Goal: Communication & Community: Answer question/provide support

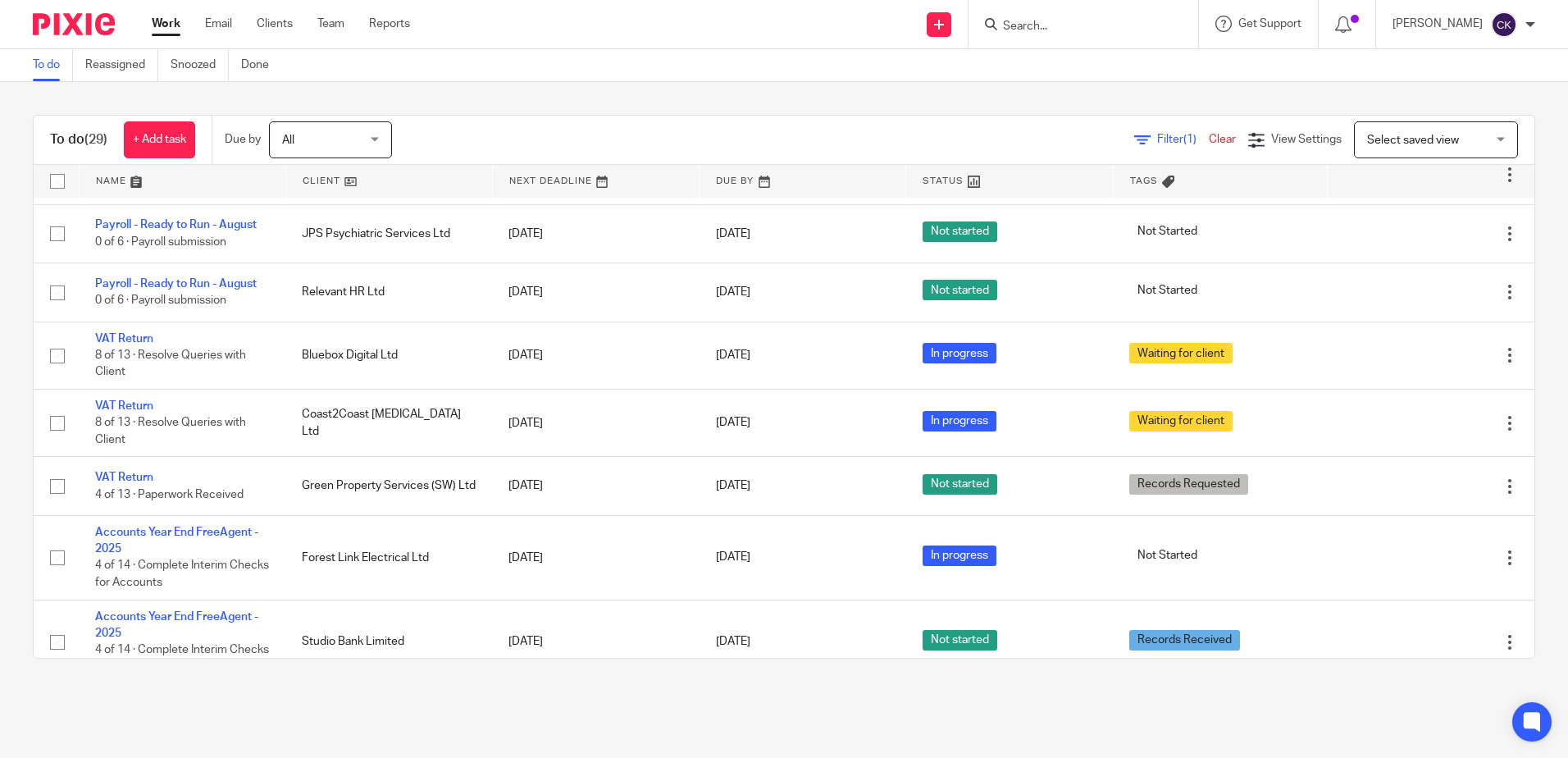
scroll to position [1334, 0]
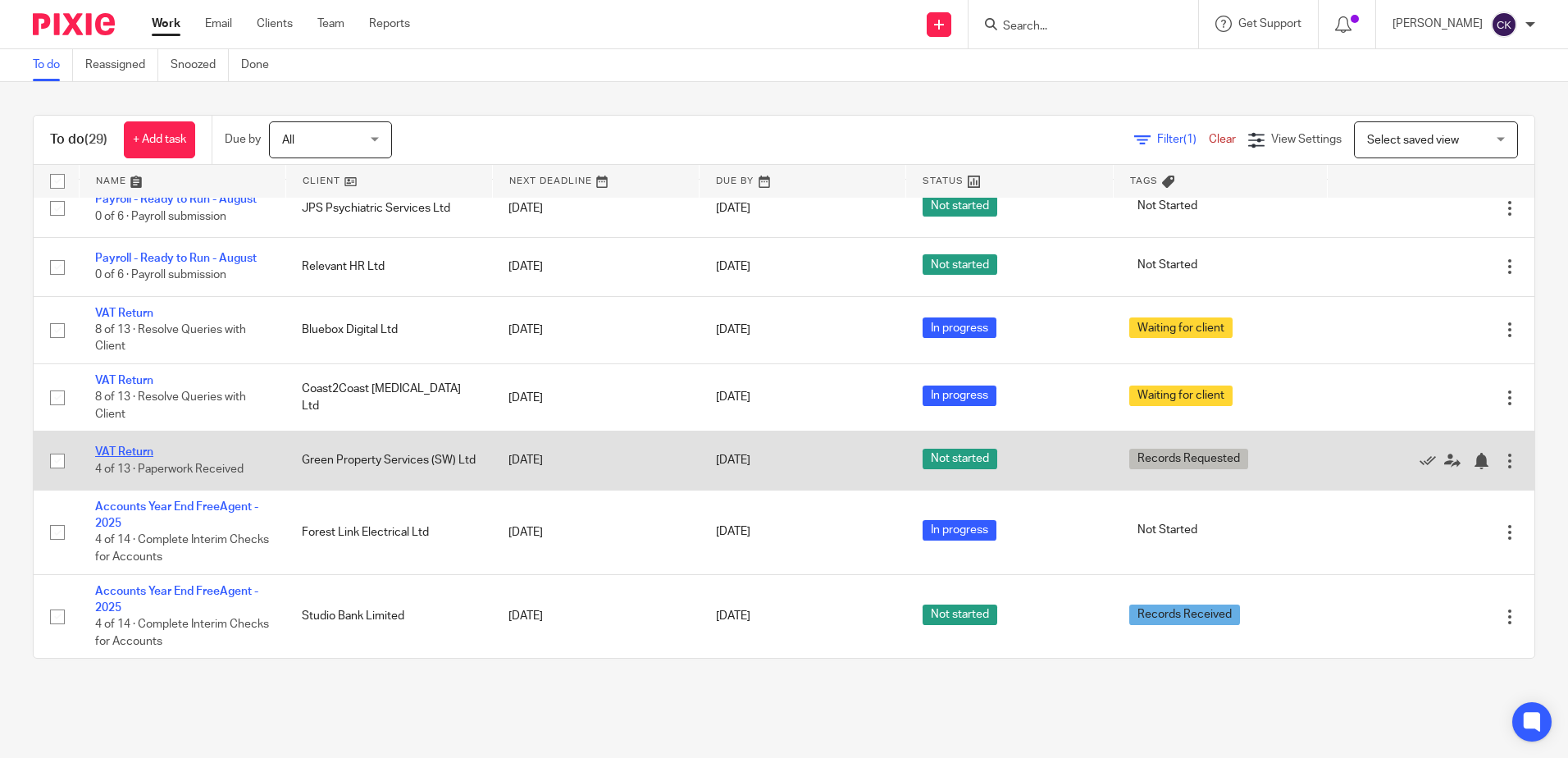
click at [137, 454] on link "VAT Return" at bounding box center [124, 452] width 58 height 11
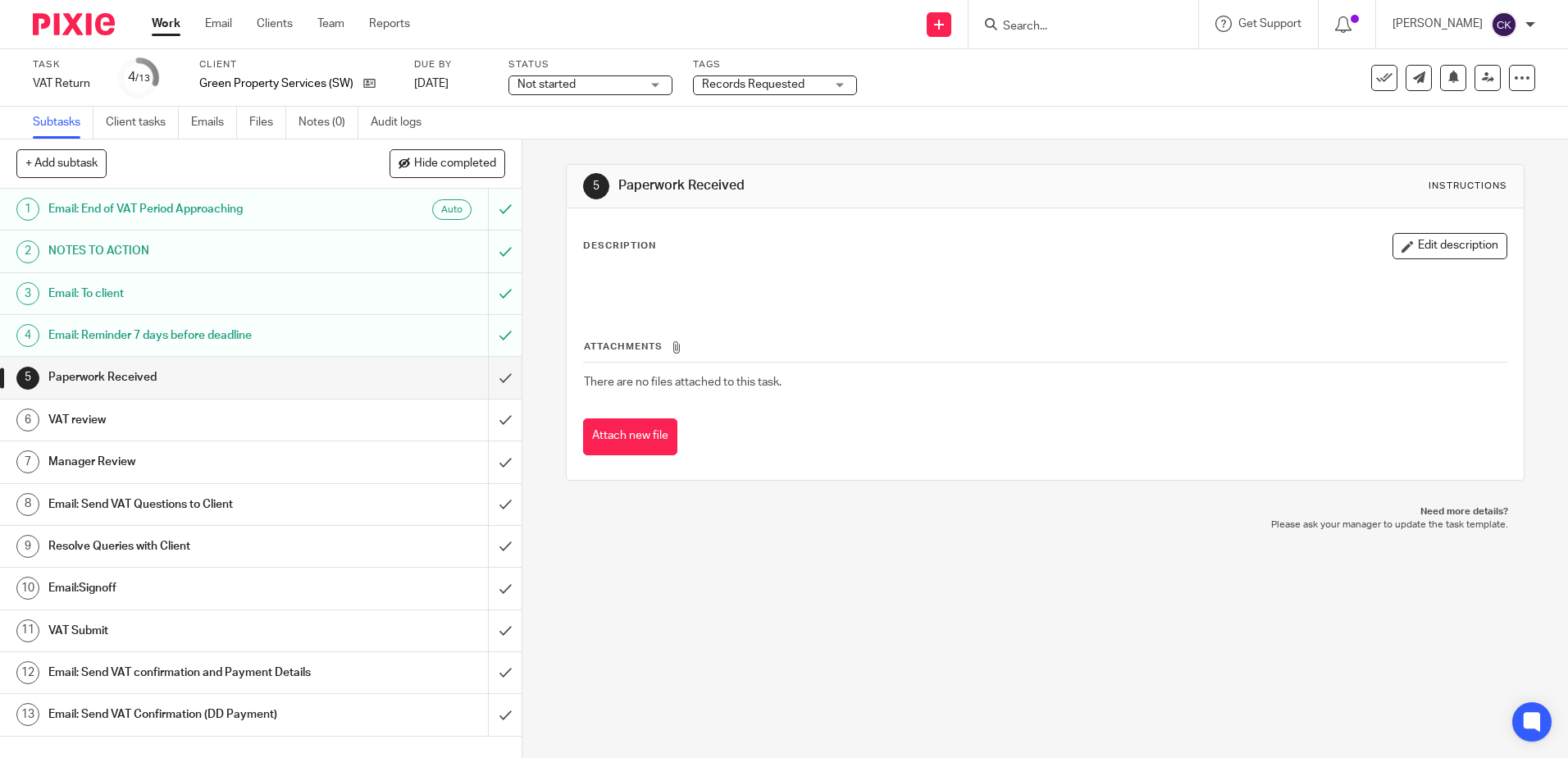
click at [266, 506] on h1 "Email: Send VAT Questions to Client" at bounding box center [189, 504] width 282 height 25
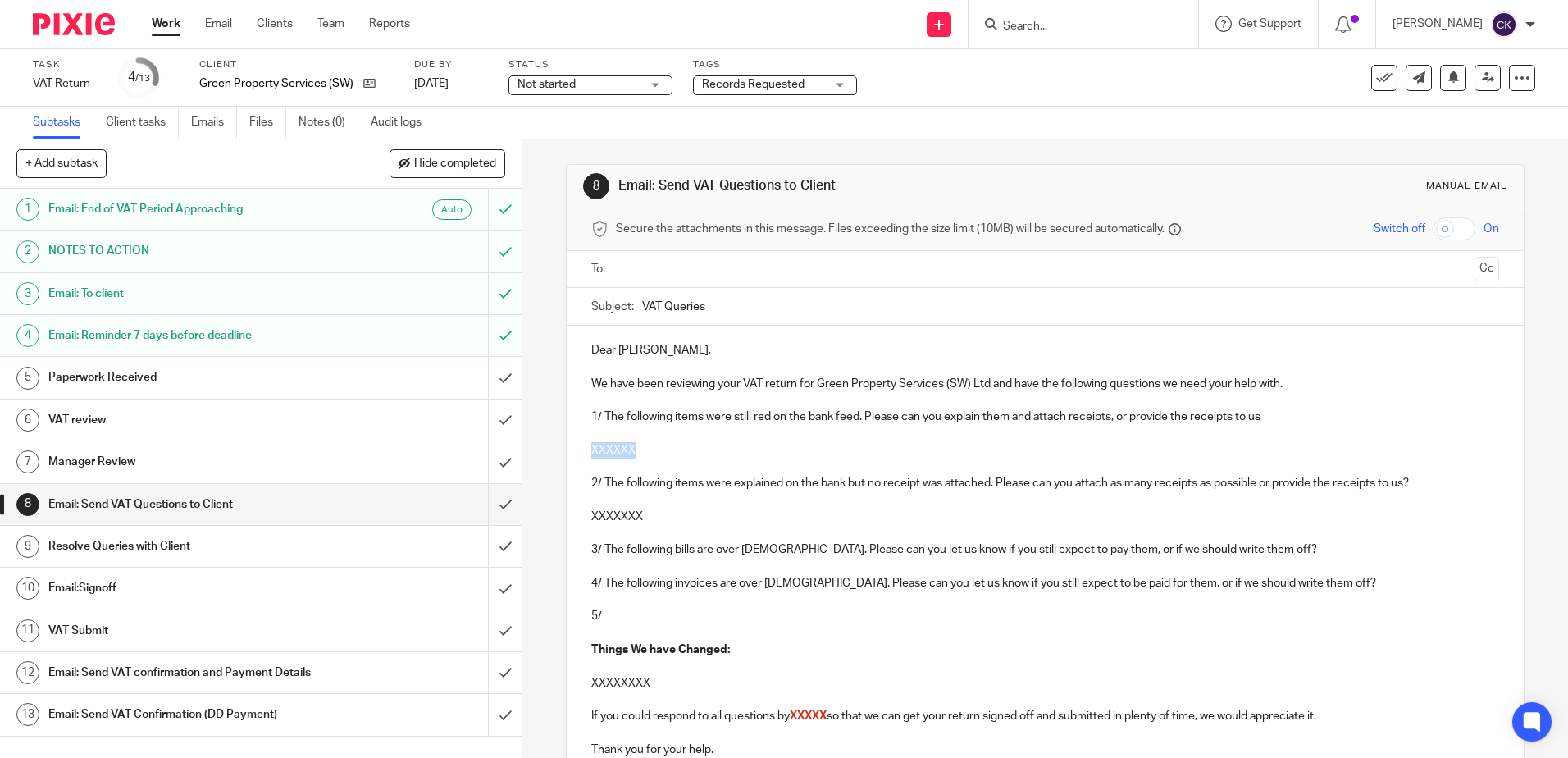
drag, startPoint x: 632, startPoint y: 449, endPoint x: 581, endPoint y: 446, distance: 51.1
click at [581, 446] on div "Dear Elliot, We have been reviewing your VAT return for Green Property Services…" at bounding box center [1044, 589] width 956 height 527
paste div
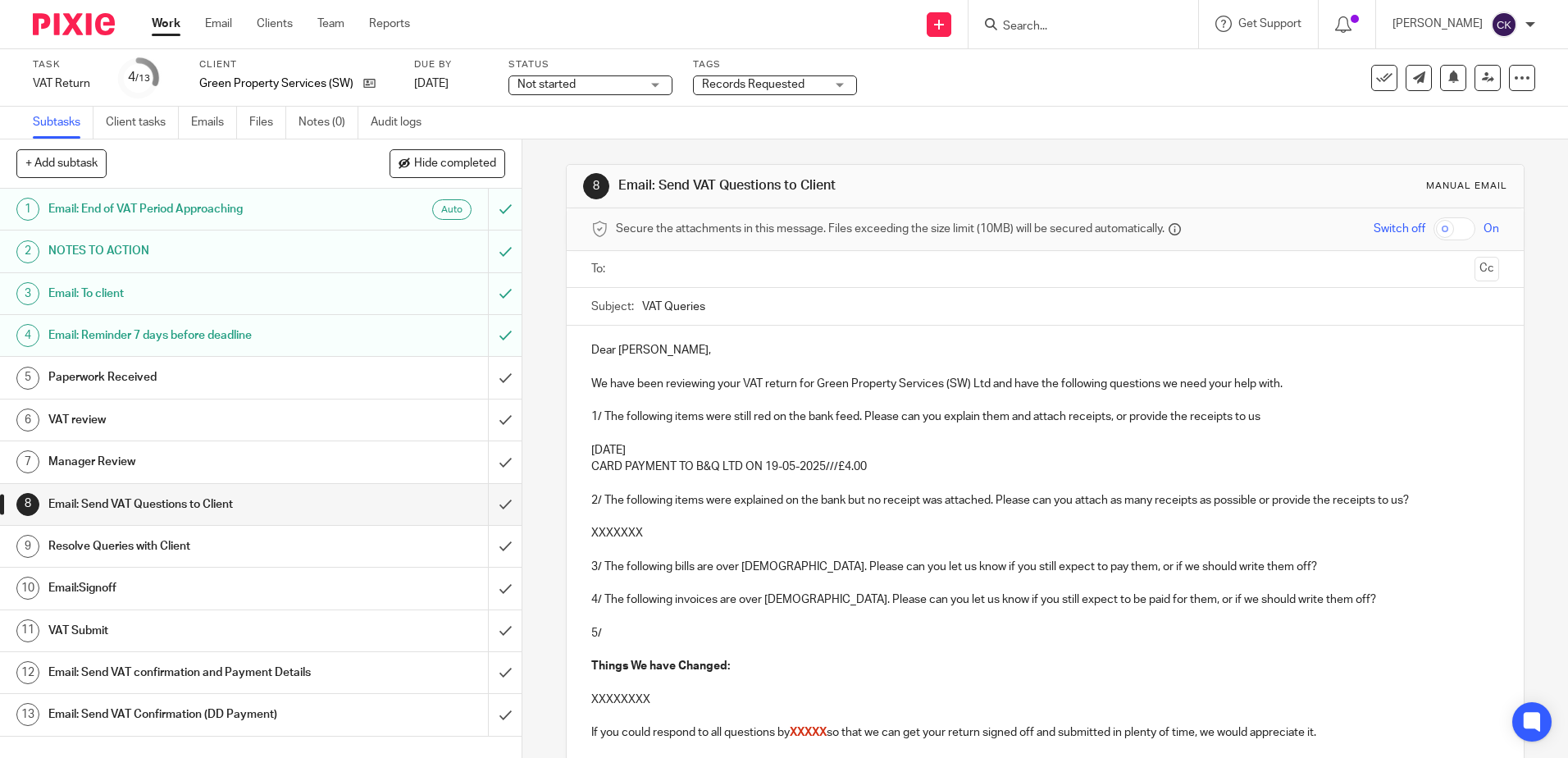
click at [637, 447] on p "20 May 25" at bounding box center [1044, 450] width 907 height 17
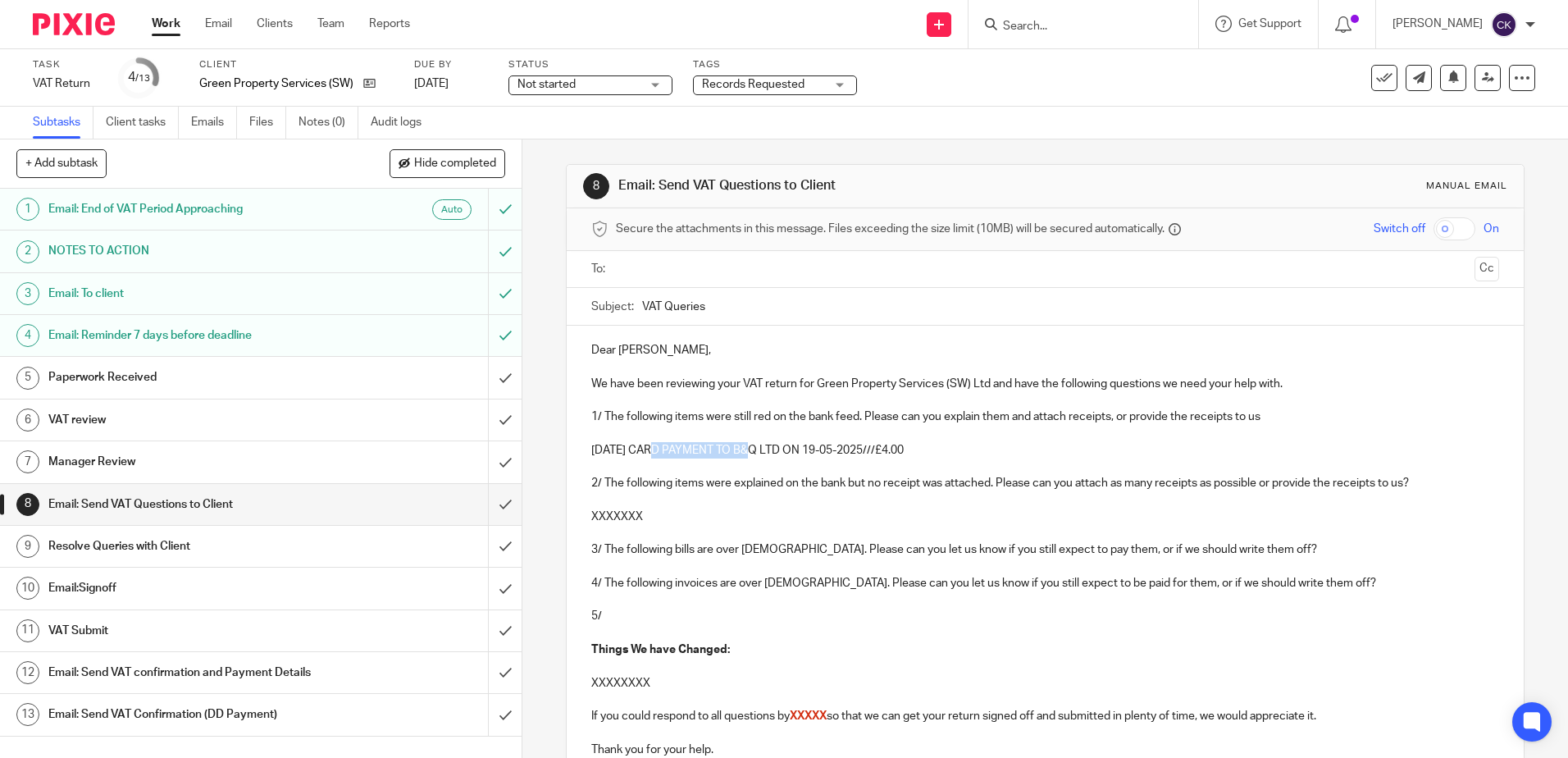
drag, startPoint x: 742, startPoint y: 454, endPoint x: 646, endPoint y: 452, distance: 96.0
click at [646, 452] on p "20 May 25 CARD PAYMENT TO B&Q LTD ON 19-05-2025///£4.00" at bounding box center [1044, 450] width 907 height 17
drag, startPoint x: 783, startPoint y: 458, endPoint x: 691, endPoint y: 458, distance: 92.0
click at [691, 458] on p "20 May 25 B&Q LTD ON 19-05-2025///£4.00" at bounding box center [1044, 450] width 907 height 17
click at [798, 458] on p "20 May 25 B&Q LTD £4.00" at bounding box center [1044, 450] width 907 height 17
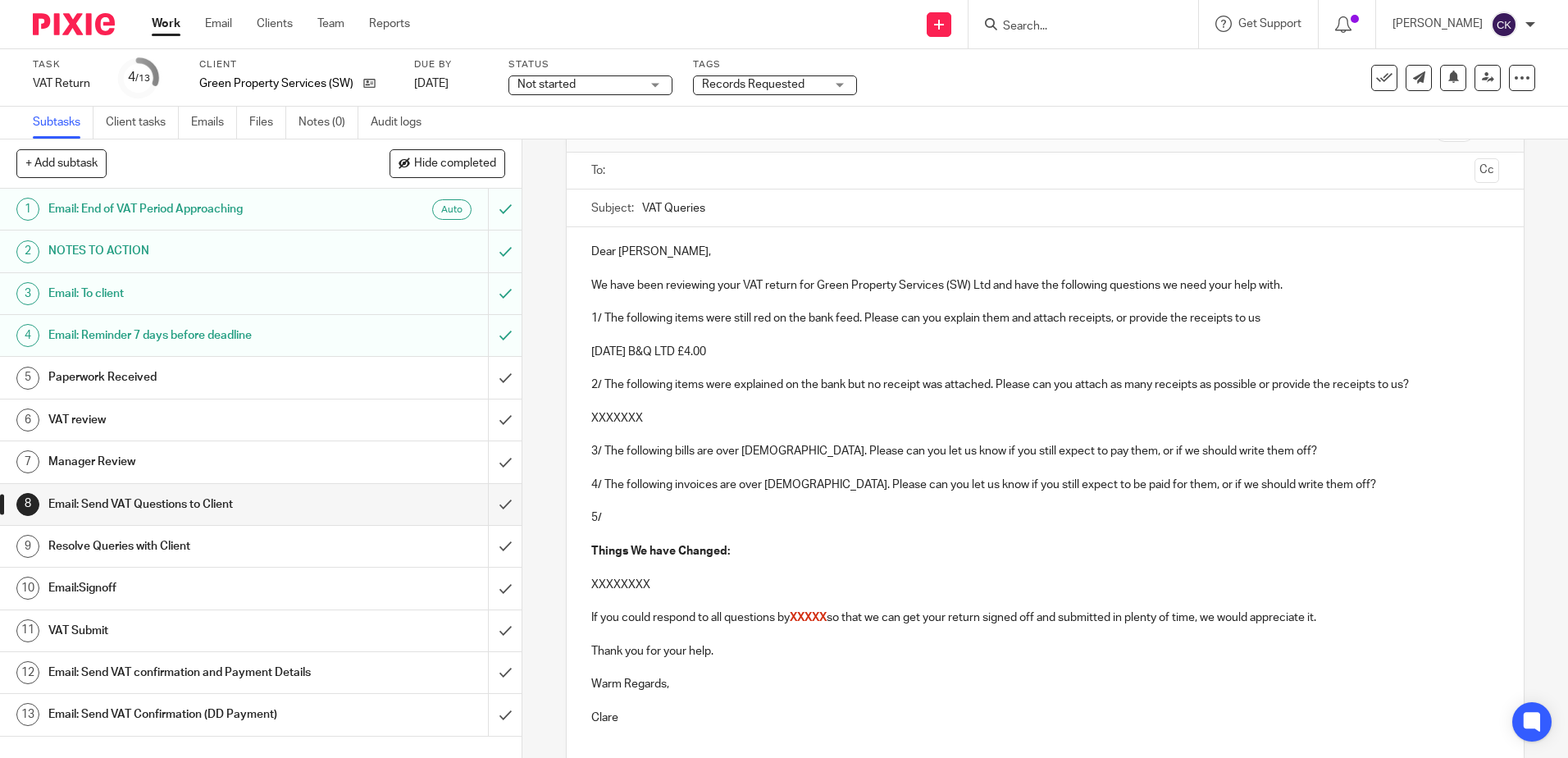
scroll to position [242, 0]
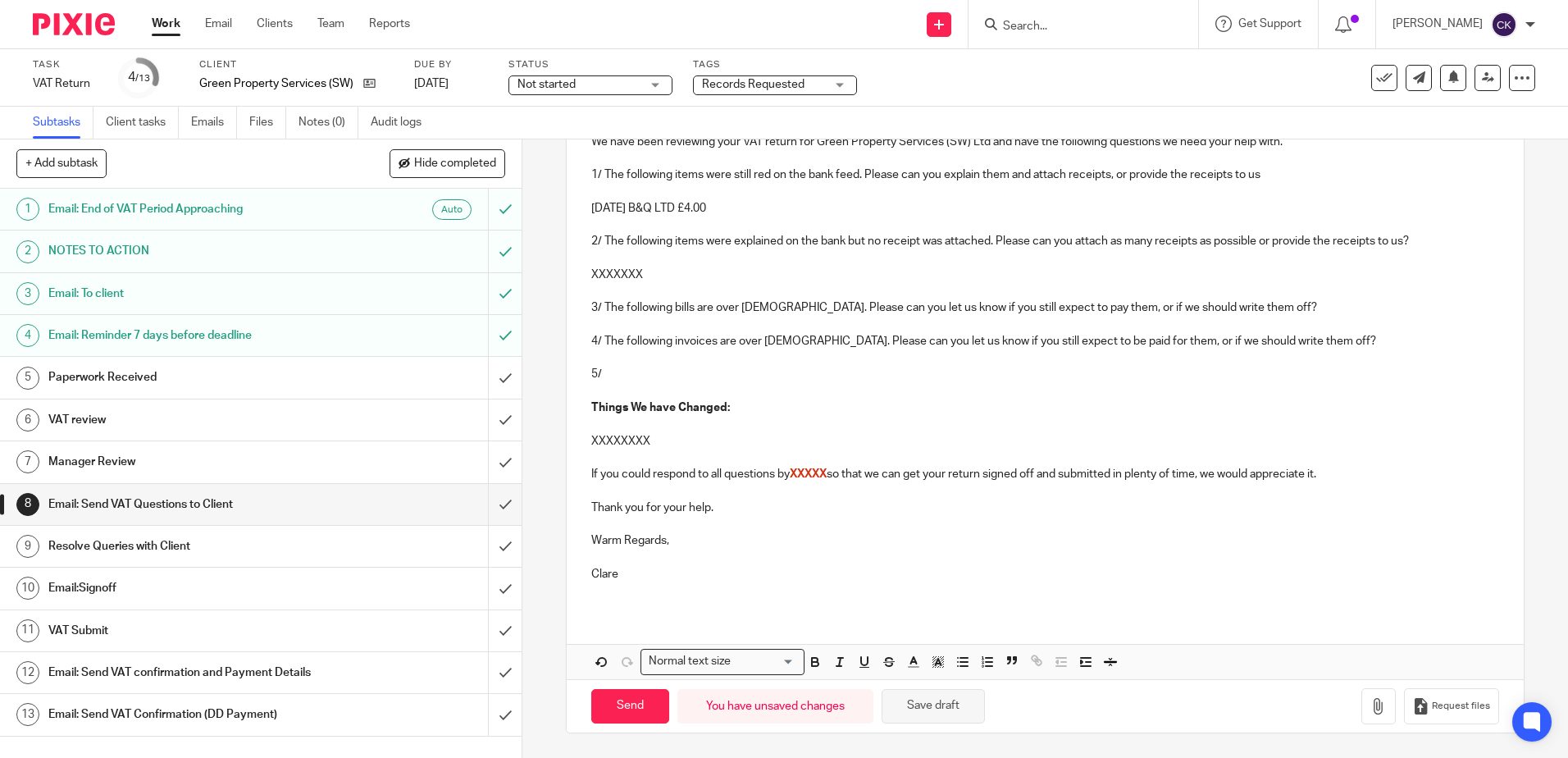
click at [936, 707] on button "Save draft" at bounding box center [933, 707] width 103 height 35
drag, startPoint x: 641, startPoint y: 272, endPoint x: 569, endPoint y: 271, distance: 72.0
click at [569, 271] on div "Dear Elliot, We have been reviewing your VAT return for Green Property Services…" at bounding box center [1044, 347] width 956 height 527
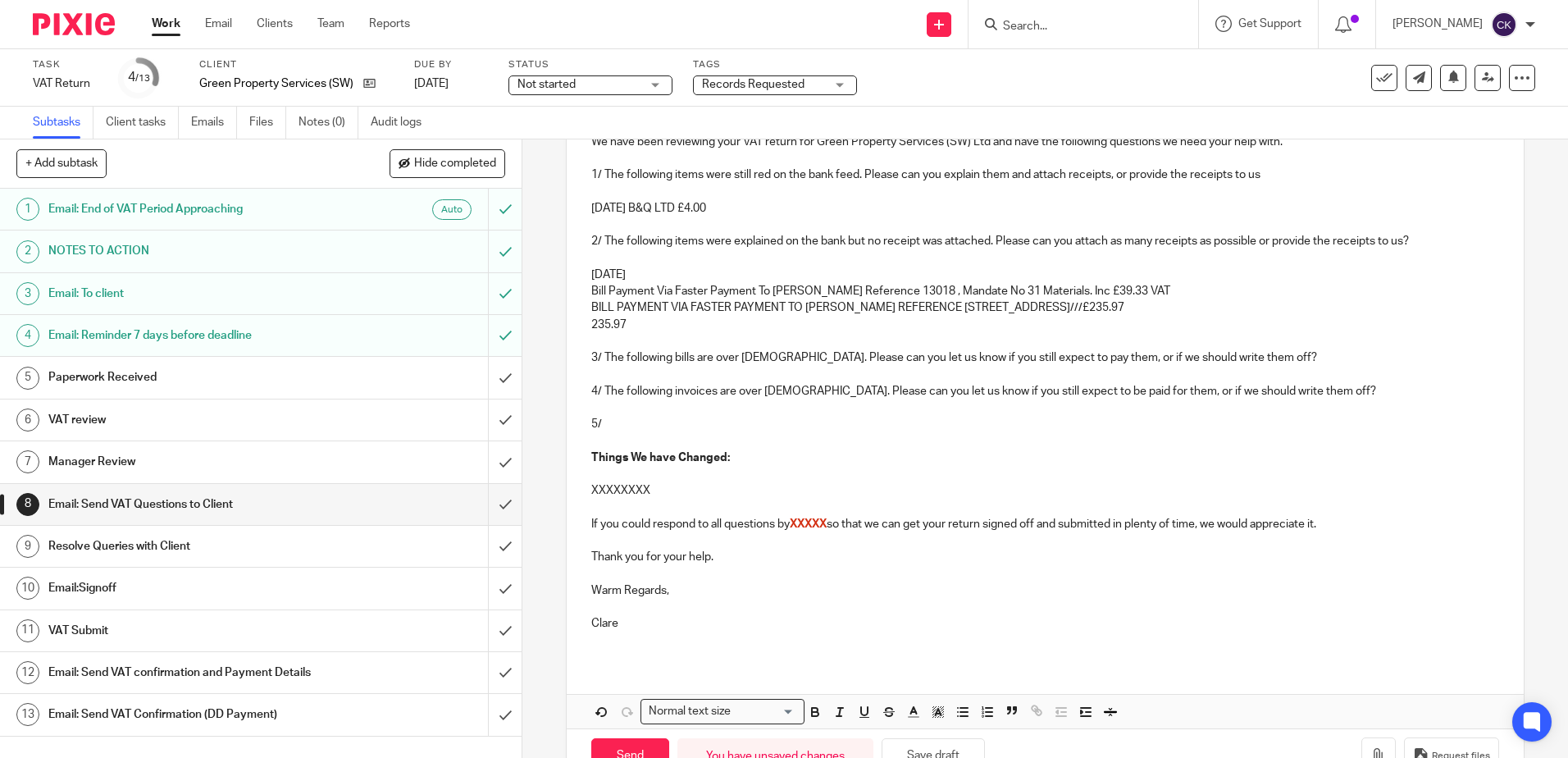
click at [637, 277] on p "25 Jun 25" at bounding box center [1044, 275] width 907 height 17
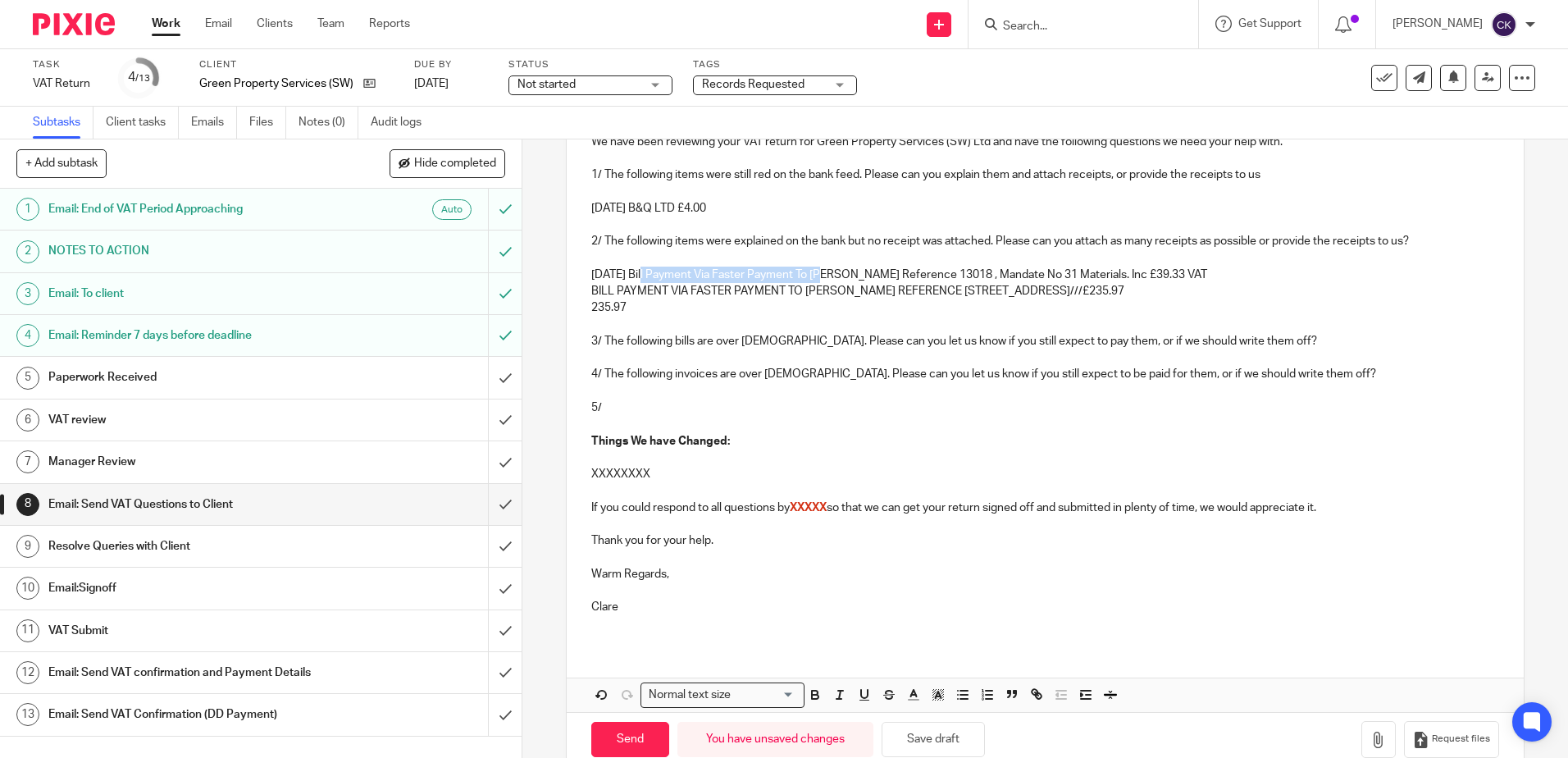
drag, startPoint x: 818, startPoint y: 275, endPoint x: 642, endPoint y: 275, distance: 176.0
click at [642, 275] on p "25 Jun 25 Bill Payment Via Faster Payment To Rossman Reference 13018 , Mandate …" at bounding box center [1044, 275] width 907 height 17
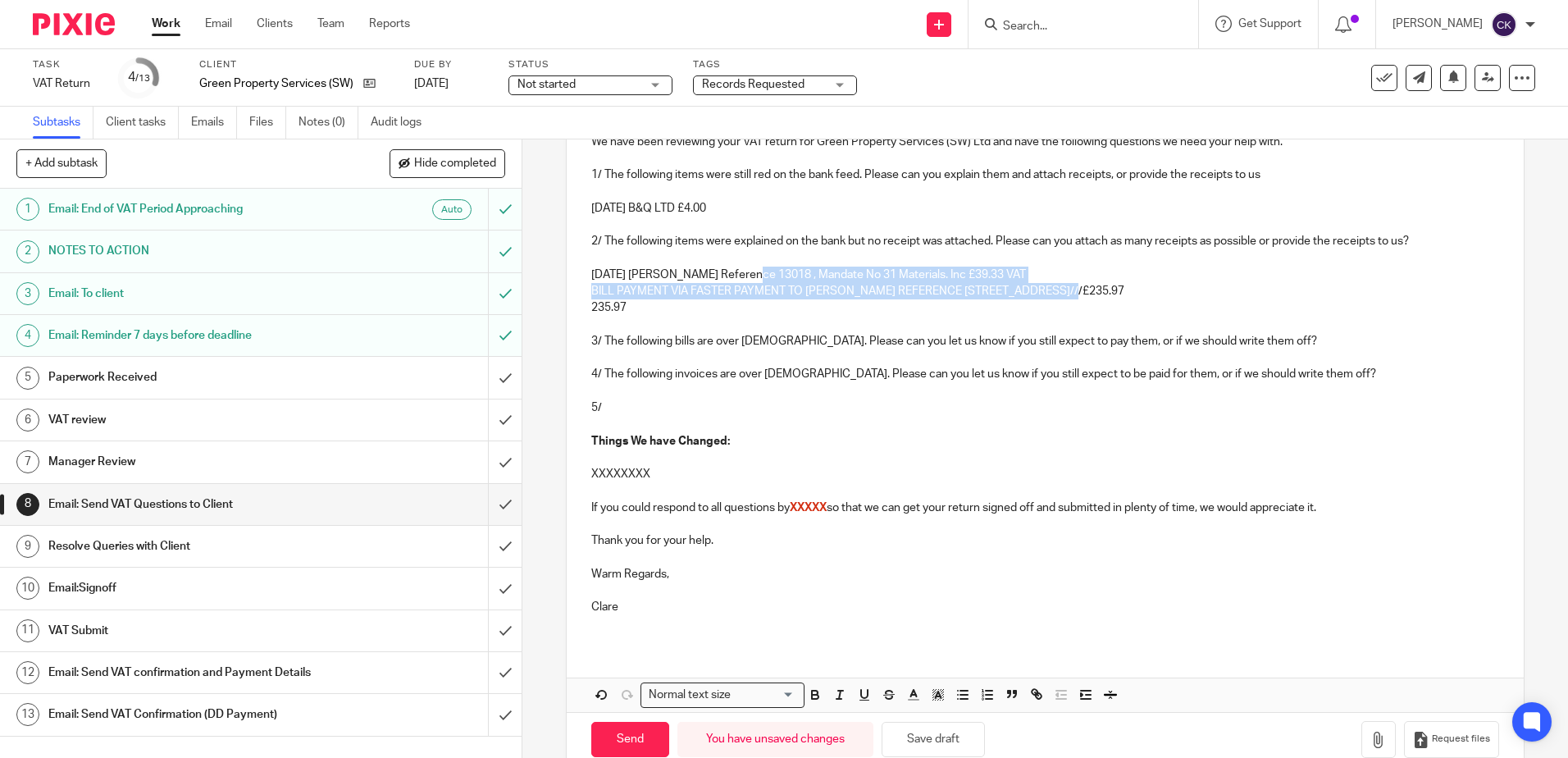
drag, startPoint x: 1066, startPoint y: 297, endPoint x: 747, endPoint y: 274, distance: 319.8
click at [747, 274] on div "Dear Elliot, We have been reviewing your VAT return for Green Property Services…" at bounding box center [1044, 364] width 956 height 561
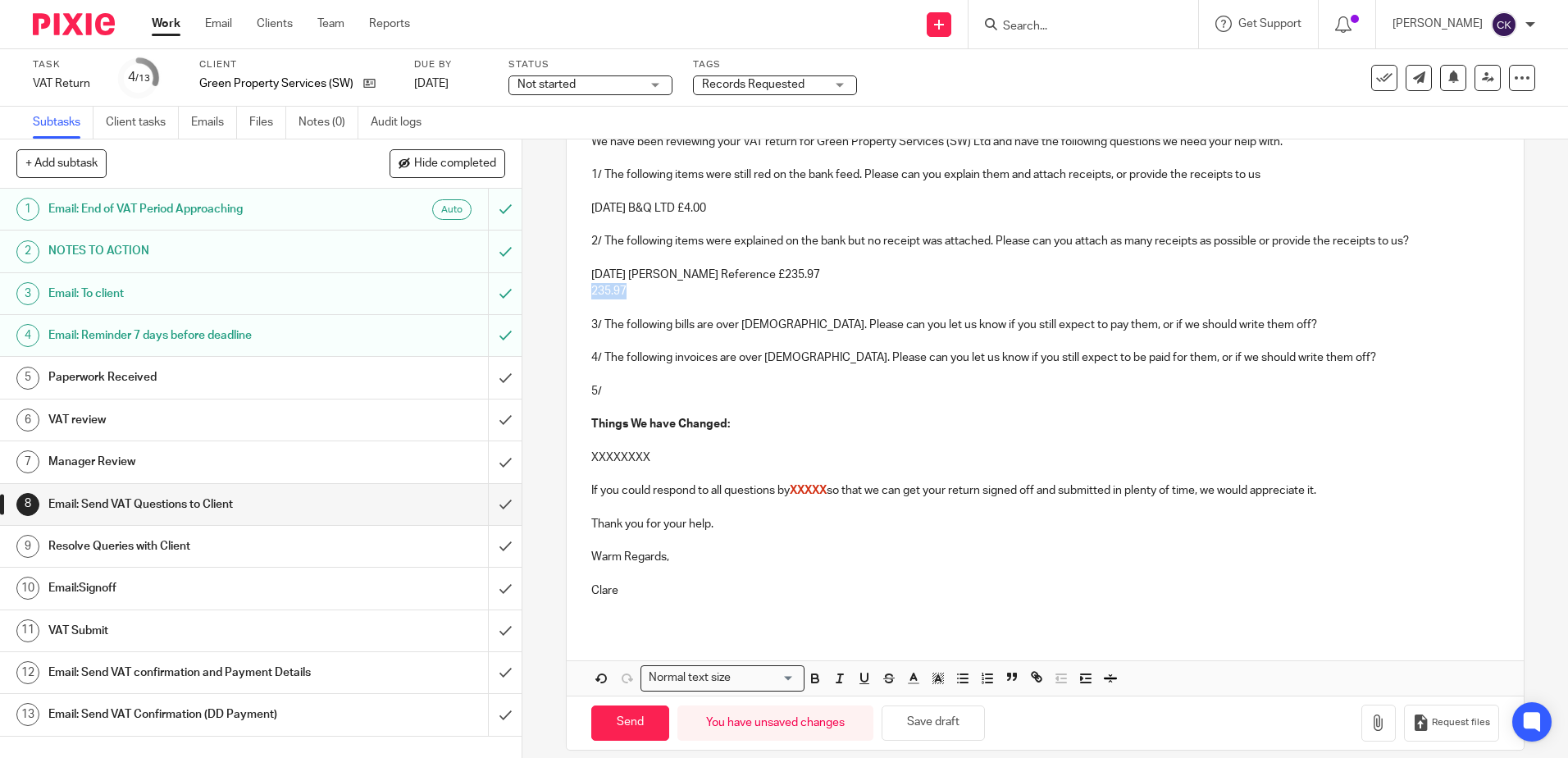
drag, startPoint x: 626, startPoint y: 290, endPoint x: 583, endPoint y: 290, distance: 43.0
click at [583, 290] on div "Dear Elliot, We have been reviewing your VAT return for Green Property Services…" at bounding box center [1044, 356] width 956 height 544
click at [792, 276] on p "25 Jun 25 Rossman Reference £235.97" at bounding box center [1044, 275] width 907 height 17
click at [1036, 273] on p "25 Jun 25 Rossman Reference £235.97 - A receipt is attached but dated 15/07/25 …" at bounding box center [1044, 275] width 907 height 17
click at [623, 291] on p at bounding box center [1044, 291] width 907 height 17
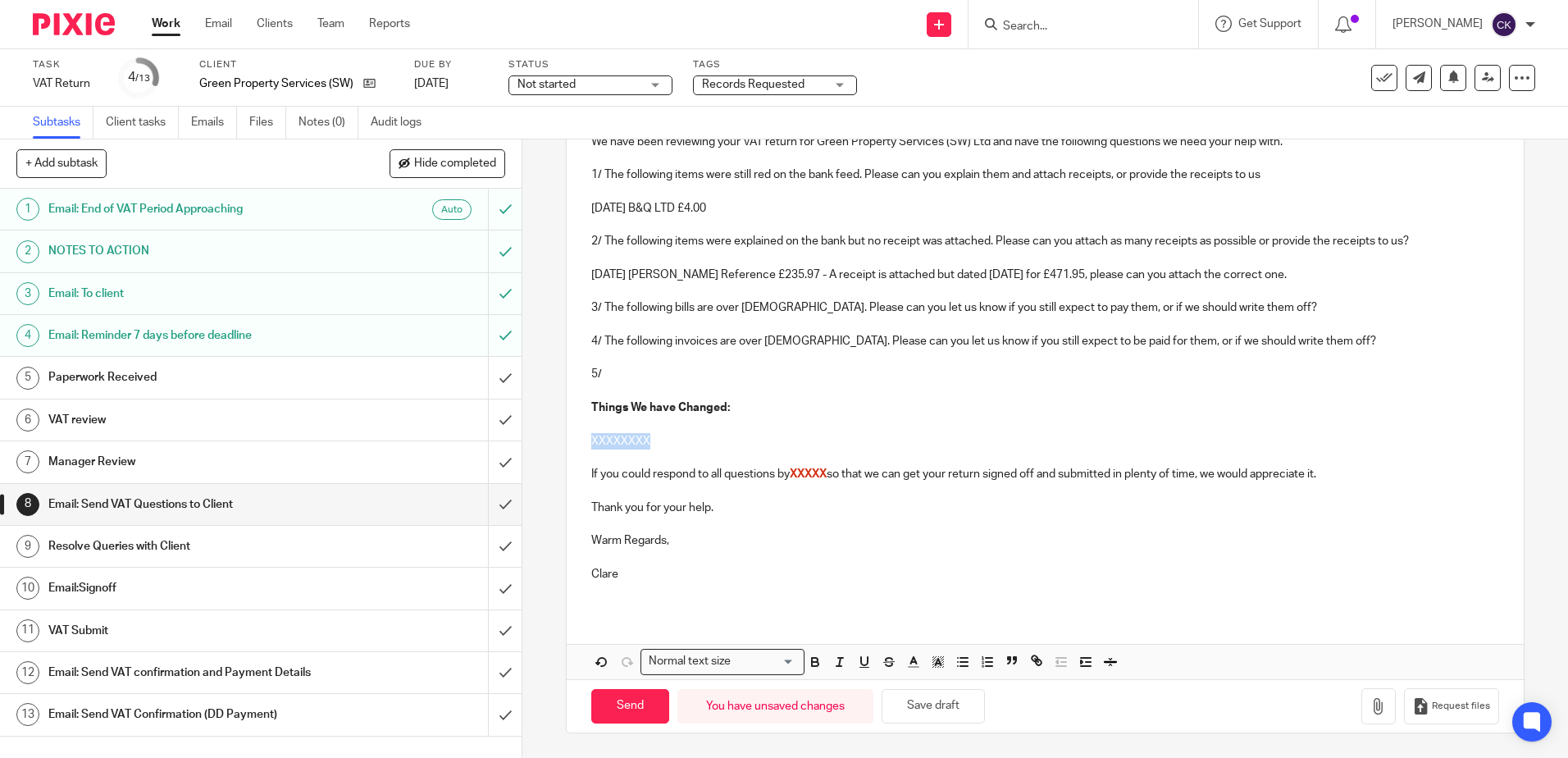
drag, startPoint x: 649, startPoint y: 439, endPoint x: 567, endPoint y: 439, distance: 82.0
click at [567, 439] on div "Dear Elliot, We have been reviewing your VAT return for Green Property Services…" at bounding box center [1044, 347] width 956 height 527
click at [585, 424] on div "Dear Elliot, We have been reviewing your VAT return for Green Property Services…" at bounding box center [1044, 347] width 956 height 527
drag, startPoint x: 648, startPoint y: 435, endPoint x: 558, endPoint y: 445, distance: 90.6
click at [558, 445] on div "8 Email: Send VAT Questions to Client Manual email Secure the attachments in th…" at bounding box center [1045, 448] width 1045 height 618
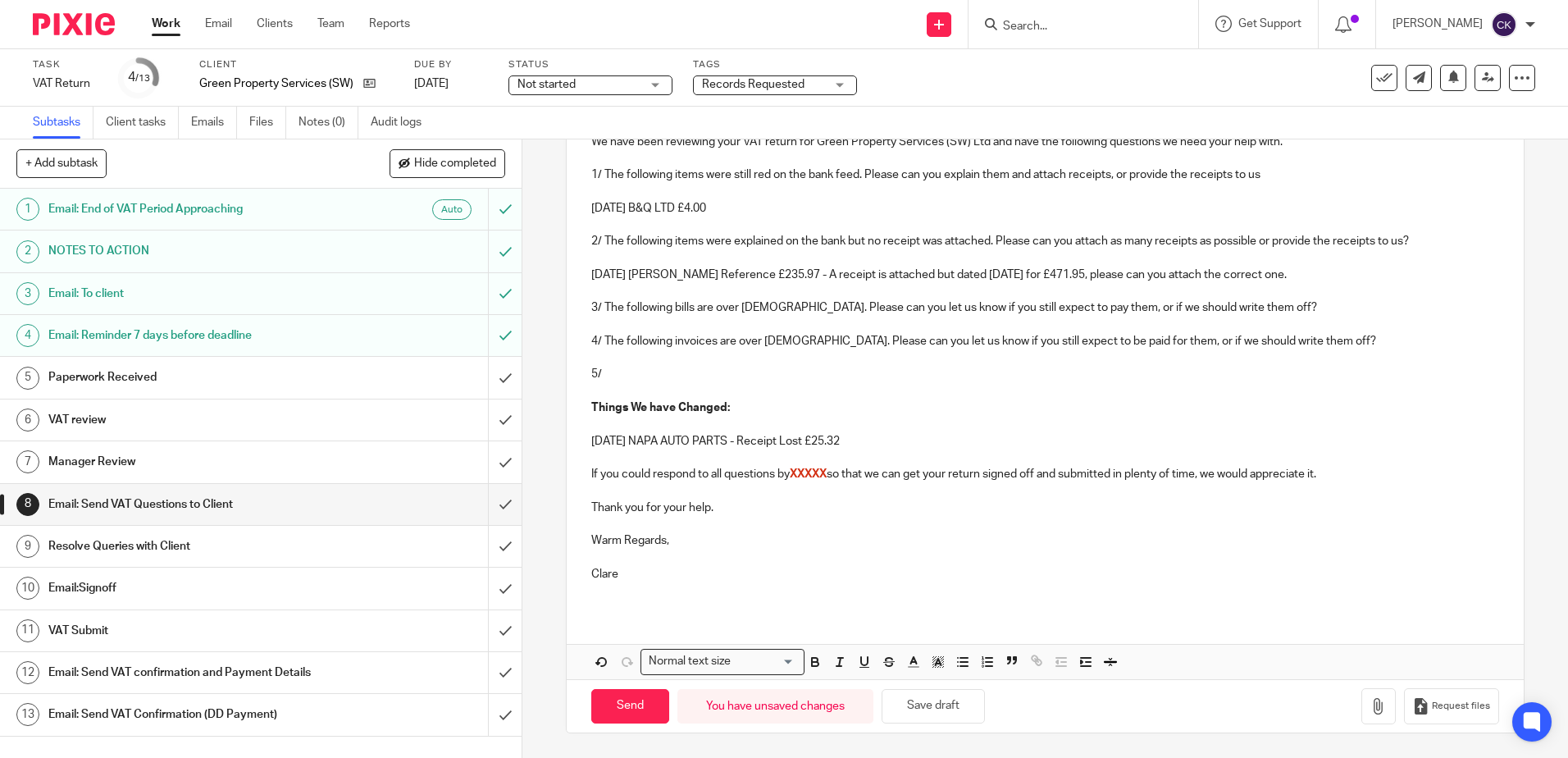
click at [745, 439] on p "01 Jul 25 NAPA AUTO PARTS - Receipt Lost £25.32" at bounding box center [1044, 441] width 907 height 17
click at [852, 440] on p "01 Jul 25 NAPA AUTO PARTS - Receipt Lost £25.32" at bounding box center [1044, 441] width 907 height 17
click at [920, 708] on button "Save draft" at bounding box center [933, 707] width 103 height 35
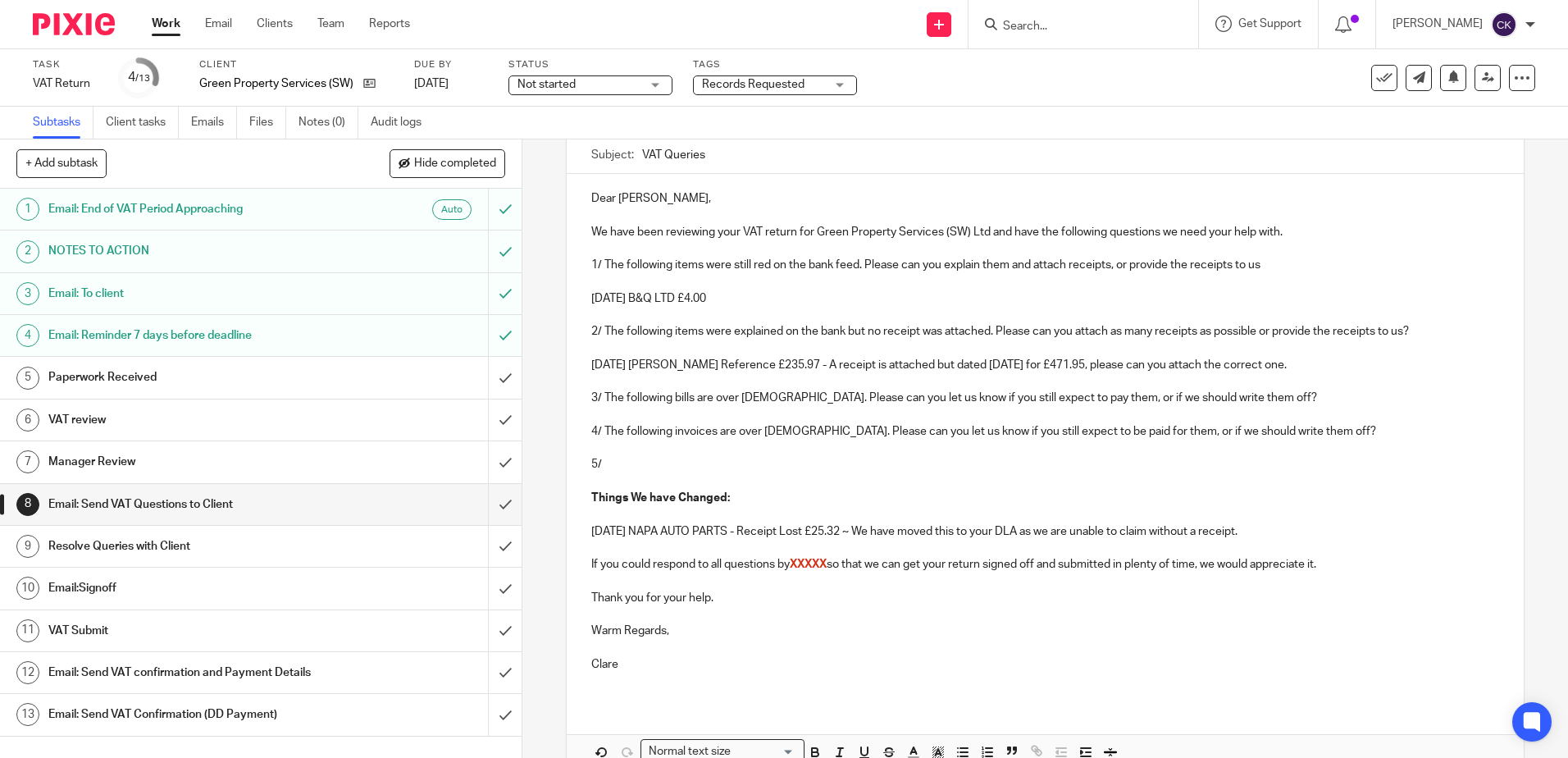
scroll to position [0, 0]
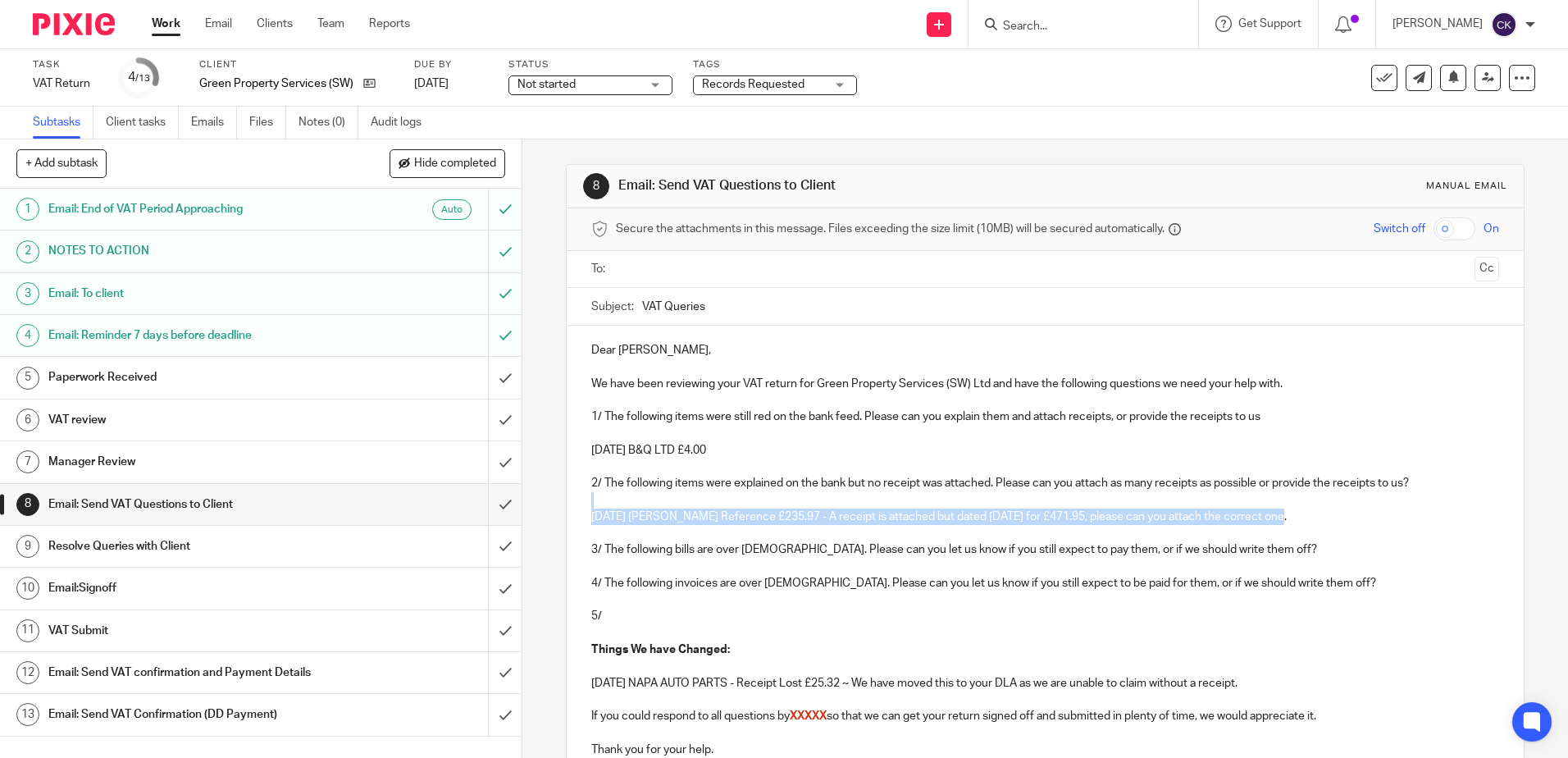
drag, startPoint x: 1280, startPoint y: 515, endPoint x: 563, endPoint y: 502, distance: 717.1
click at [567, 502] on div "Dear Elliot, We have been reviewing your VAT return for Green Property Services…" at bounding box center [1044, 589] width 956 height 527
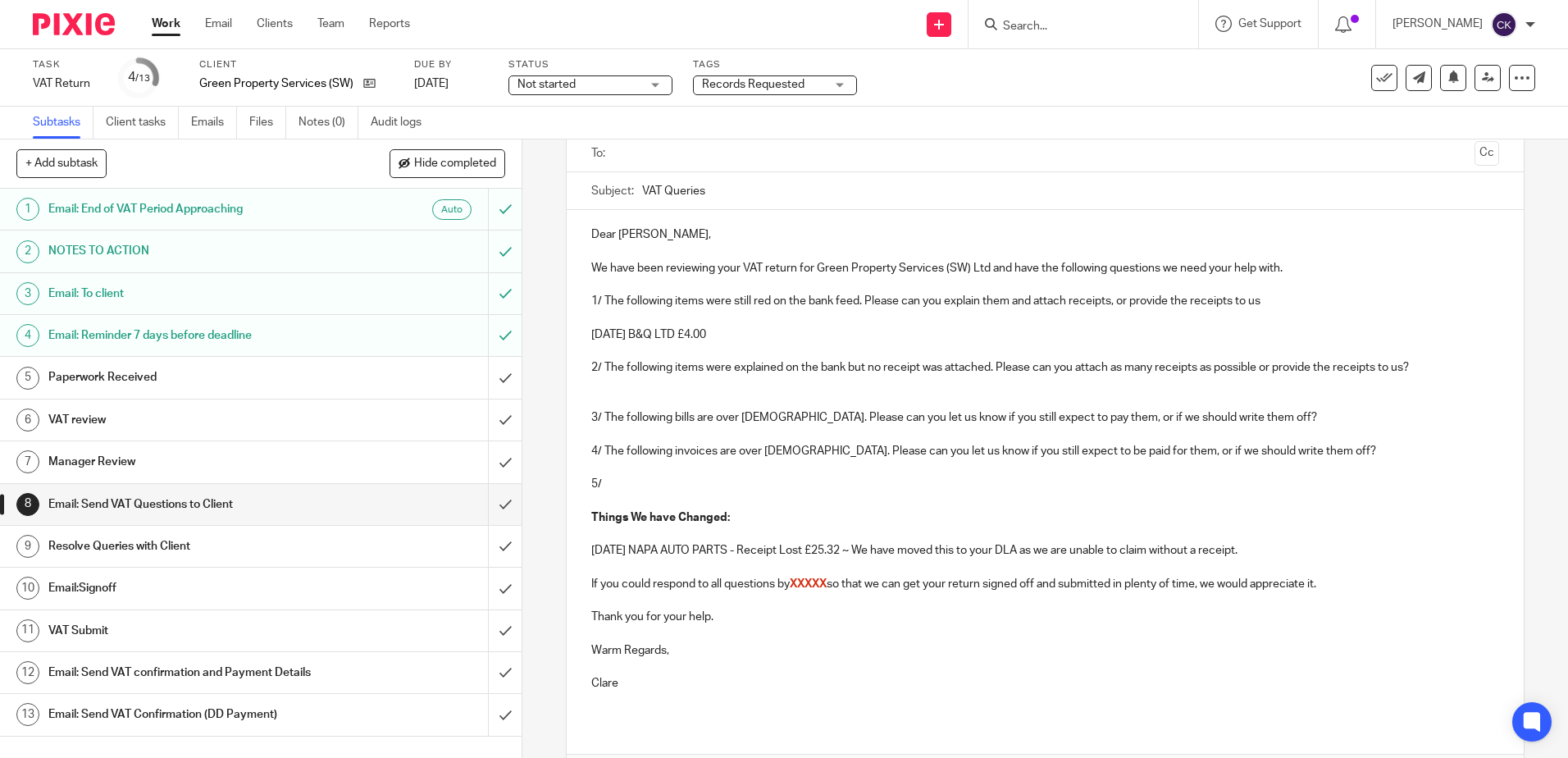
scroll to position [225, 0]
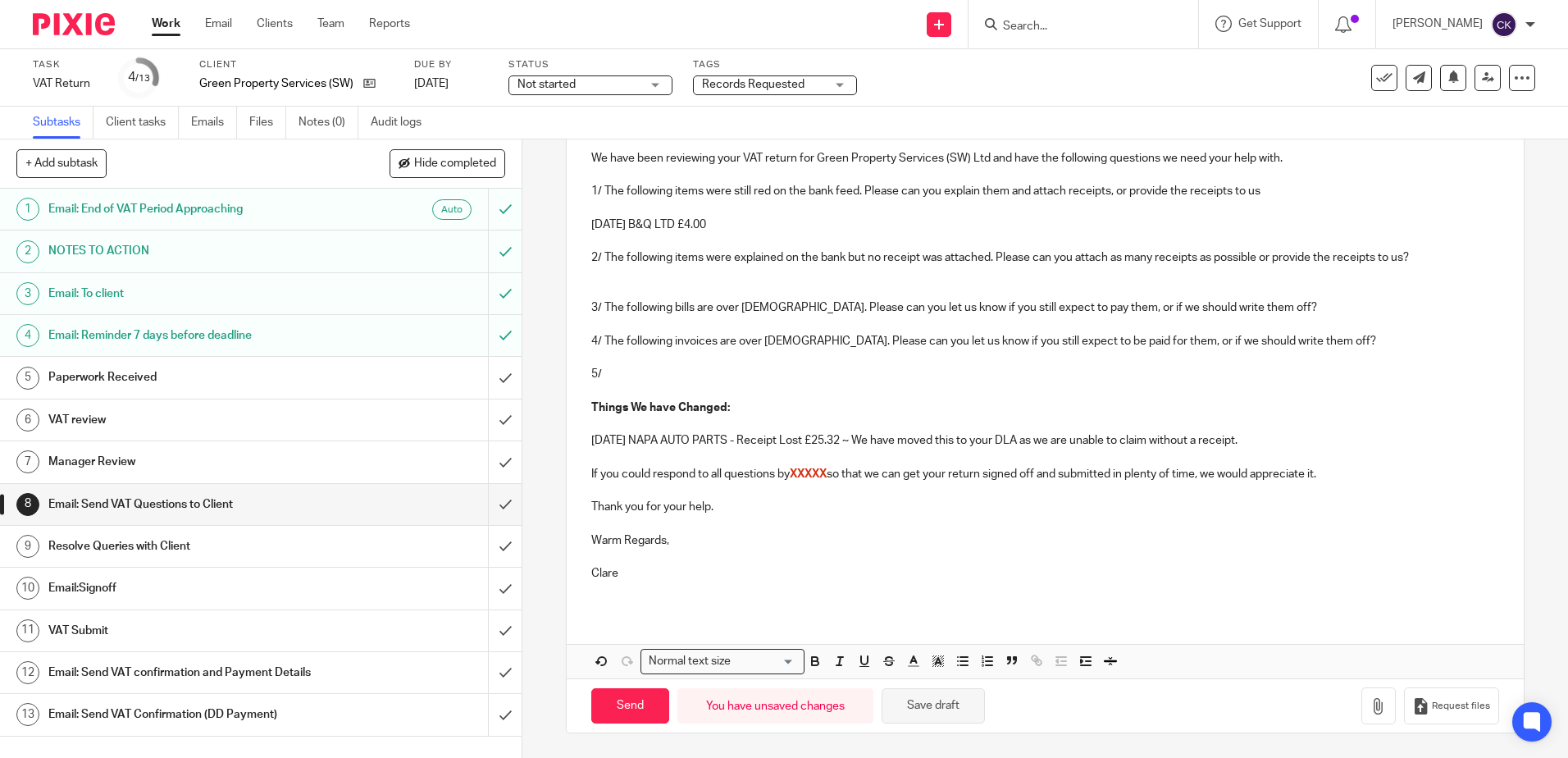
click at [930, 710] on button "Save draft" at bounding box center [933, 706] width 103 height 35
click at [720, 218] on p "20 May 25 B&Q LTD £4.00" at bounding box center [1044, 225] width 907 height 17
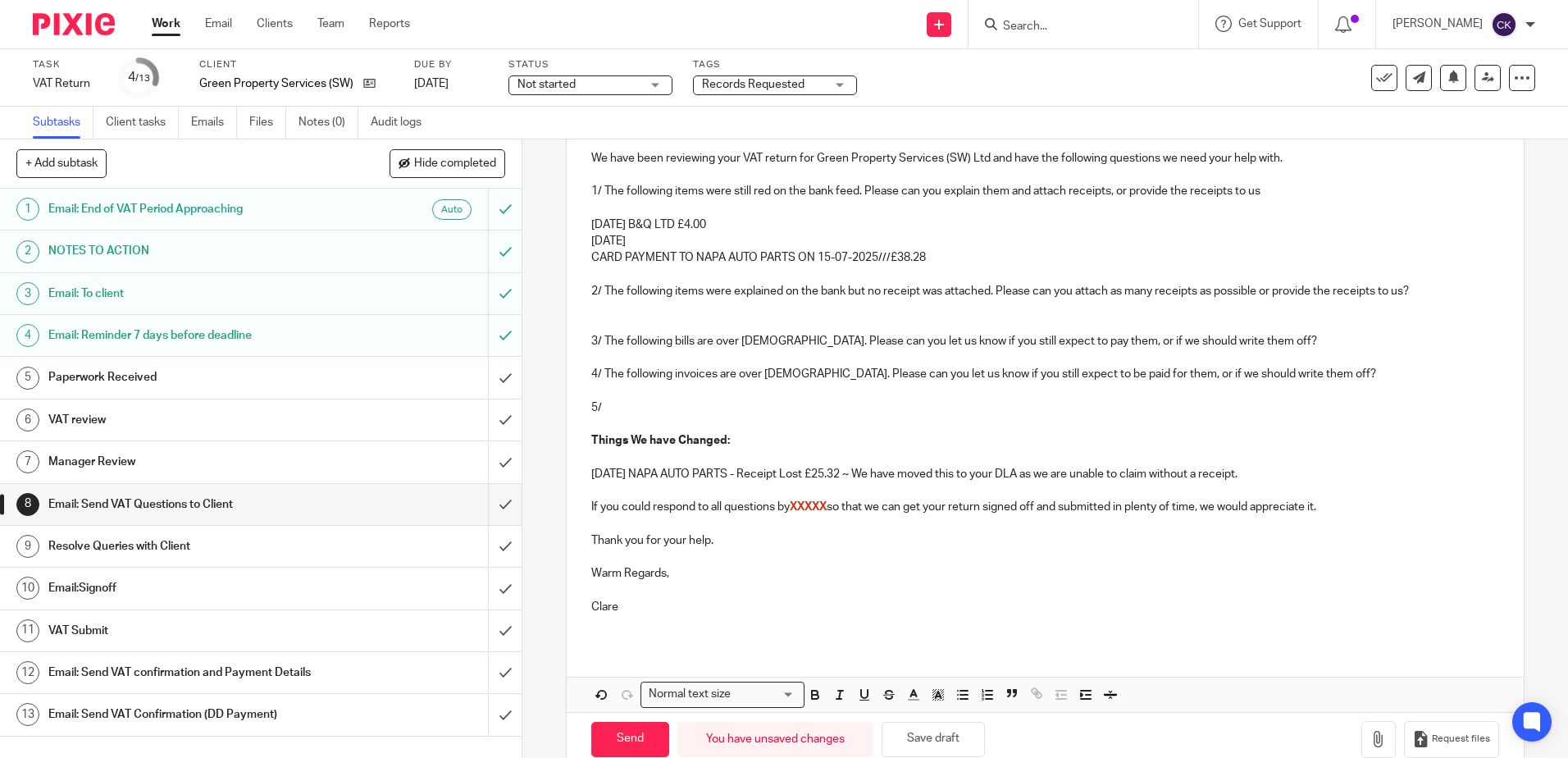
click at [637, 242] on p "16 Jul 25" at bounding box center [1044, 242] width 907 height 17
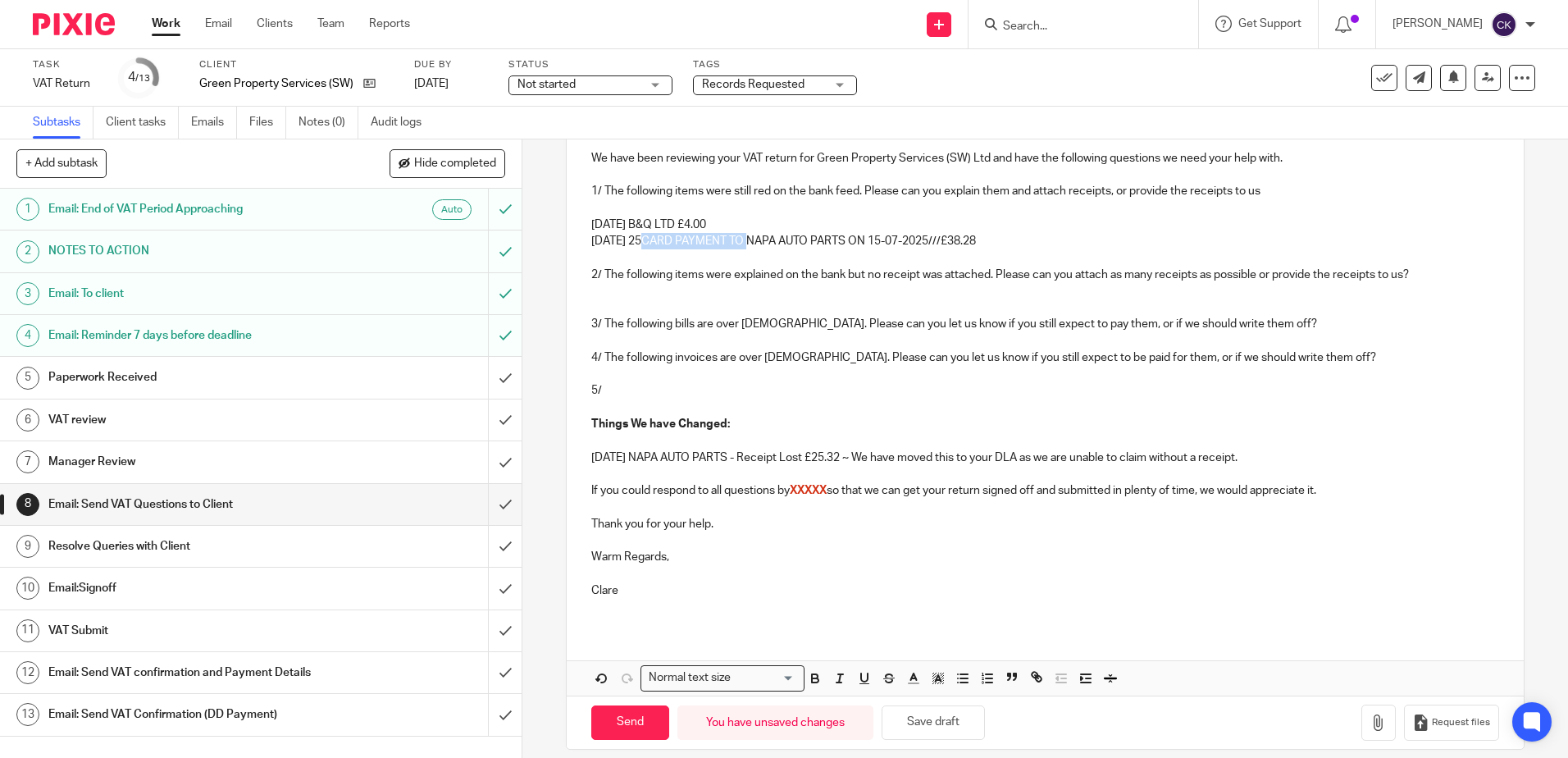
drag, startPoint x: 739, startPoint y: 243, endPoint x: 637, endPoint y: 243, distance: 102.0
click at [637, 243] on p "16 Jul 25CARD PAYMENT TO NAPA AUTO PARTS ON 15-07-2025///£38.28" at bounding box center [1044, 242] width 907 height 17
drag, startPoint x: 831, startPoint y: 243, endPoint x: 739, endPoint y: 248, distance: 92.1
click at [739, 248] on p "16 Jul 25 NAPA AUTO PARTS ON 15-07-2025///£38.28" at bounding box center [1044, 242] width 907 height 17
click at [936, 722] on button "Save draft" at bounding box center [933, 723] width 103 height 35
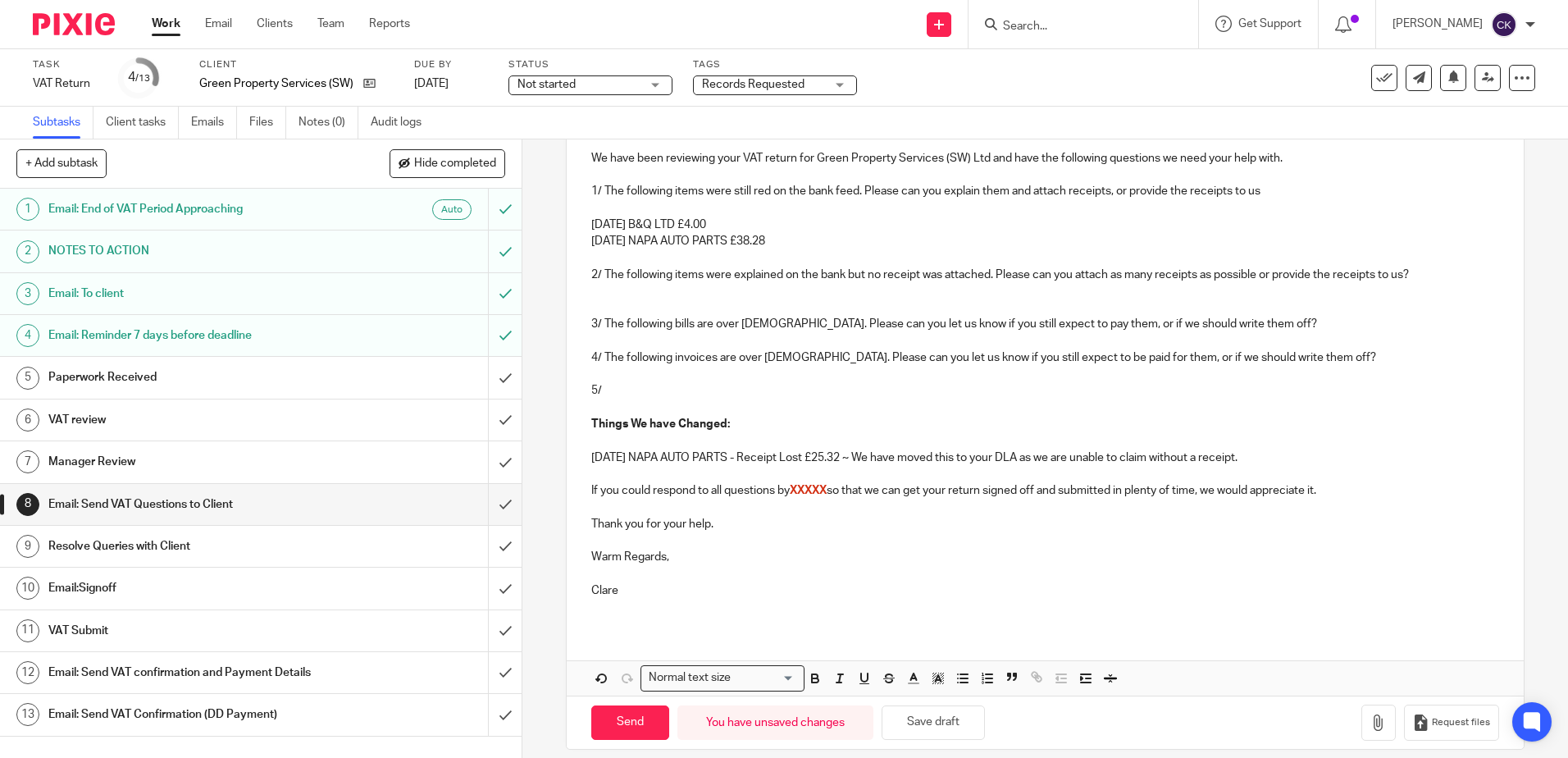
click at [1256, 459] on p "01 Jul 25 NAPA AUTO PARTS - Receipt Lost £25.32 ~ We have moved this to your DL…" at bounding box center [1044, 458] width 907 height 17
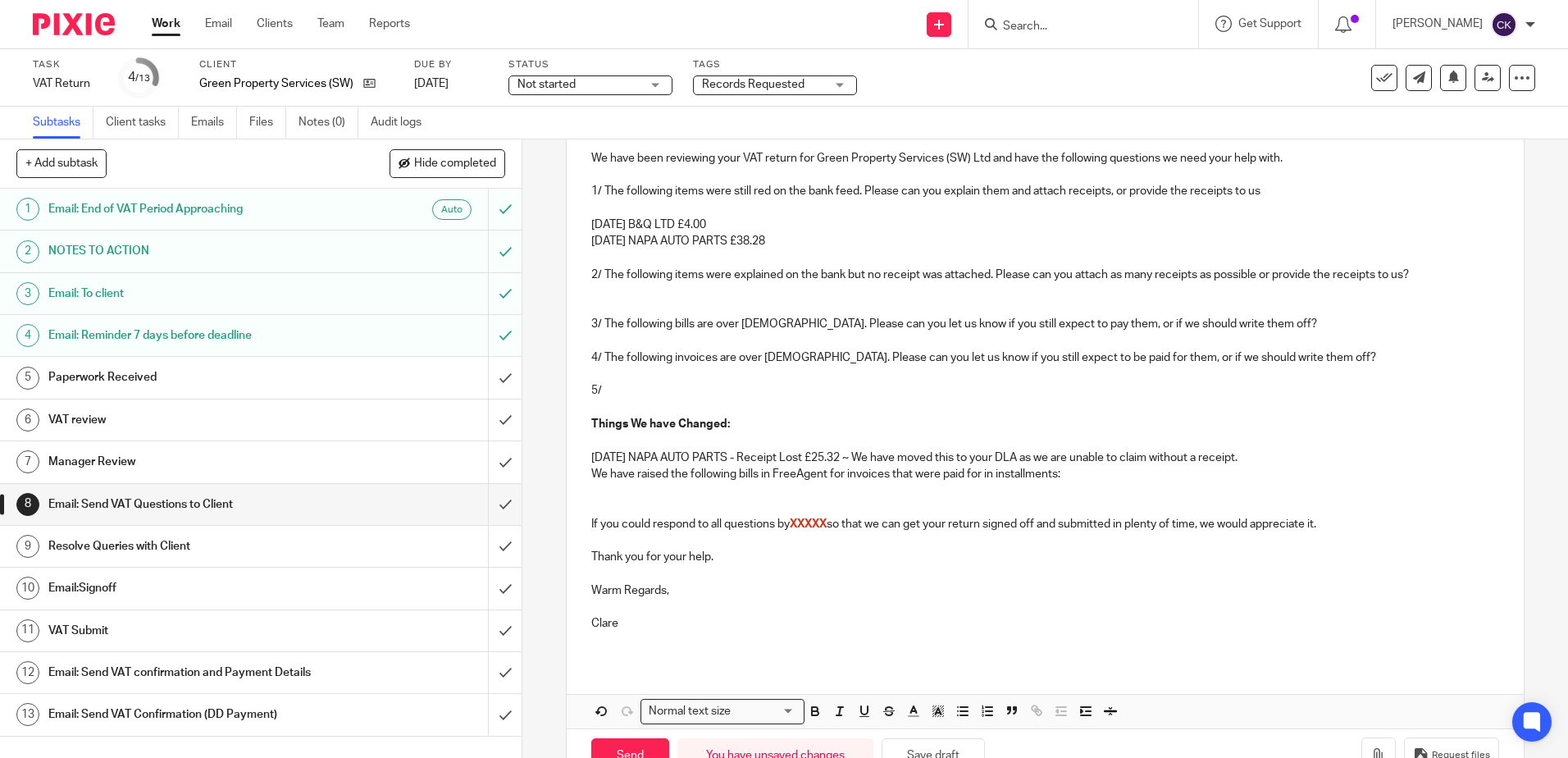
click at [592, 460] on p "01 Jul 25 NAPA AUTO PARTS - Receipt Lost £25.32 ~ We have moved this to your DL…" at bounding box center [1044, 458] width 907 height 17
click at [592, 454] on p "01 Jul 25 NAPA AUTO PARTS - Receipt Lost £25.32 ~ We have moved this to your DL…" at bounding box center [1044, 458] width 907 height 17
click at [1265, 453] on p "- 01 Jul 25 NAPA AUTO PARTS - Receipt Lost £25.32 ~ We have moved this to your …" at bounding box center [1044, 458] width 907 height 17
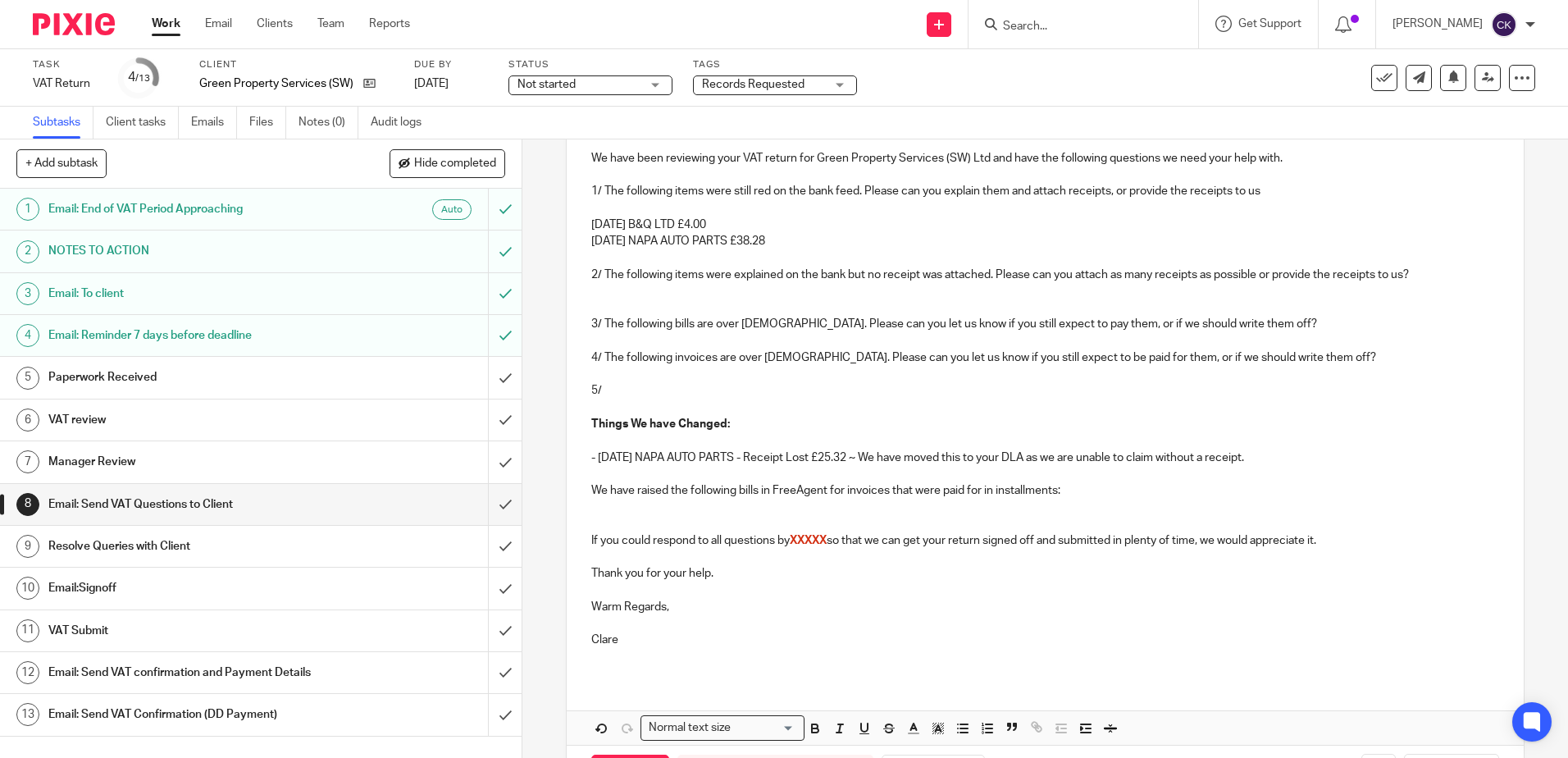
click at [1063, 486] on p "We have raised the following bills in FreeAgent for invoices that were paid for…" at bounding box center [1044, 491] width 907 height 17
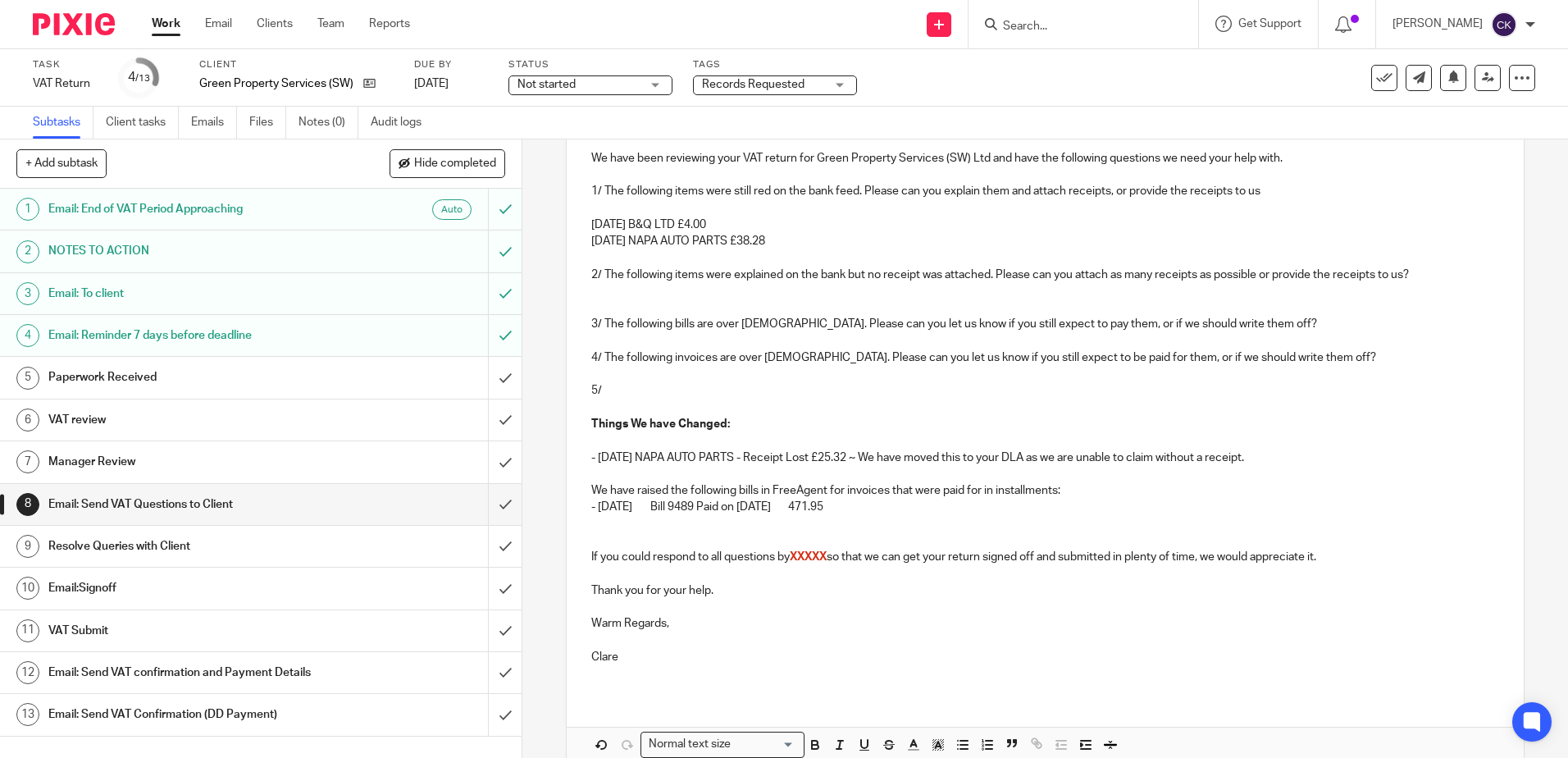
click at [645, 509] on p "- 15 Jul 25 Bill 9489 Paid on 11 Jul 25 471.95" at bounding box center [1044, 507] width 907 height 17
click at [650, 511] on p "- 15 Jul 25 Rossman Bill 9489 Paid on 11 Jul 25 471.95" at bounding box center [1044, 507] width 907 height 17
drag, startPoint x: 851, startPoint y: 507, endPoint x: 745, endPoint y: 510, distance: 106.0
click at [745, 510] on p "- 15 Jul 25 Rossman Bill 9489 Paid on 11 Jul 25 471.95" at bounding box center [1044, 507] width 907 height 17
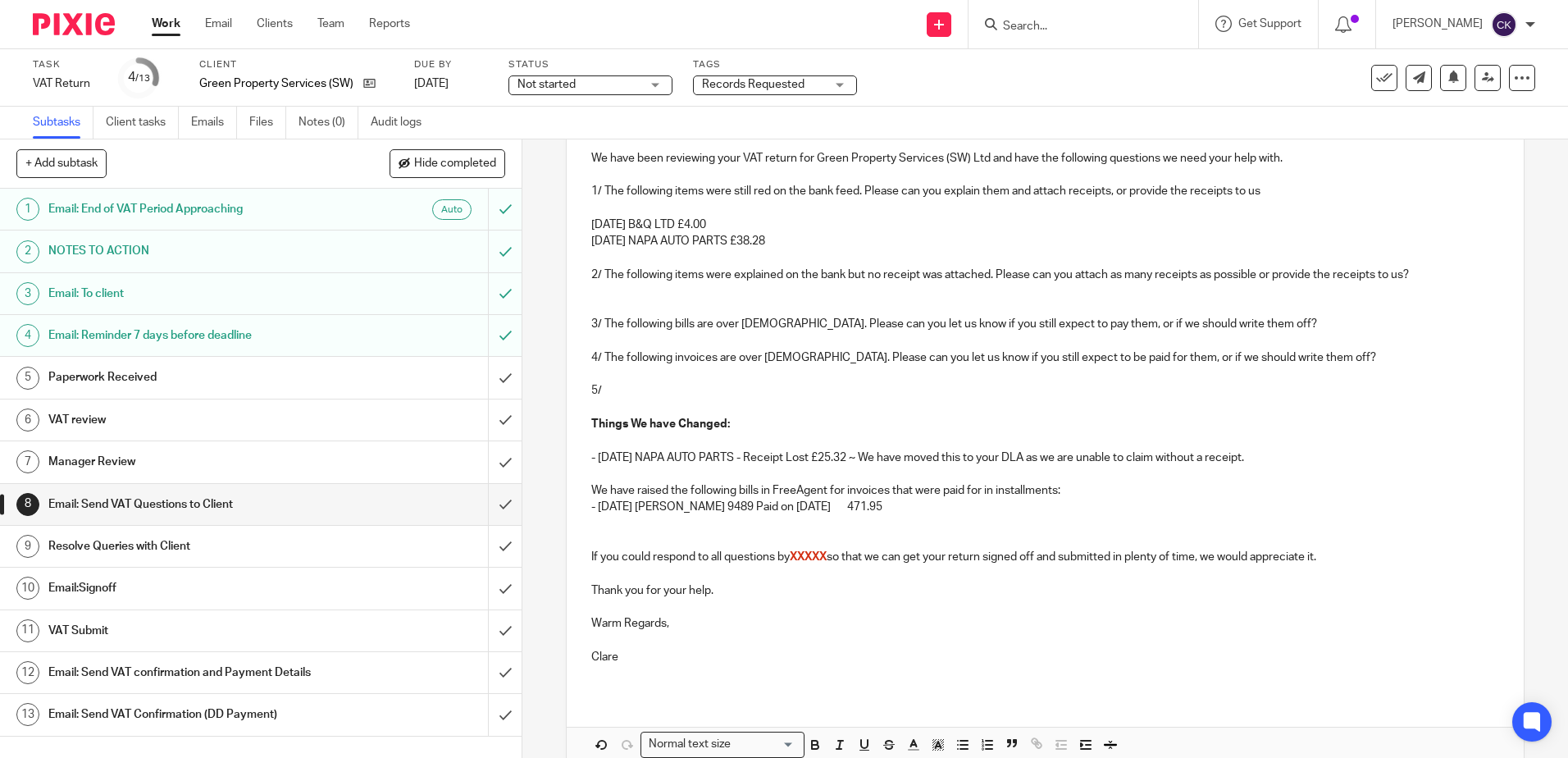
click at [770, 524] on p at bounding box center [1044, 524] width 907 height 17
drag, startPoint x: 852, startPoint y: 508, endPoint x: 740, endPoint y: 509, distance: 112.0
click at [740, 509] on p "- 15 Jul 25 Rossman Bill 9489 Paid on 11 Jul 25 471.95" at bounding box center [1044, 507] width 907 height 17
click at [793, 504] on p "- 15 Jul 25 Rossman Bill 9489 £471.95" at bounding box center [1044, 507] width 907 height 17
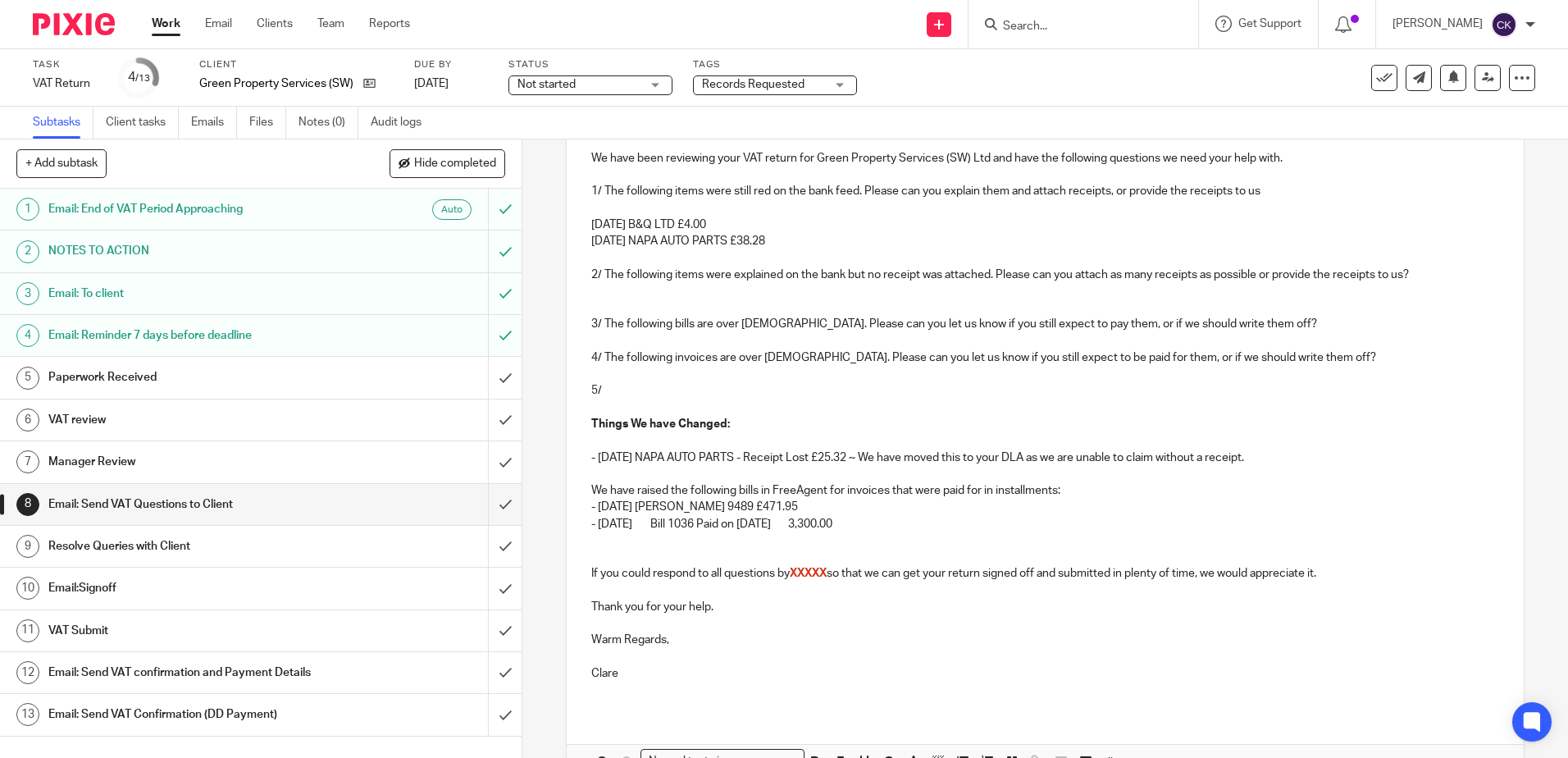
click at [645, 530] on p "- 19 Jul 25 Bill 1036 Paid on 12 Aug 25 3,300.00" at bounding box center [1044, 524] width 907 height 17
drag, startPoint x: 933, startPoint y: 529, endPoint x: 835, endPoint y: 527, distance: 98.0
click at [835, 527] on p "- 19 Jul 25 Unique Garden Retreats Ltd Bill 1036 Paid on 12 Aug 25 3,300.00" at bounding box center [1044, 524] width 907 height 17
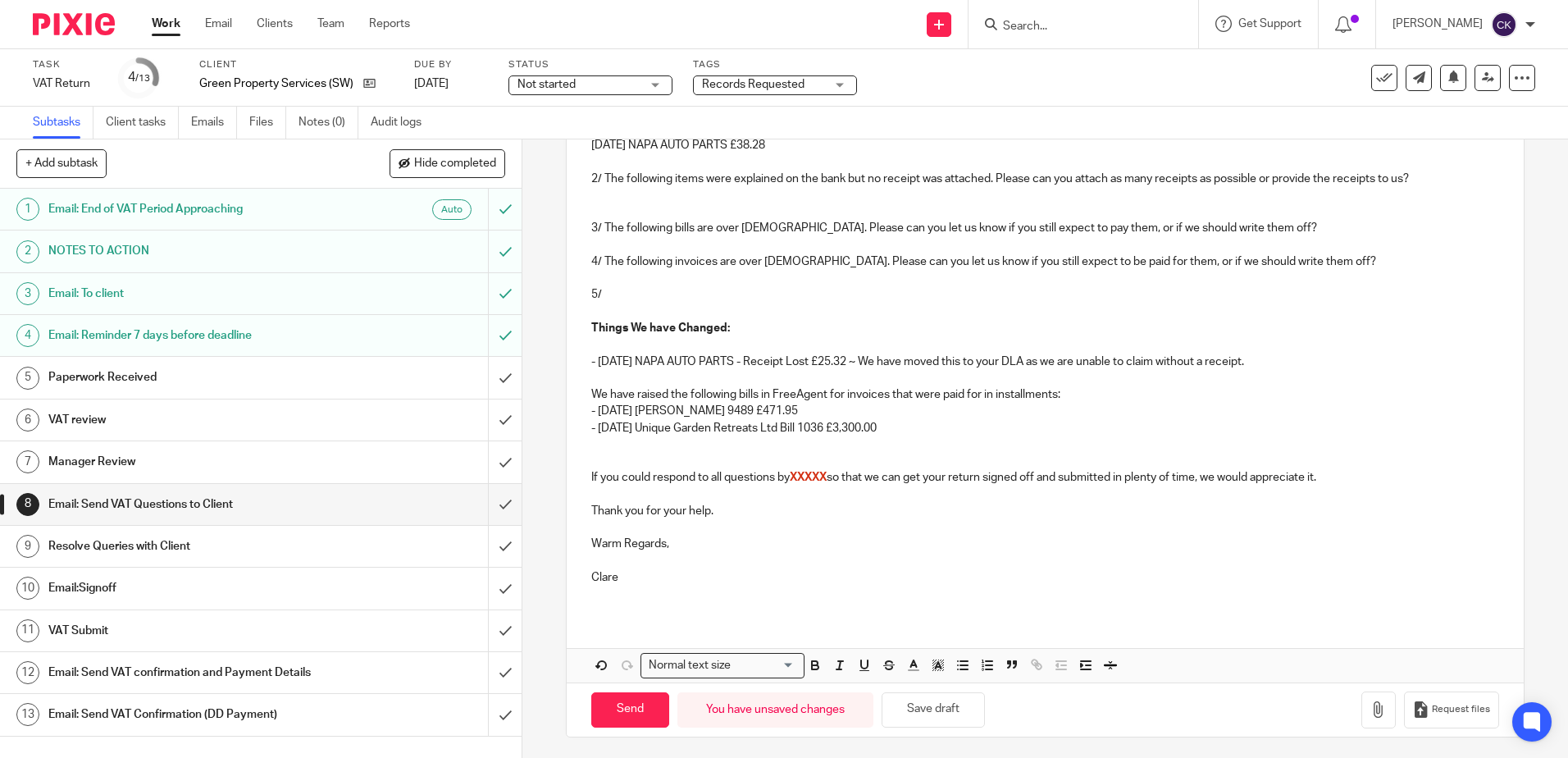
scroll to position [325, 0]
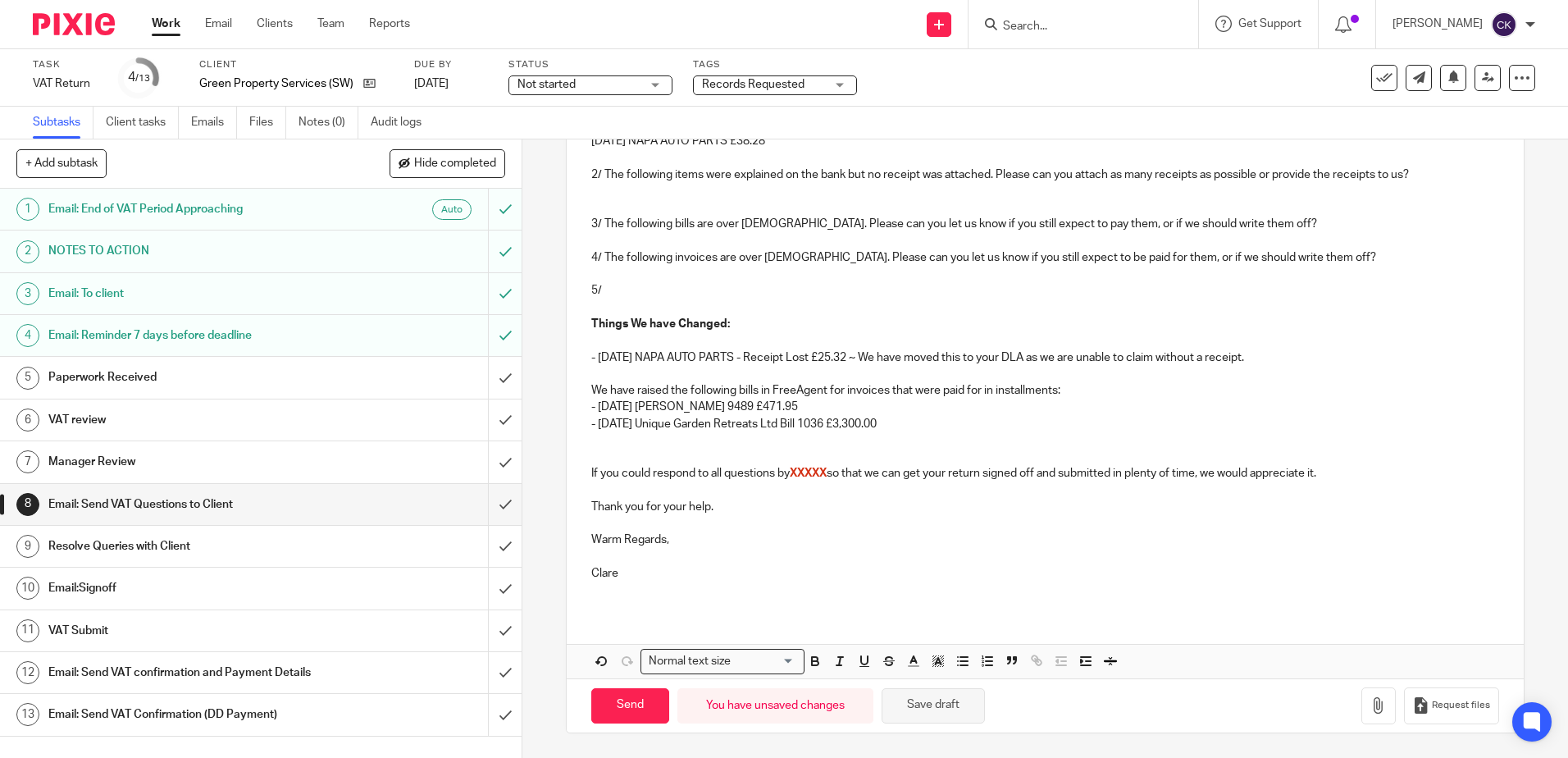
click at [920, 705] on button "Save draft" at bounding box center [933, 706] width 103 height 35
click at [893, 428] on p "- 19 Jul 25 Unique Garden Retreats Ltd Bill 1036 £3,300.00" at bounding box center [1044, 424] width 907 height 17
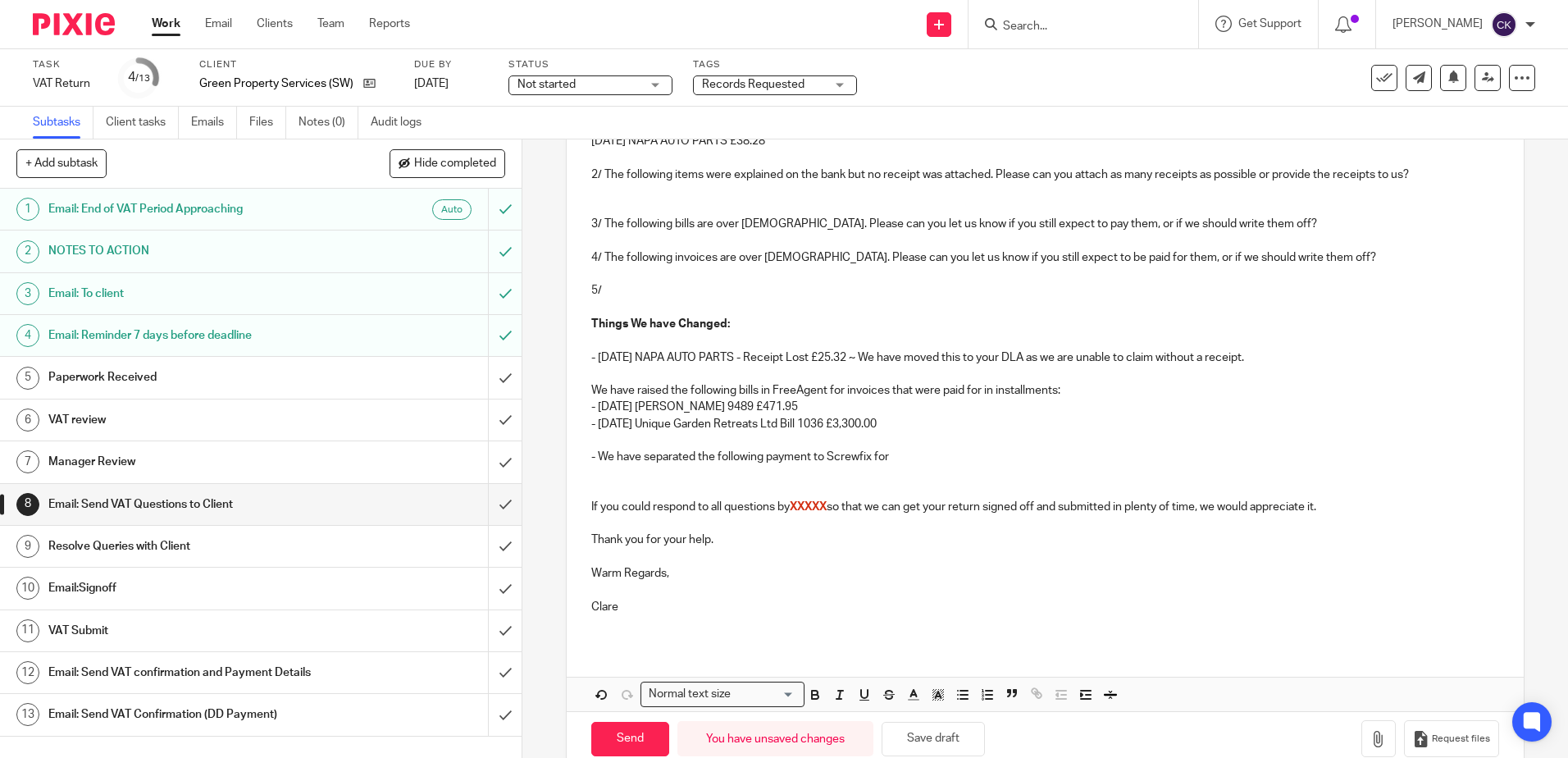
click at [902, 455] on p "- We have separated the following payment to Screwfix for" at bounding box center [1044, 457] width 907 height 17
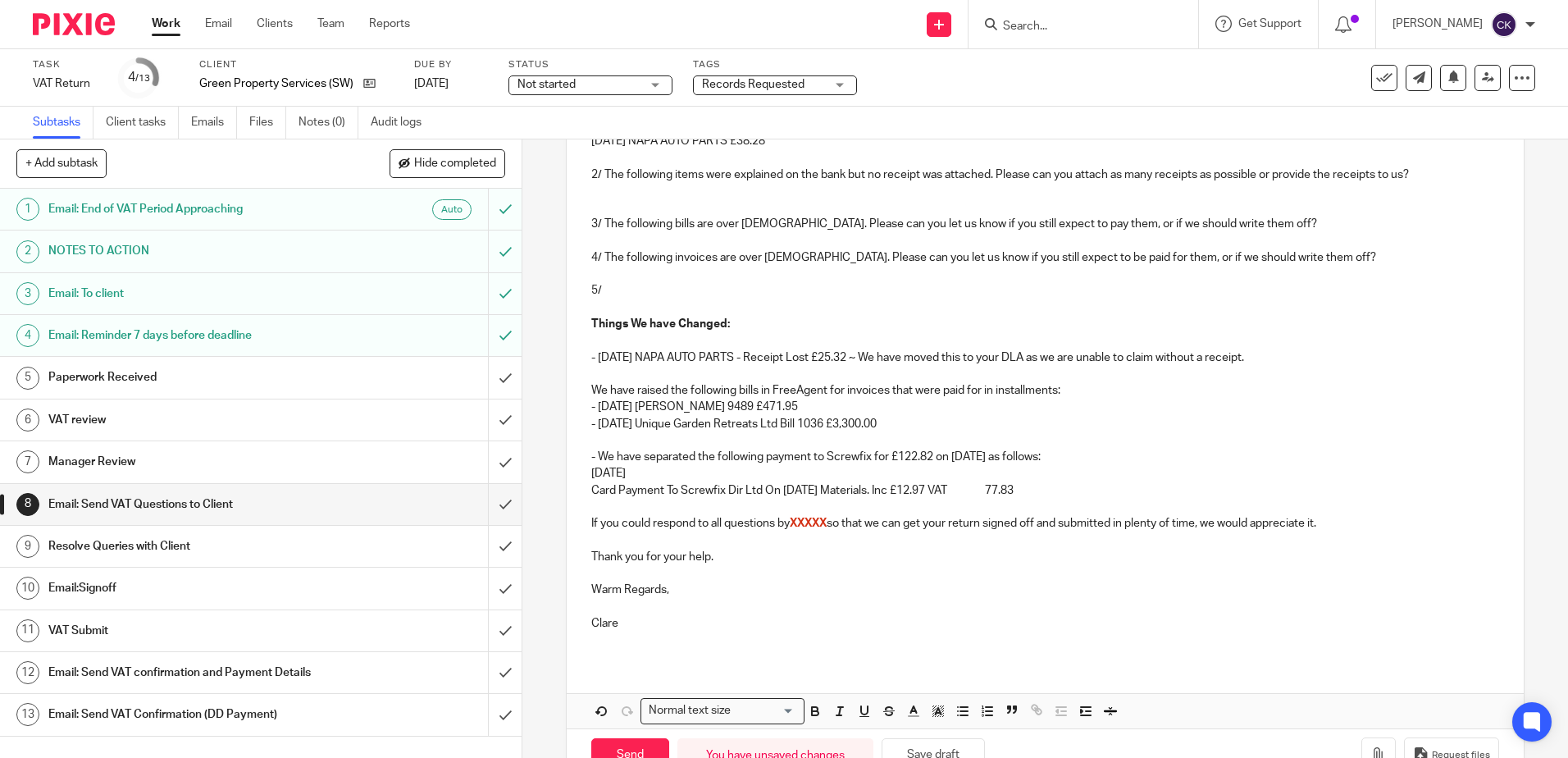
click at [637, 473] on p "22 Jul 25" at bounding box center [1044, 473] width 907 height 17
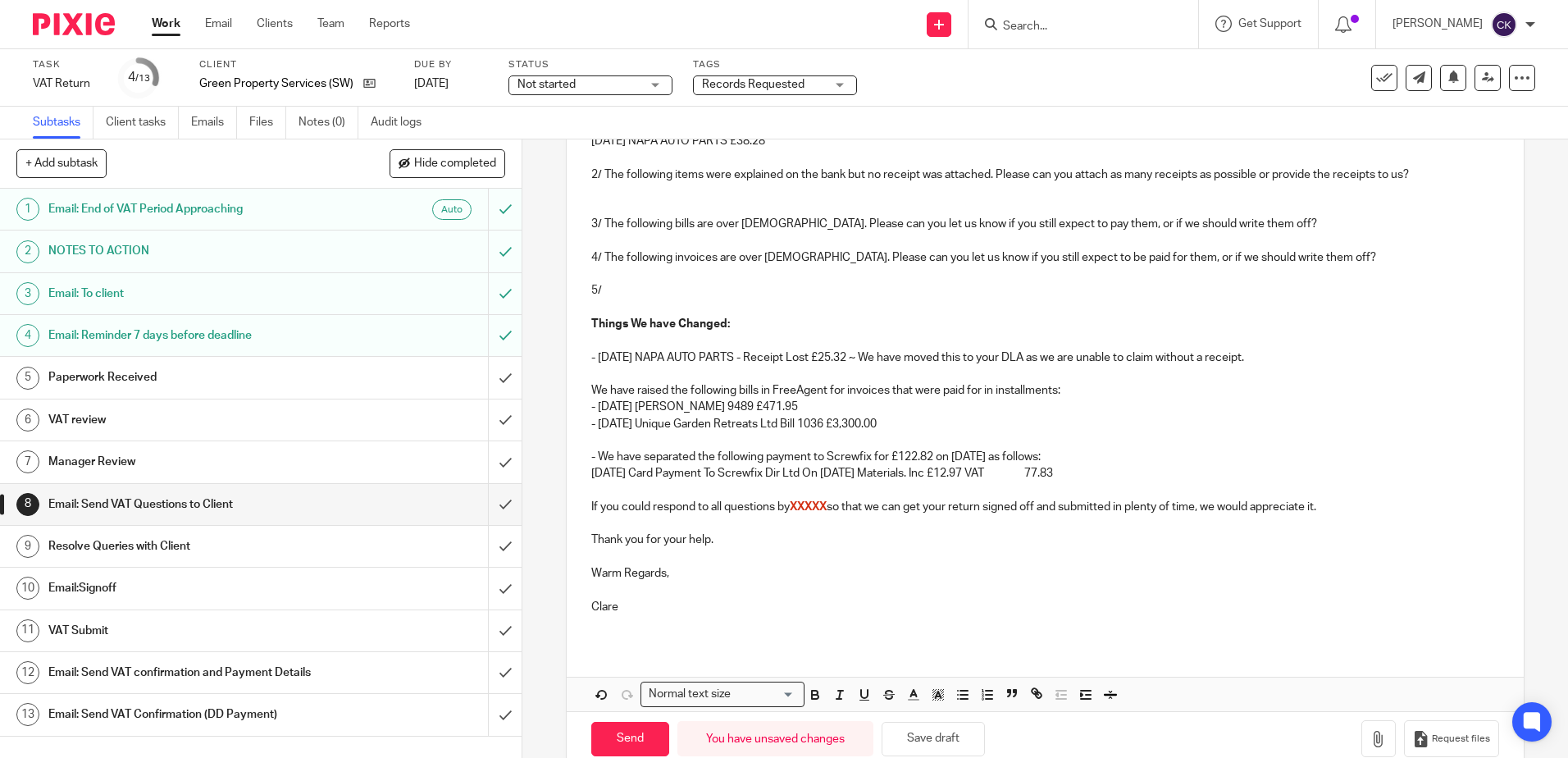
drag, startPoint x: 1057, startPoint y: 474, endPoint x: 1030, endPoint y: 474, distance: 27.0
click at [1030, 474] on p "22 Jul 25 Card Payment To Screwfix Dir Ltd On 21 07 2025 Materials. Inc £12.97 …" at bounding box center [1044, 473] width 907 height 17
click at [1119, 476] on p "22 Jul 25 Card Payment To Screwfix Dir Ltd On 21 07 2025 Materials. Inc £12.97 …" at bounding box center [1044, 473] width 907 height 17
drag, startPoint x: 1053, startPoint y: 475, endPoint x: 1024, endPoint y: 475, distance: 29.0
click at [1024, 475] on p "22 Jul 25 Card Payment To Screwfix Dir Ltd On 21 07 2025 Materials. Inc £12.97 …" at bounding box center [1044, 473] width 907 height 17
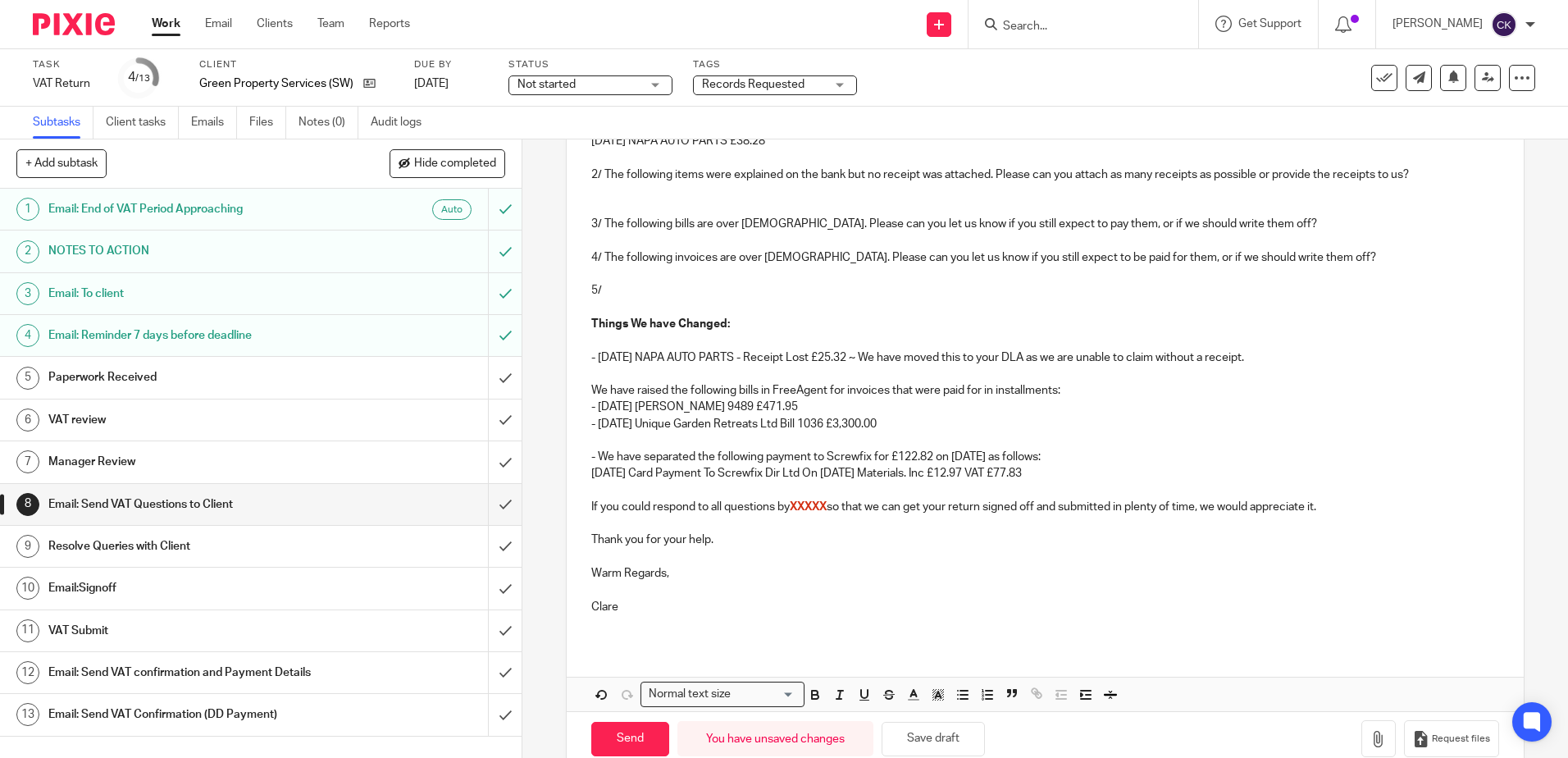
click at [592, 483] on p at bounding box center [1044, 491] width 907 height 17
click at [1059, 474] on p "22 Jul 25 Card Payment To Screwfix Dir Ltd On 21 07 2025 Materials. Inc £12.97 …" at bounding box center [1044, 473] width 907 height 17
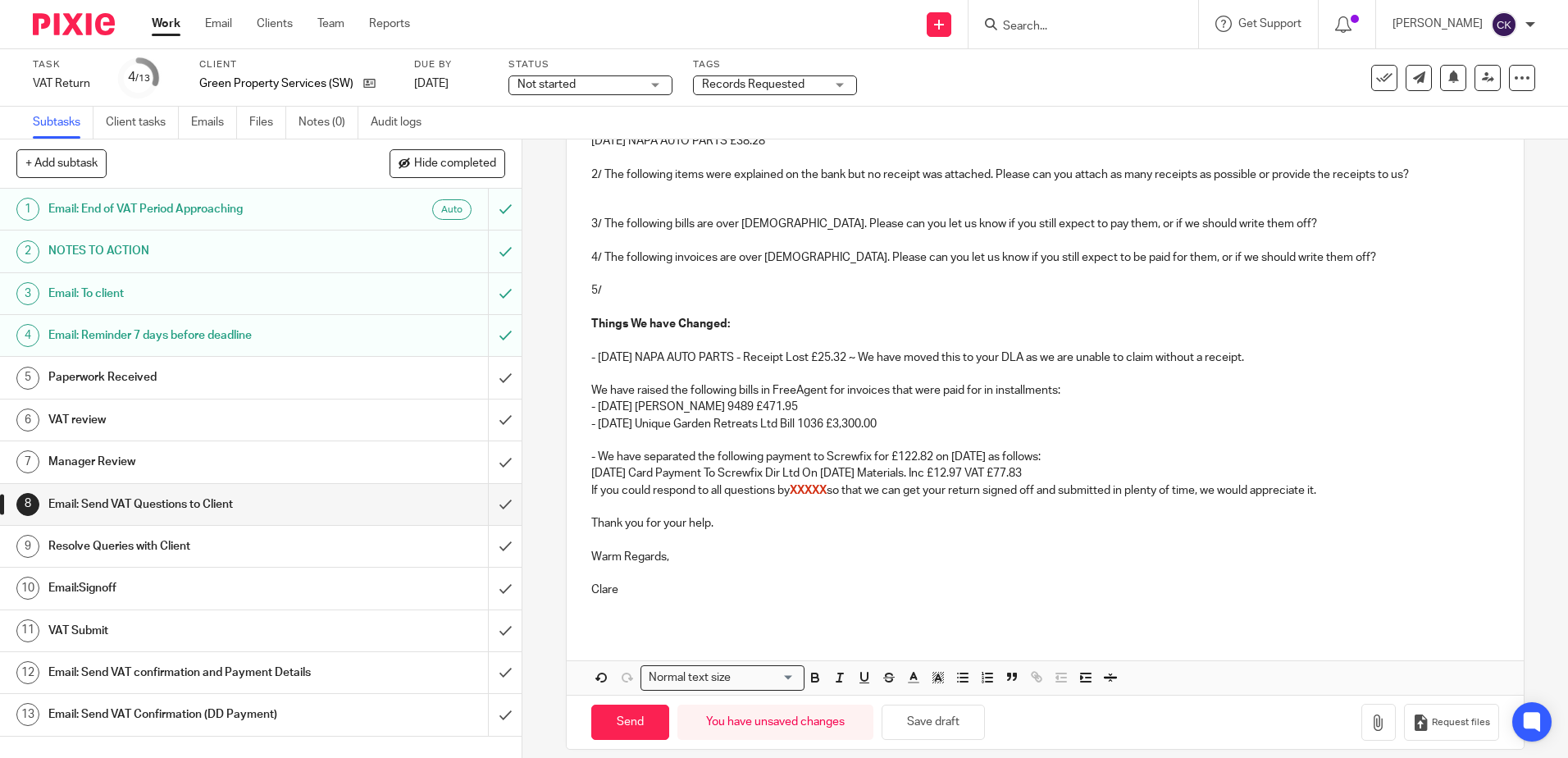
click at [1059, 473] on p "22 Jul 25 Card Payment To Screwfix Dir Ltd On 21 07 2025 Materials. Inc £12.97 …" at bounding box center [1044, 473] width 907 height 17
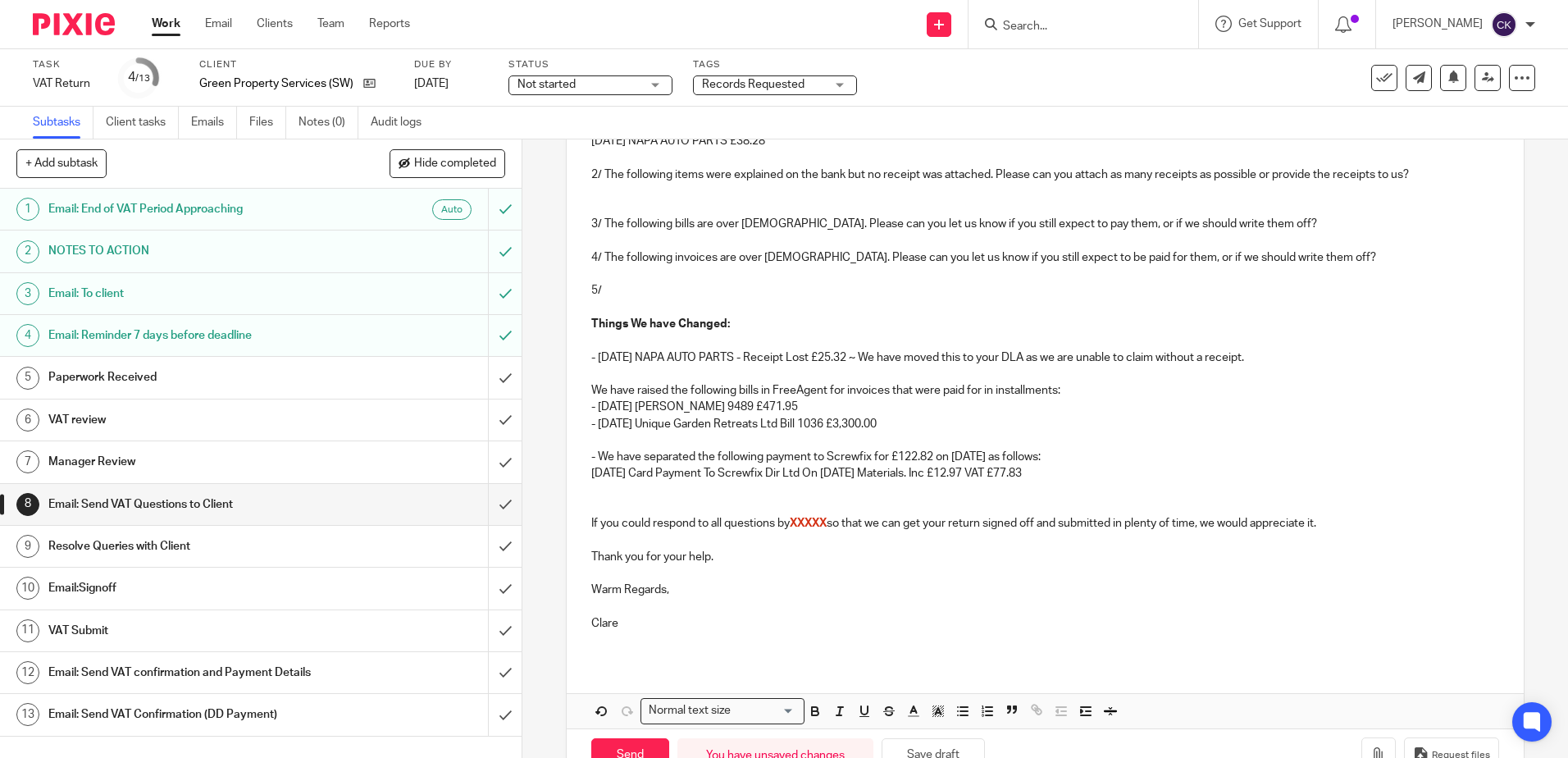
click at [592, 485] on p at bounding box center [1044, 491] width 907 height 17
drag, startPoint x: 1059, startPoint y: 474, endPoint x: 638, endPoint y: 476, distance: 421.0
click at [638, 476] on p "22 Jul 25 Card Payment To Screwfix Dir Ltd On 21 07 2025 Materials. Inc £12.97 …" at bounding box center [1044, 473] width 907 height 17
drag, startPoint x: 714, startPoint y: 475, endPoint x: 774, endPoint y: 512, distance: 70.5
click at [774, 512] on p at bounding box center [1044, 507] width 907 height 17
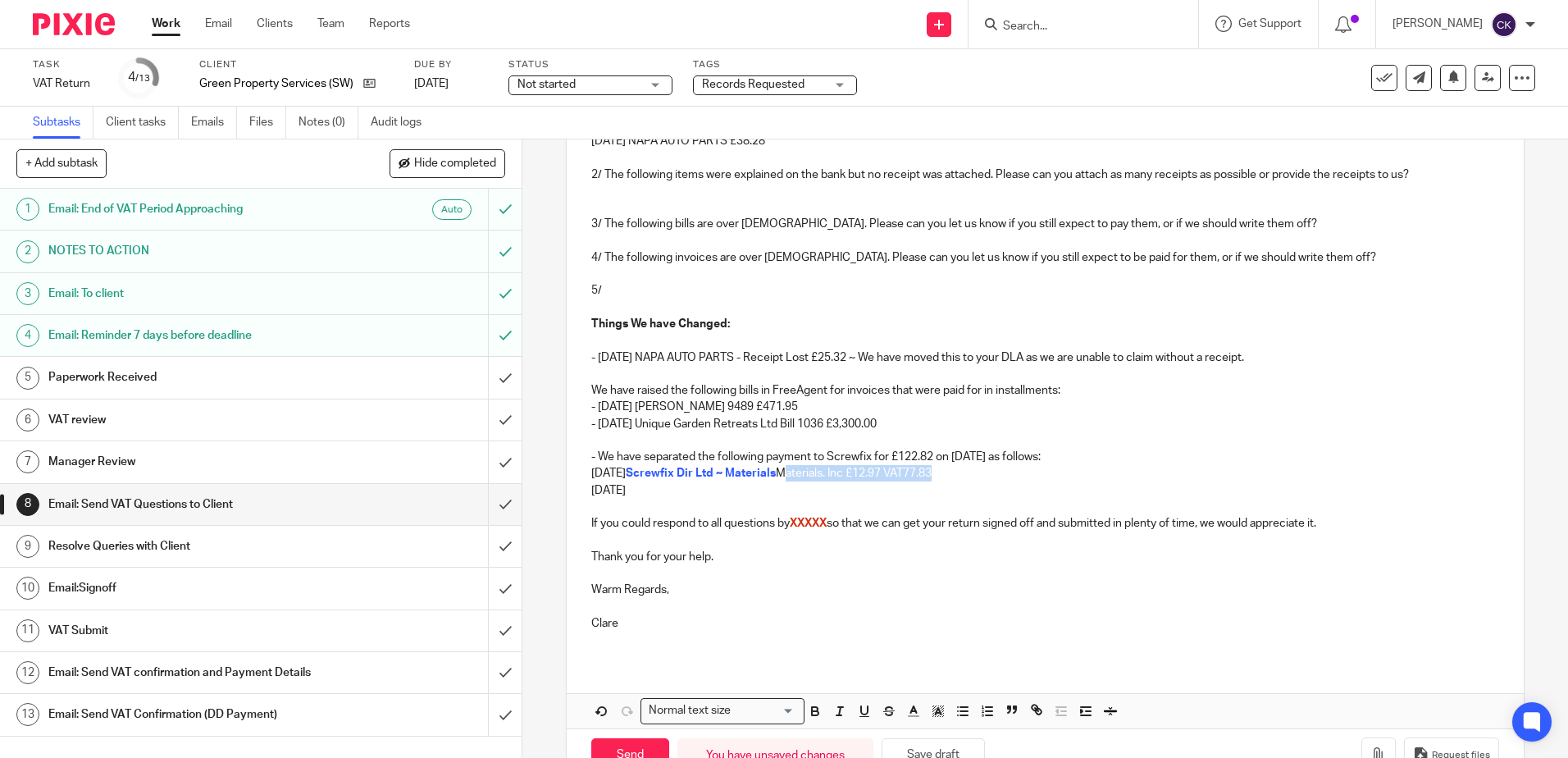
drag, startPoint x: 951, startPoint y: 468, endPoint x: 639, endPoint y: 481, distance: 312.3
click at [639, 481] on p "22 Jul 25 Screwfix Dir Ltd ~ Materials Materials. Inc £12.97 VAT77.83" at bounding box center [1044, 473] width 907 height 17
click at [848, 508] on p at bounding box center [1044, 507] width 907 height 17
drag, startPoint x: 945, startPoint y: 471, endPoint x: 637, endPoint y: 478, distance: 308.1
click at [637, 478] on p "22 Jul 25 Screwfix Dir Ltd ~ Materials Materials. Inc £12.97 VAT77.83" at bounding box center [1044, 473] width 907 height 17
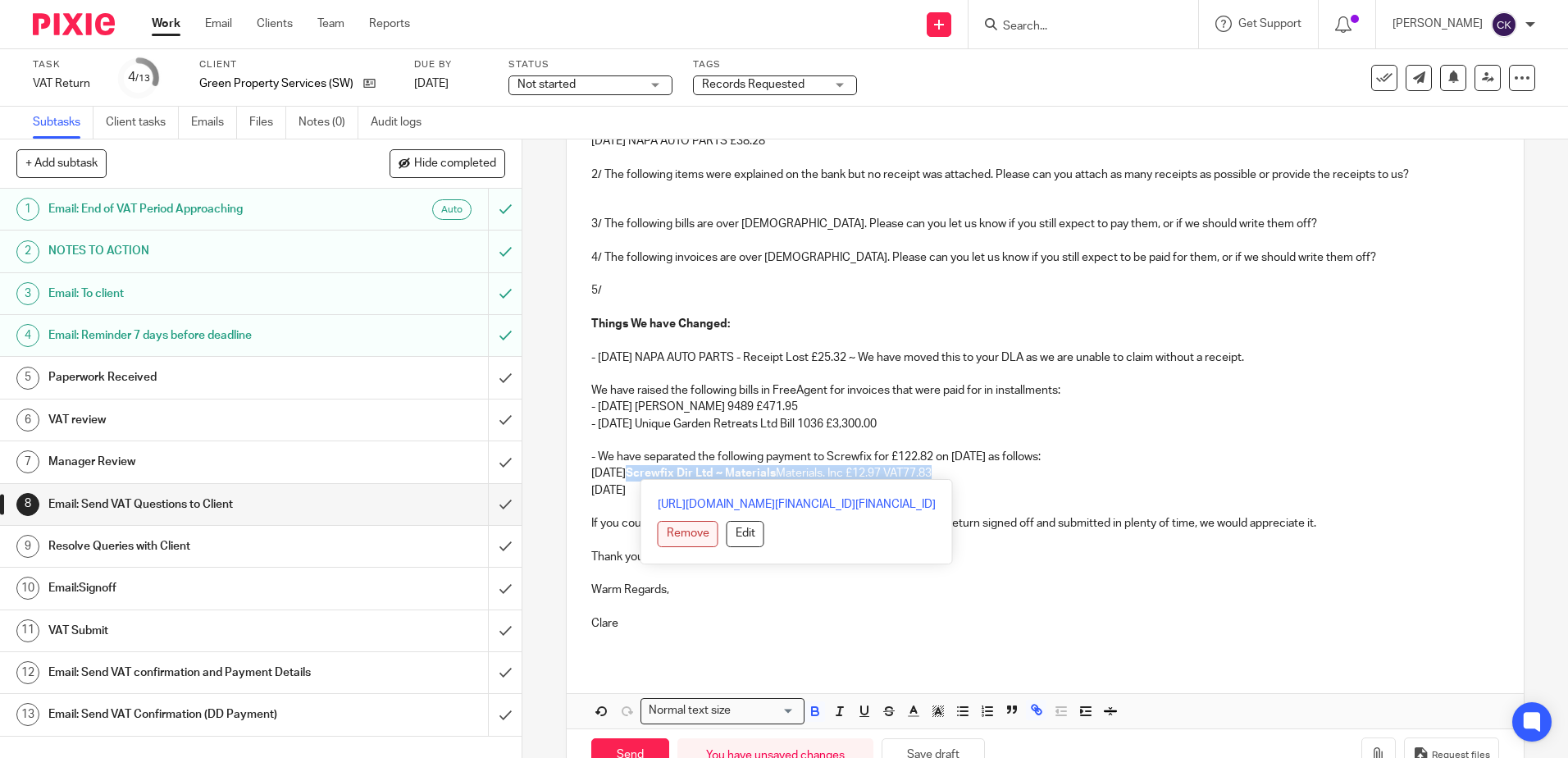
click at [682, 526] on button "Remove" at bounding box center [688, 534] width 61 height 27
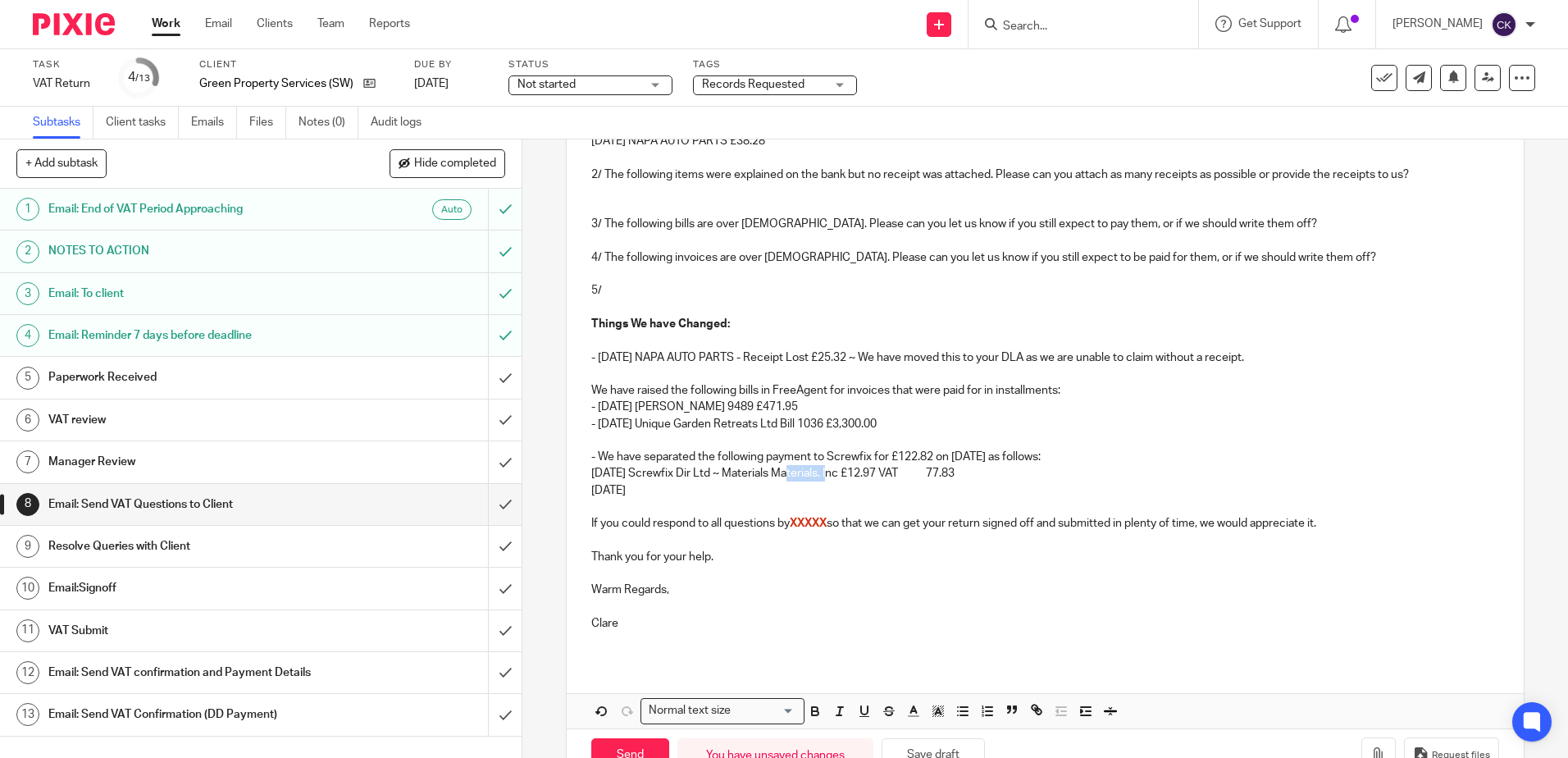
drag, startPoint x: 826, startPoint y: 472, endPoint x: 777, endPoint y: 472, distance: 49.0
click at [777, 472] on p "22 Jul 25 Screwfix Dir Ltd ~ Materials Materials. Inc £12.97 VAT 77.83" at bounding box center [1044, 473] width 907 height 17
drag, startPoint x: 894, startPoint y: 476, endPoint x: 856, endPoint y: 476, distance: 38.0
click at [856, 476] on p "22 Jul 25 Screwfix Dir Ltd ~ Materials. Inc £12.97 VAT 77.83" at bounding box center [1044, 473] width 907 height 17
click at [637, 487] on p "22 Jul 25" at bounding box center [1044, 491] width 907 height 17
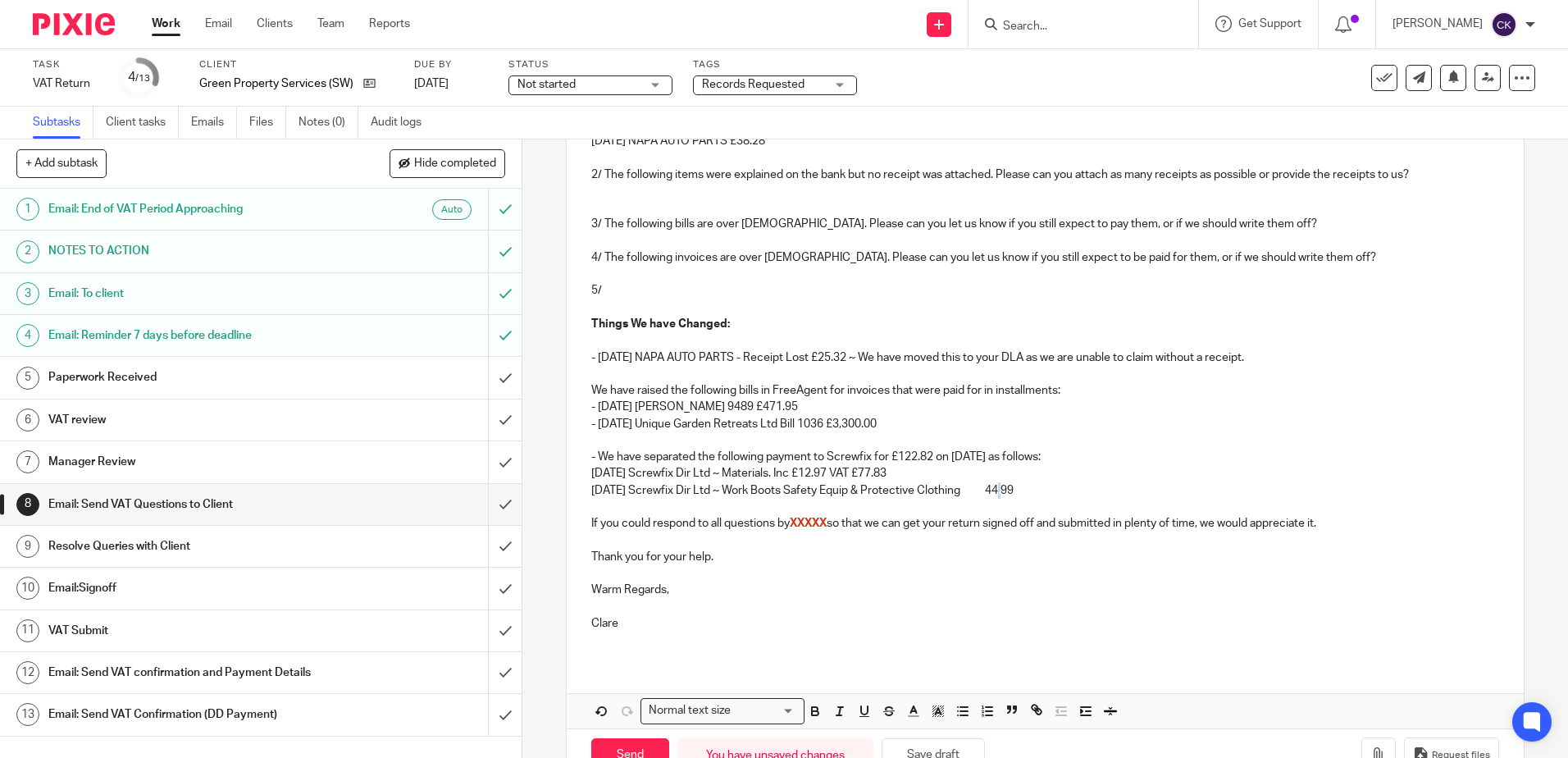
drag, startPoint x: 994, startPoint y: 492, endPoint x: 972, endPoint y: 493, distance: 22.0
click at [972, 493] on p "22 Jul 25 Screwfix Dir Ltd ~ Work Boots Safety Equip & Protective Clothing 44.99" at bounding box center [1044, 491] width 907 height 17
click at [1012, 486] on p "22 Jul 25 Screwfix Dir Ltd ~ Work Boots Safety Equip & Protective Clothing £44.…" at bounding box center [1044, 491] width 907 height 17
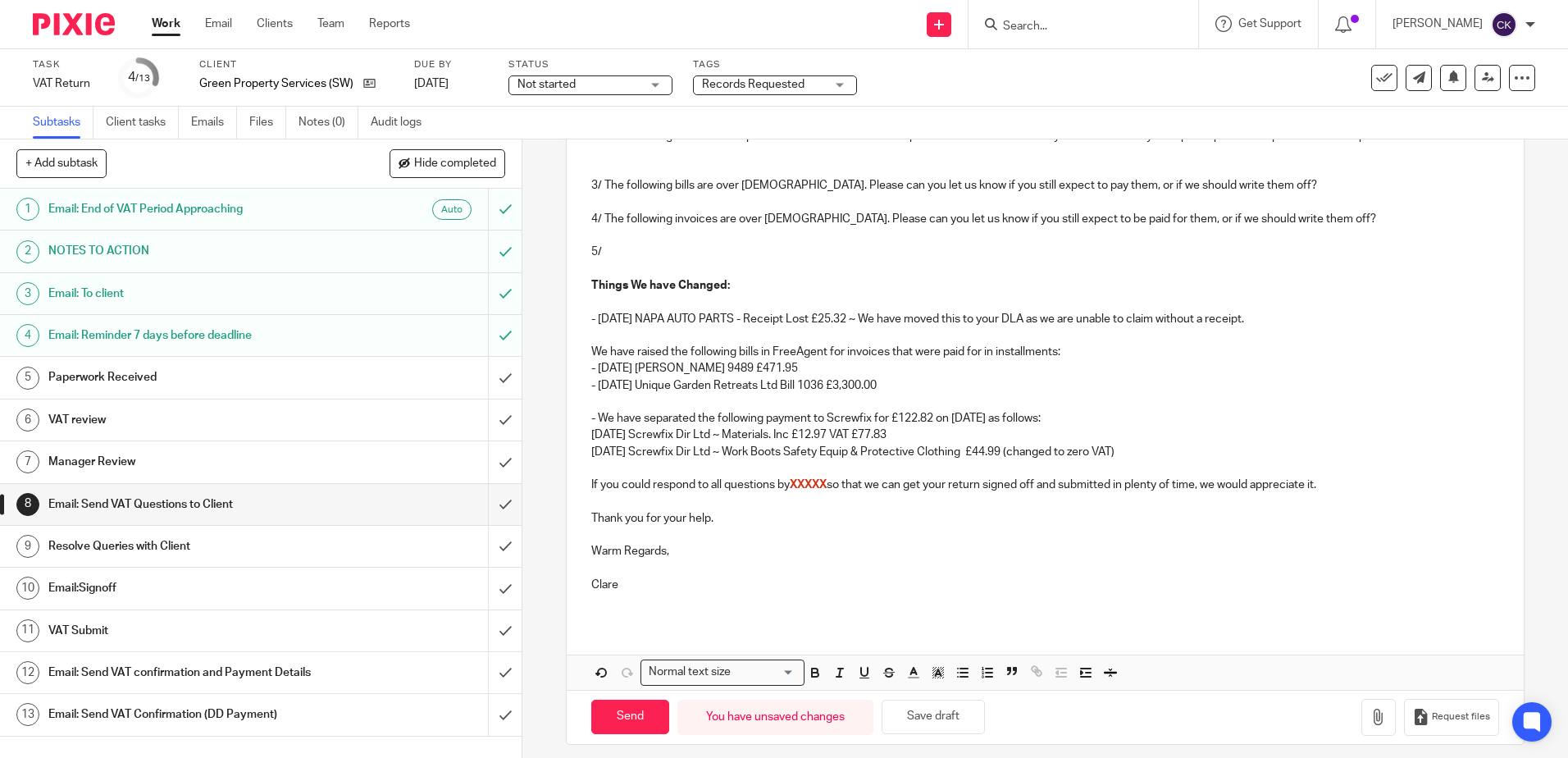
scroll to position [376, 0]
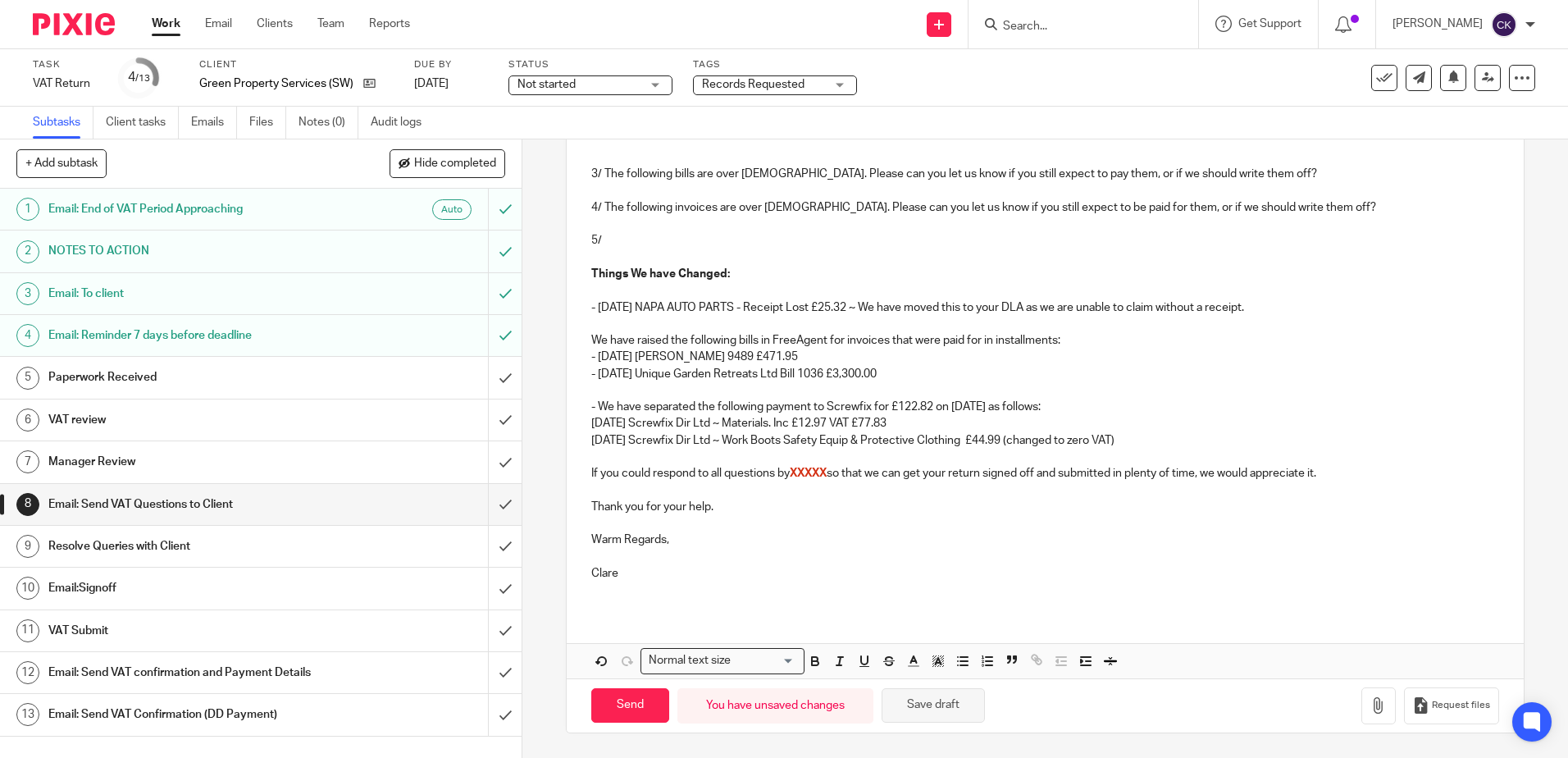
click at [929, 698] on button "Save draft" at bounding box center [933, 706] width 103 height 35
click at [1127, 445] on p "22 Jul 25 Screwfix Dir Ltd ~ Work Boots Safety Equip & Protective Clothing £44.…" at bounding box center [1044, 440] width 907 height 17
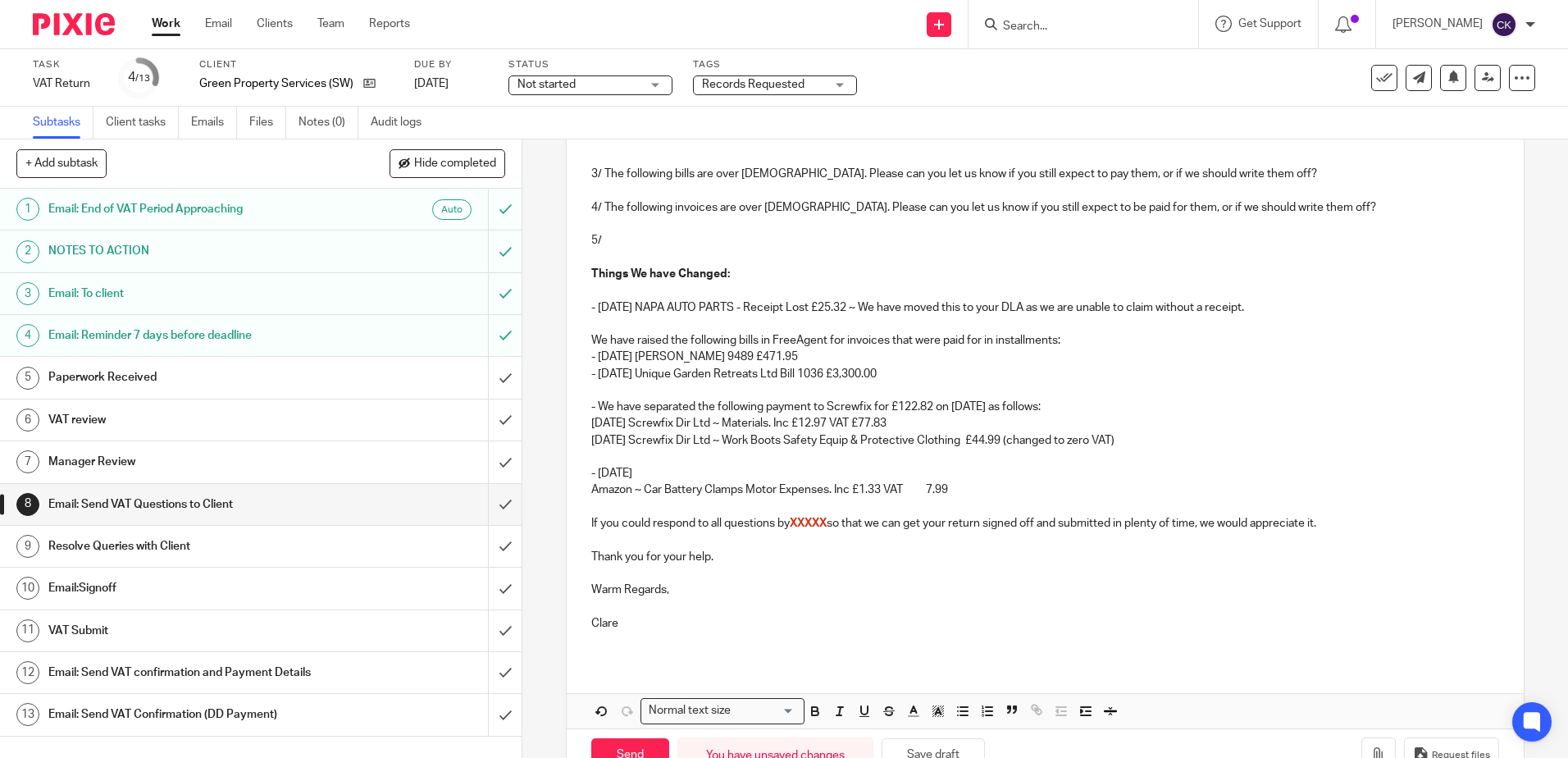
click at [644, 474] on p "- 24 Jul 25" at bounding box center [1044, 473] width 907 height 17
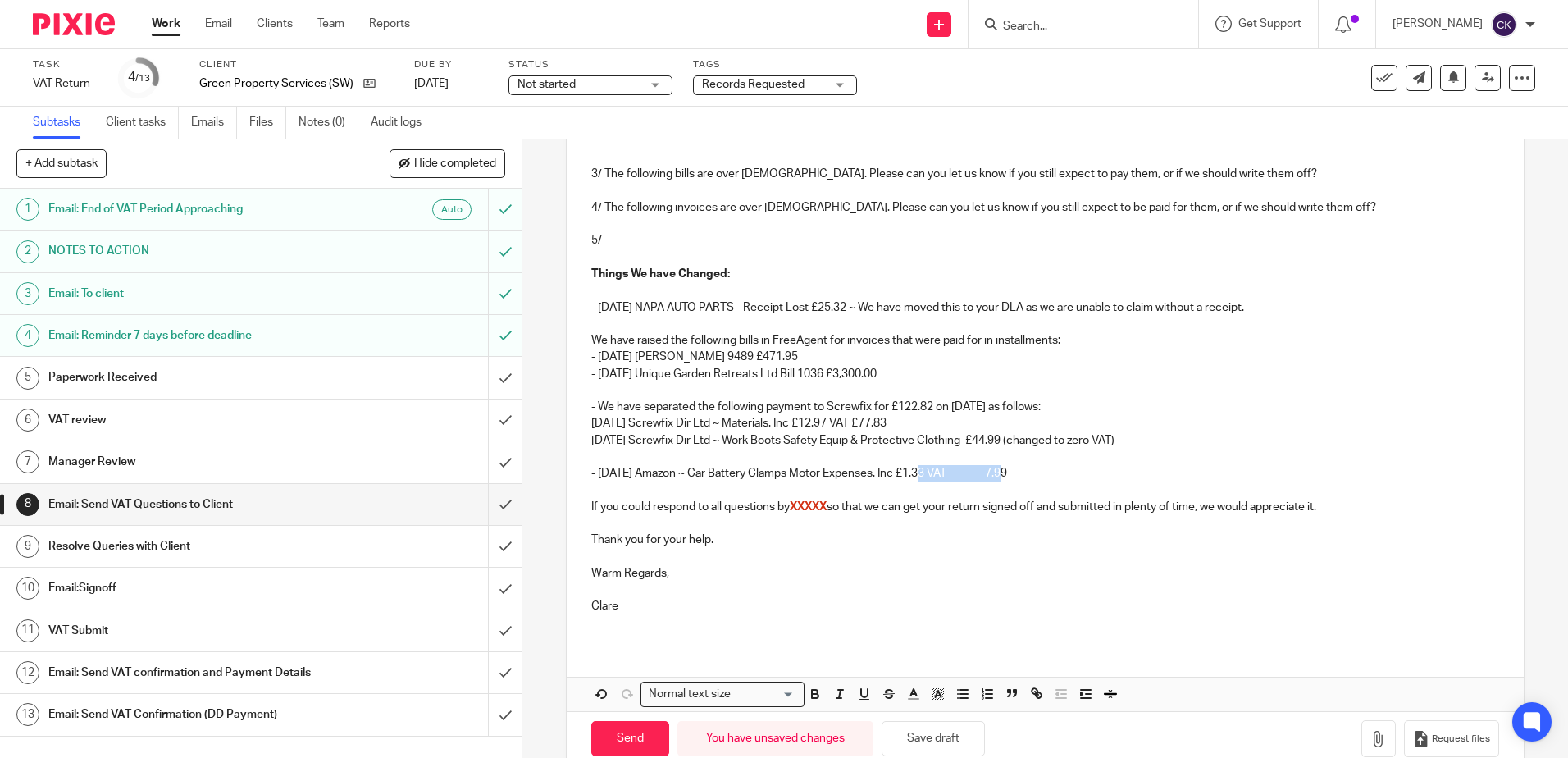
drag, startPoint x: 993, startPoint y: 473, endPoint x: 915, endPoint y: 478, distance: 78.2
click at [915, 478] on p "- 24 Jul 25 Amazon ~ Car Battery Clamps Motor Expenses. Inc £1.33 VAT 7.99" at bounding box center [1044, 473] width 907 height 17
drag, startPoint x: 905, startPoint y: 478, endPoint x: 886, endPoint y: 479, distance: 19.0
click at [886, 479] on p "- 24 Jul 25 Amazon ~ Car Battery Clamps Motor Expenses. Inc £7.99" at bounding box center [1044, 473] width 907 height 17
click at [922, 478] on p "- 24 Jul 25 Amazon ~ Car Battery Clamps Motor Expenses £7.99" at bounding box center [1044, 473] width 907 height 17
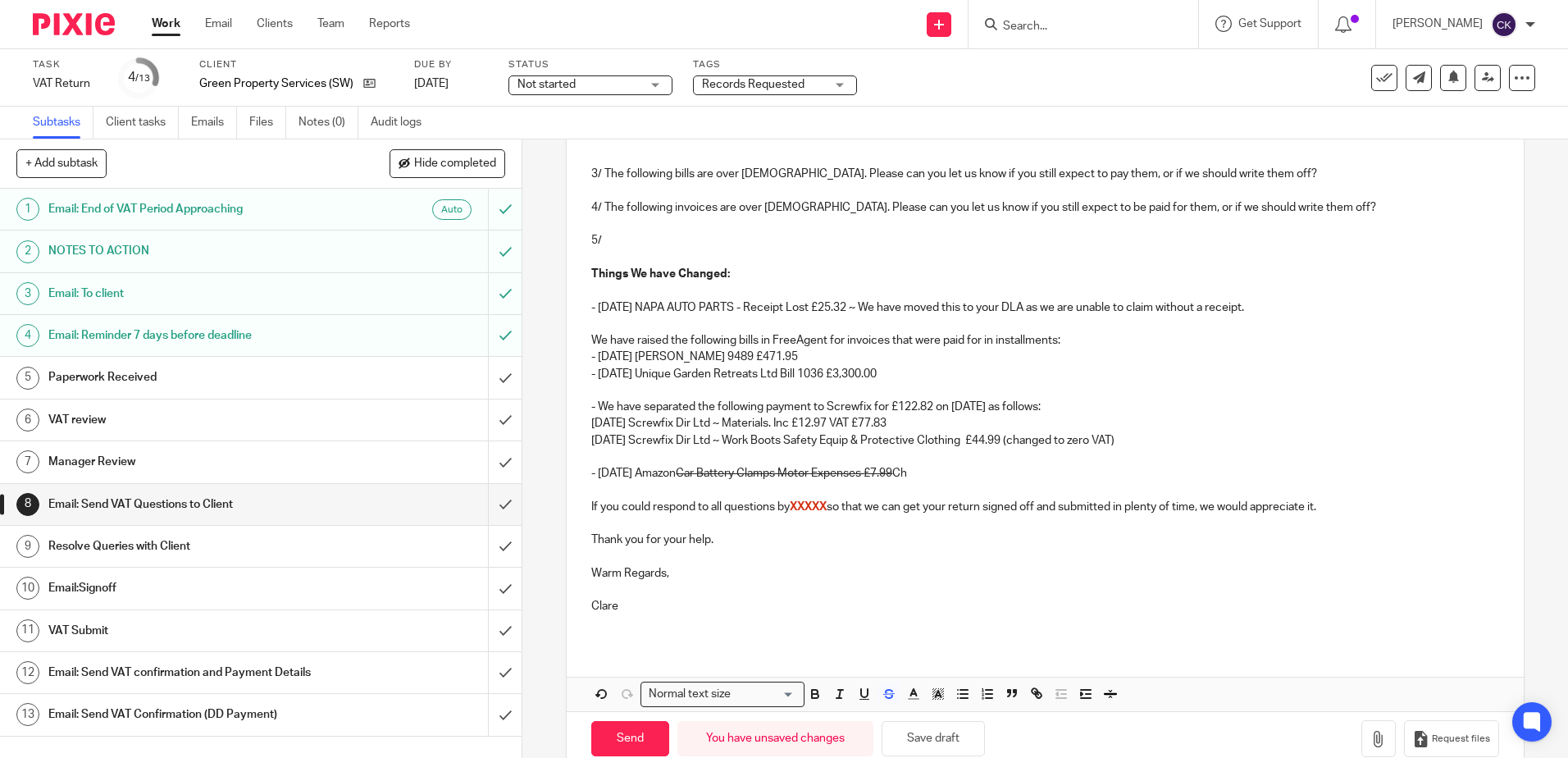
drag, startPoint x: 936, startPoint y: 471, endPoint x: 644, endPoint y: 476, distance: 292.0
click at [644, 476] on p "- 24 Jul 25 Amazon Car Battery Clamps Motor Expenses £7.99 Ch" at bounding box center [1044, 473] width 907 height 17
drag, startPoint x: 653, startPoint y: 474, endPoint x: 651, endPoint y: 487, distance: 13.2
click at [648, 489] on p at bounding box center [1044, 490] width 907 height 17
drag, startPoint x: 931, startPoint y: 470, endPoint x: 596, endPoint y: 470, distance: 335.0
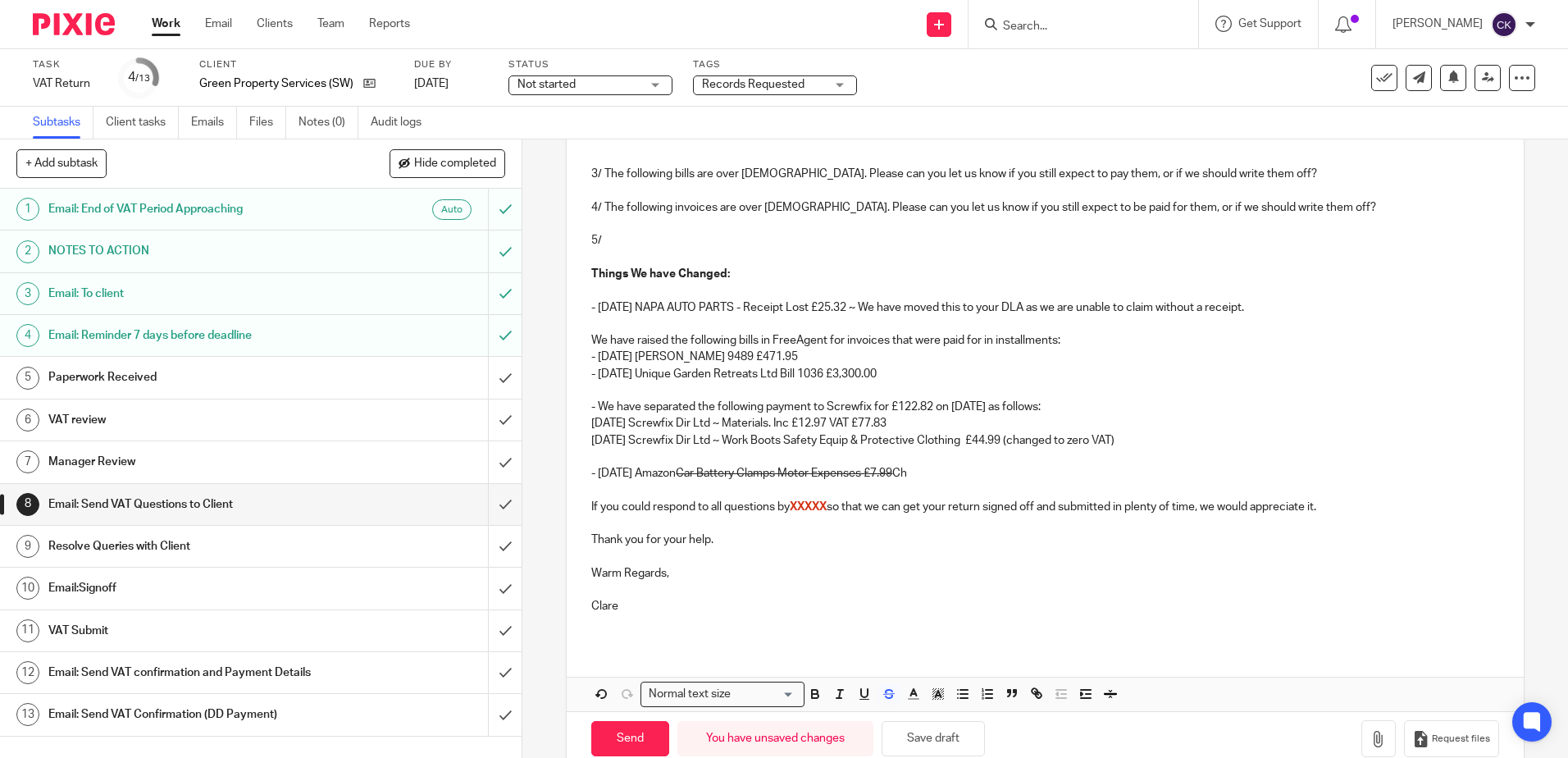
click at [596, 470] on p "- 24 Jul 25 Amazon Car Battery Clamps Motor Expenses £7.99 Ch" at bounding box center [1044, 473] width 907 height 17
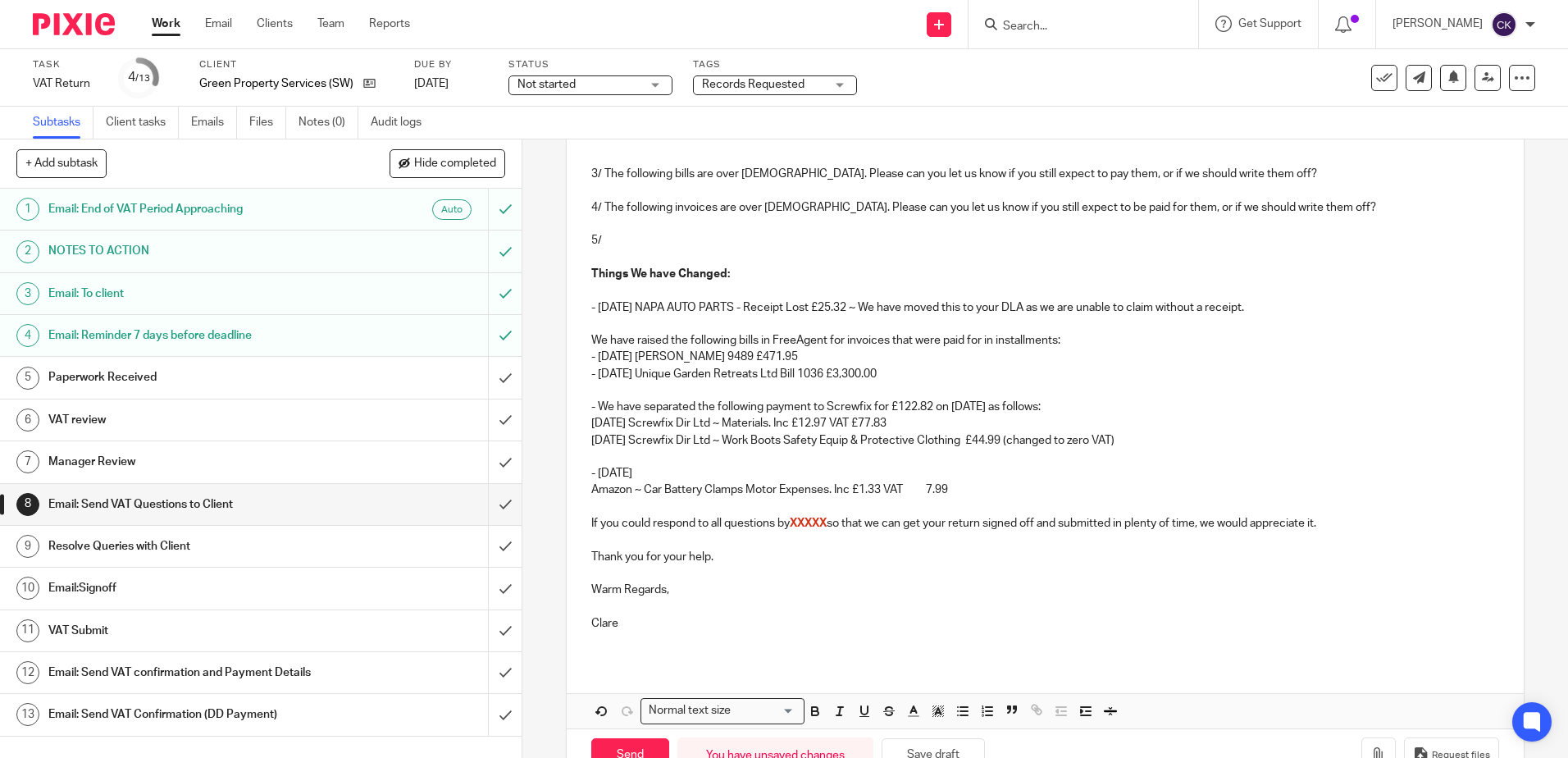
click at [639, 471] on p "- 24 Jul 25" at bounding box center [1044, 473] width 907 height 17
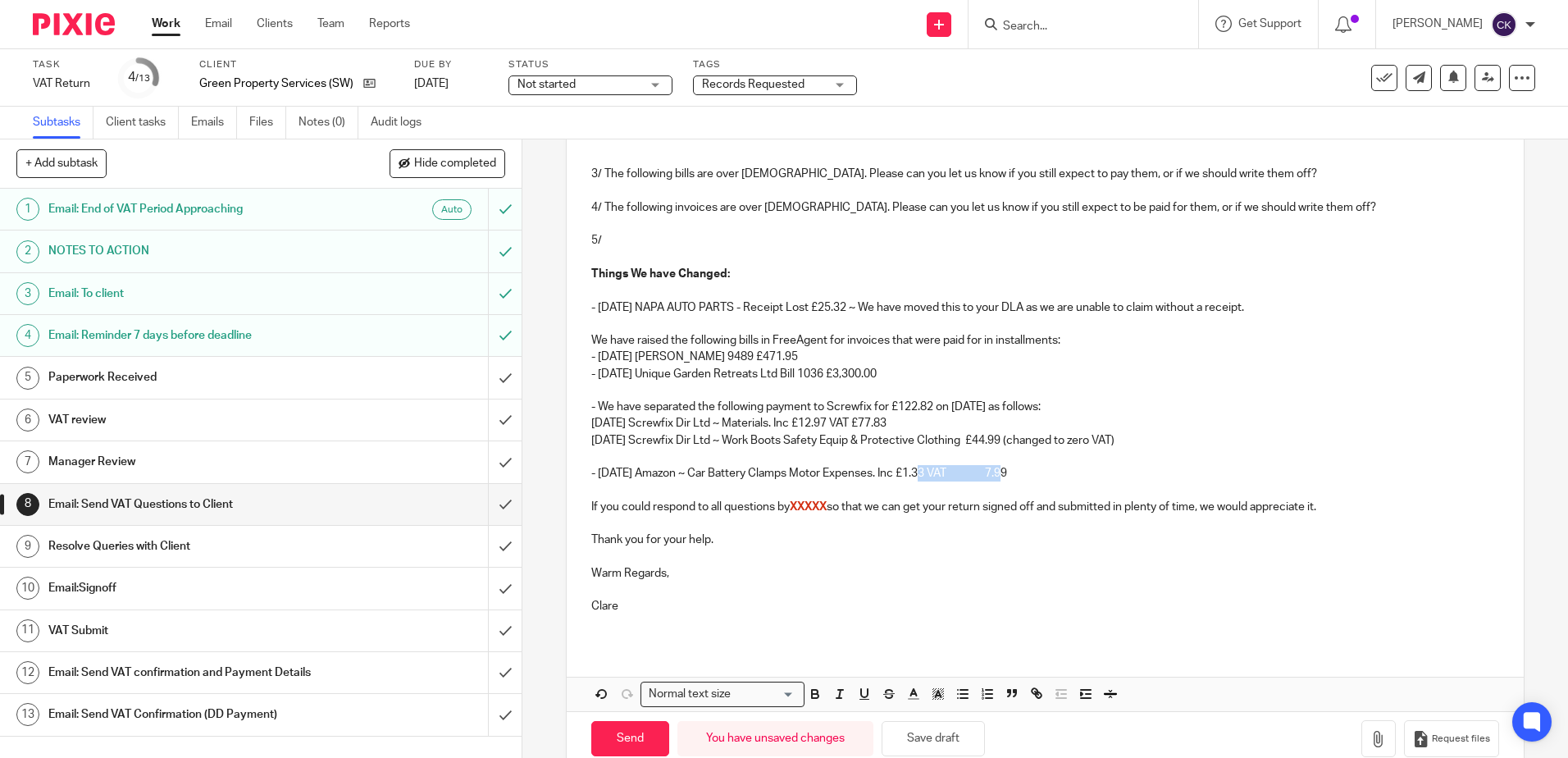
drag, startPoint x: 993, startPoint y: 475, endPoint x: 912, endPoint y: 473, distance: 81.0
click at [912, 473] on p "- 24 Jul 25 Amazon ~ Car Battery Clamps Motor Expenses. Inc £1.33 VAT 7.99" at bounding box center [1044, 473] width 907 height 17
drag, startPoint x: 907, startPoint y: 475, endPoint x: 885, endPoint y: 473, distance: 22.1
click at [885, 473] on p "- 24 Jul 25 Amazon ~ Car Battery Clamps Motor Expenses. Inc £7.99" at bounding box center [1044, 473] width 907 height 17
click at [919, 470] on p "- 24 Jul 25 Amazon ~ Car Battery Clamps Motor Expenses £7.99" at bounding box center [1044, 473] width 907 height 17
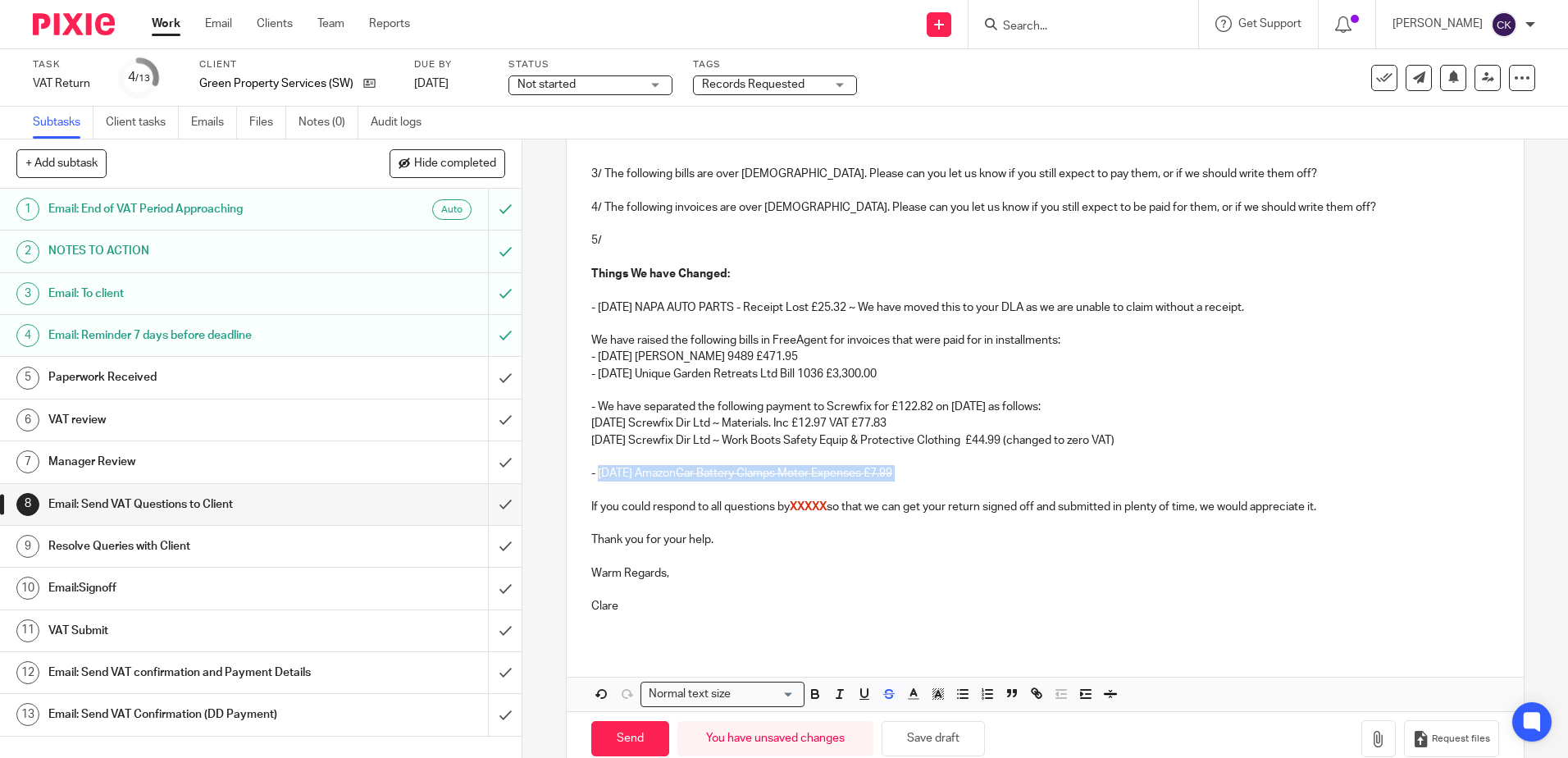
drag, startPoint x: 918, startPoint y: 469, endPoint x: 594, endPoint y: 465, distance: 324.0
click at [594, 465] on p "- 24 Jul 25 Amazon Car Battery Clamps Motor Expenses £7.99" at bounding box center [1044, 473] width 907 height 17
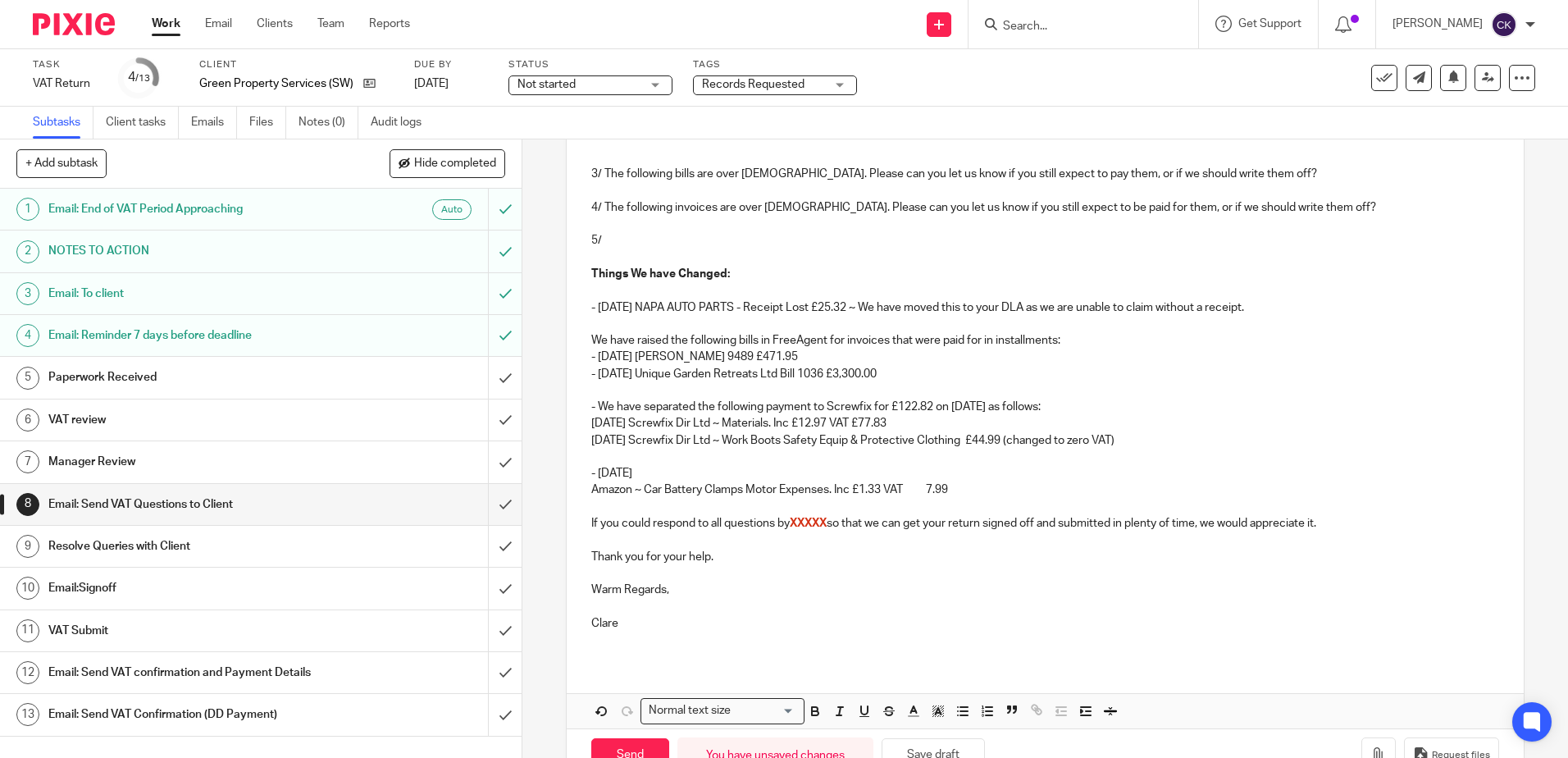
click at [638, 478] on p "- 24 Jul 25" at bounding box center [1044, 473] width 907 height 17
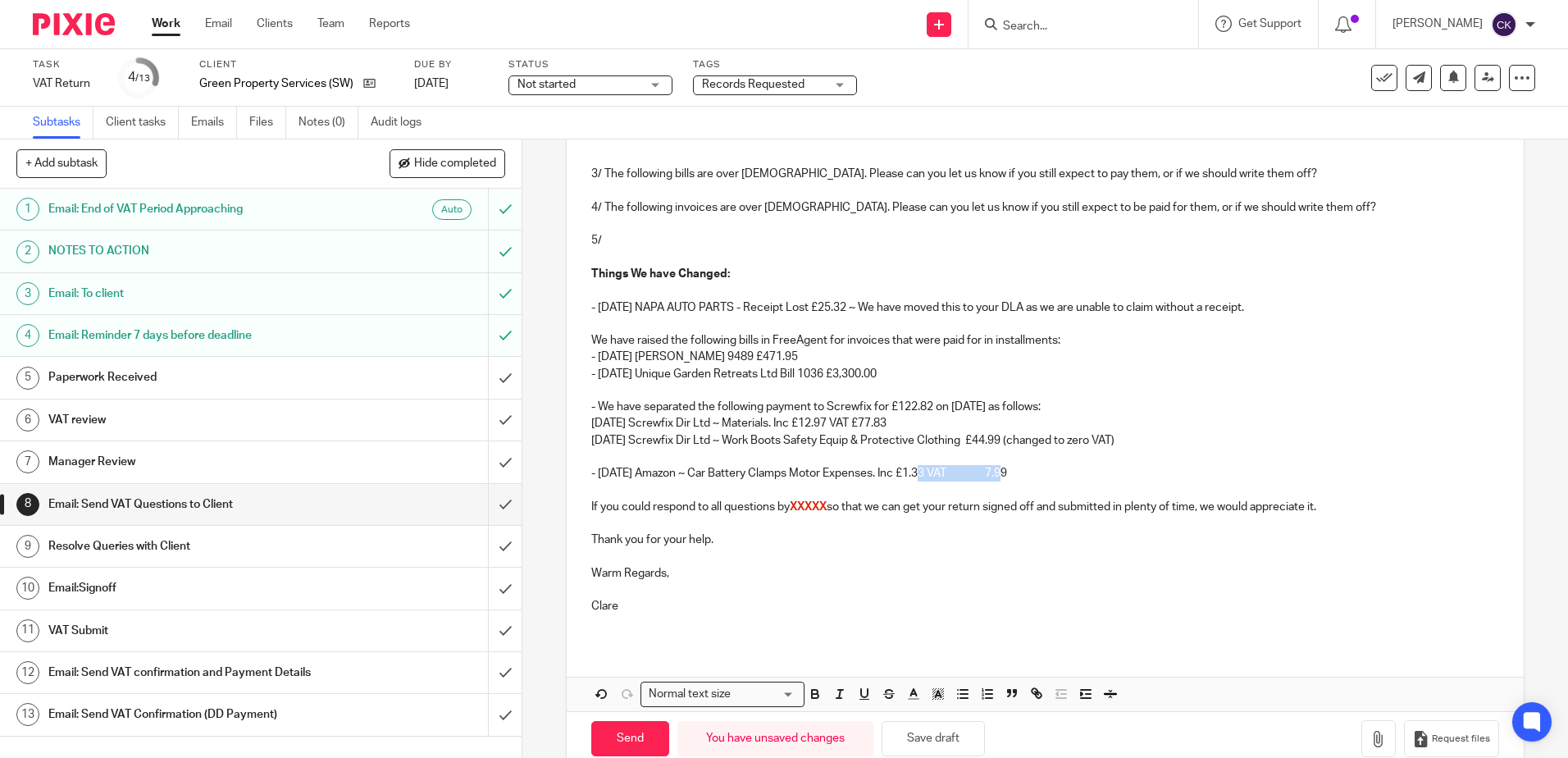
drag, startPoint x: 994, startPoint y: 475, endPoint x: 914, endPoint y: 475, distance: 80.0
click at [914, 475] on p "- 24 Jul 25 Amazon ~ Car Battery Clamps Motor Expenses. Inc £1.33 VAT 7.99" at bounding box center [1044, 473] width 907 height 17
drag, startPoint x: 905, startPoint y: 476, endPoint x: 883, endPoint y: 478, distance: 22.1
click at [883, 478] on p "- 24 Jul 25 Amazon ~ Car Battery Clamps Motor Expenses. Inc £7.99" at bounding box center [1044, 473] width 907 height 17
click at [935, 472] on p "- 24 Jul 25 Amazon ~ Car Battery Clamps Motor Expenses £7.99" at bounding box center [1044, 473] width 907 height 17
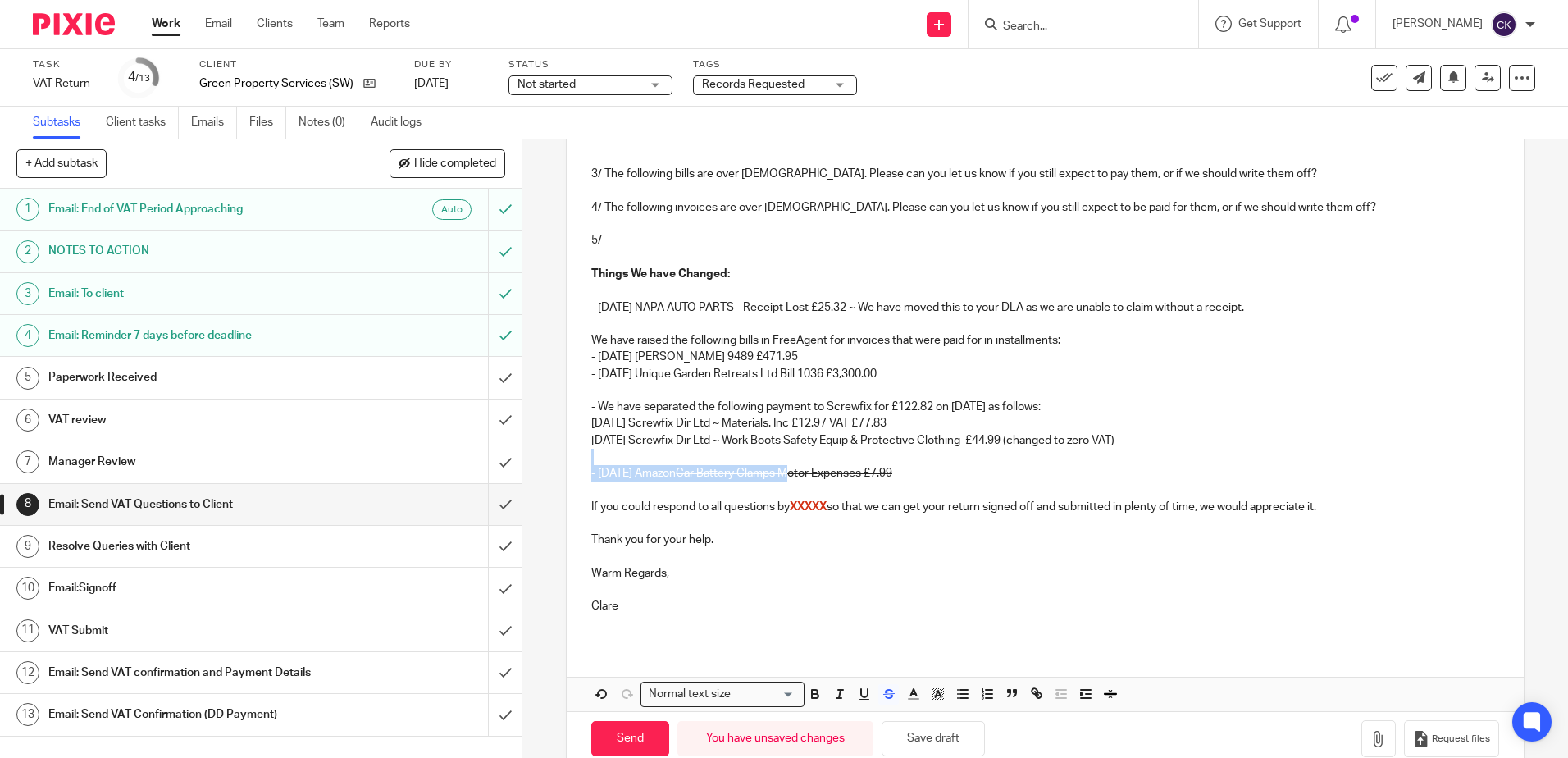
drag, startPoint x: 924, startPoint y: 464, endPoint x: 793, endPoint y: 469, distance: 131.1
click at [793, 469] on div "Dear Elliot, We have been reviewing your VAT return for Green Property Services…" at bounding box center [1044, 297] width 956 height 694
click at [940, 488] on p at bounding box center [1044, 490] width 907 height 17
drag, startPoint x: 922, startPoint y: 474, endPoint x: 596, endPoint y: 471, distance: 326.0
click at [596, 471] on p "- 24 Jul 25 Amazon Car Battery Clamps Motor Expenses £7.99" at bounding box center [1044, 473] width 907 height 17
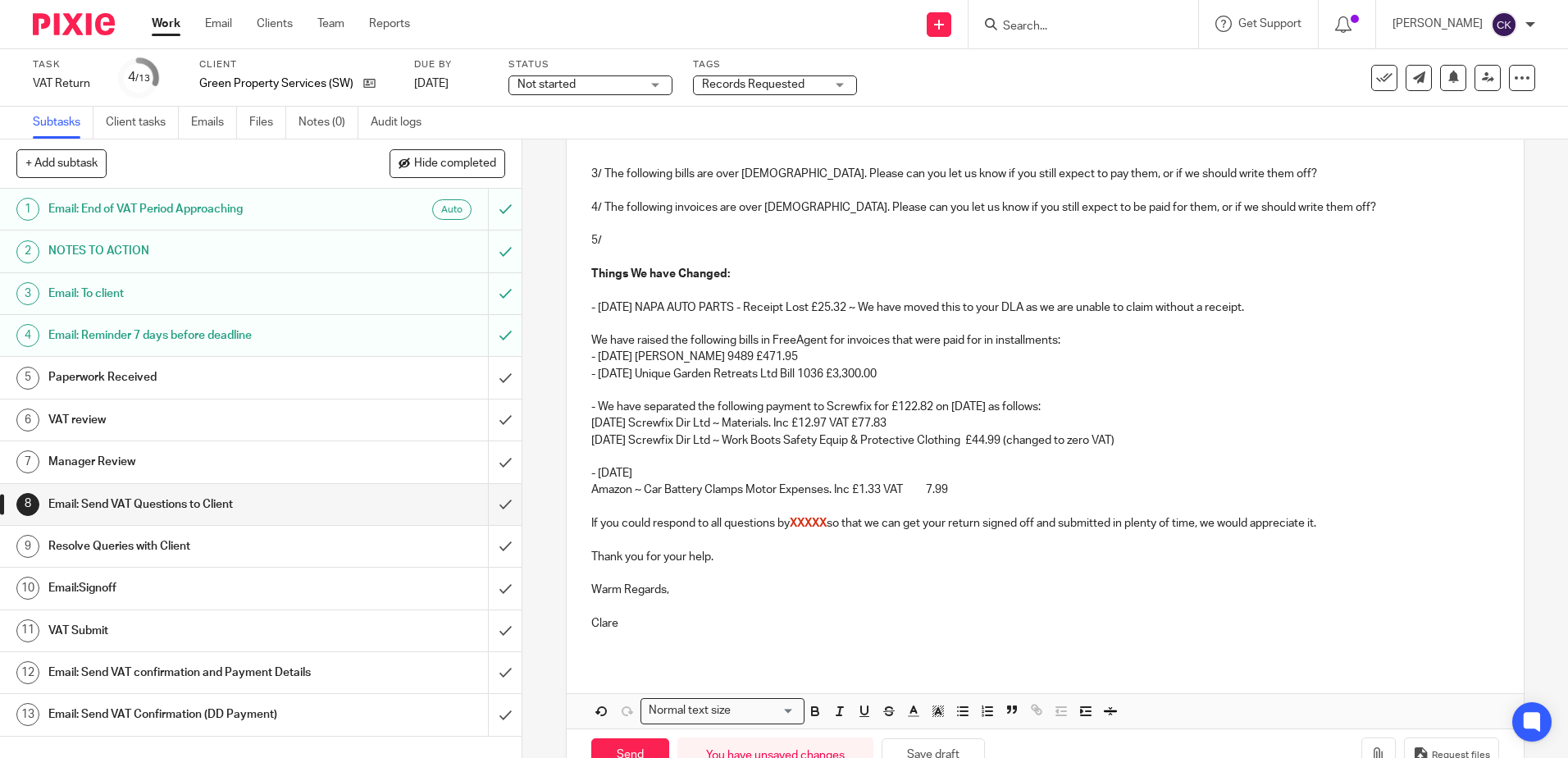
drag, startPoint x: 639, startPoint y: 469, endPoint x: 671, endPoint y: 496, distance: 41.9
click at [639, 470] on p "- 24 Jul 25" at bounding box center [1044, 473] width 907 height 17
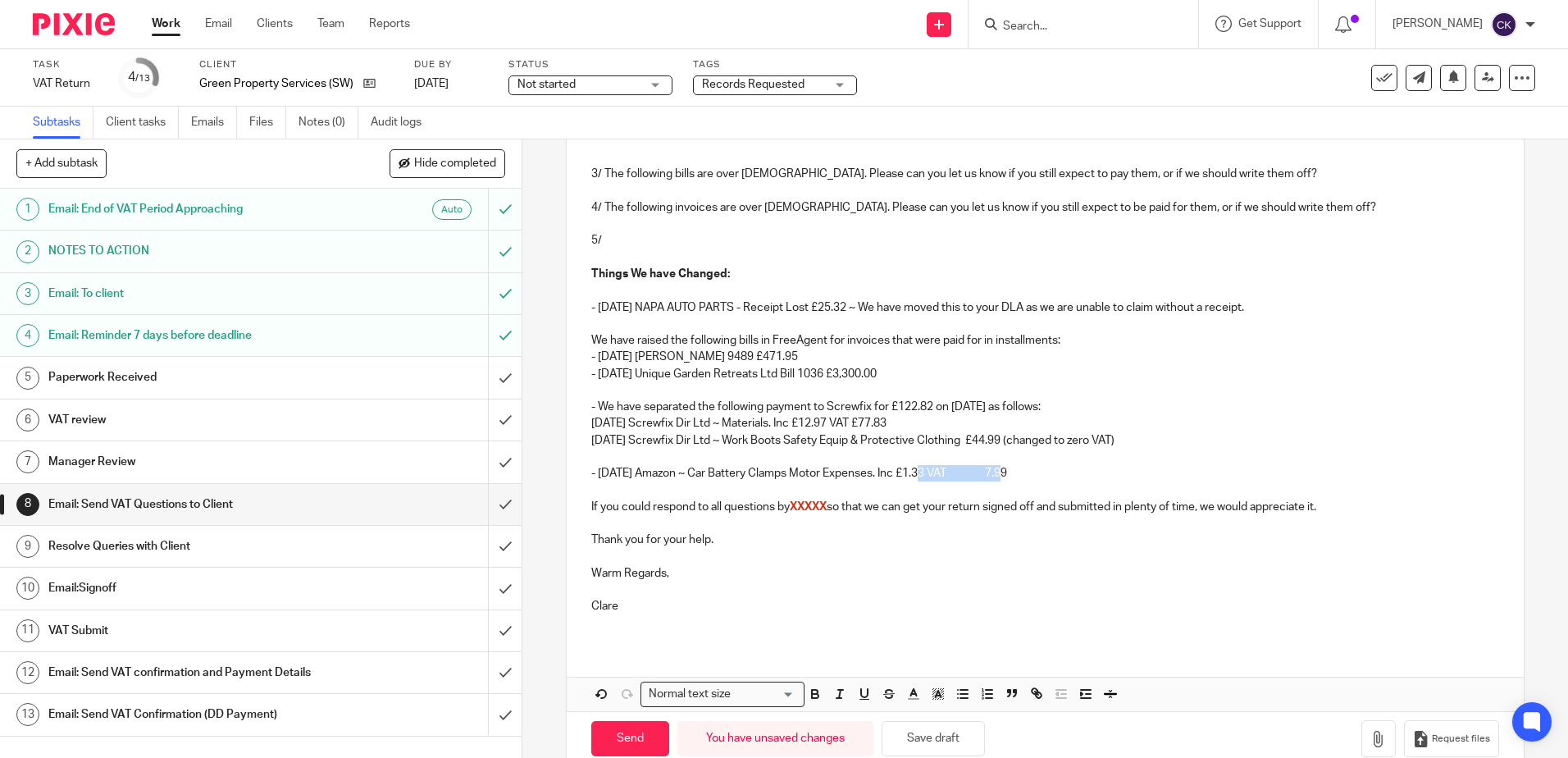
drag, startPoint x: 993, startPoint y: 476, endPoint x: 918, endPoint y: 476, distance: 75.0
click at [918, 476] on p "- 24 Jul 25 Amazon ~ Car Battery Clamps Motor Expenses. Inc £1.33 VAT 7.99" at bounding box center [1044, 473] width 907 height 17
click at [905, 477] on p "- 24 Jul 25 Amazon ~ Car Battery Clamps Motor Expenses. Inc £7.99" at bounding box center [1044, 473] width 907 height 17
click at [924, 471] on p "- 24 Jul 25 Amazon ~ Car Battery Clamps Motor Expenses £7.99" at bounding box center [1044, 473] width 907 height 17
click at [981, 491] on p at bounding box center [1044, 490] width 907 height 17
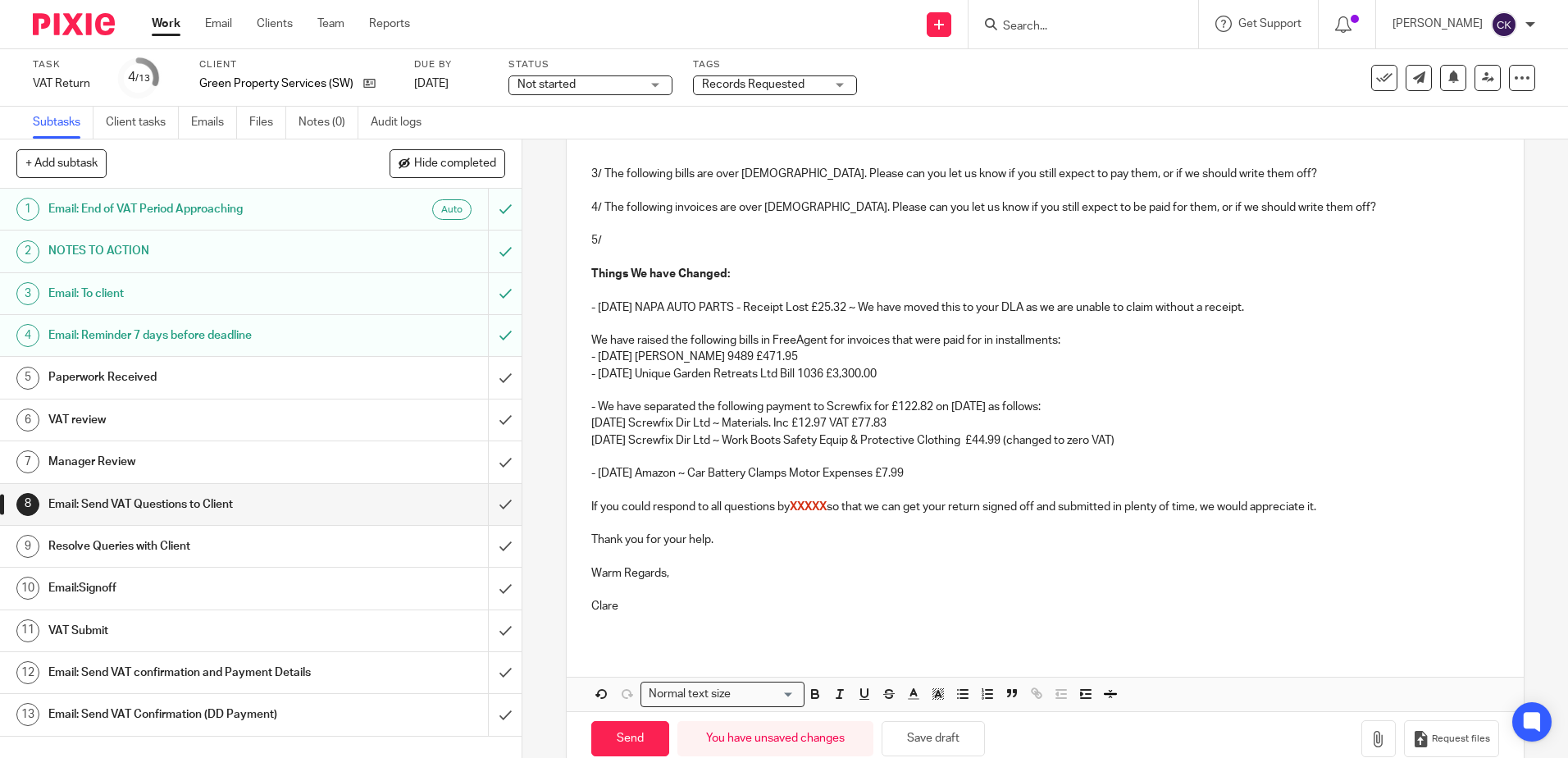
click at [920, 478] on p "- 24 Jul 25 Amazon ~ Car Battery Clamps Motor Expenses £7.99" at bounding box center [1044, 473] width 907 height 17
drag, startPoint x: 934, startPoint y: 477, endPoint x: 644, endPoint y: 475, distance: 290.0
click at [644, 475] on p "- 24 Jul 25 Amazon Car Battery Clamps Motor Expenses £7.99 ~" at bounding box center [1044, 473] width 907 height 17
click at [728, 499] on p "If you could respond to all questions by XXXXX so that we can get your return s…" at bounding box center [1044, 507] width 907 height 17
drag, startPoint x: 940, startPoint y: 471, endPoint x: 593, endPoint y: 474, distance: 347.0
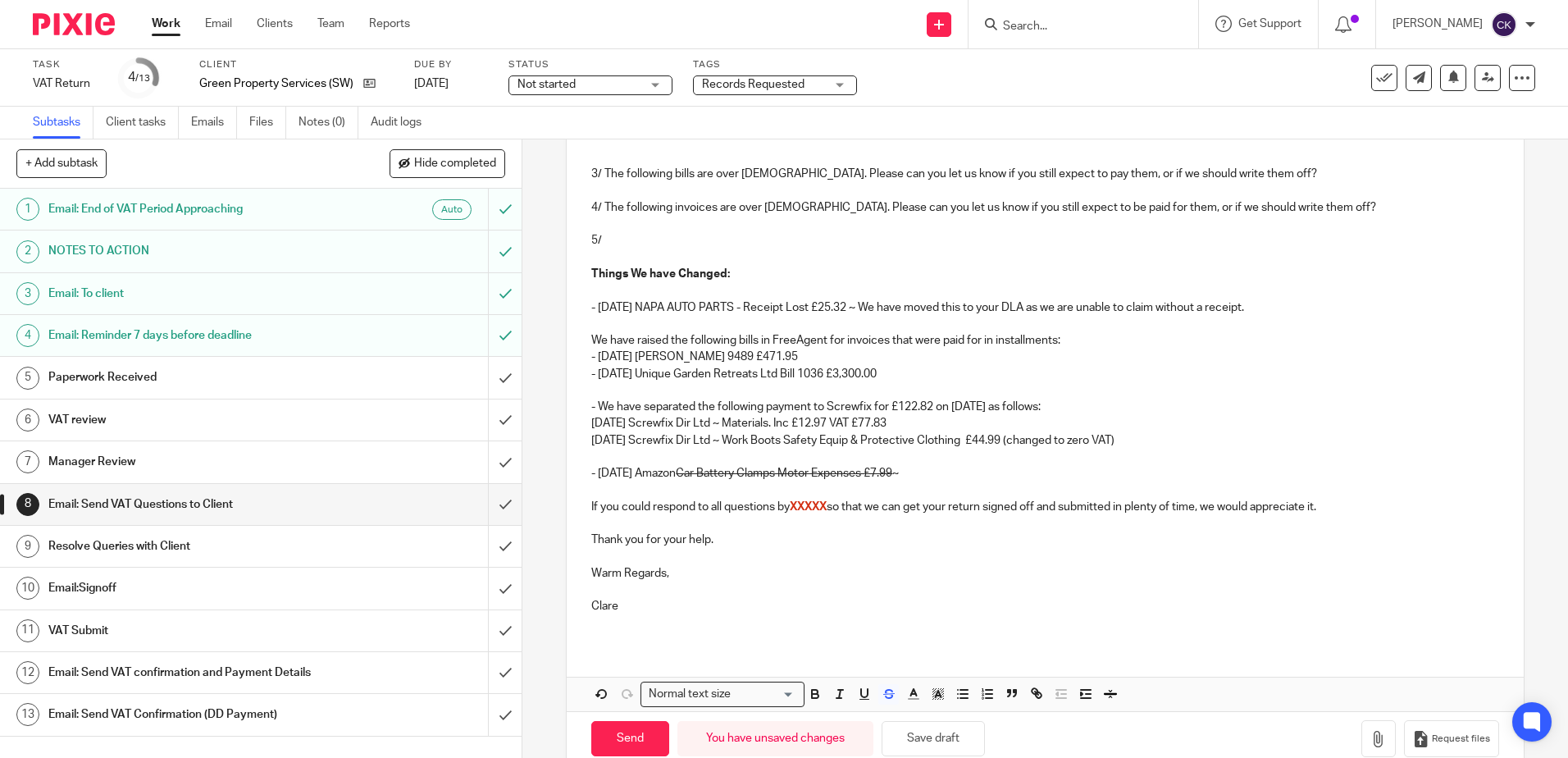
click at [593, 474] on p "- 24 Jul 25 Amazon Car Battery Clamps Motor Expenses £7.99 ~" at bounding box center [1044, 473] width 907 height 17
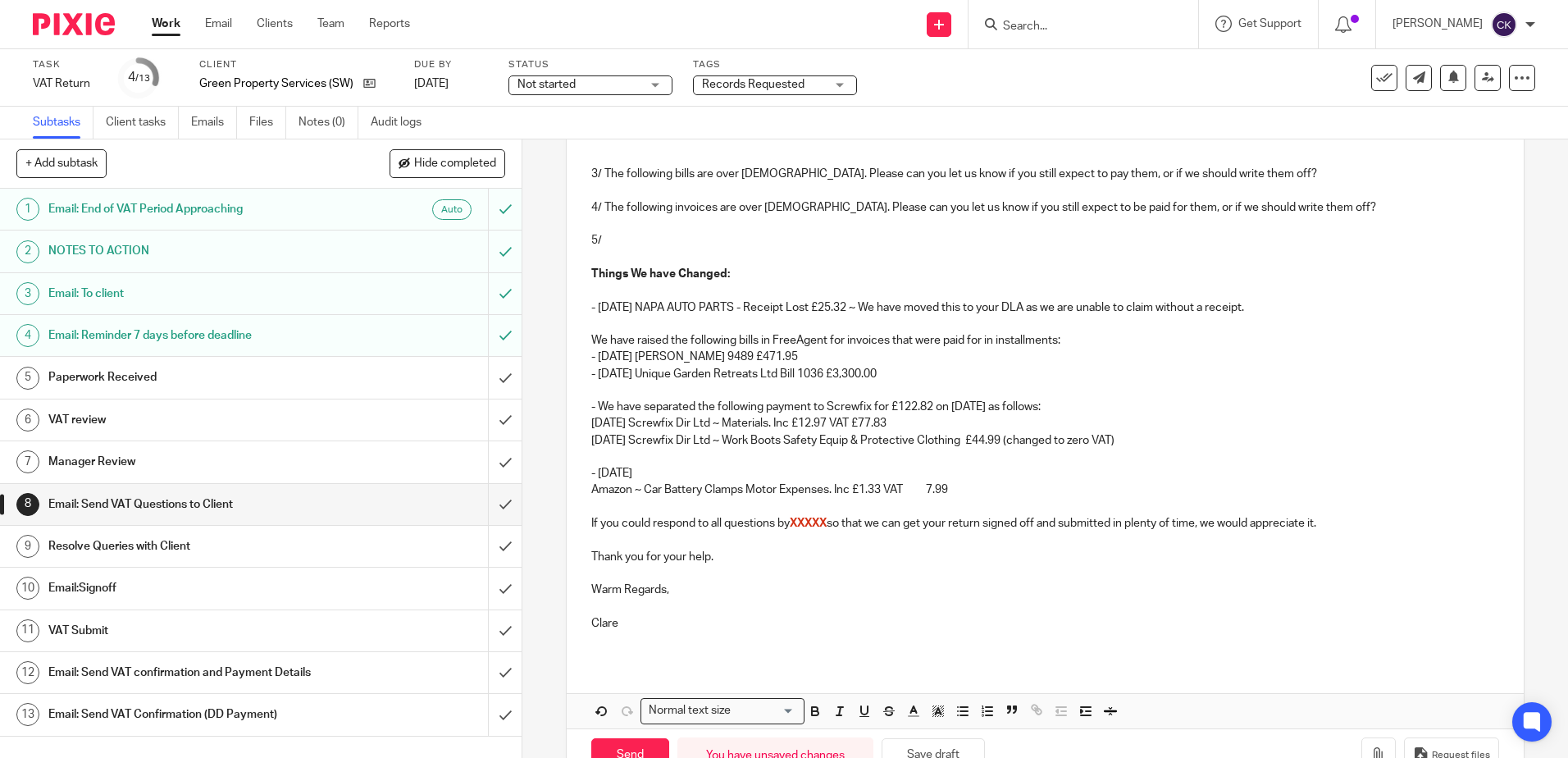
click at [643, 477] on p "- 24 Jul 25" at bounding box center [1044, 473] width 907 height 17
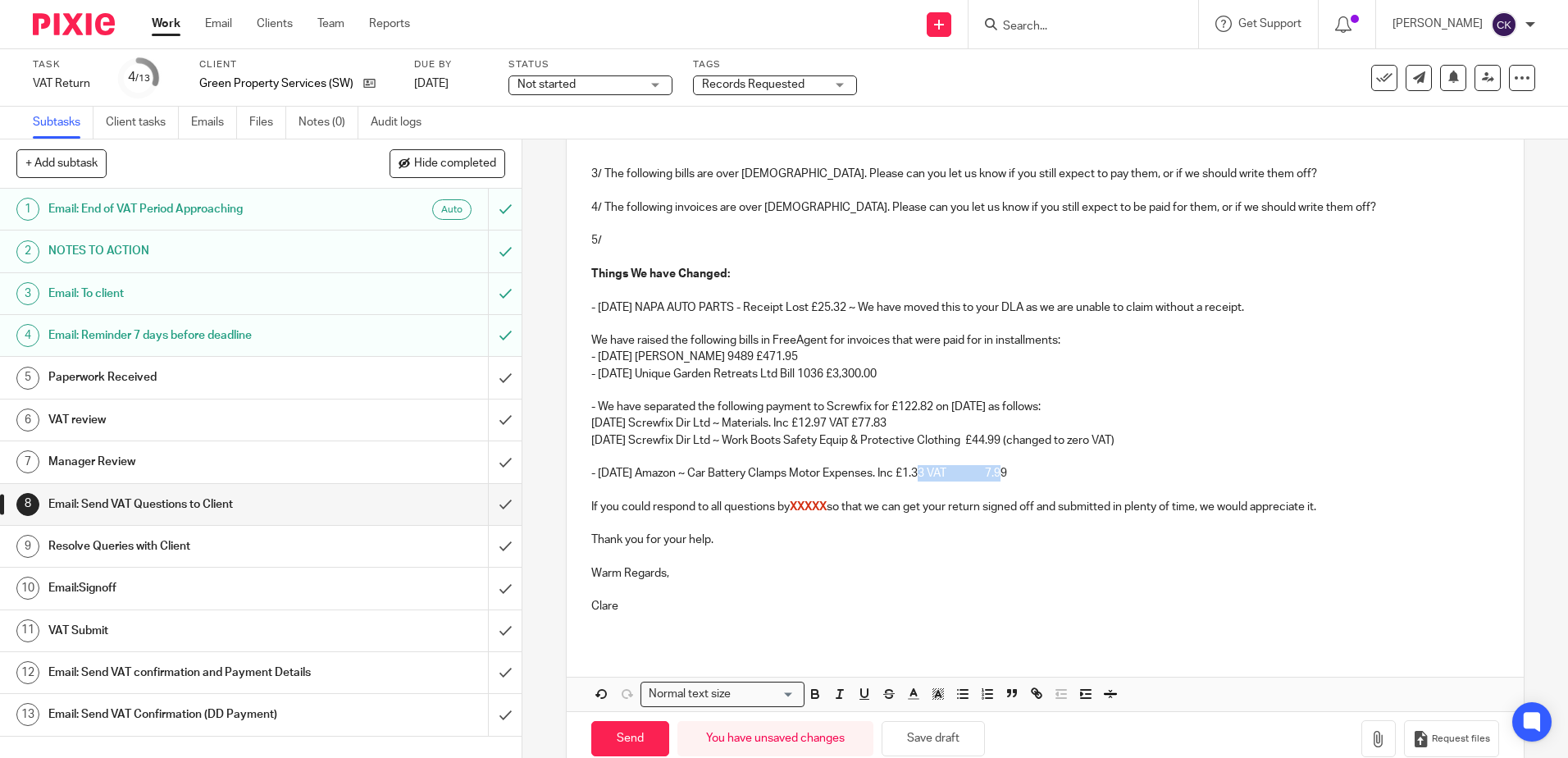
drag, startPoint x: 991, startPoint y: 477, endPoint x: 913, endPoint y: 477, distance: 78.0
click at [913, 477] on p "- 24 Jul 25 Amazon ~ Car Battery Clamps Motor Expenses. Inc £1.33 VAT 7.99" at bounding box center [1044, 473] width 907 height 17
drag, startPoint x: 907, startPoint y: 474, endPoint x: 883, endPoint y: 474, distance: 24.0
click at [883, 474] on p "- 24 Jul 25 Amazon ~ Car Battery Clamps Motor Expenses. Inc £7.99" at bounding box center [1044, 473] width 907 height 17
click at [922, 470] on p "- 24 Jul 25 Amazon ~ Car Battery Clamps Motor Expenses £7.99" at bounding box center [1044, 473] width 907 height 17
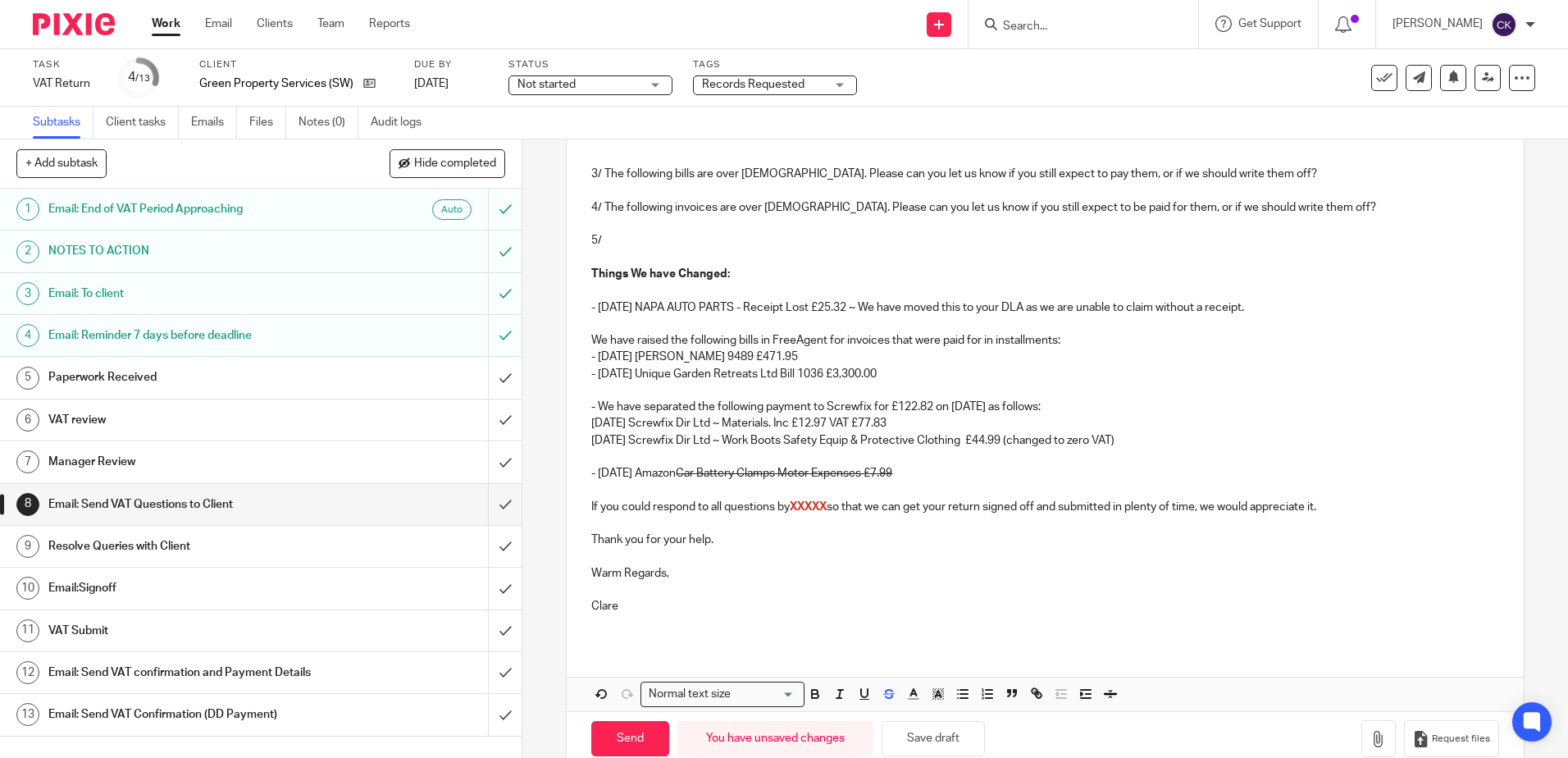
drag, startPoint x: 913, startPoint y: 467, endPoint x: 594, endPoint y: 475, distance: 319.1
click at [594, 475] on p "- 24 Jul 25 Amazon Car Battery Clamps Motor Expenses £7.99" at bounding box center [1044, 473] width 907 height 17
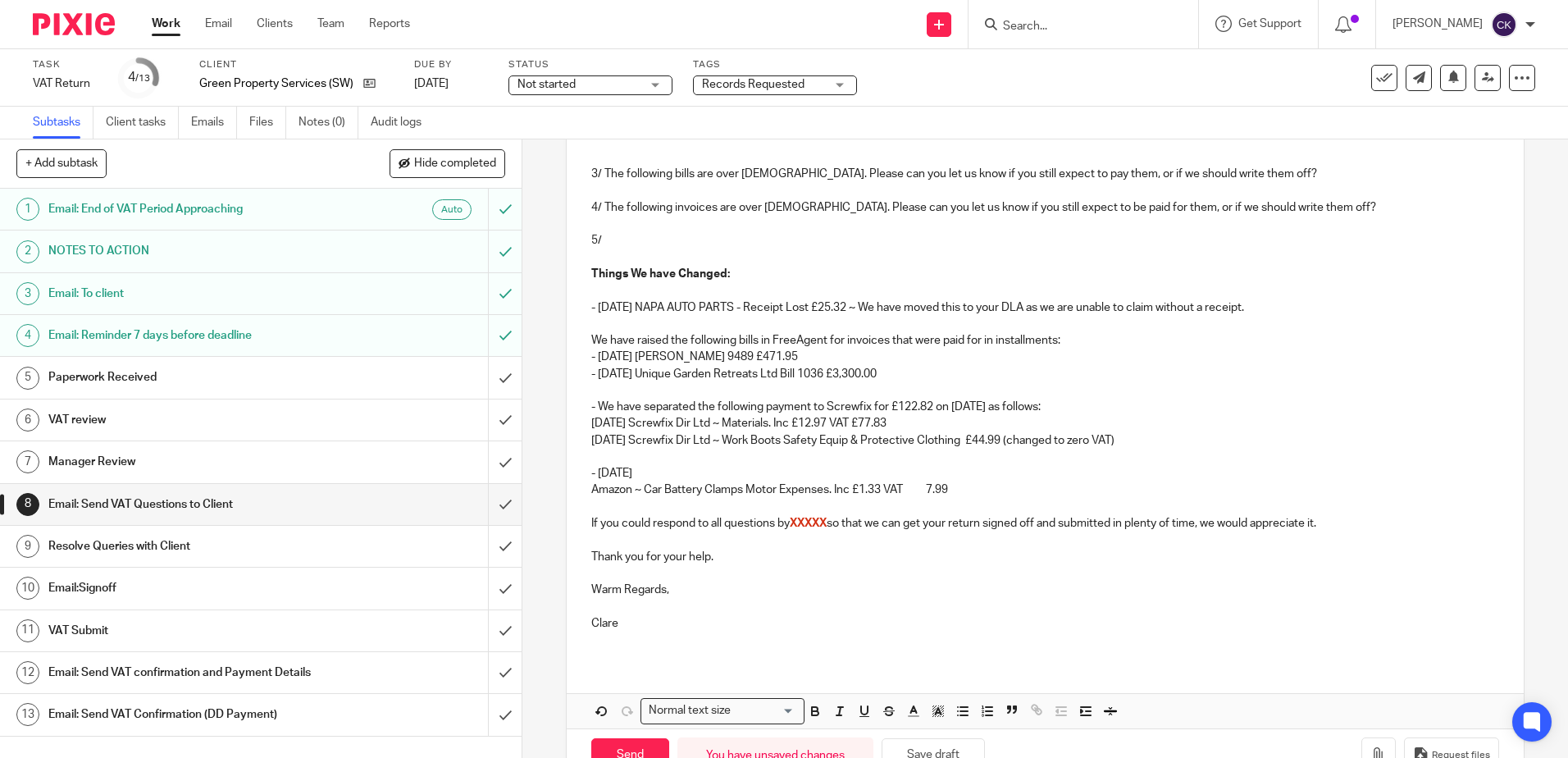
click at [637, 471] on p "- 24 Jul 25" at bounding box center [1044, 473] width 907 height 17
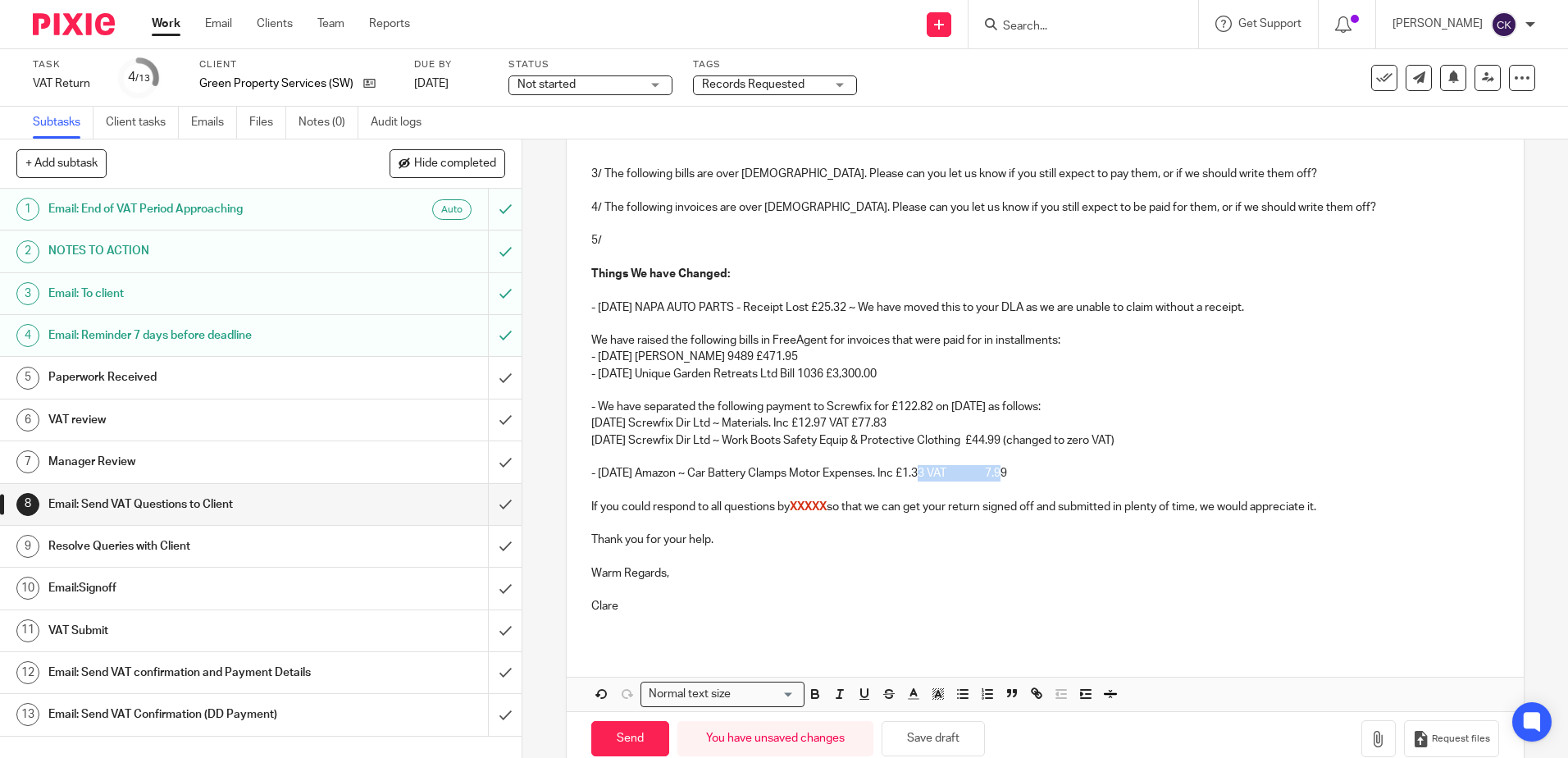
drag, startPoint x: 995, startPoint y: 477, endPoint x: 912, endPoint y: 470, distance: 83.3
click at [912, 470] on p "- 24 Jul 25 Amazon ~ Car Battery Clamps Motor Expenses. Inc £1.33 VAT 7.99" at bounding box center [1044, 473] width 907 height 17
drag, startPoint x: 904, startPoint y: 473, endPoint x: 885, endPoint y: 473, distance: 19.0
click at [885, 473] on p "- 24 Jul 25 Amazon ~ Car Battery Clamps Motor Expenses. Inc £7.99" at bounding box center [1044, 473] width 907 height 17
click at [908, 475] on p "- 24 Jul 25 Amazon ~ Car Battery Clamps Motor Expense £7.99" at bounding box center [1044, 473] width 907 height 17
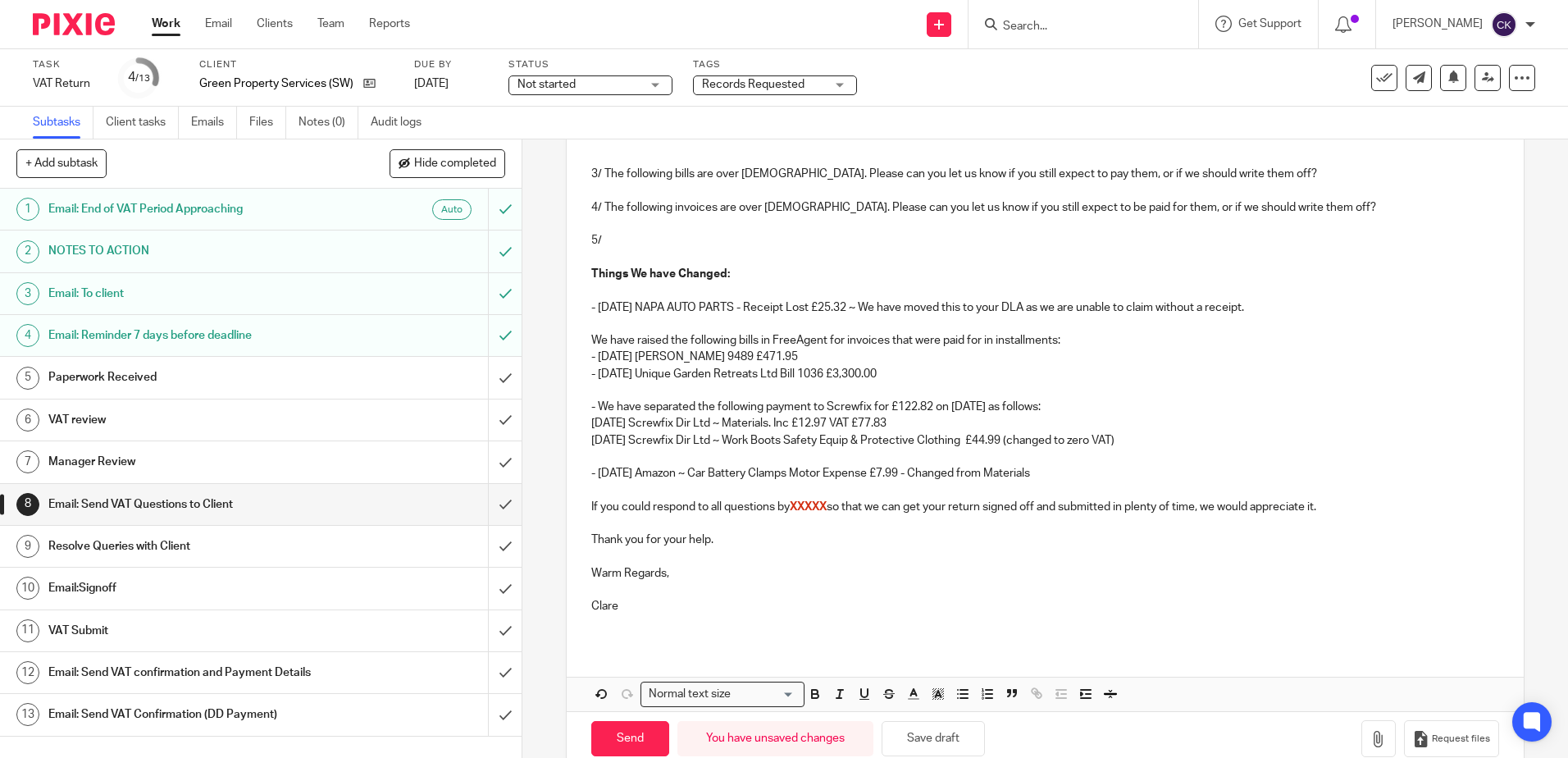
click at [592, 478] on p "- 24 Jul 25 Amazon ~ Car Battery Clamps Motor Expense £7.99 - Changed from Mate…" at bounding box center [1044, 473] width 907 height 17
click at [924, 741] on button "Save draft" at bounding box center [933, 739] width 103 height 35
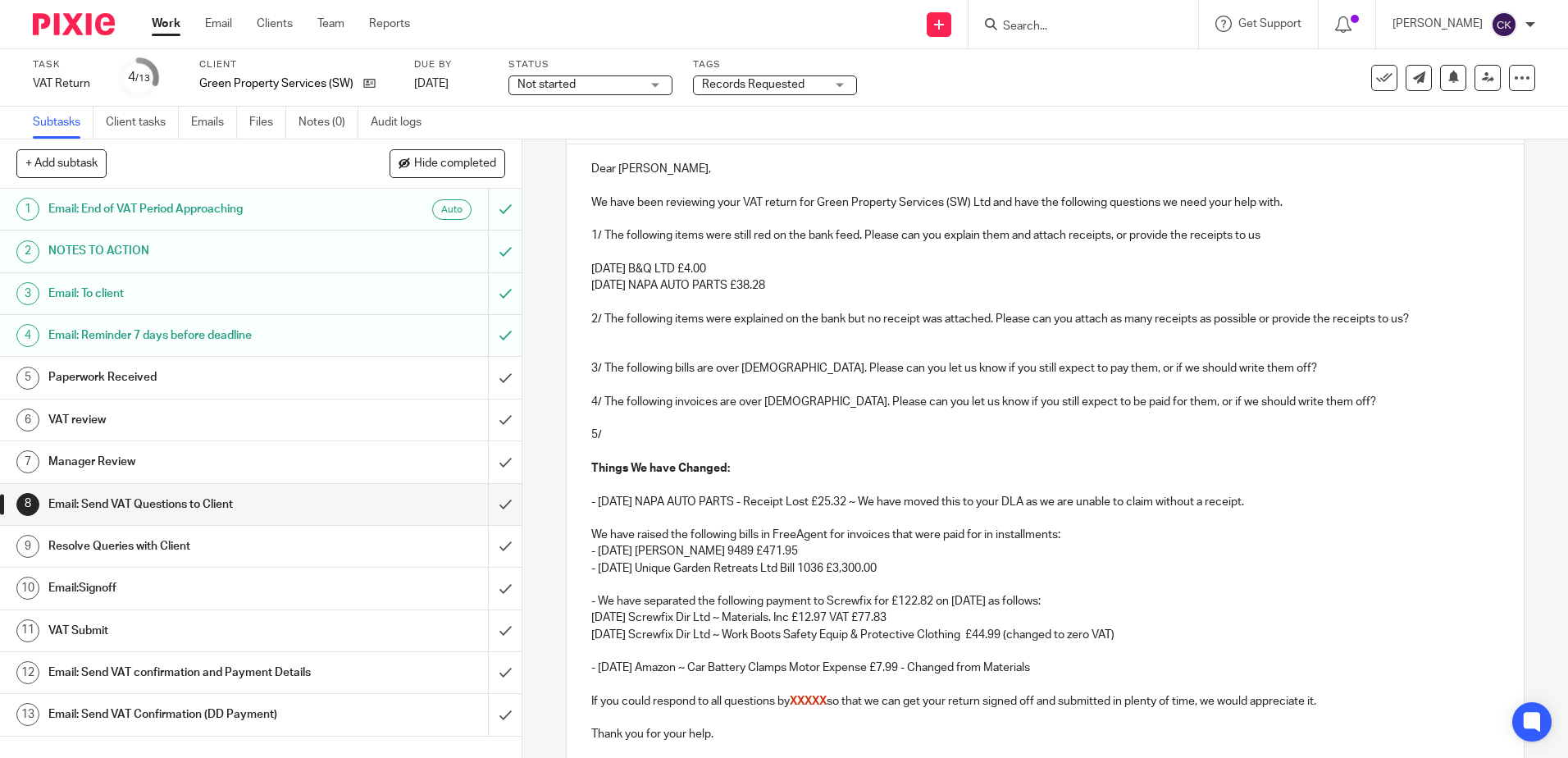
scroll to position [130, 0]
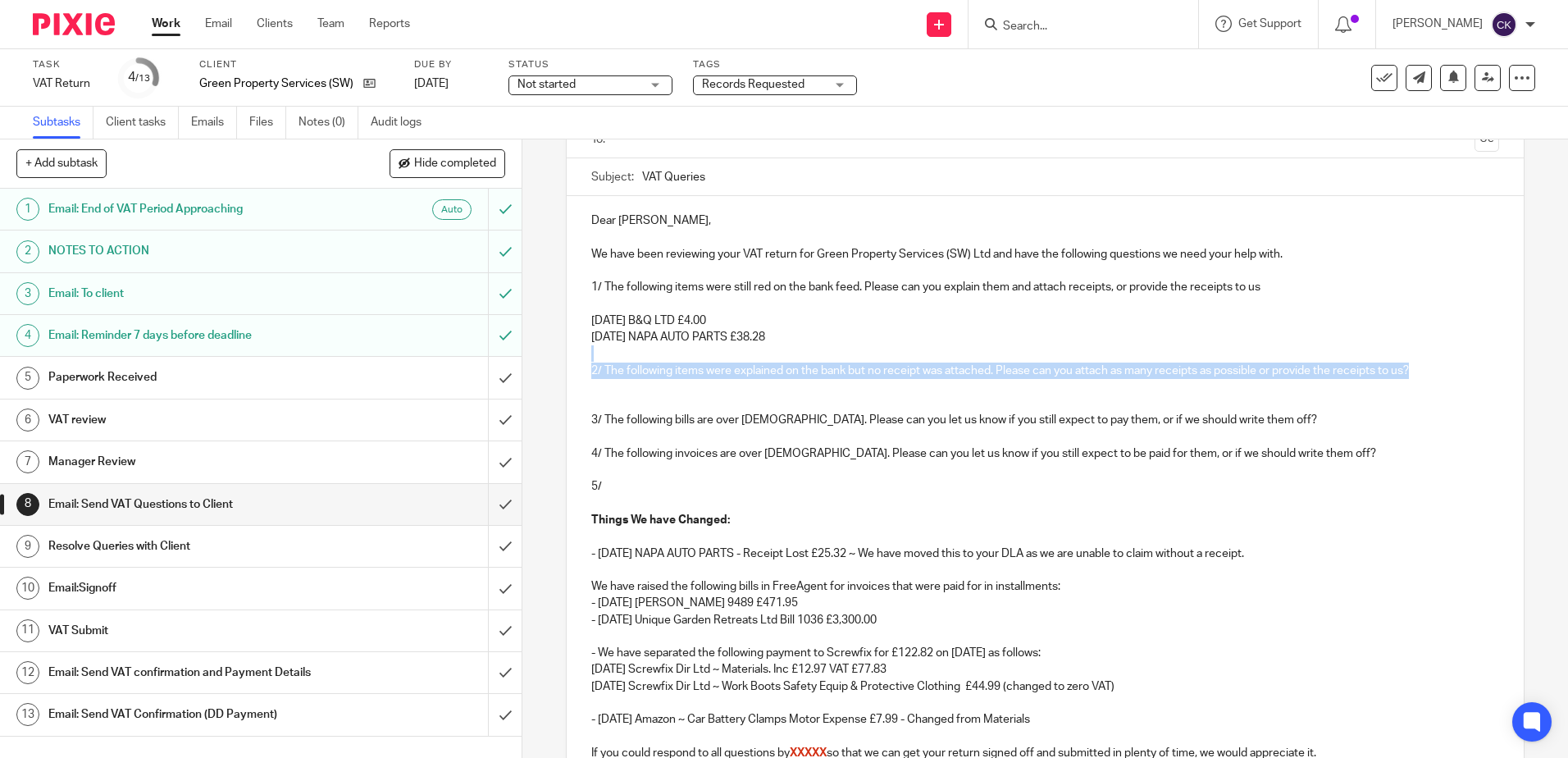
drag, startPoint x: 1387, startPoint y: 369, endPoint x: 578, endPoint y: 355, distance: 809.1
click at [578, 355] on div "Dear Elliot, We have been reviewing your VAT return for Green Property Services…" at bounding box center [1044, 542] width 956 height 694
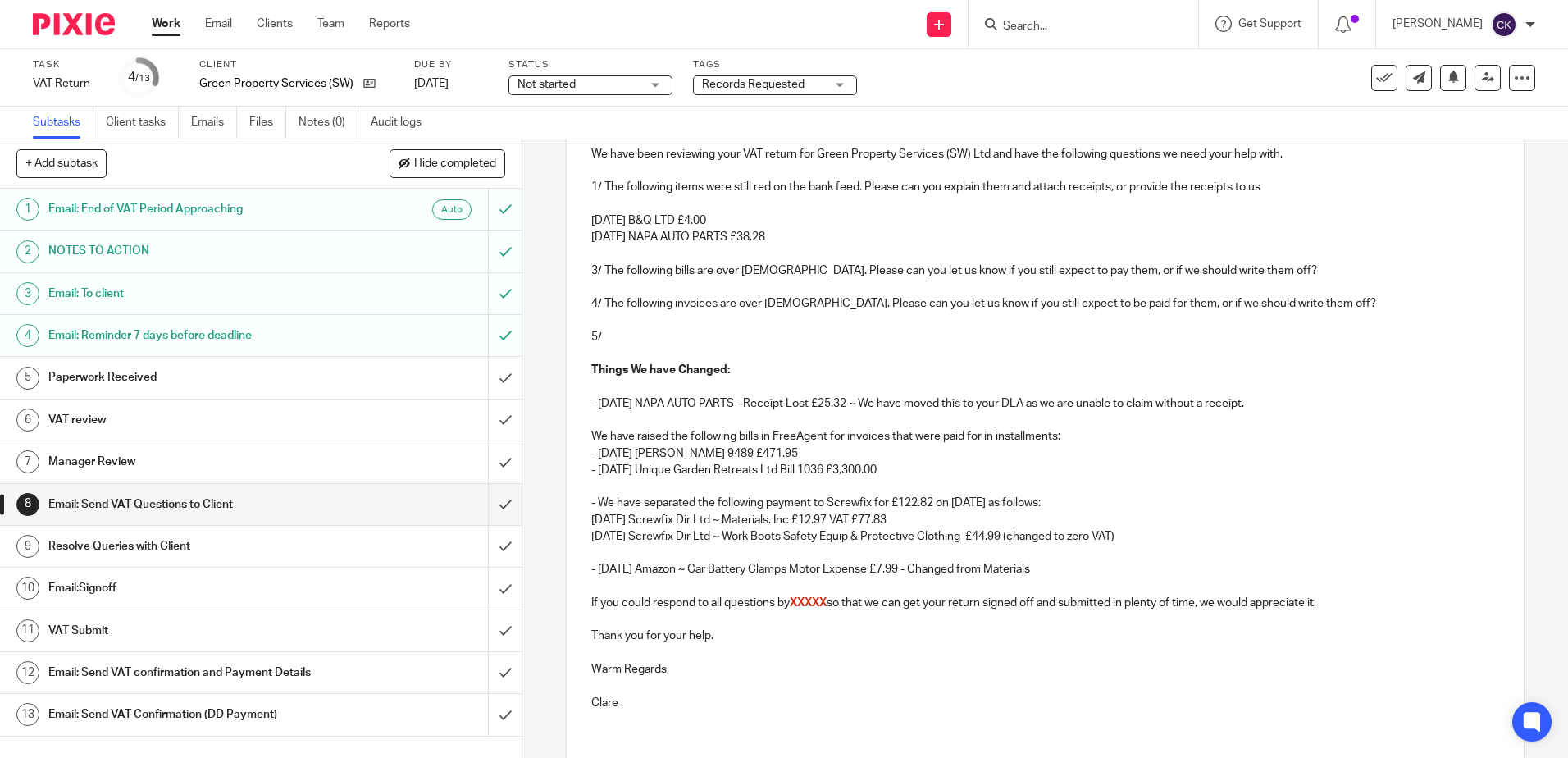
scroll to position [358, 0]
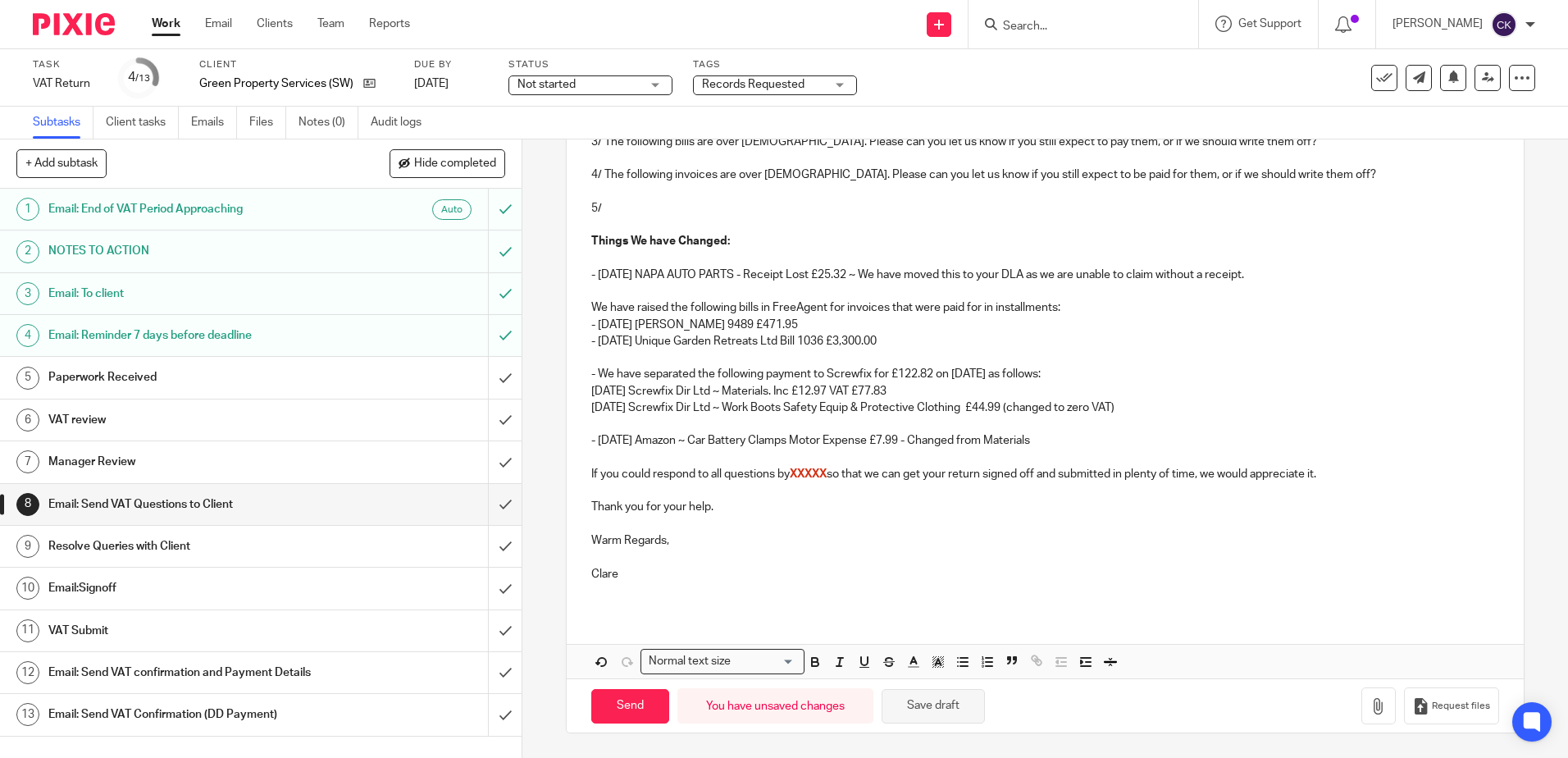
click at [909, 708] on button "Save draft" at bounding box center [933, 707] width 103 height 35
click at [925, 706] on button "Save draft" at bounding box center [933, 707] width 103 height 35
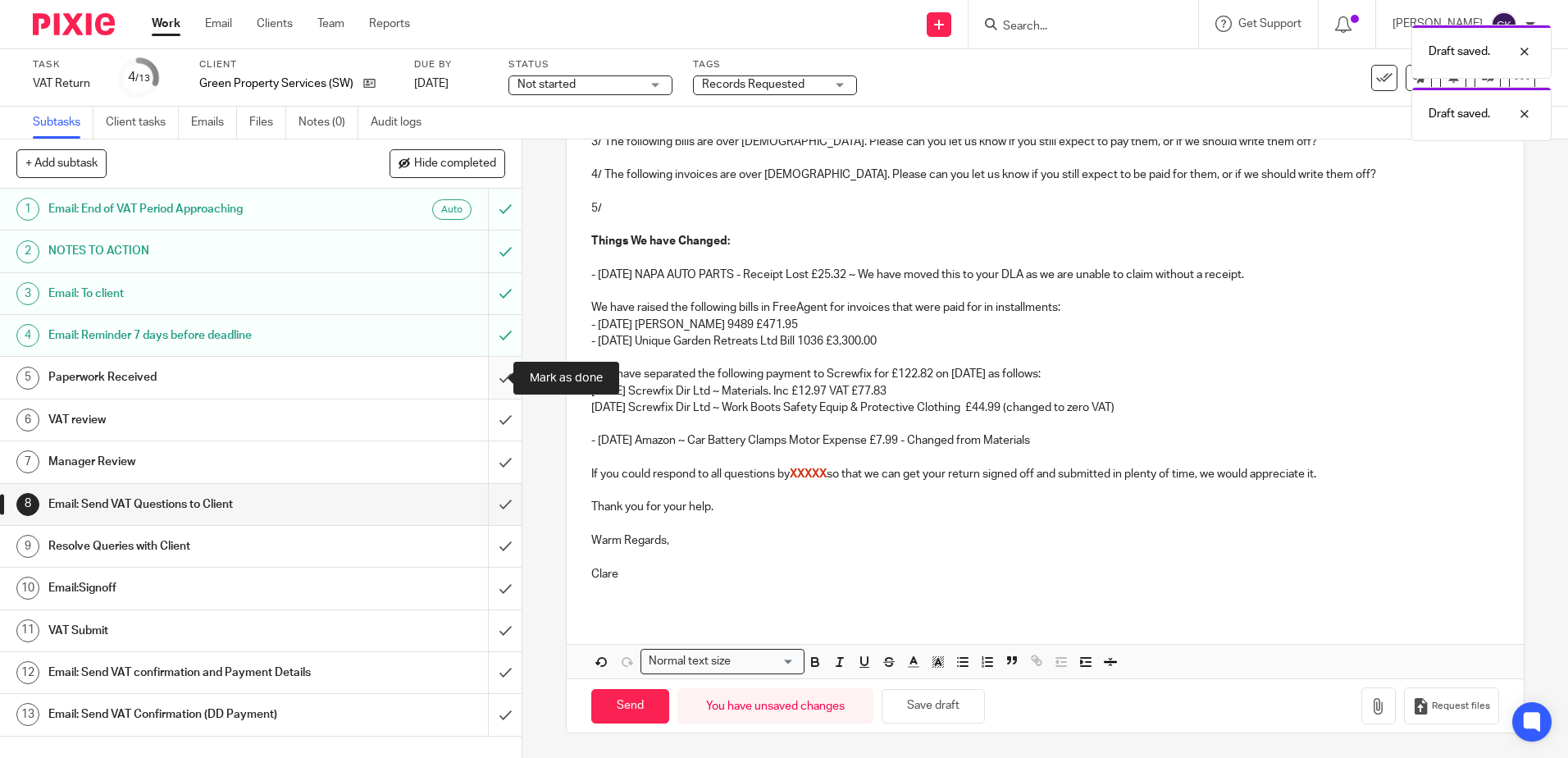
click at [486, 379] on input "submit" at bounding box center [261, 377] width 522 height 41
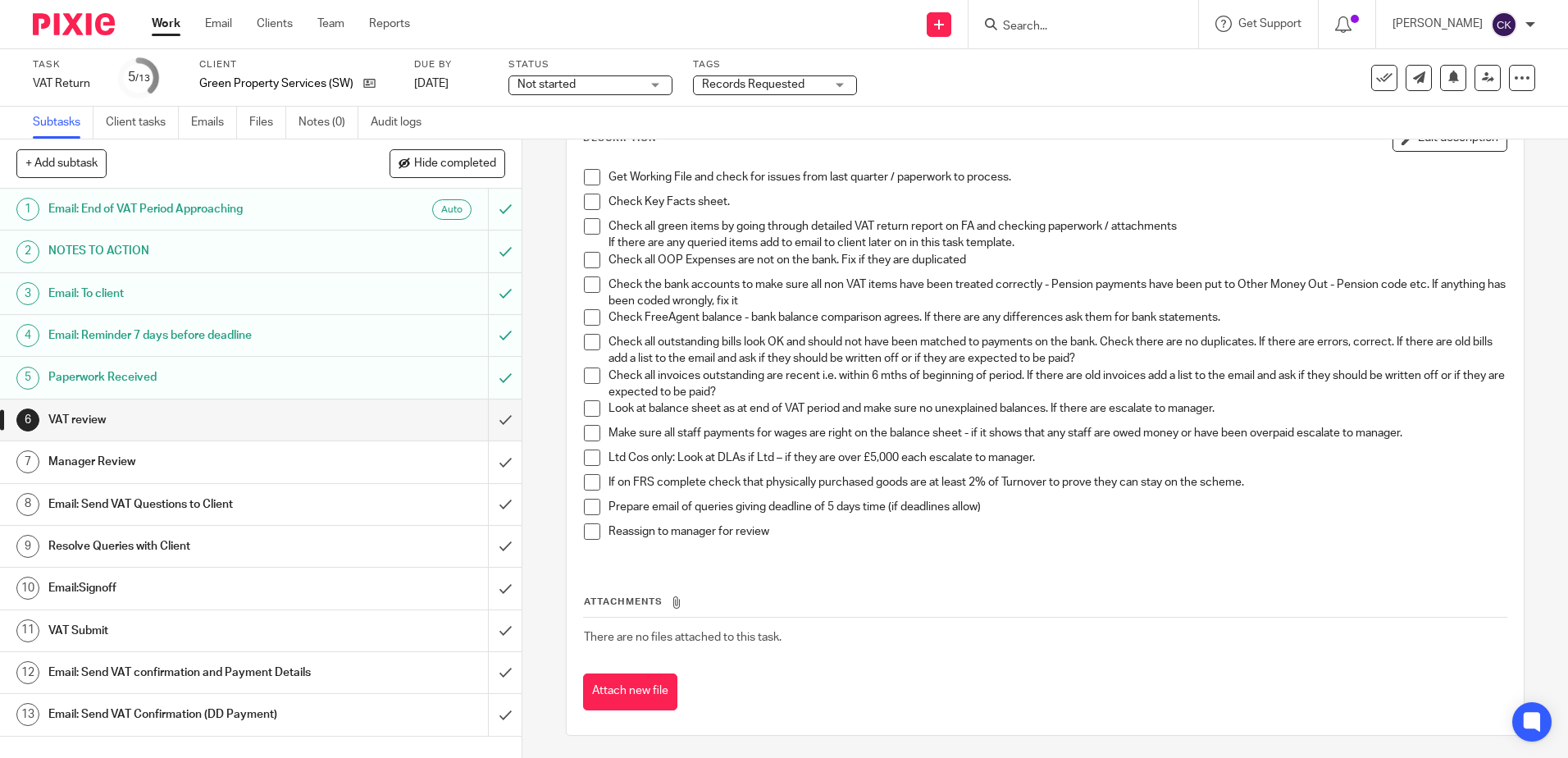
scroll to position [110, 0]
click at [126, 503] on h1 "Email: Send VAT Questions to Client" at bounding box center [189, 504] width 282 height 25
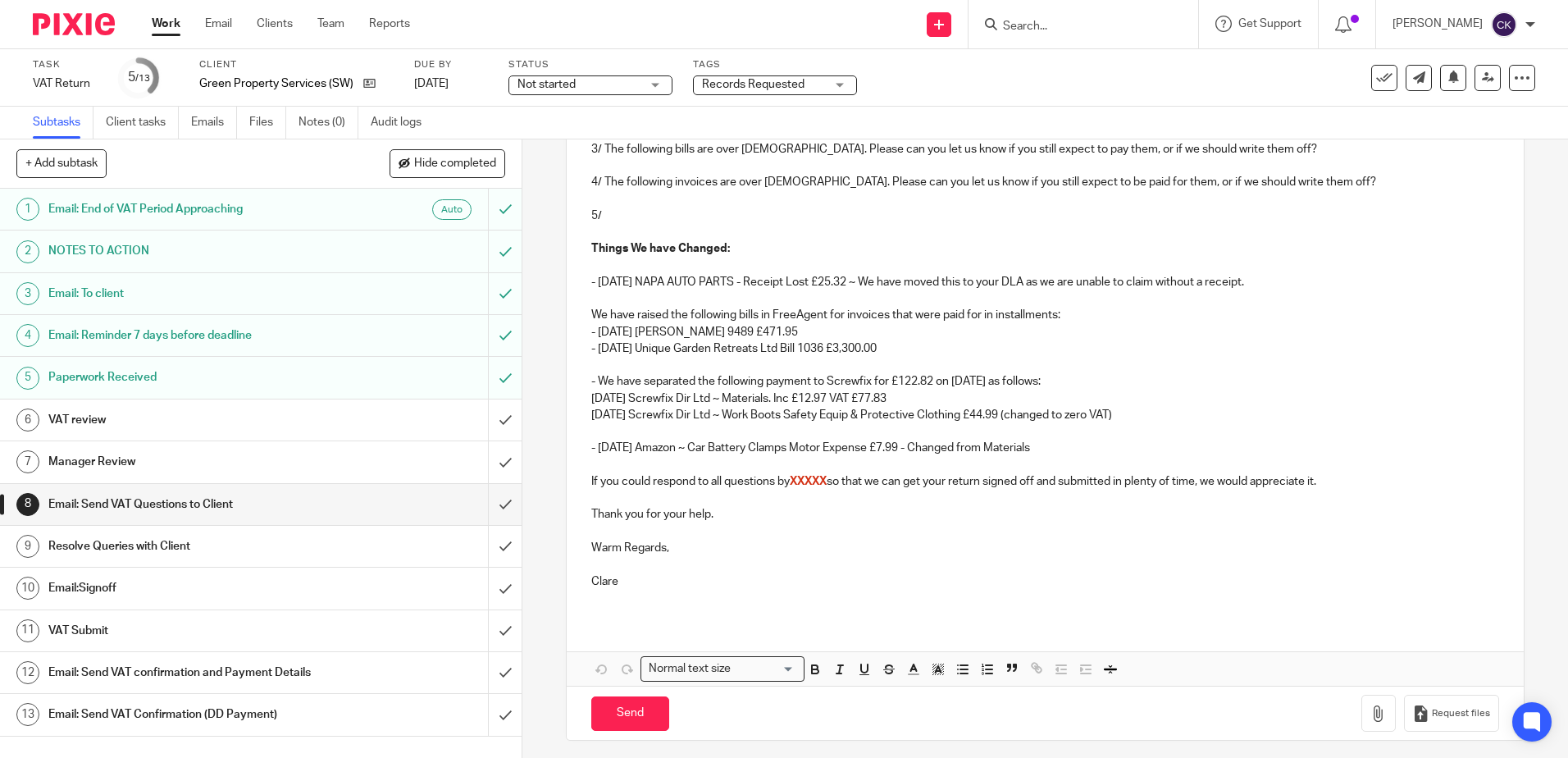
scroll to position [358, 0]
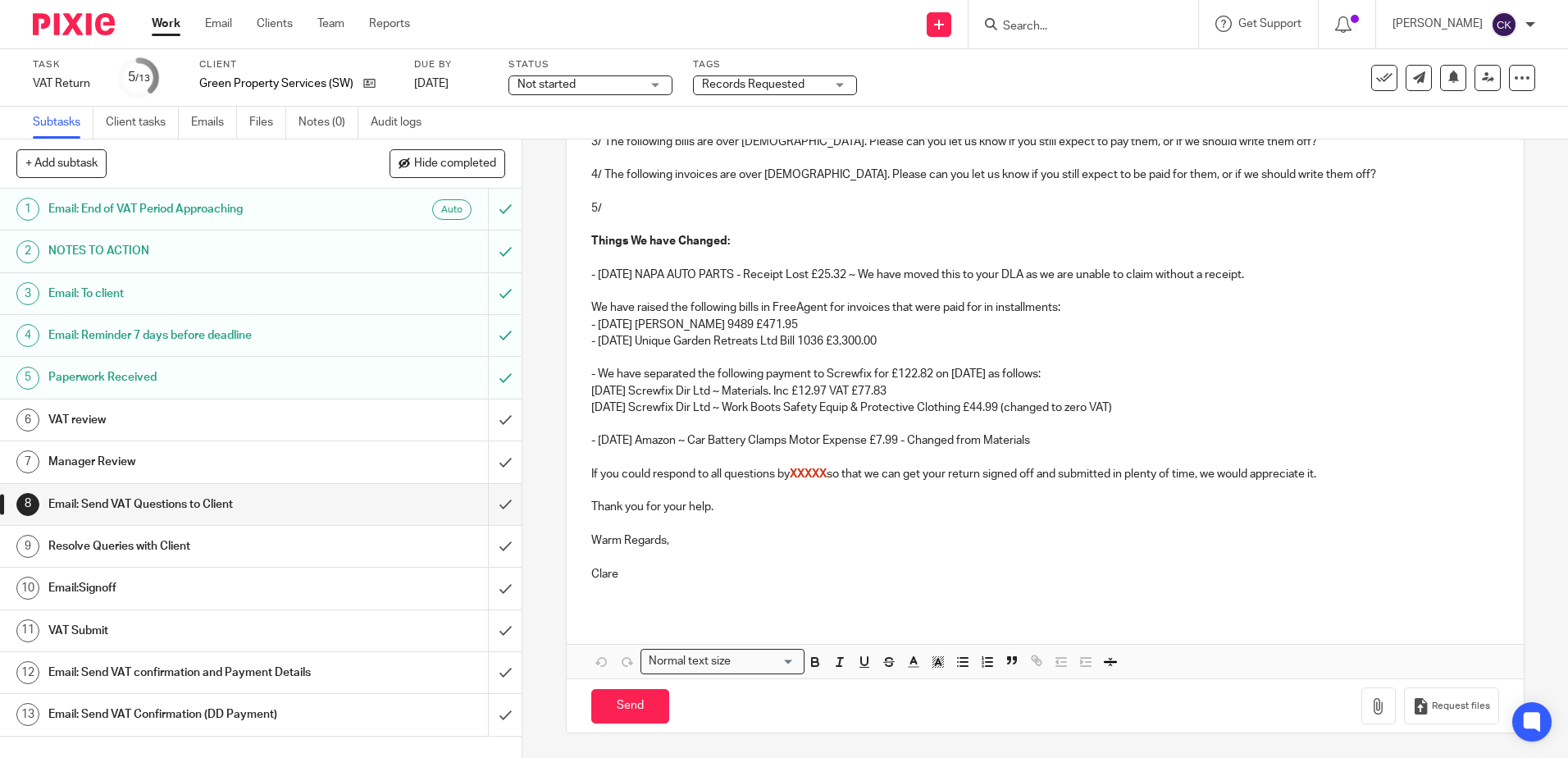
click at [1047, 441] on p "- 24 Jul 25 Amazon ~ Car Battery Clamps Motor Expense £7.99 - Changed from Mate…" at bounding box center [1044, 440] width 907 height 17
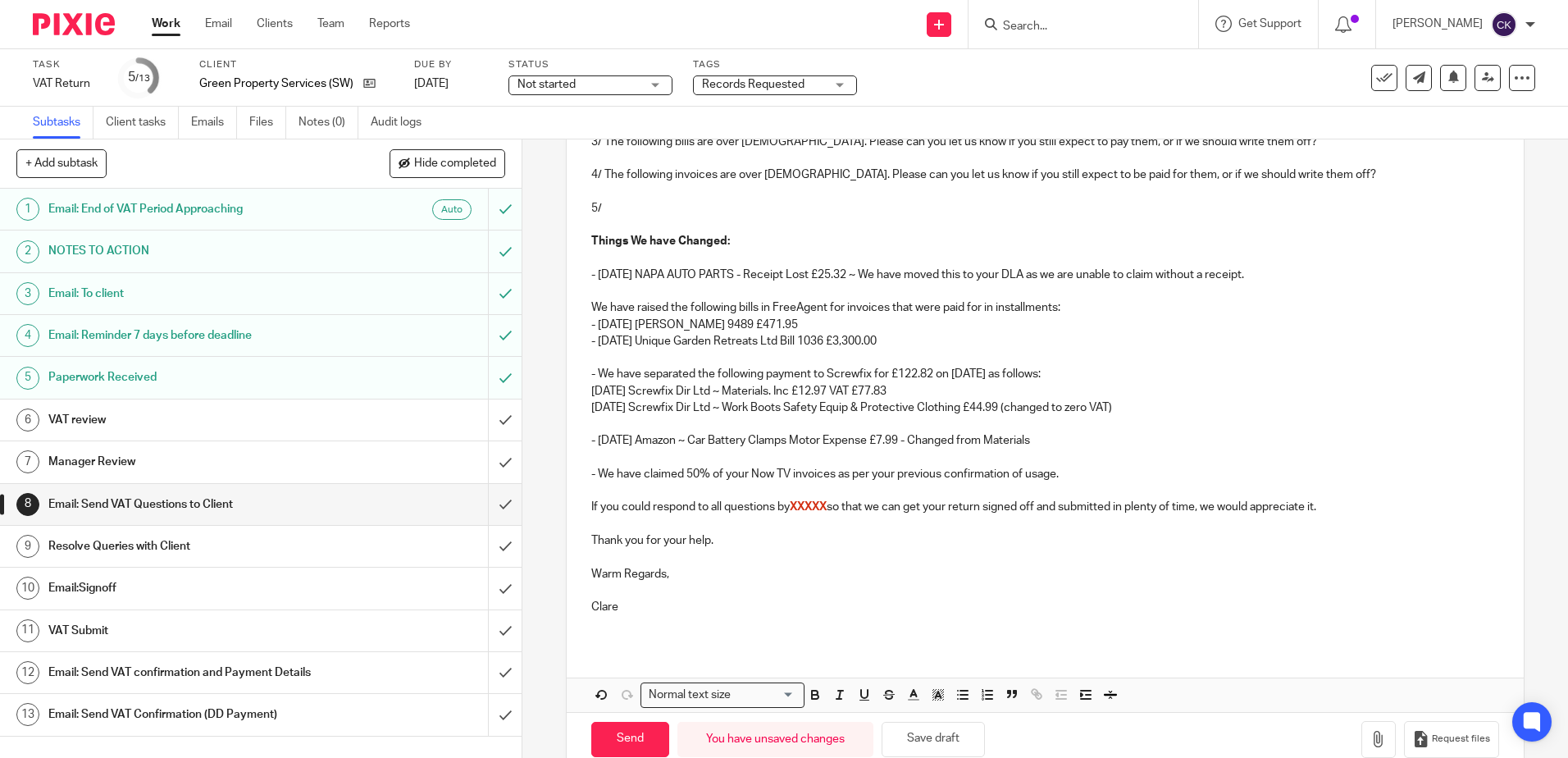
click at [1069, 476] on p "- We have claimed 50% of your Now TV invoices as per your previous confirmation…" at bounding box center [1044, 474] width 907 height 17
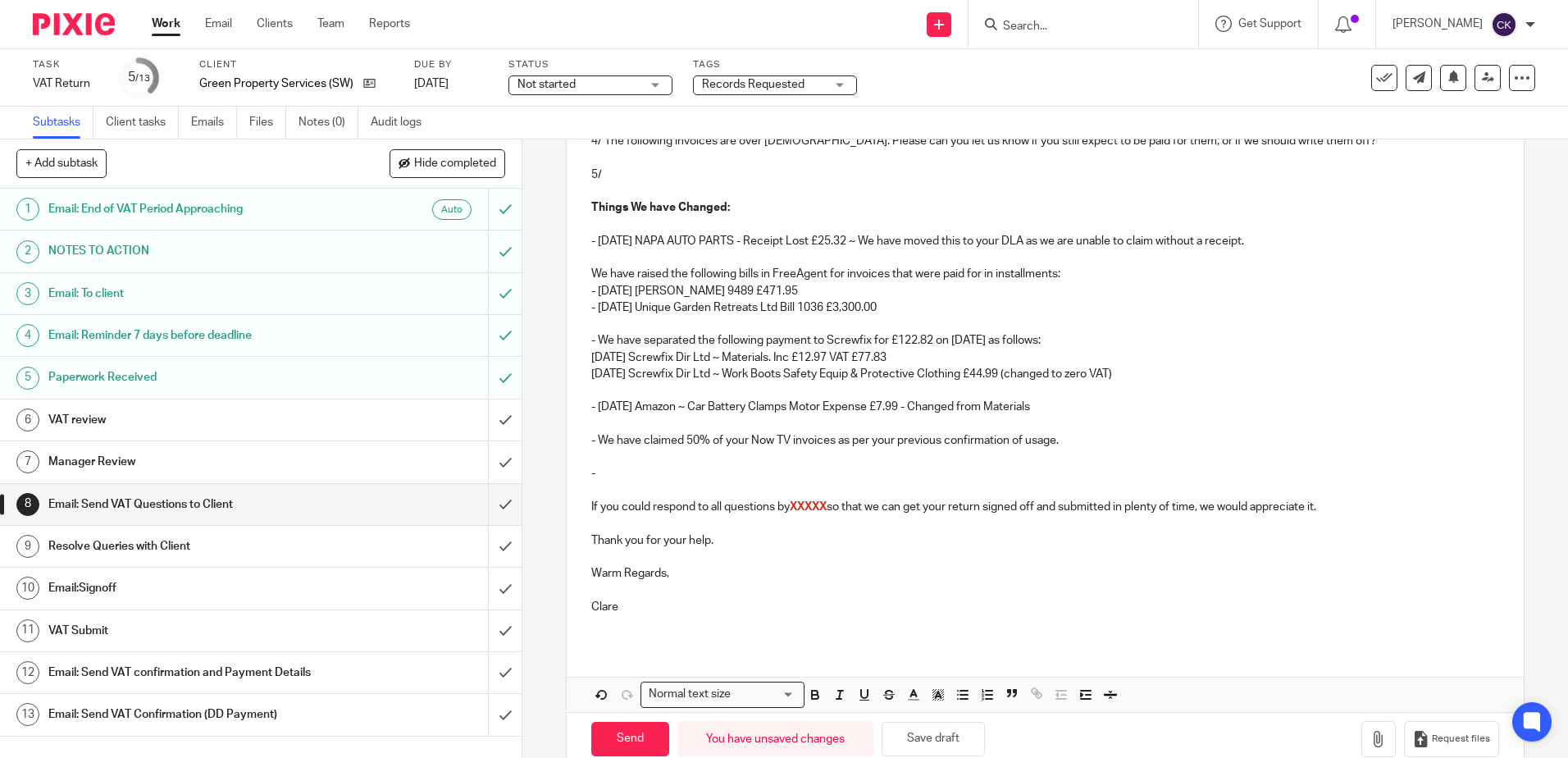
scroll to position [424, 0]
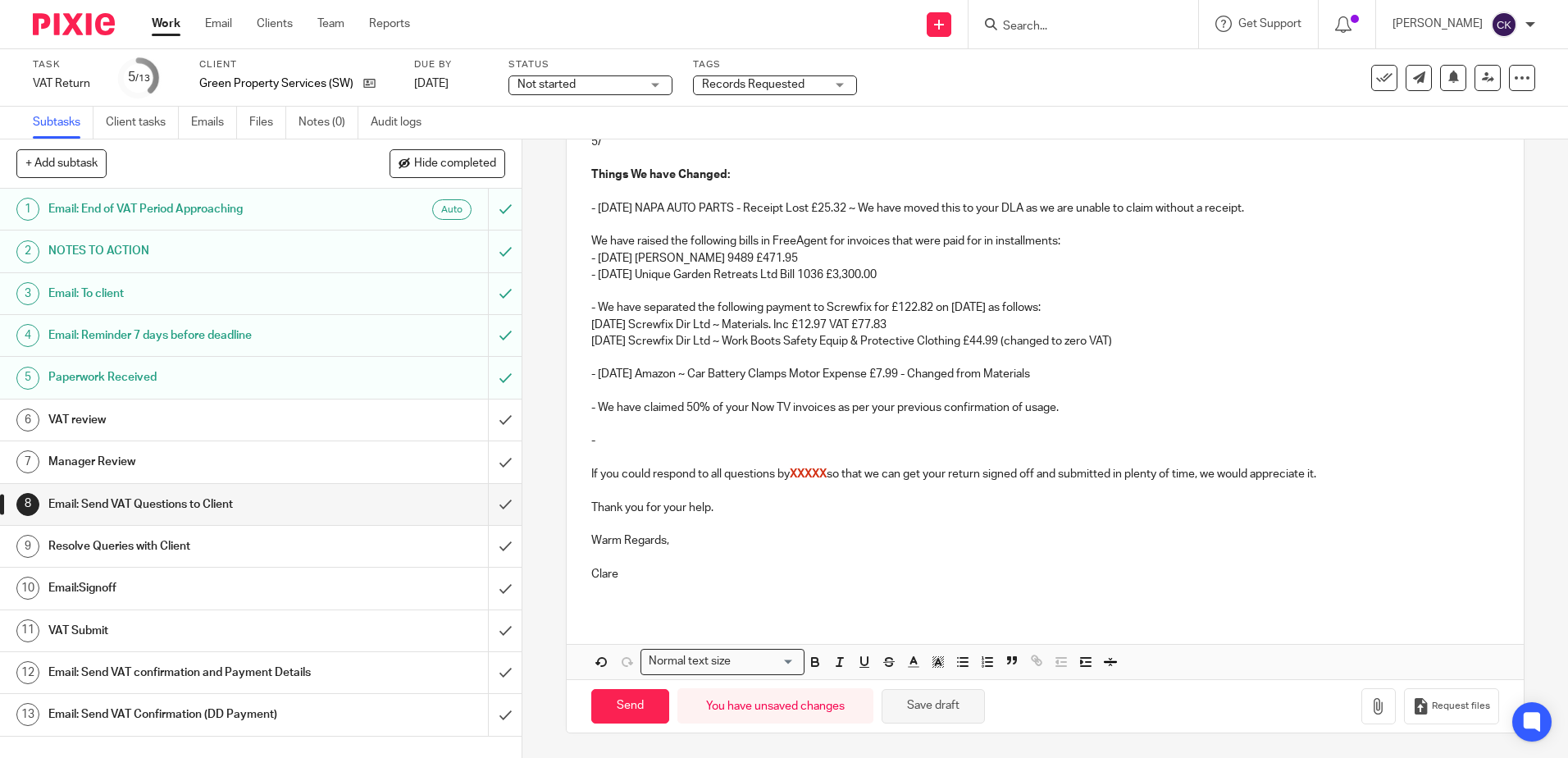
click at [926, 712] on button "Save draft" at bounding box center [933, 707] width 103 height 35
click at [386, 424] on div "VAT review" at bounding box center [260, 420] width 423 height 25
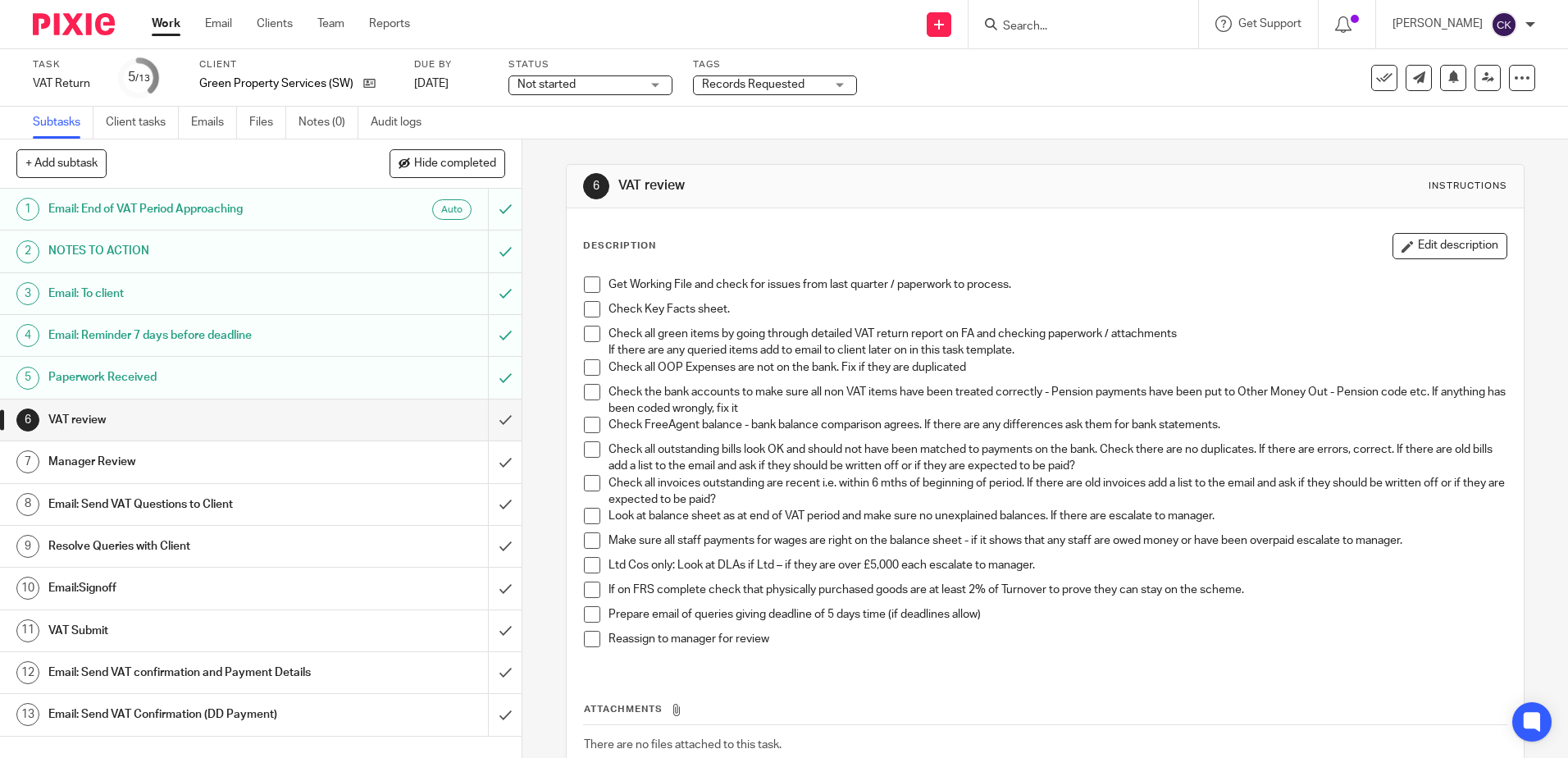
click at [584, 281] on span at bounding box center [592, 285] width 17 height 17
click at [584, 306] on span at bounding box center [592, 310] width 17 height 17
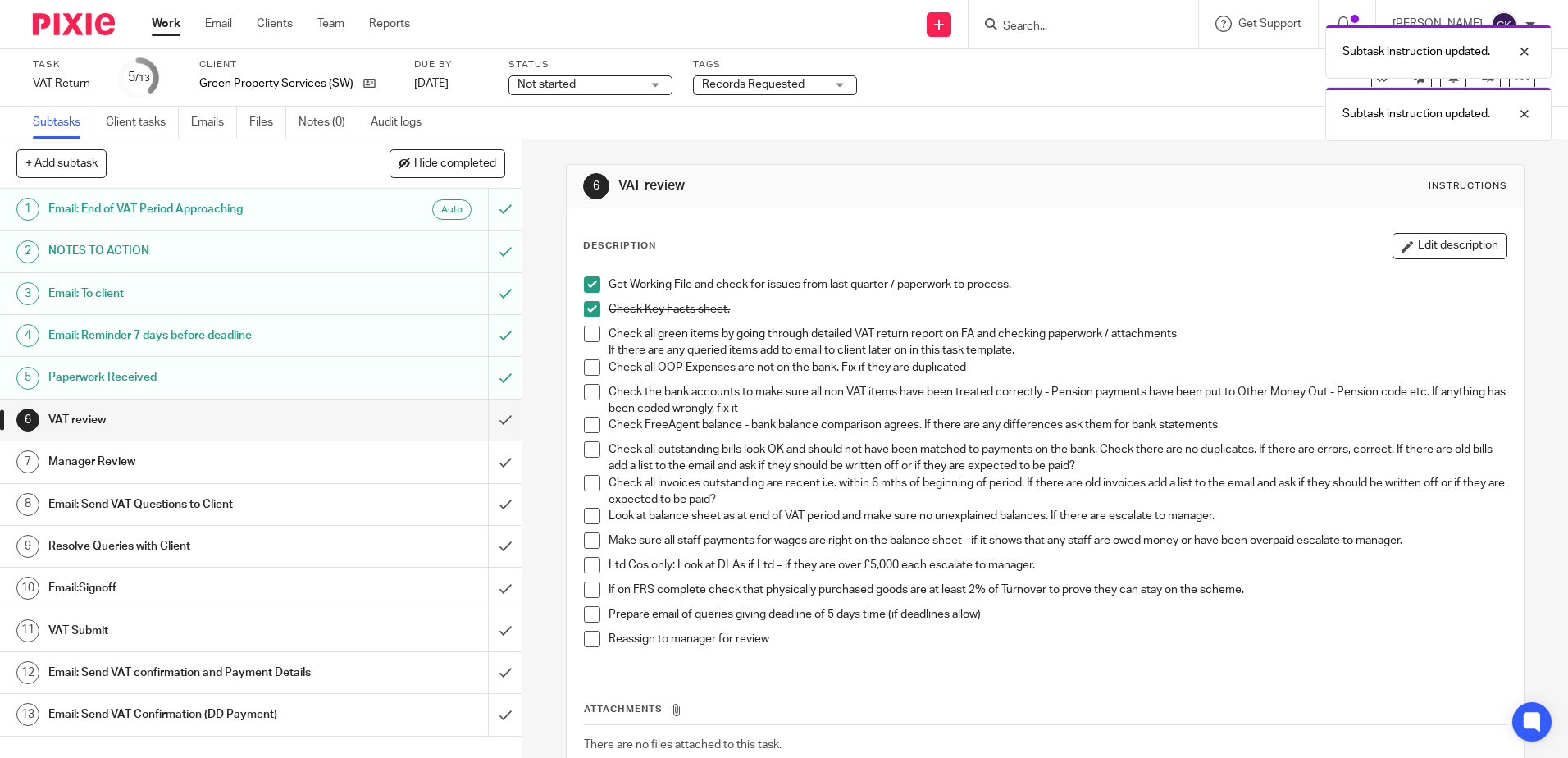
click at [587, 337] on span at bounding box center [592, 334] width 17 height 17
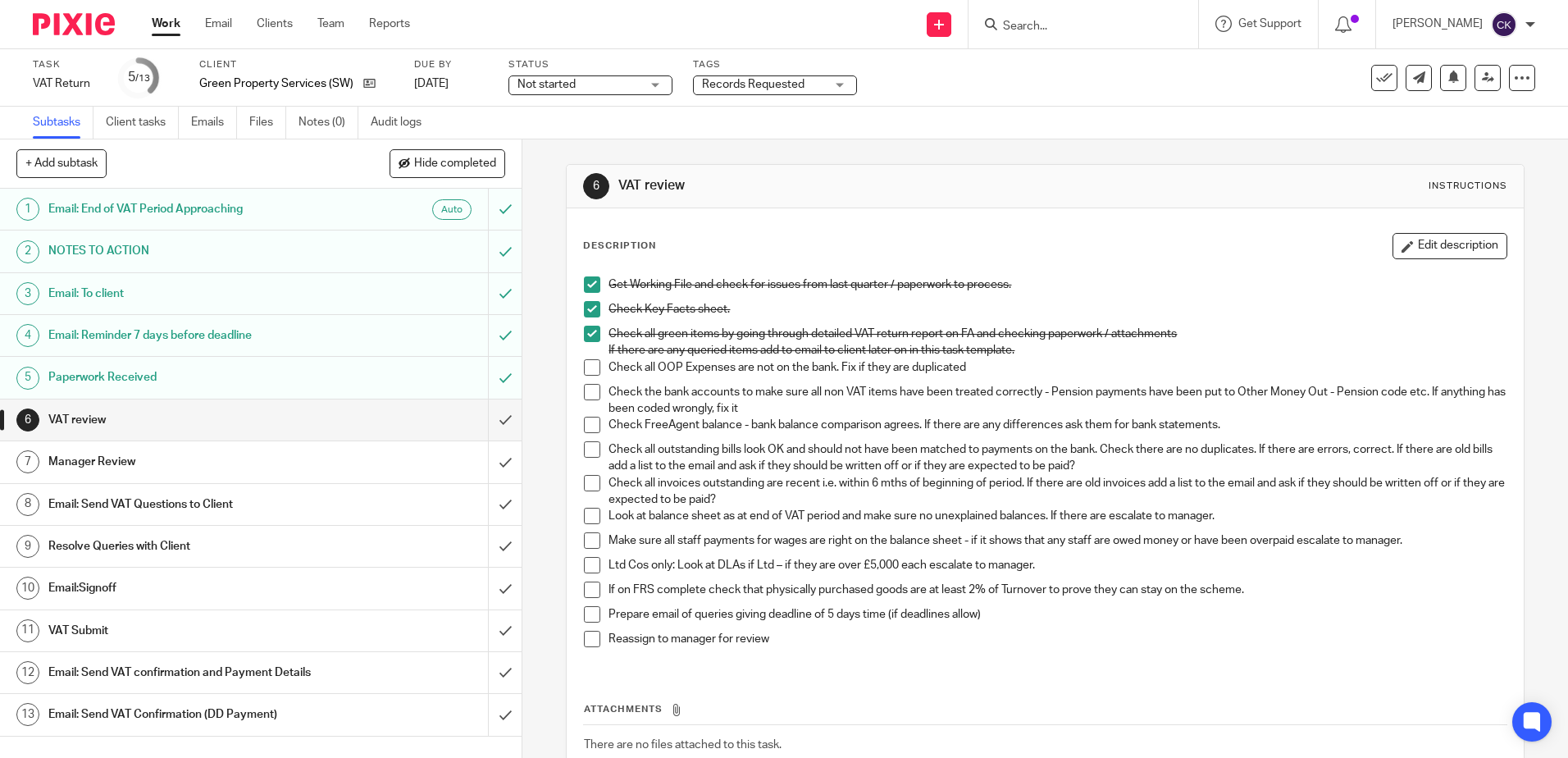
click at [585, 365] on span at bounding box center [592, 368] width 17 height 17
click at [592, 391] on span at bounding box center [592, 392] width 17 height 17
click at [586, 426] on span at bounding box center [592, 424] width 17 height 17
drag, startPoint x: 590, startPoint y: 452, endPoint x: 537, endPoint y: 453, distance: 53.0
click at [590, 452] on span at bounding box center [592, 449] width 17 height 17
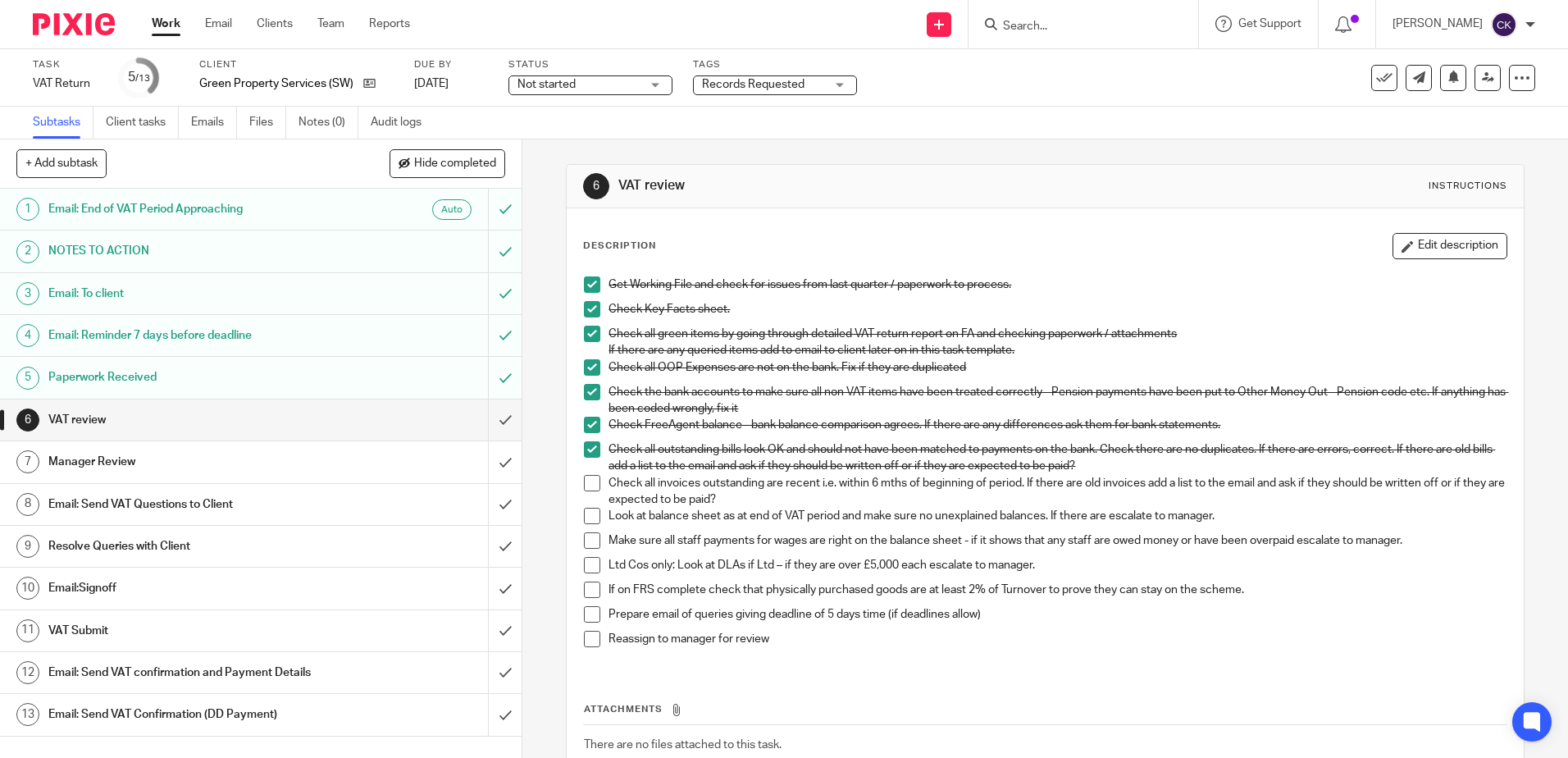
drag, startPoint x: 590, startPoint y: 483, endPoint x: 560, endPoint y: 479, distance: 30.3
click at [590, 483] on span at bounding box center [592, 483] width 17 height 17
click at [591, 519] on span at bounding box center [592, 516] width 17 height 17
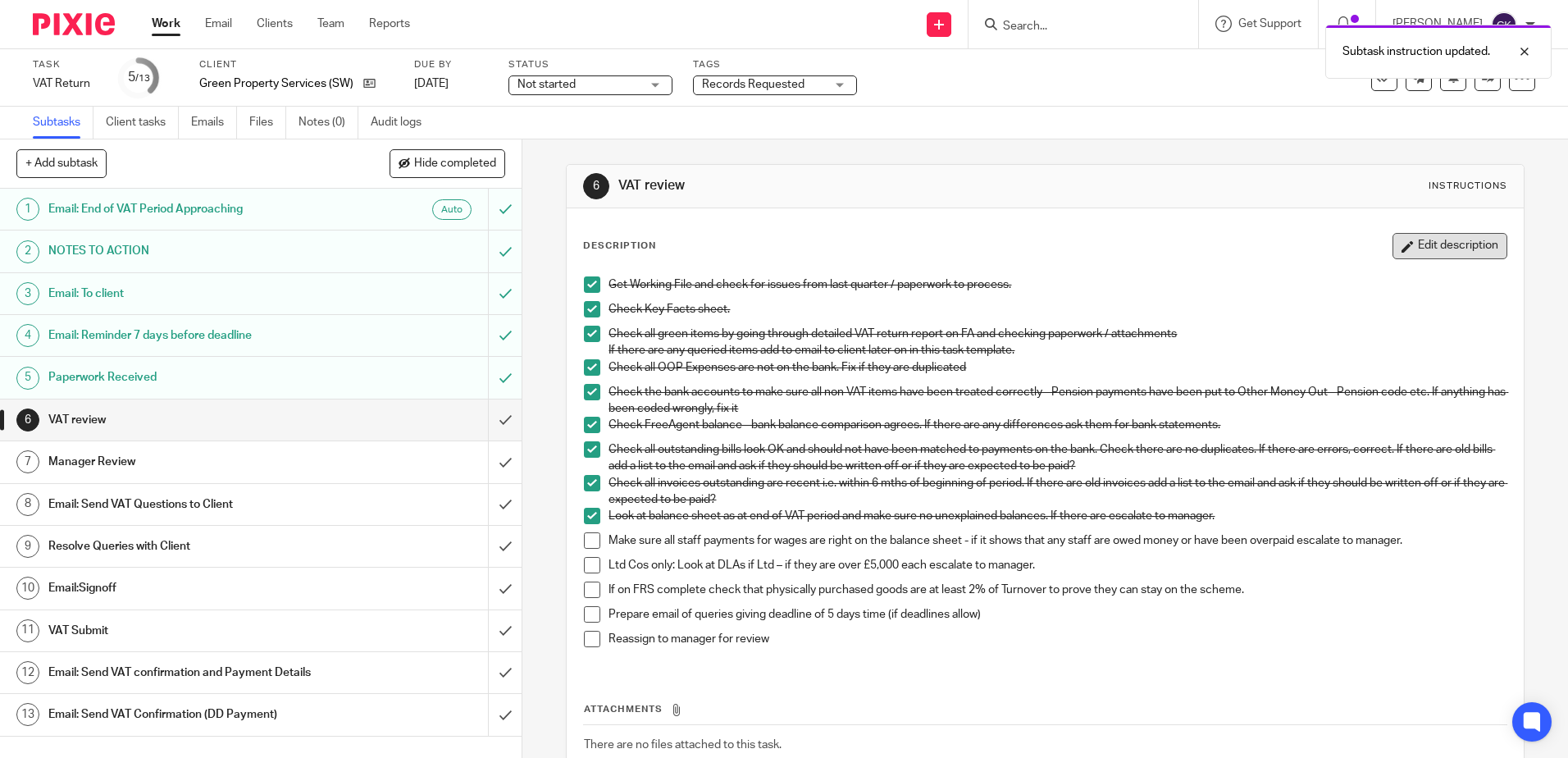
click at [1405, 247] on button "Edit description" at bounding box center [1450, 246] width 115 height 27
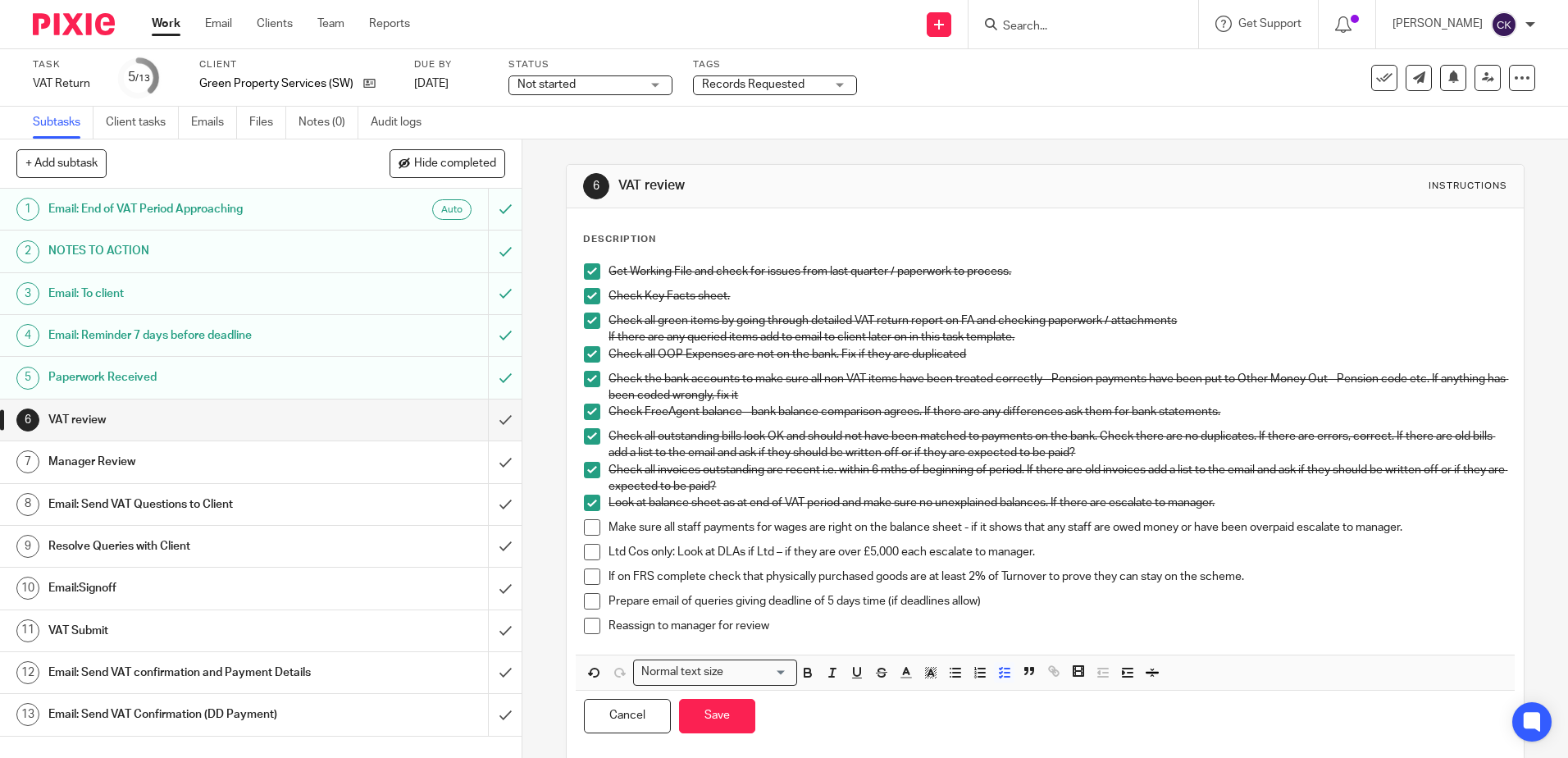
click at [1425, 526] on p "Make sure all staff payments for wages are right on the balance sheet - if it s…" at bounding box center [1056, 527] width 897 height 17
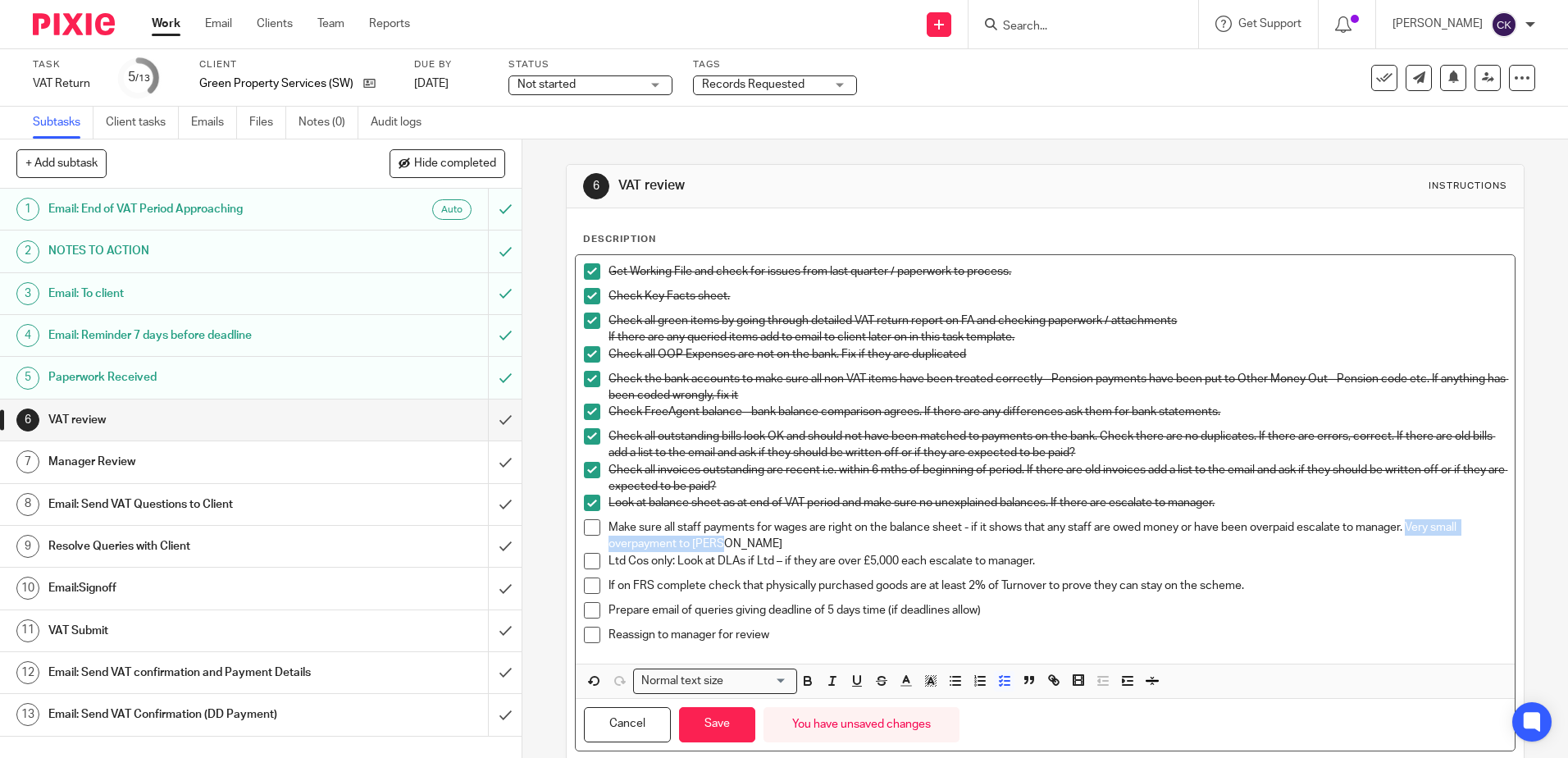
drag, startPoint x: 1409, startPoint y: 533, endPoint x: 1468, endPoint y: 537, distance: 59.1
click at [1468, 537] on p "Make sure all staff payments for wages are right on the balance sheet - if it s…" at bounding box center [1056, 536] width 897 height 34
click at [903, 679] on polyline "button" at bounding box center [906, 679] width 6 height 6
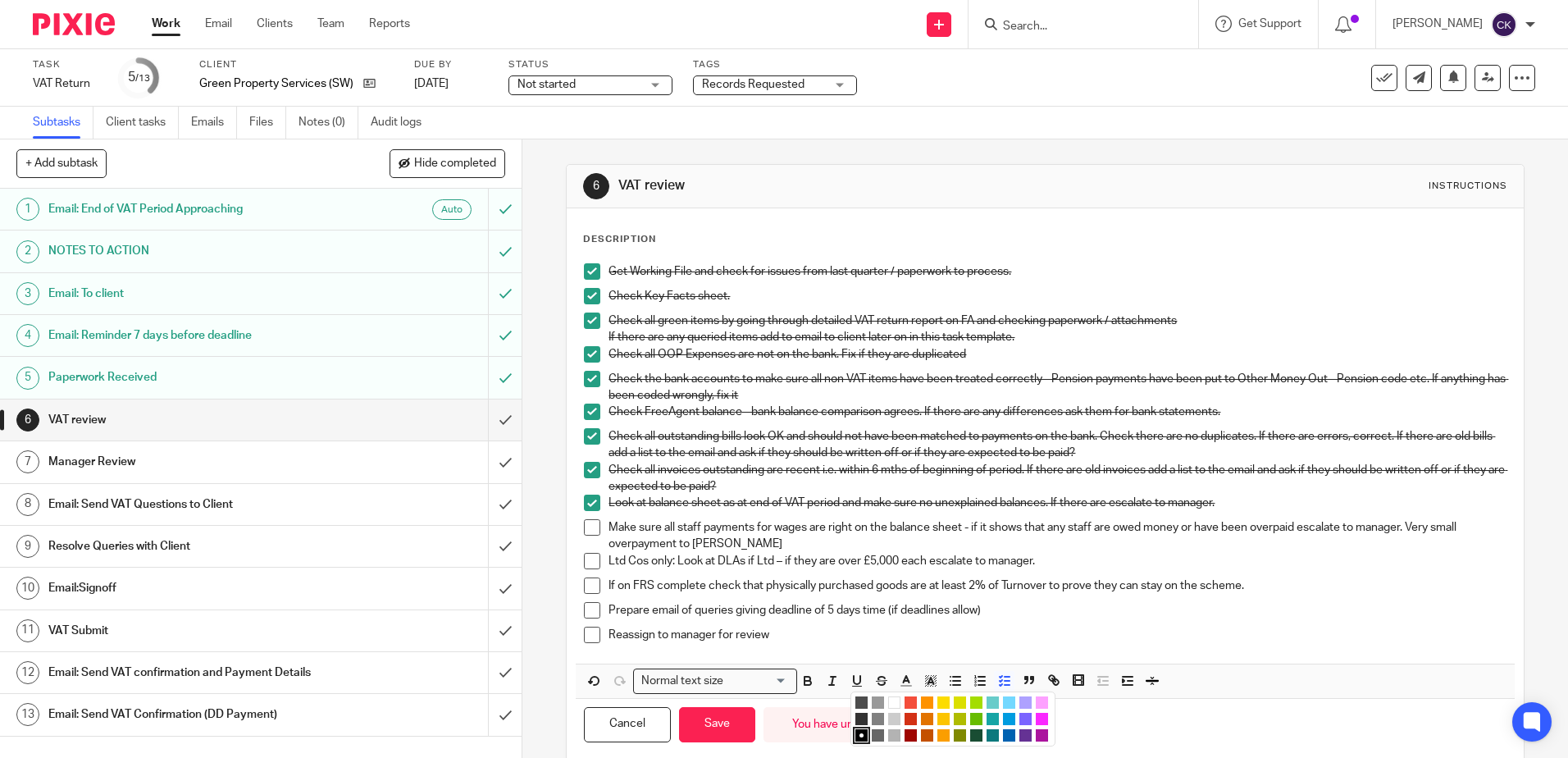
click at [906, 717] on li "color:#D33115" at bounding box center [910, 718] width 12 height 12
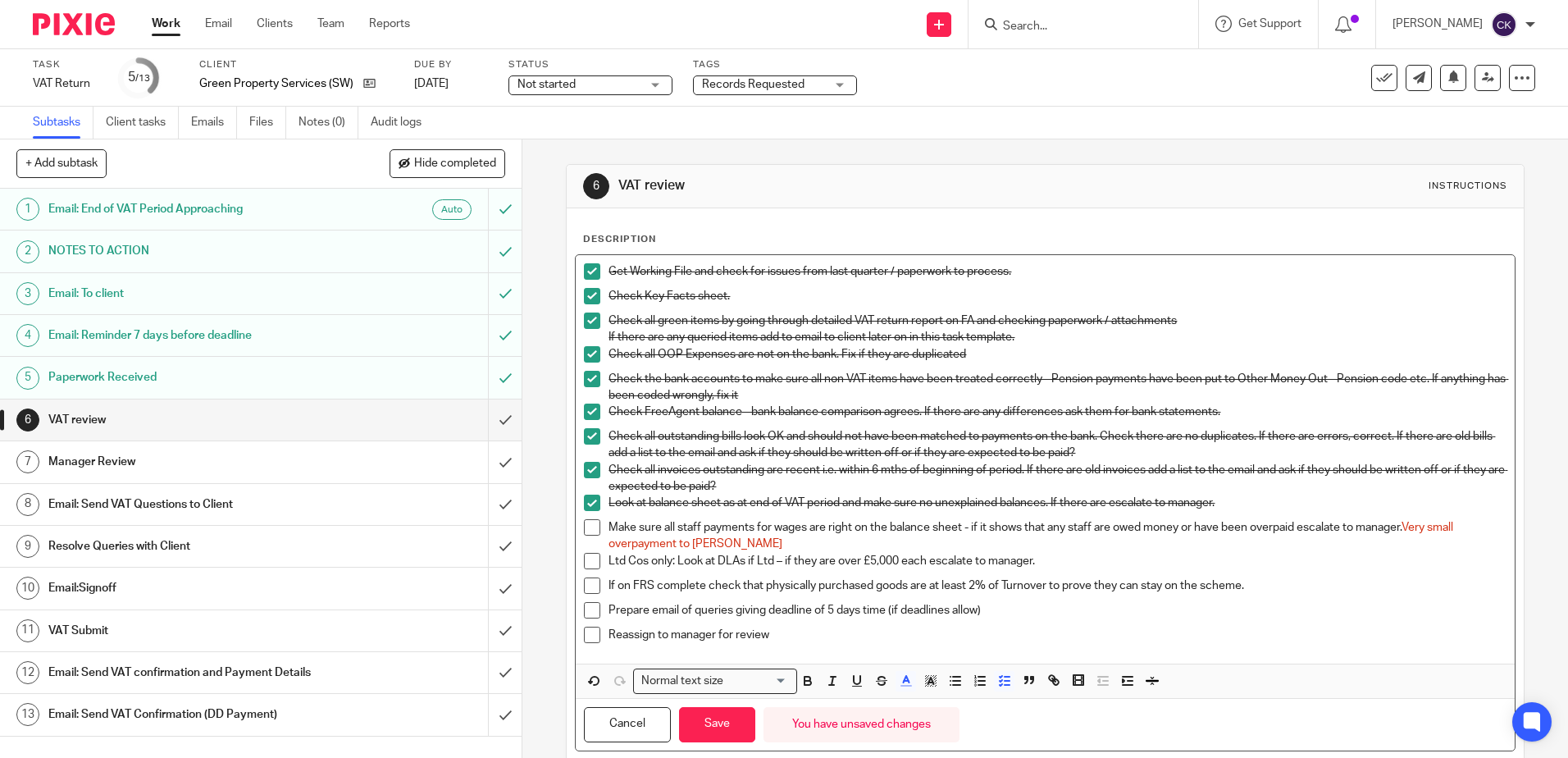
click at [938, 635] on p "Reassign to manager for review" at bounding box center [1056, 635] width 897 height 17
click at [695, 719] on button "Save" at bounding box center [716, 724] width 76 height 35
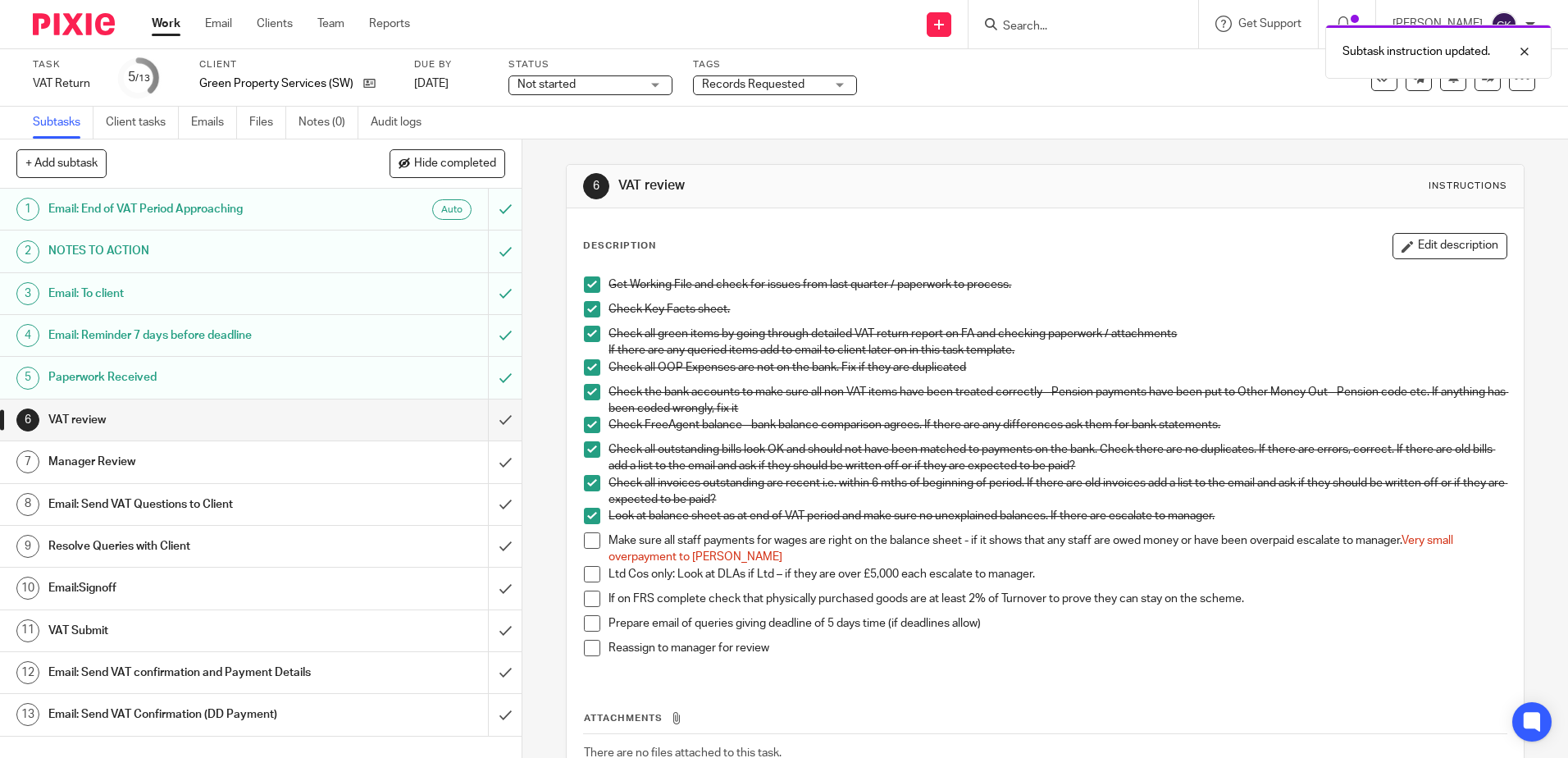
click at [584, 573] on span at bounding box center [592, 574] width 17 height 17
click at [584, 598] on span at bounding box center [592, 599] width 17 height 17
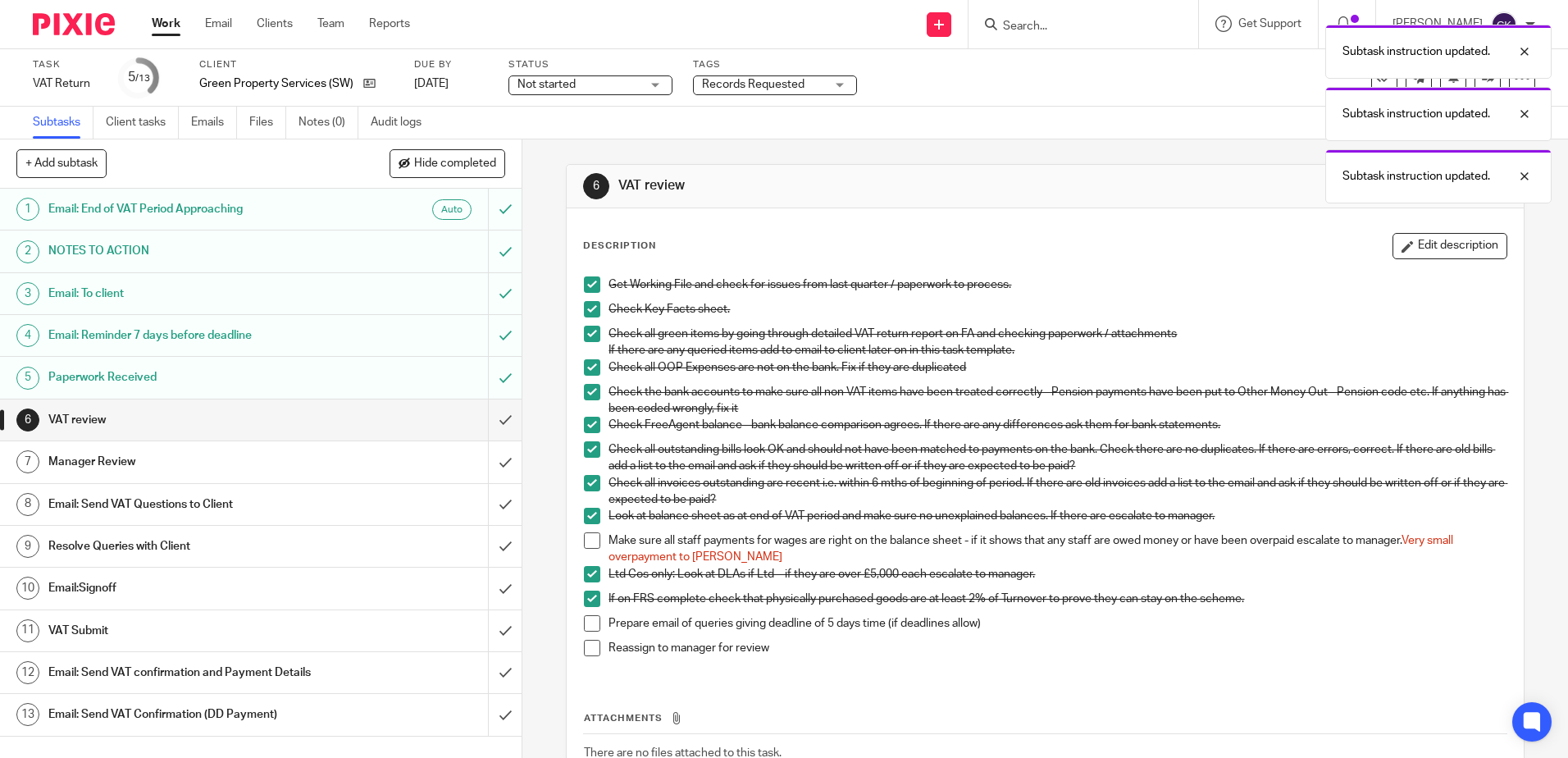
click at [585, 621] on span at bounding box center [592, 623] width 17 height 17
click at [589, 650] on span at bounding box center [592, 648] width 17 height 17
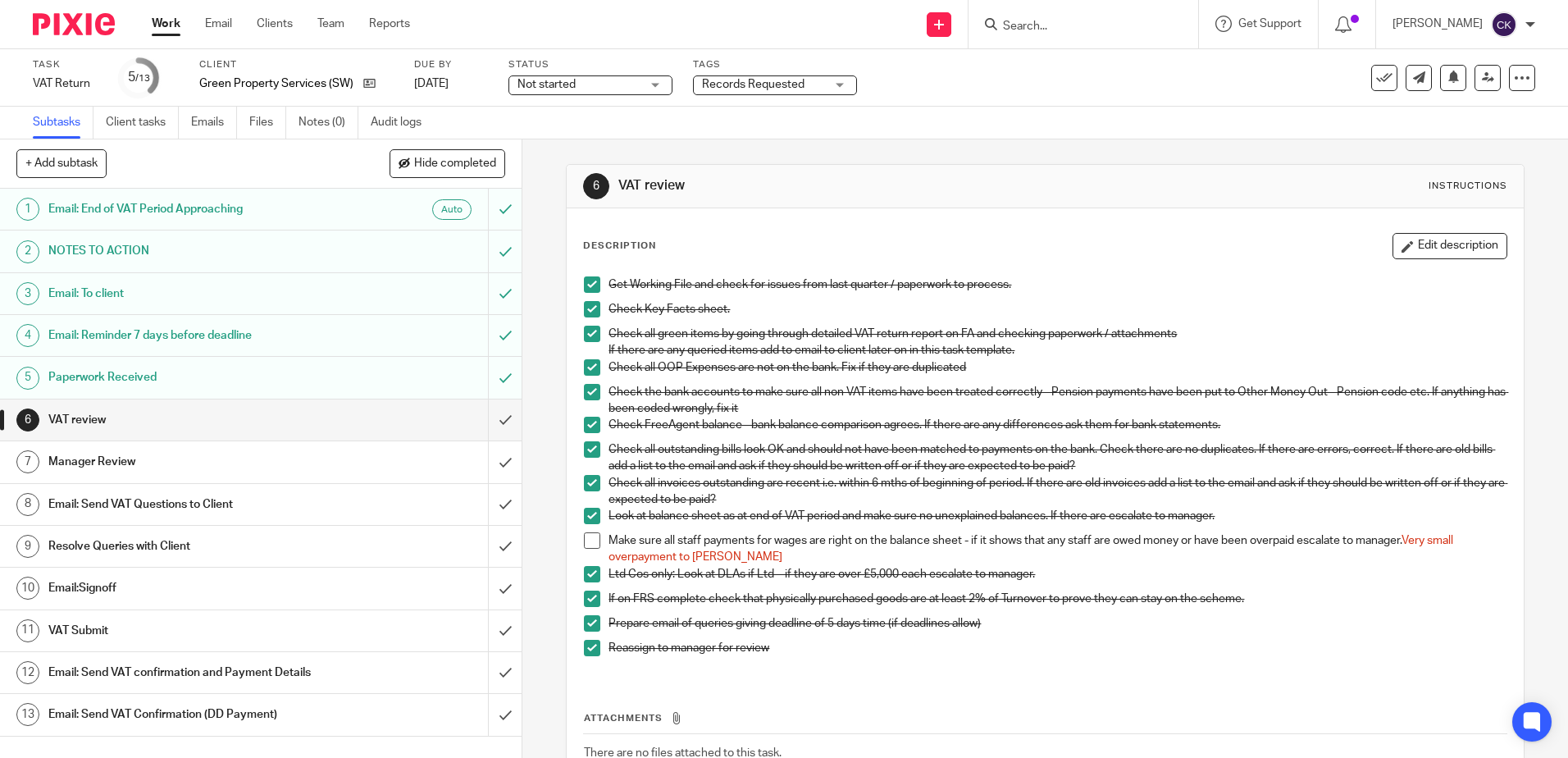
click at [123, 505] on h1 "Email: Send VAT Questions to Client" at bounding box center [189, 504] width 282 height 25
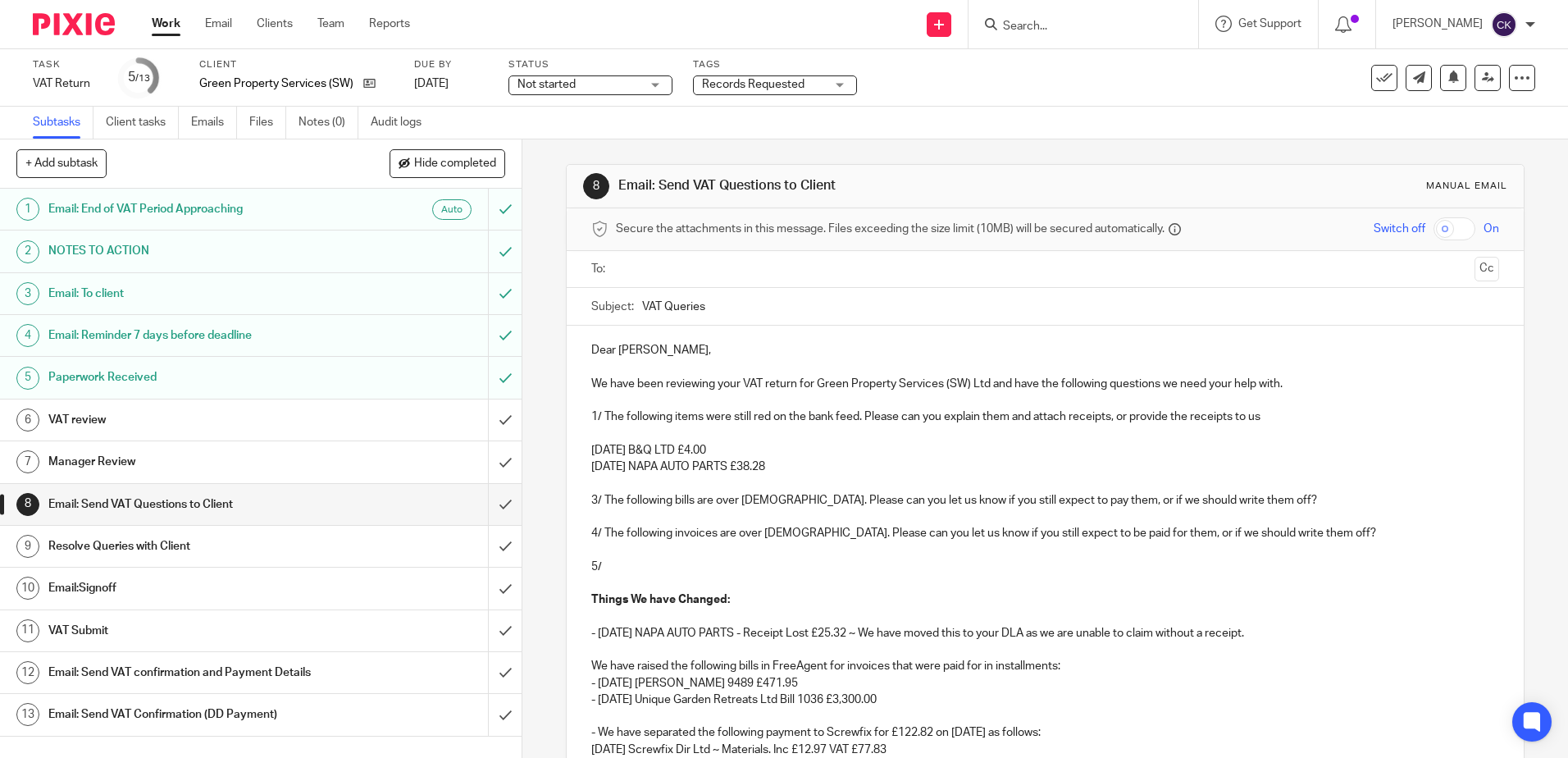
drag, startPoint x: 722, startPoint y: 447, endPoint x: 563, endPoint y: 437, distance: 159.3
click at [567, 437] on div "Dear Elliot, We have been reviewing your VAT return for Green Property Services…" at bounding box center [1044, 680] width 956 height 710
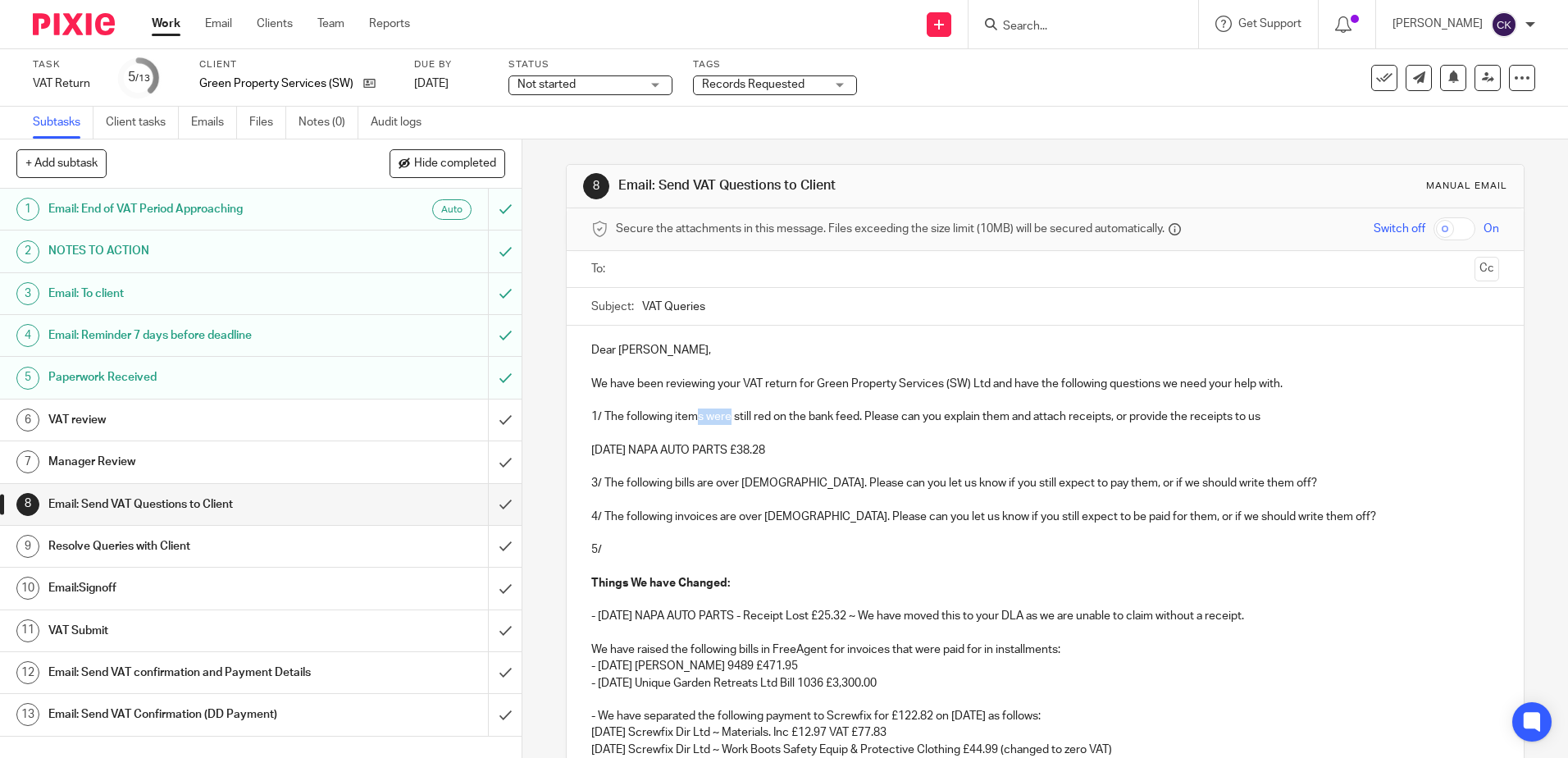
drag, startPoint x: 727, startPoint y: 418, endPoint x: 695, endPoint y: 418, distance: 32.0
click at [695, 418] on p "1/ The following items were still red on the bank feed. Please can you explain …" at bounding box center [1044, 417] width 907 height 17
drag, startPoint x: 1005, startPoint y: 418, endPoint x: 958, endPoint y: 418, distance: 47.0
click at [958, 418] on p "1/ The following item is still red on the bank feed. Please can you explain the…" at bounding box center [1044, 417] width 907 height 17
click at [1013, 418] on p "1/ The following item is still red on the bank feed. Please can you explain it …" at bounding box center [1044, 417] width 907 height 17
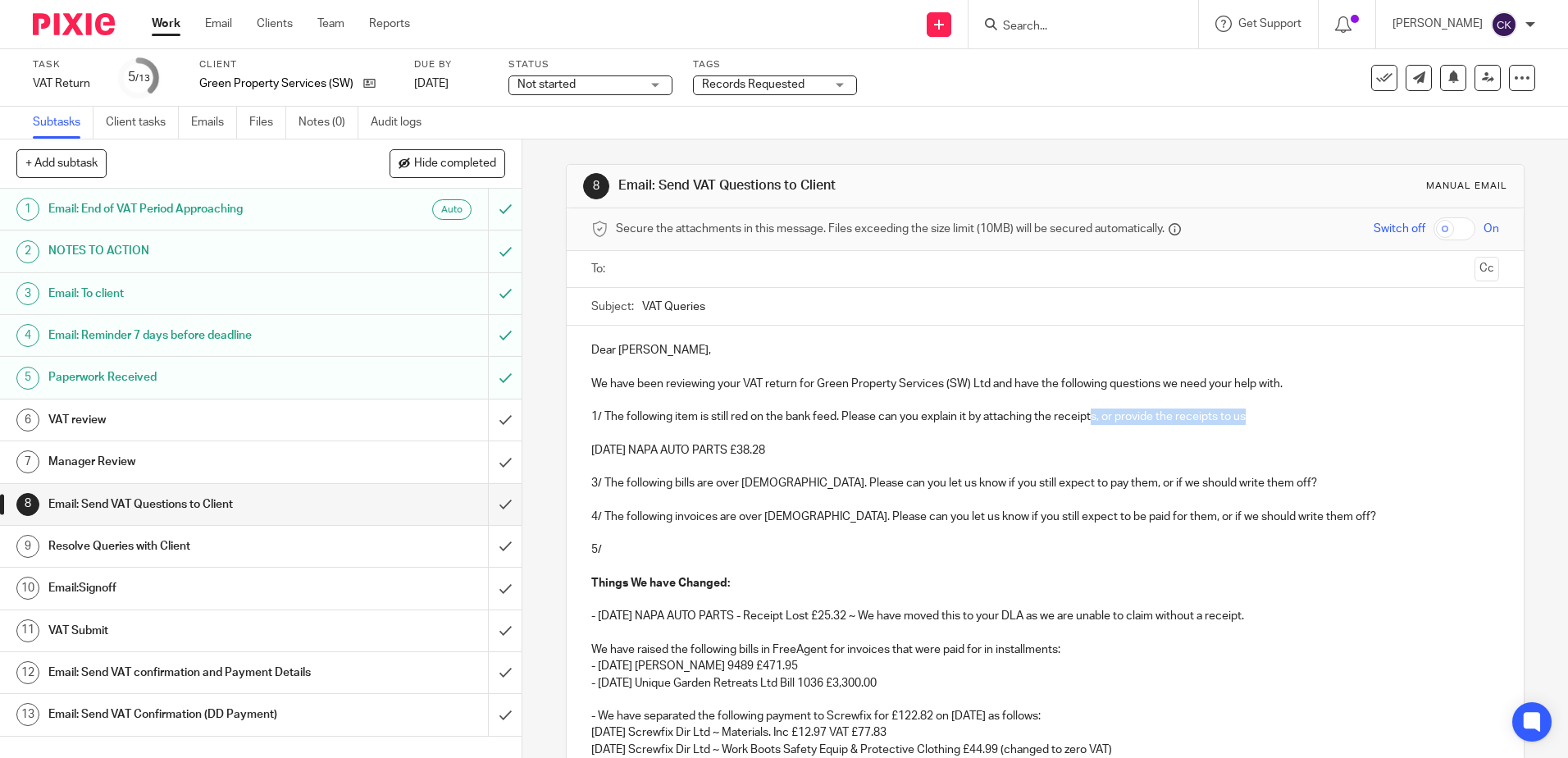
drag, startPoint x: 1252, startPoint y: 418, endPoint x: 1089, endPoint y: 419, distance: 163.0
click at [1089, 419] on p "1/ The following item is still red on the bank feed. Please can you explain it …" at bounding box center [1044, 417] width 907 height 17
click at [1321, 421] on p "1/ The following item is still red on the bank feed. Please can you explain it …" at bounding box center [1044, 417] width 907 height 17
drag, startPoint x: 1321, startPoint y: 415, endPoint x: 989, endPoint y: 453, distance: 334.2
click at [989, 453] on div "Dear Elliot, We have been reviewing your VAT return for Green Property Services…" at bounding box center [1044, 672] width 956 height 694
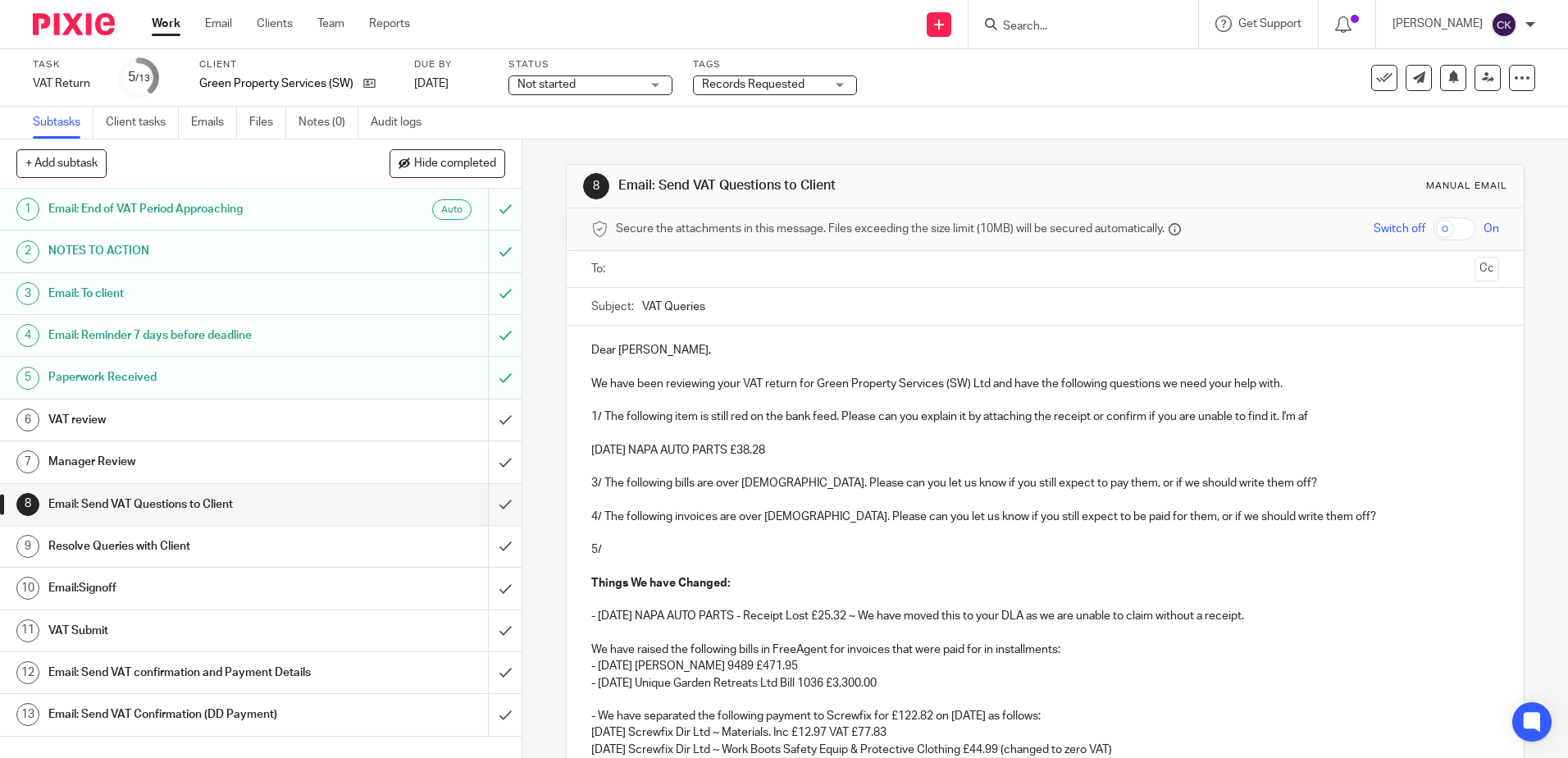
click at [989, 453] on p "16 Jul 25 NAPA AUTO PARTS £38.28" at bounding box center [1044, 450] width 907 height 17
drag, startPoint x: 1315, startPoint y: 422, endPoint x: 1089, endPoint y: 424, distance: 226.0
click at [1089, 424] on p "1/ The following item is still red on the bank feed. Please can you explain it …" at bounding box center [1044, 417] width 907 height 17
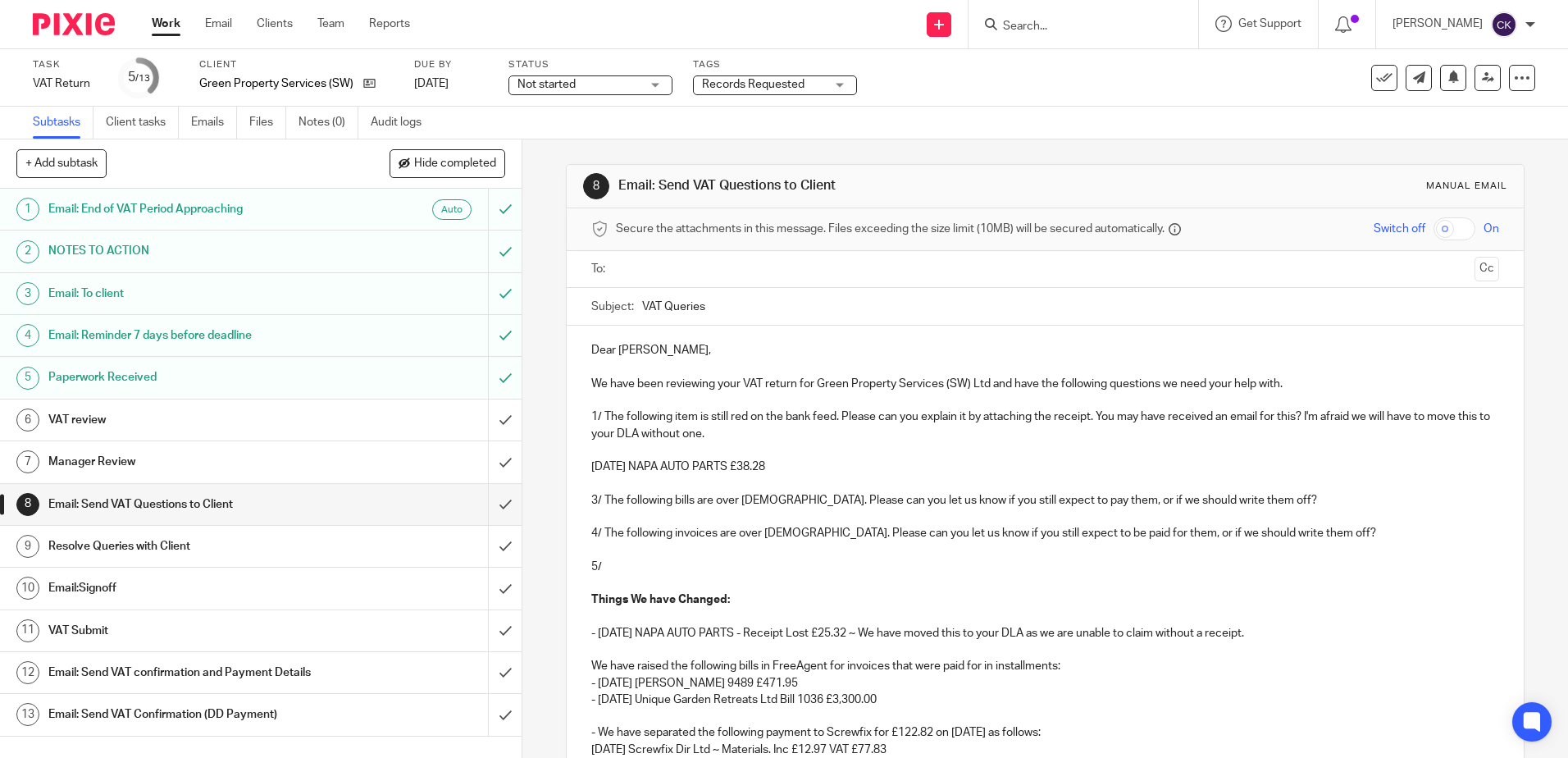
click at [1098, 418] on p "1/ The following item is still red on the bank feed. Please can you explain it …" at bounding box center [1044, 425] width 907 height 34
click at [606, 436] on p "1/ The following item is still red on the bank feed. Please can you explain it …" at bounding box center [1044, 425] width 907 height 34
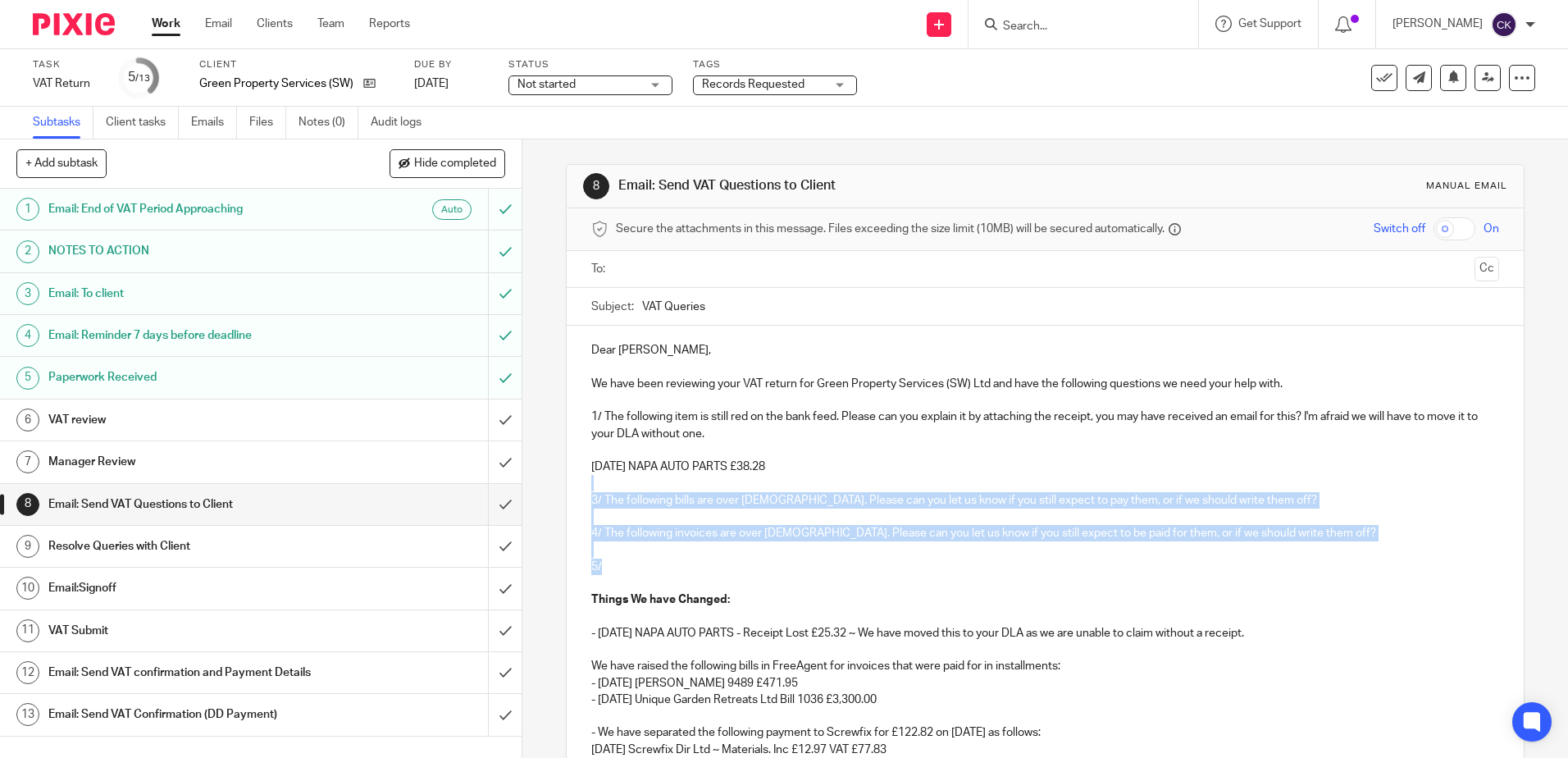
drag, startPoint x: 605, startPoint y: 567, endPoint x: 588, endPoint y: 481, distance: 87.7
click at [588, 481] on div "Dear Elliot, We have been reviewing your VAT return for Green Property Services…" at bounding box center [1044, 680] width 956 height 710
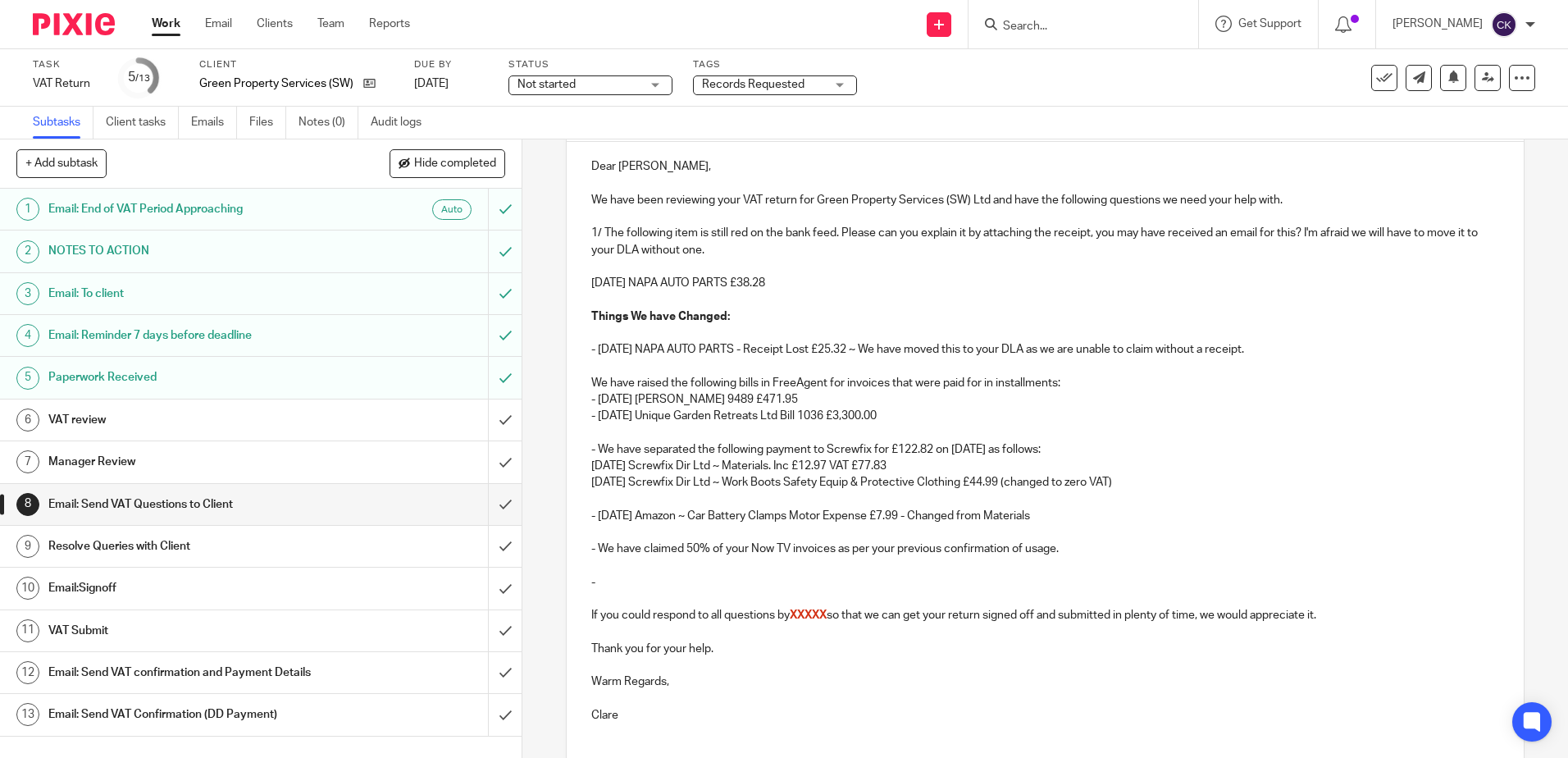
scroll to position [246, 0]
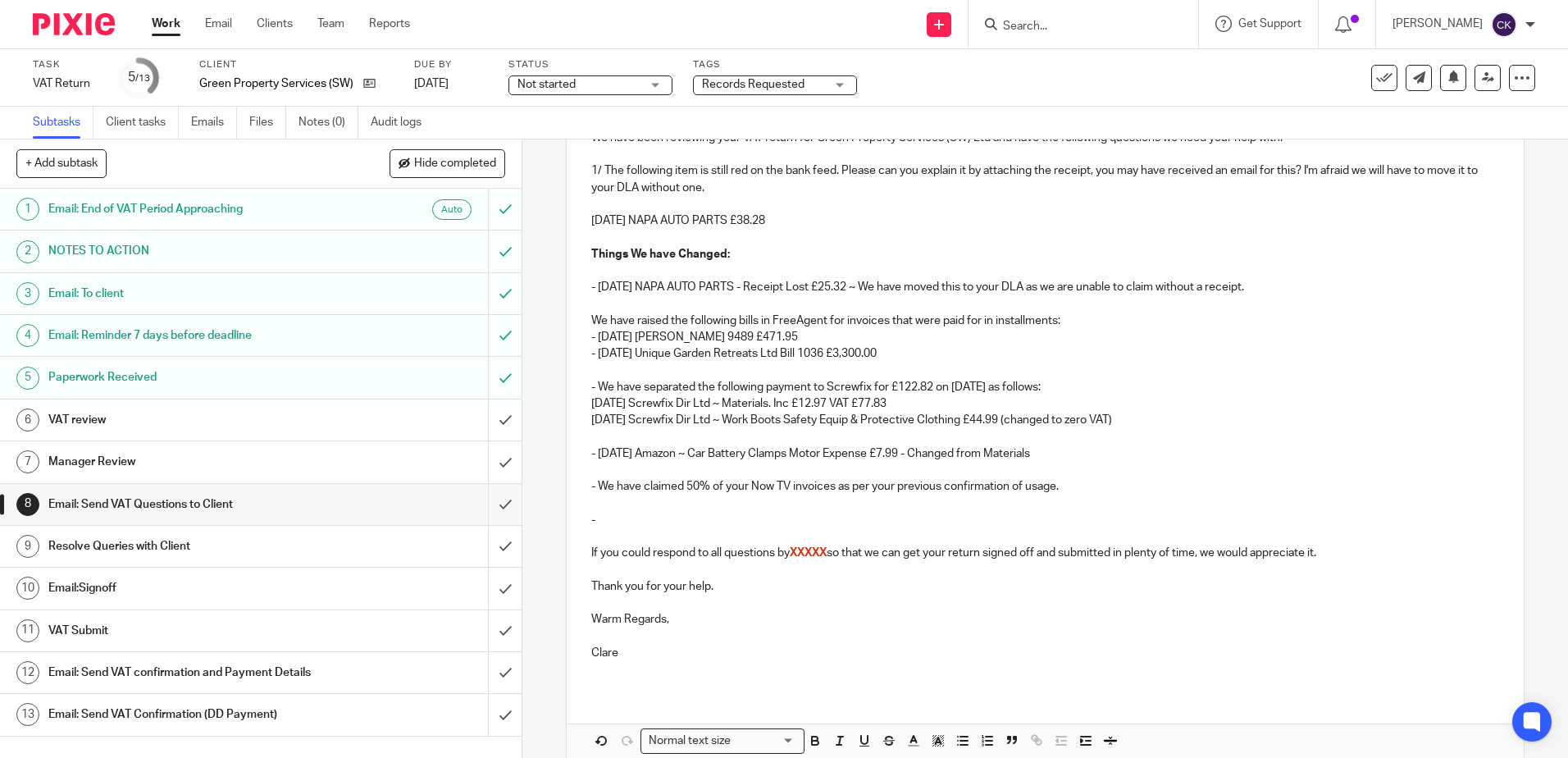
click at [1263, 290] on p "- 01 Jul 25 NAPA AUTO PARTS - Receipt Lost £25.32 ~ We have moved this to your …" at bounding box center [1044, 287] width 907 height 17
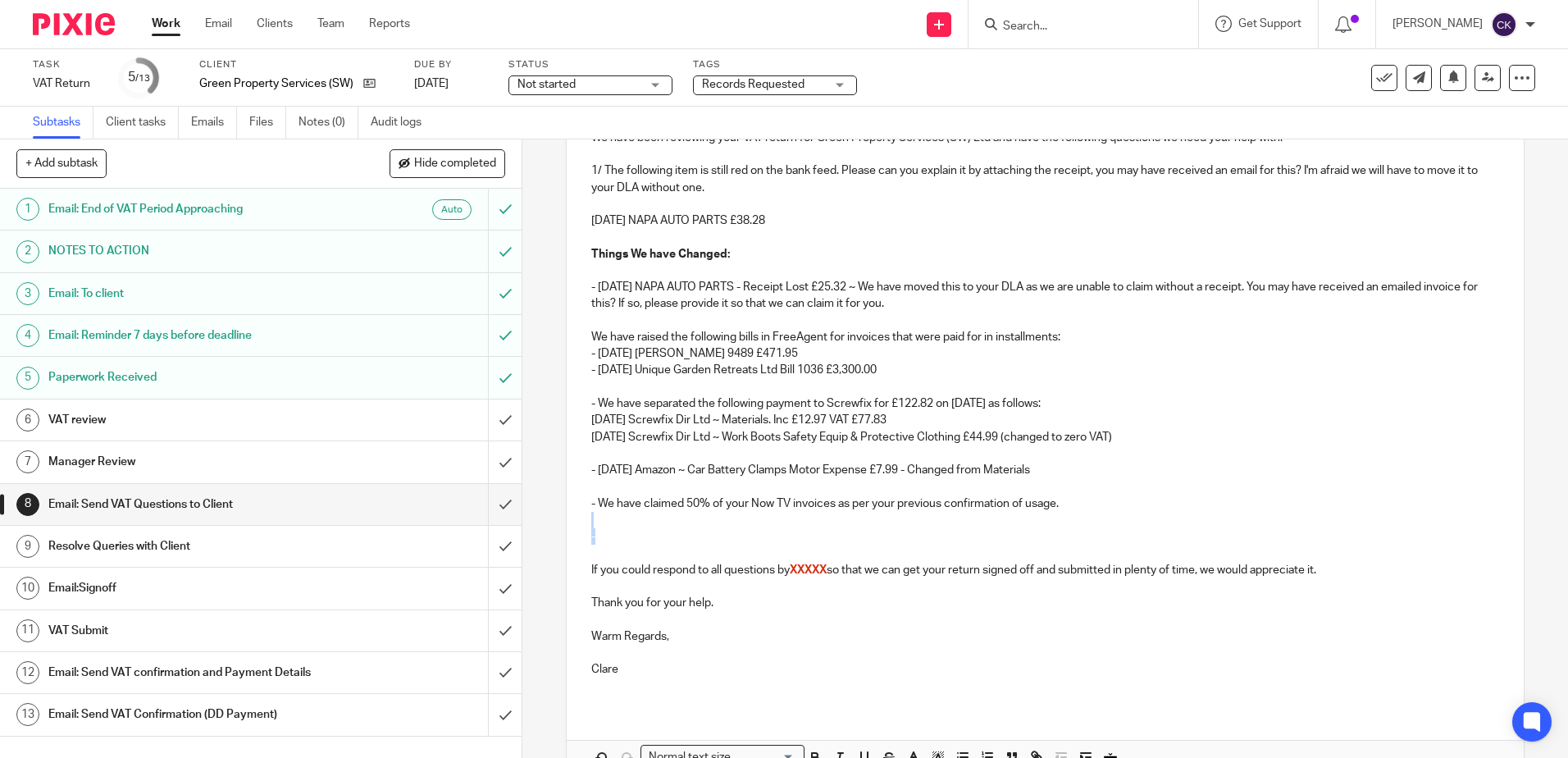
drag, startPoint x: 605, startPoint y: 540, endPoint x: 584, endPoint y: 526, distance: 25.2
click at [584, 526] on div "Dear Elliot, We have been reviewing your VAT return for Green Property Services…" at bounding box center [1044, 393] width 956 height 628
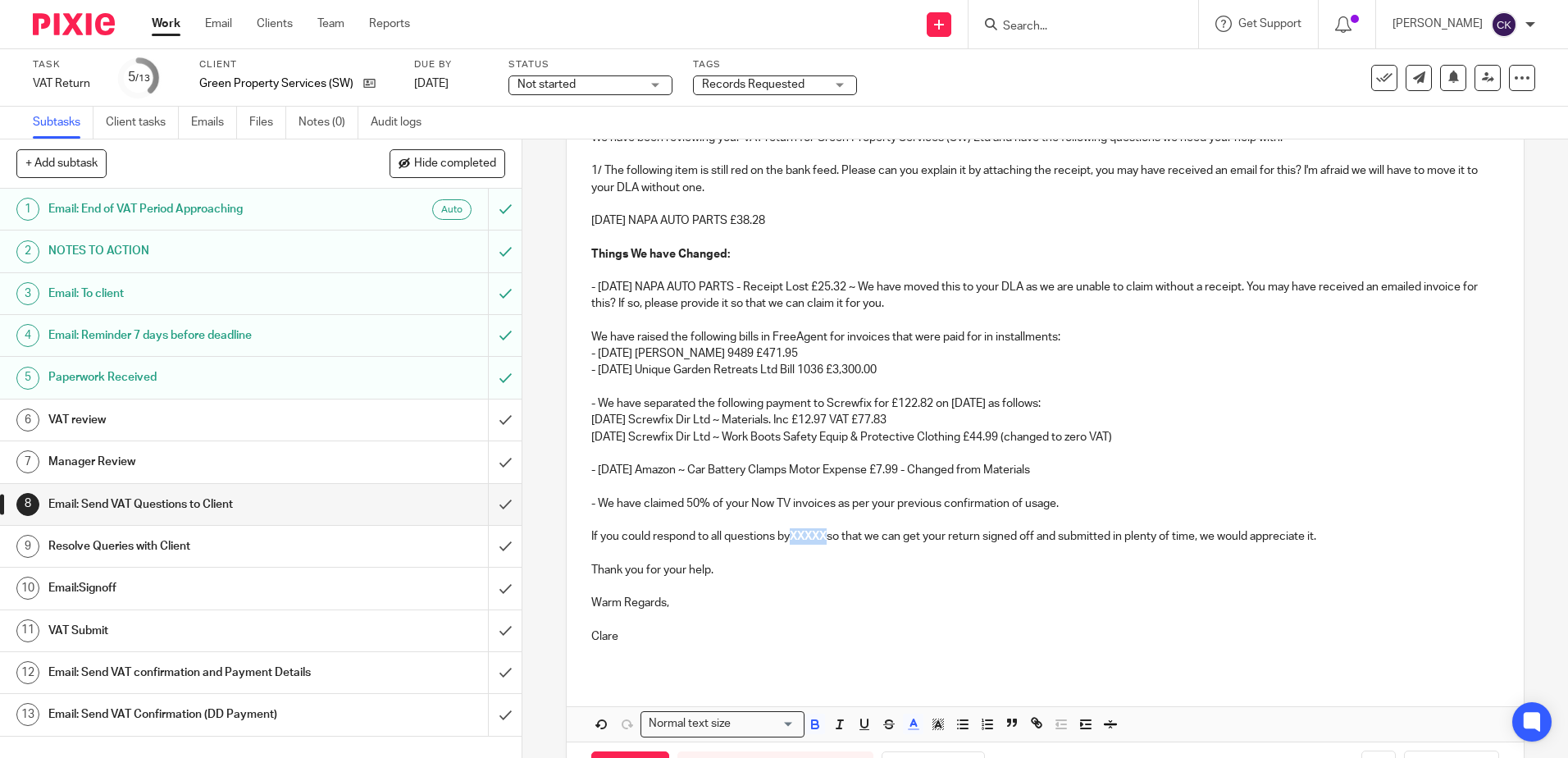
drag, startPoint x: 830, startPoint y: 538, endPoint x: 791, endPoint y: 538, distance: 39.0
click at [791, 538] on p "If you could respond to all questions by XXXXX so that we can get your return s…" at bounding box center [1044, 537] width 907 height 17
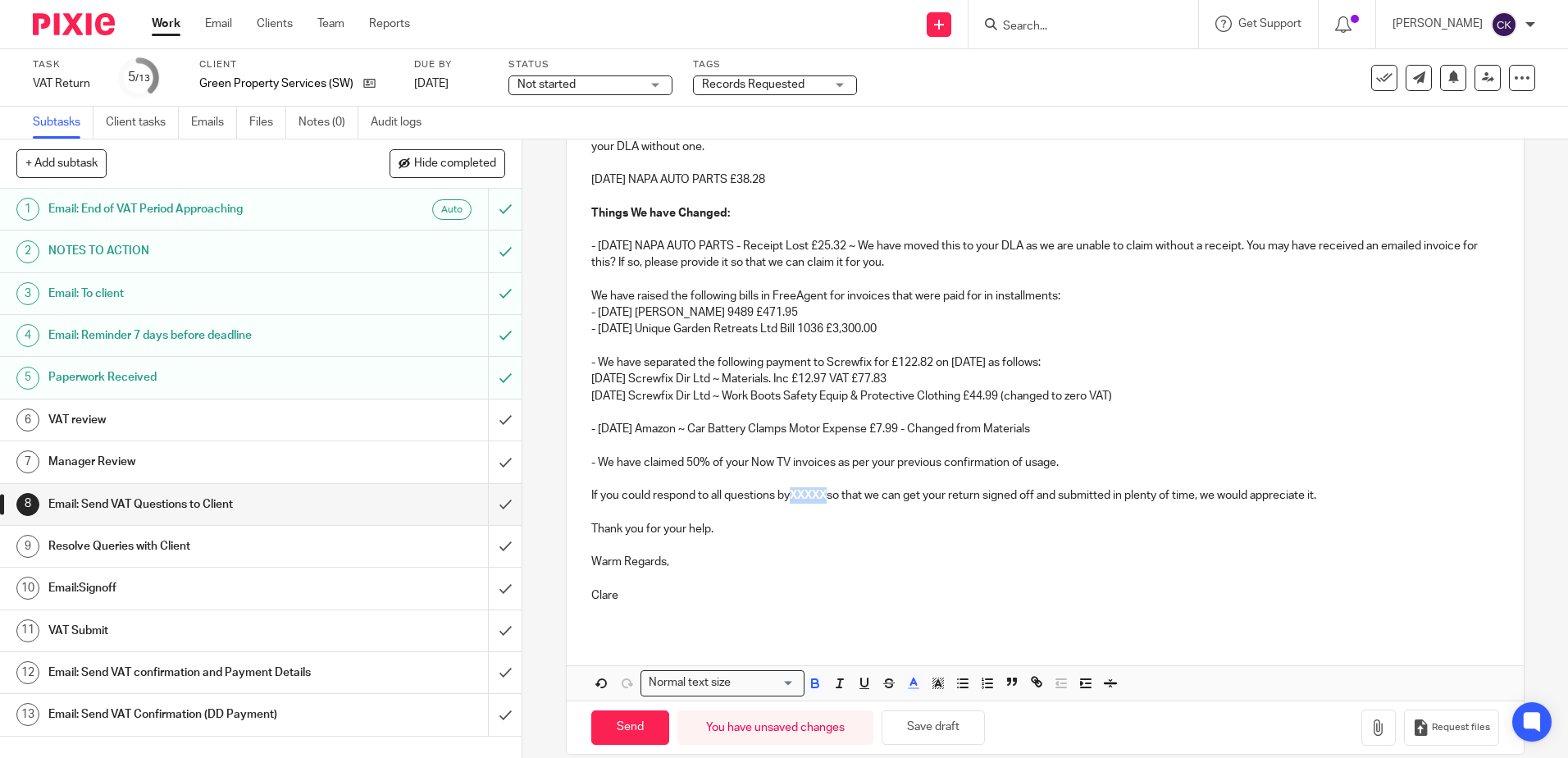
scroll to position [309, 0]
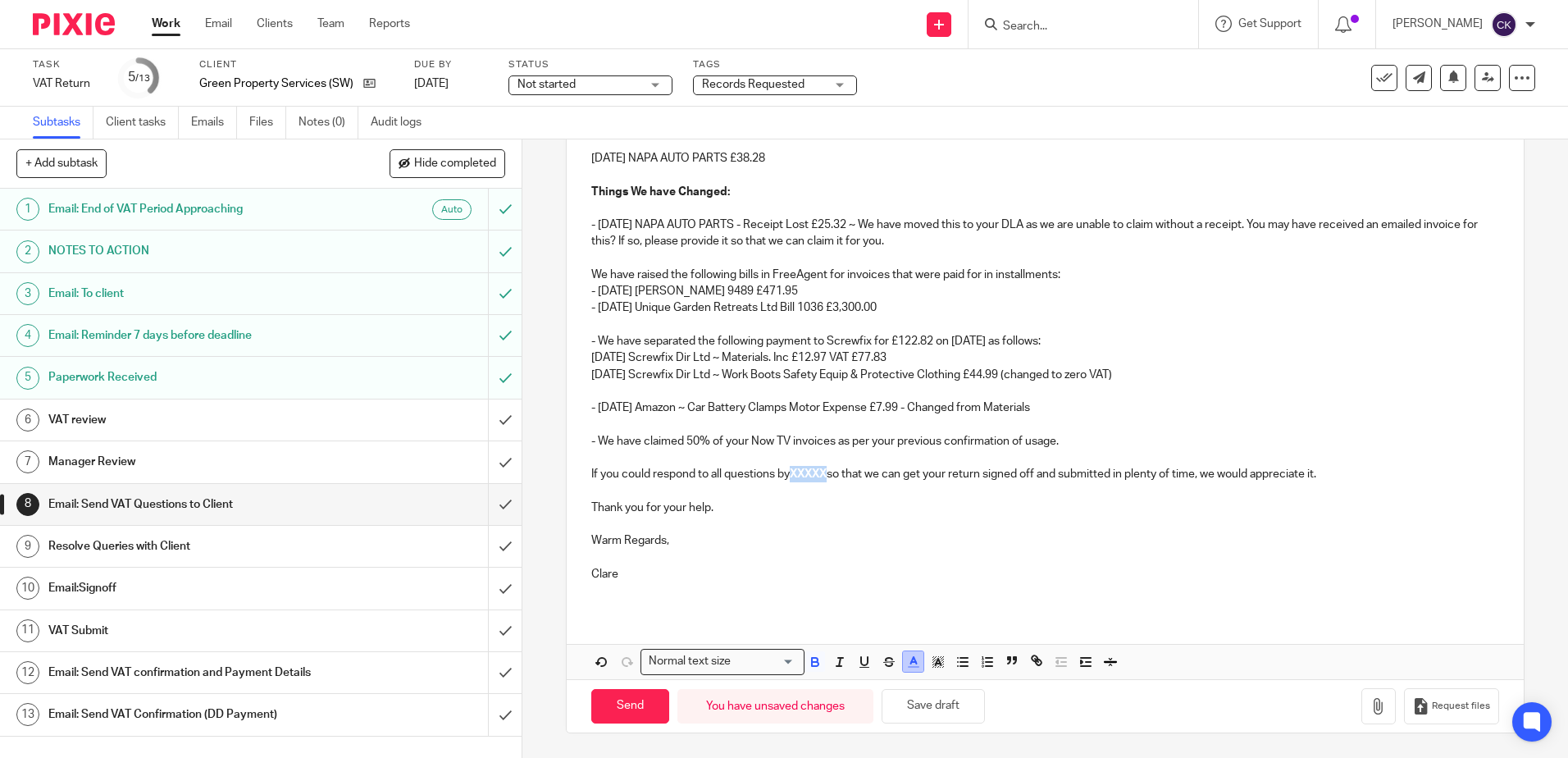
click at [908, 662] on icon "button" at bounding box center [913, 662] width 15 height 15
click at [863, 712] on li "color:#000000" at bounding box center [868, 715] width 12 height 12
click at [812, 666] on icon "button" at bounding box center [815, 663] width 6 height 4
drag, startPoint x: 829, startPoint y: 479, endPoint x: 790, endPoint y: 479, distance: 39.0
click at [790, 479] on p "If you could respond to all questions by Monday so that we can get your return …" at bounding box center [1044, 474] width 907 height 17
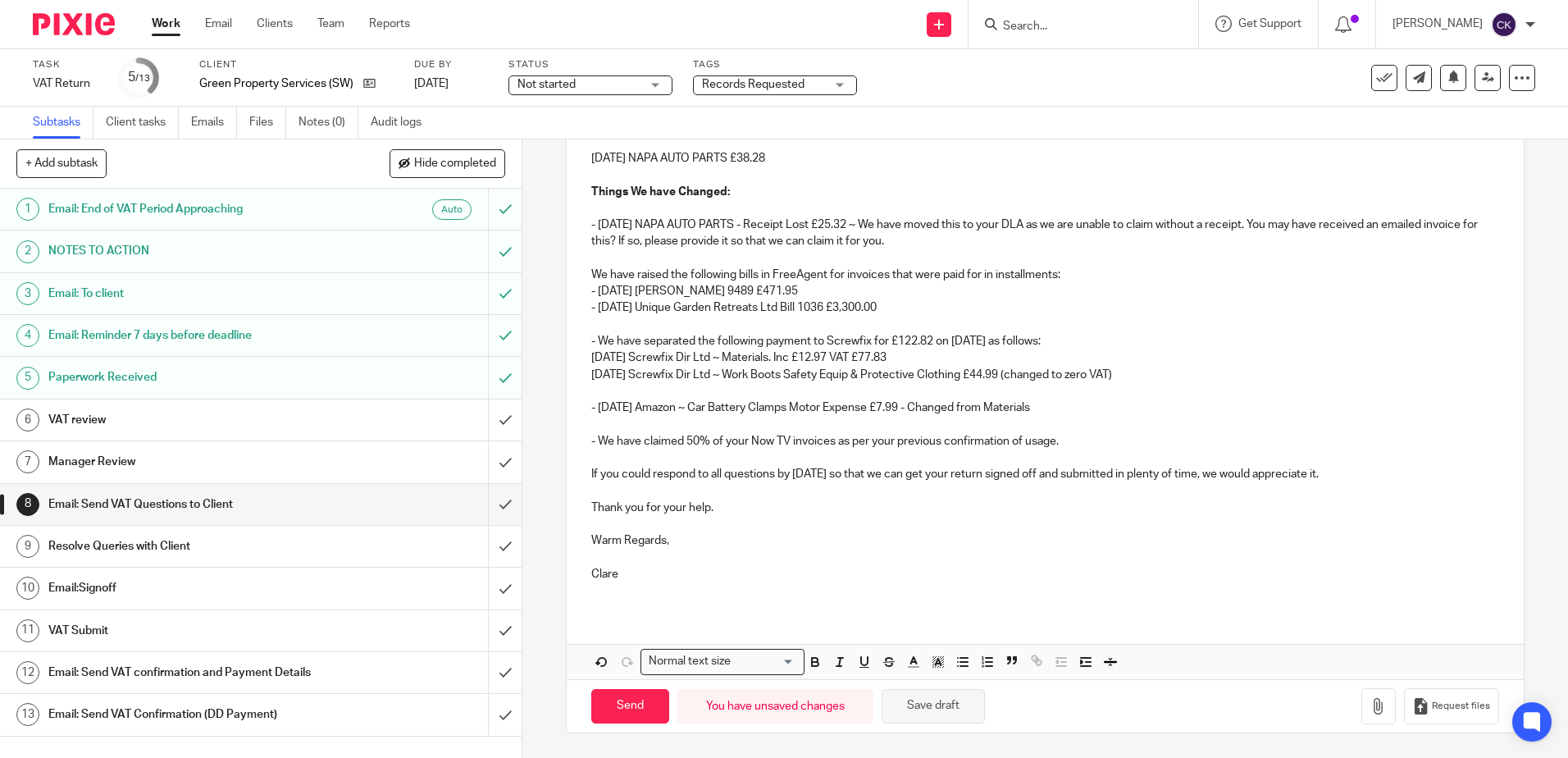
click at [925, 703] on button "Save draft" at bounding box center [933, 707] width 103 height 35
click at [649, 88] on div "Not started Not started" at bounding box center [590, 85] width 164 height 19
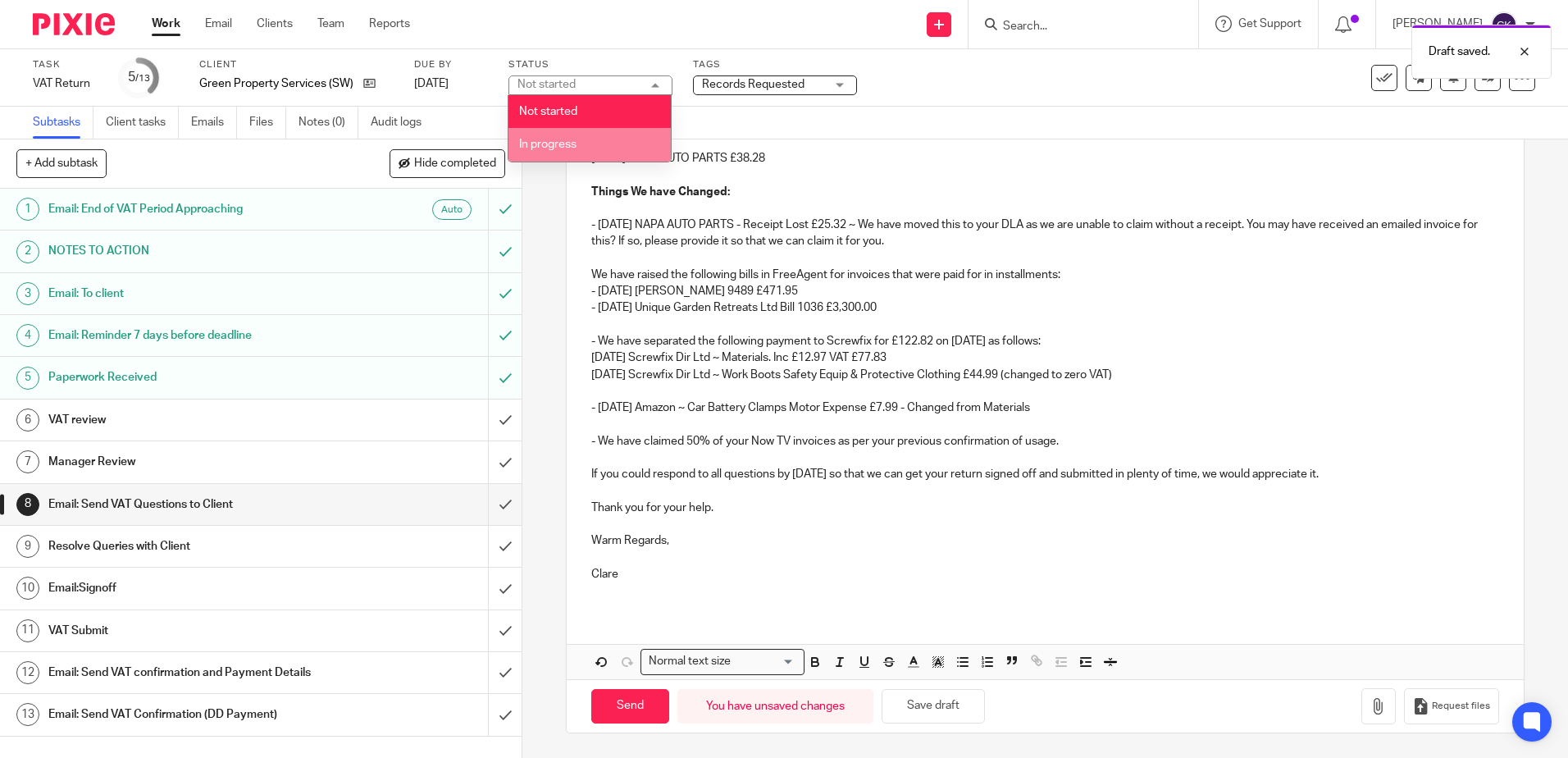
click at [544, 142] on span "In progress" at bounding box center [547, 144] width 57 height 11
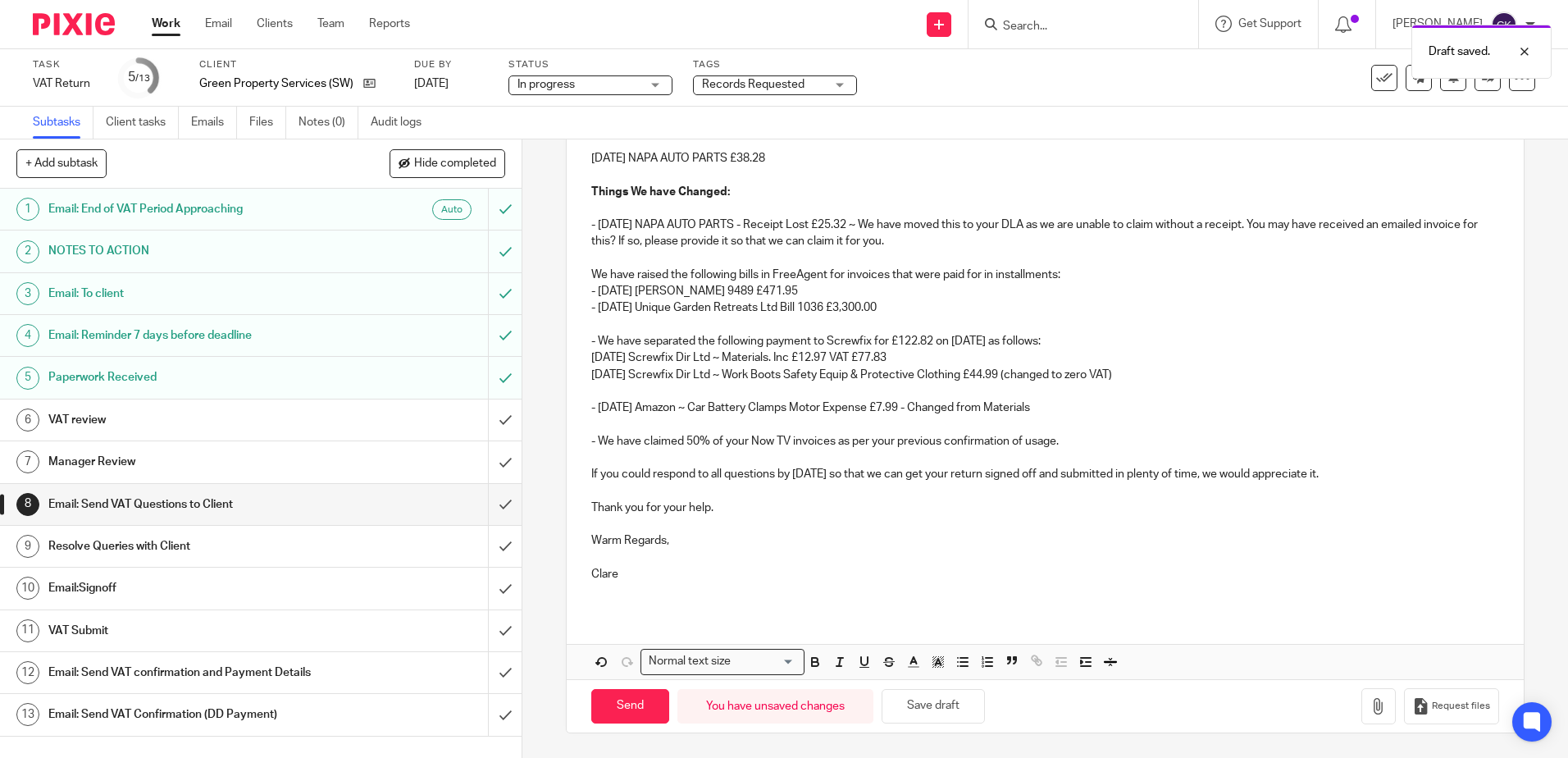
click at [832, 85] on div "Records Requested" at bounding box center [774, 85] width 164 height 19
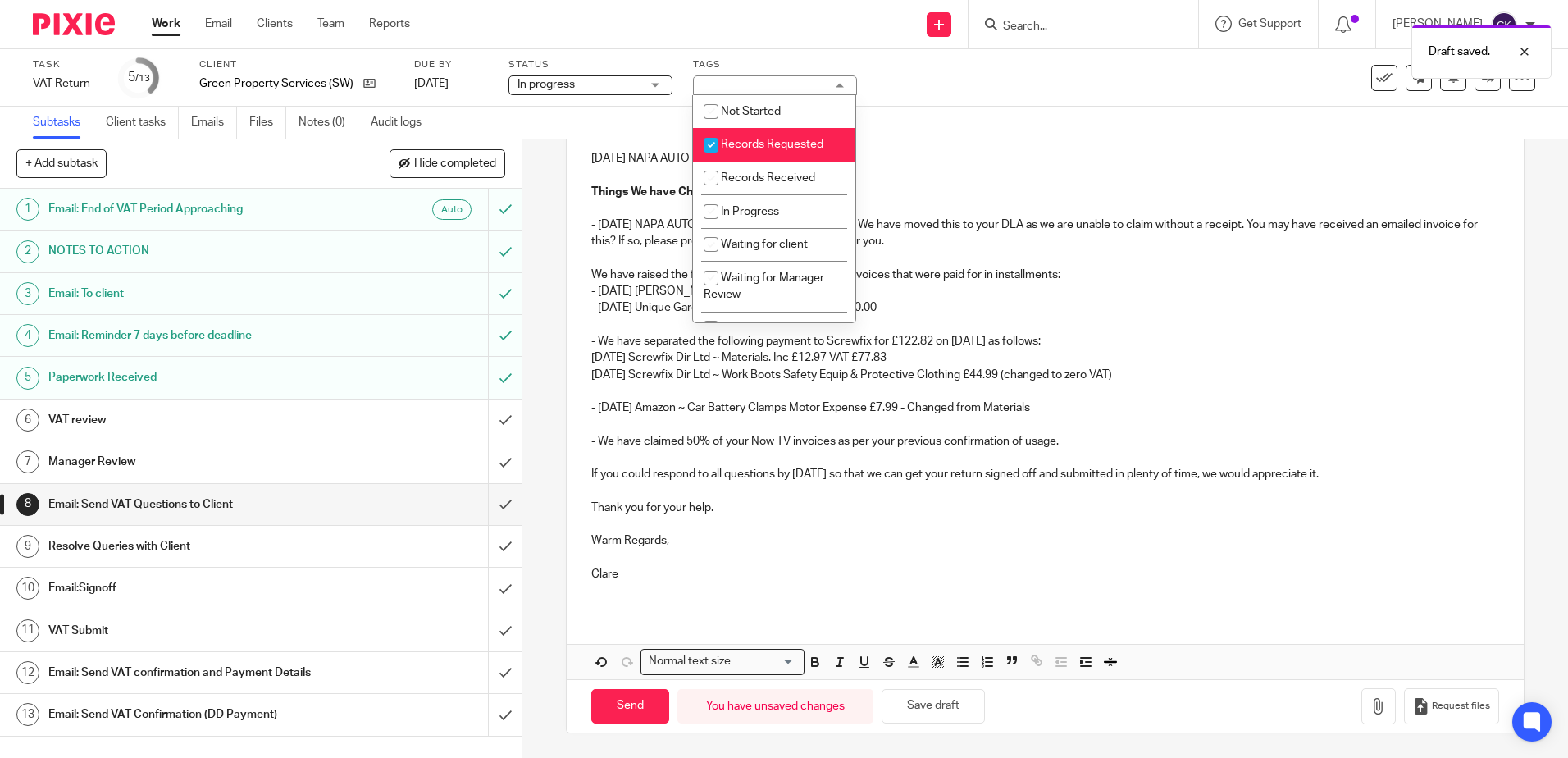
click at [710, 141] on input "checkbox" at bounding box center [711, 145] width 31 height 31
checkbox input "false"
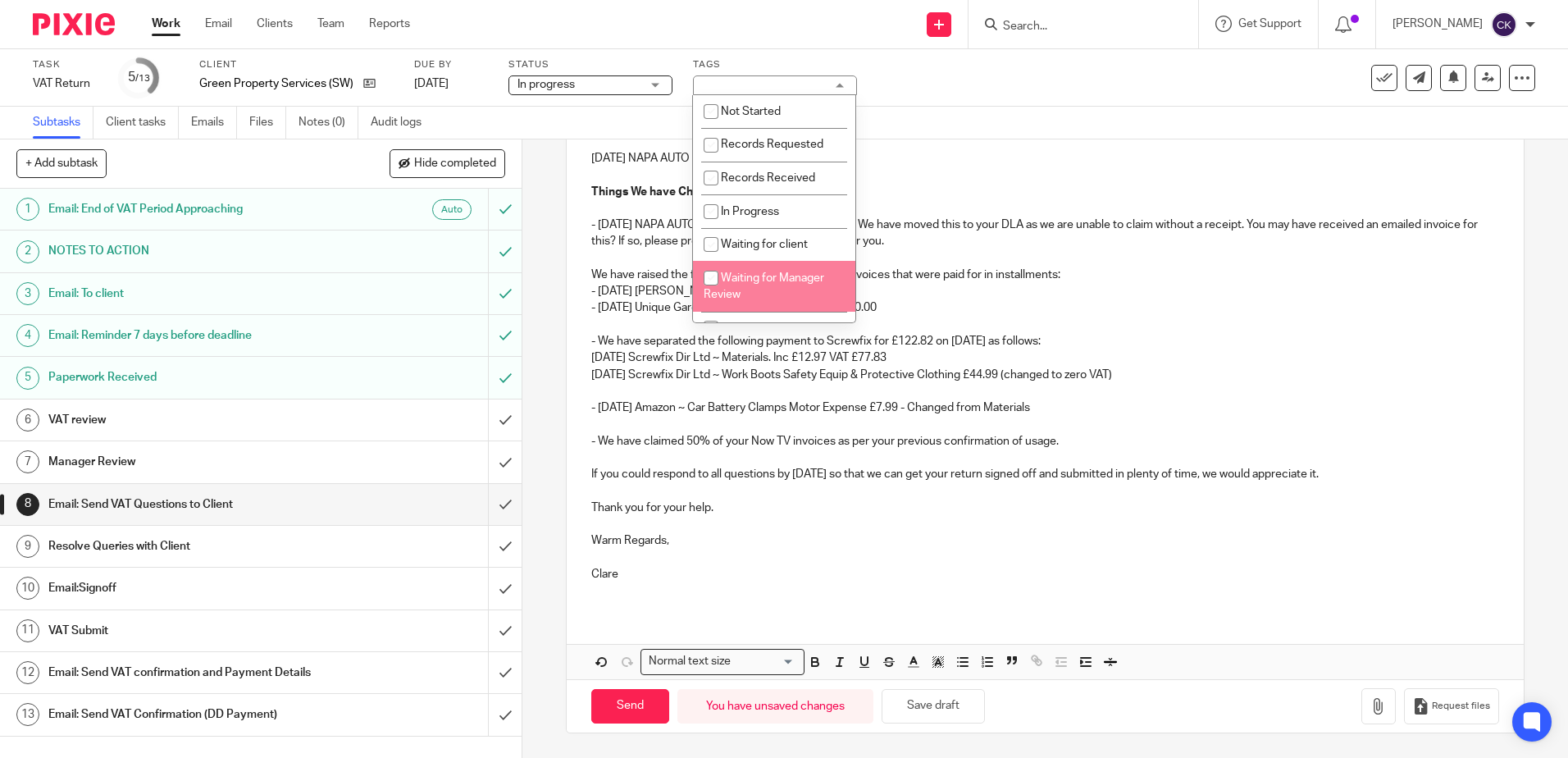
click at [712, 280] on input "checkbox" at bounding box center [711, 278] width 31 height 31
checkbox input "true"
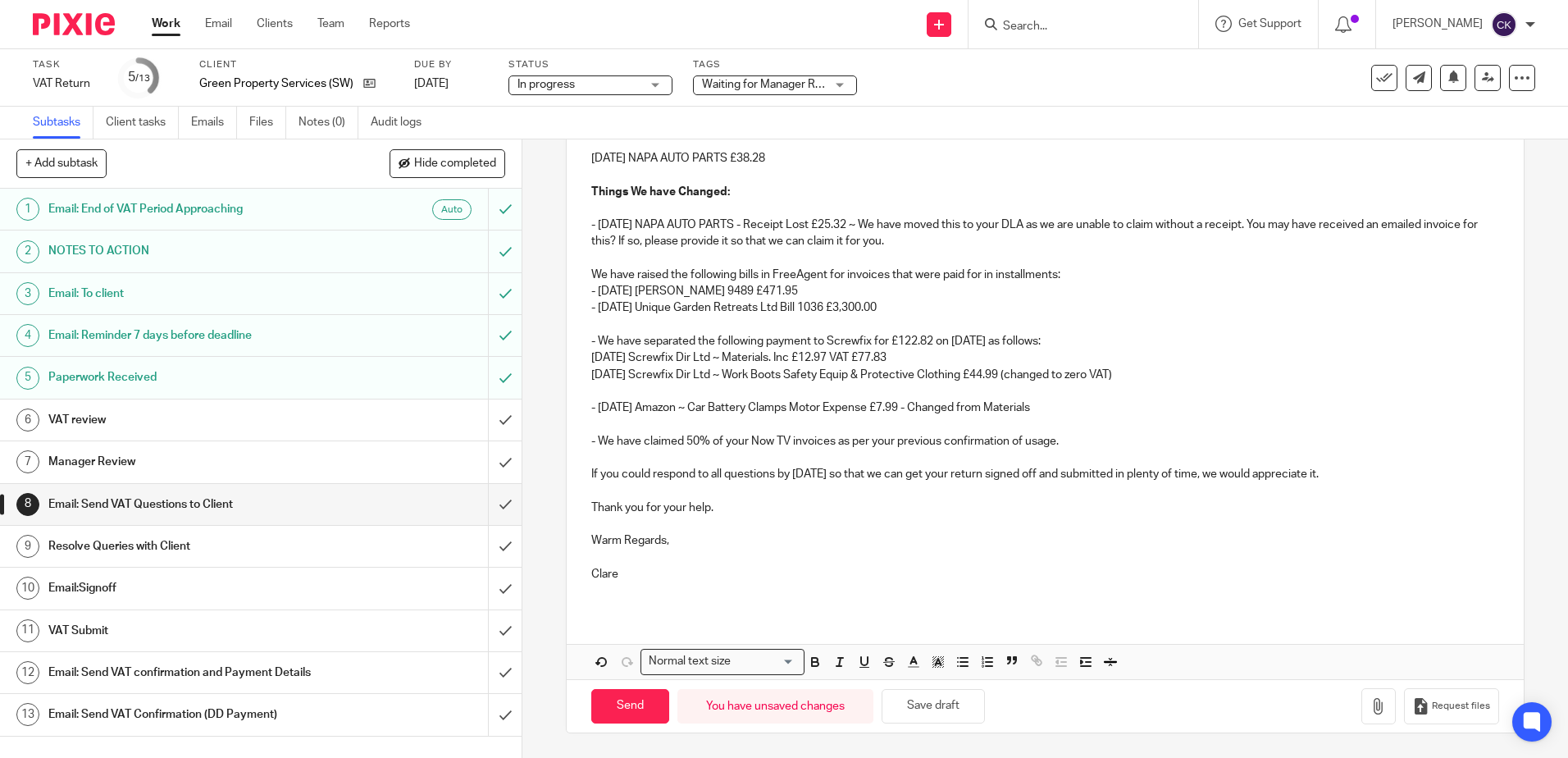
drag, startPoint x: 1069, startPoint y: 106, endPoint x: 1091, endPoint y: 102, distance: 22.4
click at [1070, 106] on div "Task VAT Return Save VAT Return 5 /13 Client Green Property Services (SW) Ltd D…" at bounding box center [784, 78] width 1568 height 57
click at [1482, 79] on icon at bounding box center [1487, 77] width 12 height 12
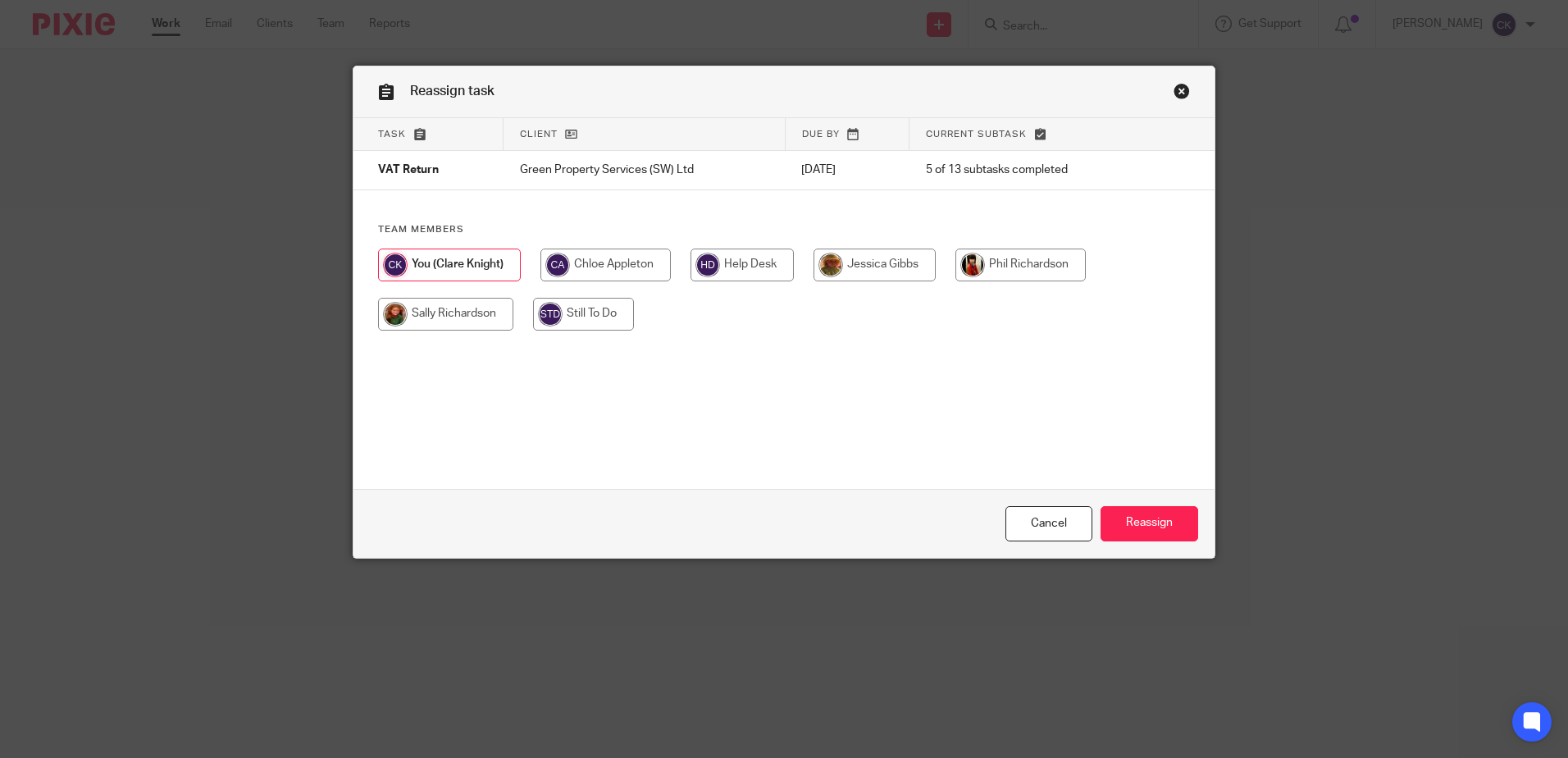
click at [435, 311] on input "radio" at bounding box center [446, 314] width 135 height 33
radio input "true"
click at [1144, 531] on input "Reassign" at bounding box center [1149, 524] width 97 height 35
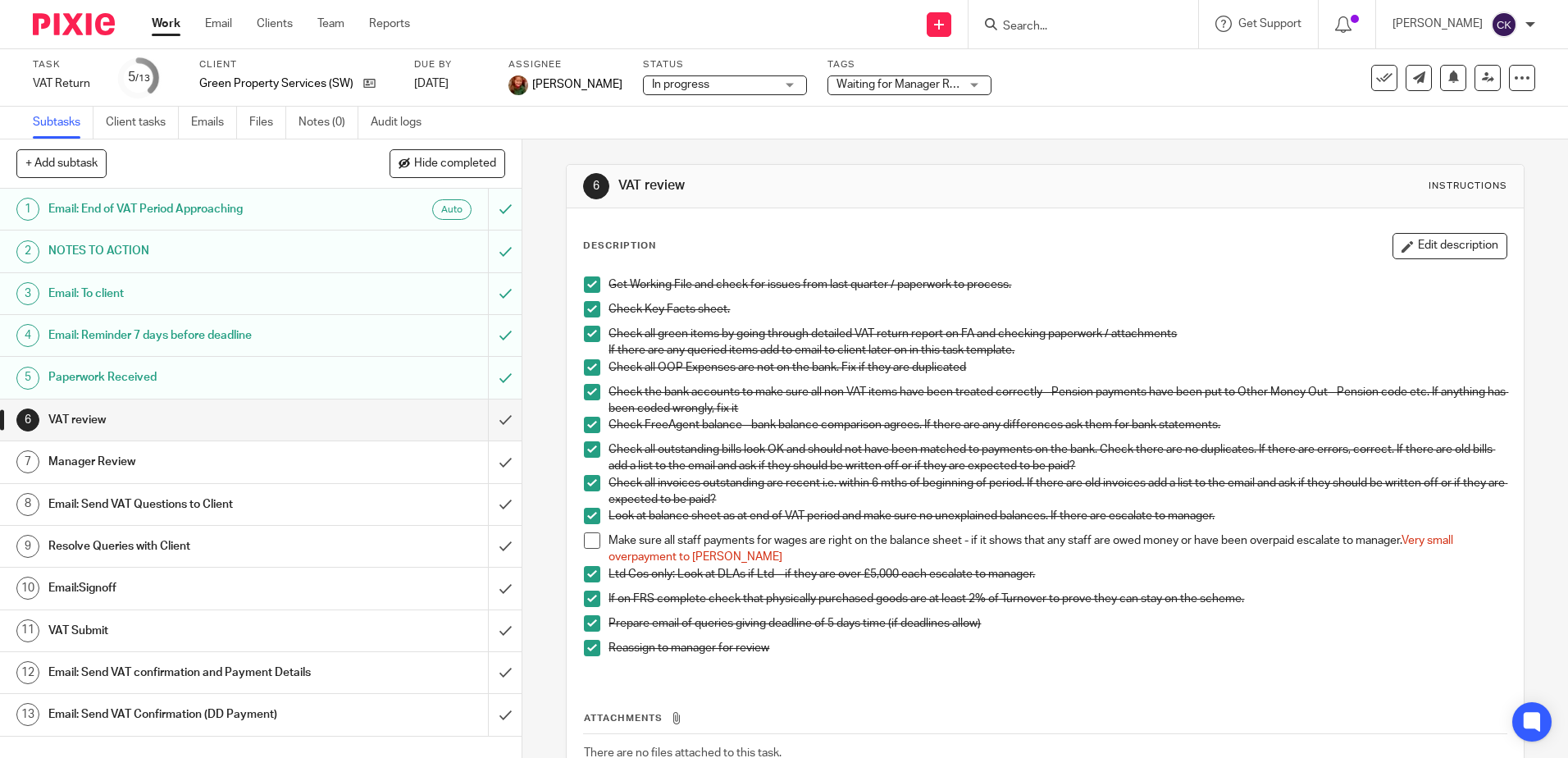
drag, startPoint x: 161, startPoint y: 21, endPoint x: 172, endPoint y: 33, distance: 16.3
click at [161, 21] on link "Work" at bounding box center [165, 24] width 28 height 17
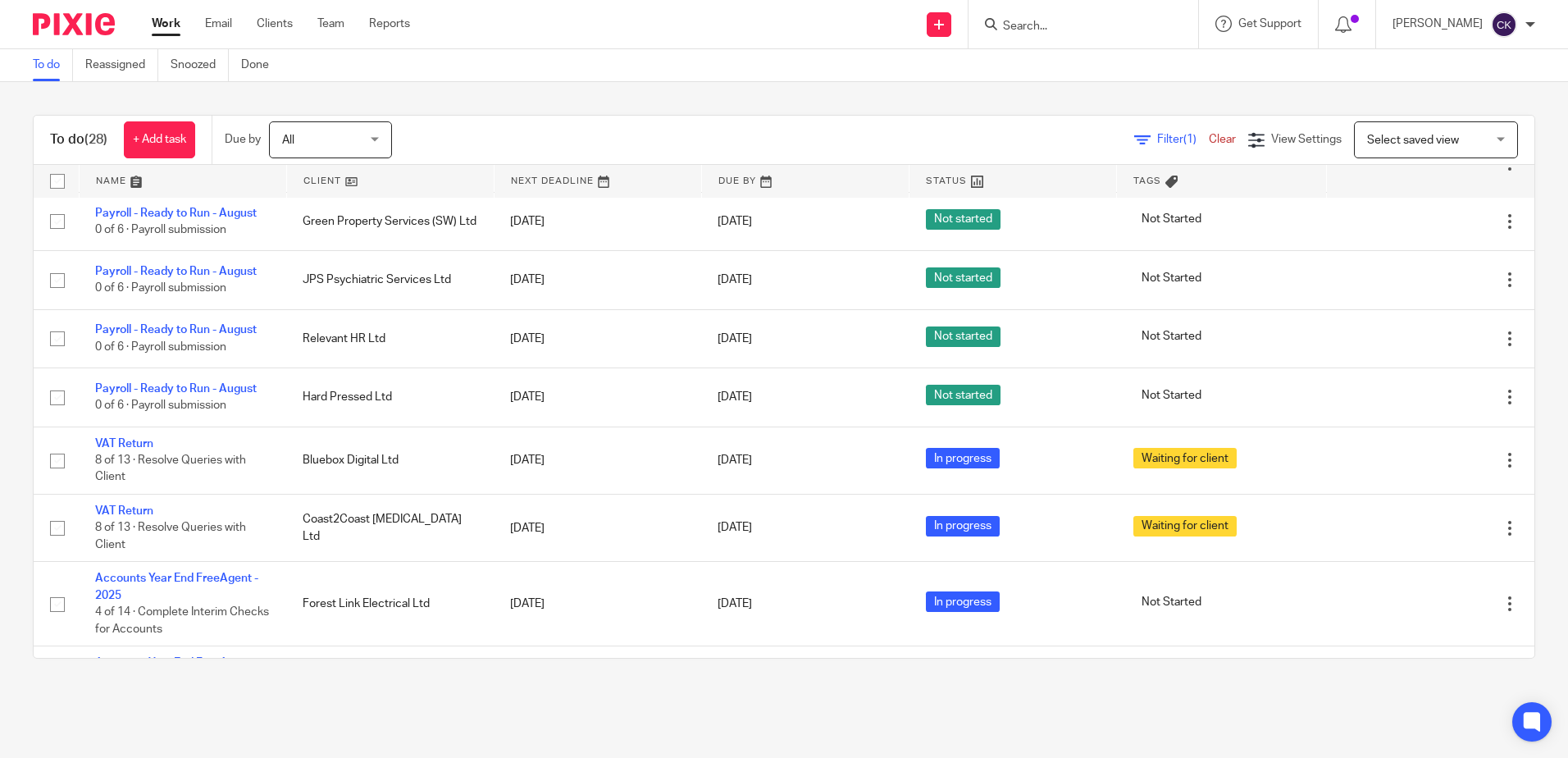
scroll to position [1276, 0]
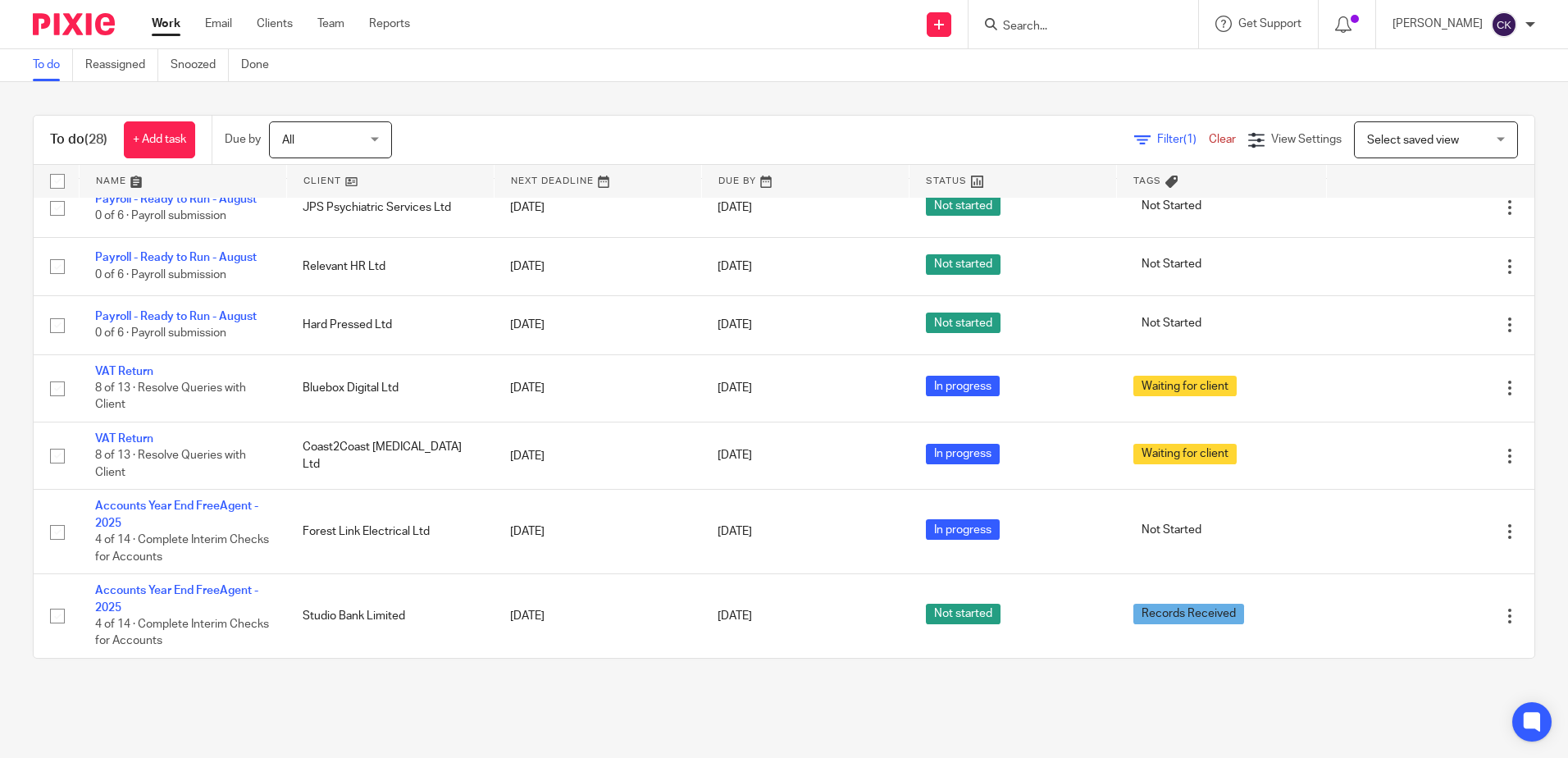
click at [1059, 30] on input "Search" at bounding box center [1075, 27] width 148 height 15
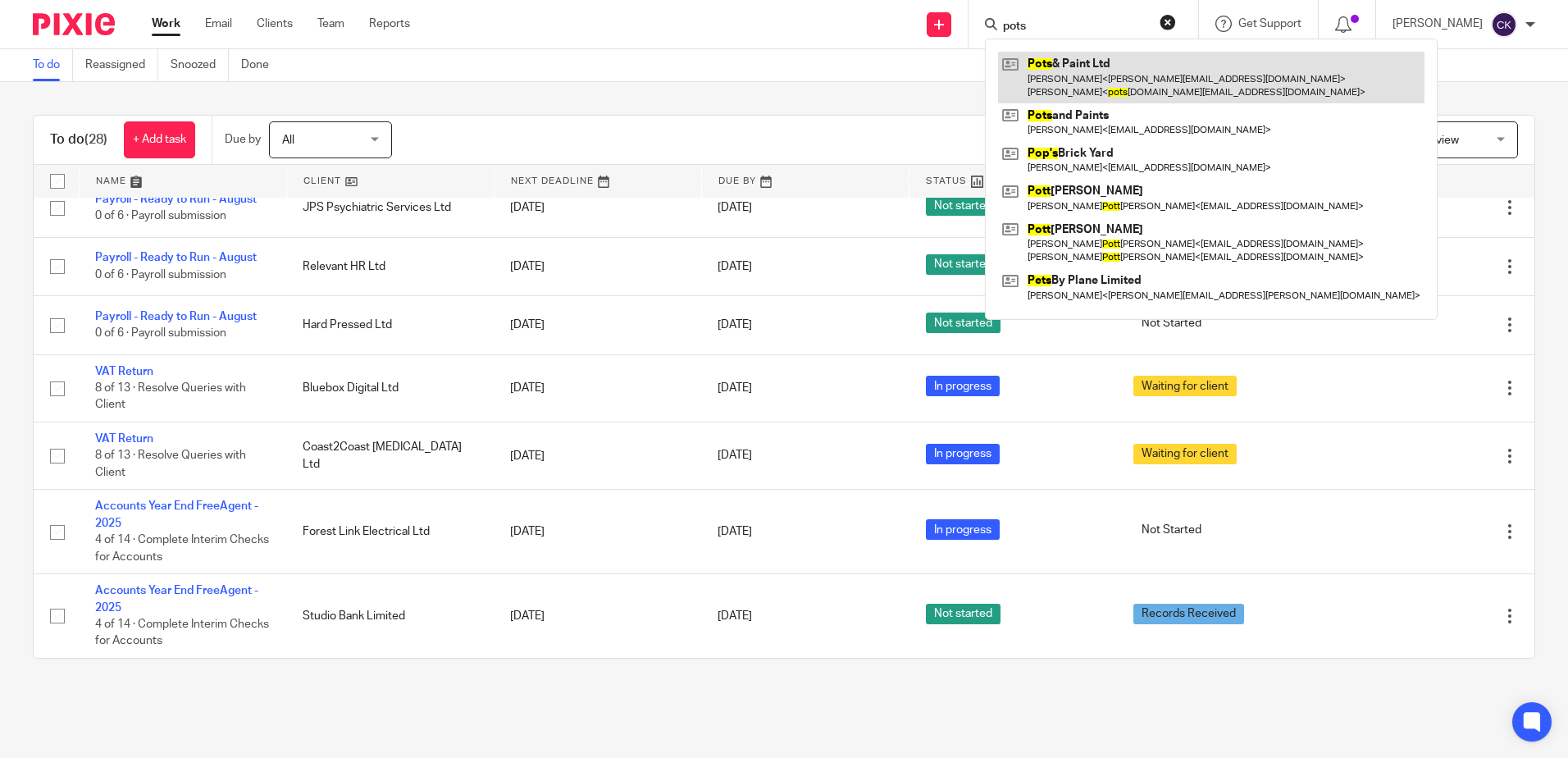
type input "pots"
click at [1103, 69] on link at bounding box center [1211, 76] width 426 height 51
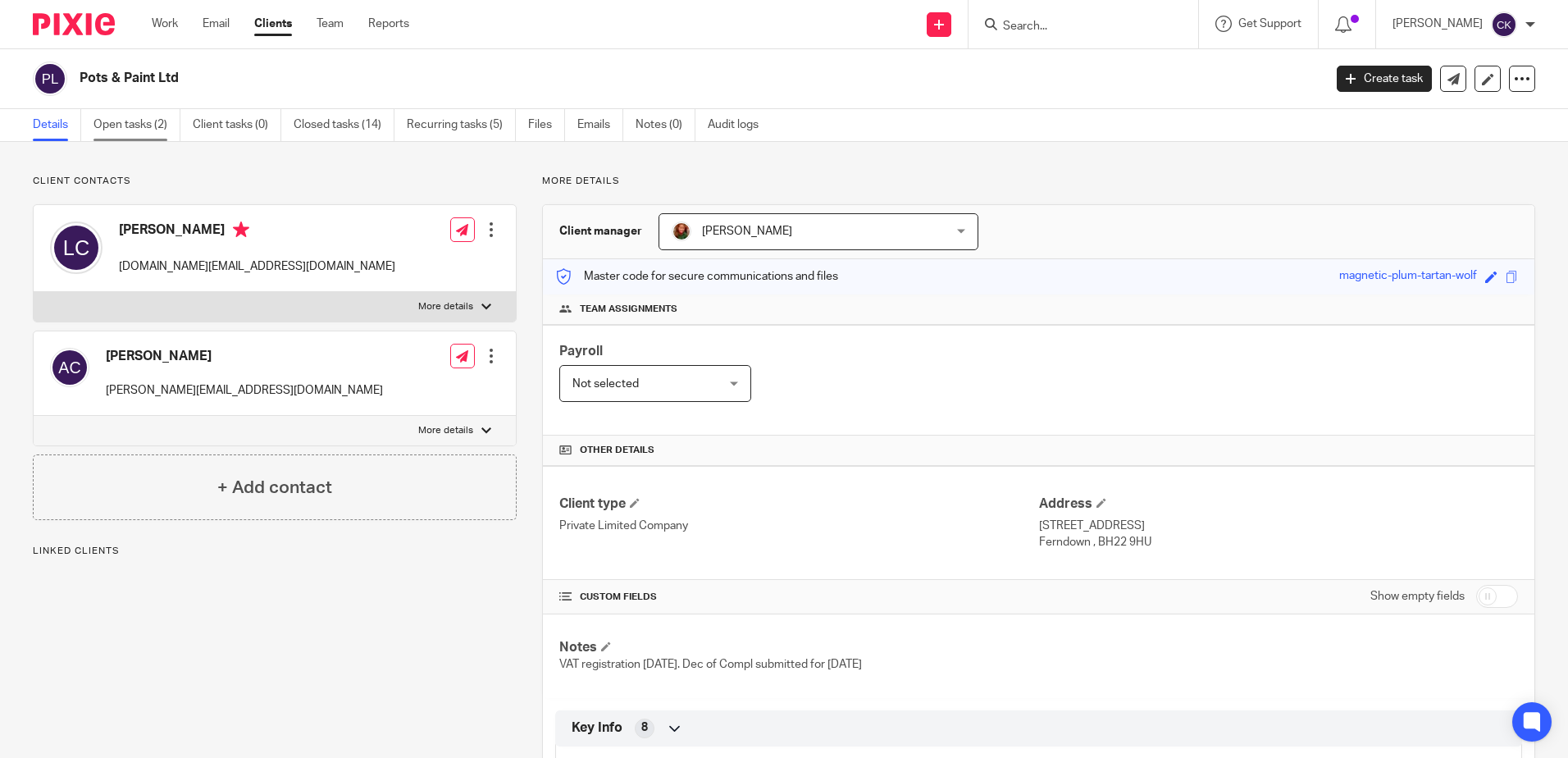
click at [128, 128] on link "Open tasks (2)" at bounding box center [137, 125] width 87 height 32
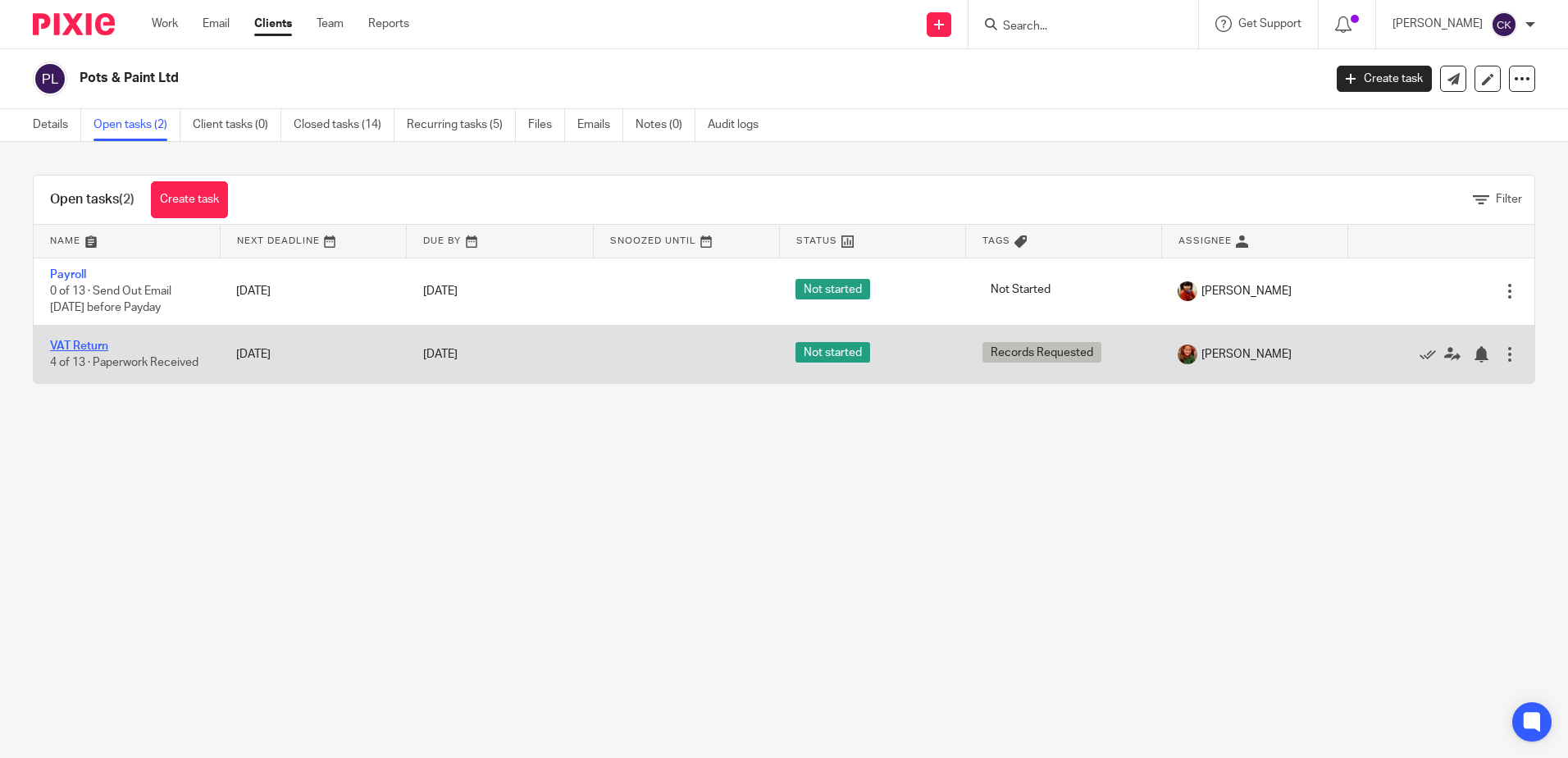
click at [84, 345] on link "VAT Return" at bounding box center [78, 345] width 58 height 11
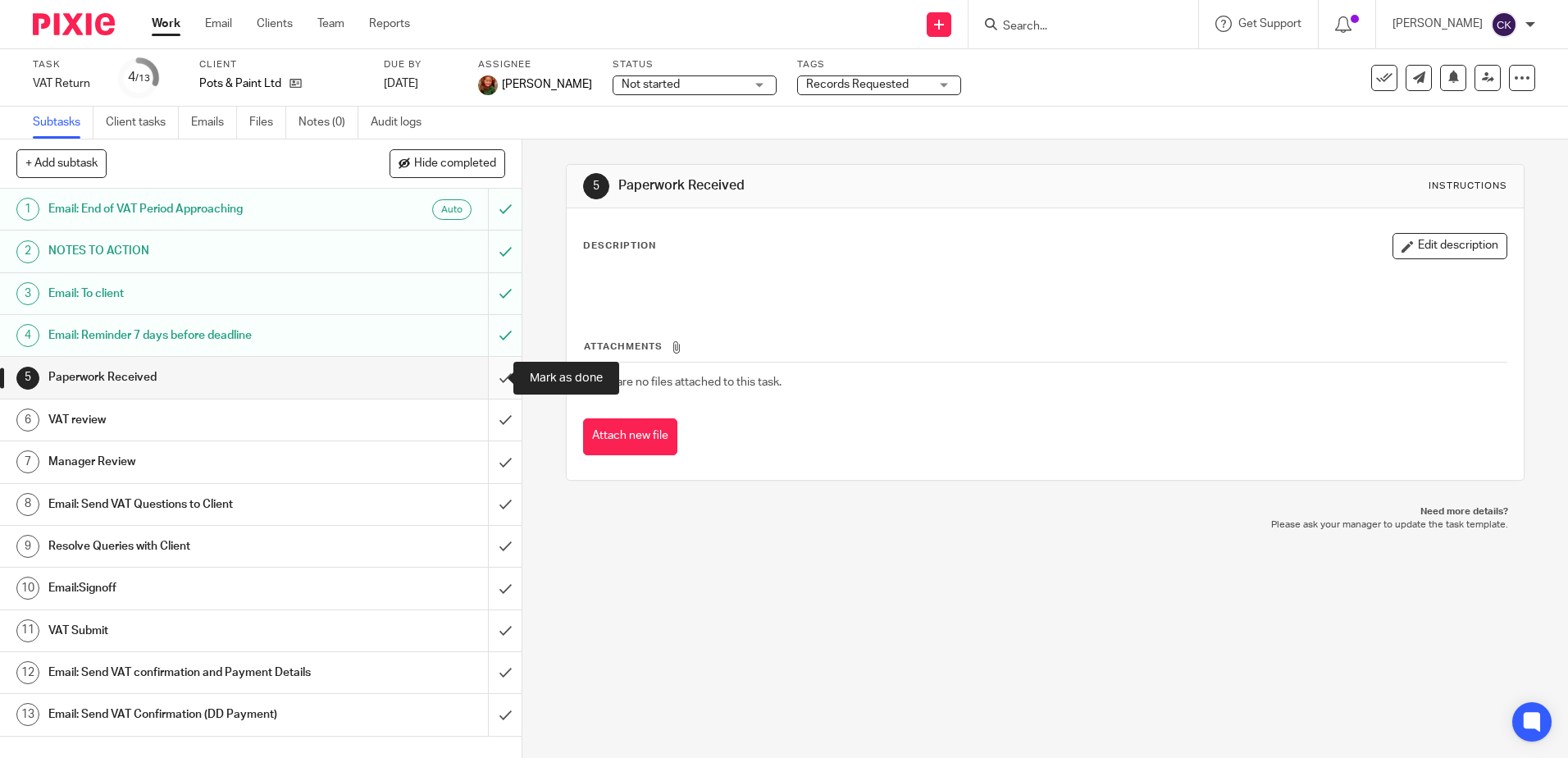
click at [487, 383] on input "submit" at bounding box center [261, 377] width 522 height 41
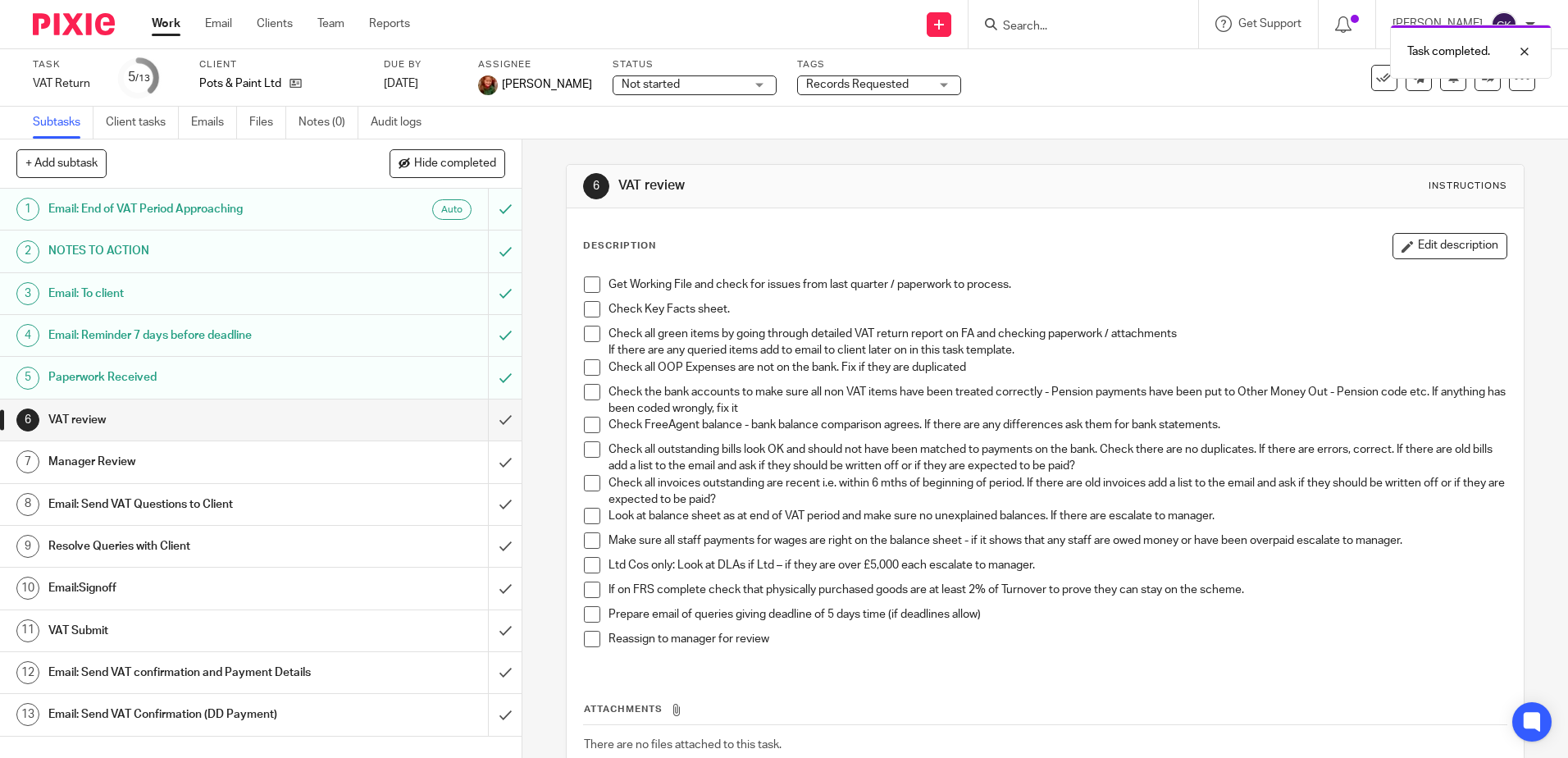
click at [169, 504] on h1 "Email: Send VAT Questions to Client" at bounding box center [189, 504] width 282 height 25
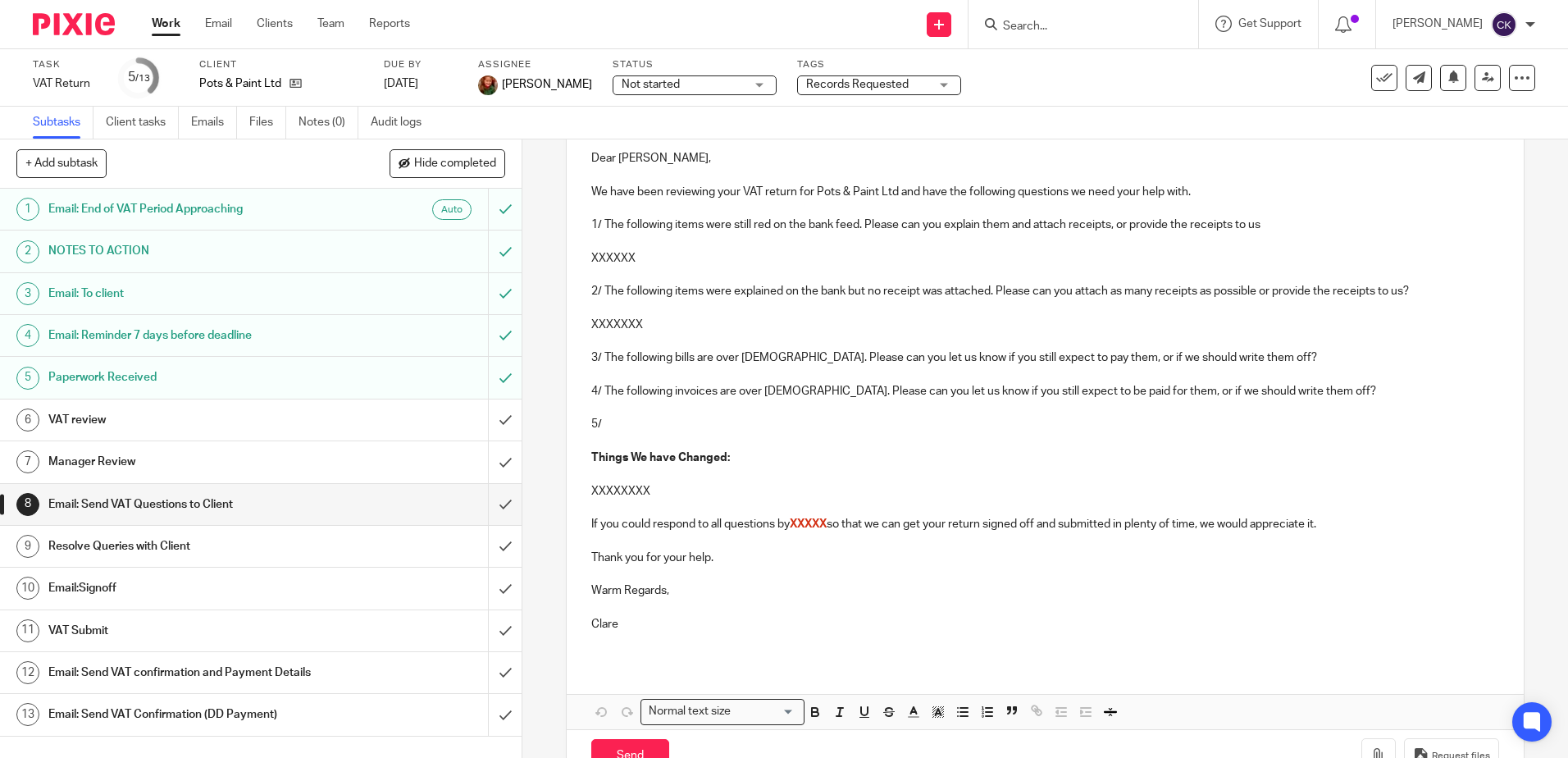
scroll to position [242, 0]
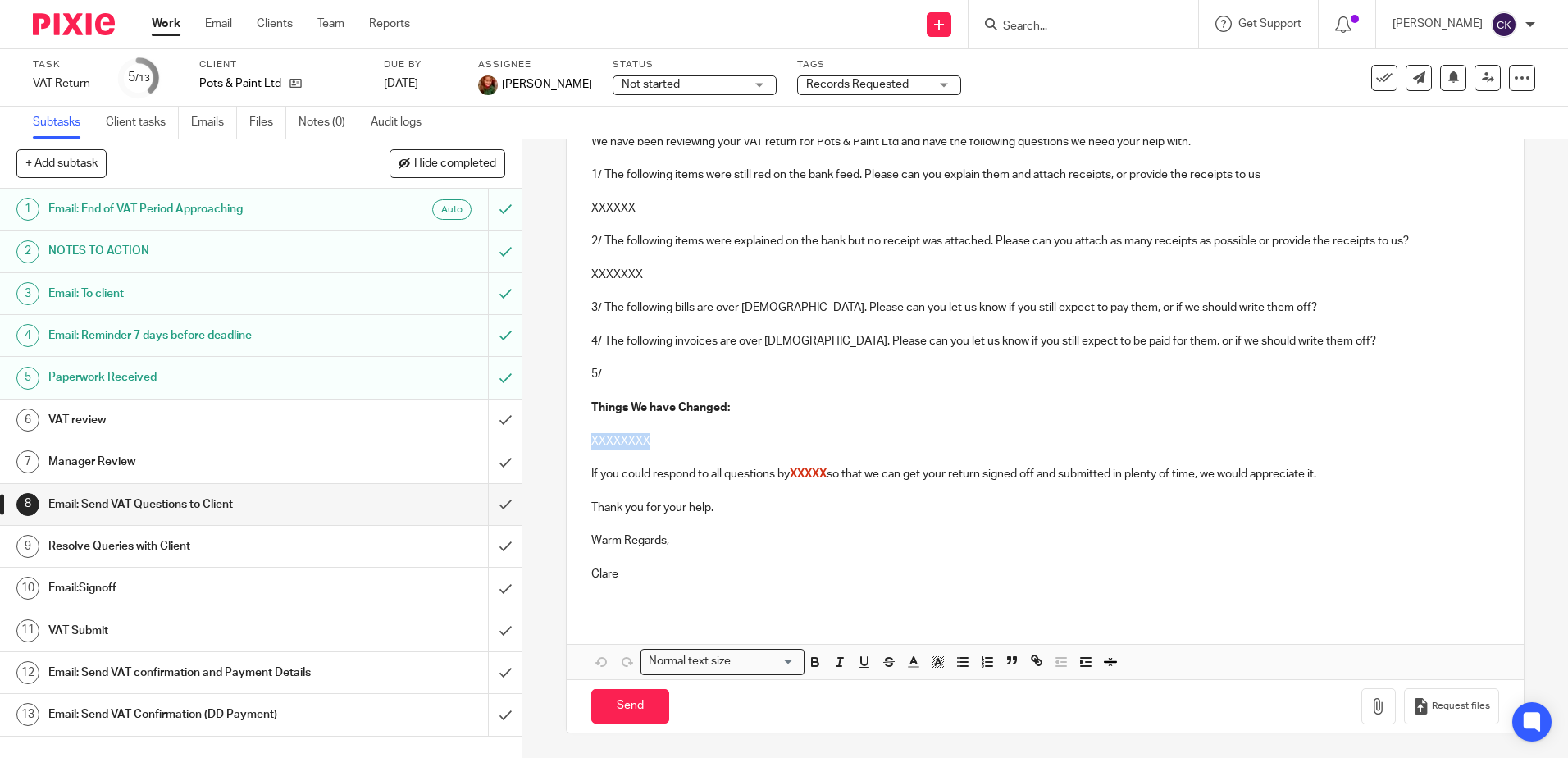
drag, startPoint x: 653, startPoint y: 436, endPoint x: 576, endPoint y: 447, distance: 77.8
click at [576, 447] on div "Dear [PERSON_NAME], We have been reviewing your VAT return for Pots & Paint Ltd…" at bounding box center [1044, 347] width 956 height 527
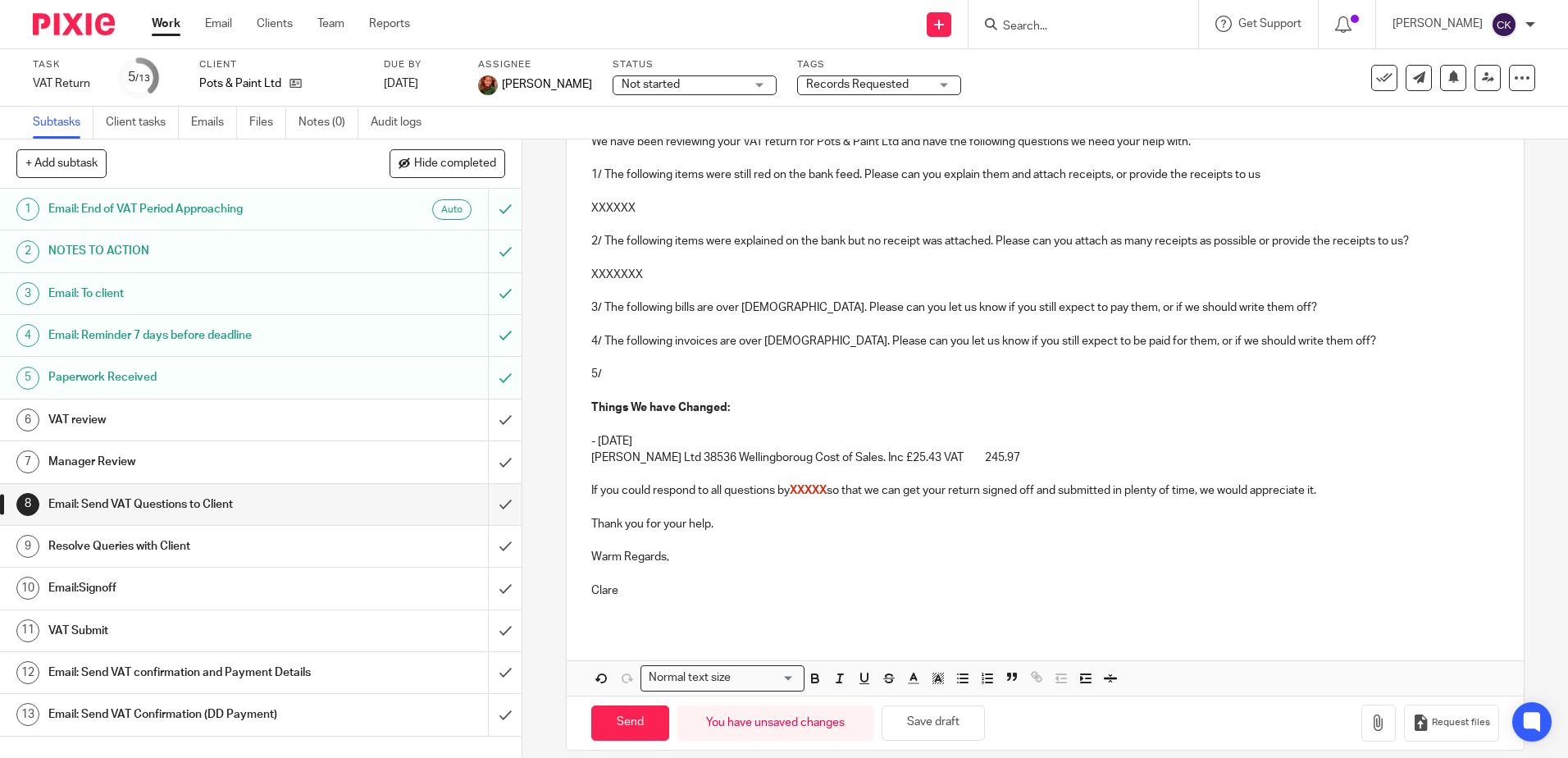
click at [646, 444] on p "- [DATE]" at bounding box center [1044, 441] width 907 height 17
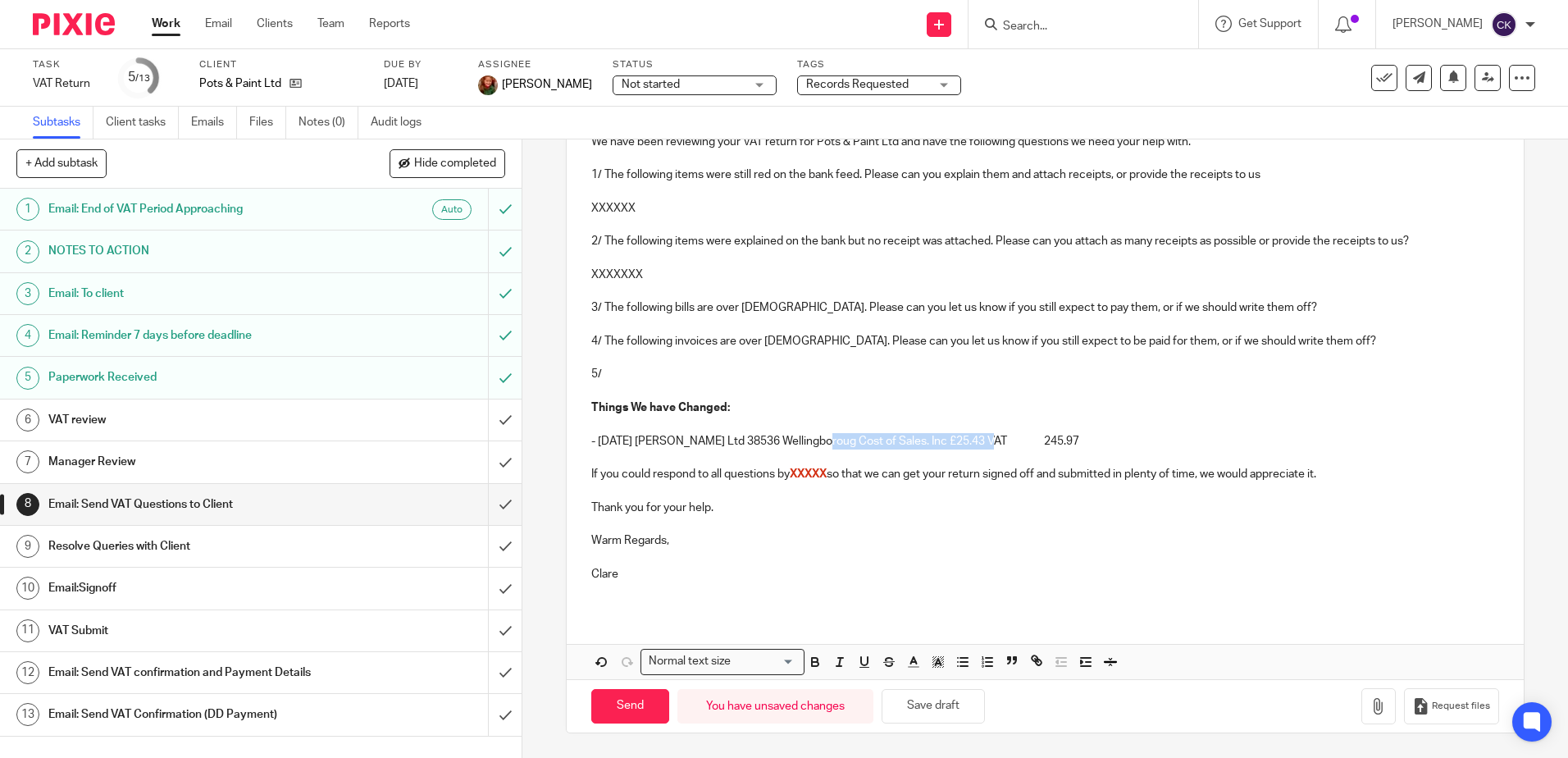
drag, startPoint x: 1012, startPoint y: 447, endPoint x: 819, endPoint y: 441, distance: 193.1
click at [819, 441] on p "- [DATE] [PERSON_NAME] Ltd 38536 Wellingboroug Cost of Sales. Inc £25.43 VAT 24…" at bounding box center [1044, 441] width 907 height 17
drag, startPoint x: 928, startPoint y: 446, endPoint x: 908, endPoint y: 451, distance: 20.6
click at [928, 447] on p "- [DATE] [PERSON_NAME] Ltd 38536 Wellingboroug Cost of Sales. Inc £25.43 VAT 24…" at bounding box center [1044, 441] width 907 height 17
click at [844, 455] on p at bounding box center [1044, 458] width 907 height 17
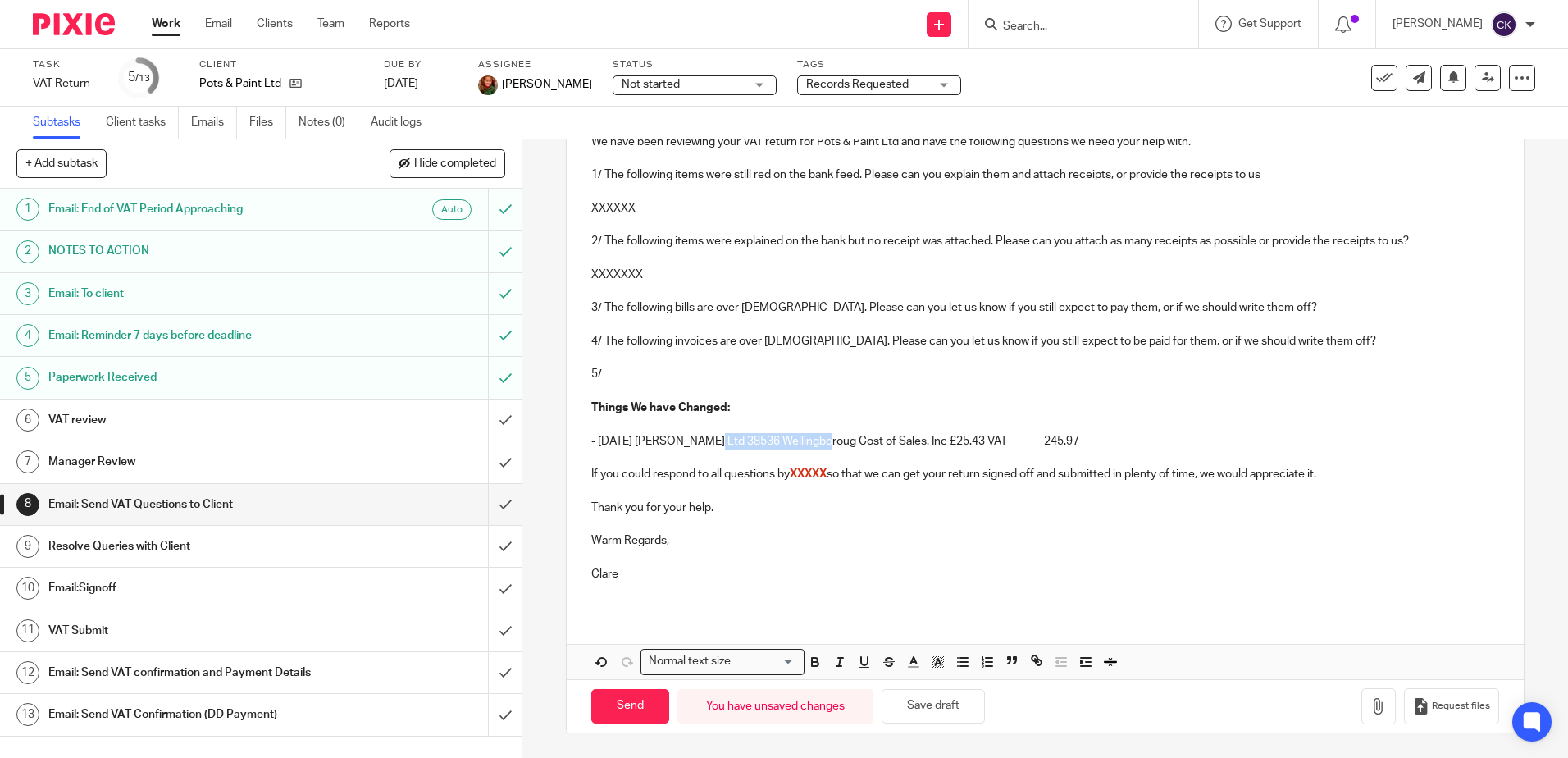
drag, startPoint x: 820, startPoint y: 440, endPoint x: 706, endPoint y: 443, distance: 114.0
click at [706, 443] on p "- [DATE] [PERSON_NAME] Ltd 38536 Wellingboroug Cost of Sales. Inc £25.43 VAT 24…" at bounding box center [1044, 441] width 907 height 17
drag, startPoint x: 890, startPoint y: 442, endPoint x: 862, endPoint y: 442, distance: 28.0
click at [862, 442] on p "- [DATE] [PERSON_NAME] Ltd Cost of Sales. Inc £25.43 VAT 245.97" at bounding box center [1044, 441] width 907 height 17
click at [917, 446] on p "- [DATE] [PERSON_NAME] Ltd Cost of Sales. Inc £25.43 VAT £245.97" at bounding box center [1044, 441] width 907 height 17
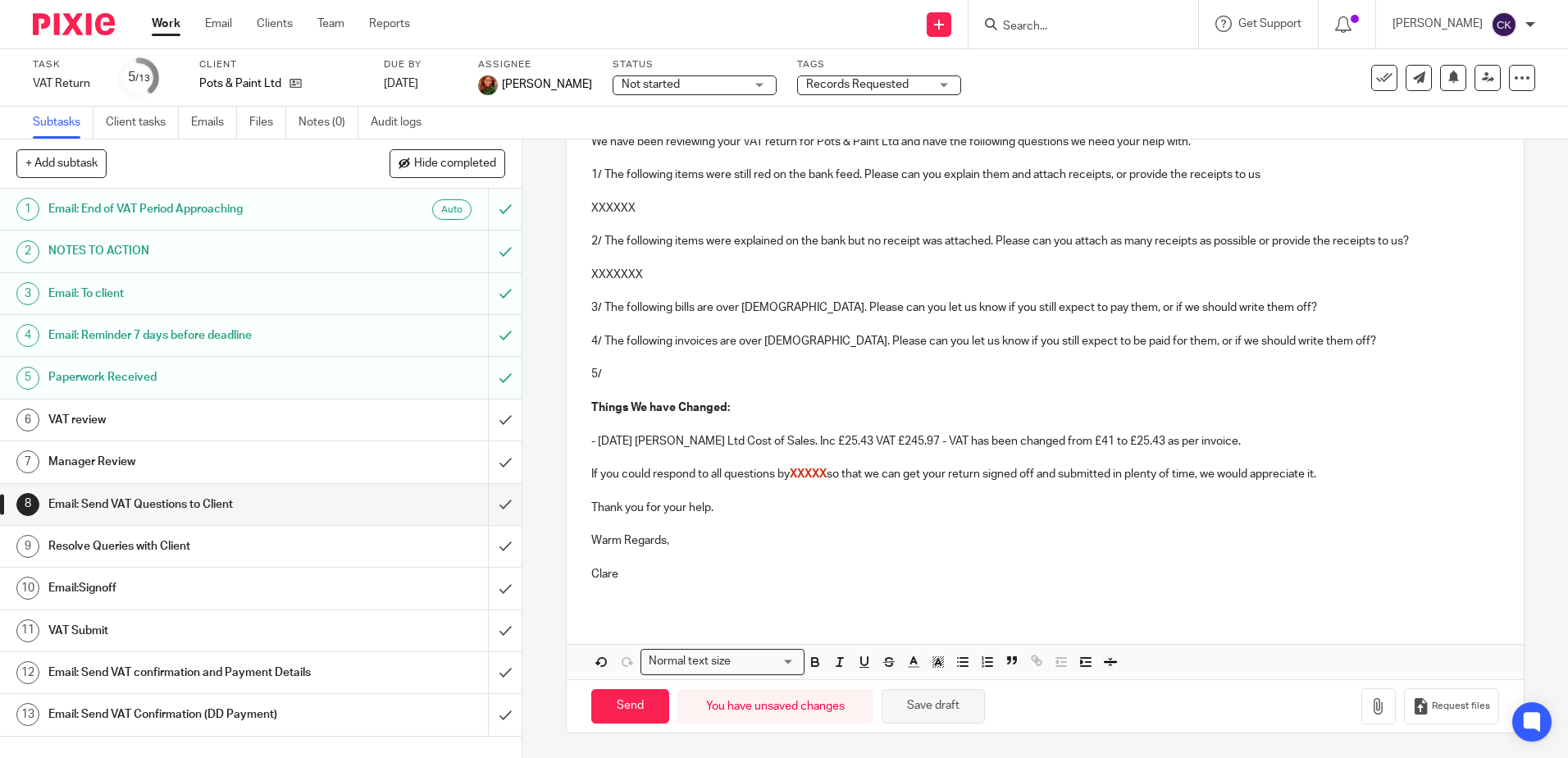
click at [938, 709] on button "Save draft" at bounding box center [933, 707] width 103 height 35
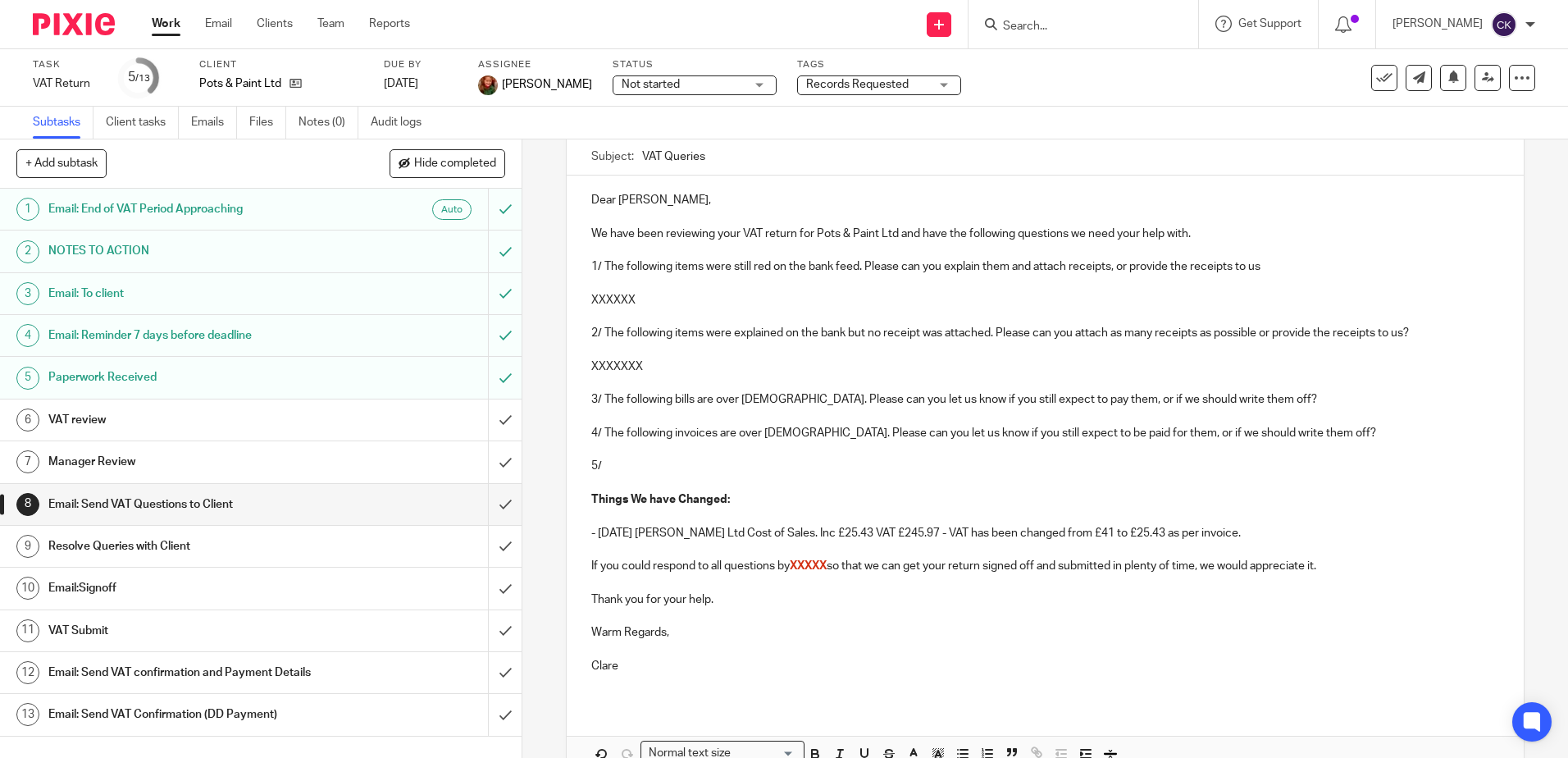
scroll to position [78, 0]
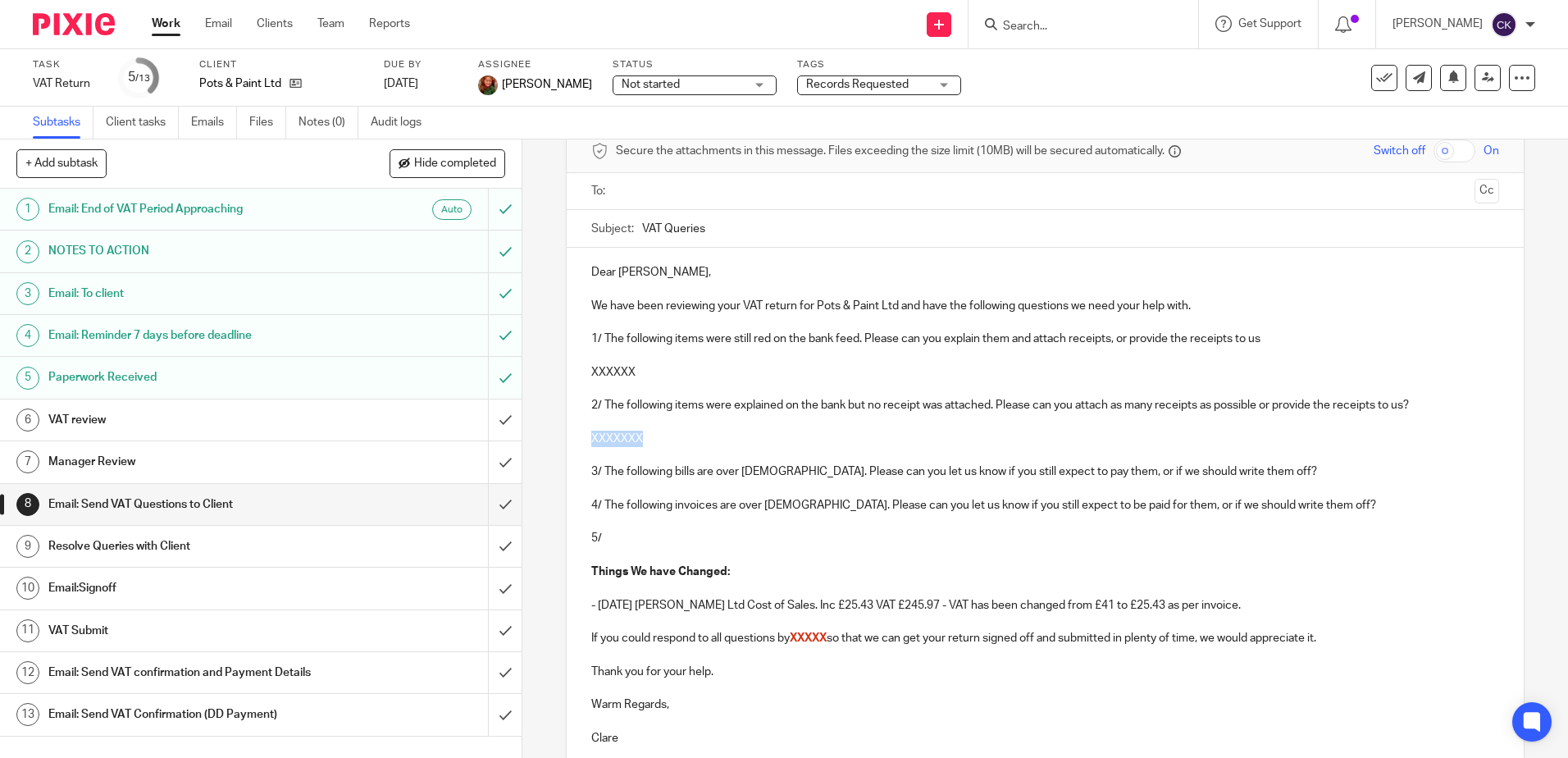
drag, startPoint x: 644, startPoint y: 436, endPoint x: 585, endPoint y: 441, distance: 59.2
click at [585, 441] on div "Dear [PERSON_NAME], We have been reviewing your VAT return for Pots & Paint Ltd…" at bounding box center [1044, 512] width 956 height 527
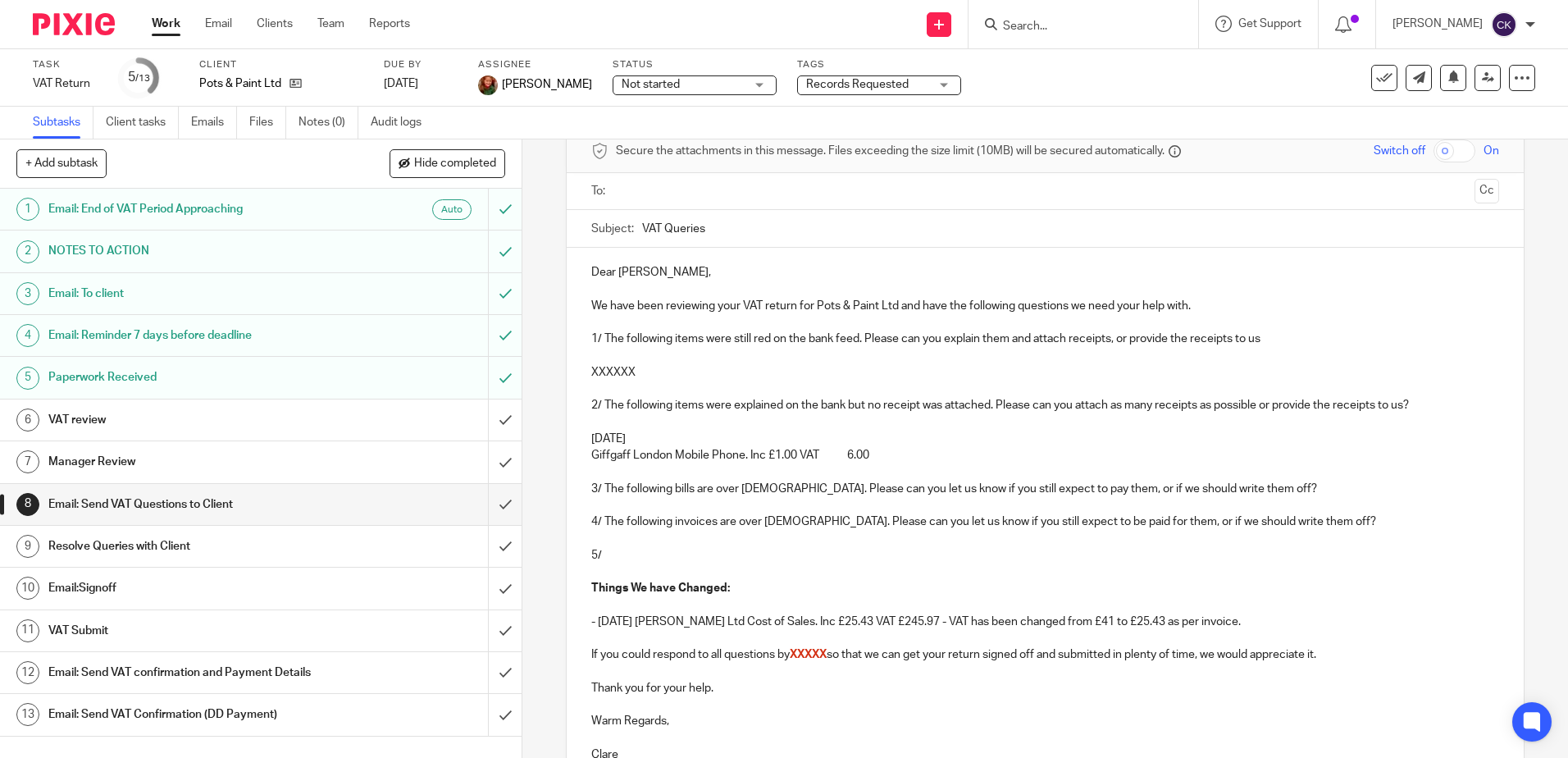
click at [641, 437] on p "[DATE]" at bounding box center [1044, 439] width 907 height 17
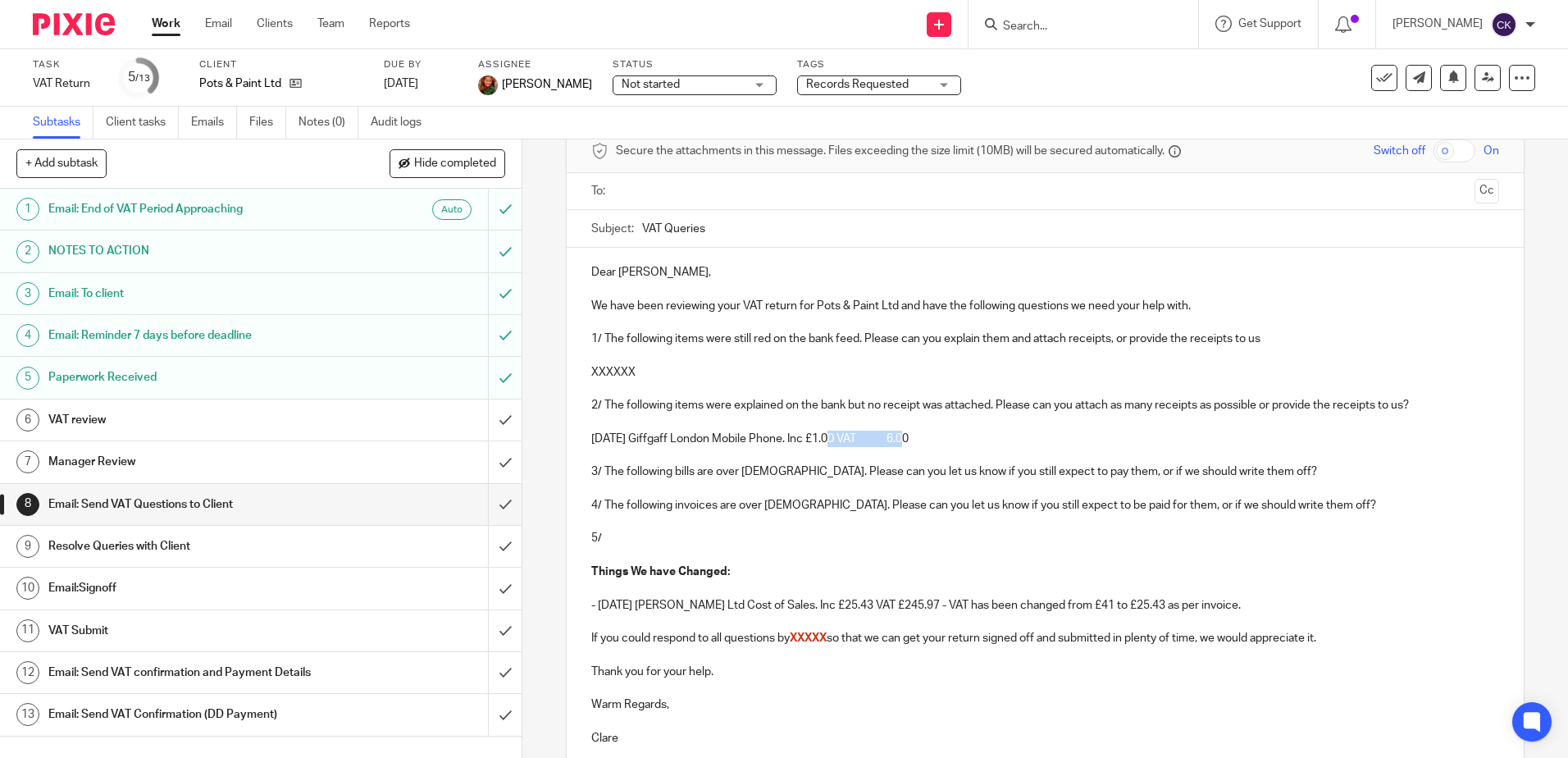
drag, startPoint x: 912, startPoint y: 447, endPoint x: 826, endPoint y: 439, distance: 86.4
click at [826, 439] on p "[DATE] Giffgaff London Mobile Phone. Inc £1.00 VAT 6.00" at bounding box center [1044, 439] width 907 height 17
drag, startPoint x: 817, startPoint y: 442, endPoint x: 797, endPoint y: 445, distance: 20.2
click at [797, 445] on p "[DATE] Giffgaff London Mobile Phone. Inc £6.00" at bounding box center [1044, 439] width 907 height 17
drag, startPoint x: 938, startPoint y: 407, endPoint x: 916, endPoint y: 413, distance: 22.8
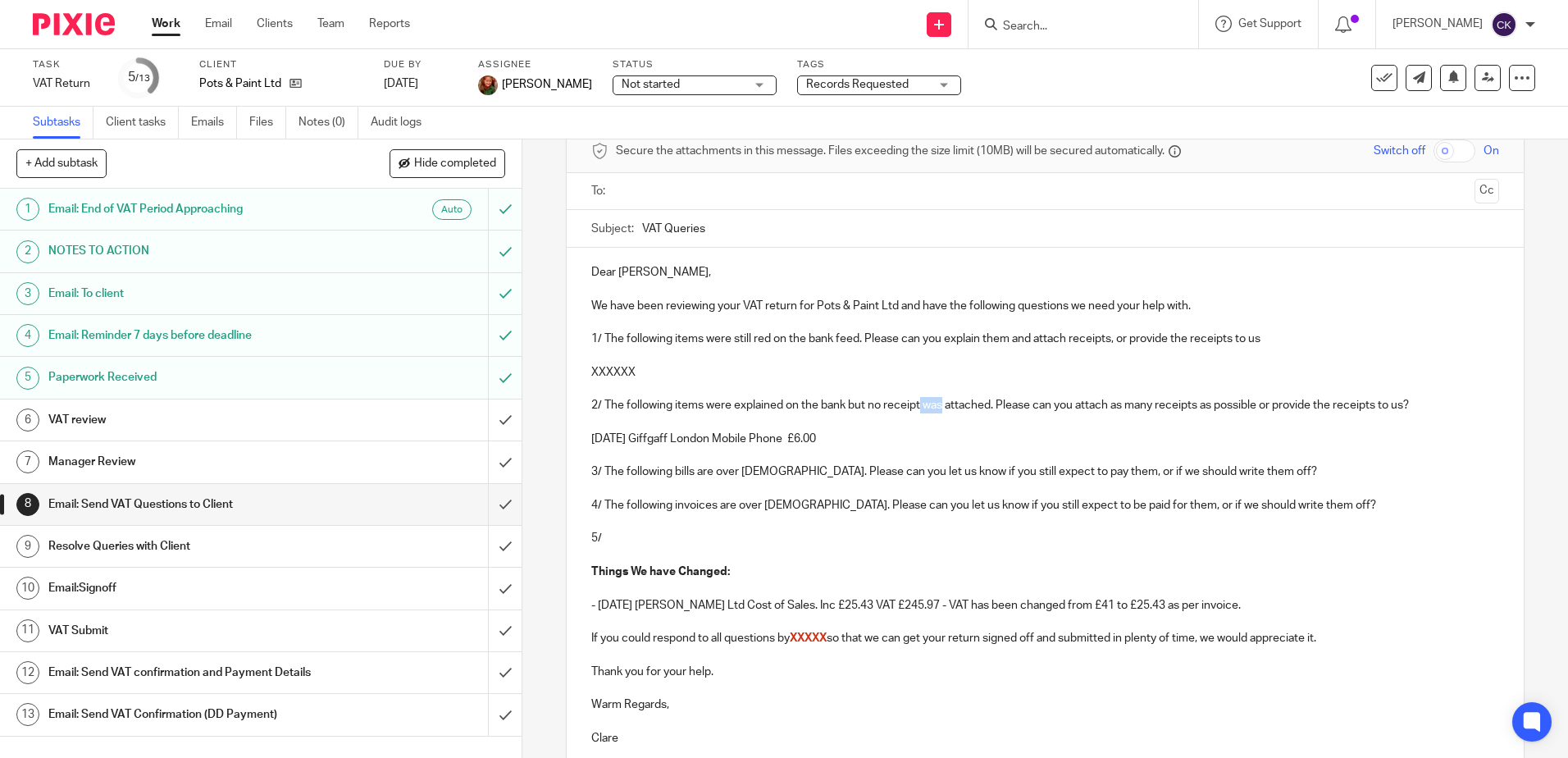
click at [916, 413] on p "2/ The following items were explained on the bank but no receipt was attached. …" at bounding box center [1044, 405] width 907 height 17
click at [1413, 408] on p "2/ The following items were explained on the bank but no receipts were attached…" at bounding box center [1044, 405] width 907 height 17
drag, startPoint x: 1421, startPoint y: 406, endPoint x: 1119, endPoint y: 410, distance: 302.0
click at [1119, 410] on p "2/ The following items were explained on the bank but no receipts were attached…" at bounding box center [1044, 405] width 907 height 17
click at [1009, 409] on p "2/ The following items were explained on the bank but no receipts were attached…" at bounding box center [1044, 405] width 907 height 17
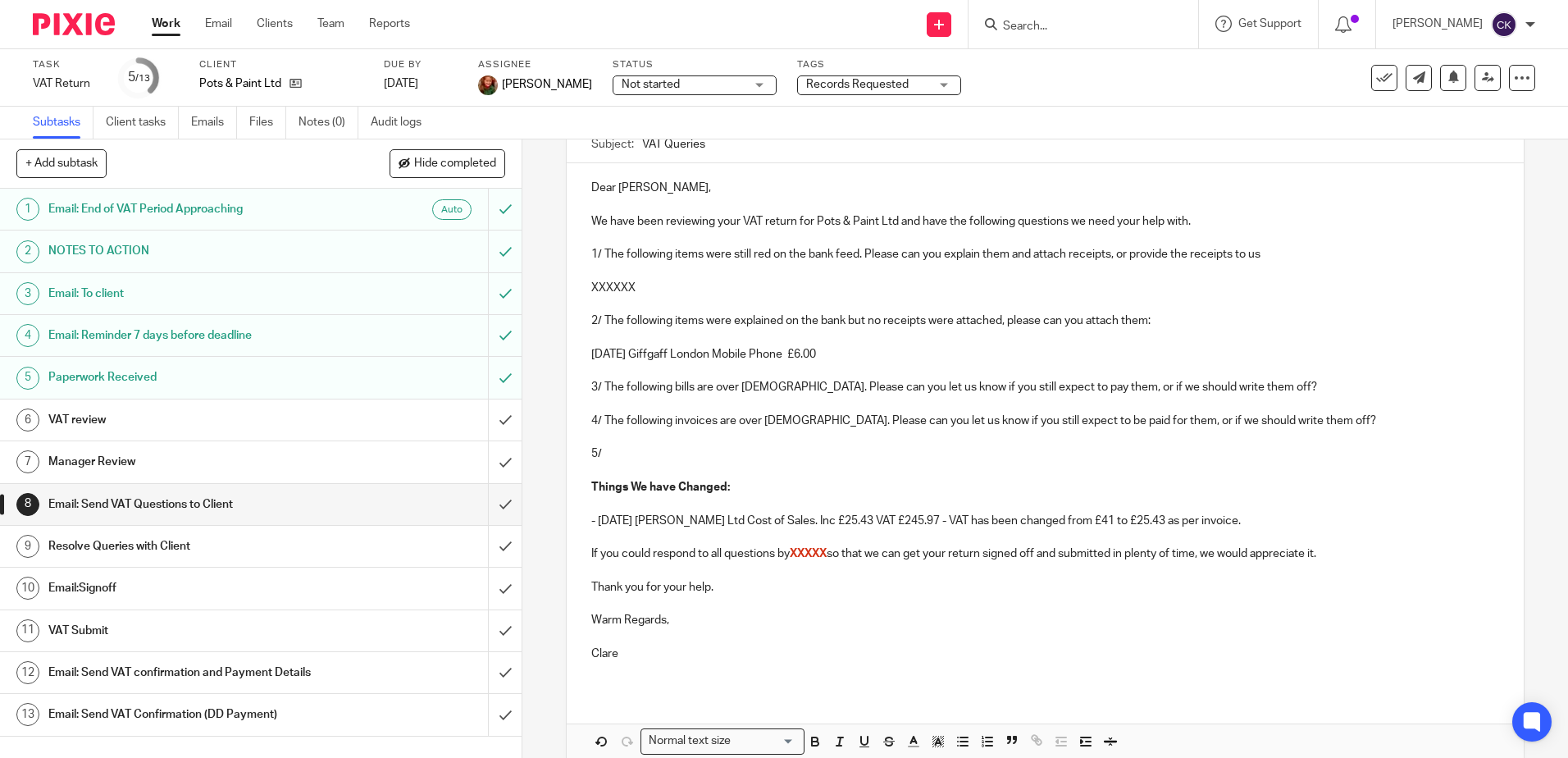
scroll to position [242, 0]
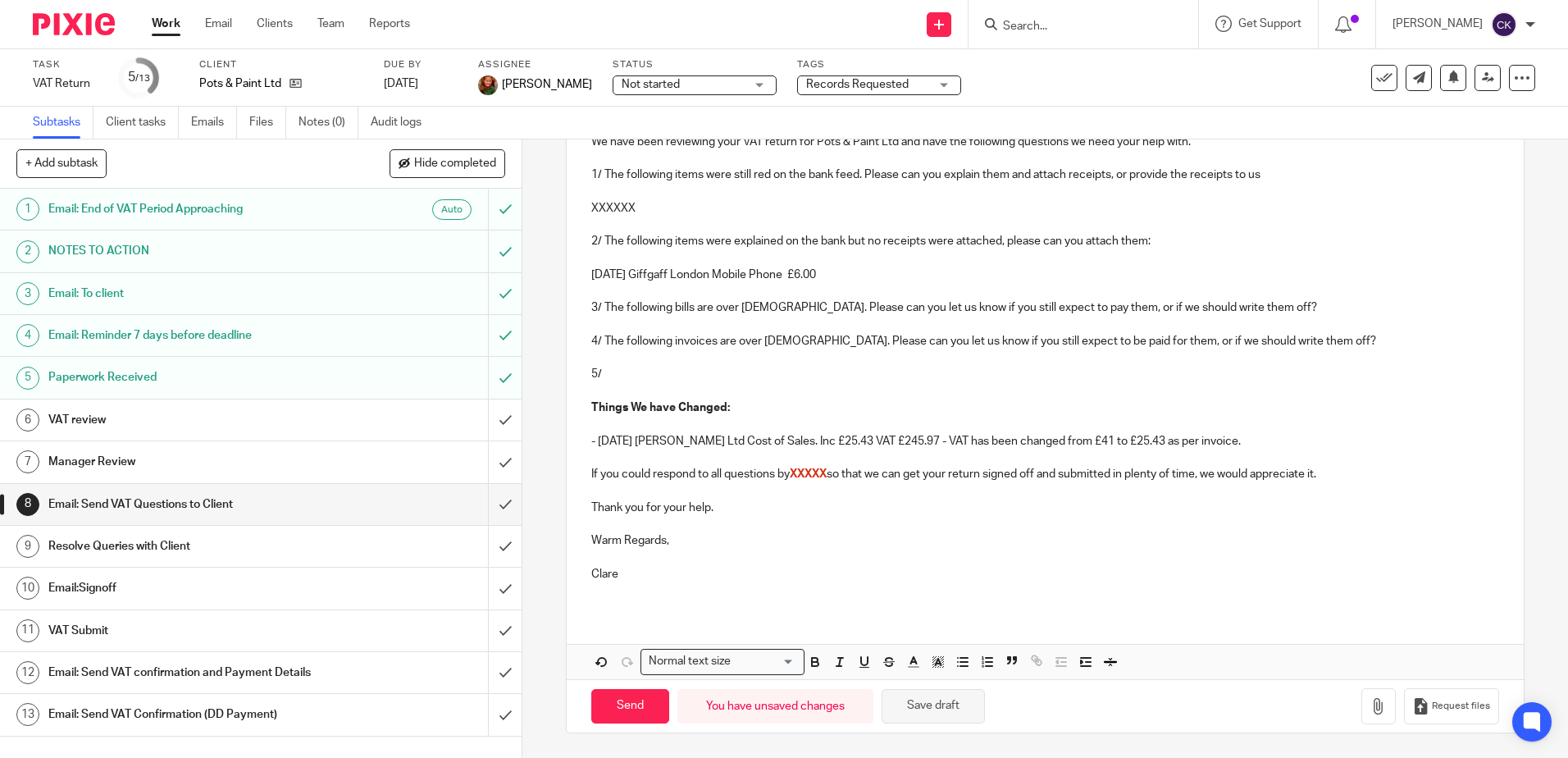
click at [941, 712] on button "Save draft" at bounding box center [933, 707] width 103 height 35
click at [1219, 443] on p "- [DATE] [PERSON_NAME] Ltd Cost of Sales. Inc £25.43 VAT £245.97 - VAT has been…" at bounding box center [1044, 441] width 907 height 17
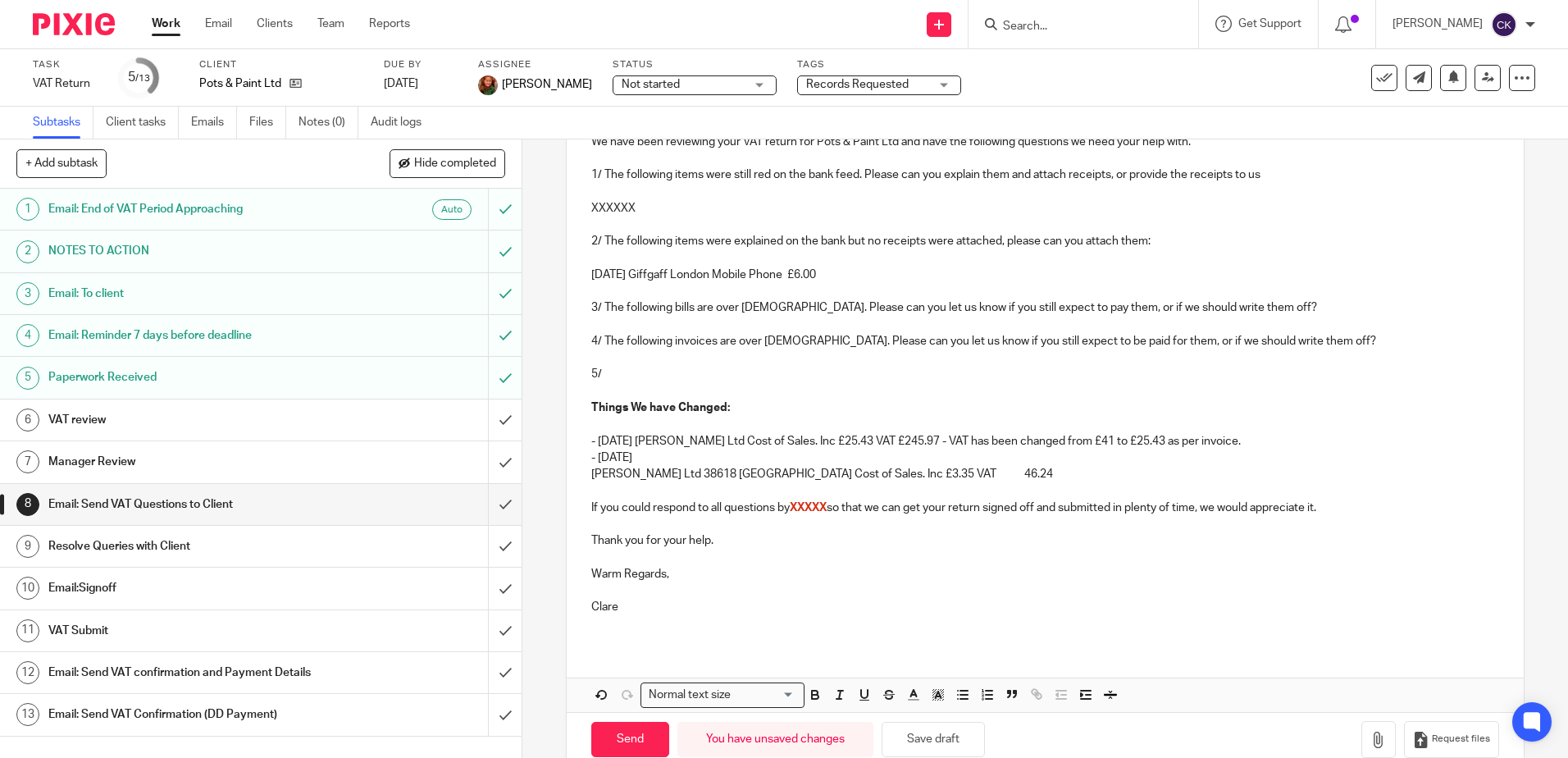
drag, startPoint x: 648, startPoint y: 455, endPoint x: 654, endPoint y: 464, distance: 10.8
click at [648, 456] on p "- 07 May 25" at bounding box center [1044, 458] width 907 height 17
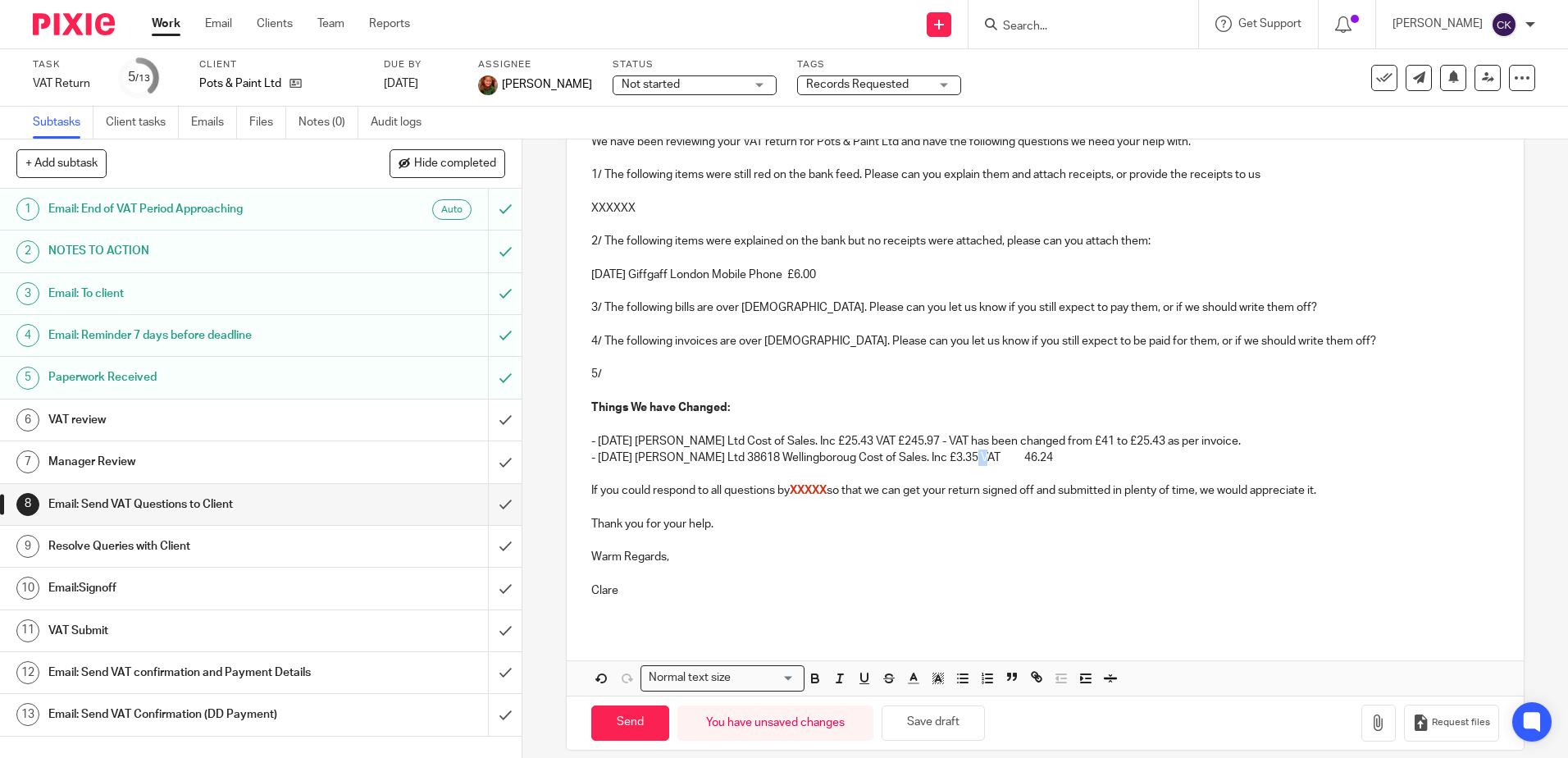
drag, startPoint x: 995, startPoint y: 462, endPoint x: 968, endPoint y: 462, distance: 27.0
click at [968, 462] on p "- 07 May 25 Booker Ltd 38618 Wellingboroug Cost of Sales. Inc £3.35 VAT 46.24" at bounding box center [1044, 458] width 907 height 17
drag, startPoint x: 819, startPoint y: 459, endPoint x: 712, endPoint y: 459, distance: 107.0
click at [712, 459] on p "- 07 May 25 Booker Ltd 38618 Wellingboroug Cost of Sales. Inc £3.35 VAT £46.24" at bounding box center [1044, 458] width 907 height 17
drag, startPoint x: 1218, startPoint y: 436, endPoint x: 907, endPoint y: 446, distance: 311.2
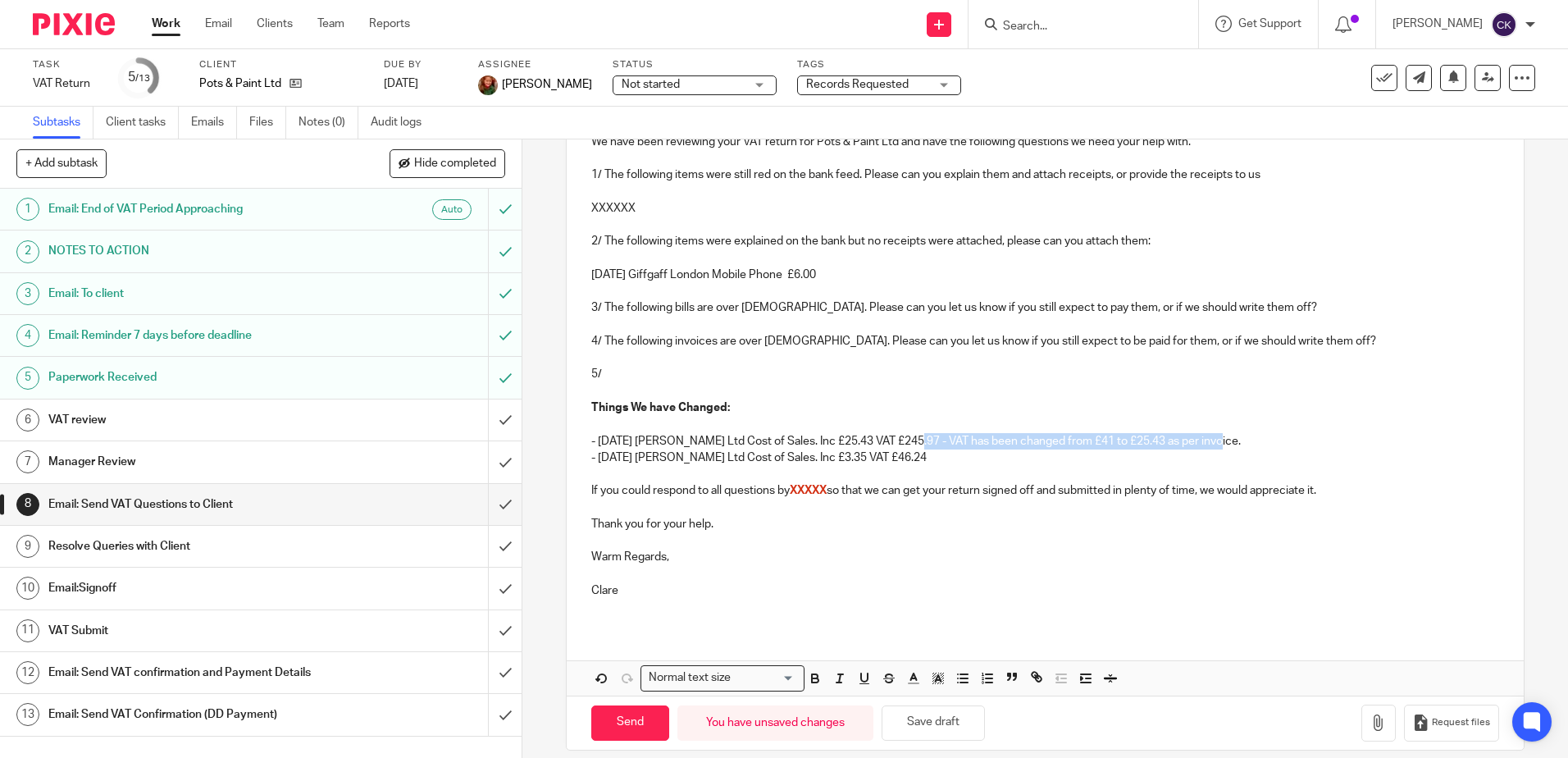
click at [907, 446] on p "- [DATE] [PERSON_NAME] Ltd Cost of Sales. Inc £25.43 VAT £245.97 - VAT has been…" at bounding box center [1044, 441] width 907 height 17
copy p "- VAT has been changed from £41 to £25.43 as per invoice."
click at [894, 460] on p "- 07 May 25 Booker Ltd Cost of Sales. Inc £3.35 VAT £46.24" at bounding box center [1044, 458] width 907 height 17
click at [890, 462] on p "- 07 May 25 Booker Ltd Cost of Sales. Inc £3.35 VAT £46.24- VAT has been change…" at bounding box center [1044, 458] width 907 height 17
drag, startPoint x: 1066, startPoint y: 458, endPoint x: 1053, endPoint y: 459, distance: 13.0
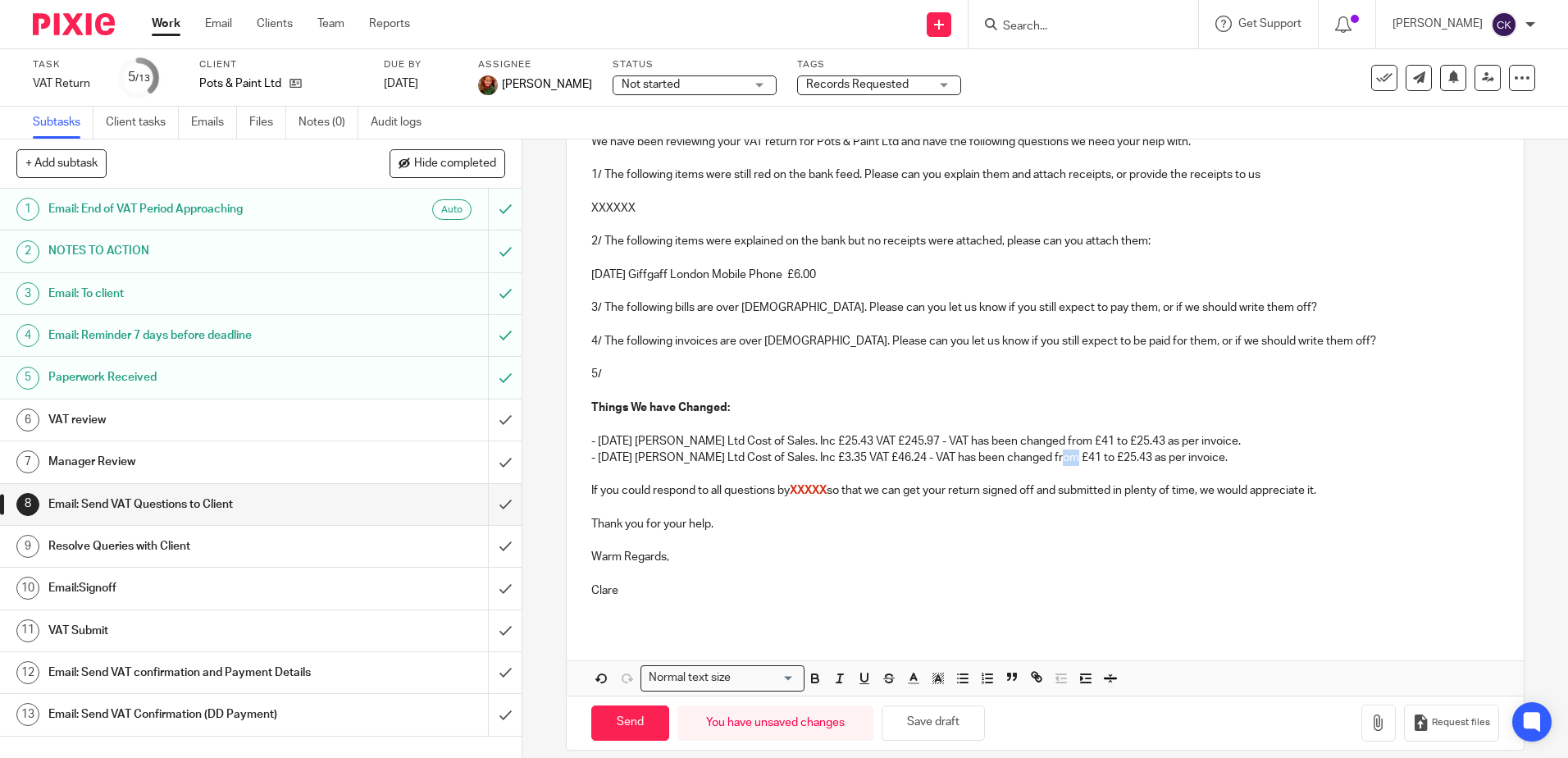
click at [1053, 459] on p "- 07 May 25 Booker Ltd Cost of Sales. Inc £3.35 VAT £46.24 - VAT has been chang…" at bounding box center [1044, 458] width 907 height 17
drag, startPoint x: 1130, startPoint y: 459, endPoint x: 1100, endPoint y: 459, distance: 30.0
click at [1100, 459] on p "- 07 May 25 Booker Ltd Cost of Sales. Inc £3.35 VAT £46.24 - VAT has been chang…" at bounding box center [1044, 458] width 907 height 17
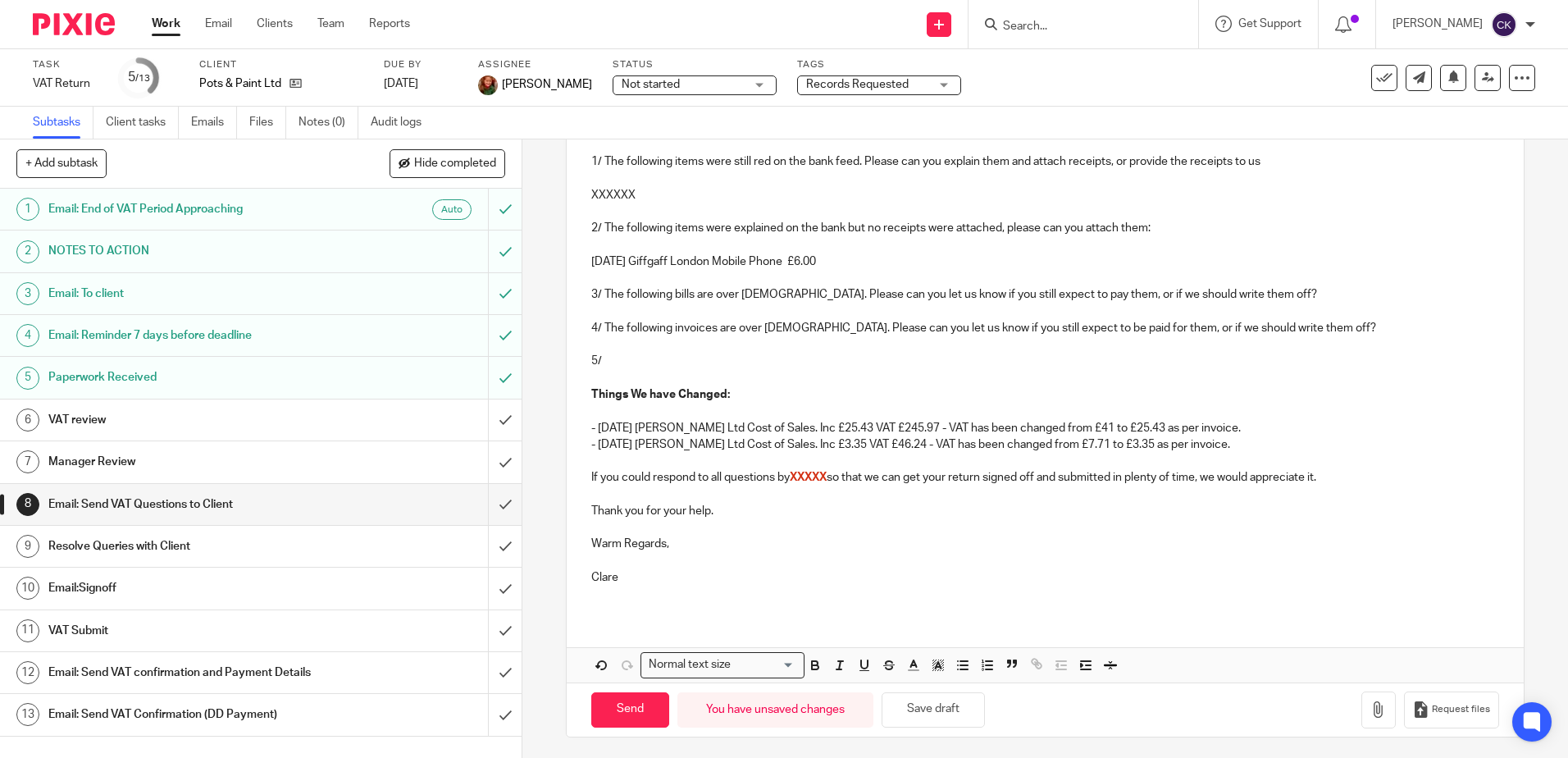
scroll to position [259, 0]
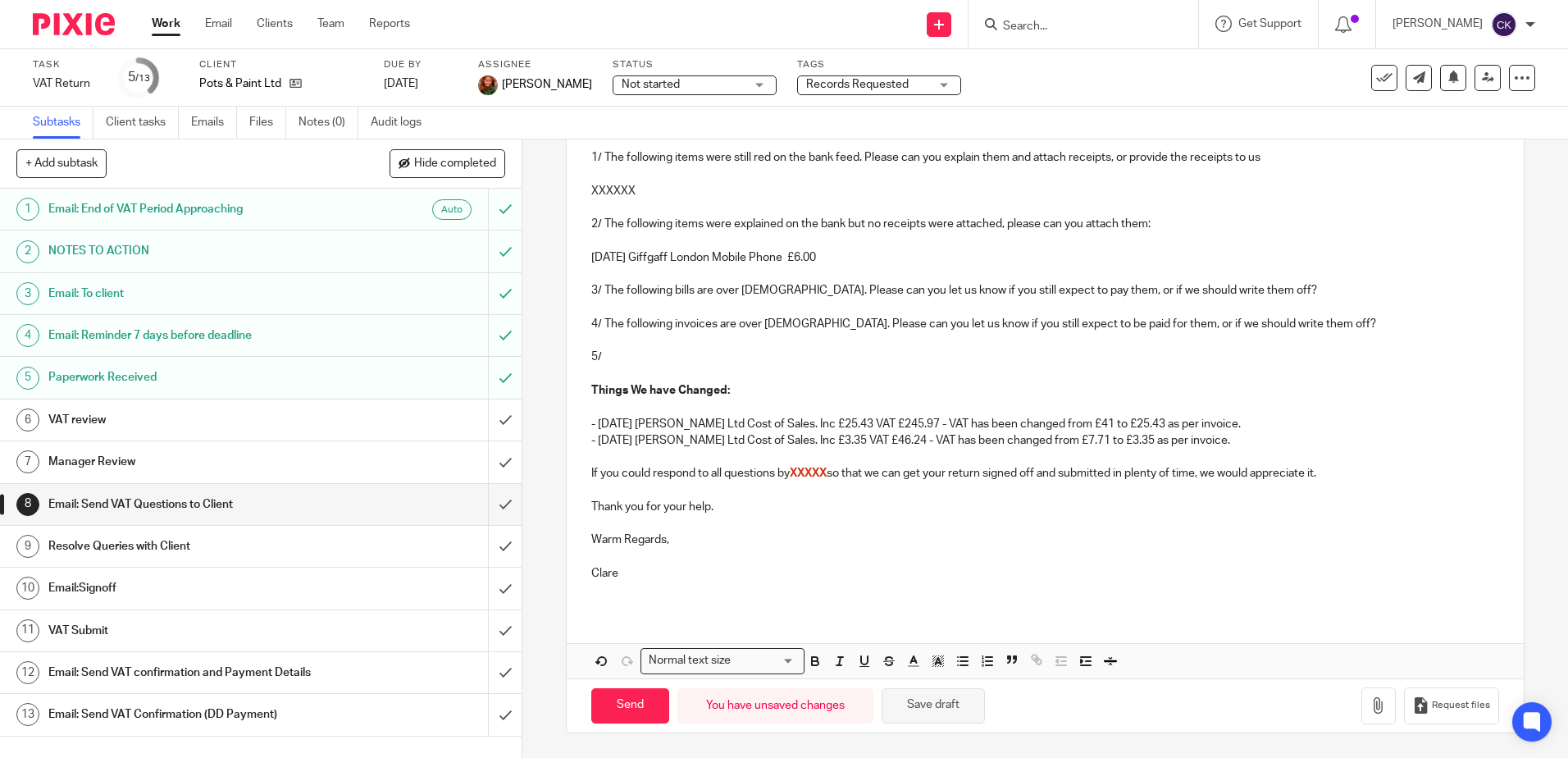
click at [927, 703] on button "Save draft" at bounding box center [933, 706] width 103 height 35
click at [837, 261] on p "06 May 25 Giffgaff London Mobile Phone £6.00" at bounding box center [1044, 257] width 907 height 17
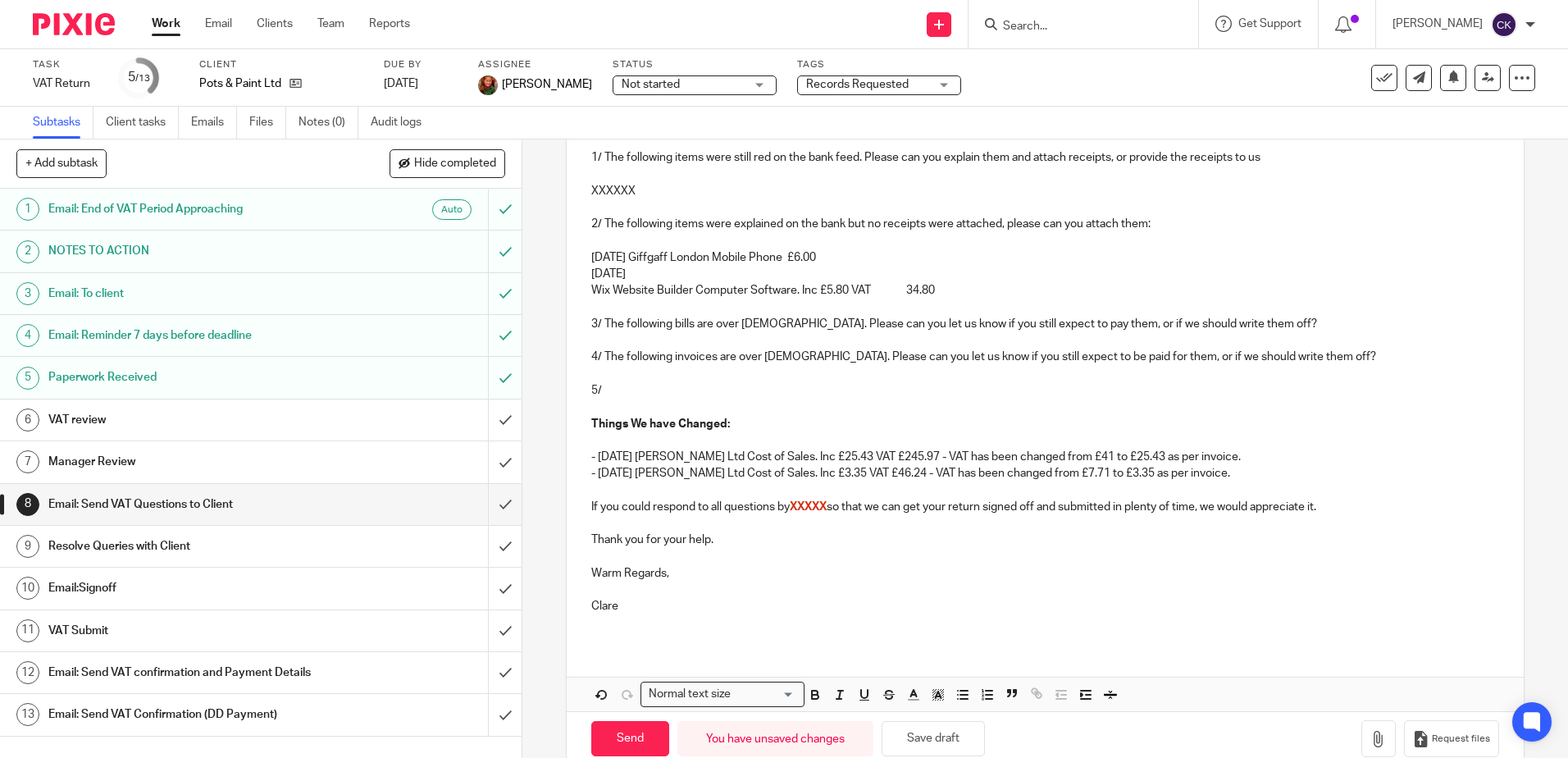
click at [640, 269] on p "07 May 25" at bounding box center [1044, 274] width 907 height 17
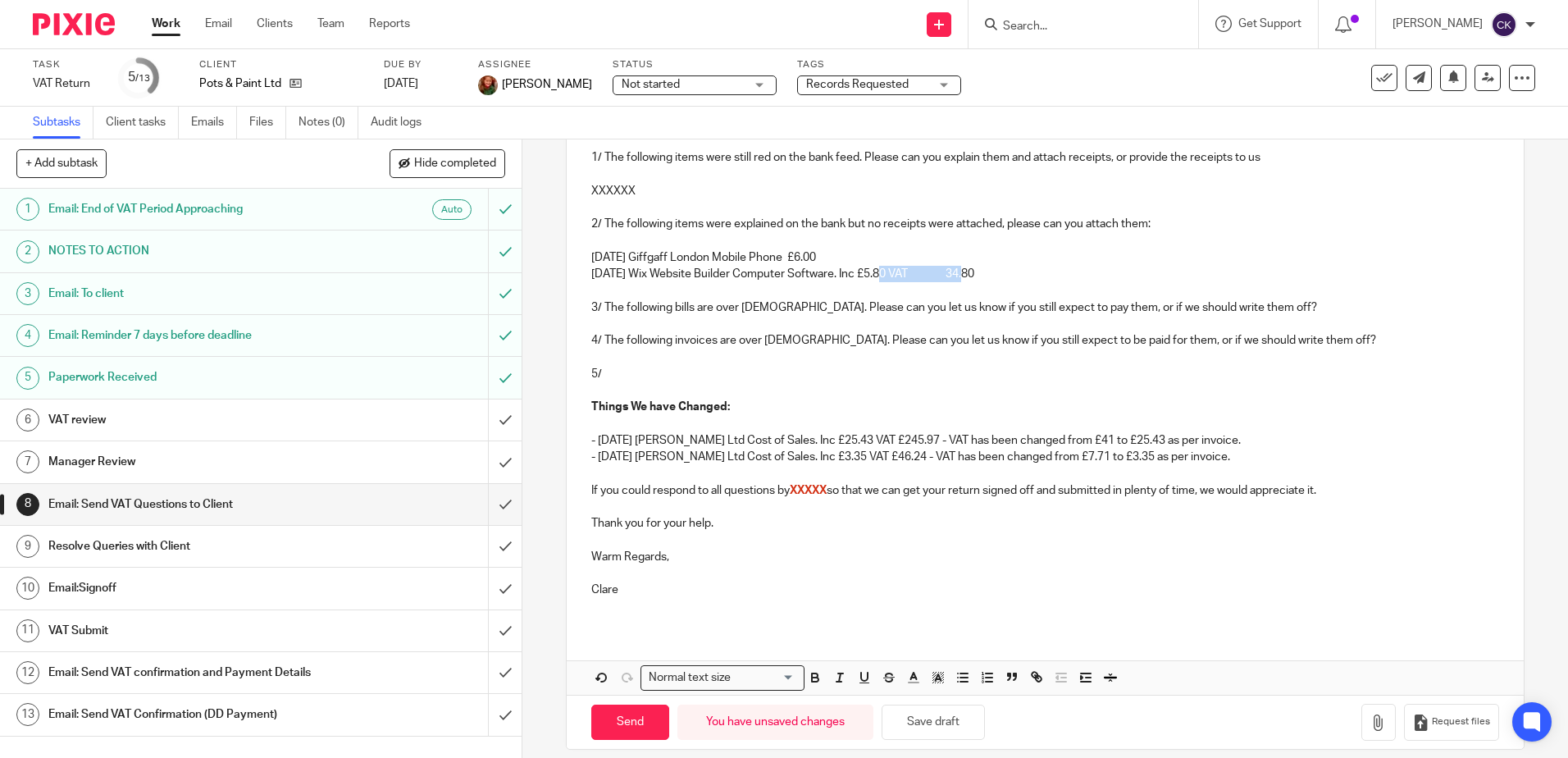
drag, startPoint x: 953, startPoint y: 276, endPoint x: 880, endPoint y: 277, distance: 73.0
click at [880, 277] on p "07 May 25 Wix Website Builder Computer Software. Inc £5.80 VAT 34.80" at bounding box center [1044, 274] width 907 height 17
drag, startPoint x: 868, startPoint y: 274, endPoint x: 847, endPoint y: 279, distance: 21.6
click at [847, 279] on p "07 May 25 Wix Website Builder Computer Software. Inc £34.80" at bounding box center [1044, 274] width 907 height 17
click at [913, 726] on button "Save draft" at bounding box center [933, 722] width 103 height 35
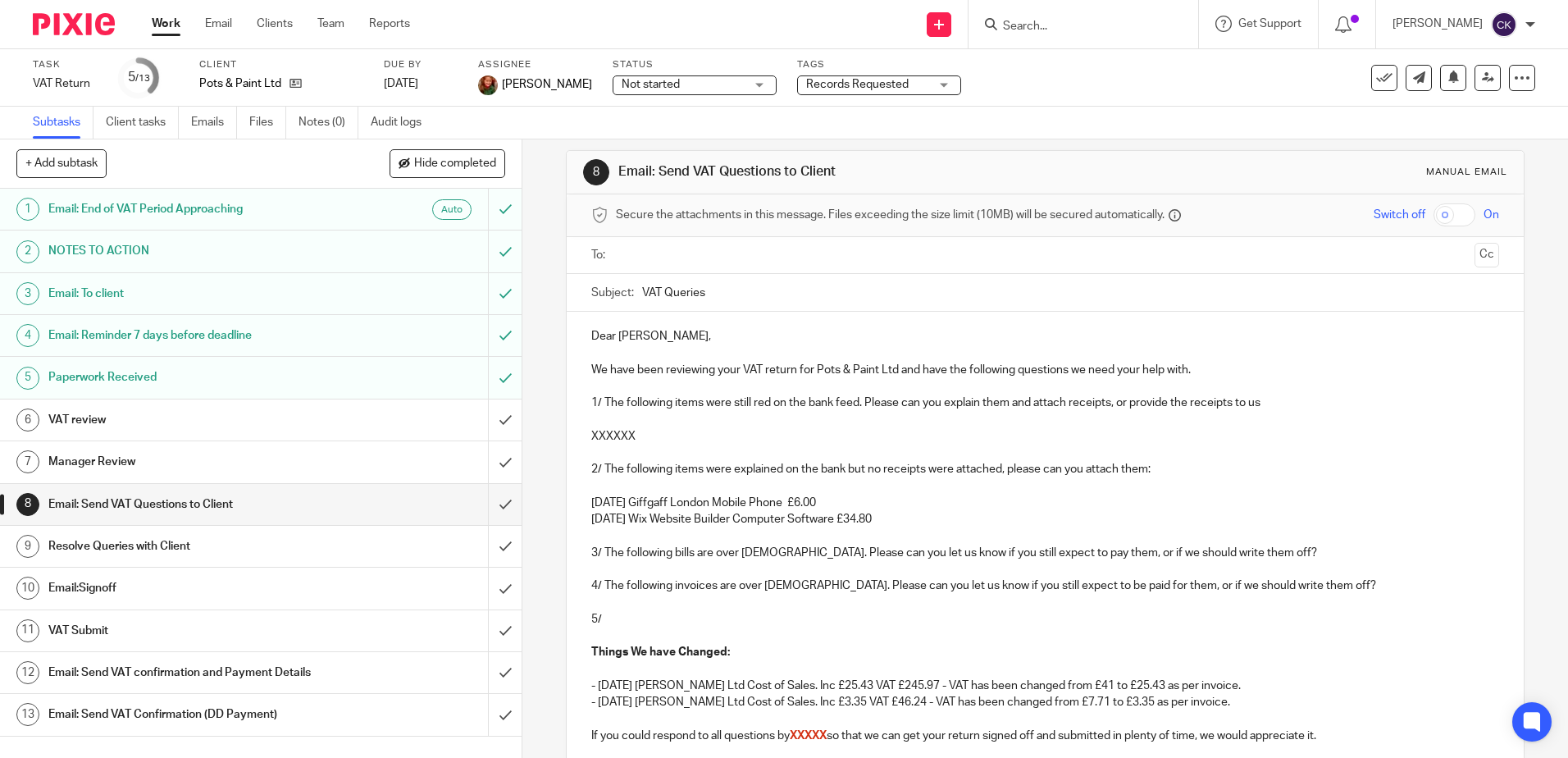
scroll to position [13, 0]
drag, startPoint x: 637, startPoint y: 435, endPoint x: 573, endPoint y: 432, distance: 64.1
click at [573, 432] on div "Dear Lucy, We have been reviewing your VAT return for Pots & Paint Ltd and have…" at bounding box center [1044, 593] width 956 height 561
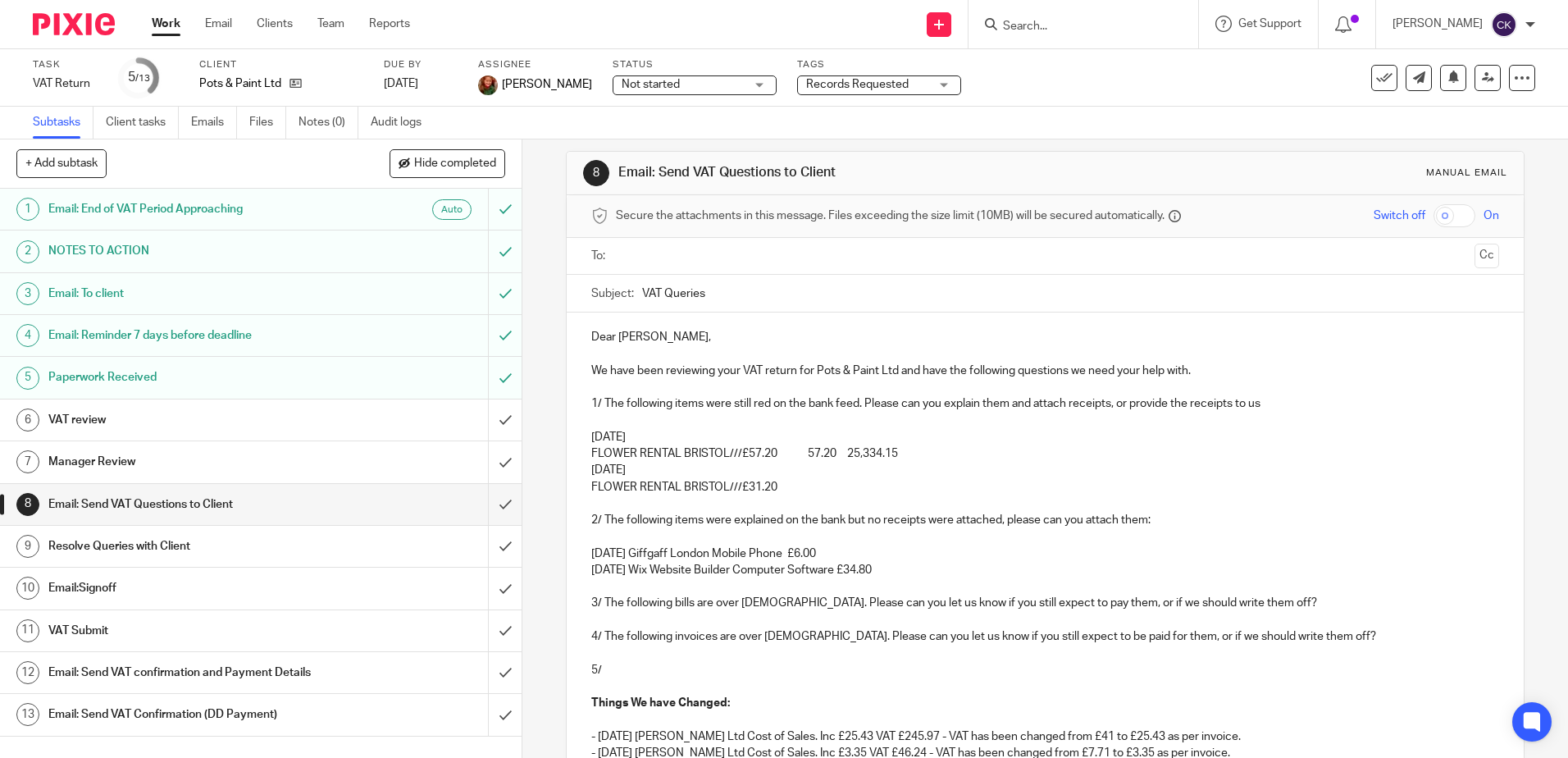
click at [641, 437] on p "07 May 25" at bounding box center [1044, 437] width 907 height 17
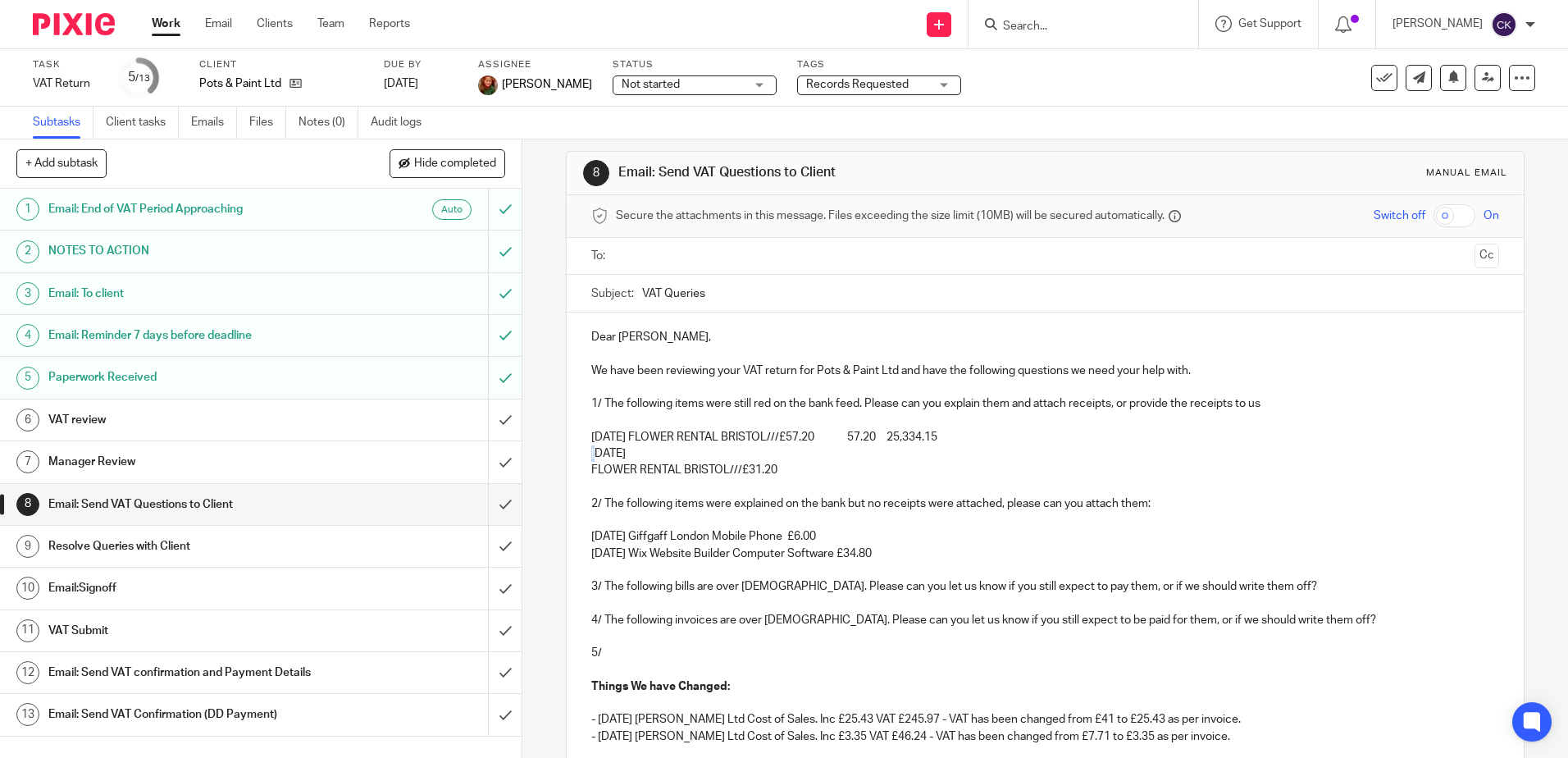
drag, startPoint x: 608, startPoint y: 458, endPoint x: 572, endPoint y: 458, distance: 36.0
click at [572, 458] on div "Dear Lucy, We have been reviewing your VAT return for Pots & Paint Ltd and have…" at bounding box center [1044, 609] width 956 height 594
click at [639, 456] on p "07 May 25" at bounding box center [1044, 454] width 907 height 17
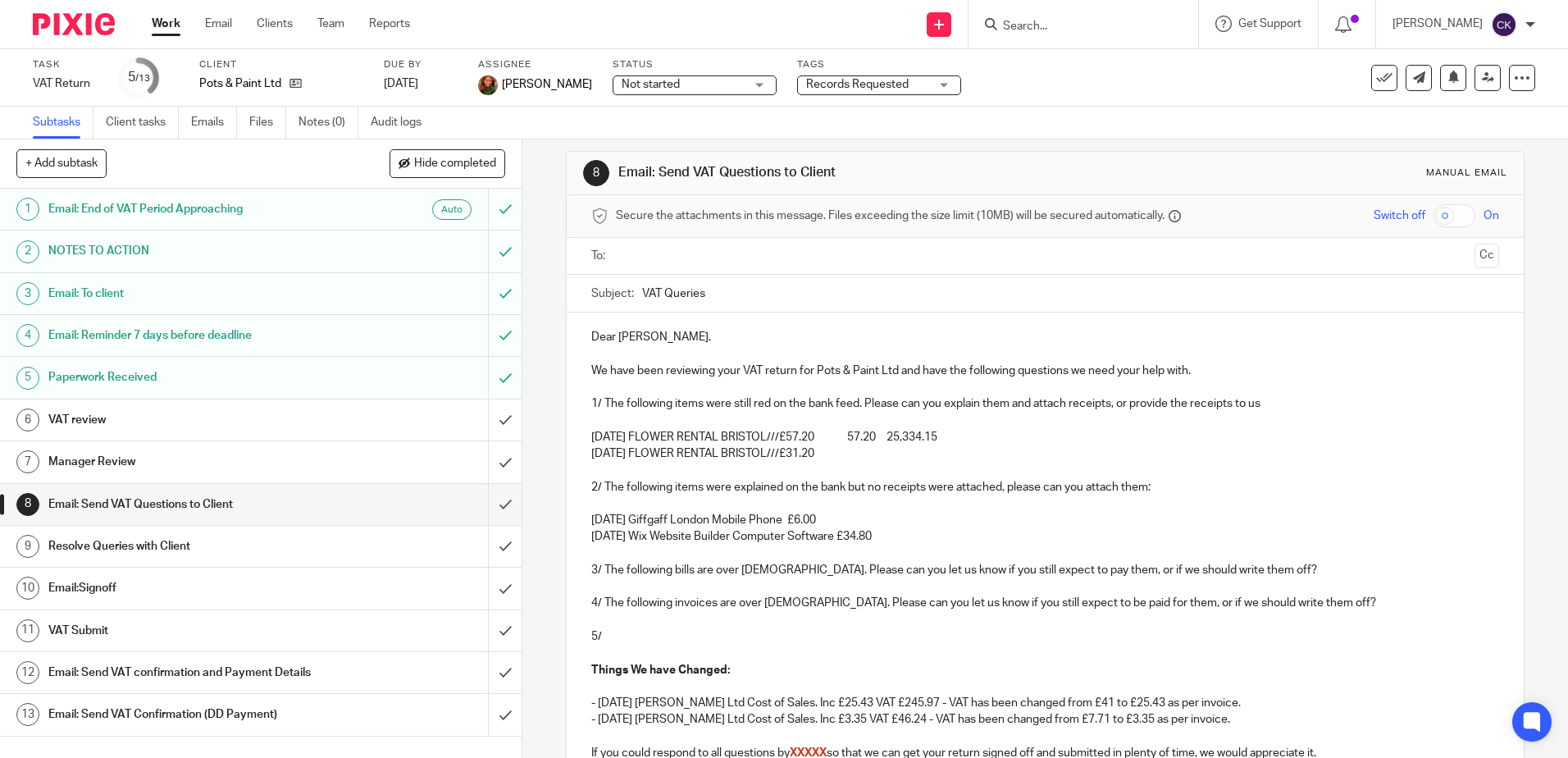
drag, startPoint x: 959, startPoint y: 439, endPoint x: 847, endPoint y: 442, distance: 112.0
click at [847, 442] on p "07 May 25 FLOWER RENTAL BRISTOL///£57.20 57.20 25,334.15" at bounding box center [1044, 437] width 907 height 17
drag, startPoint x: 792, startPoint y: 439, endPoint x: 781, endPoint y: 439, distance: 11.0
click at [781, 439] on p "07 May 25 FLOWER RENTAL BRISTOL///£57.20" at bounding box center [1044, 437] width 907 height 17
drag, startPoint x: 793, startPoint y: 461, endPoint x: 780, endPoint y: 461, distance: 13.0
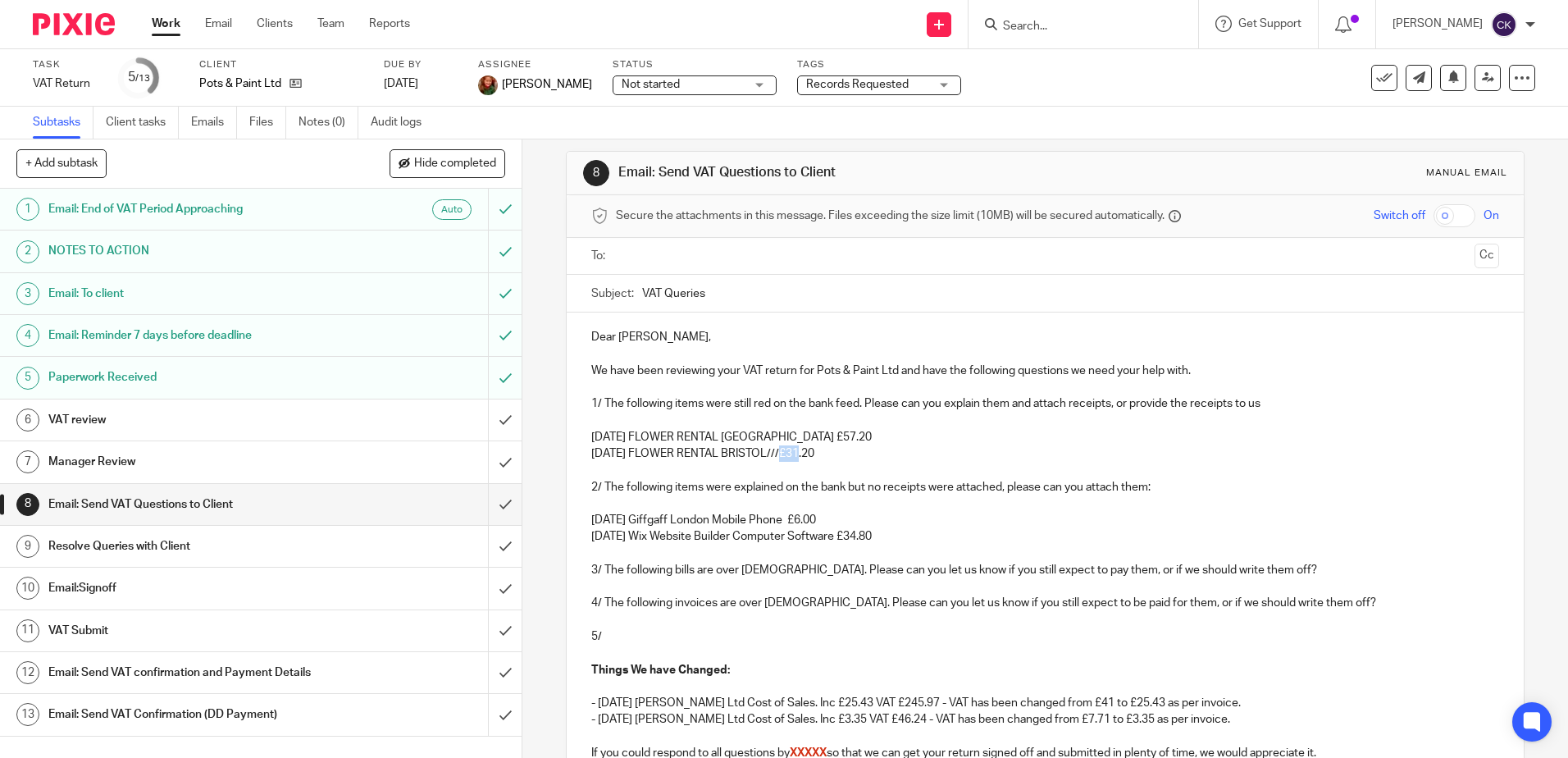
click at [780, 461] on p "07 May 25 FLOWER RENTAL BRISTOL///£31.20" at bounding box center [1044, 454] width 907 height 17
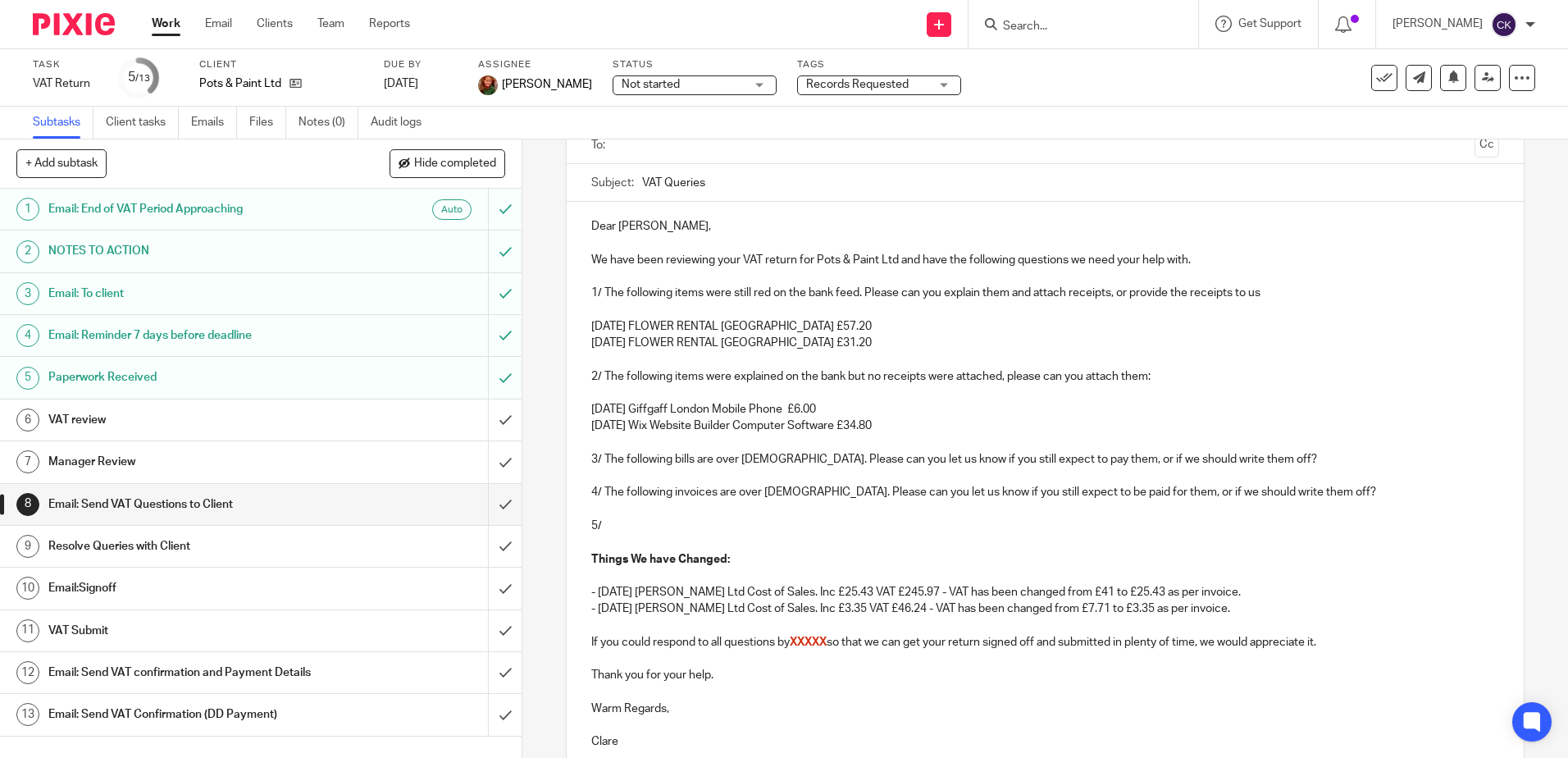
scroll to position [292, 0]
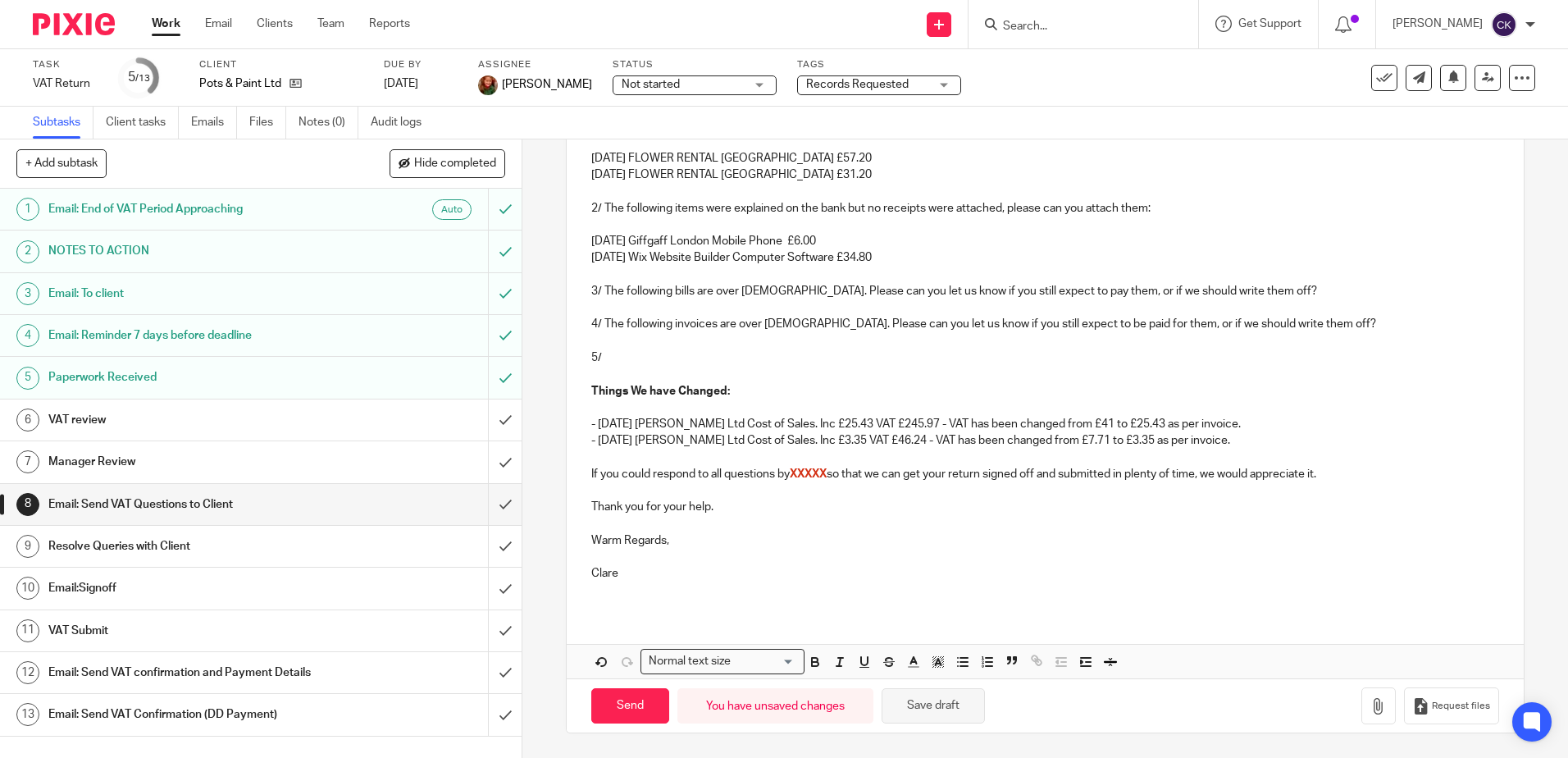
click at [928, 710] on button "Save draft" at bounding box center [933, 706] width 103 height 35
click at [886, 256] on p "[DATE] Wix Website Builder Computer Software £34.80" at bounding box center [1044, 257] width 907 height 17
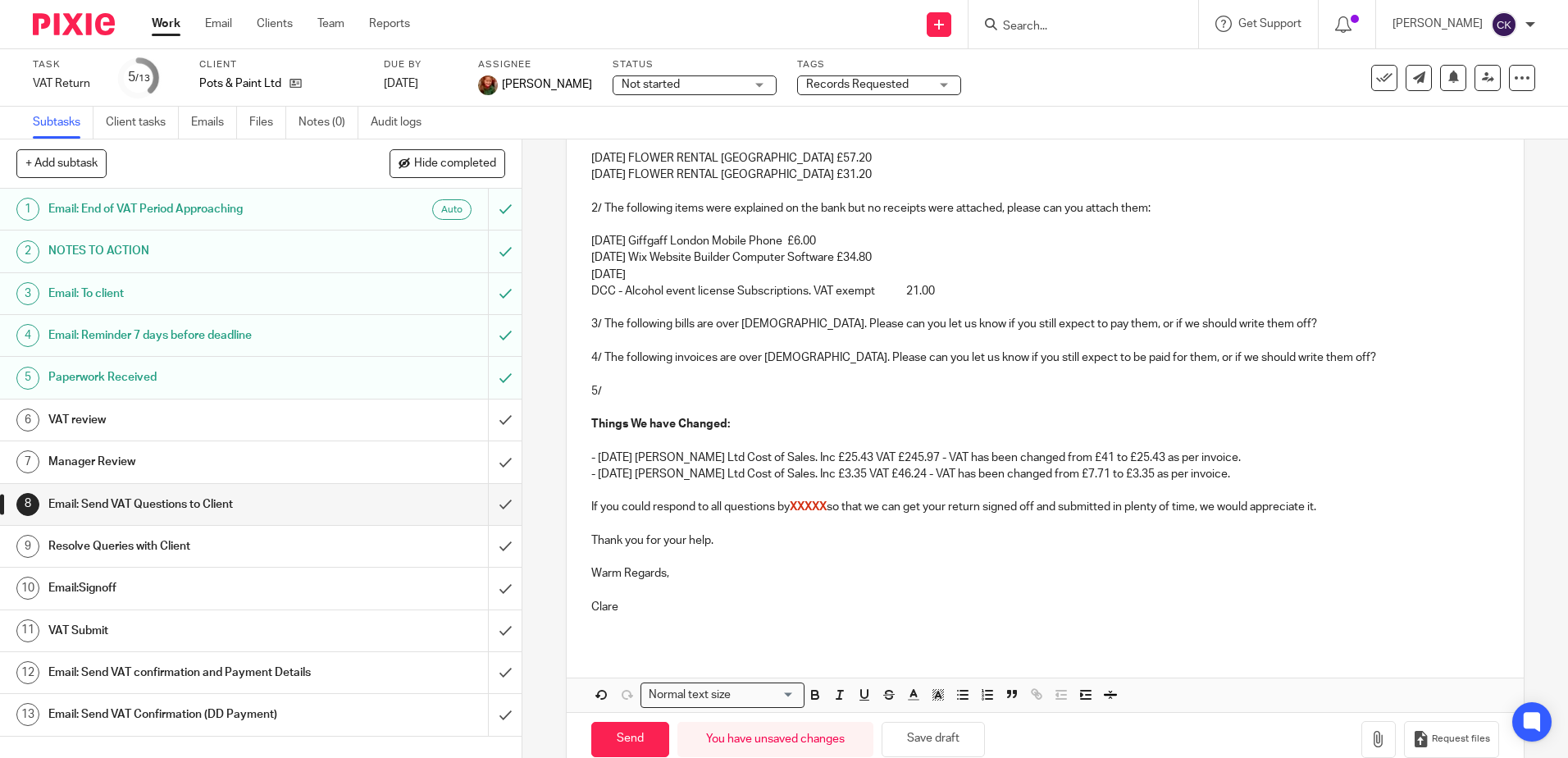
click at [641, 276] on p "07 May 25" at bounding box center [1044, 275] width 907 height 17
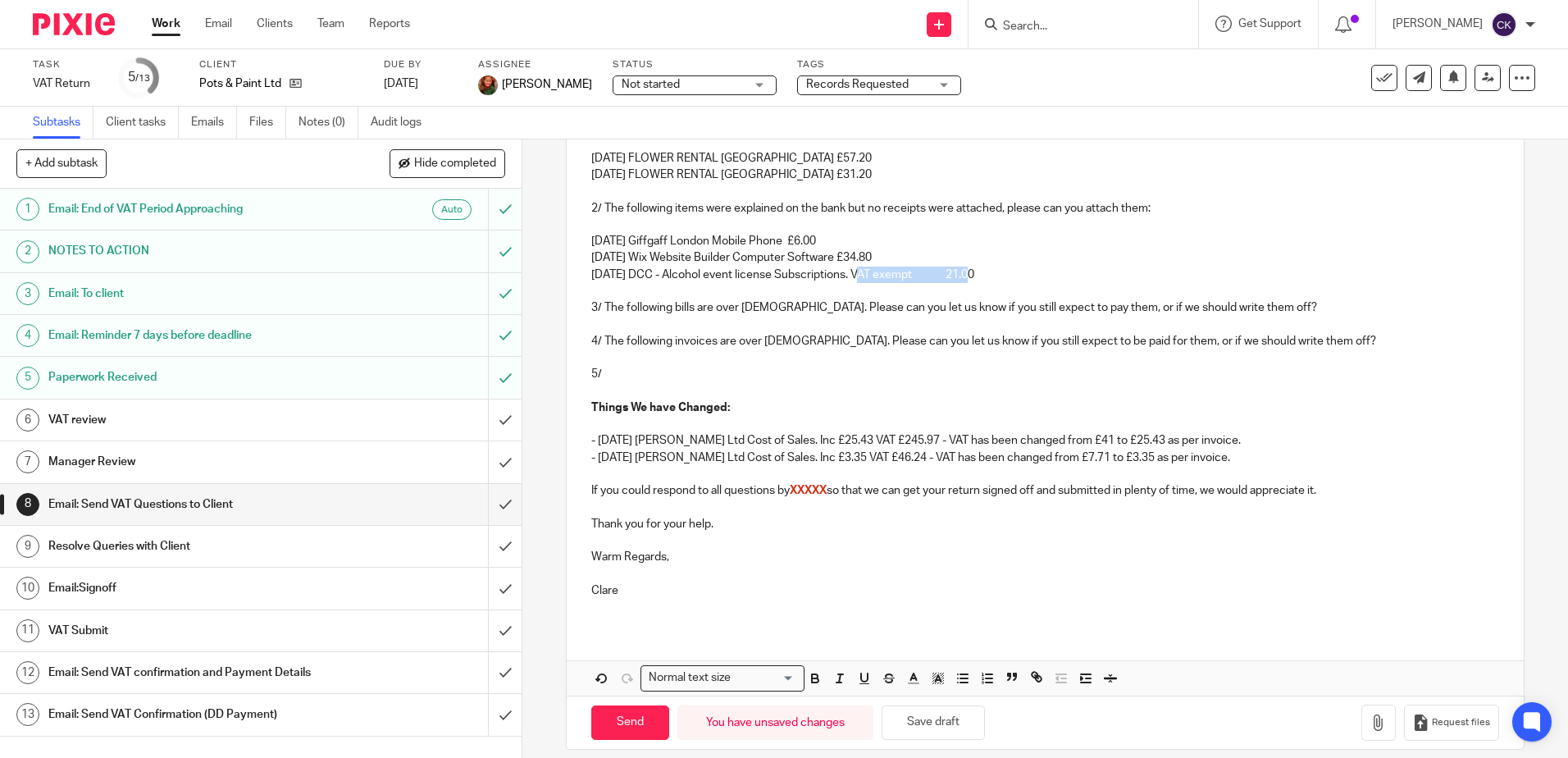
drag, startPoint x: 955, startPoint y: 276, endPoint x: 859, endPoint y: 274, distance: 96.0
click at [859, 274] on p "07 May 25 DCC - Alcohol event license Subscriptions. VAT exempt 21.00" at bounding box center [1044, 275] width 907 height 17
click at [916, 722] on button "Save draft" at bounding box center [933, 723] width 103 height 35
click at [1208, 458] on p "- [DATE] [PERSON_NAME] Ltd Cost of Sales. Inc £3.35 VAT £46.24 - VAT has been c…" at bounding box center [1044, 458] width 907 height 17
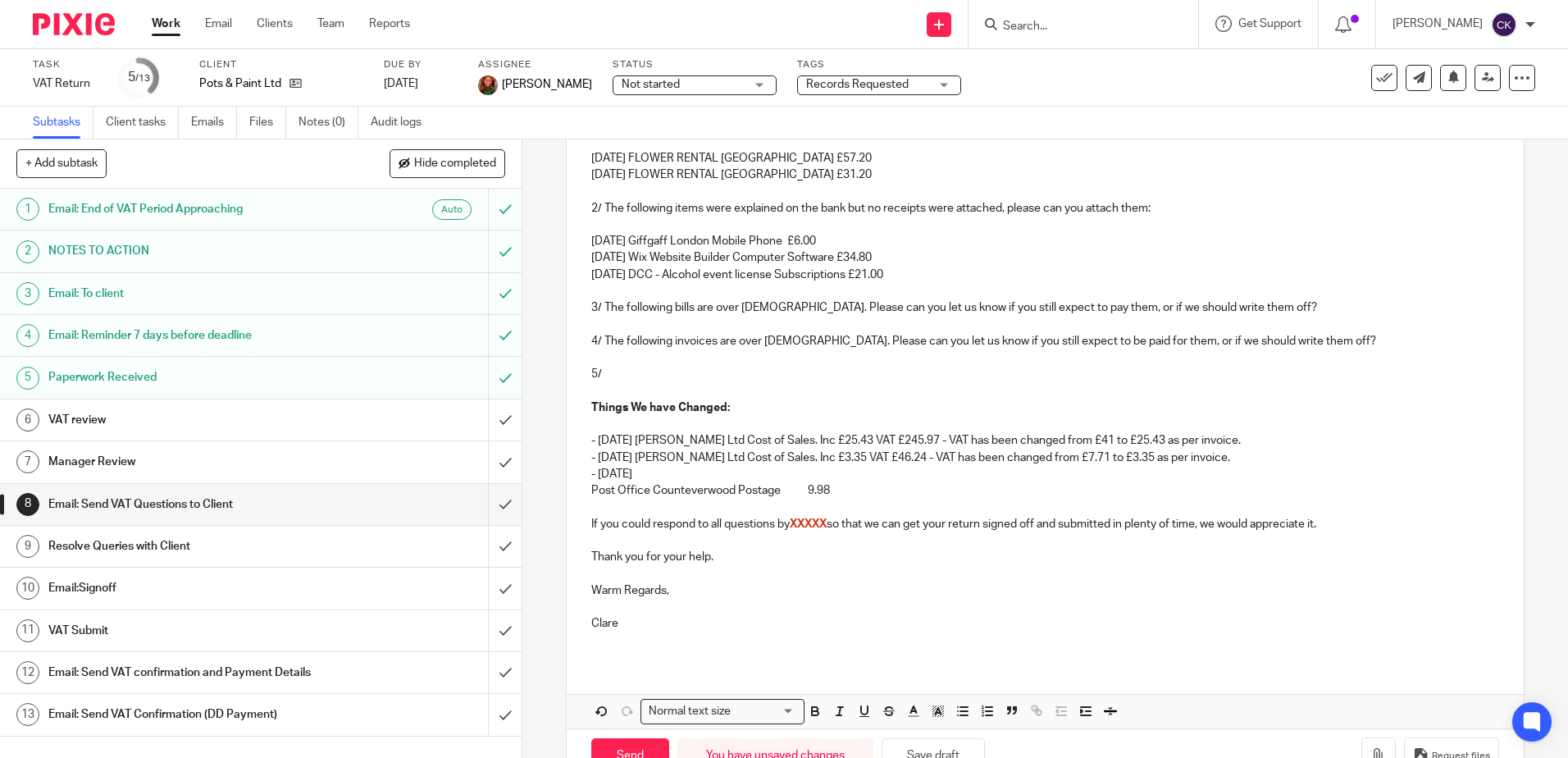
click at [646, 476] on p "- 09 May 25" at bounding box center [1044, 474] width 907 height 17
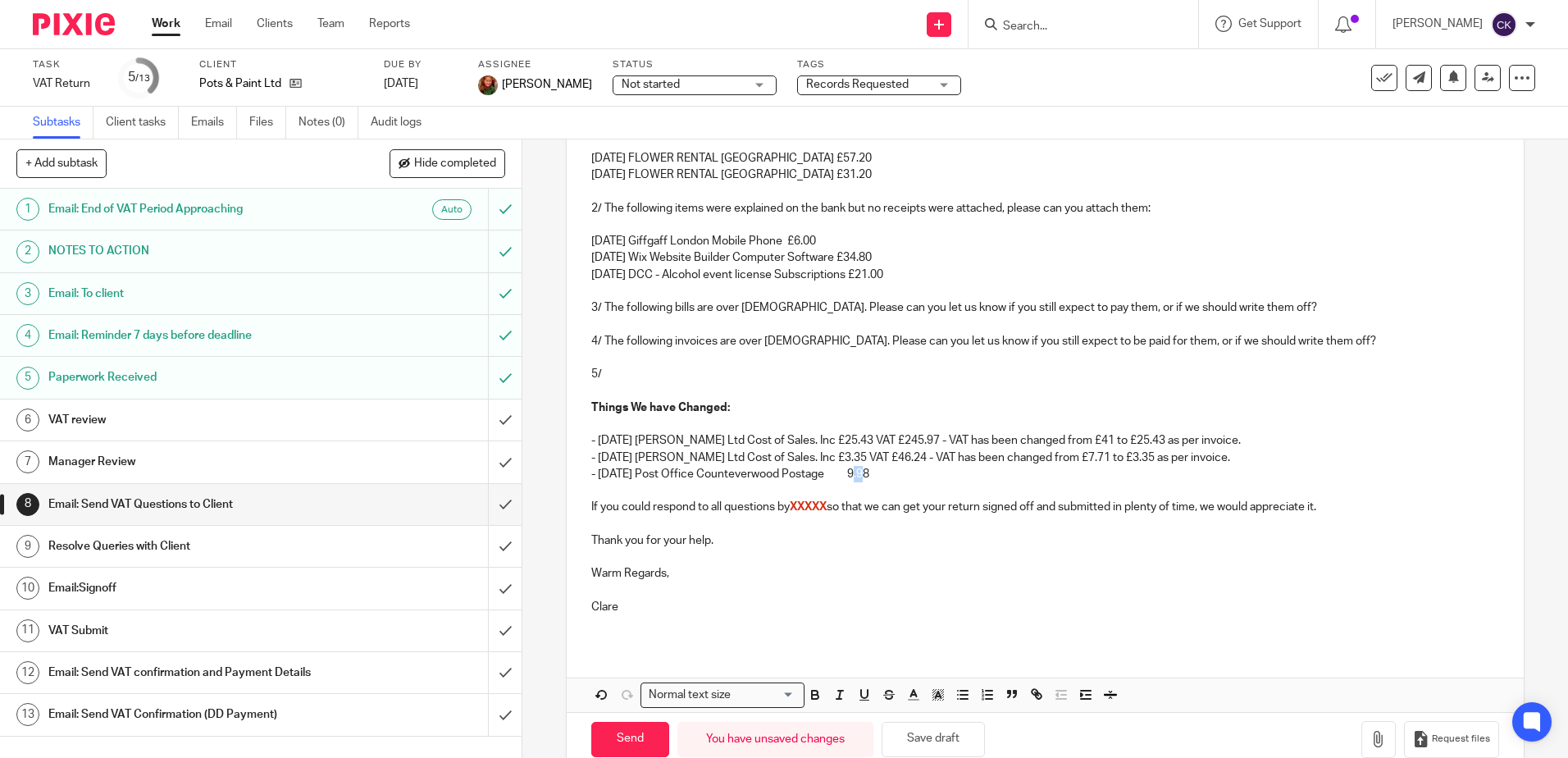
drag, startPoint x: 869, startPoint y: 476, endPoint x: 843, endPoint y: 477, distance: 26.0
click at [843, 477] on p "- 09 May 25 Post Office Counteverwood Postage 9.98" at bounding box center [1044, 474] width 907 height 17
click at [871, 475] on p "- 09 May 25 Post Office Counteverwood Postage £9.98" at bounding box center [1044, 474] width 907 height 17
click at [952, 733] on button "Save draft" at bounding box center [933, 740] width 103 height 35
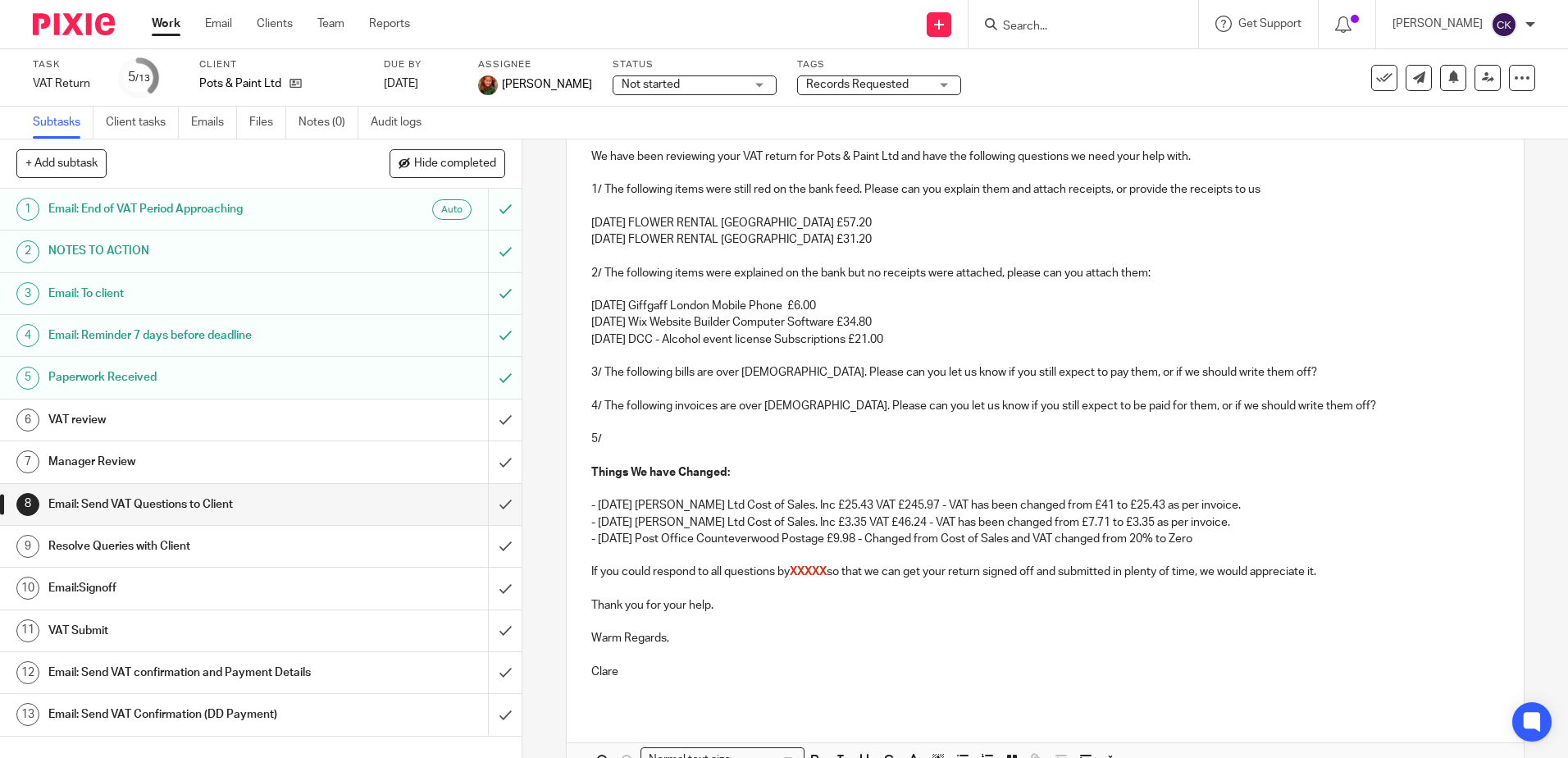
scroll to position [46, 0]
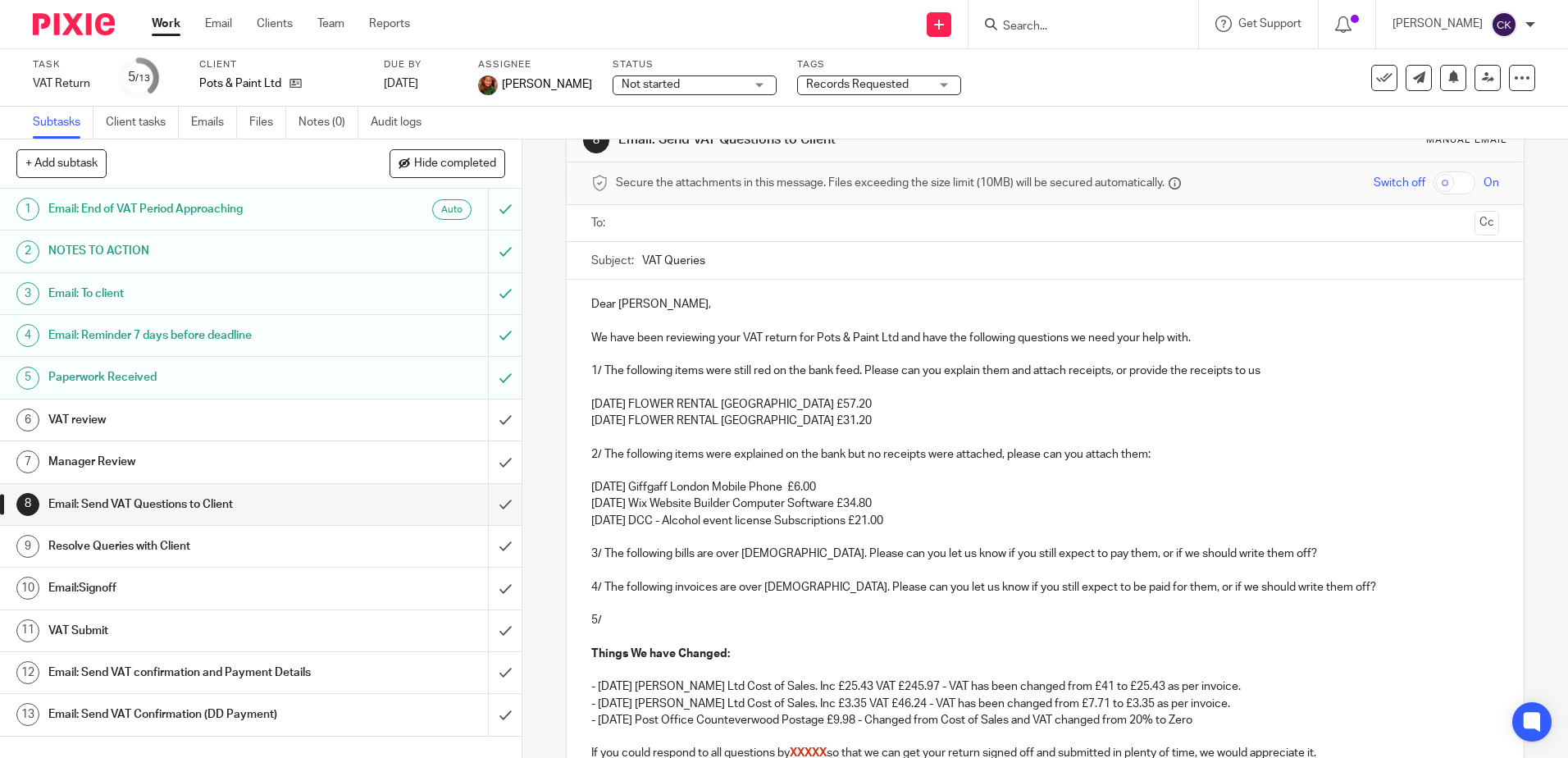
click at [822, 416] on p "[DATE] FLOWER RENTAL [GEOGRAPHIC_DATA] £31.20" at bounding box center [1044, 421] width 907 height 17
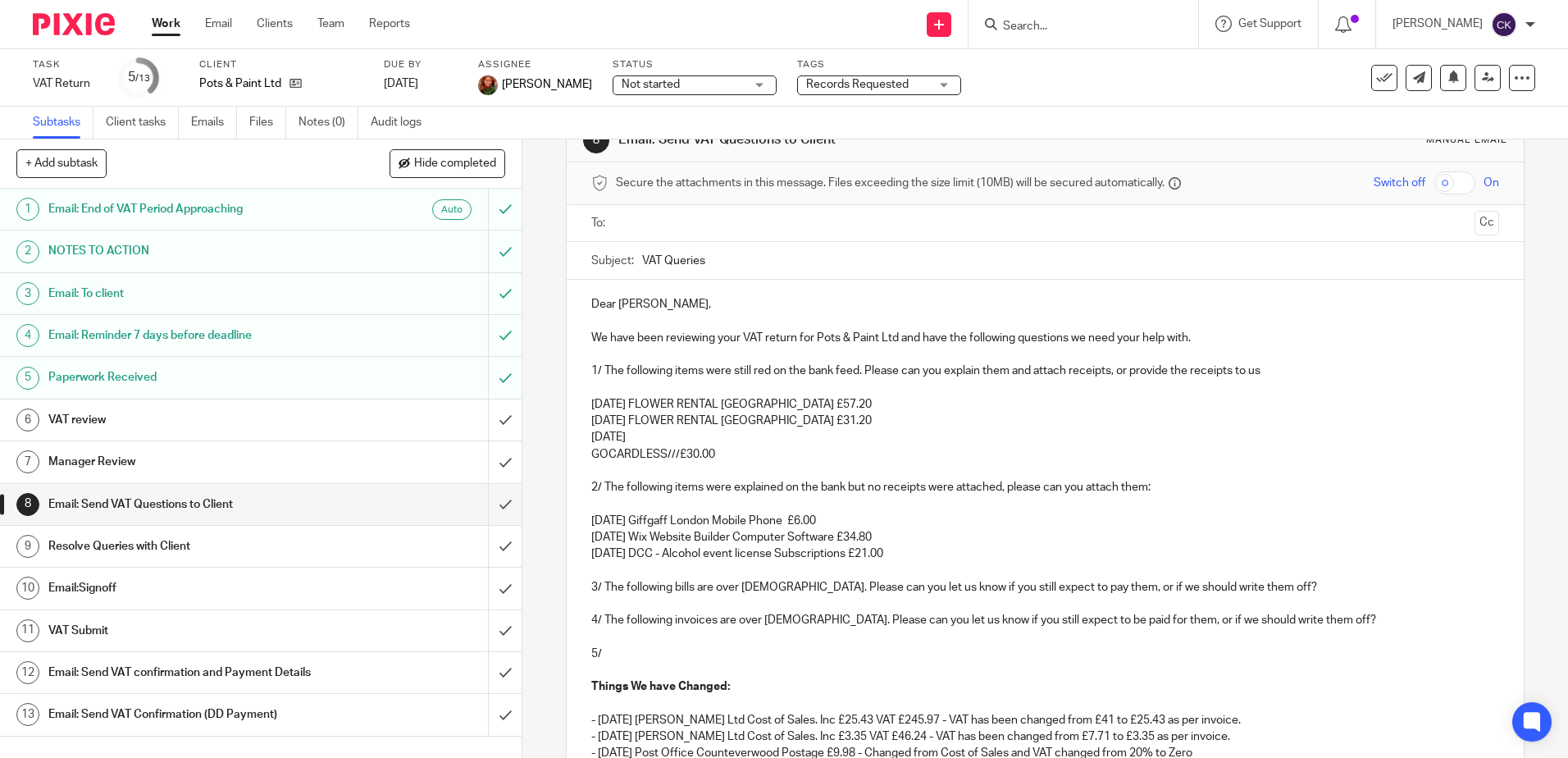
click at [638, 434] on p "19 May 25" at bounding box center [1044, 437] width 907 height 17
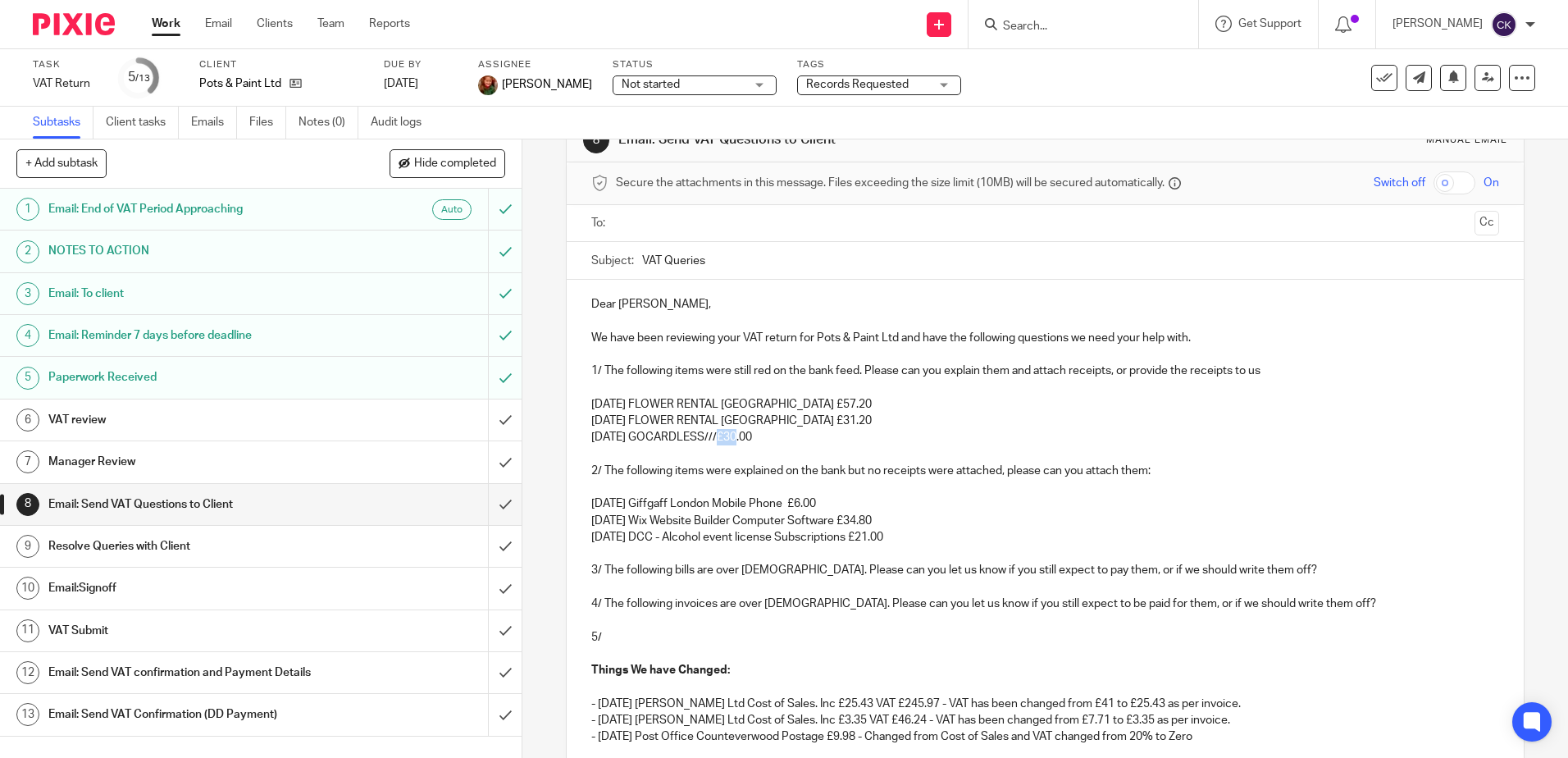
drag, startPoint x: 729, startPoint y: 442, endPoint x: 719, endPoint y: 441, distance: 10.0
click at [719, 441] on p "19 May 25 GOCARDLESS///£30.00" at bounding box center [1044, 437] width 907 height 17
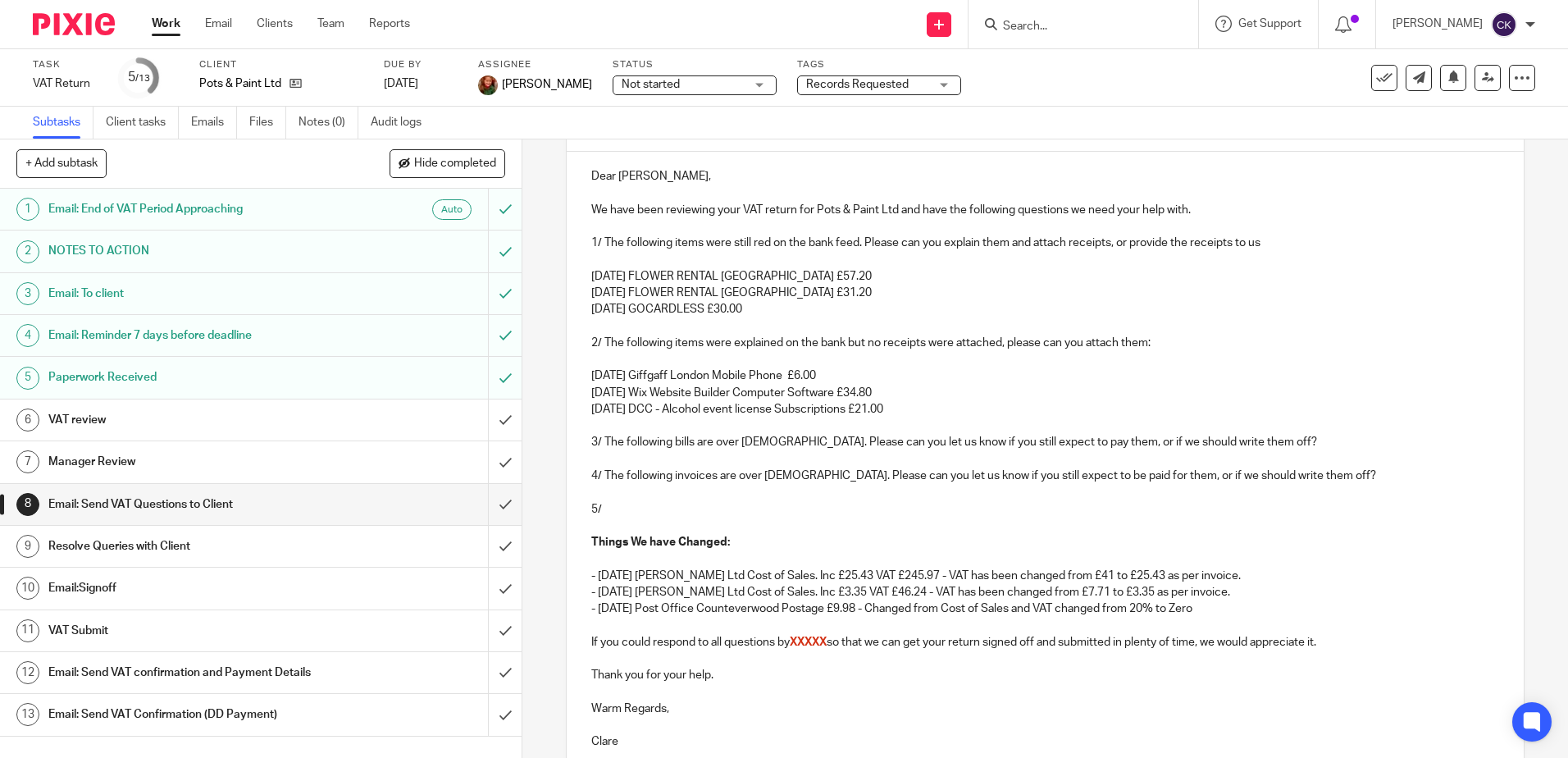
scroll to position [342, 0]
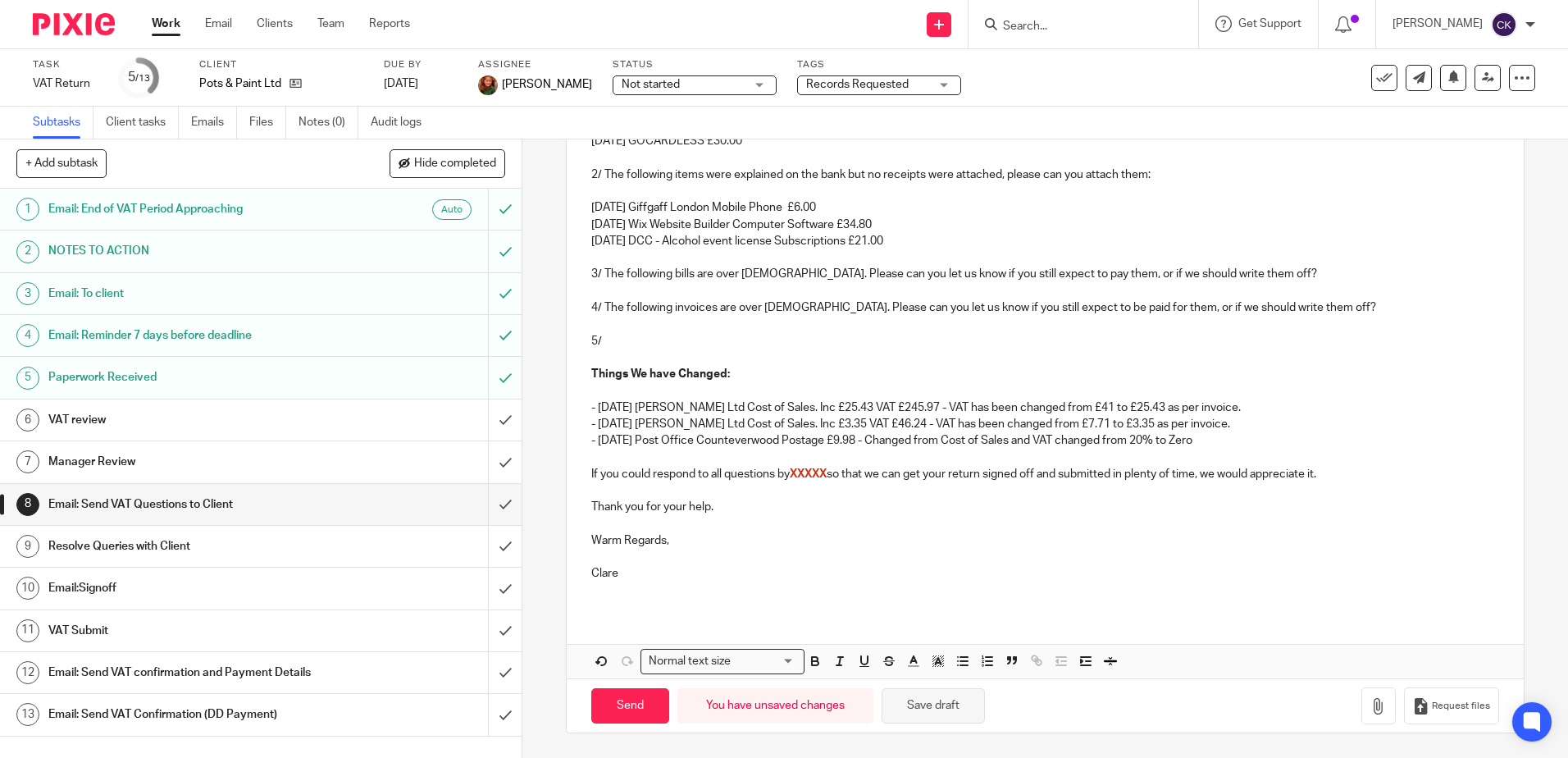
click at [937, 712] on button "Save draft" at bounding box center [933, 706] width 103 height 35
drag, startPoint x: 837, startPoint y: 444, endPoint x: 803, endPoint y: 445, distance: 34.0
click at [803, 445] on p "- 09 May 25 Post Office Counteverwood Postage £9.98 - Changed from Cost of Sale…" at bounding box center [1044, 440] width 907 height 17
click at [925, 707] on button "Save draft" at bounding box center [933, 706] width 103 height 35
click at [1292, 443] on p "- [DATE] Post Office Counteverwood Packaging and Carriage £9.98 - Changed from …" at bounding box center [1044, 440] width 907 height 17
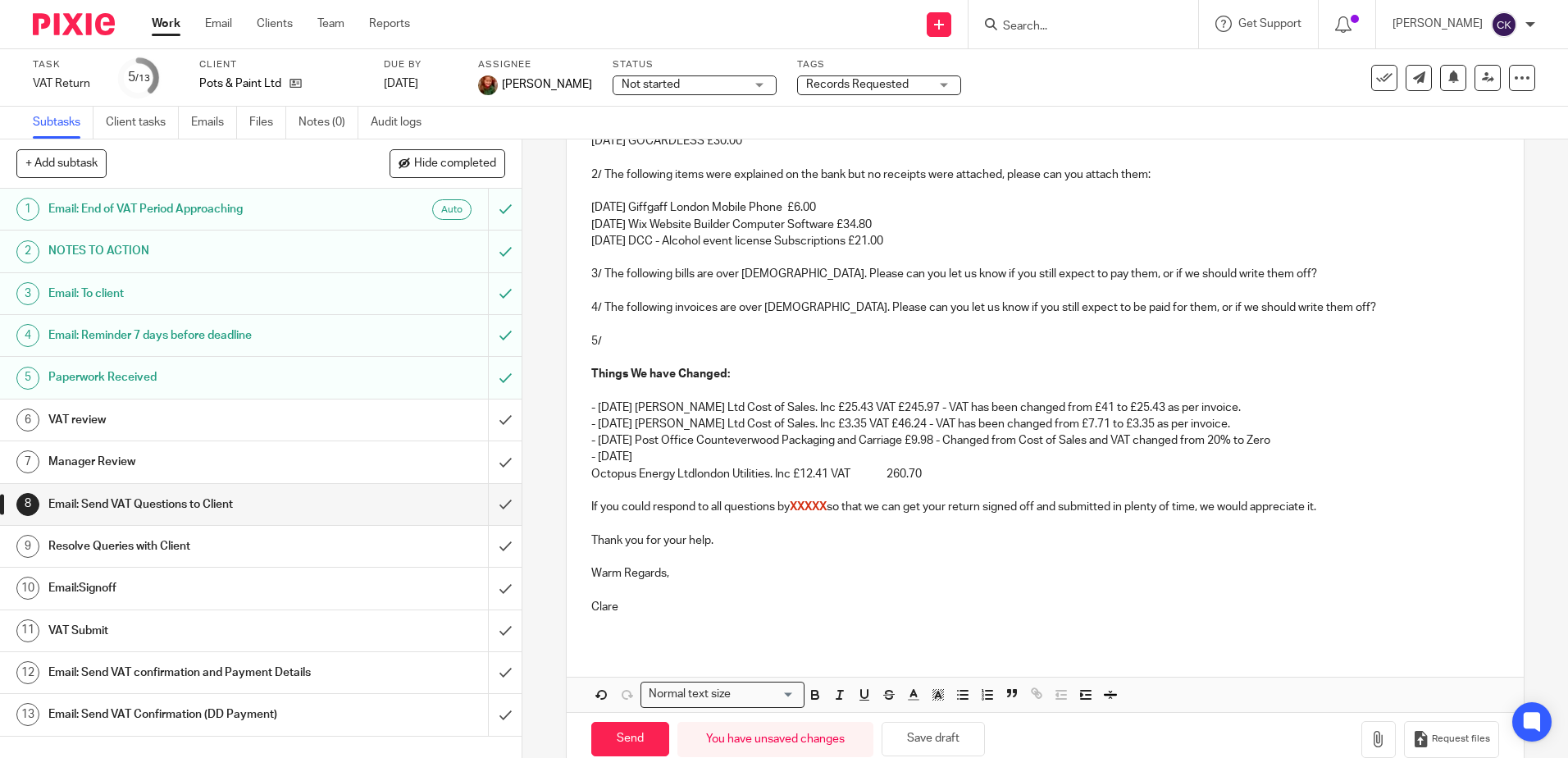
click at [646, 454] on p "- 28 May 25" at bounding box center [1044, 457] width 907 height 17
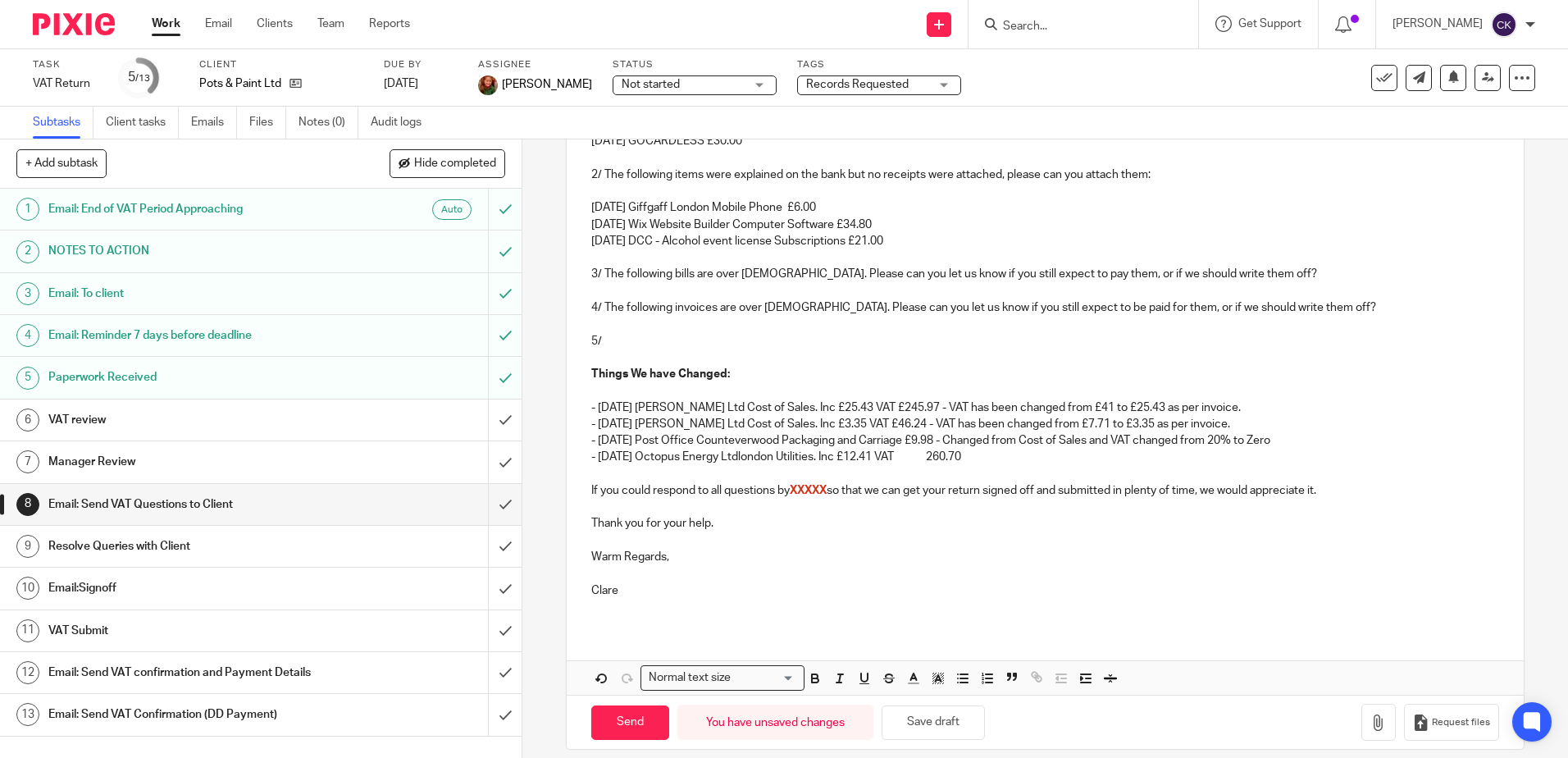
click at [752, 462] on p "- 28 May 25 Octopus Energy Ltdlondon Utilities. Inc £12.41 VAT 260.70" at bounding box center [1044, 457] width 907 height 17
drag, startPoint x: 952, startPoint y: 456, endPoint x: 913, endPoint y: 456, distance: 39.0
click at [913, 456] on p "- 28 May 25 Octopus Energy Ltd london Utilities. Inc £12.41 VAT 260.70" at bounding box center [1044, 457] width 907 height 17
click at [958, 455] on p "- 28 May 25 Octopus Energy Ltd london Utilities. Inc £12.41 VAT £260.70" at bounding box center [1044, 457] width 907 height 17
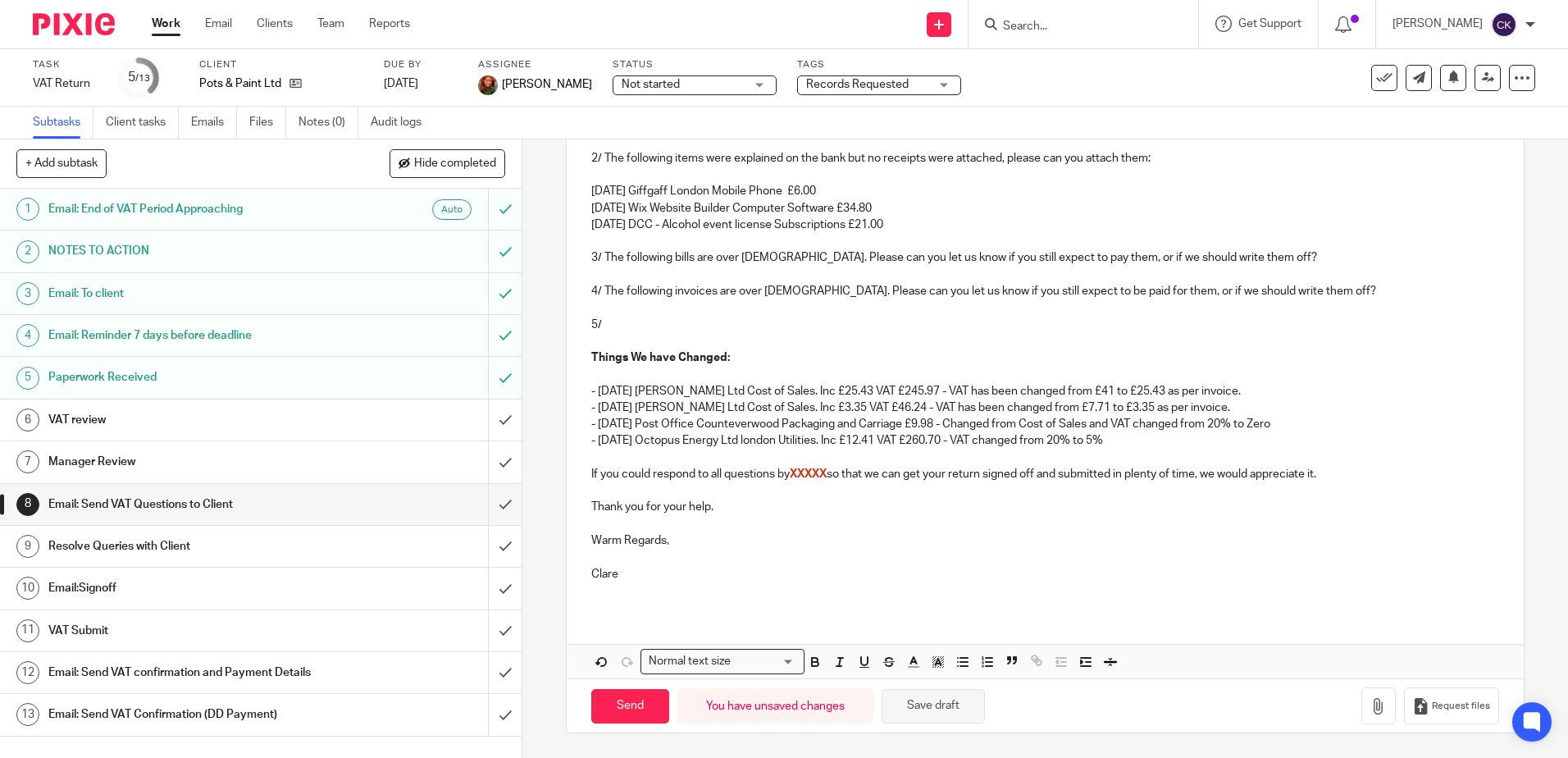
click at [919, 698] on button "Save draft" at bounding box center [933, 707] width 103 height 35
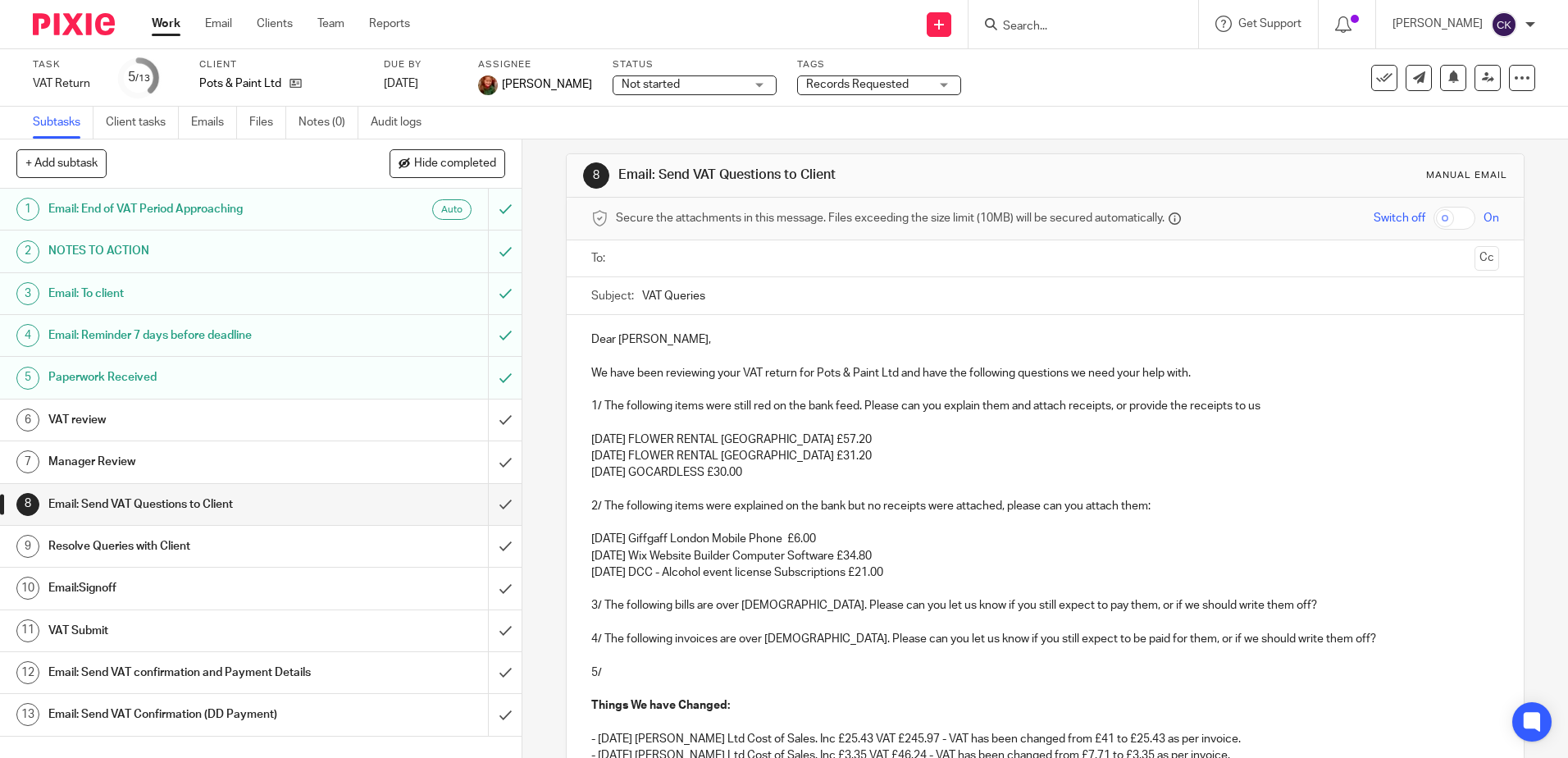
scroll to position [0, 0]
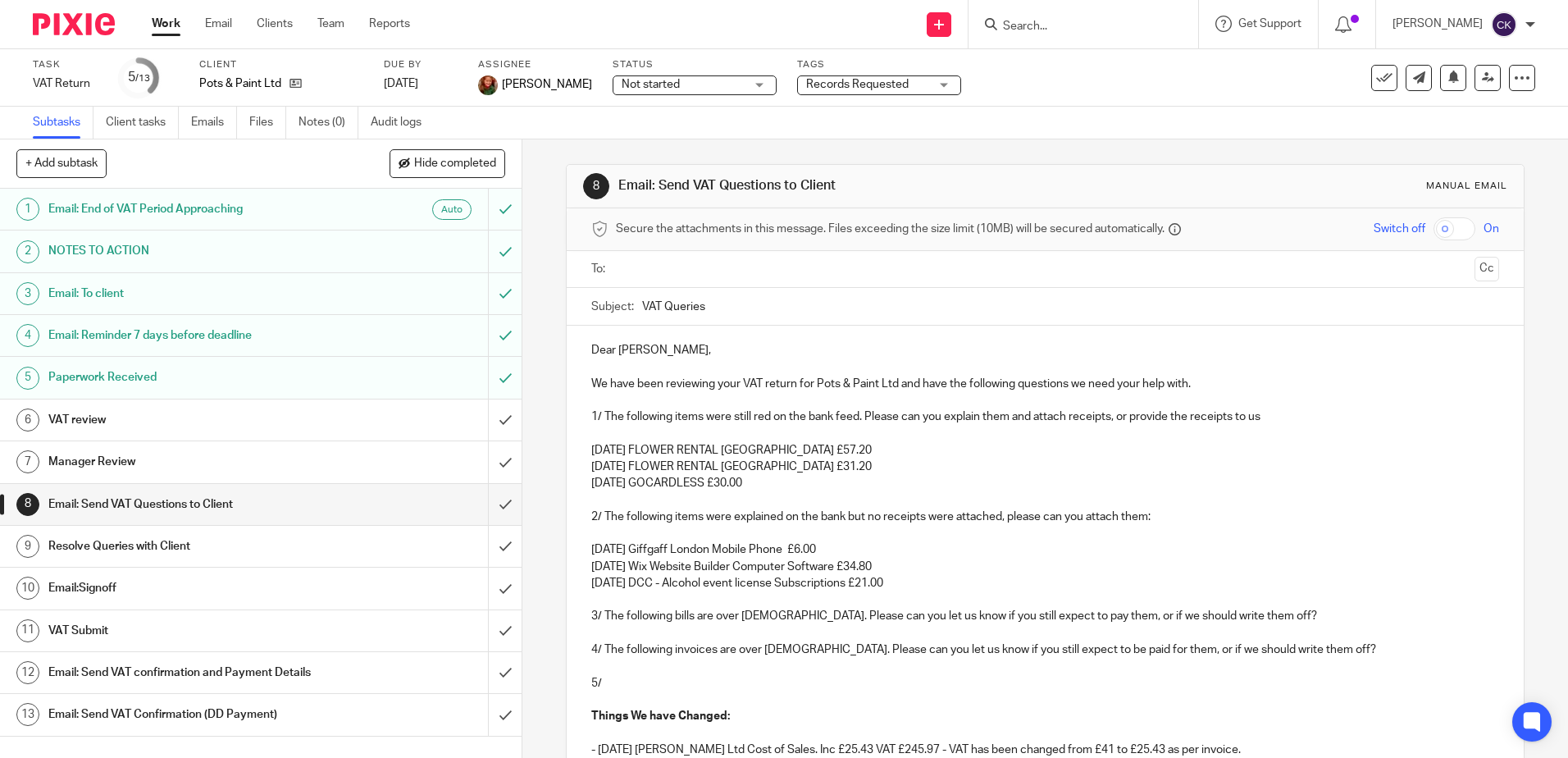
click at [760, 487] on p "[DATE] GOCARDLESS £30.00" at bounding box center [1044, 483] width 907 height 17
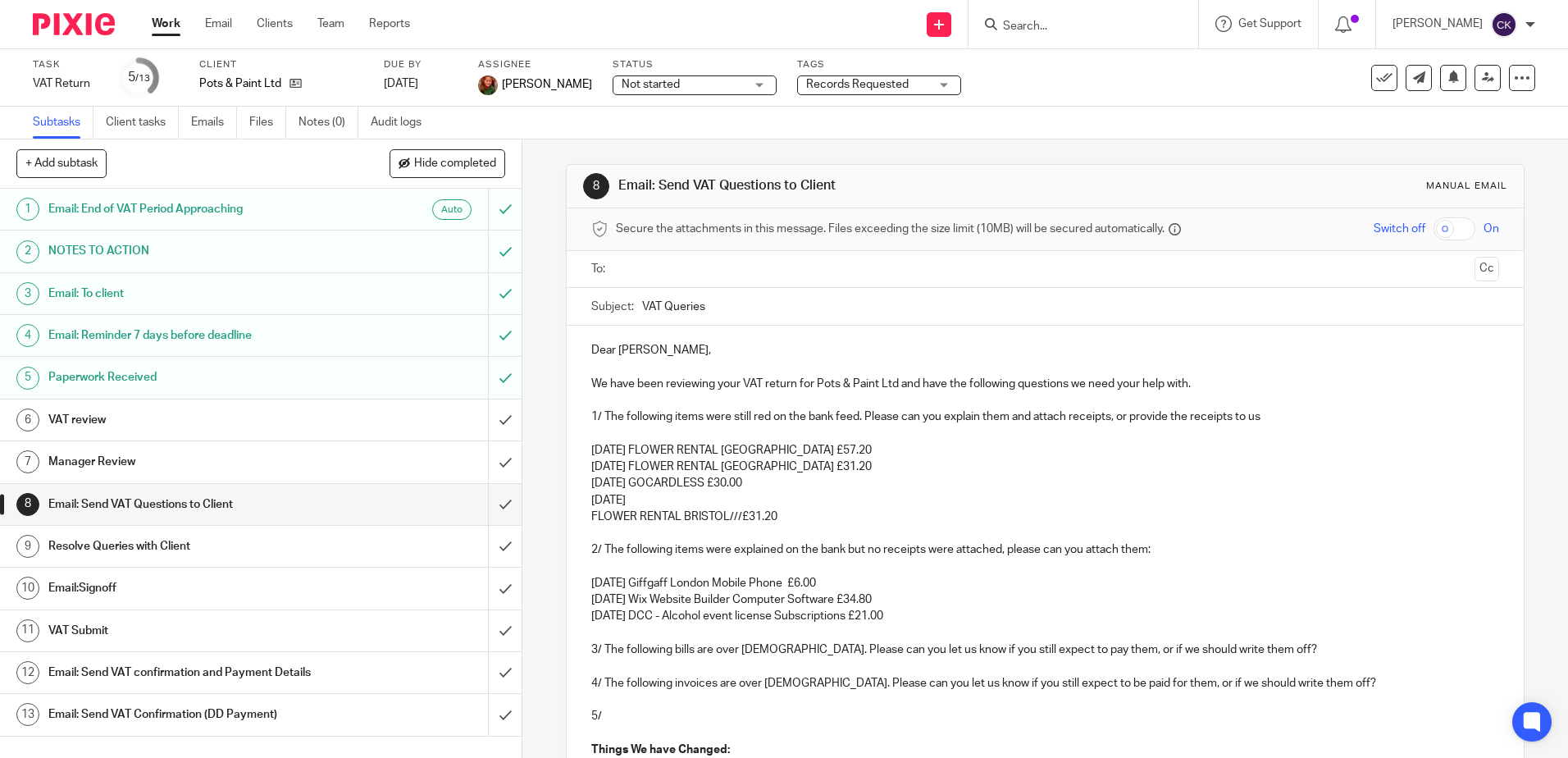
click at [637, 501] on p "02 Jun 25" at bounding box center [1044, 501] width 907 height 17
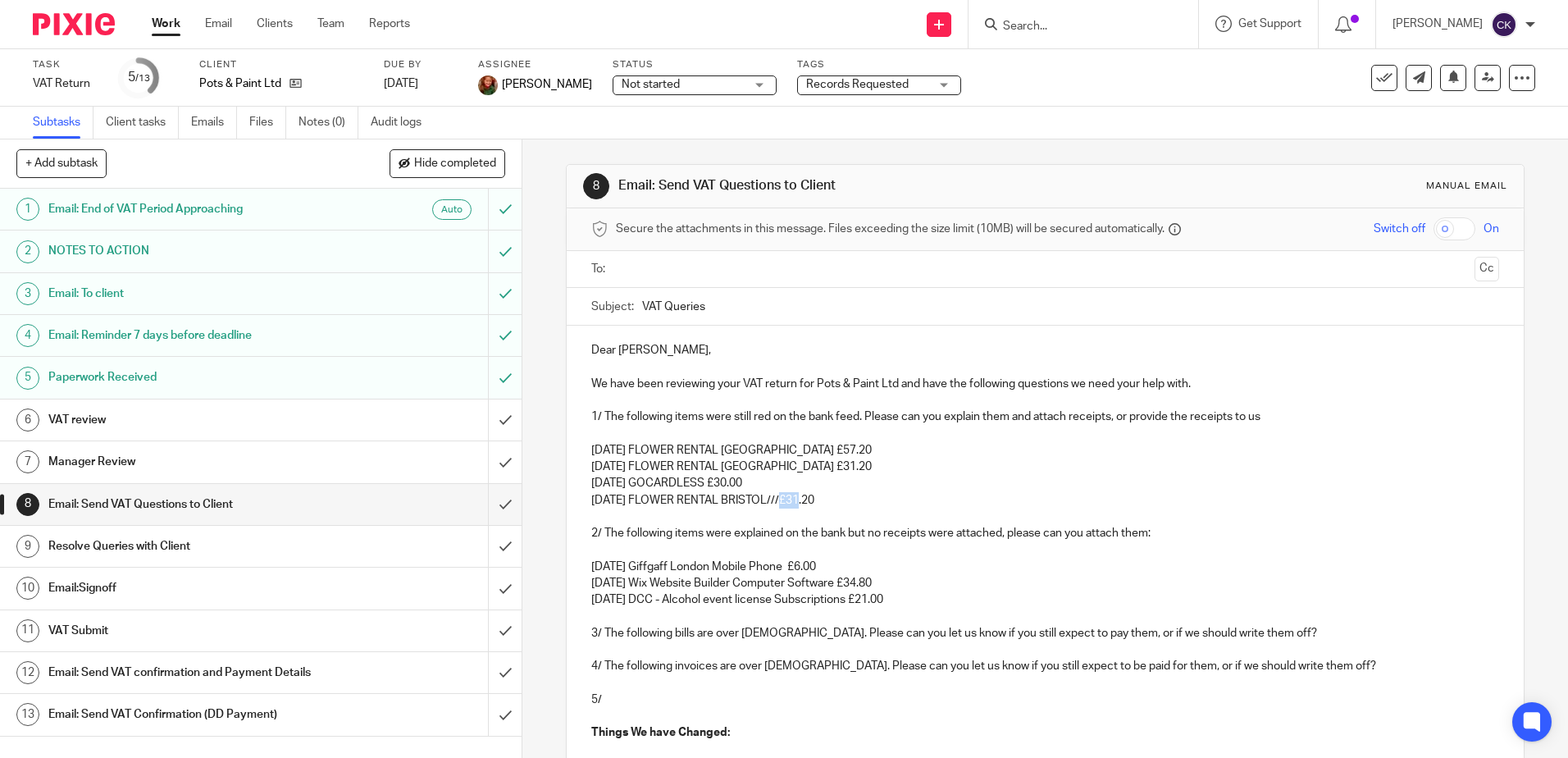
drag, startPoint x: 790, startPoint y: 505, endPoint x: 777, endPoint y: 505, distance: 13.0
click at [777, 505] on p "02 Jun 25 FLOWER RENTAL BRISTOL///£31.20" at bounding box center [1044, 501] width 907 height 17
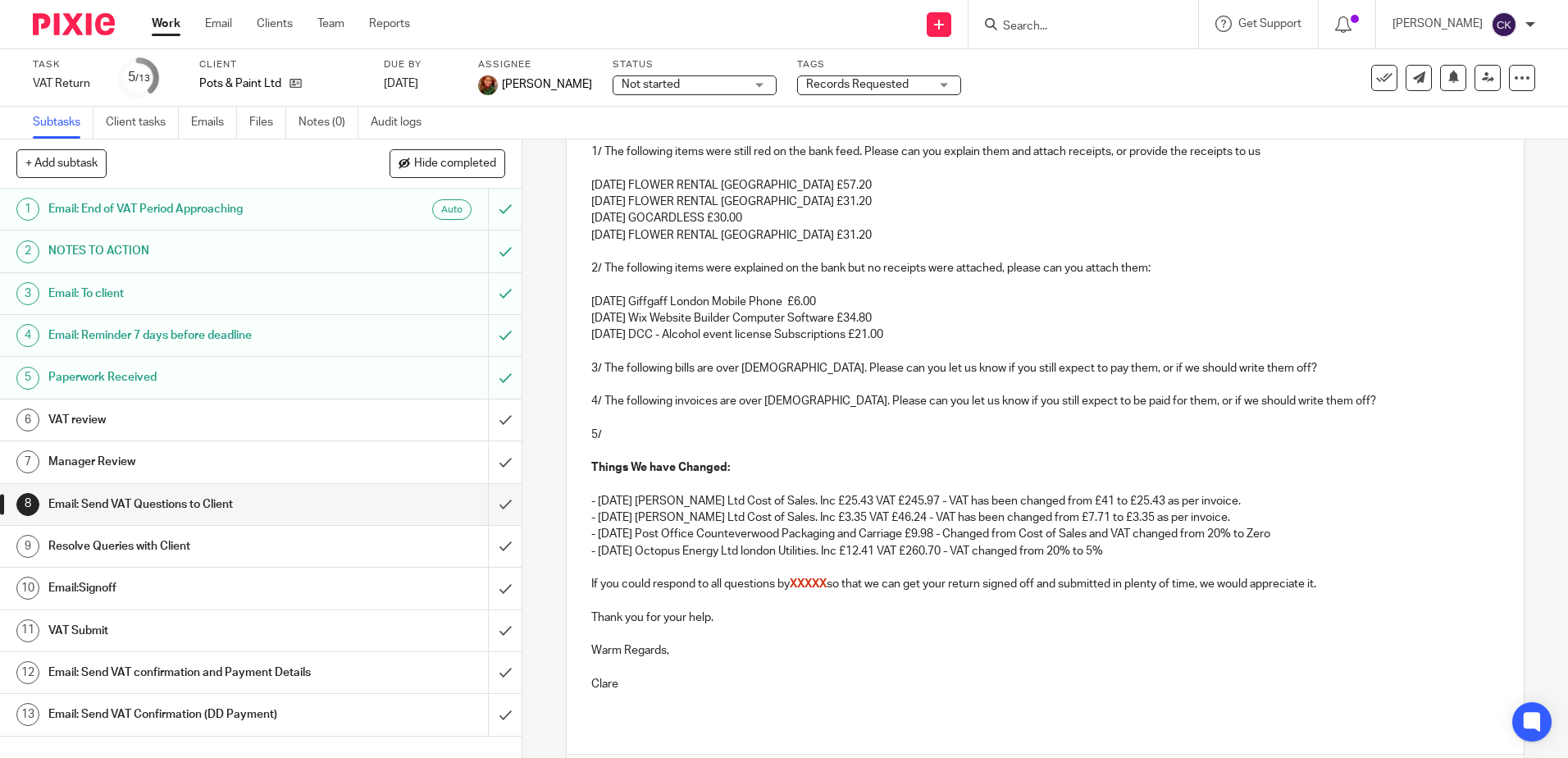
scroll to position [376, 0]
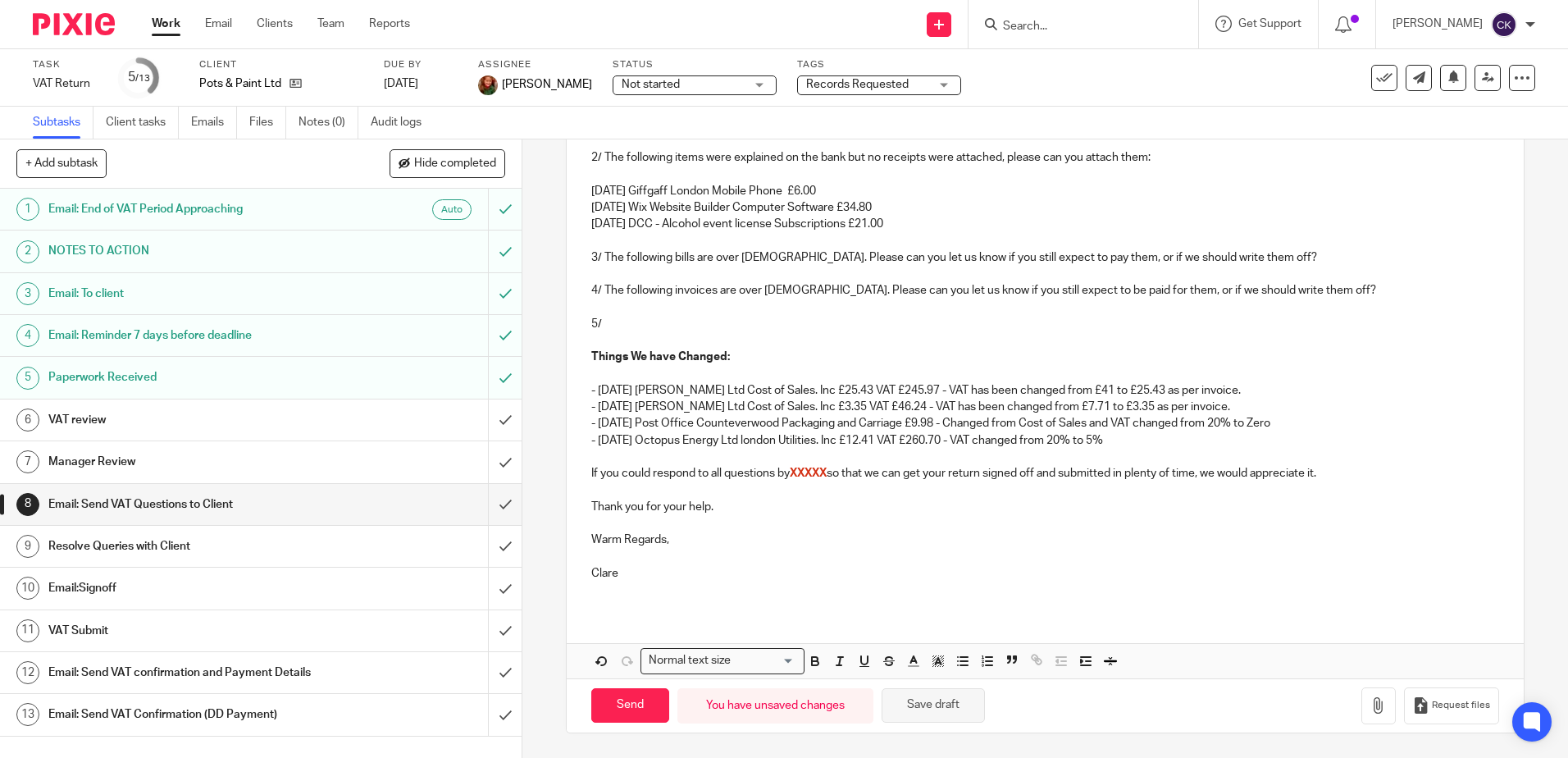
click at [905, 706] on button "Save draft" at bounding box center [933, 706] width 103 height 35
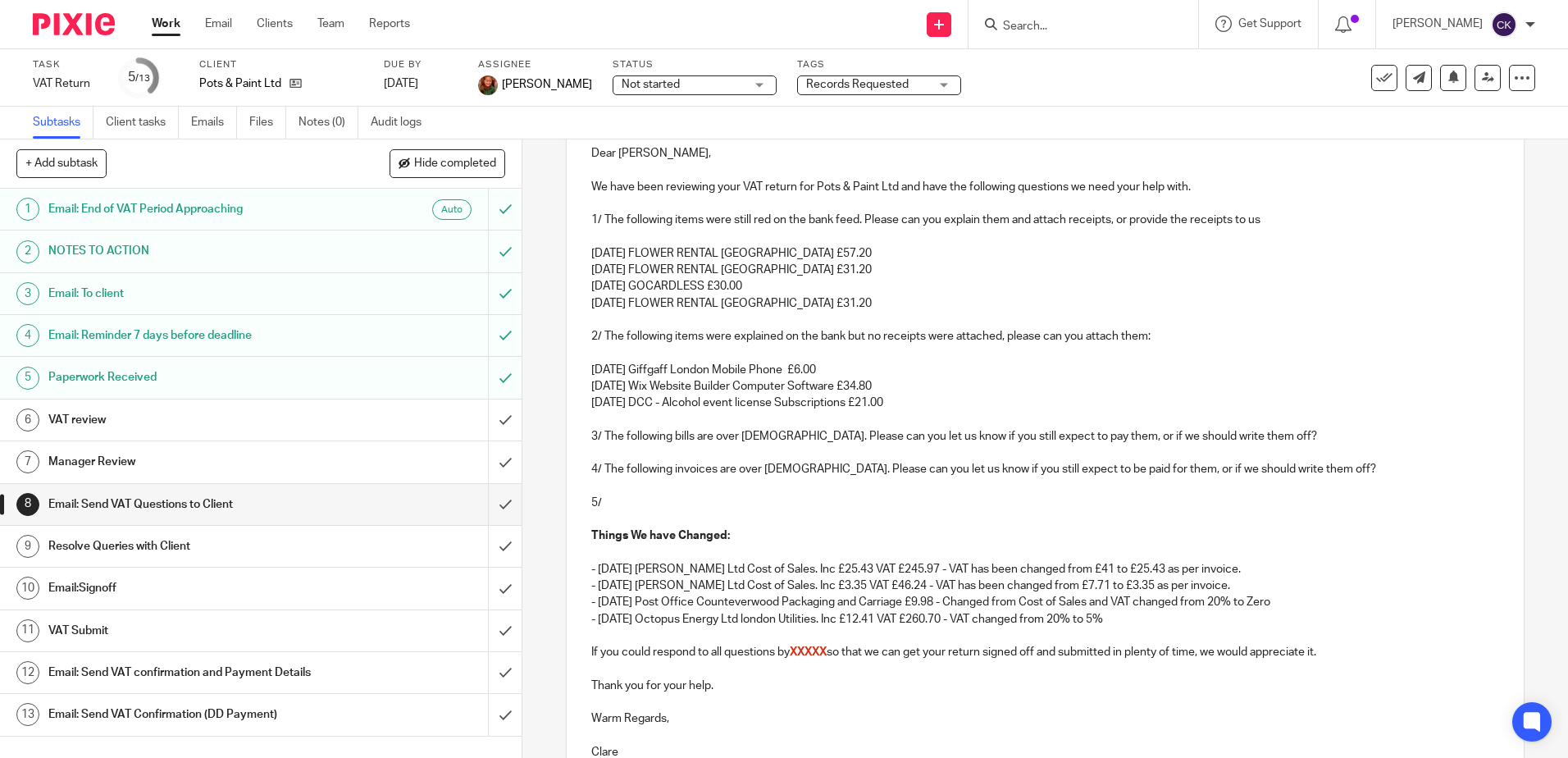
scroll to position [130, 0]
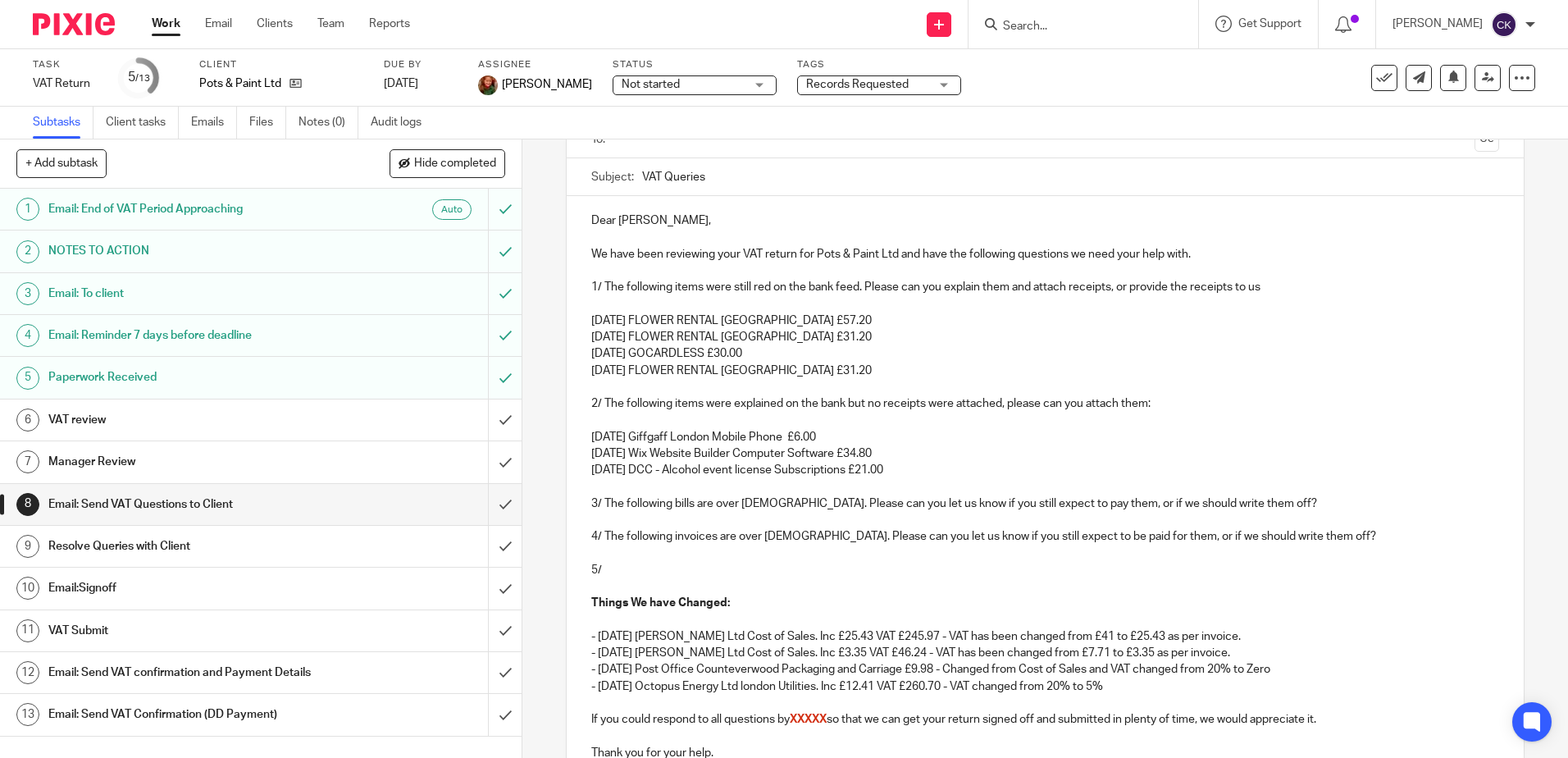
click at [815, 370] on p "[DATE] FLOWER RENTAL [GEOGRAPHIC_DATA] £31.20" at bounding box center [1044, 371] width 907 height 17
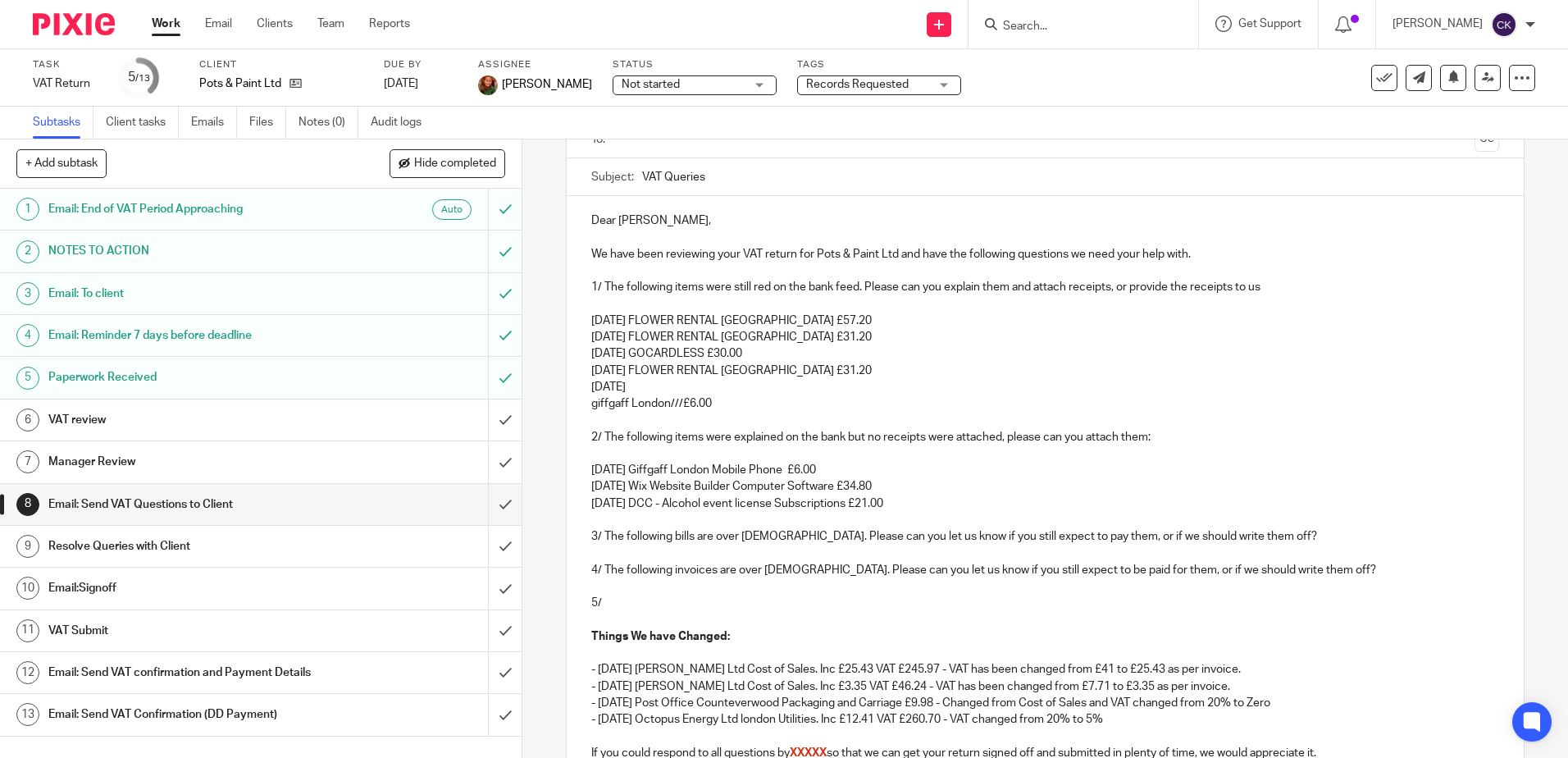
click at [639, 381] on p "05 Jun 25" at bounding box center [1044, 387] width 907 height 17
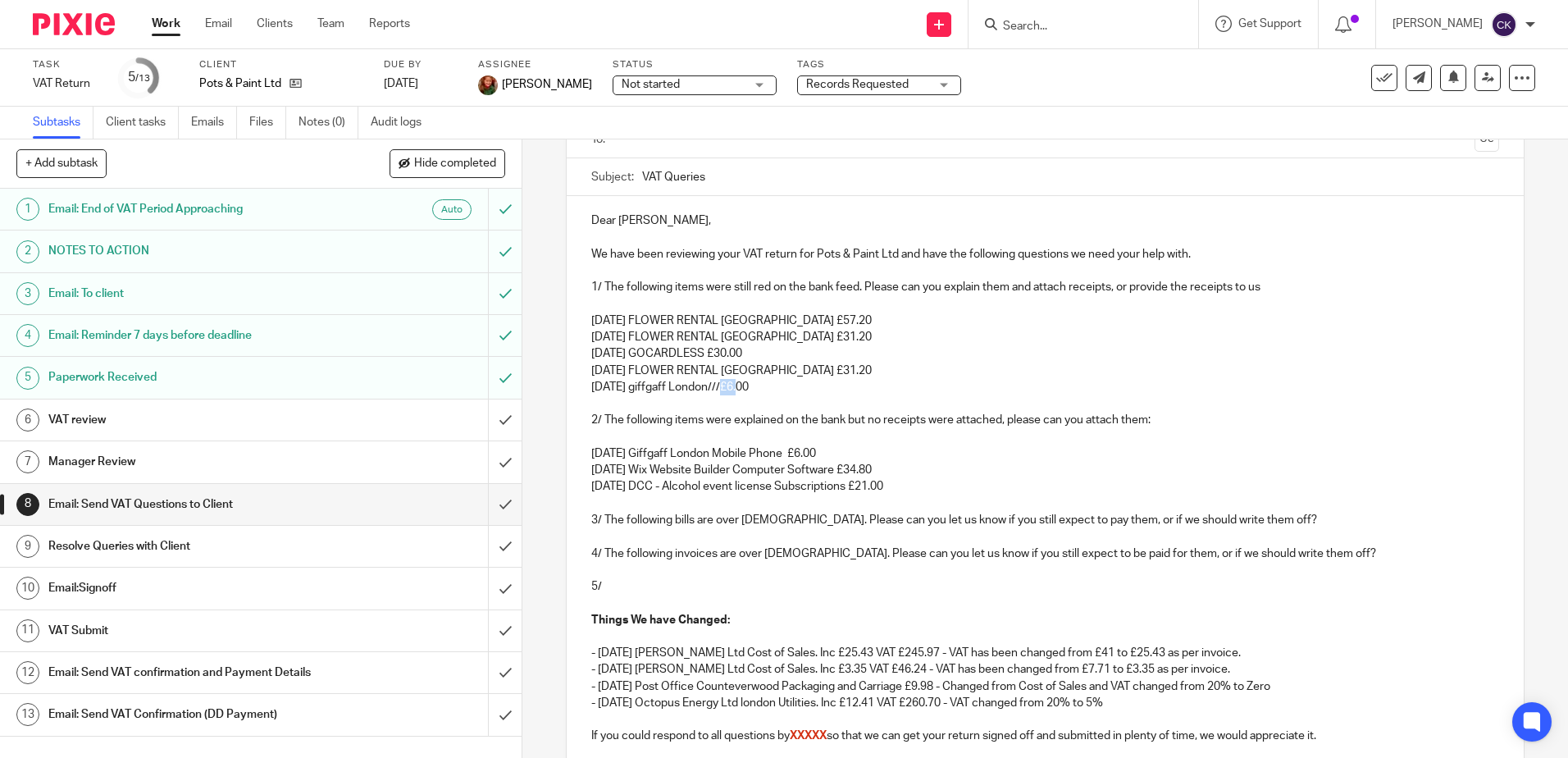
drag, startPoint x: 732, startPoint y: 392, endPoint x: 718, endPoint y: 392, distance: 14.0
click at [718, 392] on p "05 Jun 25 giffgaff London///£6.00" at bounding box center [1044, 387] width 907 height 17
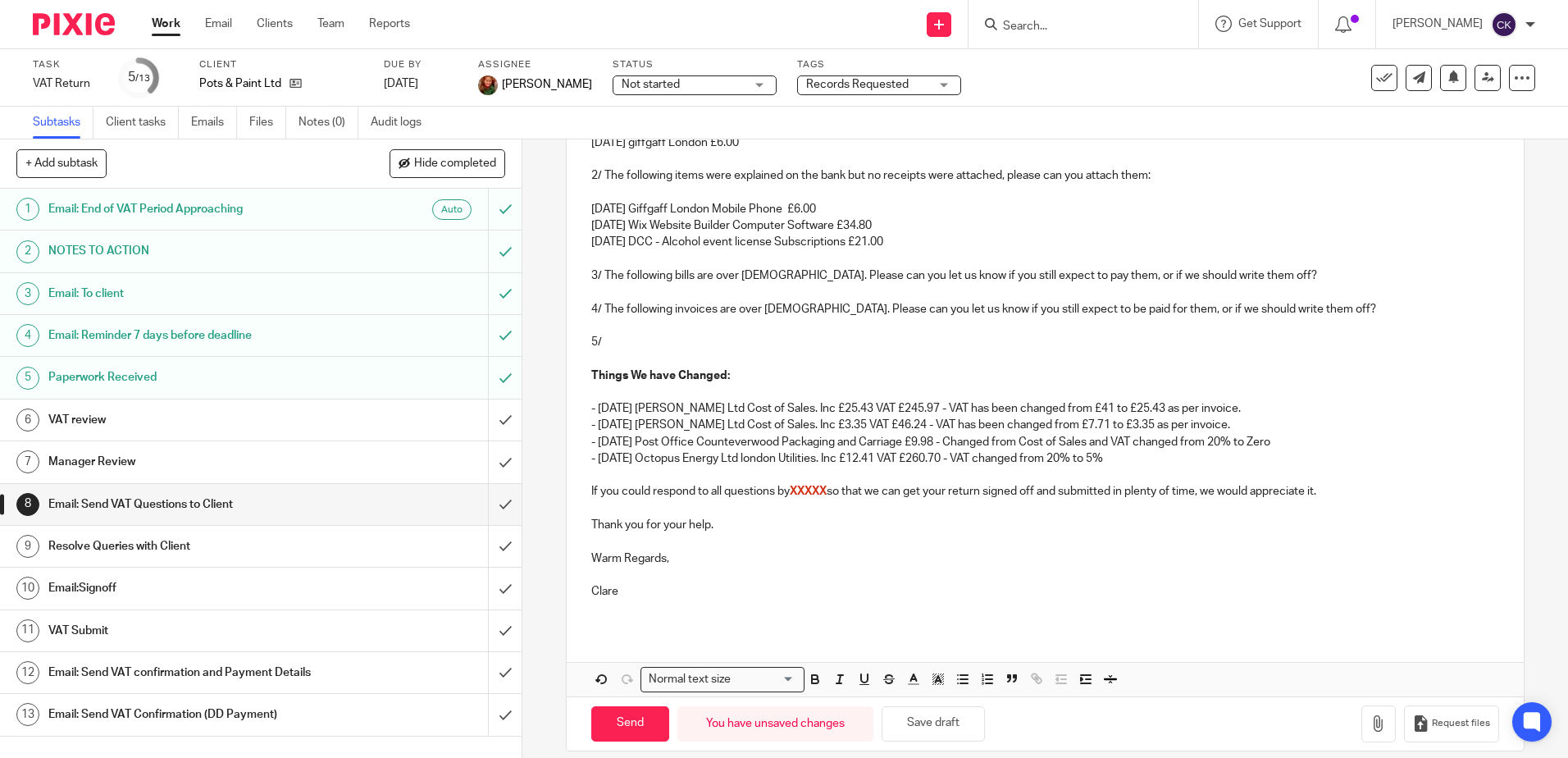
scroll to position [376, 0]
click at [1126, 455] on p "- [DATE] Octopus Energy Ltd london Utilities. Inc £12.41 VAT £260.70 - VAT chan…" at bounding box center [1044, 457] width 907 height 17
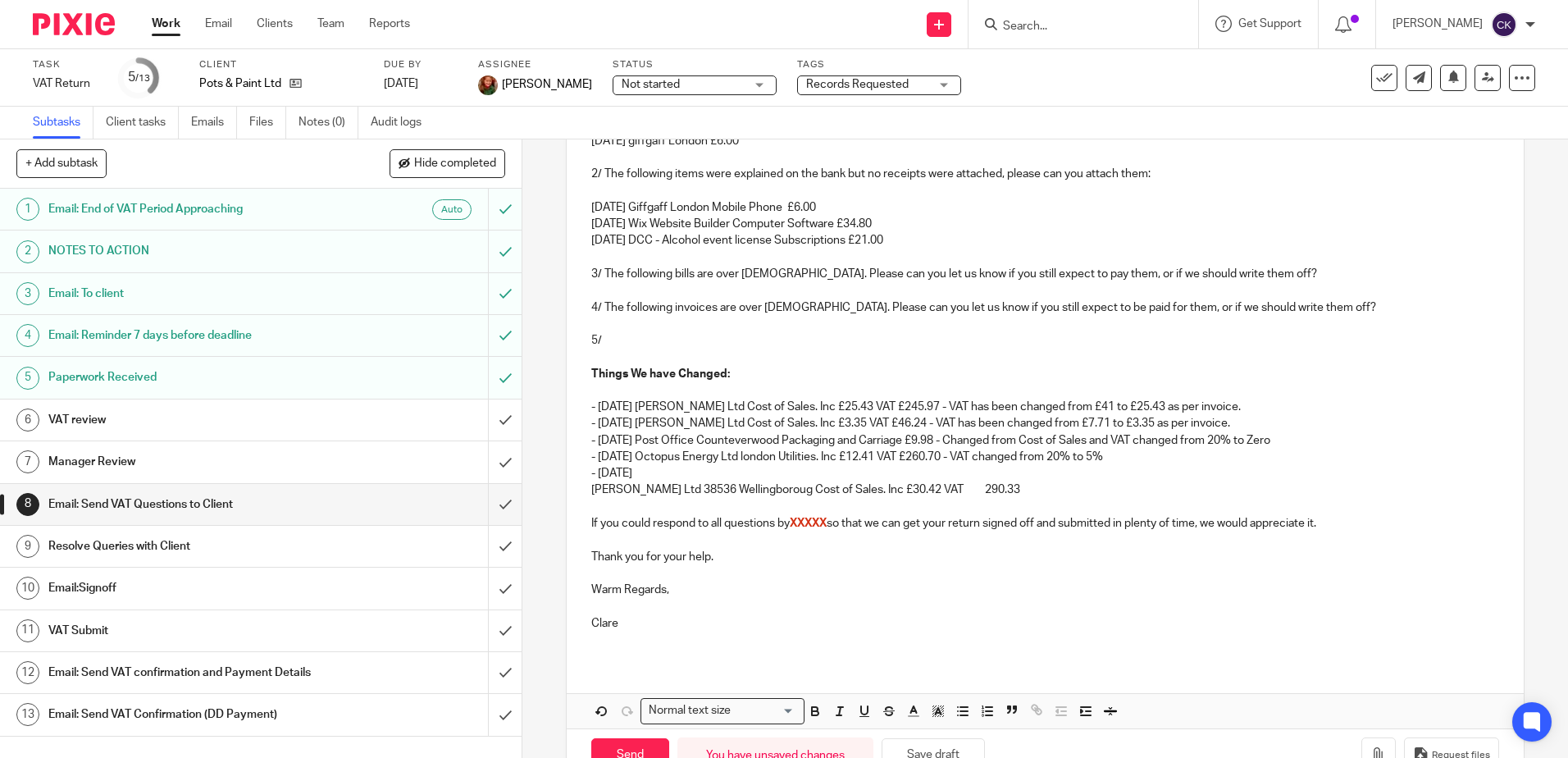
click at [645, 475] on p "- 09 Jun 25" at bounding box center [1044, 473] width 907 height 17
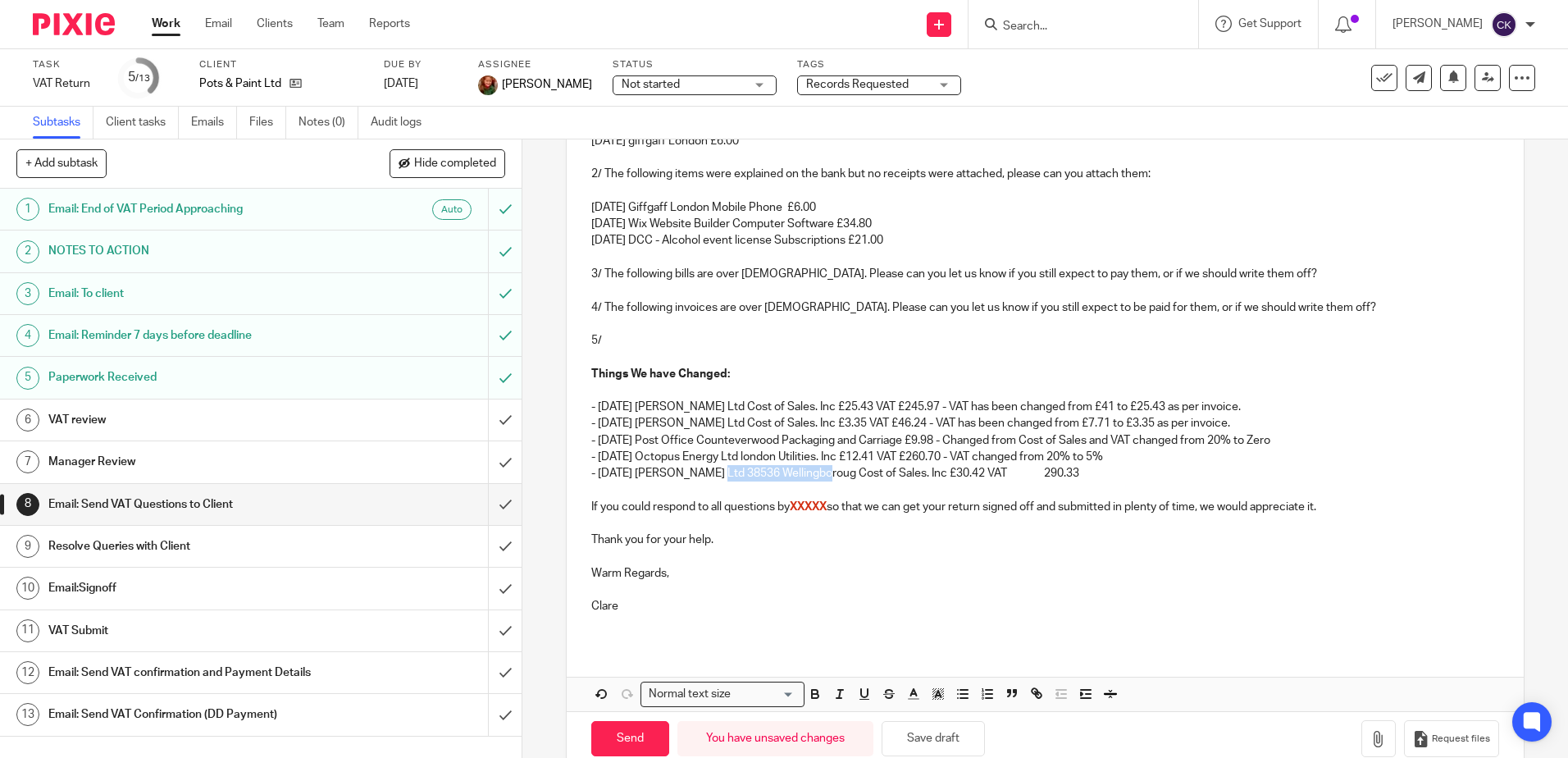
drag, startPoint x: 817, startPoint y: 477, endPoint x: 708, endPoint y: 477, distance: 109.0
click at [708, 477] on p "- 09 Jun 25 Booker Ltd 38536 Wellingboroug Cost of Sales. Inc £30.42 VAT 290.33" at bounding box center [1044, 473] width 907 height 17
drag, startPoint x: 889, startPoint y: 480, endPoint x: 860, endPoint y: 479, distance: 29.0
click at [860, 479] on p "- 09 Jun 25 Booker Ltd Cost of Sales. Inc £30.42 VAT 290.33" at bounding box center [1044, 473] width 907 height 17
drag, startPoint x: 1211, startPoint y: 404, endPoint x: 903, endPoint y: 404, distance: 308.0
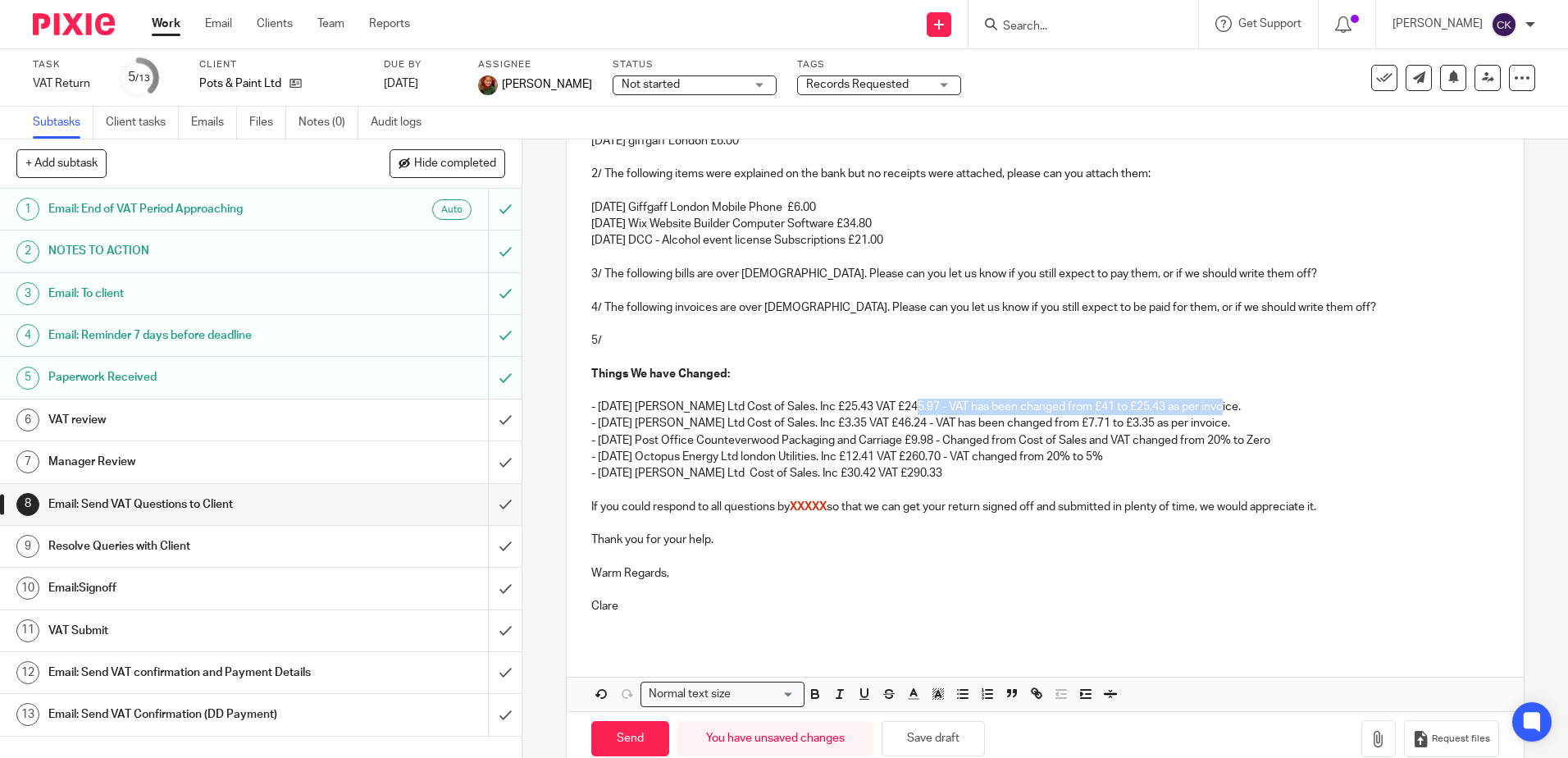
click at [903, 404] on p "- [DATE] [PERSON_NAME] Ltd Cost of Sales. Inc £25.43 VAT £245.97 - VAT has been…" at bounding box center [1044, 407] width 907 height 17
copy p "- VAT has been changed from £41 to £25.43 as per invoice."
click at [906, 472] on p "- 09 Jun 25 Booker Ltd Cost of Sales. Inc £30.42 VAT £290.33" at bounding box center [1044, 473] width 907 height 17
drag, startPoint x: 1081, startPoint y: 474, endPoint x: 1072, endPoint y: 474, distance: 9.0
click at [1072, 474] on p "- 09 Jun 25 Booker Ltd Cost of Sales. Inc £30.42 VAT £290.33 - VAT has been cha…" at bounding box center [1044, 473] width 907 height 17
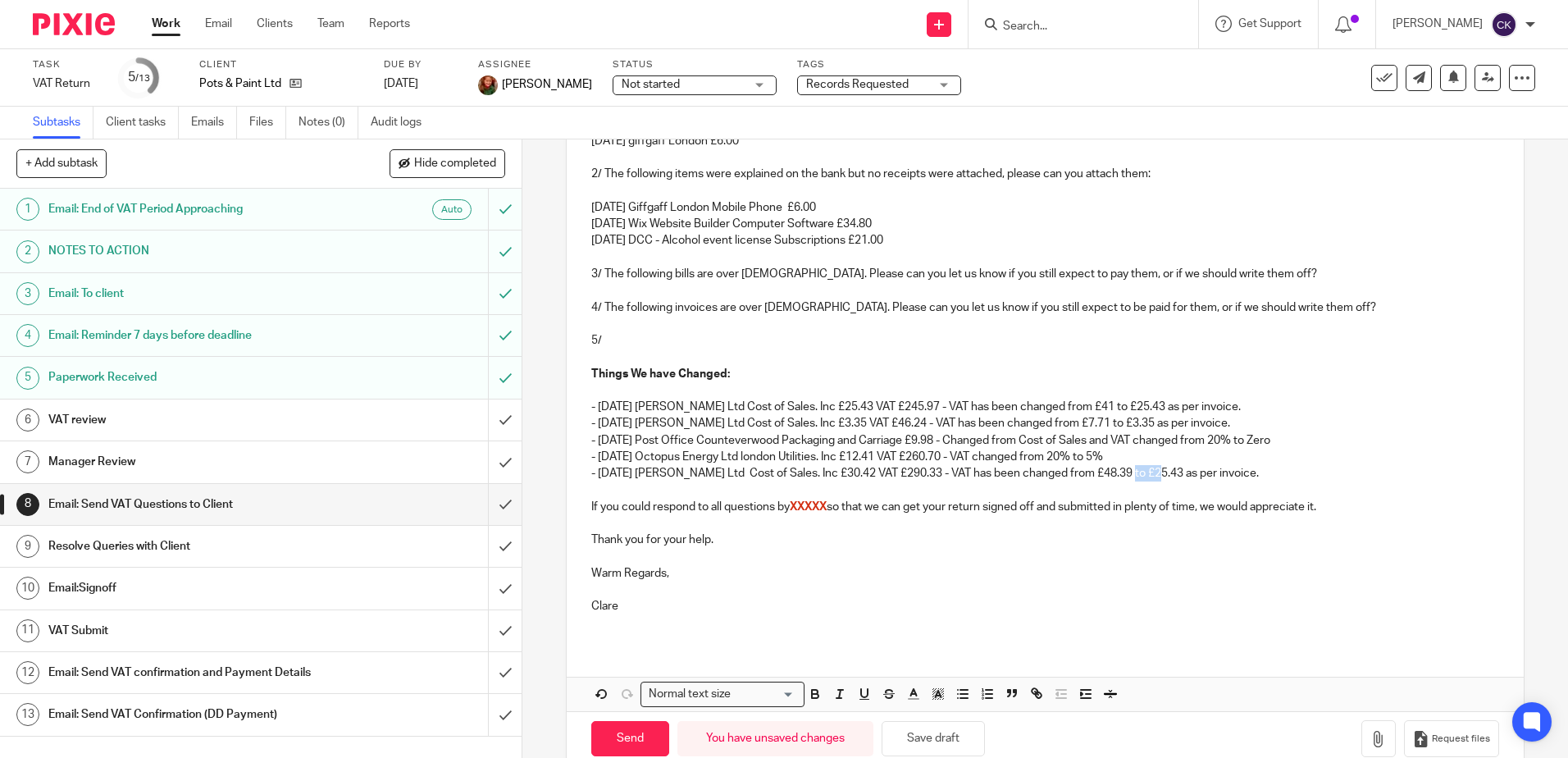
drag, startPoint x: 1148, startPoint y: 473, endPoint x: 1122, endPoint y: 478, distance: 26.5
click at [1122, 478] on p "- 09 Jun 25 Booker Ltd Cost of Sales. Inc £30.42 VAT £290.33 - VAT has been cha…" at bounding box center [1044, 473] width 907 height 17
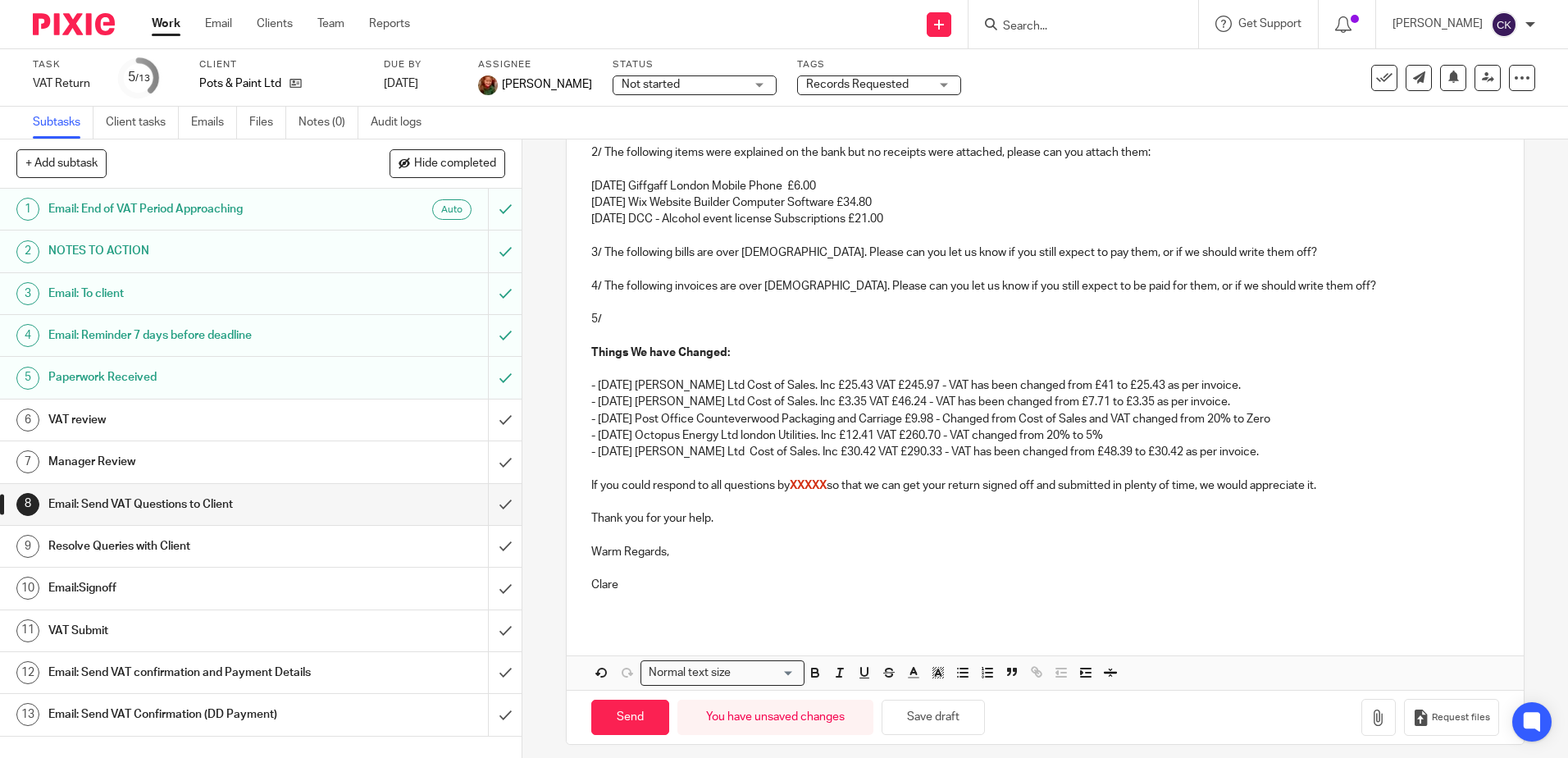
scroll to position [409, 0]
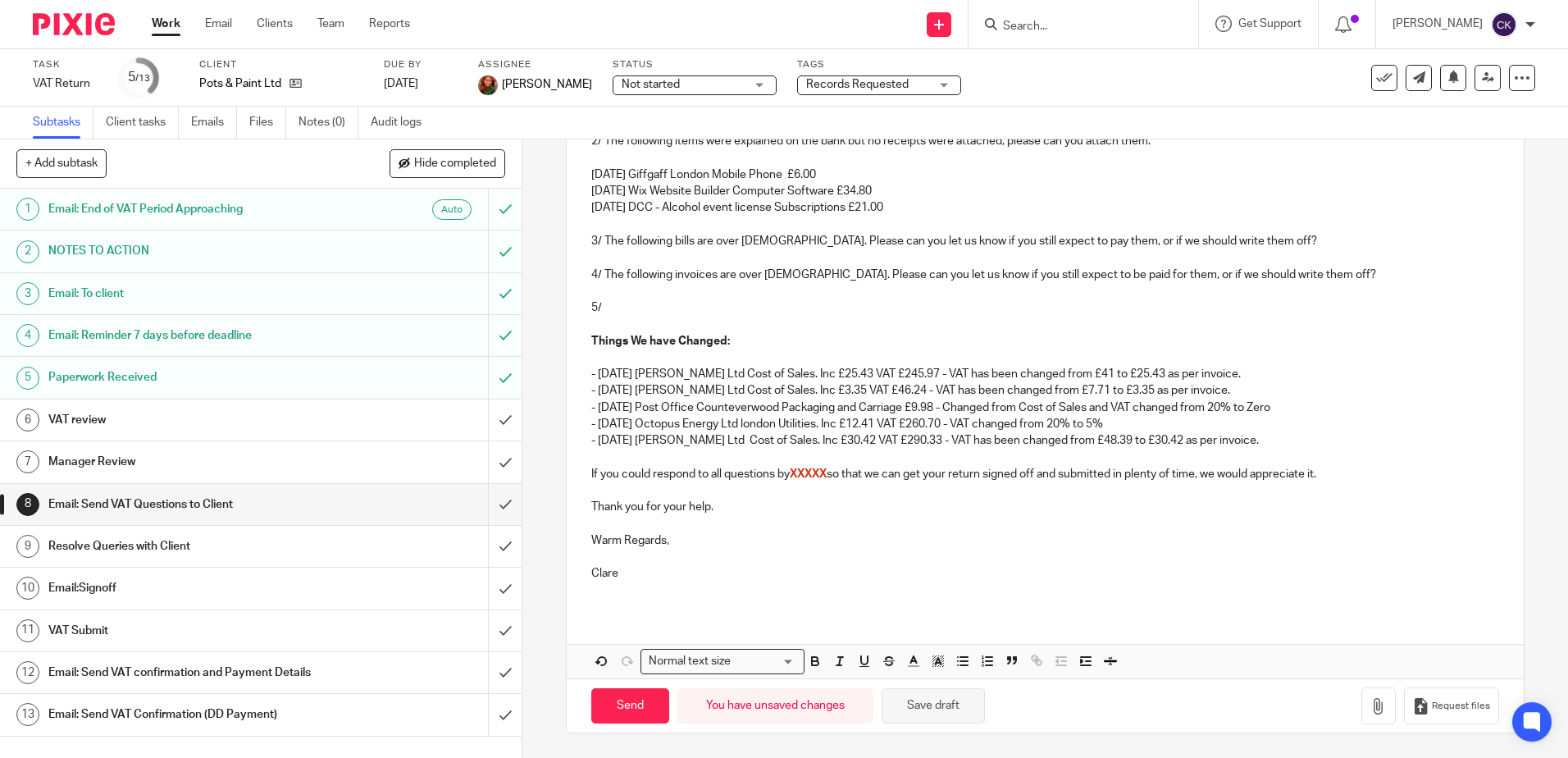
click at [939, 707] on button "Save draft" at bounding box center [933, 706] width 103 height 35
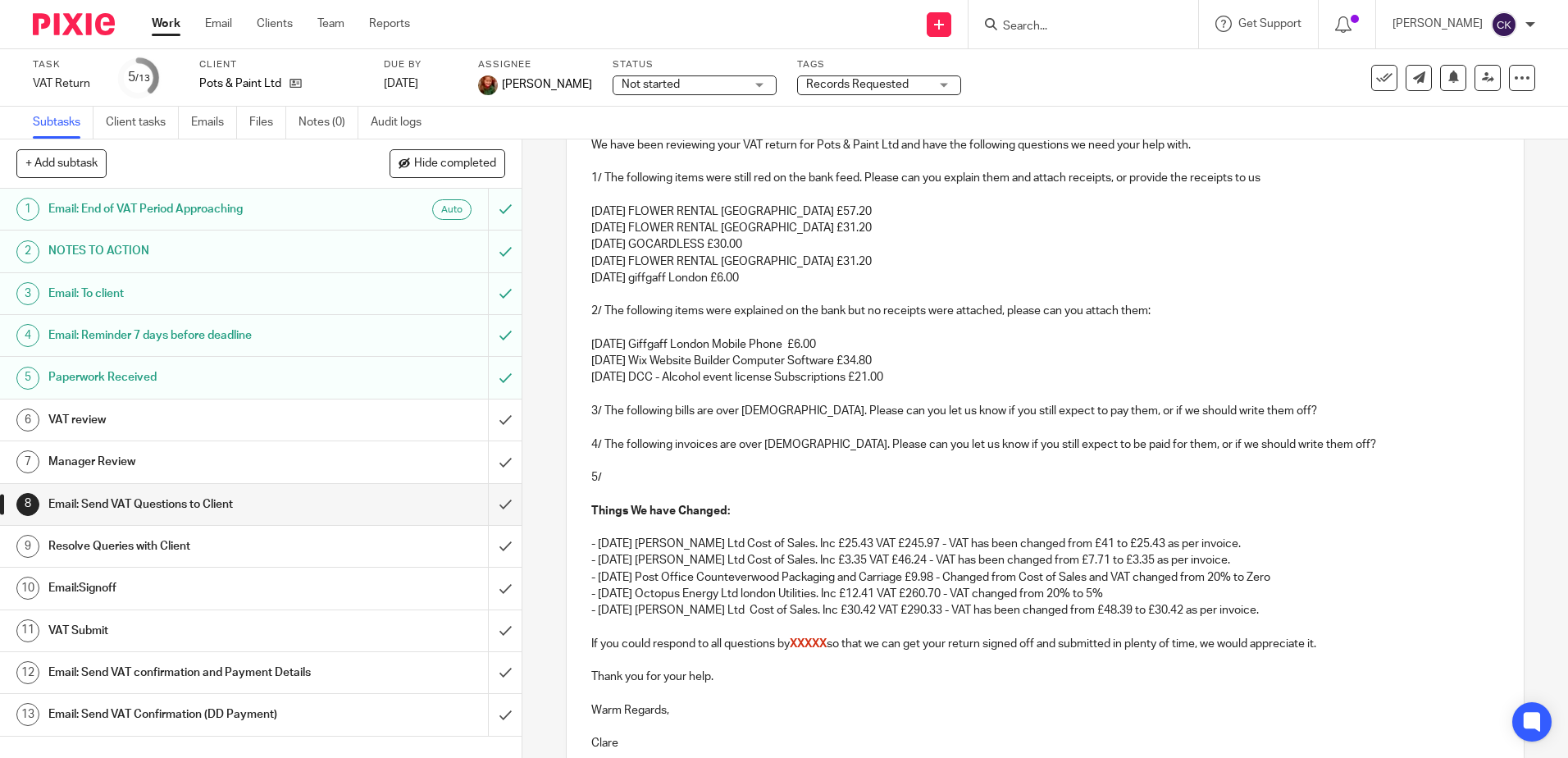
scroll to position [163, 0]
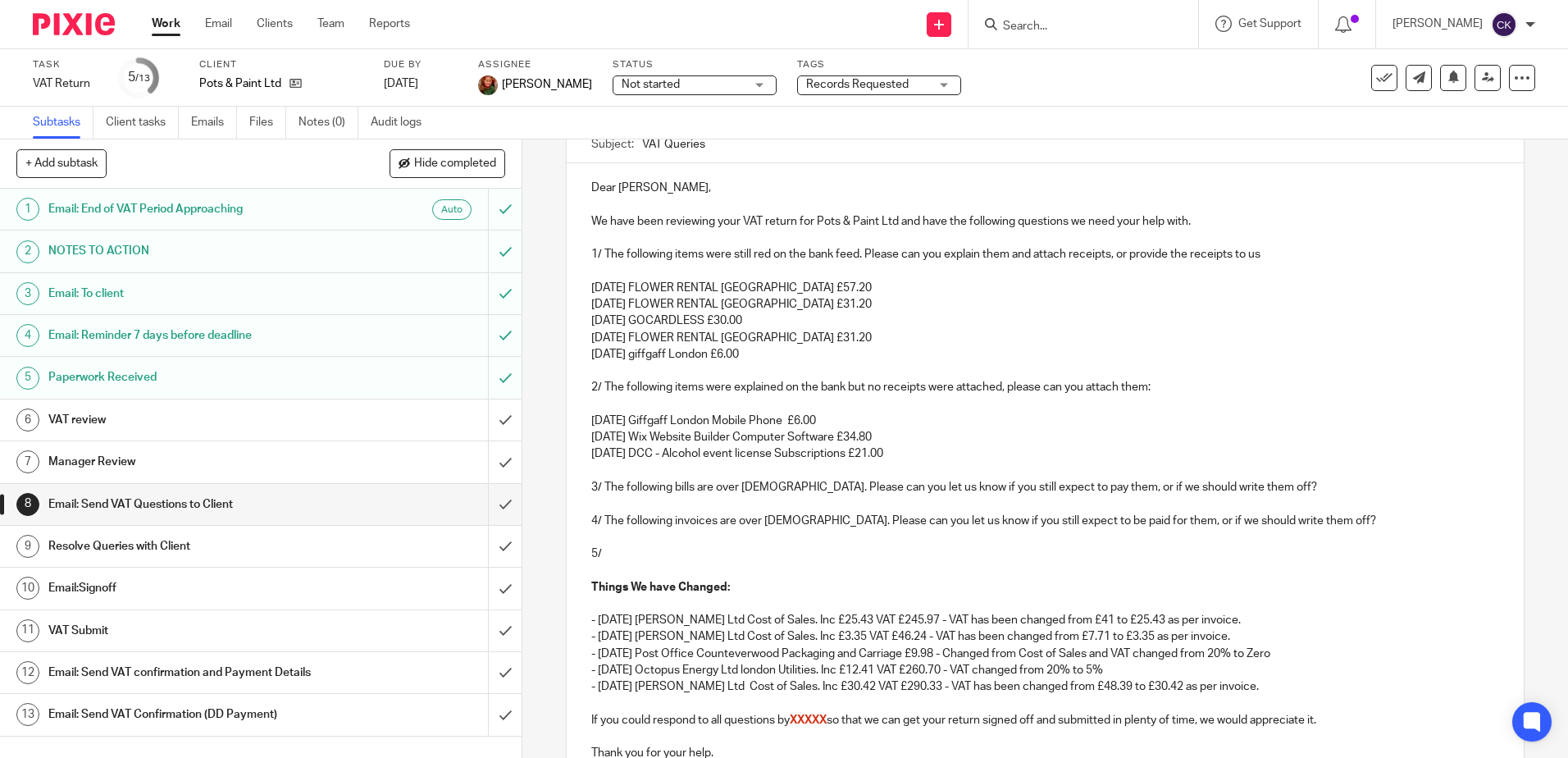
click at [752, 356] on p "[DATE] giffgaff London £6.00" at bounding box center [1044, 355] width 907 height 17
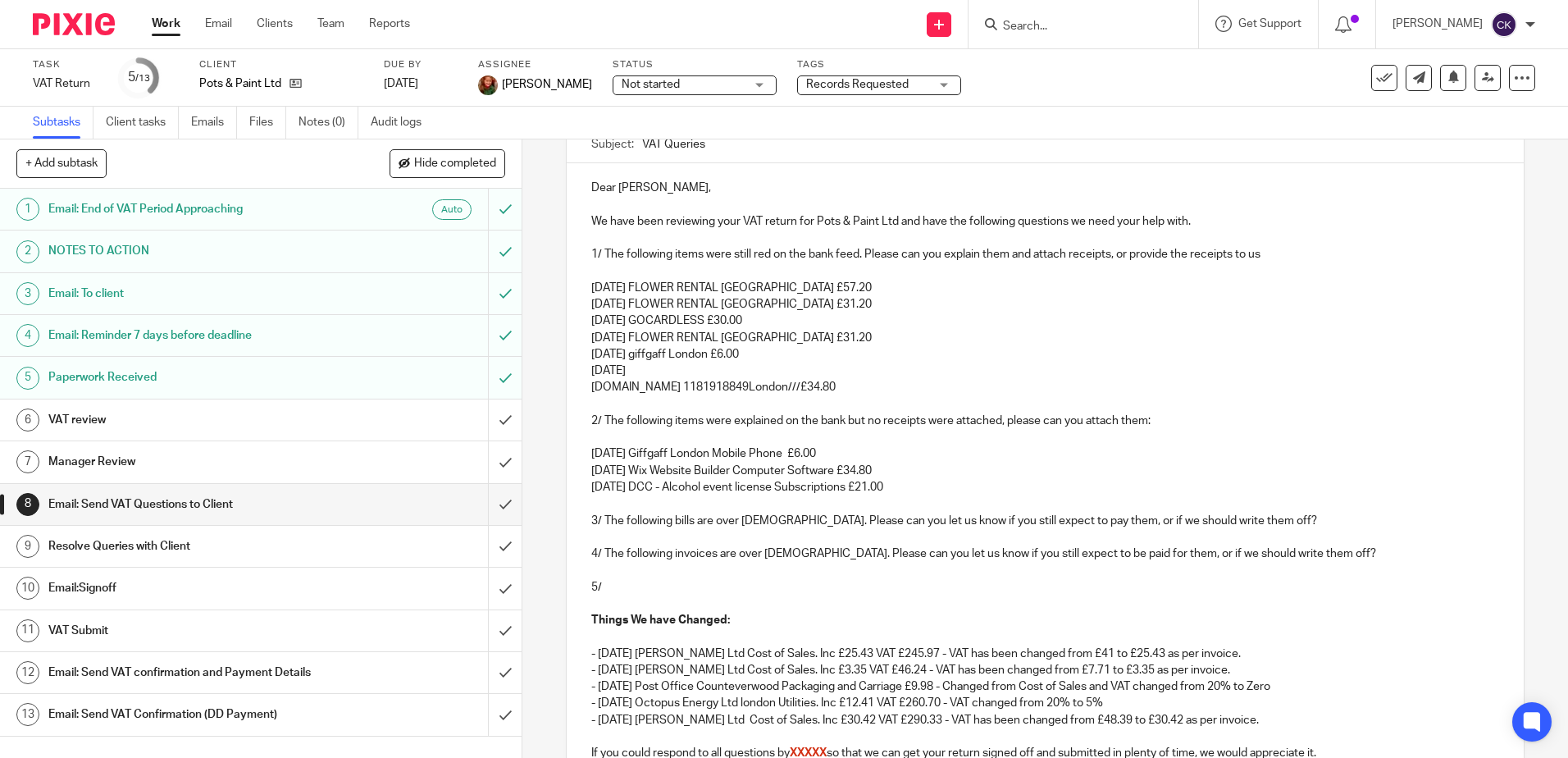
click at [637, 370] on p "09 Jun 25" at bounding box center [1044, 371] width 907 height 17
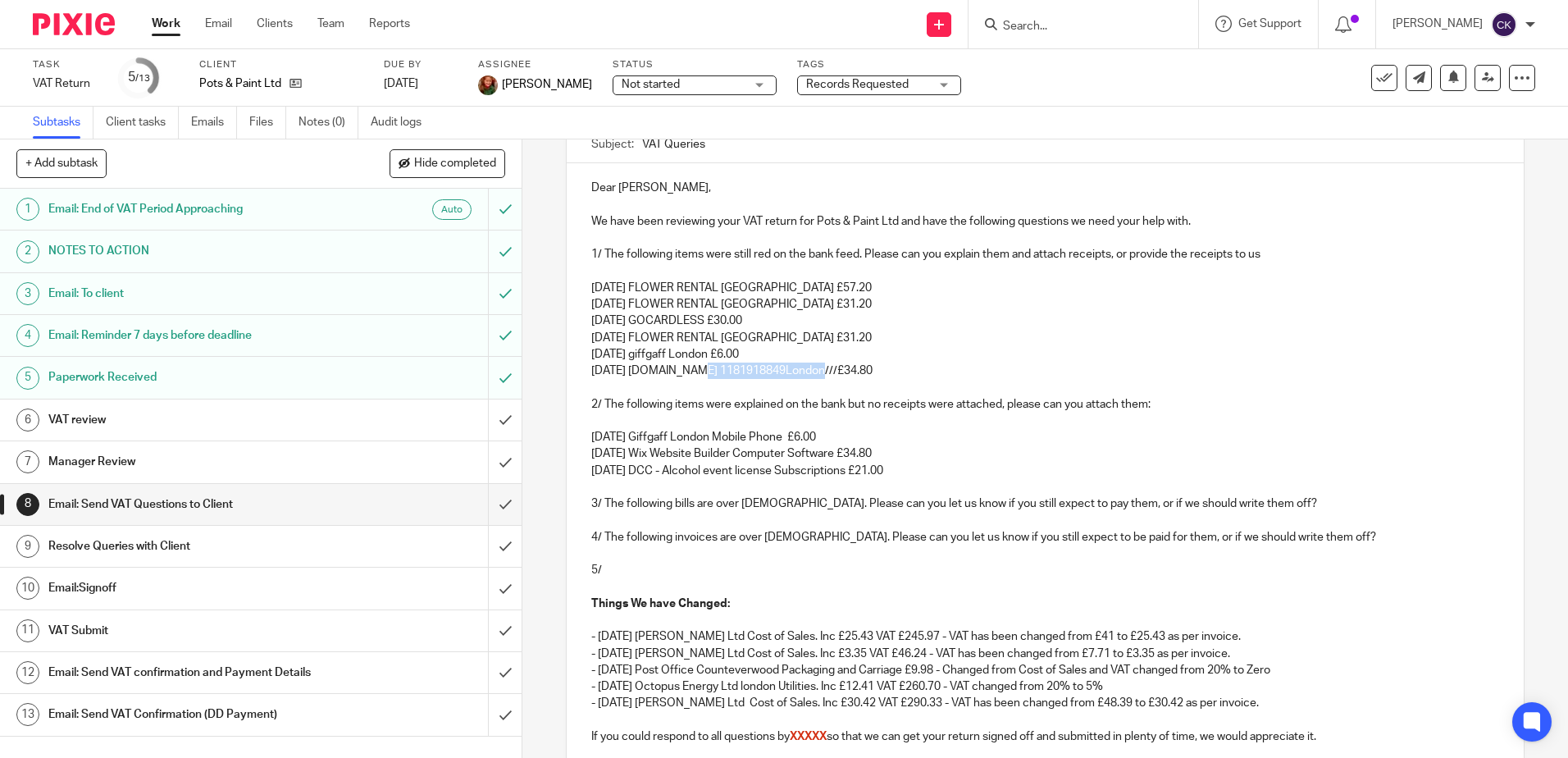
drag, startPoint x: 806, startPoint y: 373, endPoint x: 688, endPoint y: 372, distance: 118.0
click at [688, 372] on p "09 Jun 25 Wix.com 1181918849London///£34.80" at bounding box center [1044, 371] width 907 height 17
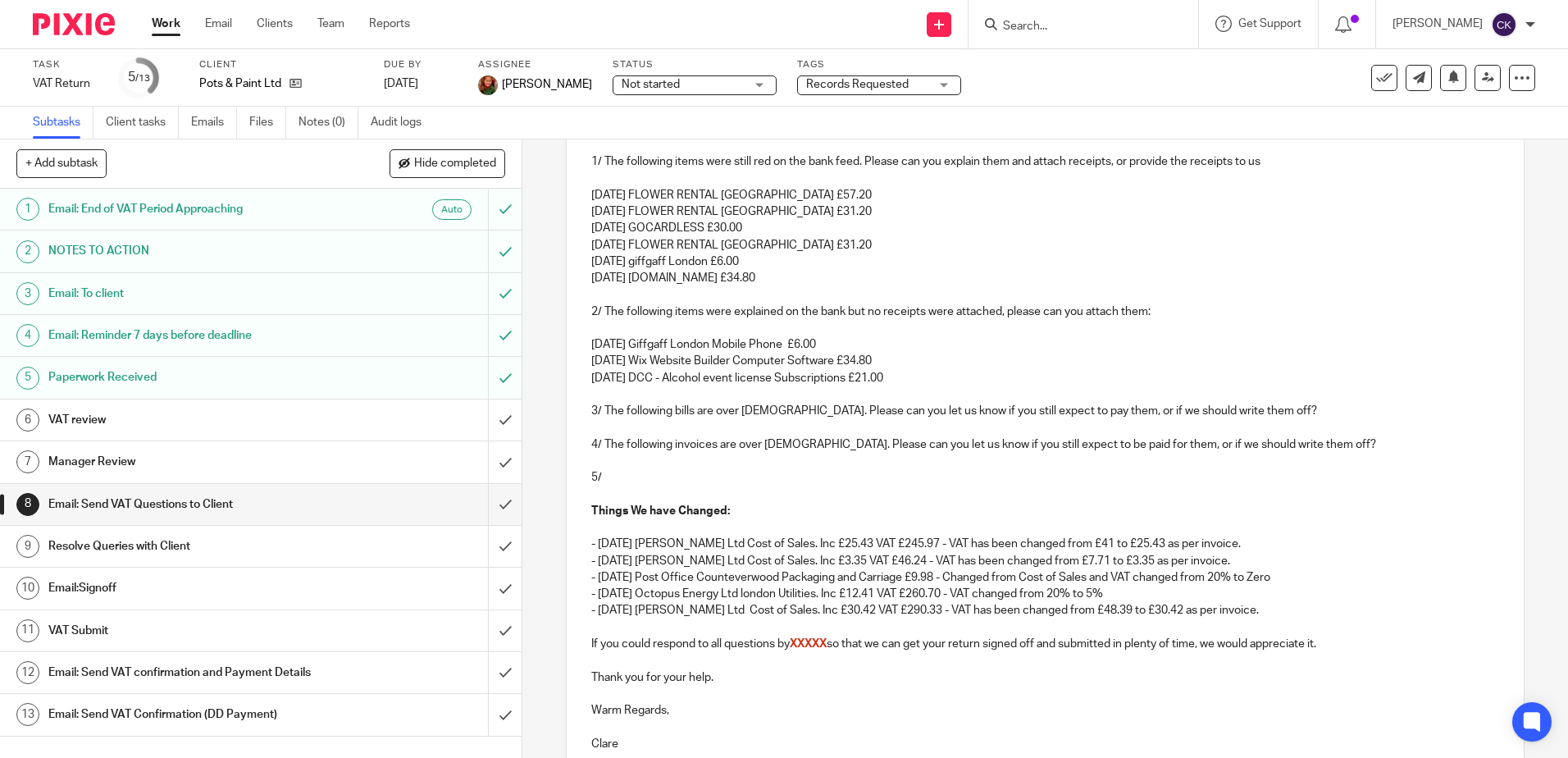
scroll to position [424, 0]
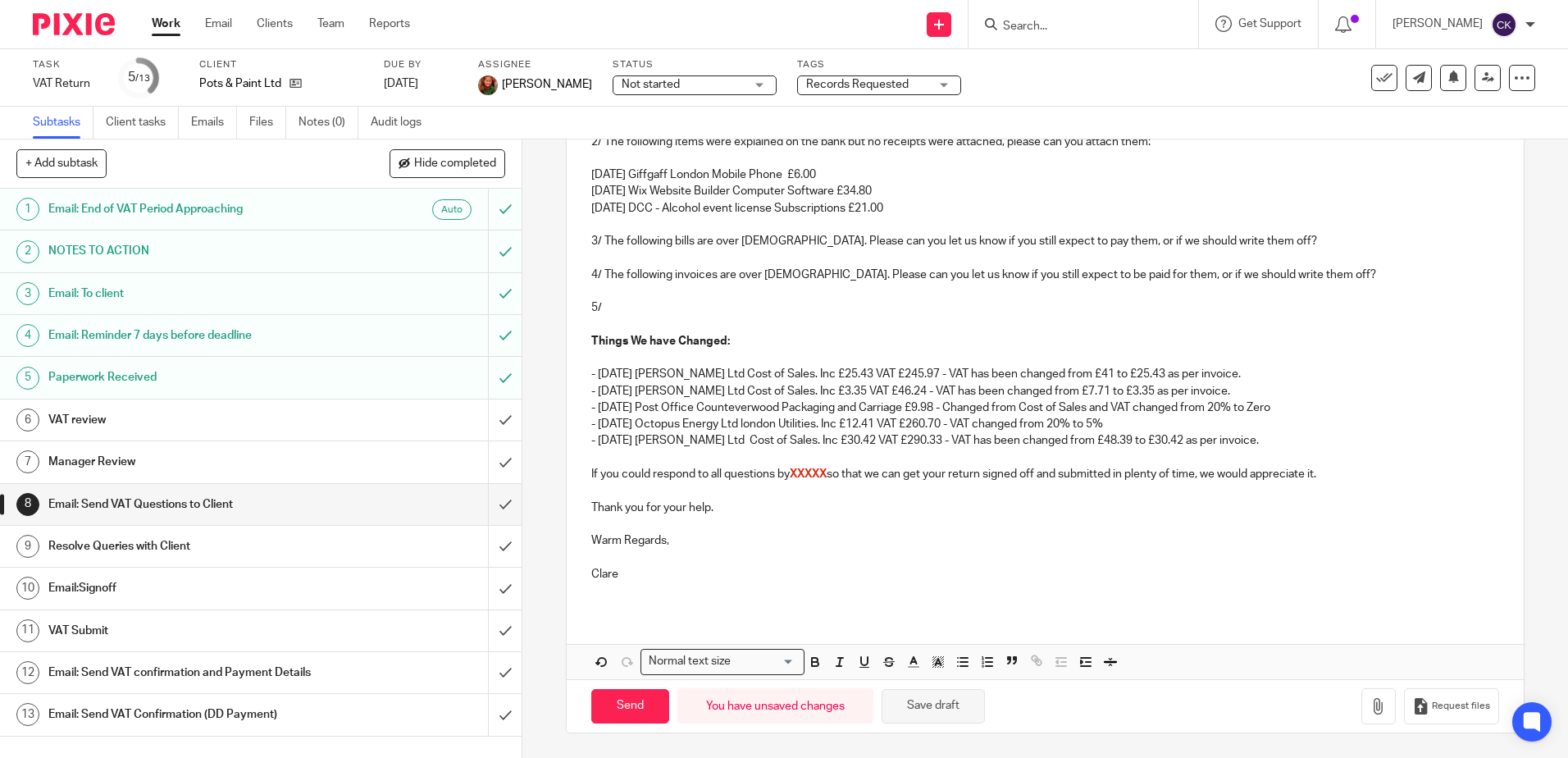
click at [920, 713] on button "Save draft" at bounding box center [933, 707] width 103 height 35
click at [1236, 437] on p "- 09 Jun 25 Booker Ltd Cost of Sales. Inc £30.42 VAT £290.33 - VAT has been cha…" at bounding box center [1044, 440] width 907 height 17
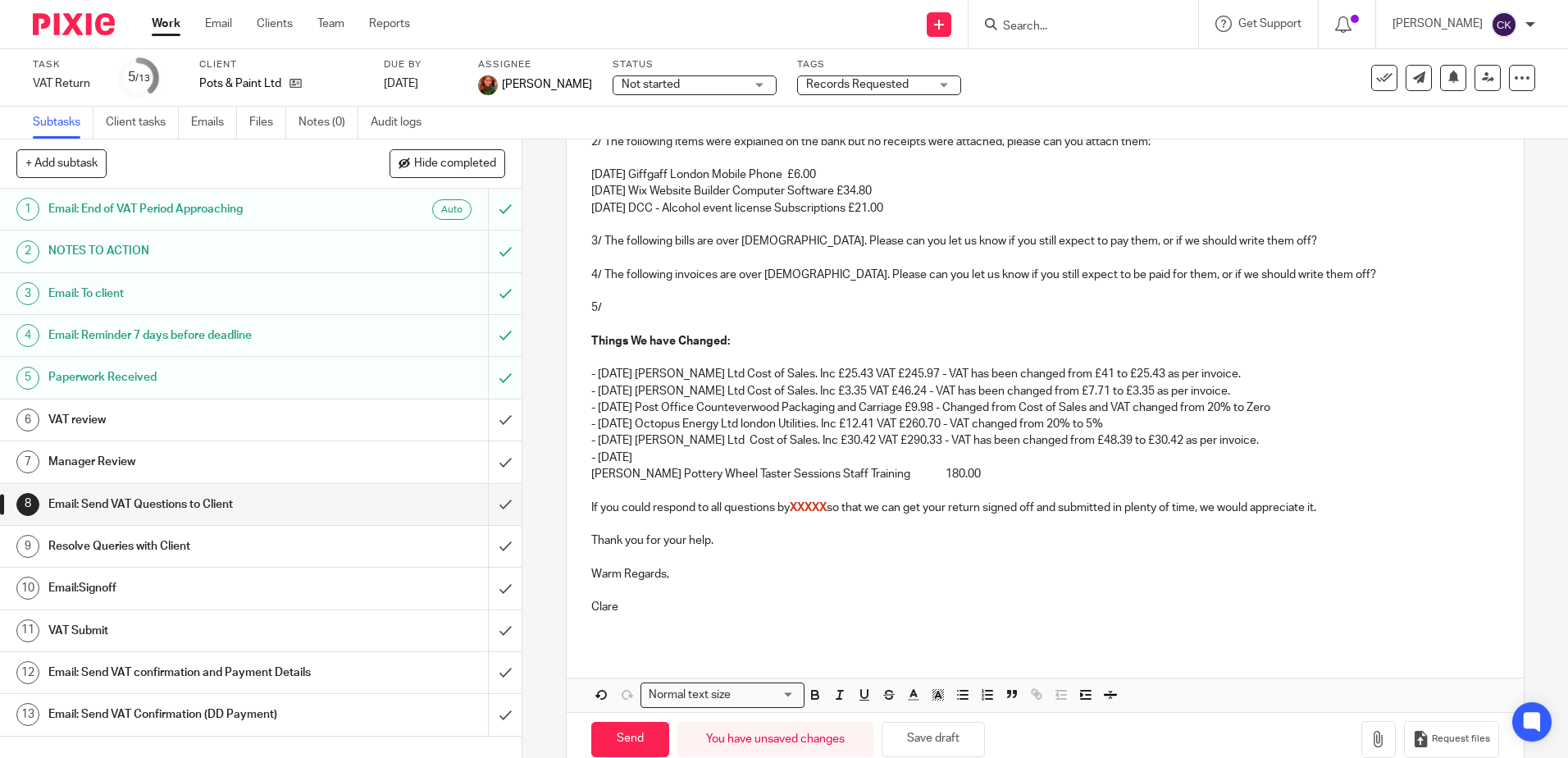
drag, startPoint x: 645, startPoint y: 450, endPoint x: 652, endPoint y: 457, distance: 9.9
click at [648, 453] on p "- 11 Jun 25" at bounding box center [1044, 458] width 907 height 17
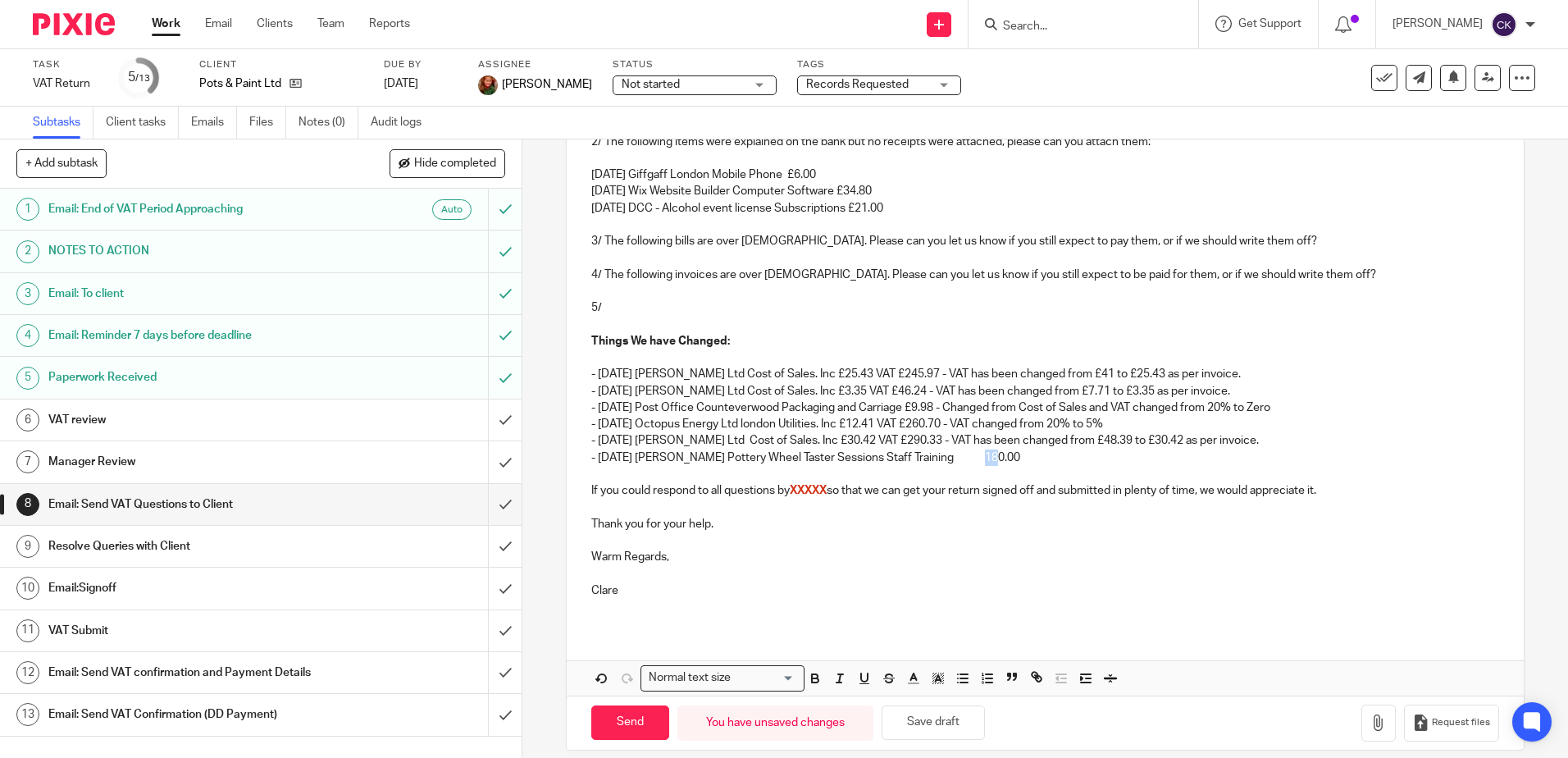
drag, startPoint x: 995, startPoint y: 458, endPoint x: 950, endPoint y: 457, distance: 45.0
click at [950, 457] on p "- 11 Jun 25 Sarah Bounds Pottery Wheel Taster Sessions Staff Training 180.00" at bounding box center [1044, 458] width 907 height 17
click at [998, 457] on p "- 11 Jun 25 Sarah Bounds Pottery Wheel Taster Sessions Staff Training £180.00" at bounding box center [1044, 458] width 907 height 17
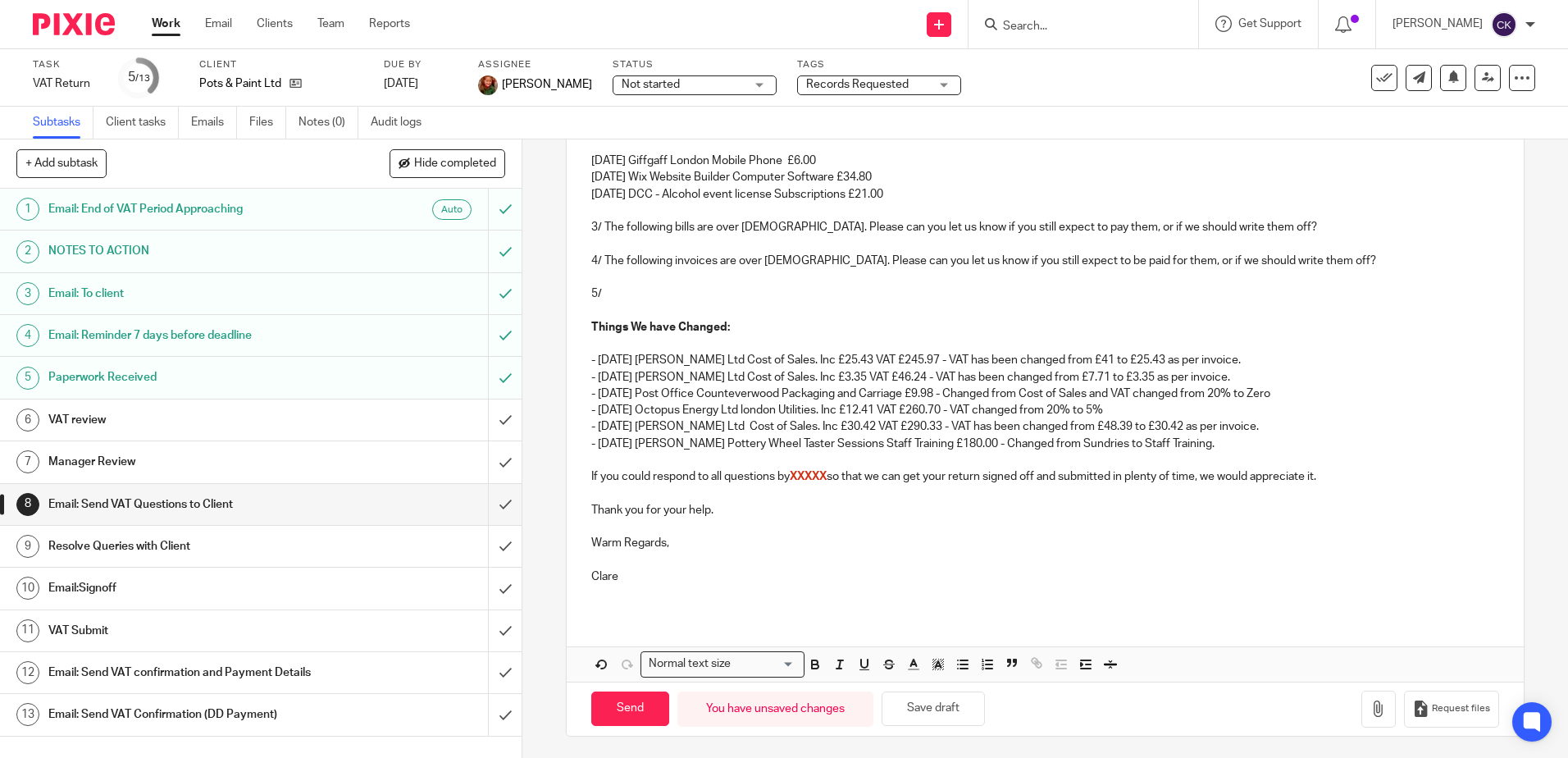
scroll to position [442, 0]
click at [915, 710] on button "Save draft" at bounding box center [933, 706] width 103 height 35
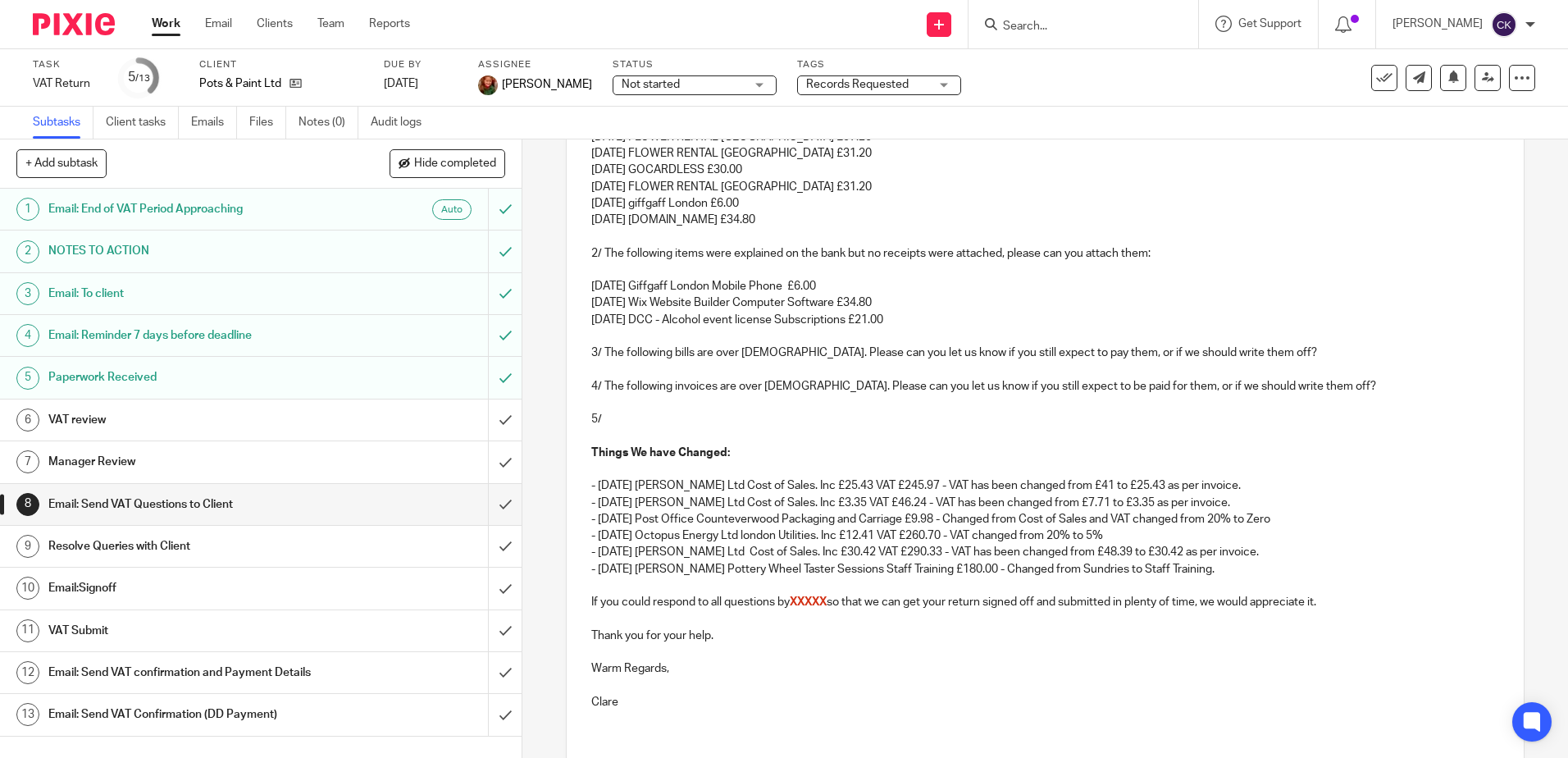
scroll to position [114, 0]
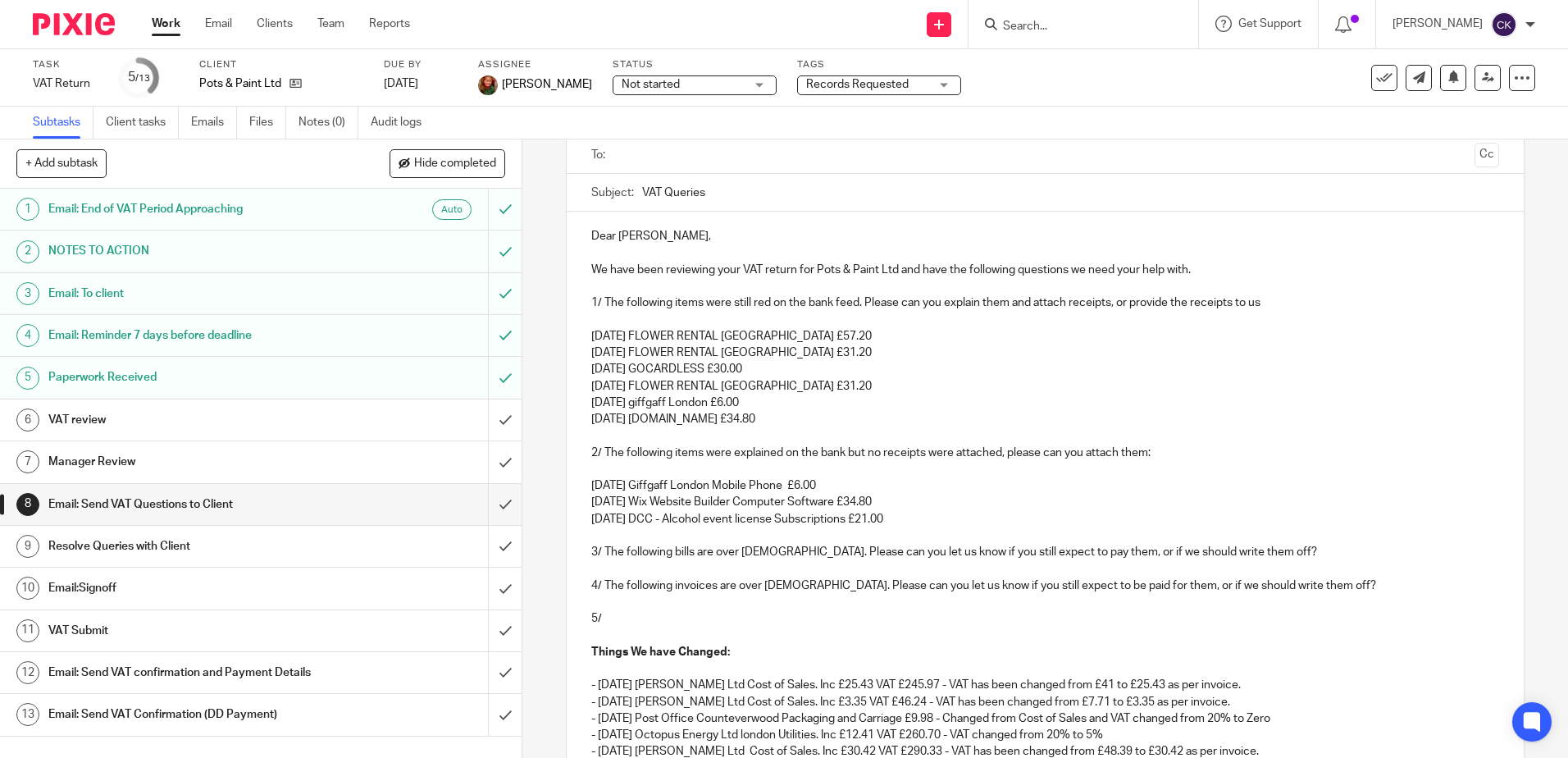
click at [726, 421] on p "09 Jun 25 Wix.com £34.80" at bounding box center [1044, 419] width 907 height 17
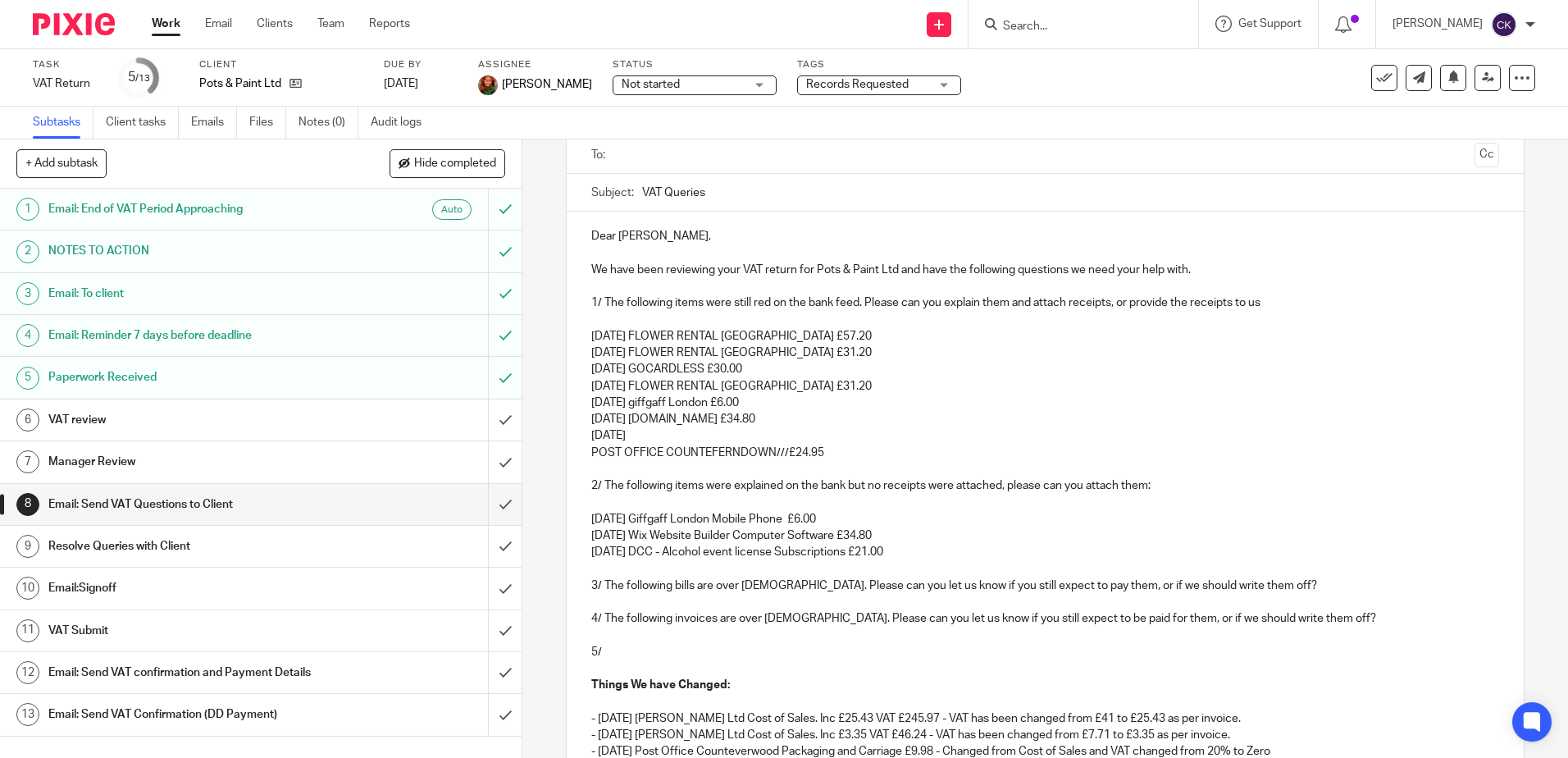
click at [645, 436] on p "16 Jun 25" at bounding box center [1044, 436] width 907 height 17
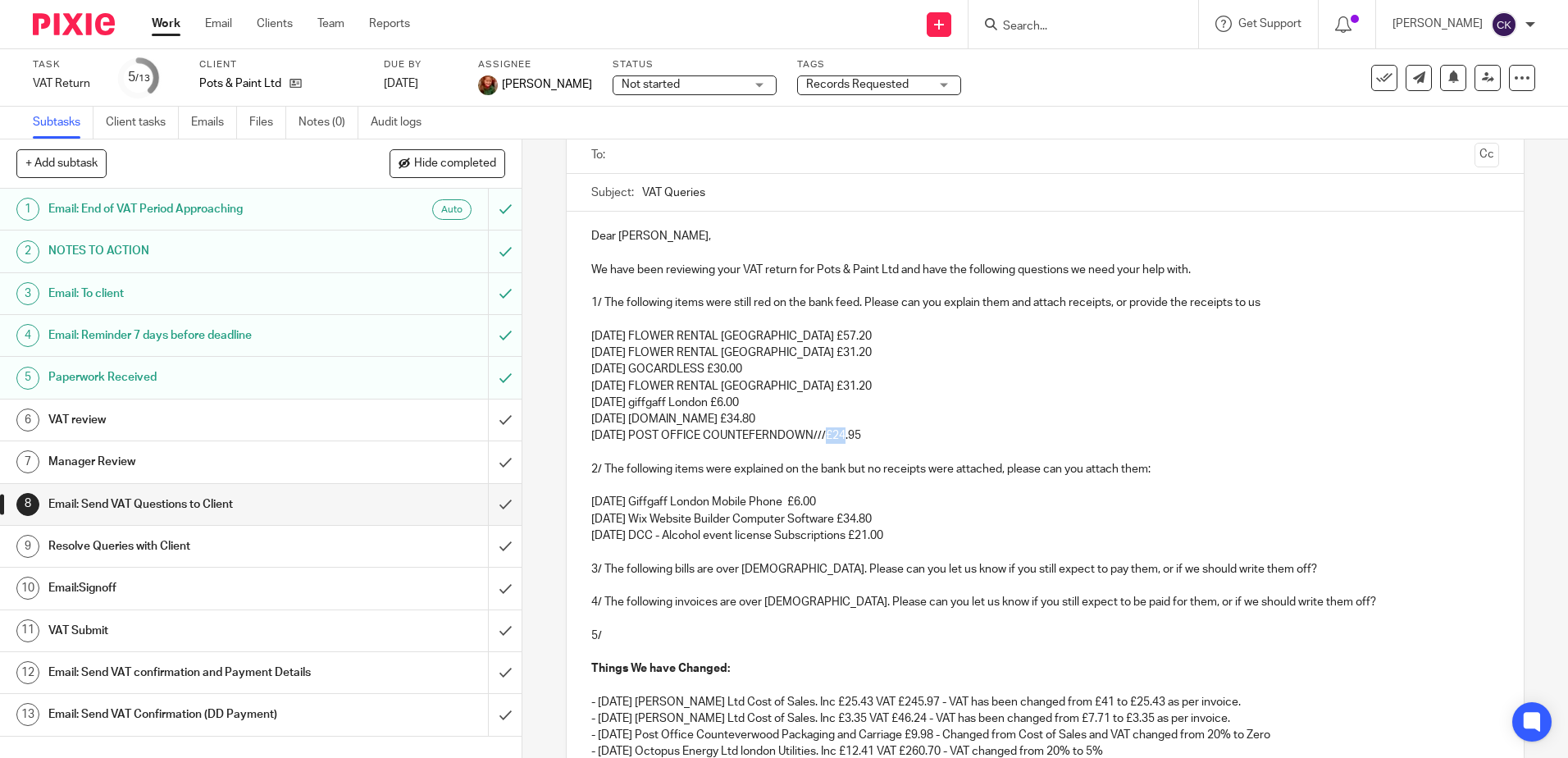
click at [826, 442] on p "16 Jun 25 POST OFFICE COUNTEFERNDOWN///£24.95" at bounding box center [1044, 436] width 907 height 17
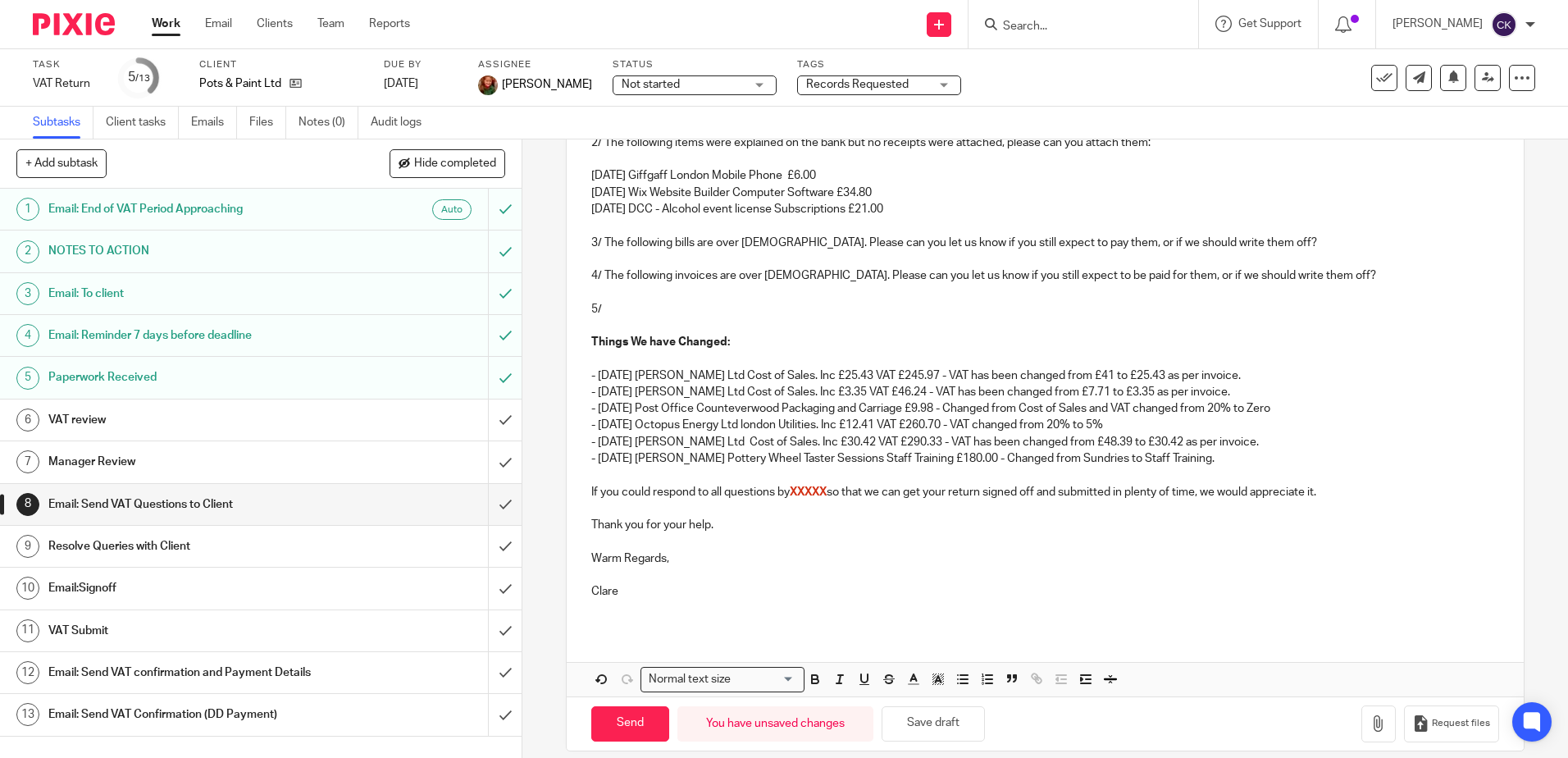
scroll to position [458, 0]
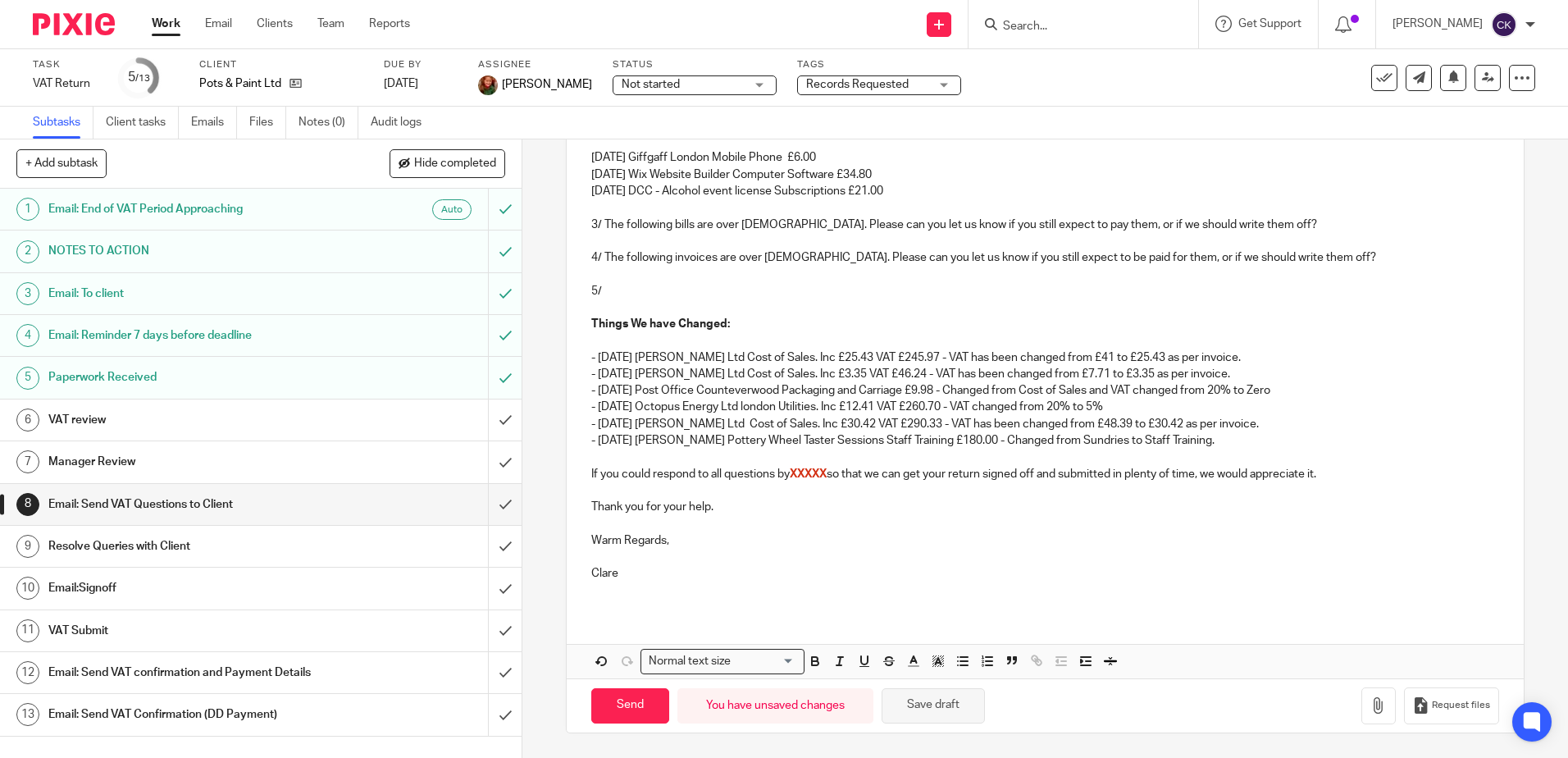
click at [932, 701] on button "Save draft" at bounding box center [933, 706] width 103 height 35
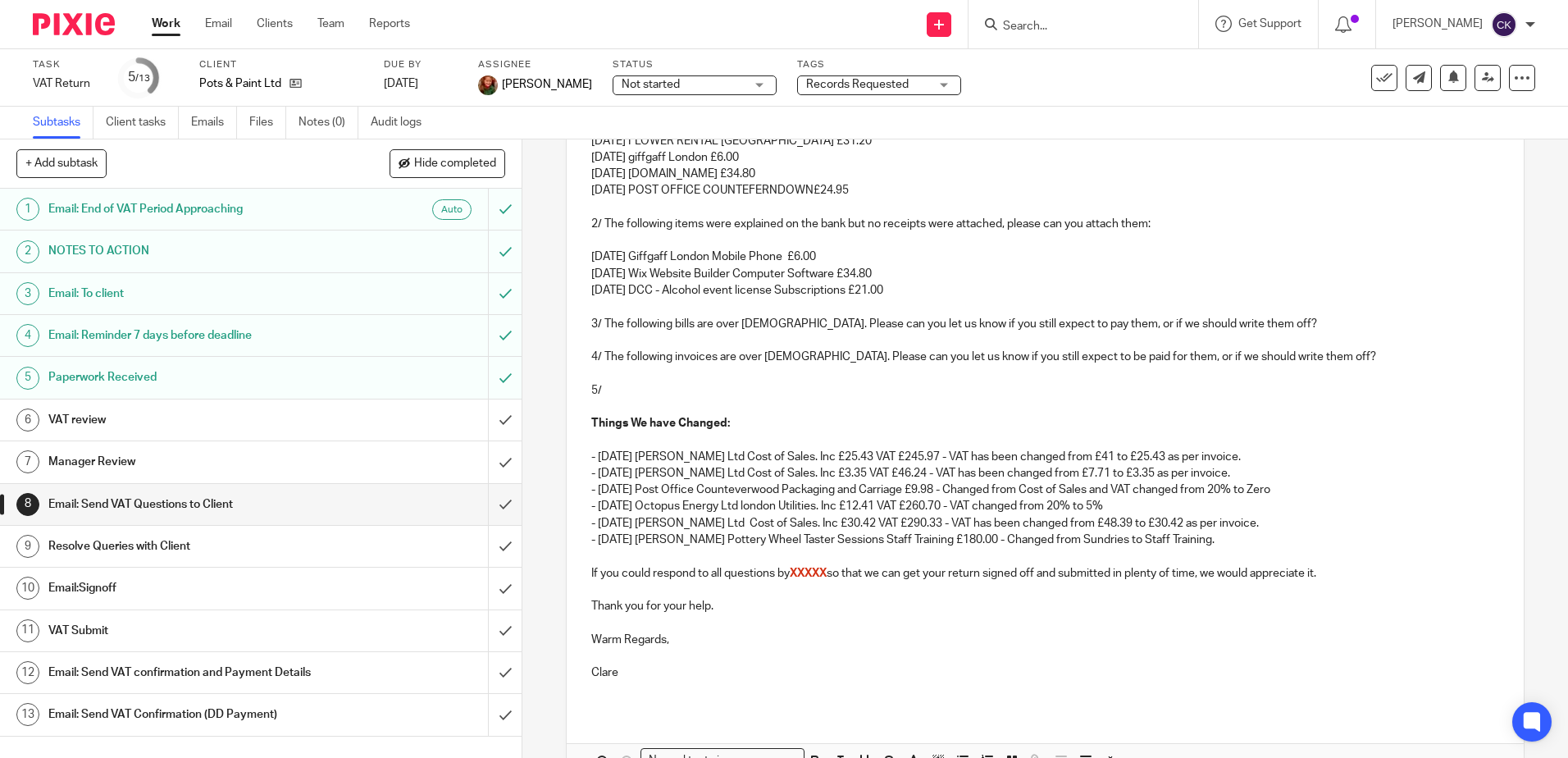
scroll to position [212, 0]
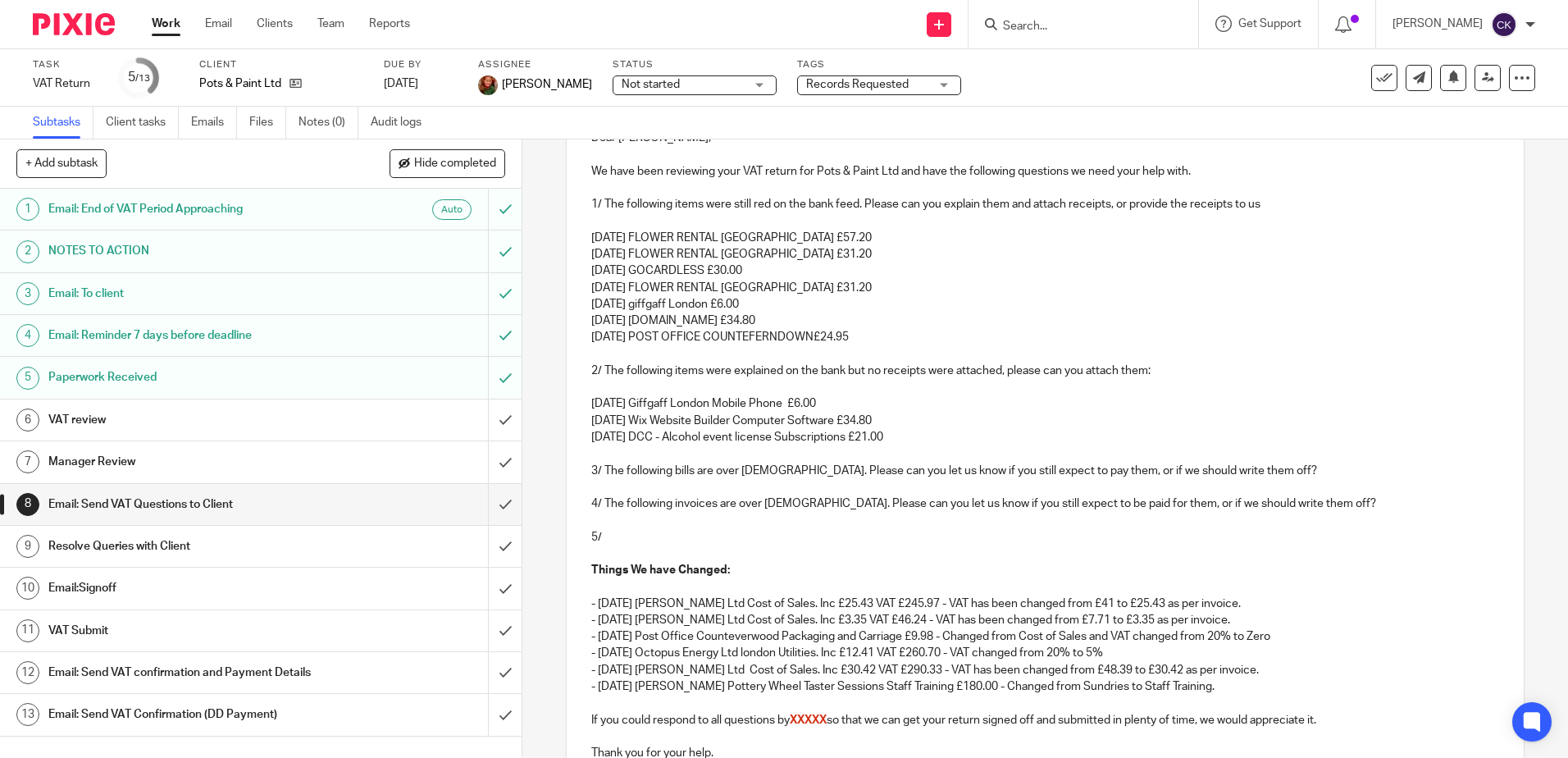
click at [863, 340] on p "16 Jun 25 POST OFFICE COUNTEFERNDOWN£24.95" at bounding box center [1044, 337] width 907 height 17
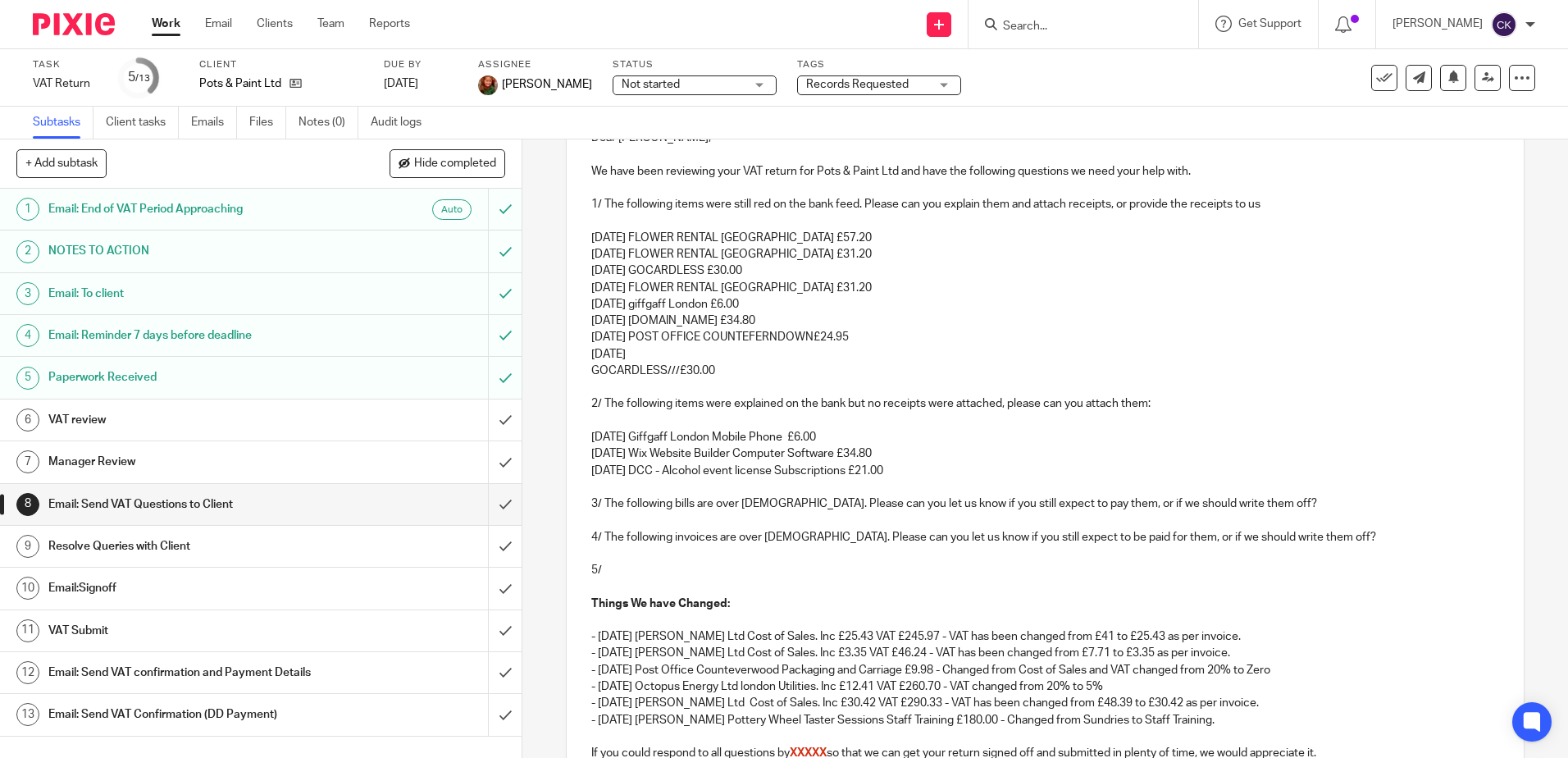
click at [637, 356] on p "17 Jun 25" at bounding box center [1044, 355] width 907 height 17
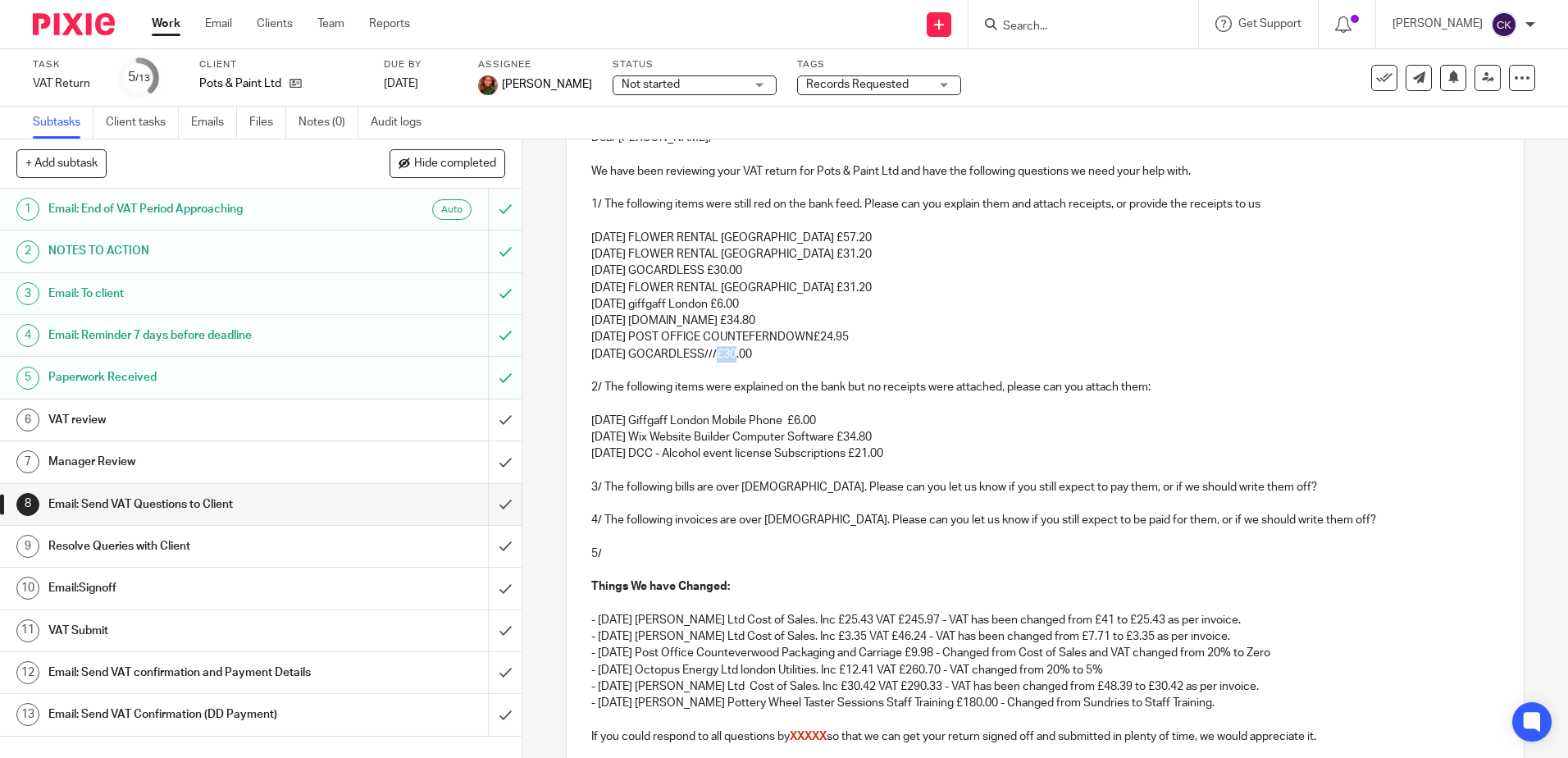
drag, startPoint x: 729, startPoint y: 356, endPoint x: 716, endPoint y: 356, distance: 13.0
click at [716, 356] on p "17 Jun 25 GOCARDLESS///£30.00" at bounding box center [1044, 355] width 907 height 17
click at [824, 338] on p "16 Jun 25 POST OFFICE COUNTEFERNDOWN£24.95" at bounding box center [1044, 337] width 907 height 17
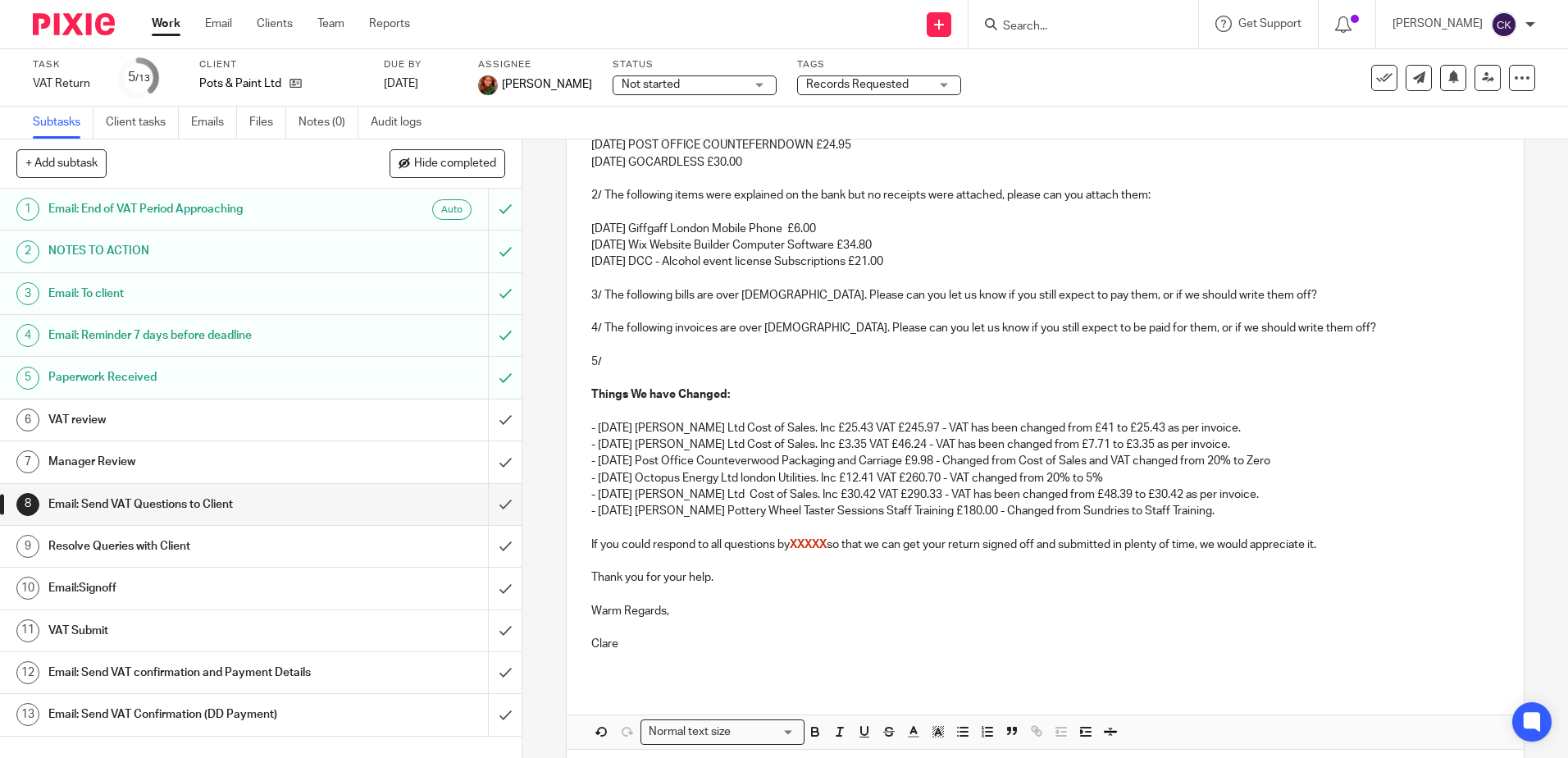
scroll to position [458, 0]
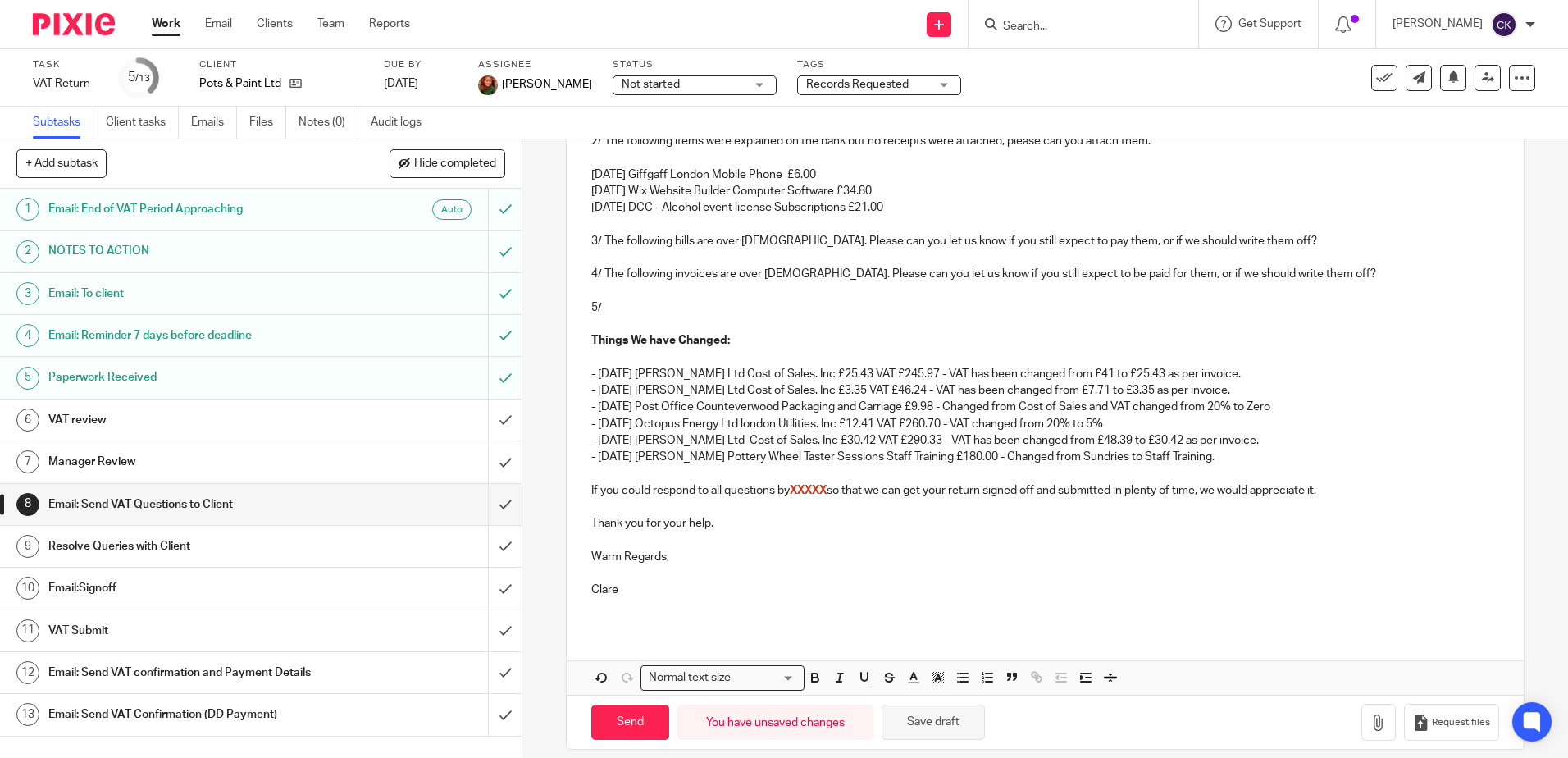
click at [940, 725] on button "Save draft" at bounding box center [933, 722] width 103 height 35
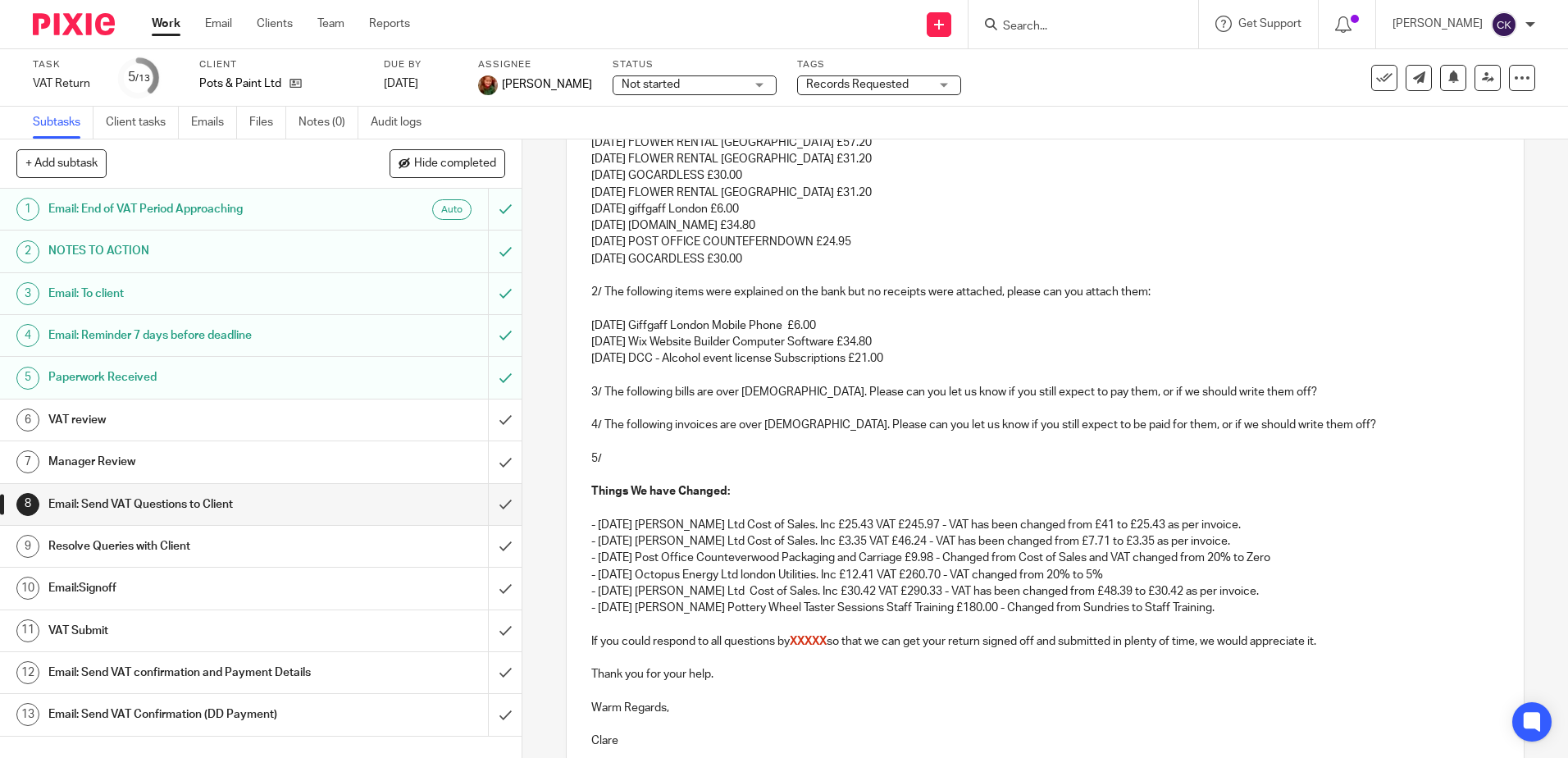
scroll to position [294, 0]
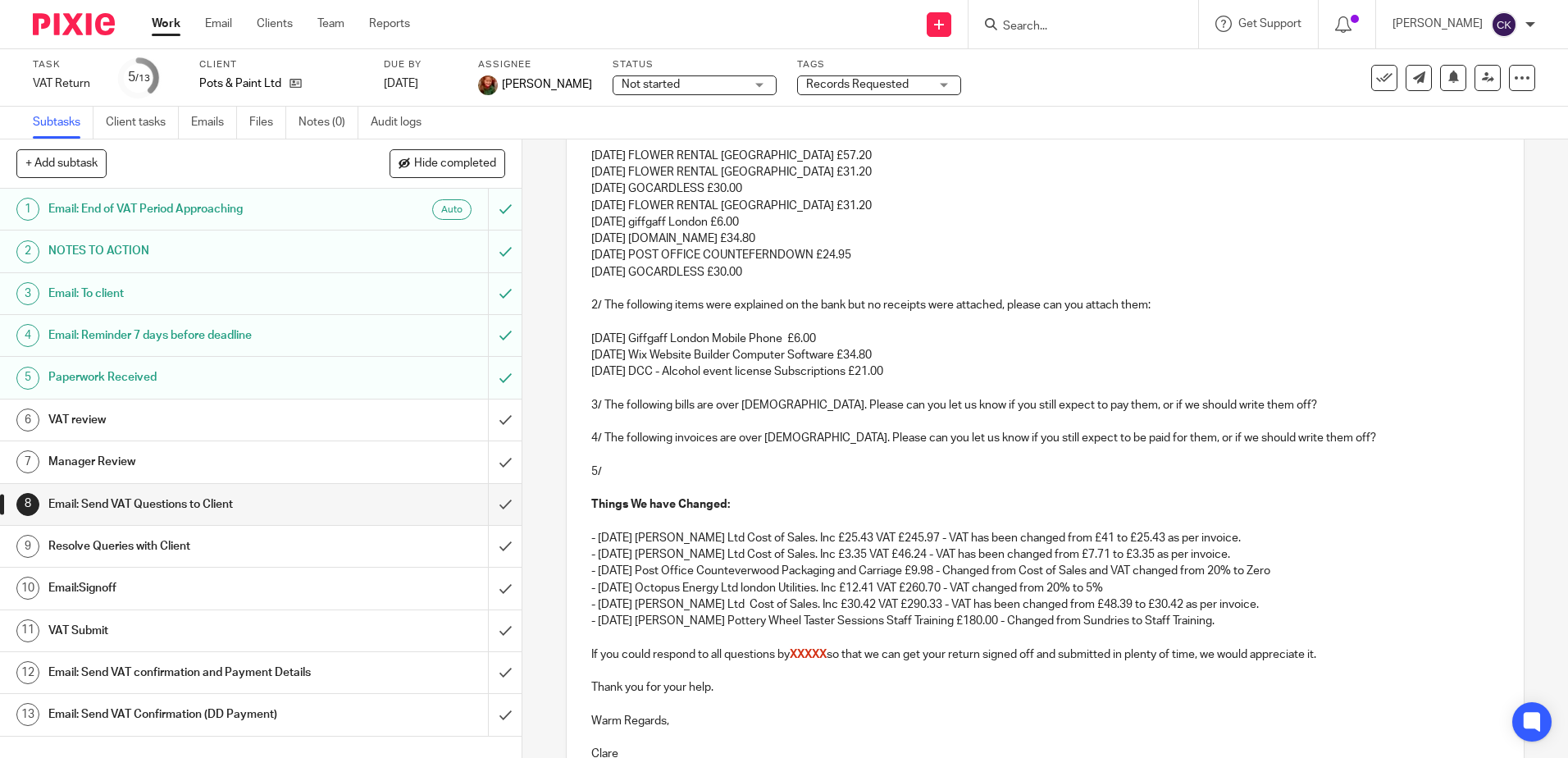
click at [756, 275] on p "17 Jun 25 GOCARDLESS £30.00" at bounding box center [1044, 272] width 907 height 17
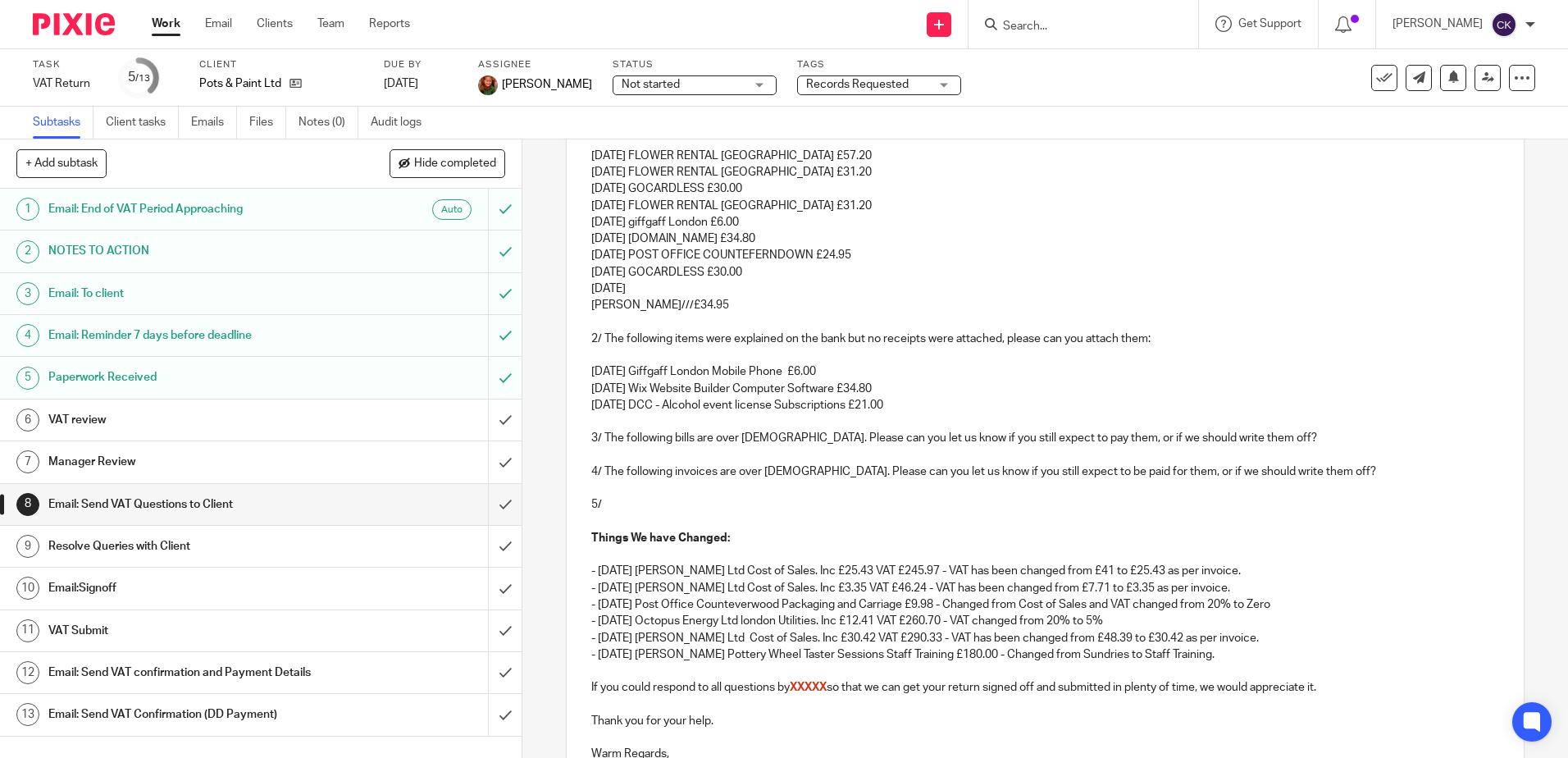
click at [634, 287] on p "01 Jul 25" at bounding box center [1044, 288] width 907 height 17
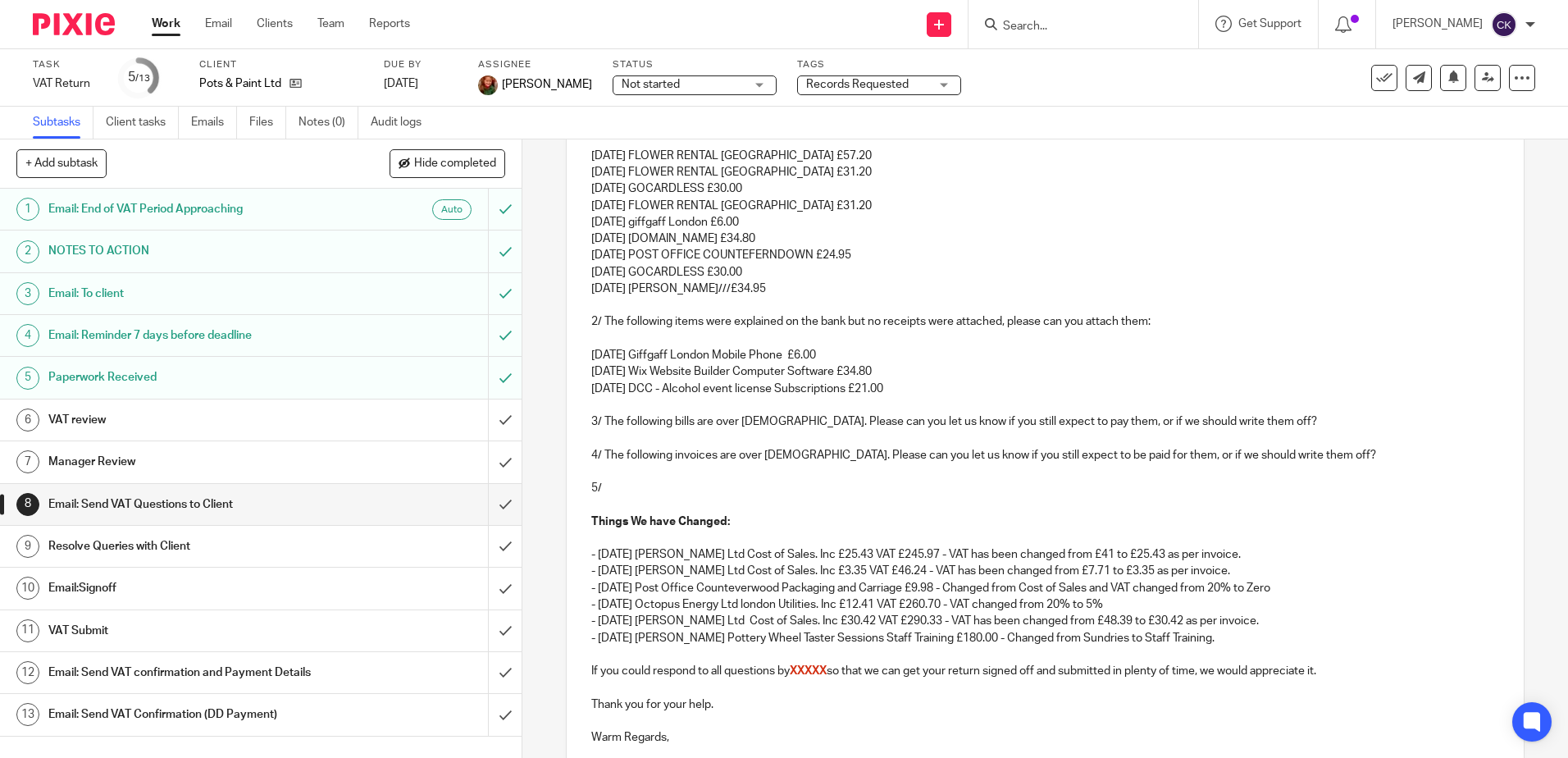
drag, startPoint x: 760, startPoint y: 290, endPoint x: 747, endPoint y: 291, distance: 13.0
click at [747, 291] on p "01 Jul 25 Emma Oliver Earrings///£34.95" at bounding box center [1044, 288] width 907 height 17
click at [790, 290] on p "01 Jul 25 Emma Oliver Earrings £34.95" at bounding box center [1044, 288] width 907 height 17
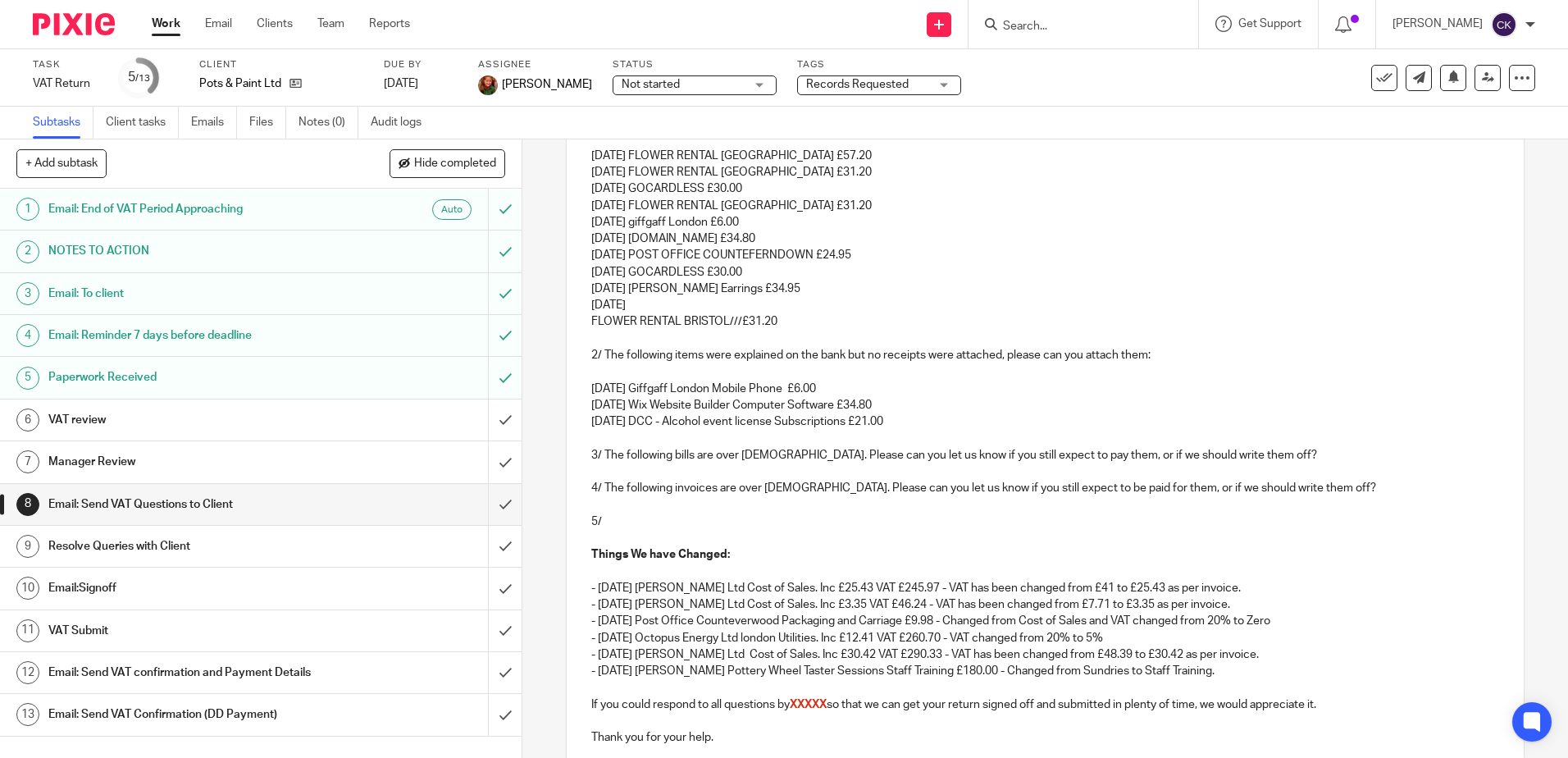
click at [637, 305] on p "02 Jul 25" at bounding box center [1044, 305] width 907 height 17
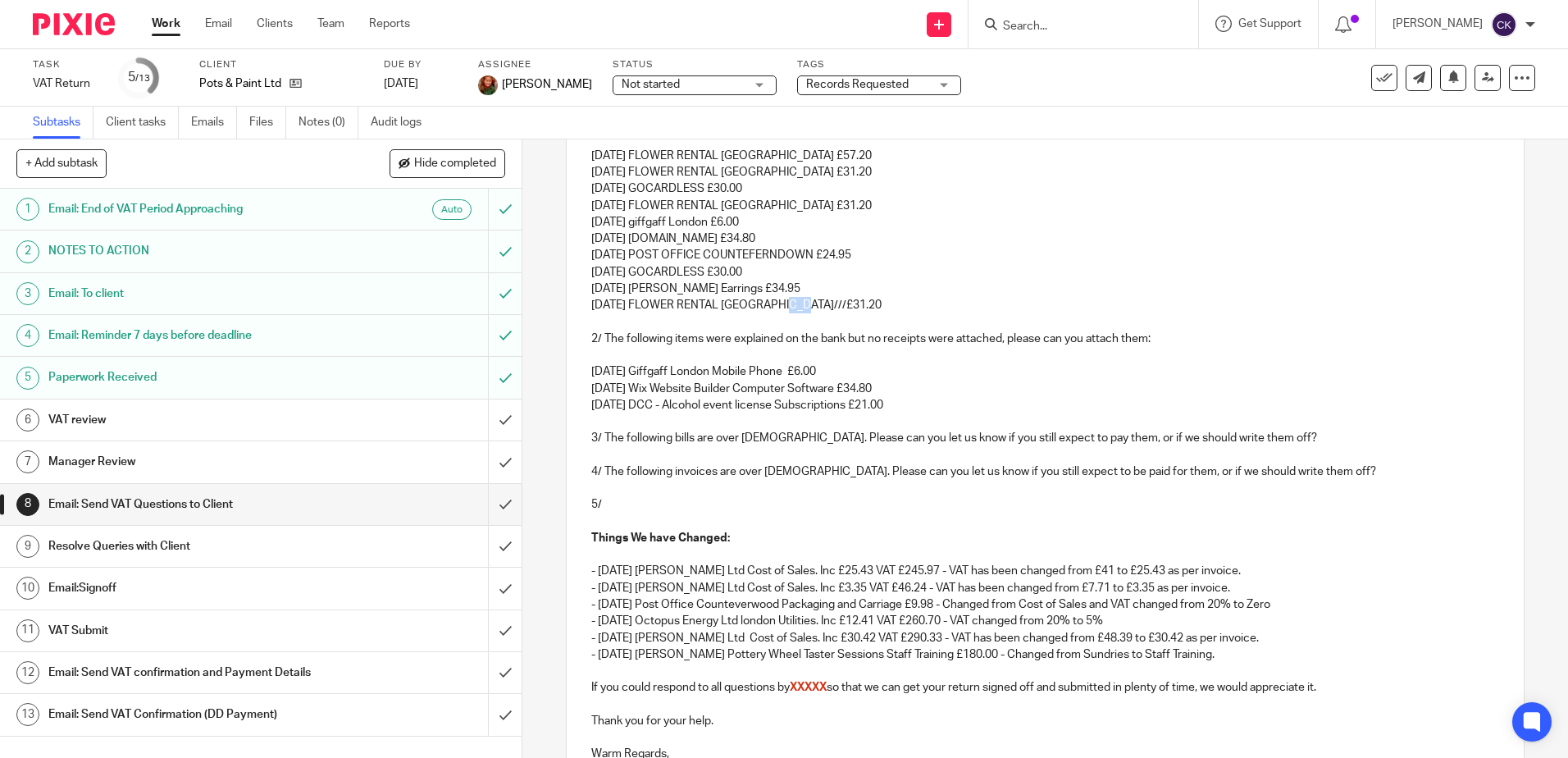
drag, startPoint x: 787, startPoint y: 310, endPoint x: 775, endPoint y: 308, distance: 12.2
click at [775, 308] on p "02 Jul 25 FLOWER RENTAL BRISTOL///£31.20" at bounding box center [1044, 305] width 907 height 17
click at [816, 306] on p "02 Jul 25 FLOWER RENTAL BRISTOL £31.20" at bounding box center [1044, 305] width 907 height 17
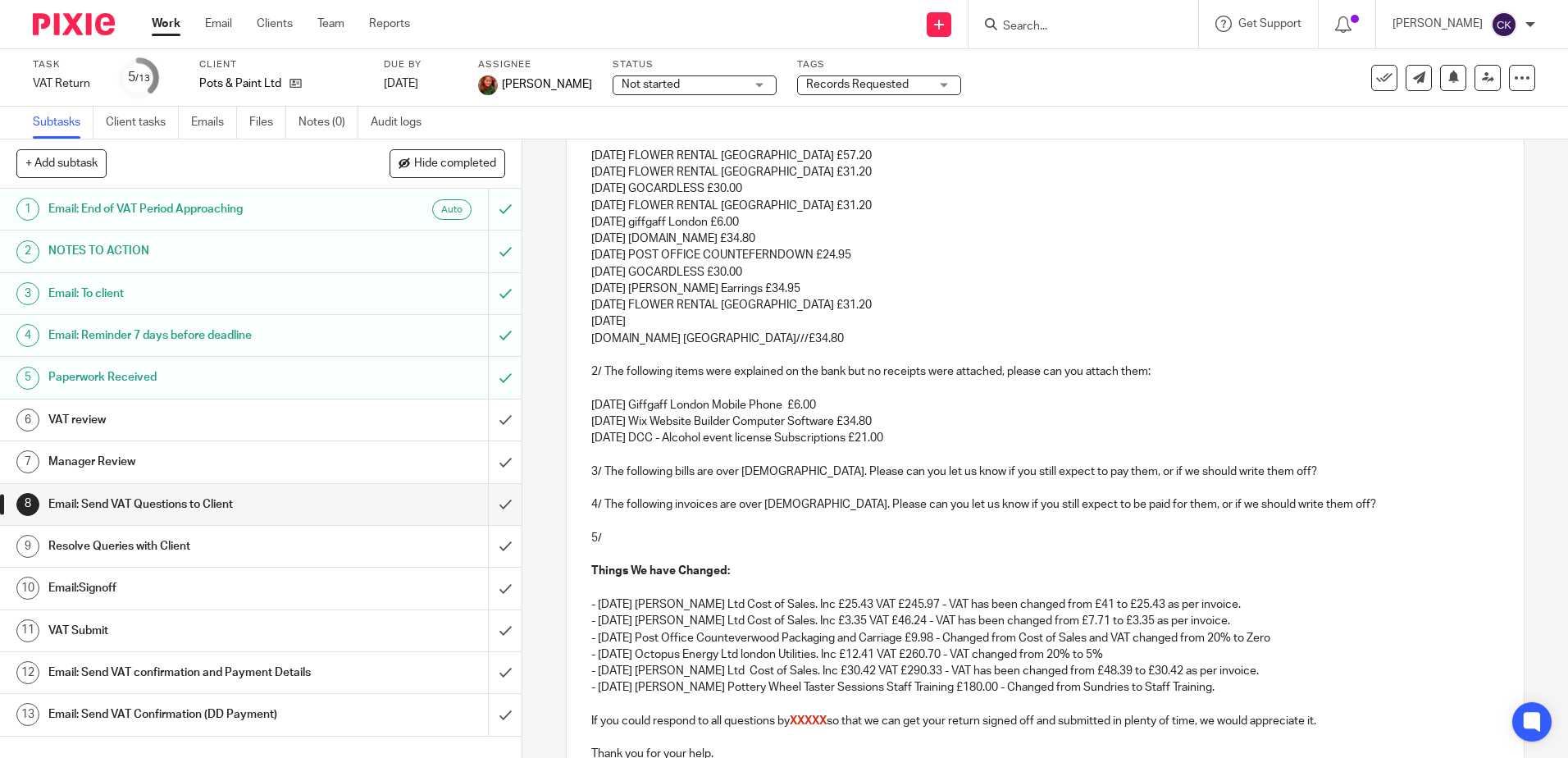
click at [636, 321] on p "07 Jul 25" at bounding box center [1044, 322] width 907 height 17
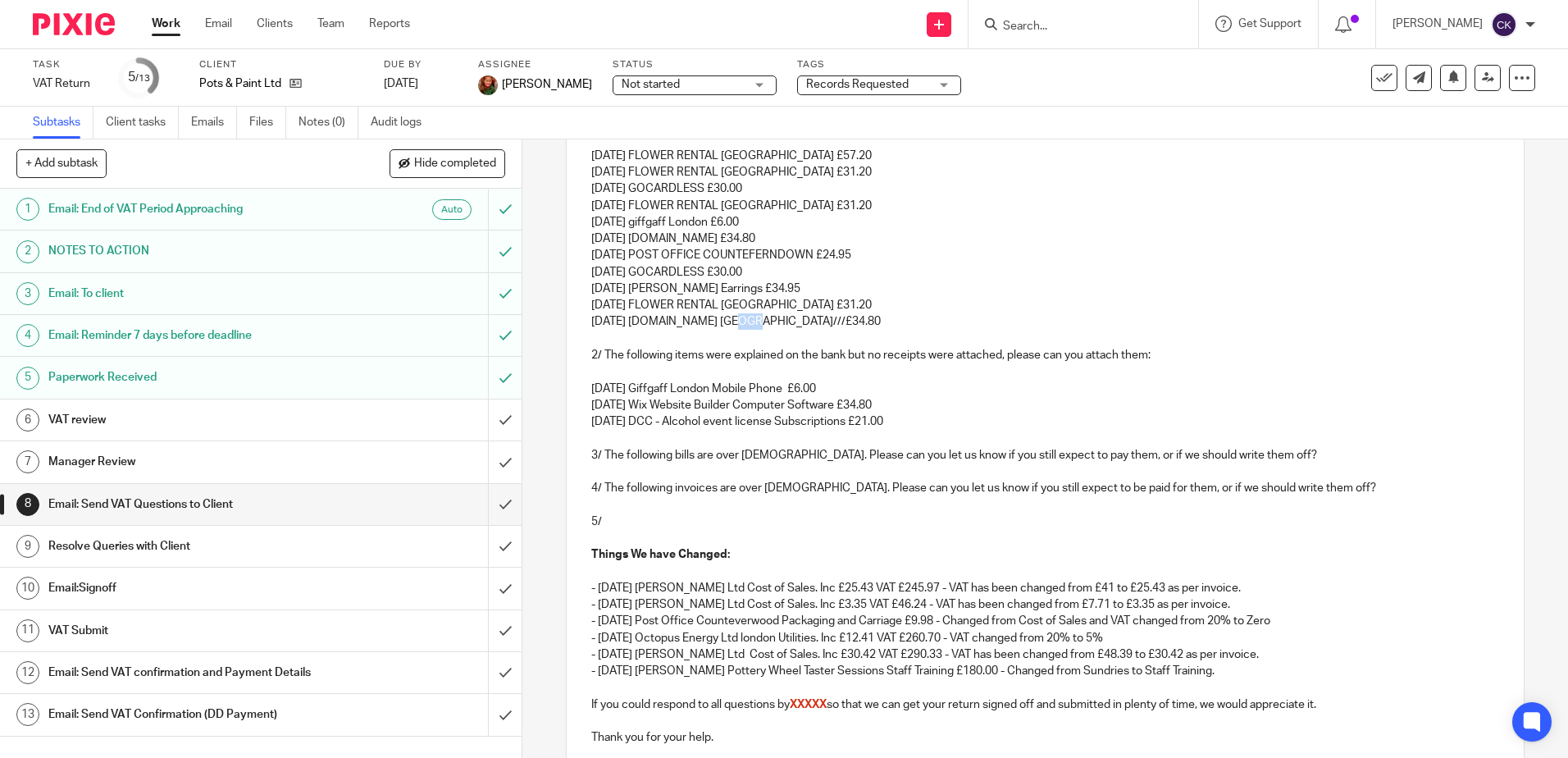
drag, startPoint x: 745, startPoint y: 325, endPoint x: 735, endPoint y: 325, distance: 10.0
click at [735, 325] on p "07 Jul 25 WIX.COM LONDON///£34.80" at bounding box center [1044, 322] width 907 height 17
click at [775, 316] on p "07 Jul 25 WIX.COM LONDON £34.80" at bounding box center [1044, 322] width 907 height 17
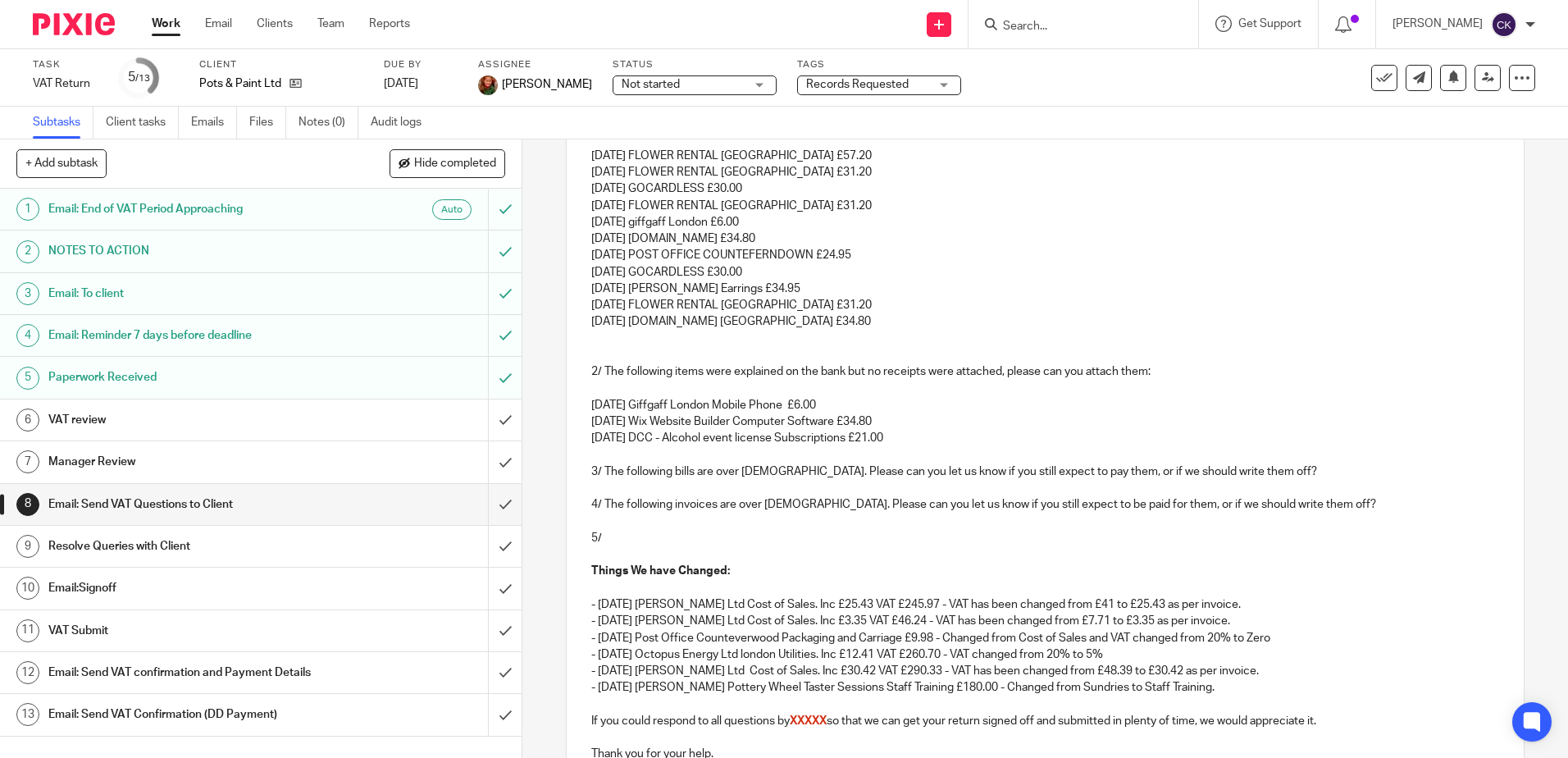
click at [778, 322] on p "07 Jul 25 WIX.COM LONDON £34.80" at bounding box center [1044, 322] width 907 height 17
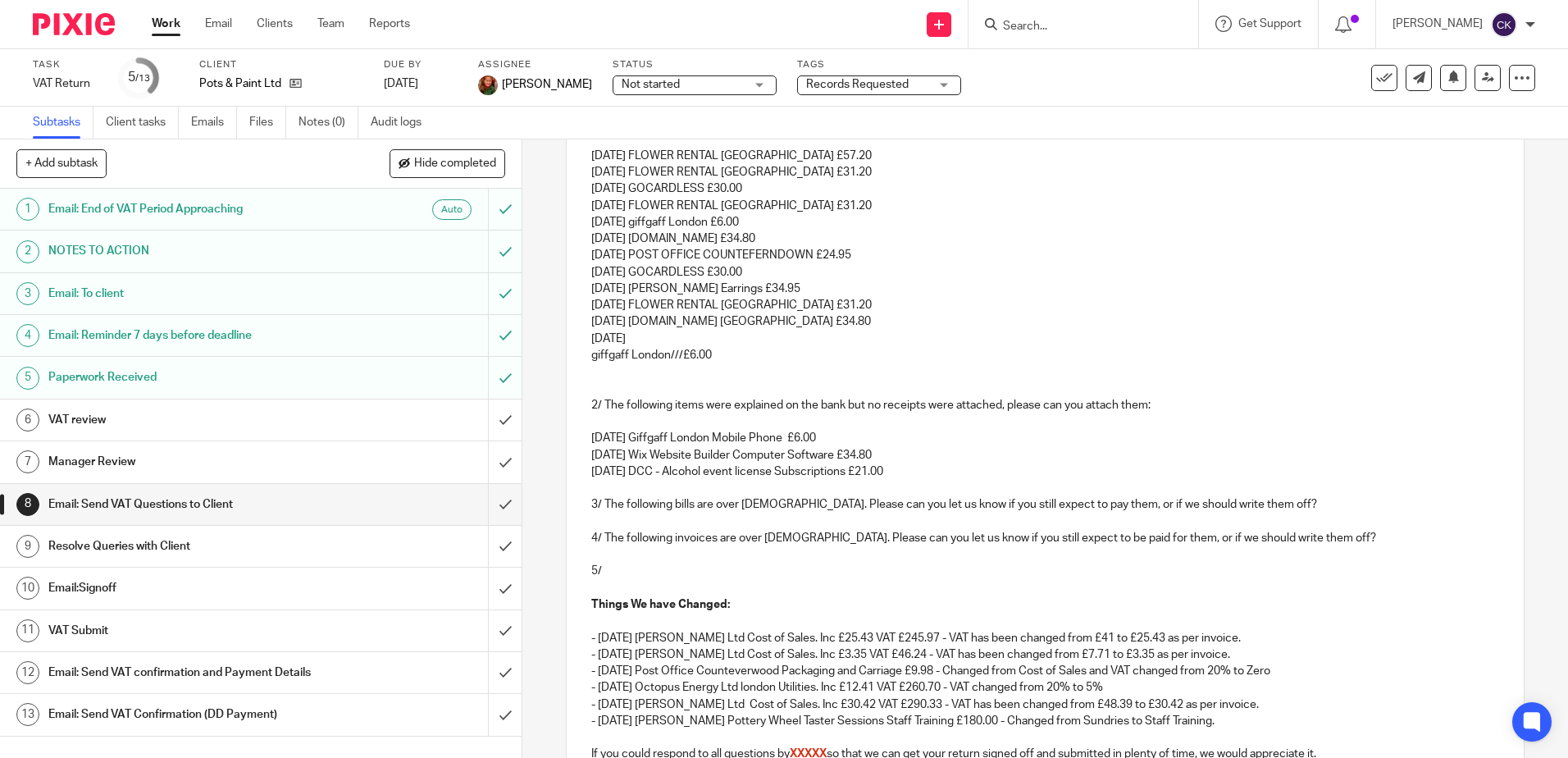
click at [636, 339] on p "07 Jul 25" at bounding box center [1044, 339] width 907 height 17
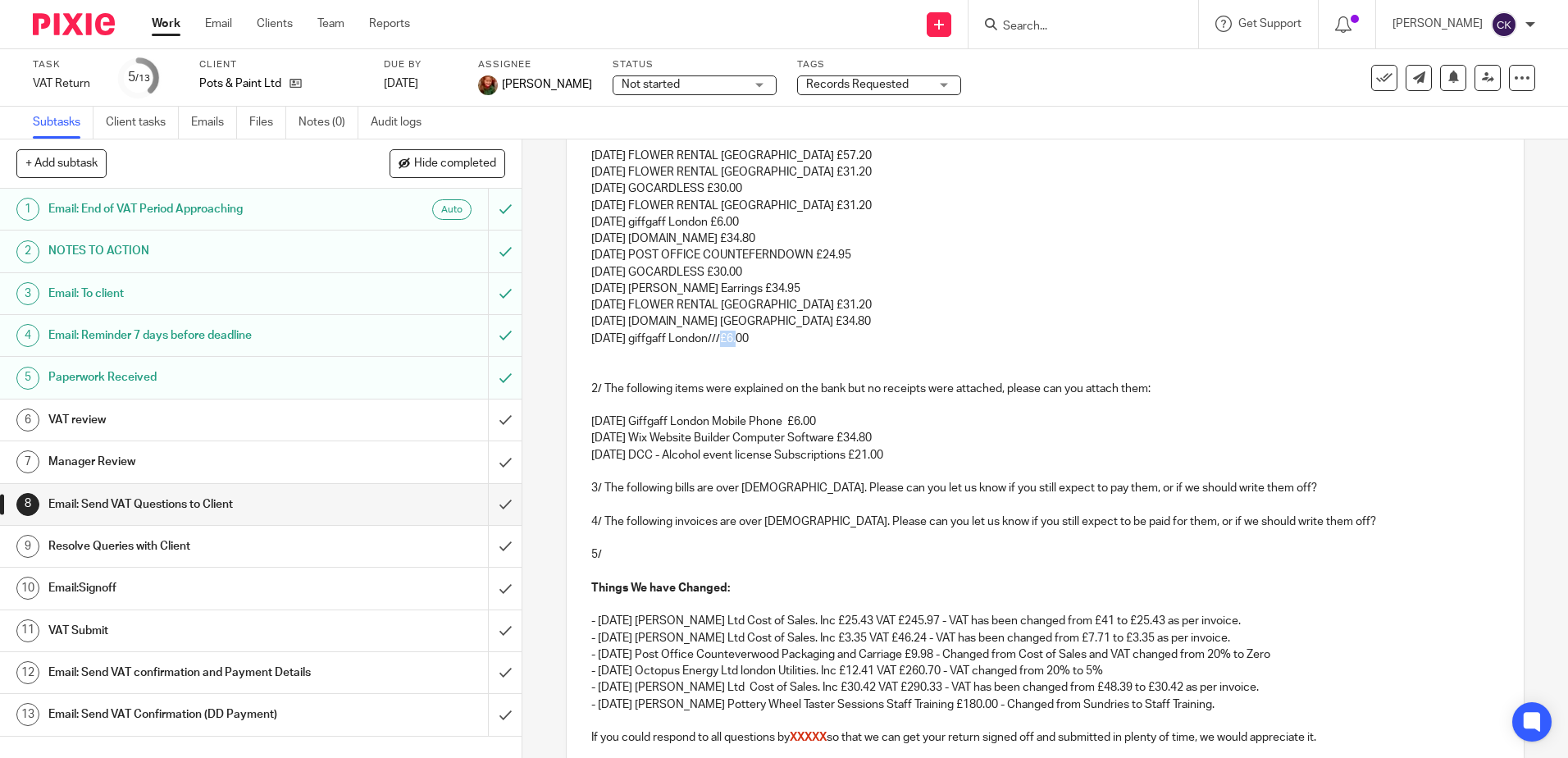
drag, startPoint x: 728, startPoint y: 340, endPoint x: 716, endPoint y: 341, distance: 12.0
click at [716, 341] on p "07 Jul 25 giffgaff London///£6.00" at bounding box center [1044, 339] width 907 height 17
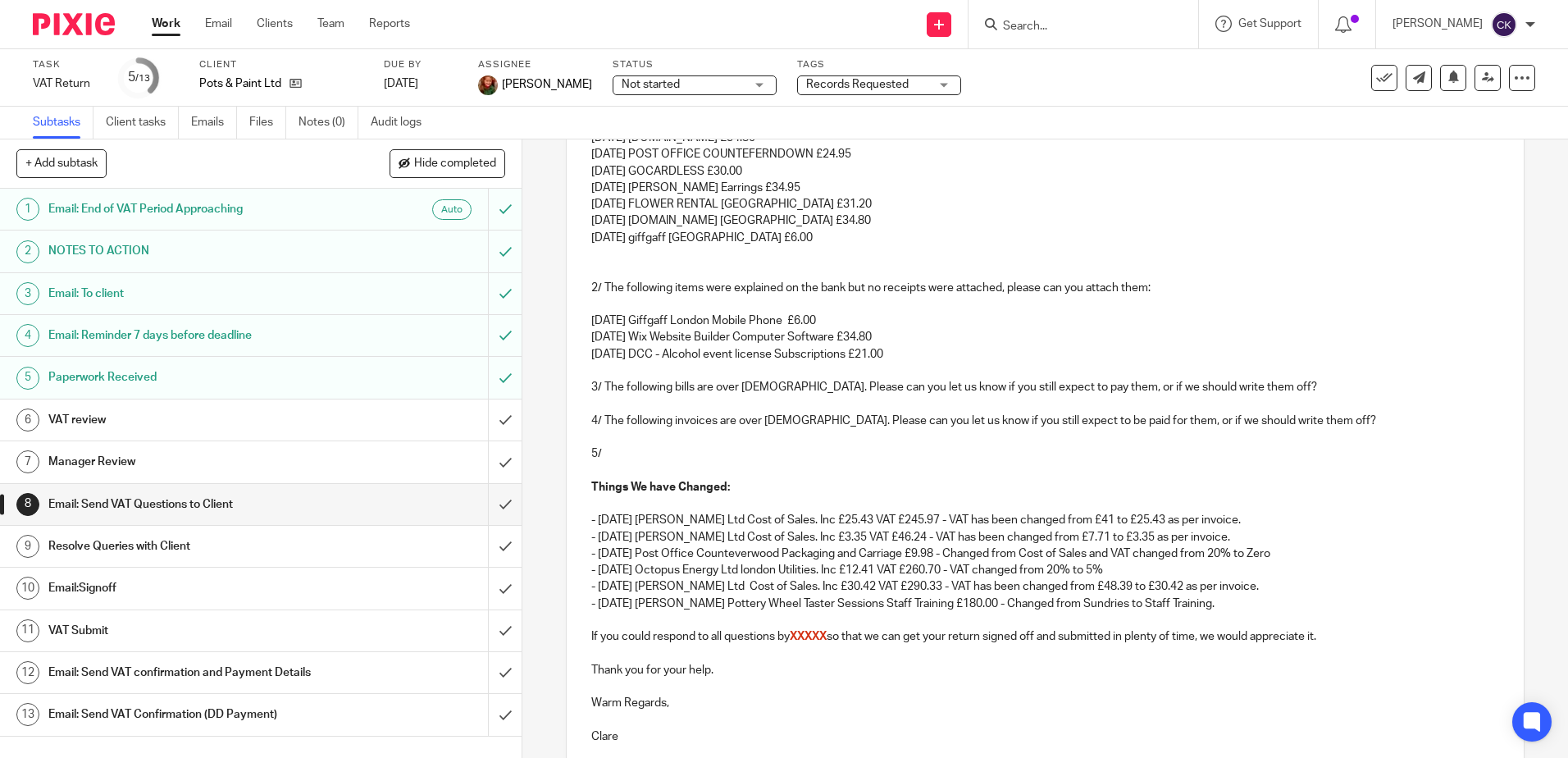
scroll to position [540, 0]
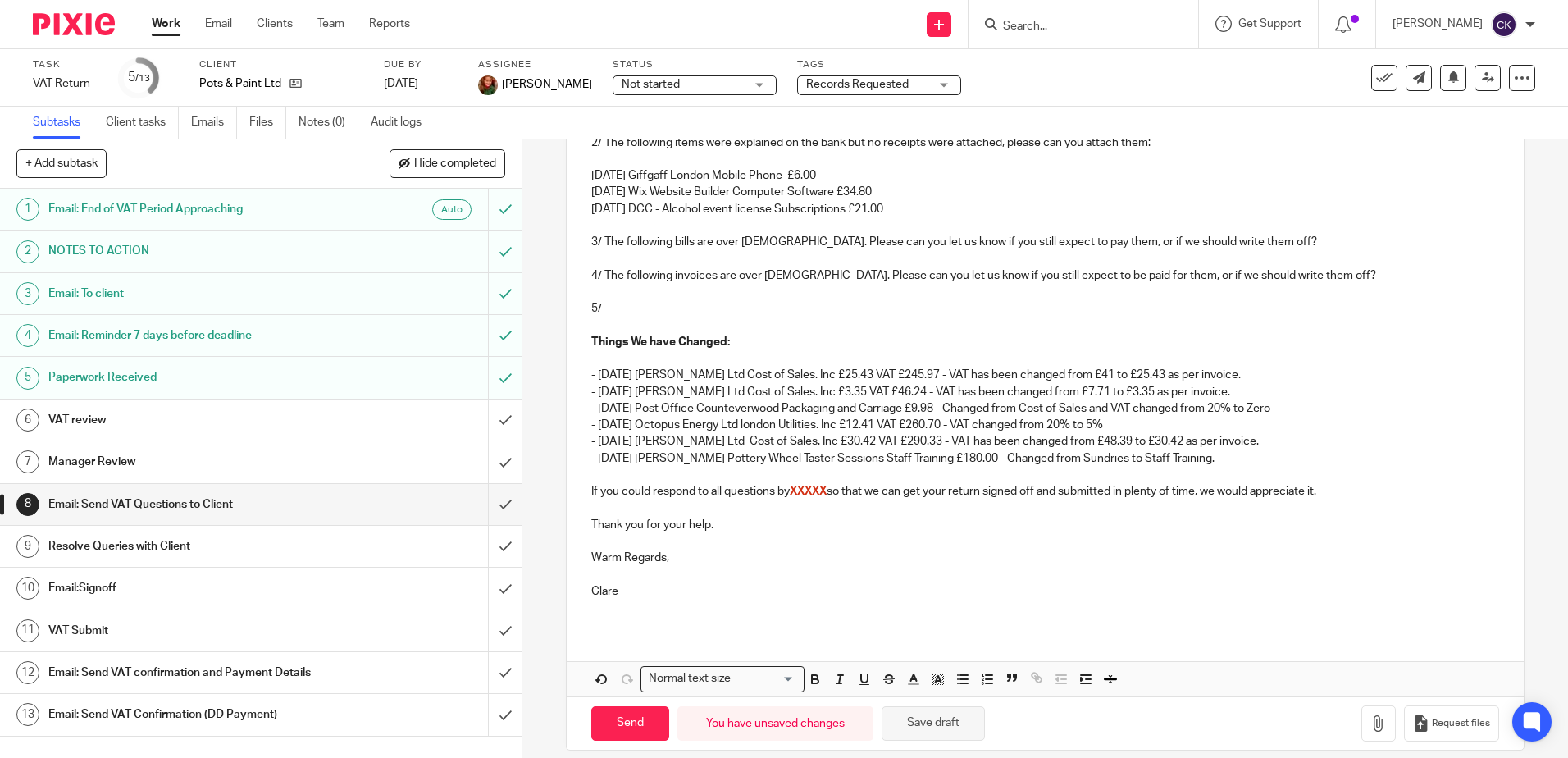
click at [914, 723] on button "Save draft" at bounding box center [933, 724] width 103 height 35
click at [1217, 460] on p "- 11 Jun 25 Sarah Bounds Pottery Wheel Taster Sessions Staff Training £180.00 -…" at bounding box center [1044, 458] width 907 height 17
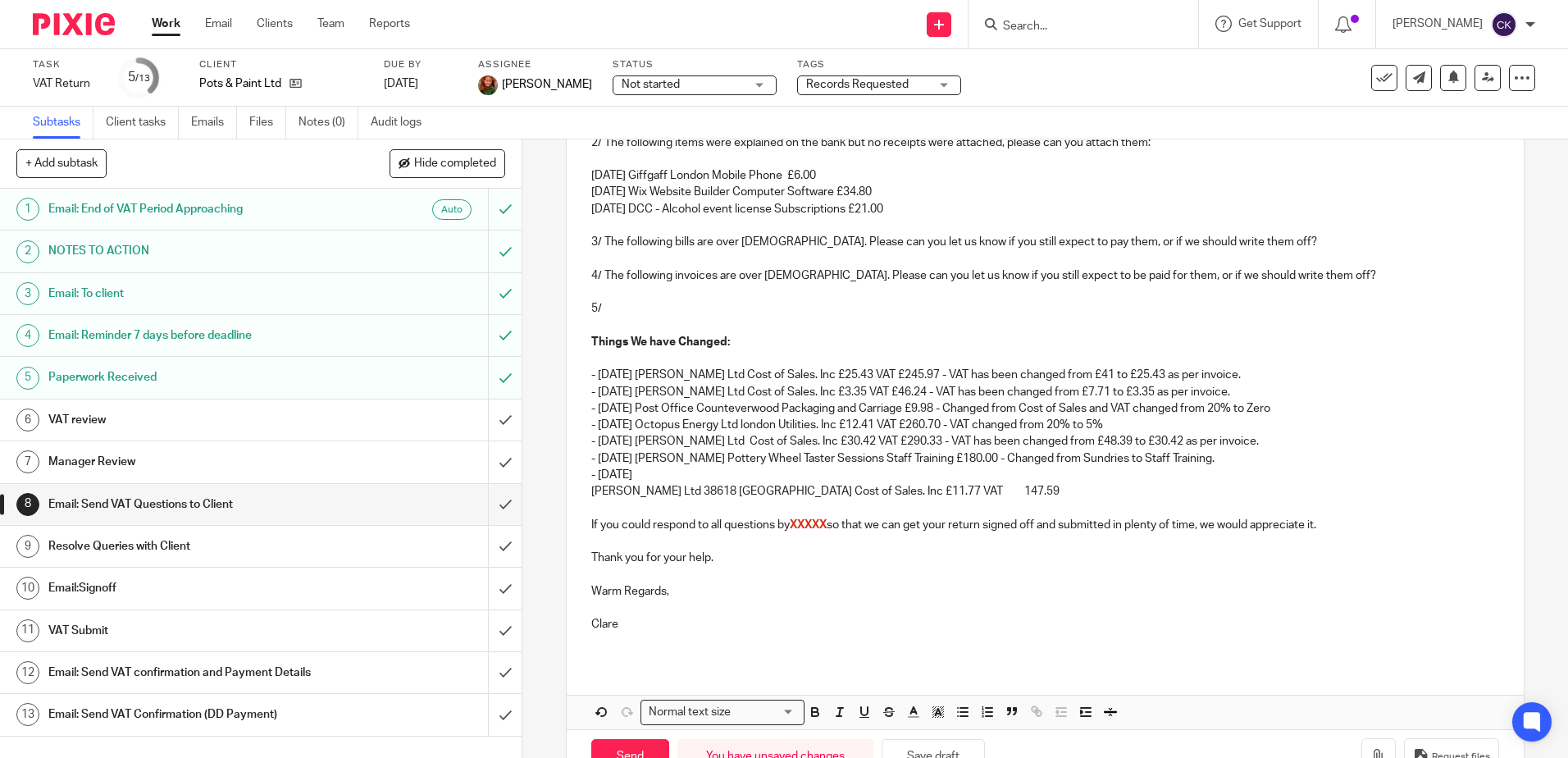
click at [644, 478] on p "- 07 Jul 25" at bounding box center [1044, 475] width 907 height 17
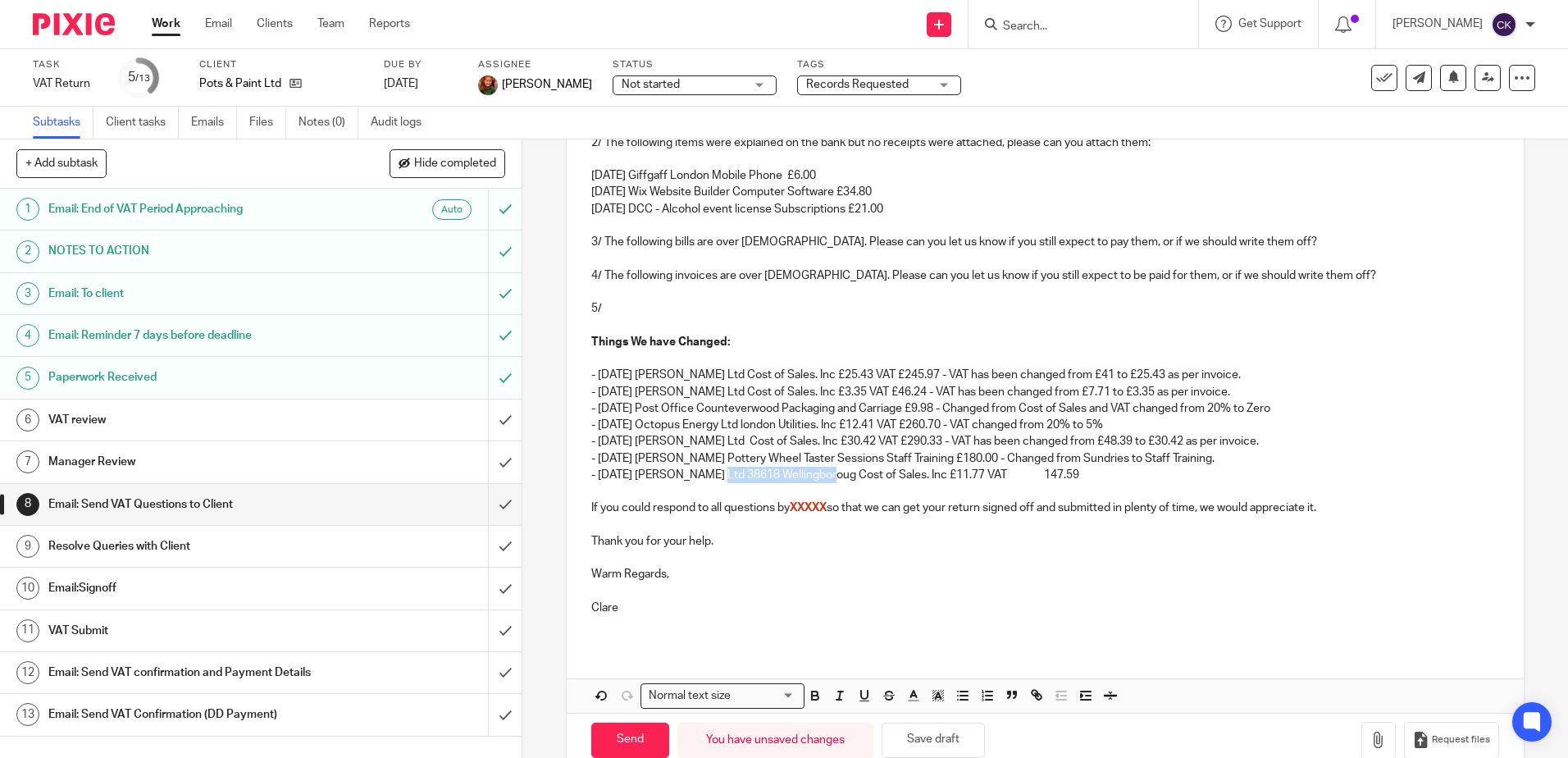
drag, startPoint x: 818, startPoint y: 478, endPoint x: 704, endPoint y: 480, distance: 114.0
click at [704, 480] on p "- 07 Jul 25 Booker Ltd 38618 Wellingboroug Cost of Sales. Inc £11.77 VAT 147.59" at bounding box center [1044, 475] width 907 height 17
drag, startPoint x: 893, startPoint y: 478, endPoint x: 852, endPoint y: 476, distance: 41.0
click at [852, 476] on p "- 07 Jul 25 Booker Ltd Cost of Sales. Inc £11.77 VAT 147.59" at bounding box center [1044, 475] width 907 height 17
drag, startPoint x: 1218, startPoint y: 377, endPoint x: 905, endPoint y: 377, distance: 313.0
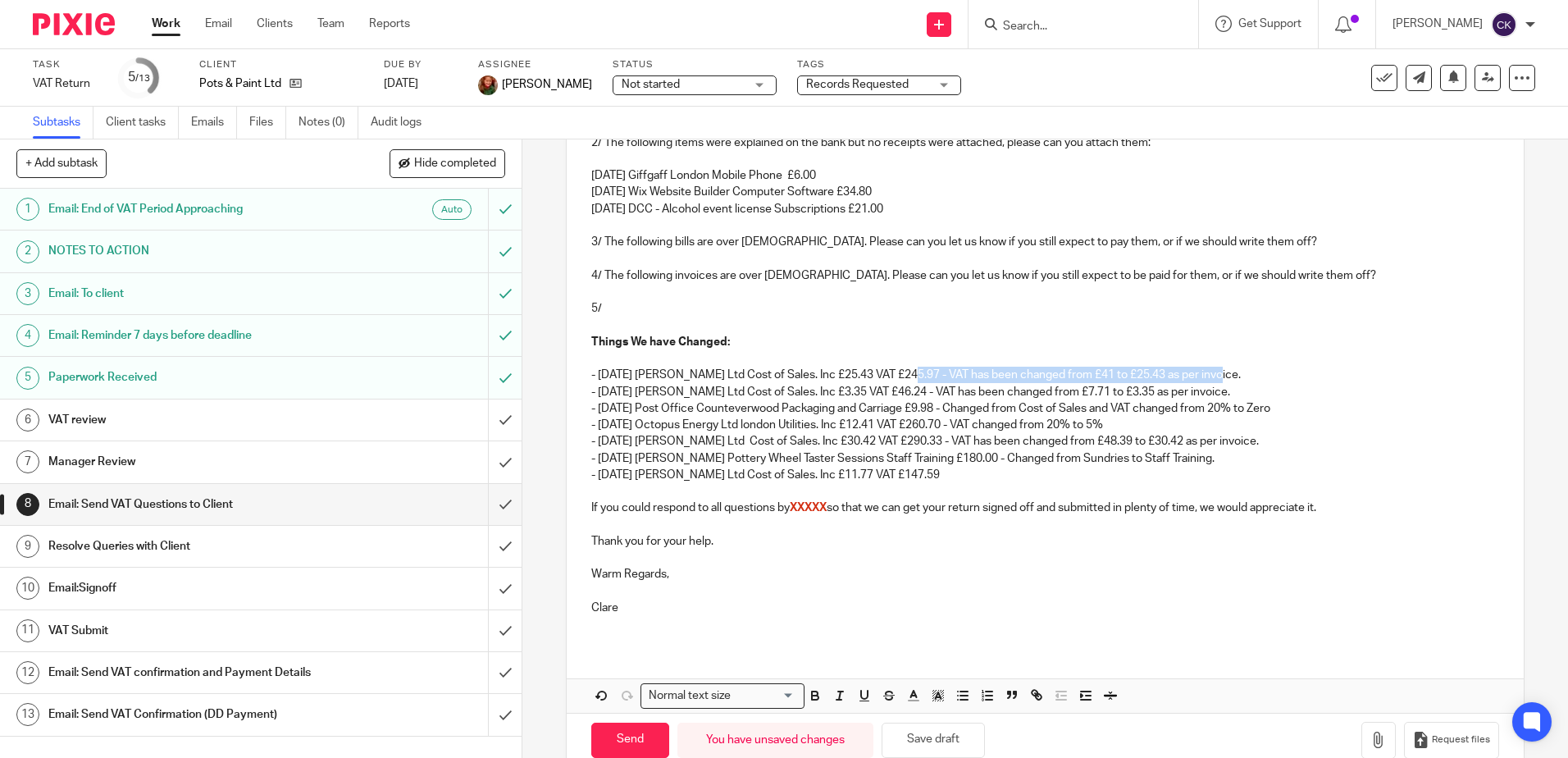
click at [905, 377] on p "- 01 May 25 Booker Ltd Cost of Sales. Inc £25.43 VAT £245.97 - VAT has been cha…" at bounding box center [1044, 375] width 907 height 17
copy p "- VAT has been changed from £41 to £25.43 as per invoice."
click at [898, 474] on p "- 07 Jul 25 Booker Ltd Cost of Sales. Inc £11.77 VAT £147.59" at bounding box center [1044, 475] width 907 height 17
drag, startPoint x: 1075, startPoint y: 477, endPoint x: 1061, endPoint y: 478, distance: 14.0
click at [1061, 478] on p "- 07 Jul 25 Booker Ltd Cost of Sales. Inc £11.77 VAT £147.59 - VAT has been cha…" at bounding box center [1044, 475] width 907 height 17
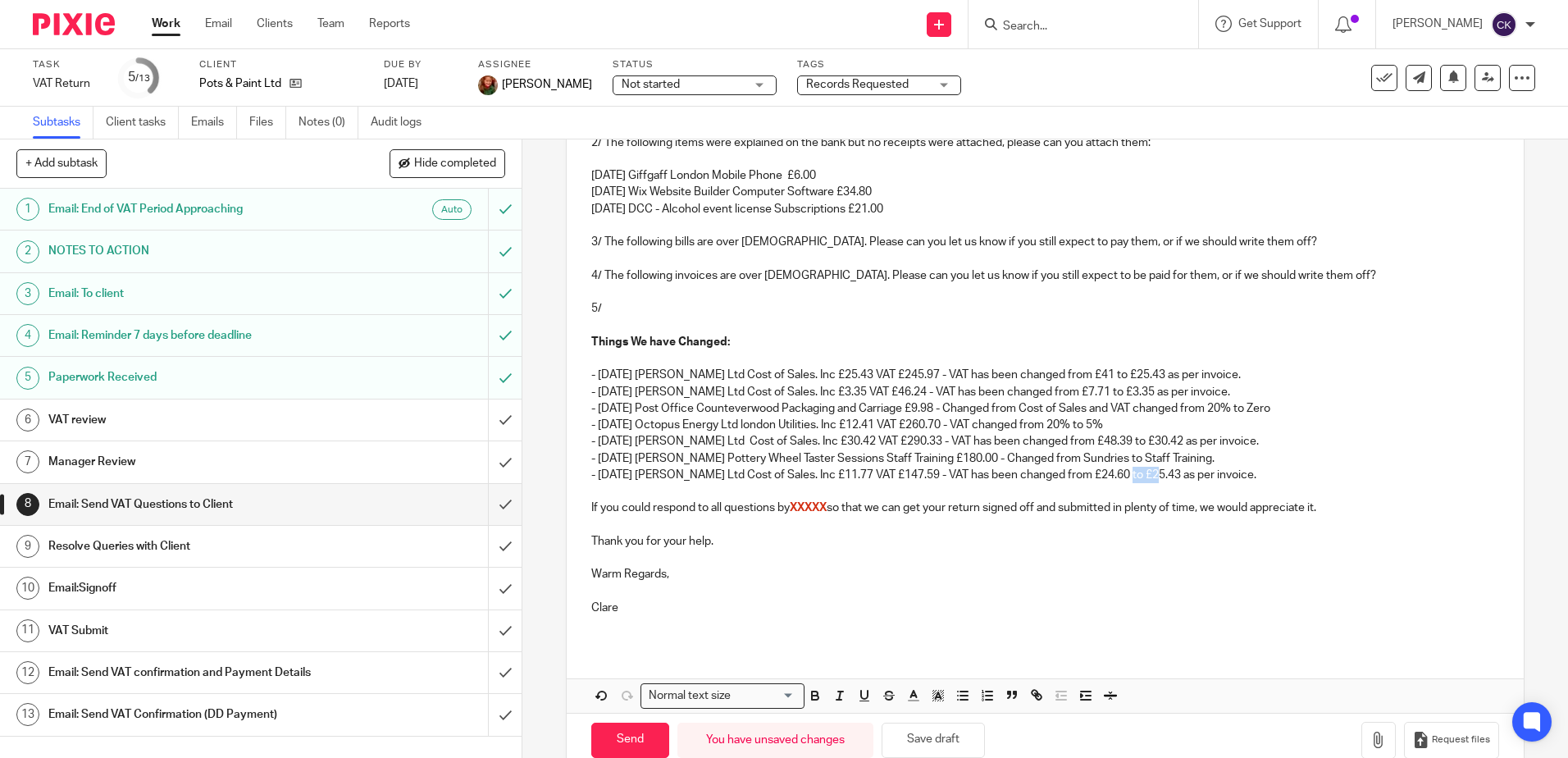
drag, startPoint x: 1142, startPoint y: 478, endPoint x: 1114, endPoint y: 479, distance: 28.0
click at [1114, 479] on p "- 07 Jul 25 Booker Ltd Cost of Sales. Inc £11.77 VAT £147.59 - VAT has been cha…" at bounding box center [1044, 475] width 907 height 17
click at [1107, 579] on p "Warm Regards," at bounding box center [1044, 574] width 907 height 17
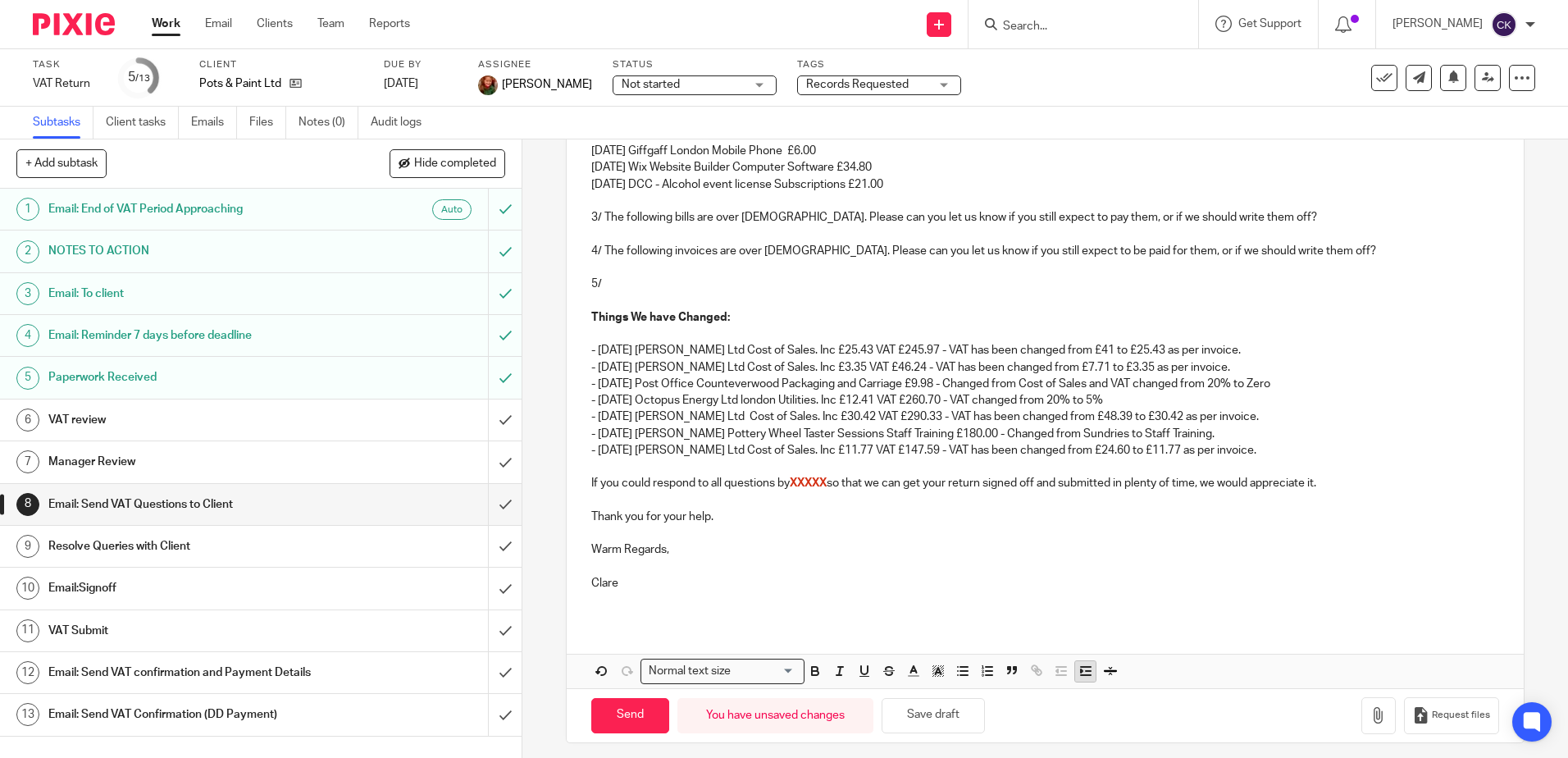
scroll to position [575, 0]
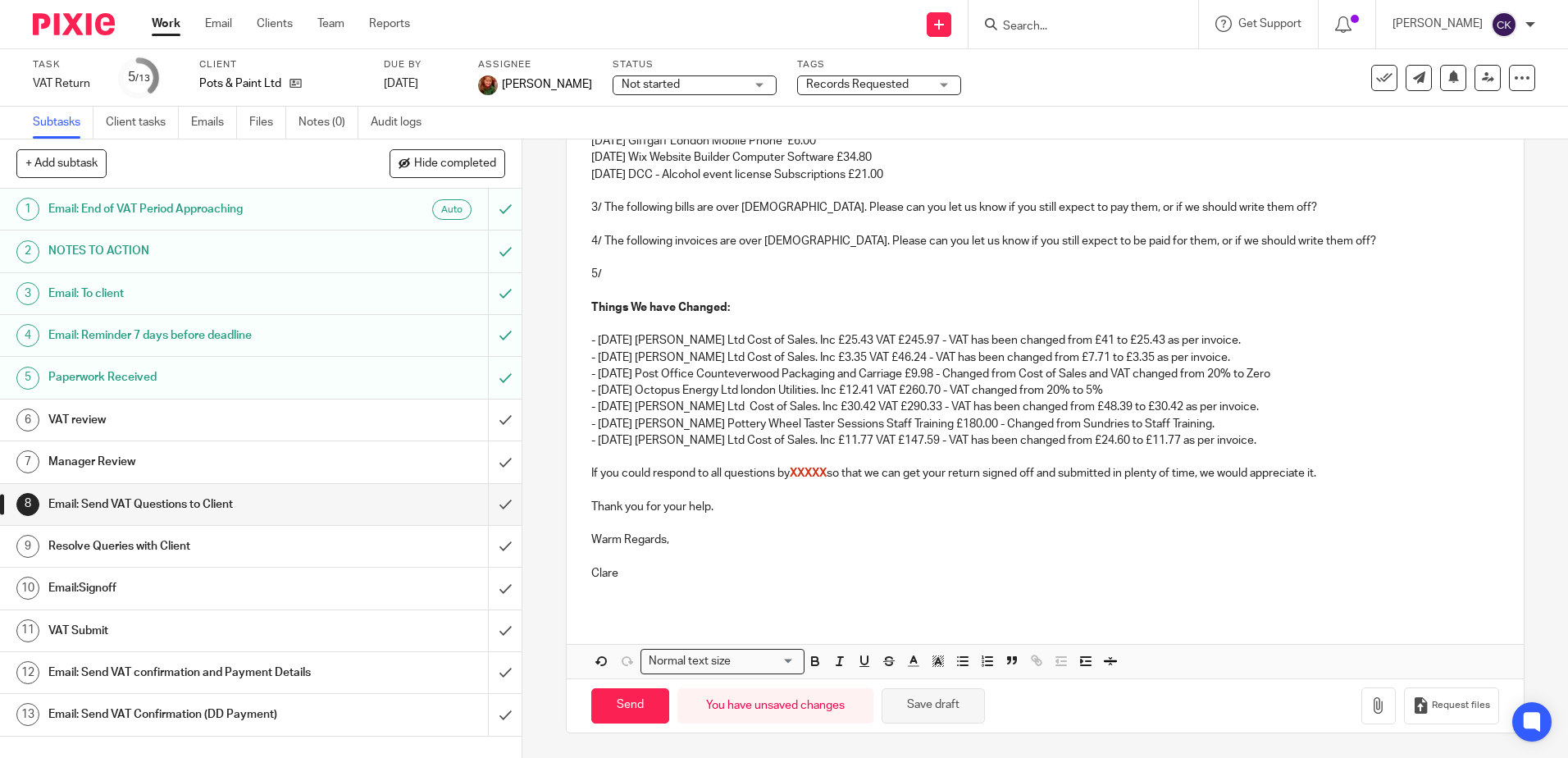
click at [913, 707] on button "Save draft" at bounding box center [933, 706] width 103 height 35
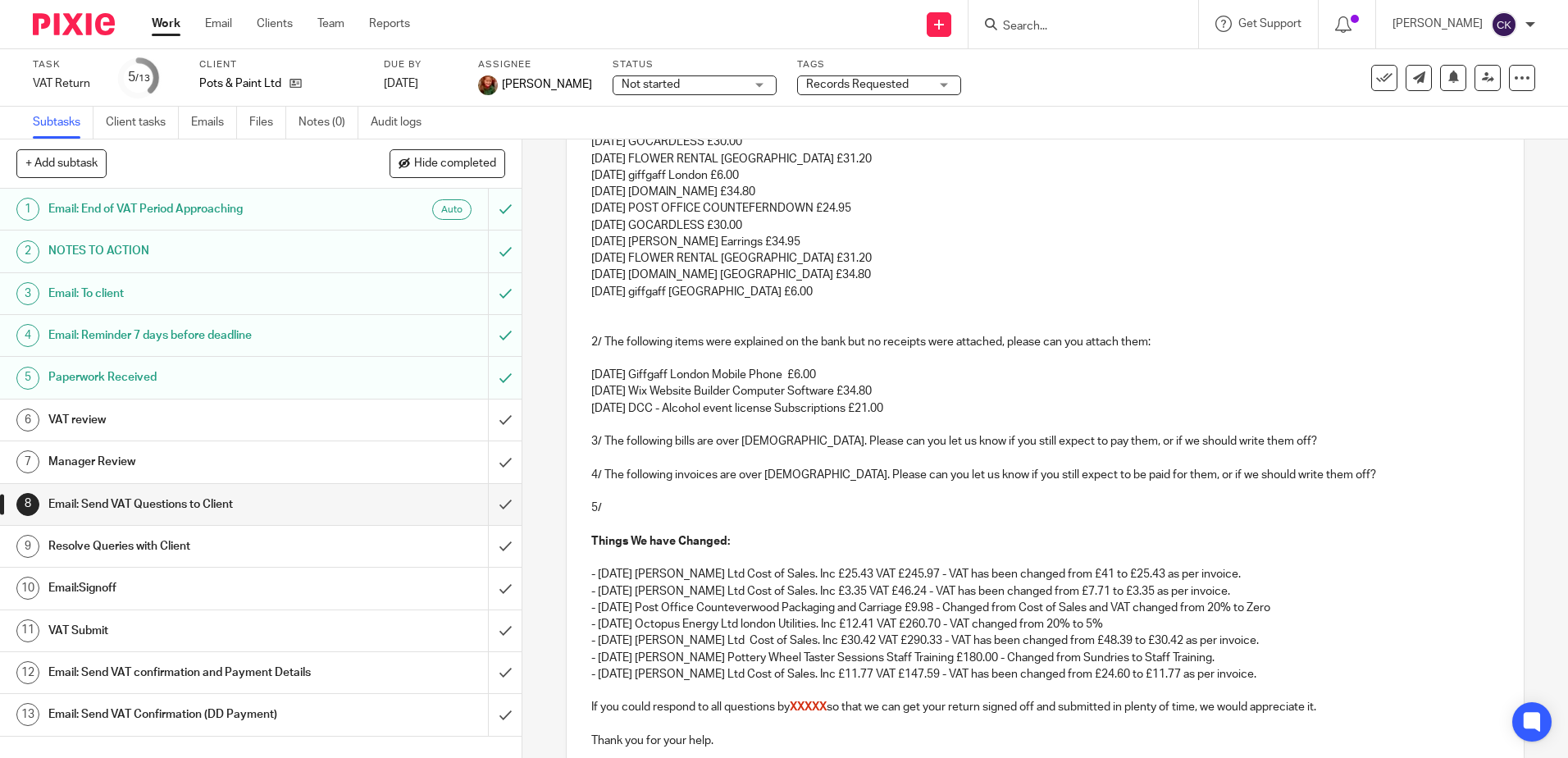
scroll to position [247, 0]
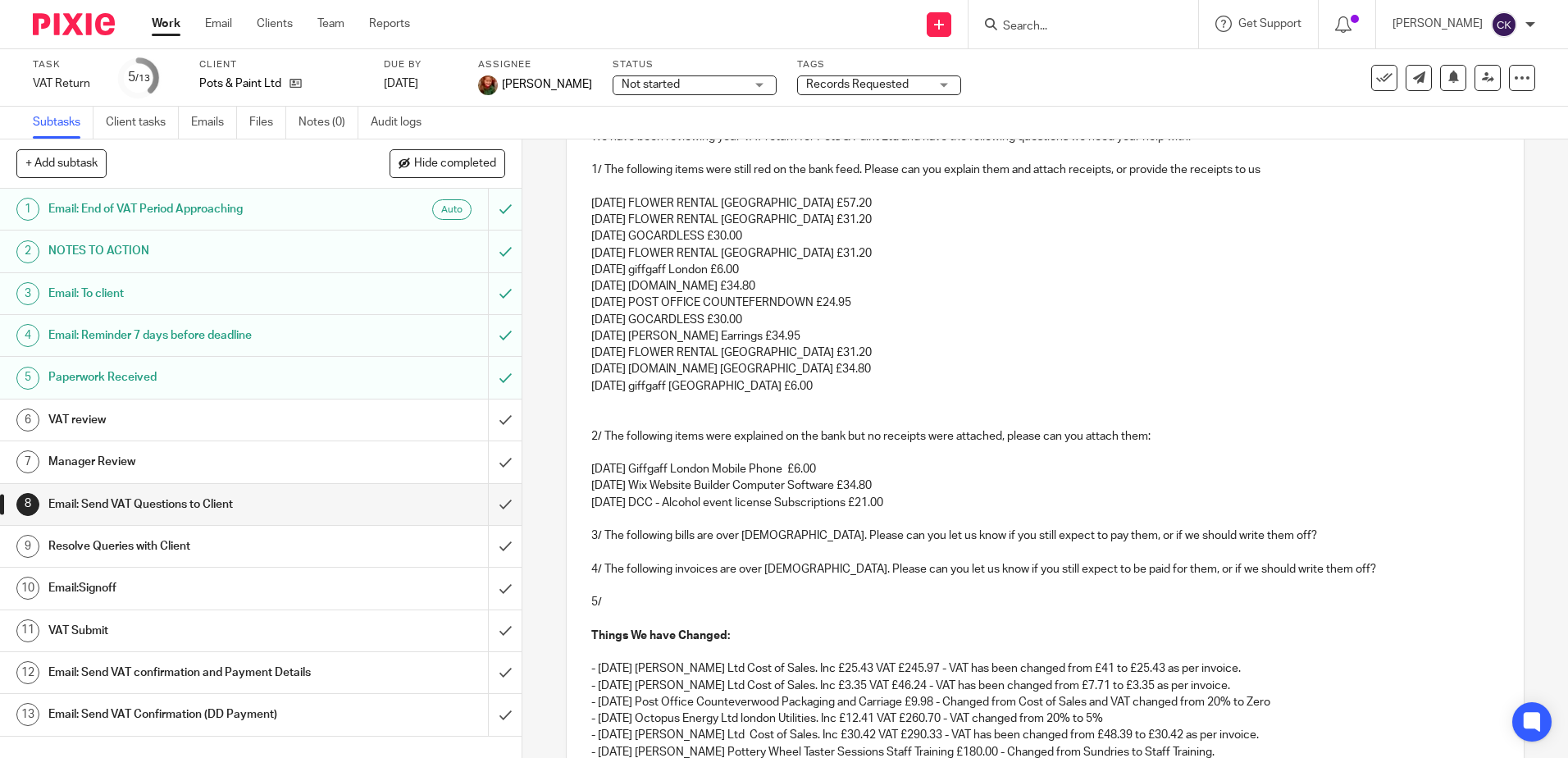
click at [750, 385] on p "07 Jul 25 giffgaff London £6.00" at bounding box center [1044, 387] width 907 height 17
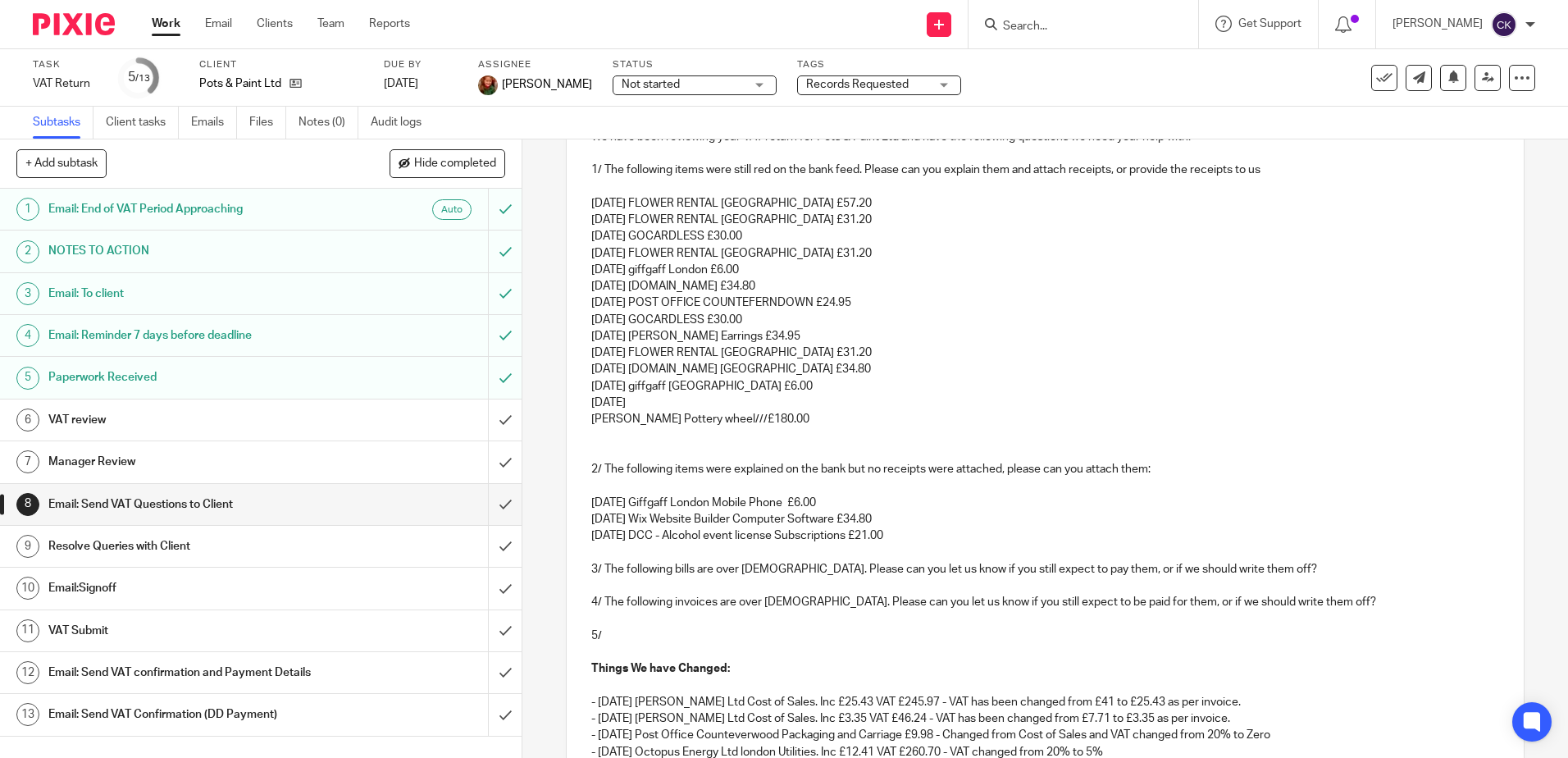
click at [633, 404] on p "11 Jul 25" at bounding box center [1044, 402] width 907 height 17
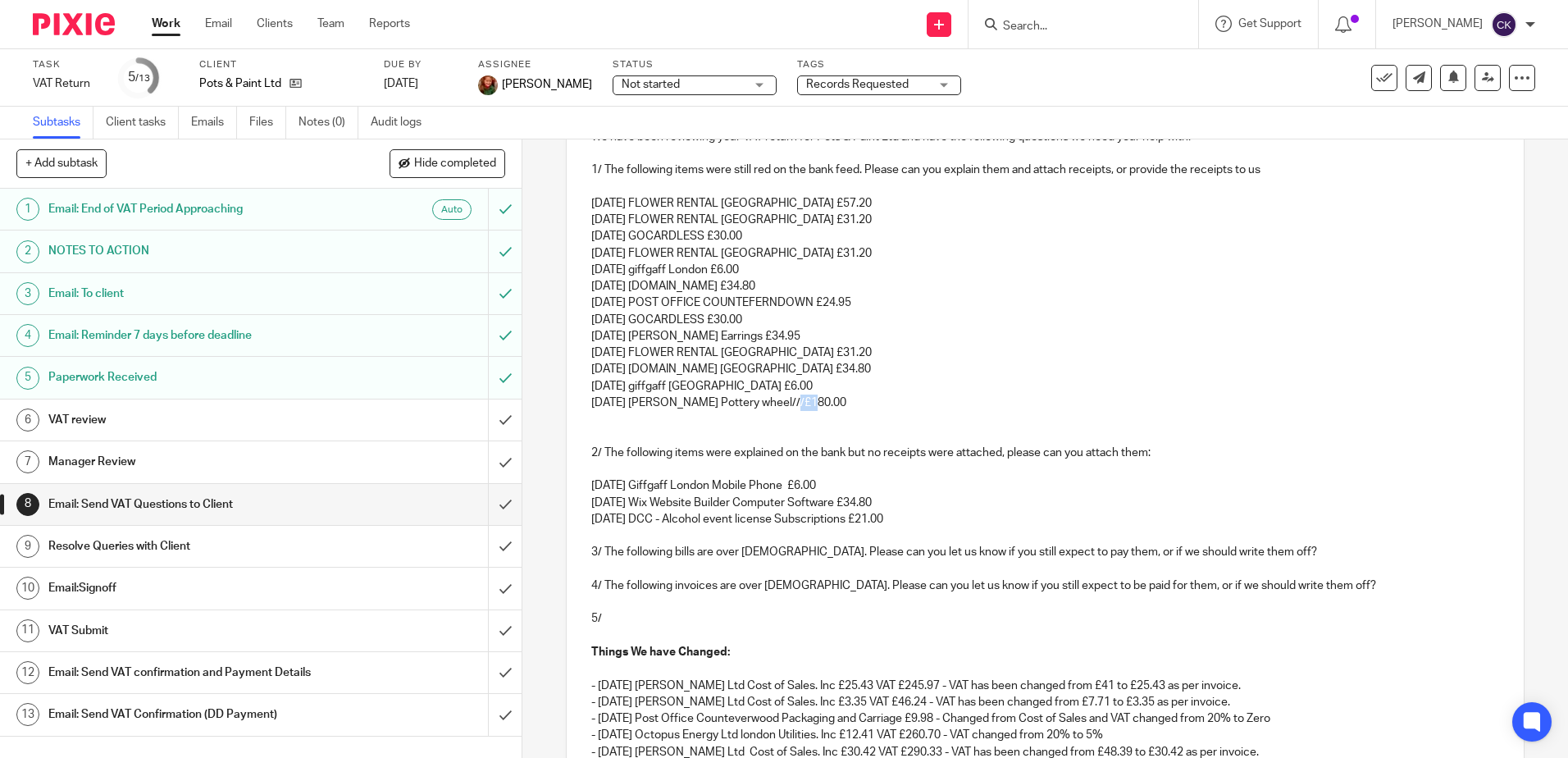
drag, startPoint x: 795, startPoint y: 406, endPoint x: 783, endPoint y: 406, distance: 12.0
click at [783, 406] on p "11 Jul 25 Sarah Bounds Pottery wheel///£180.00" at bounding box center [1044, 402] width 907 height 17
click at [873, 379] on p "07 Jul 25 giffgaff London £6.00" at bounding box center [1044, 387] width 907 height 17
click at [828, 402] on p "11 Jul 25 Sarah Bounds Pottery wheel £180.00" at bounding box center [1044, 402] width 907 height 17
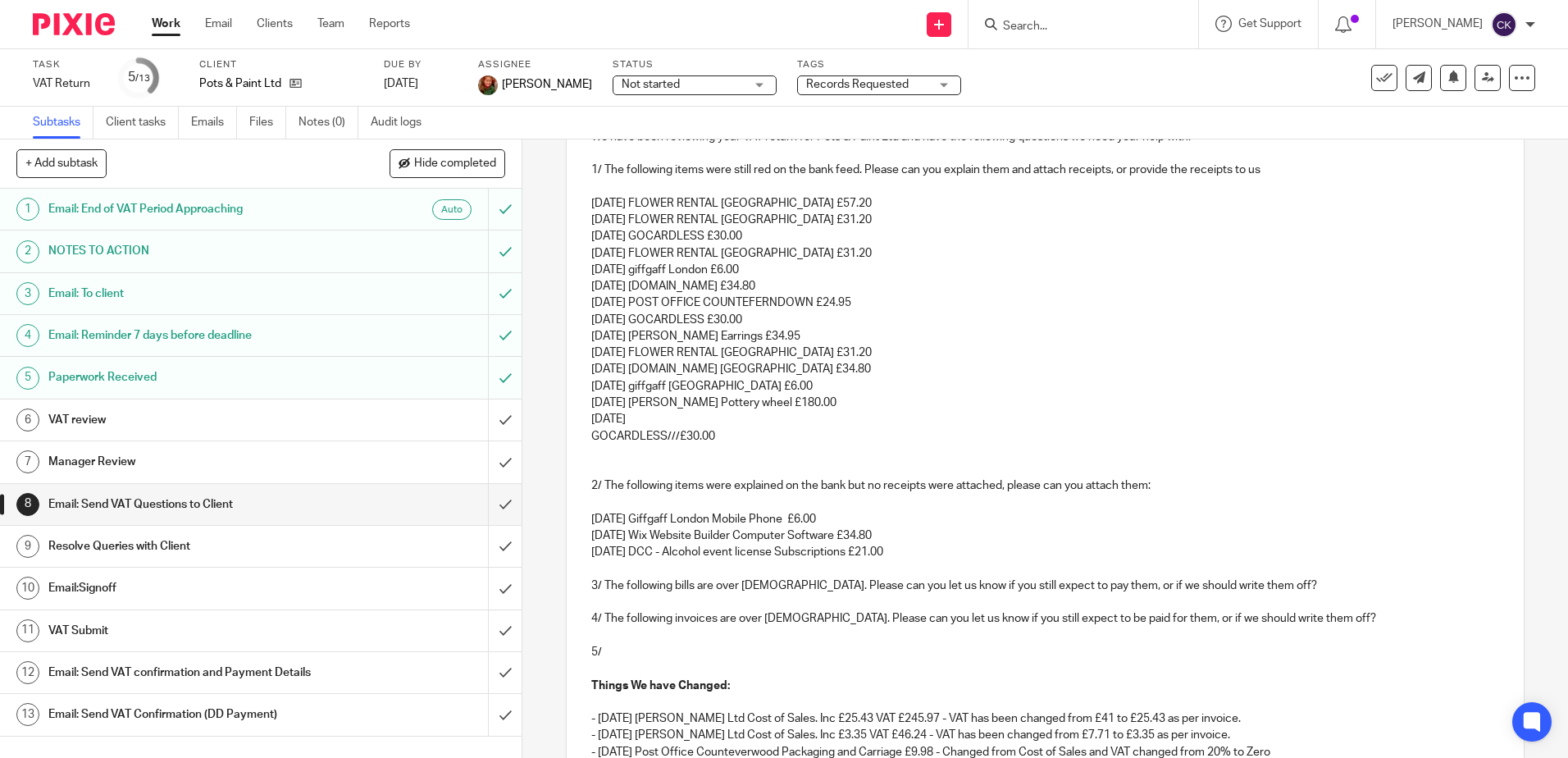
click at [630, 419] on p "17 Jul 25" at bounding box center [1044, 419] width 907 height 17
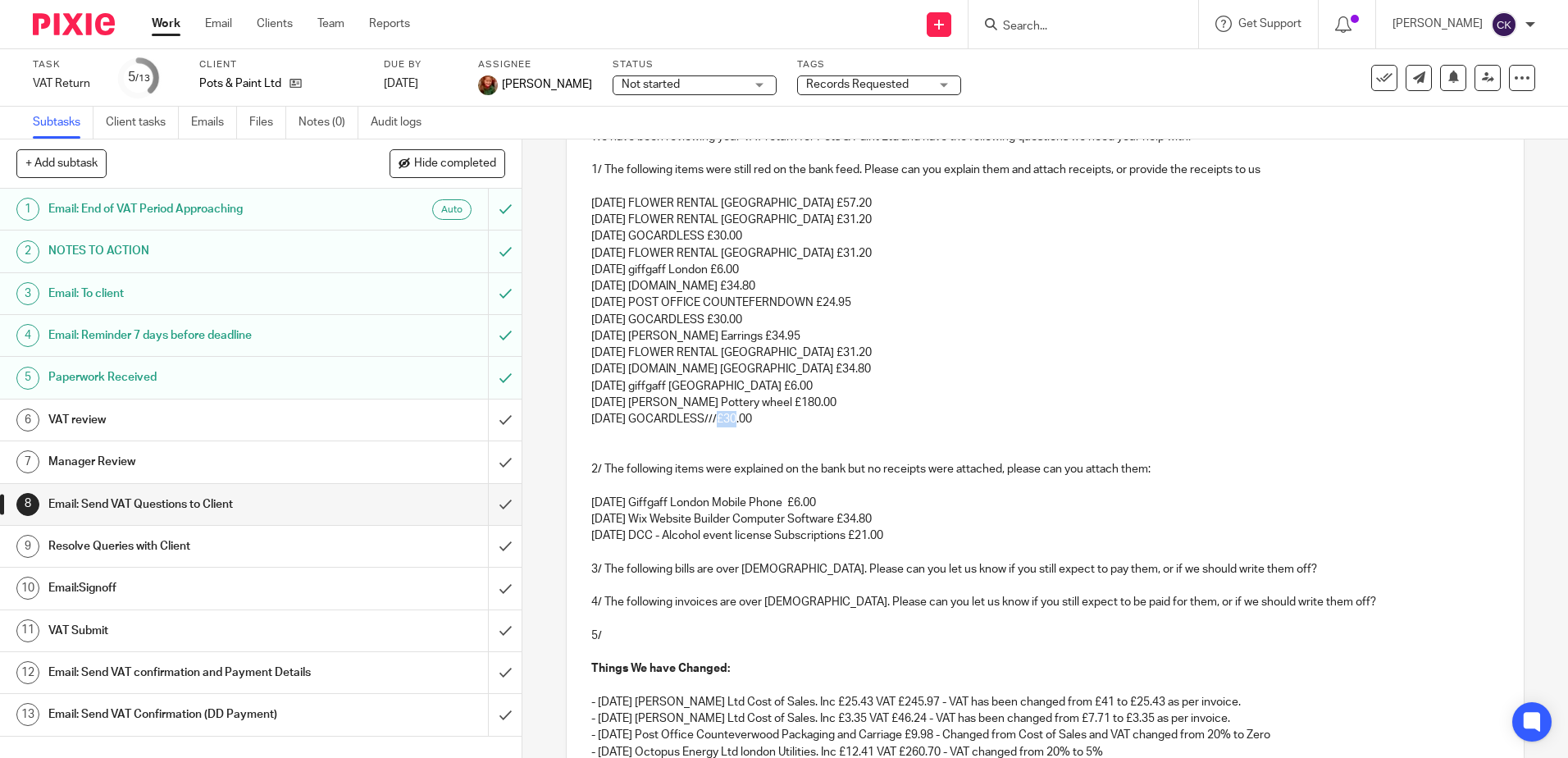
drag, startPoint x: 722, startPoint y: 421, endPoint x: 712, endPoint y: 421, distance: 10.0
click at [712, 421] on p "17 Jul 25 GOCARDLESS///£30.00" at bounding box center [1044, 419] width 907 height 17
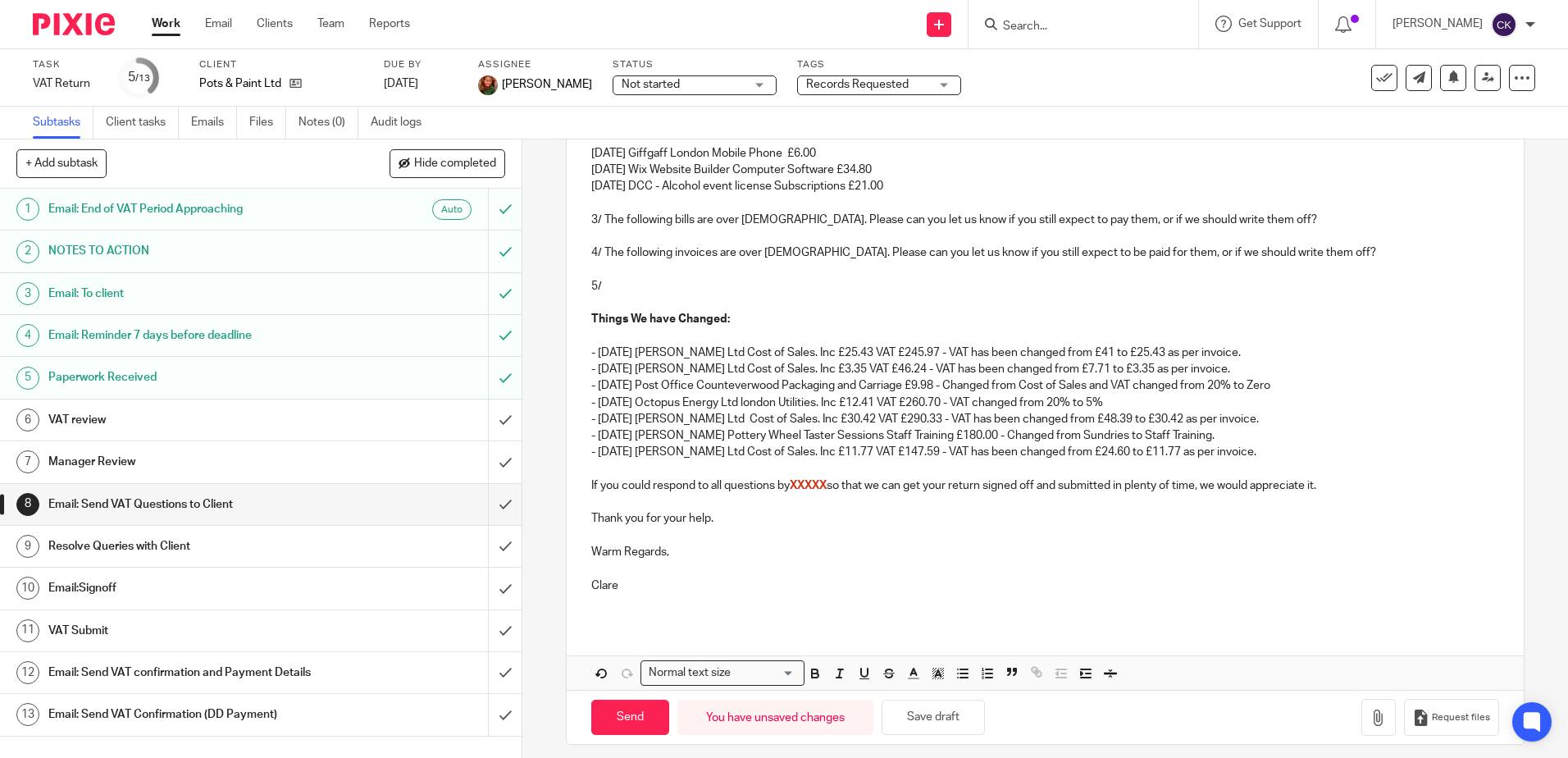
scroll to position [607, 0]
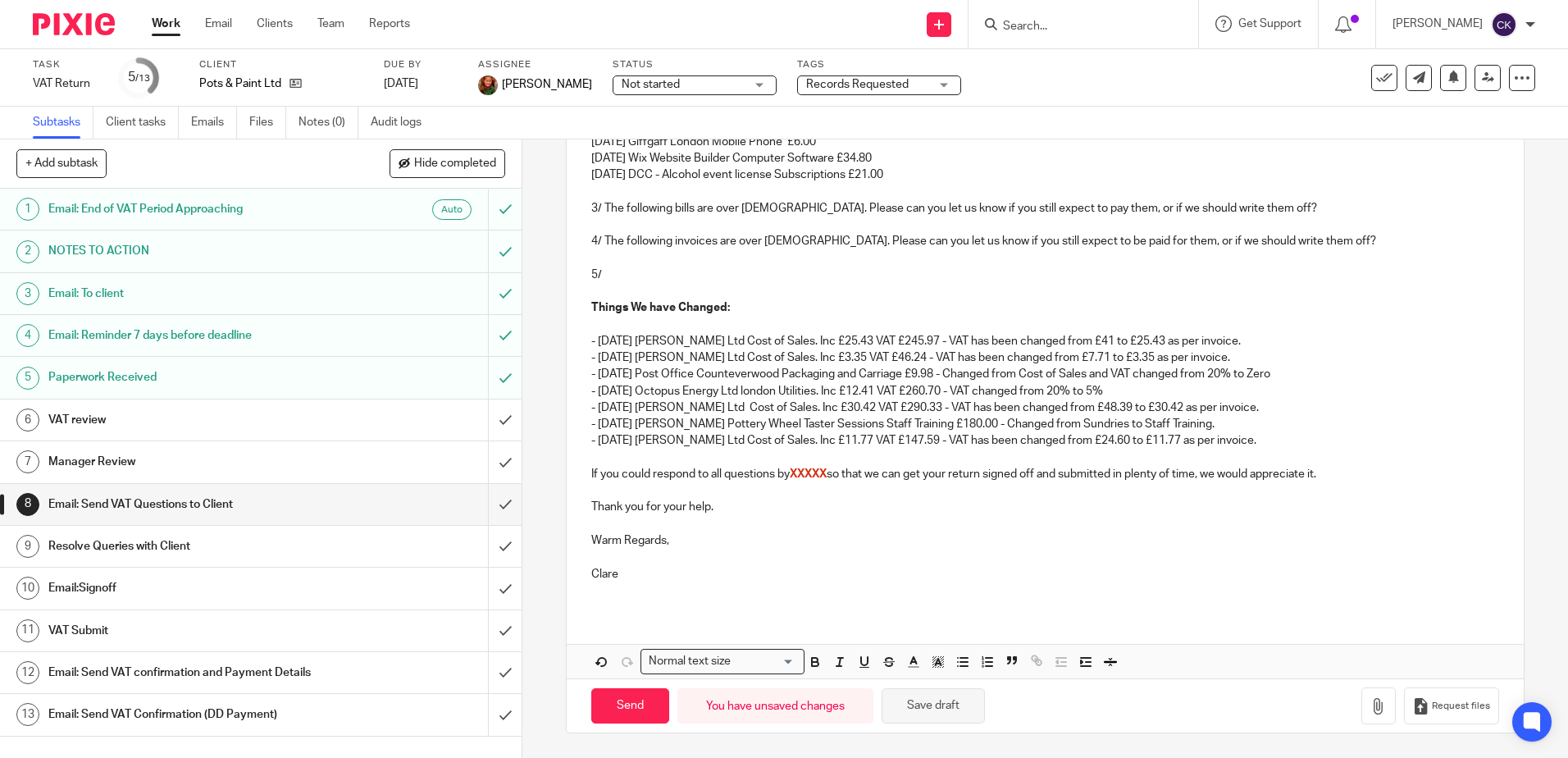
click at [913, 704] on button "Save draft" at bounding box center [933, 706] width 103 height 35
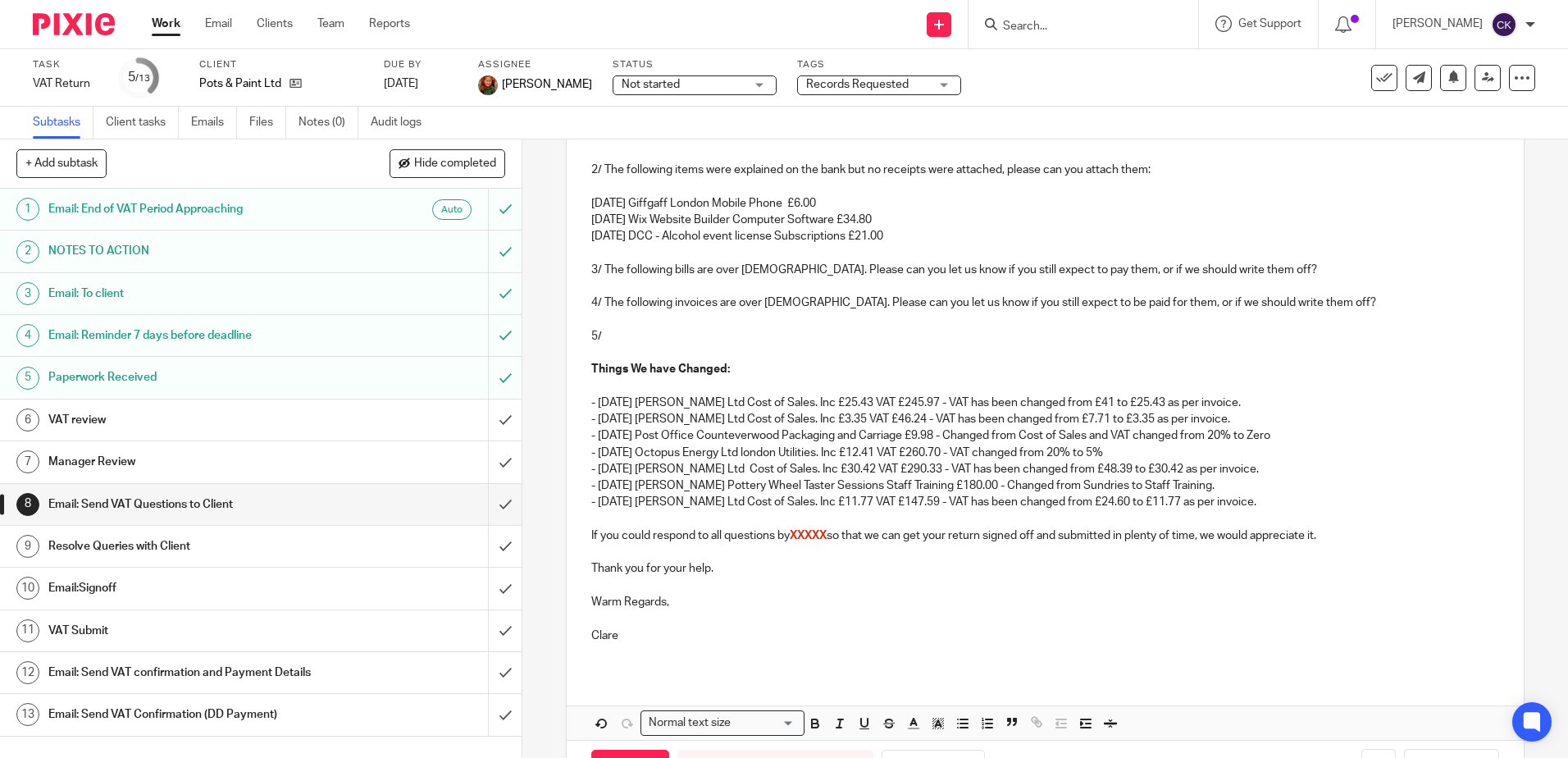
scroll to position [444, 0]
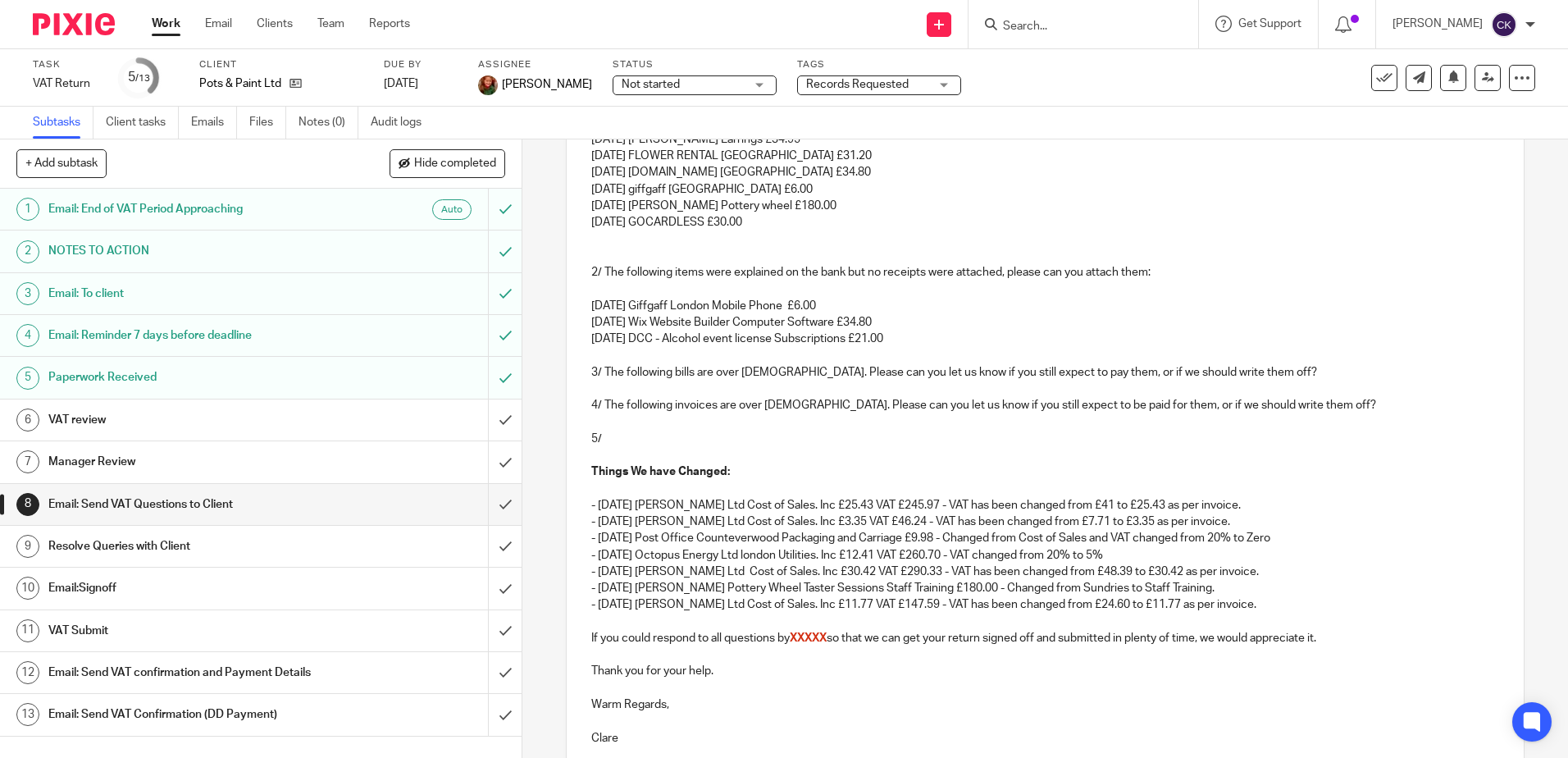
click at [751, 223] on p "17 Jul 25 GOCARDLESS £30.00" at bounding box center [1044, 222] width 907 height 17
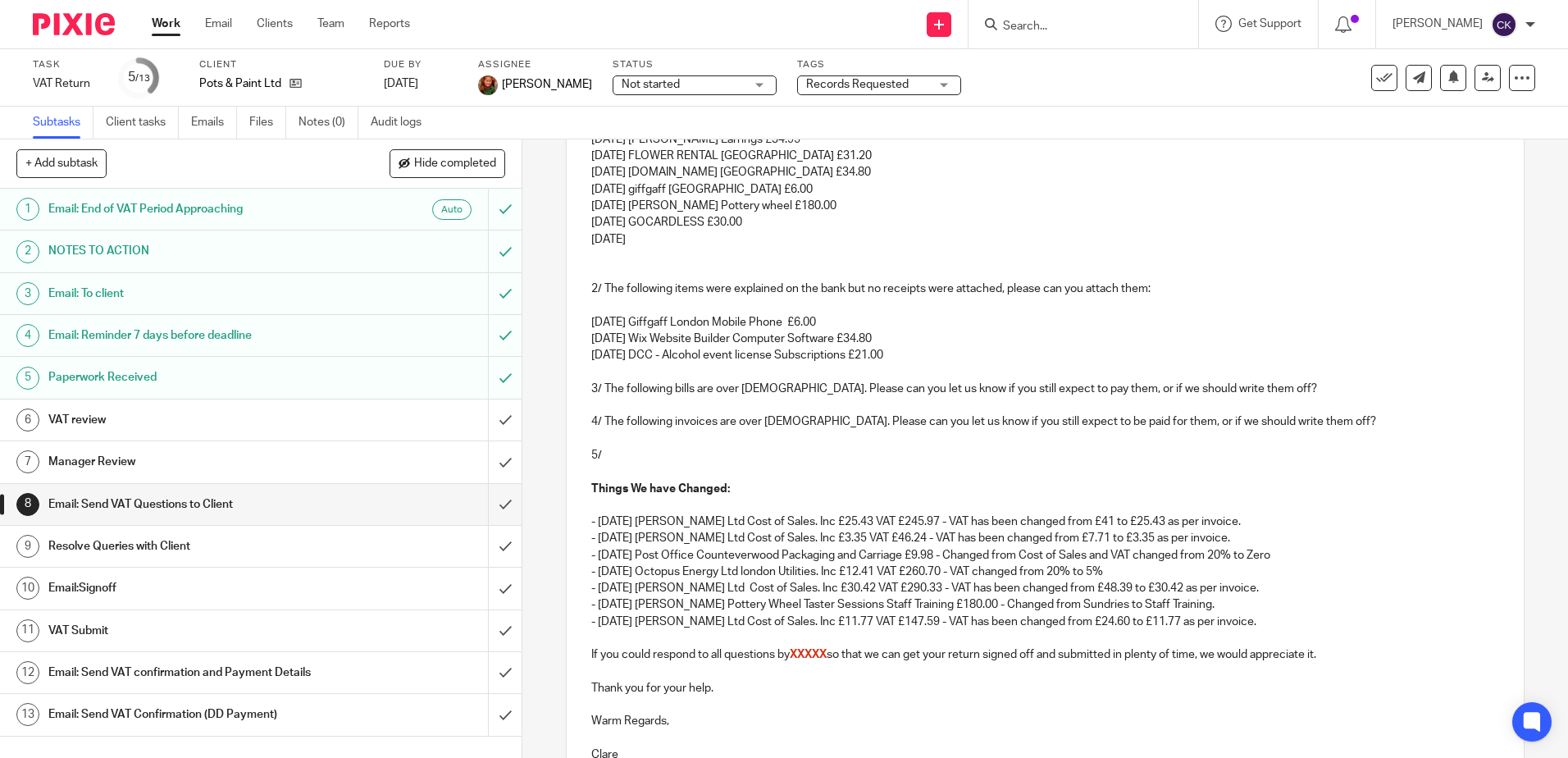
click at [645, 238] on p "21 Jul 25" at bounding box center [1044, 240] width 907 height 17
drag, startPoint x: 886, startPoint y: 242, endPoint x: 760, endPoint y: 242, distance: 126.0
click at [760, 242] on p "21 Jul 25 OCTOPUS ENERGY LTDLONDON///£442.44 213.09" at bounding box center [1044, 240] width 907 height 17
click at [807, 238] on p "21 Jul 25 OCTOPUS ENERGY LTD £213.09" at bounding box center [1044, 240] width 907 height 17
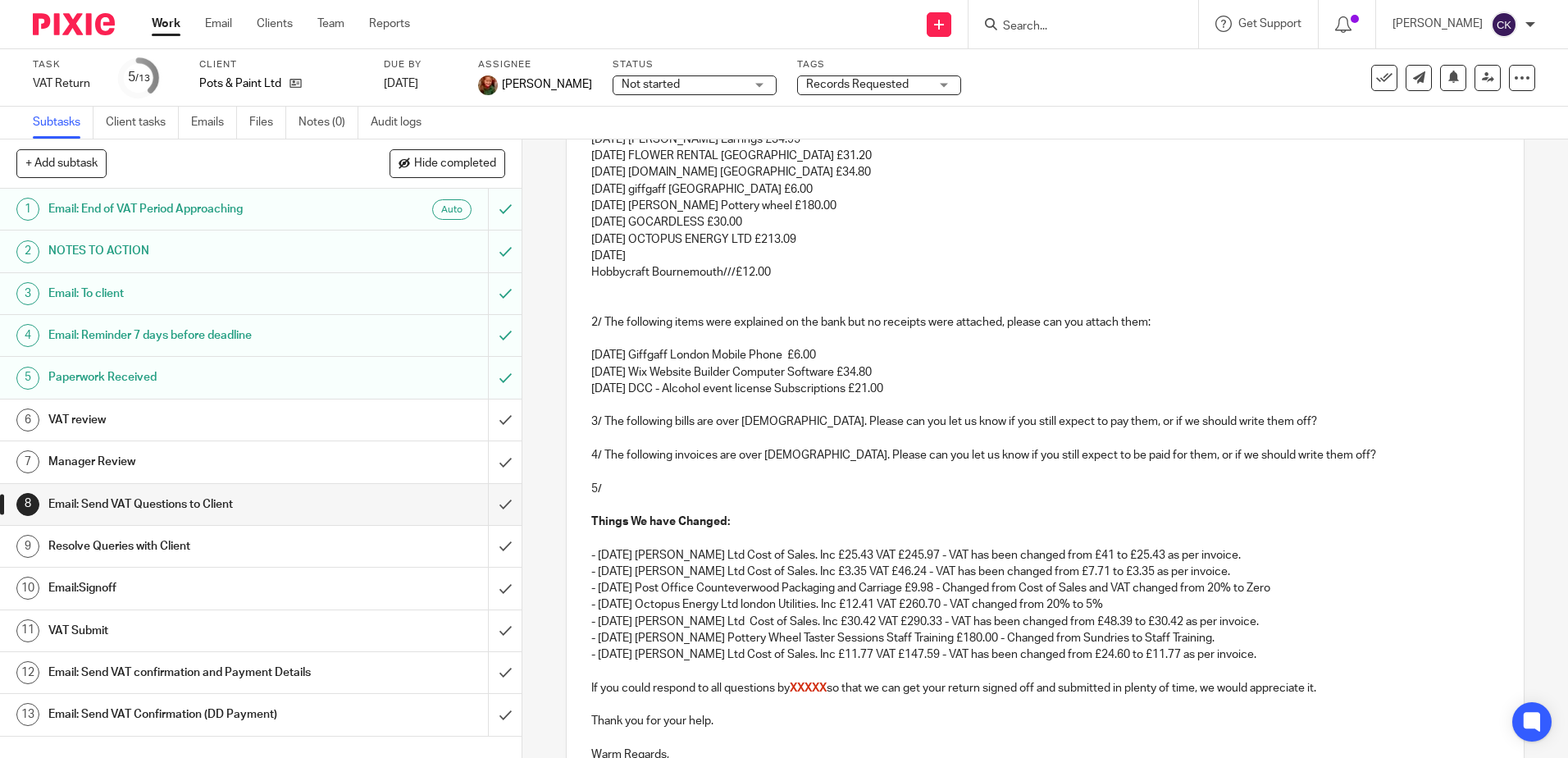
click at [634, 257] on p "24 Jul 25" at bounding box center [1044, 256] width 907 height 17
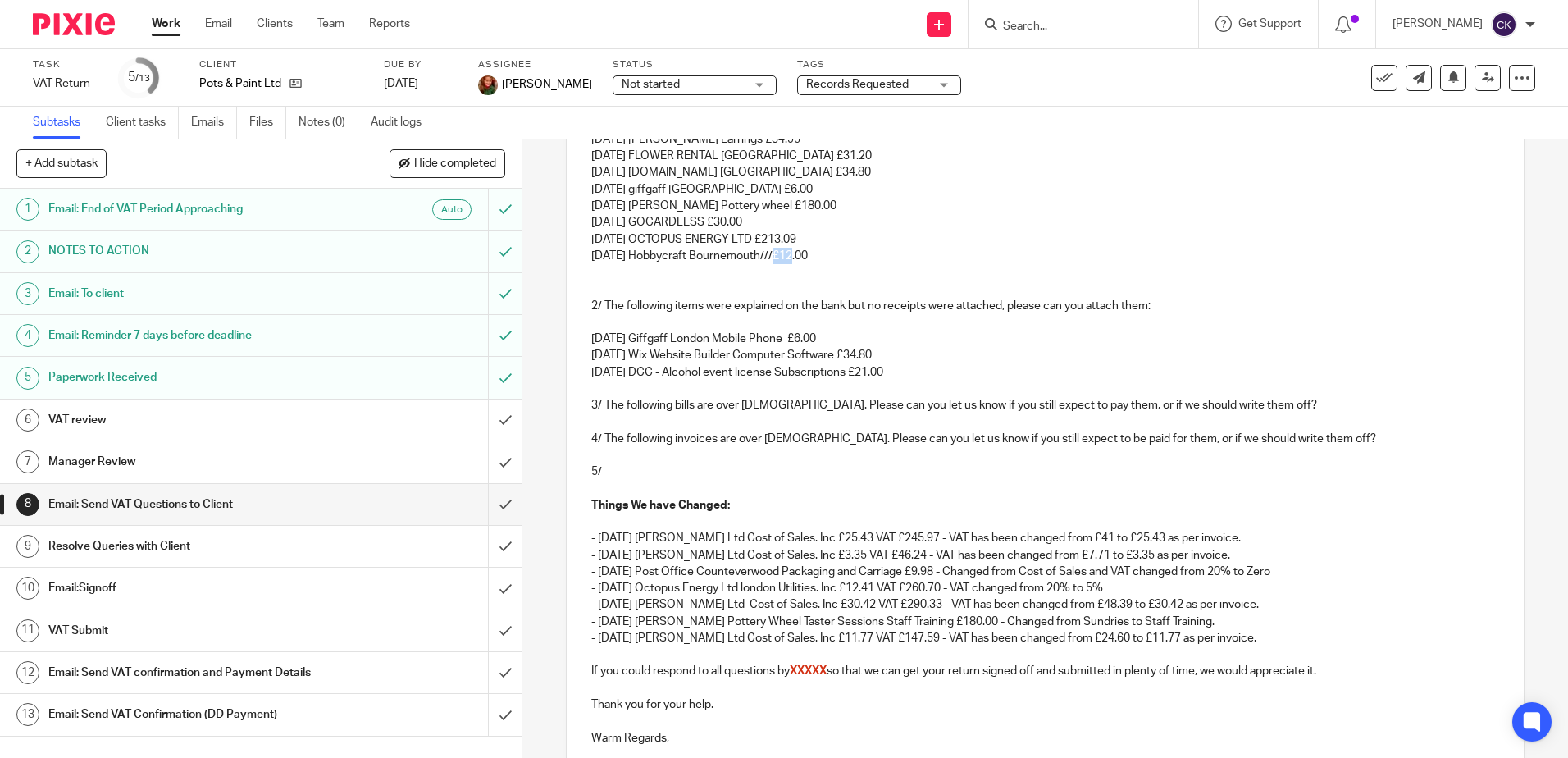
drag, startPoint x: 779, startPoint y: 255, endPoint x: 768, endPoint y: 256, distance: 11.0
click at [768, 256] on p "24 Jul 25 Hobbycraft Bournemouth///£12.00" at bounding box center [1044, 256] width 907 height 17
click at [813, 253] on p "24 Jul 25 Hobbycraft Bournemouth £12.00" at bounding box center [1044, 256] width 907 height 17
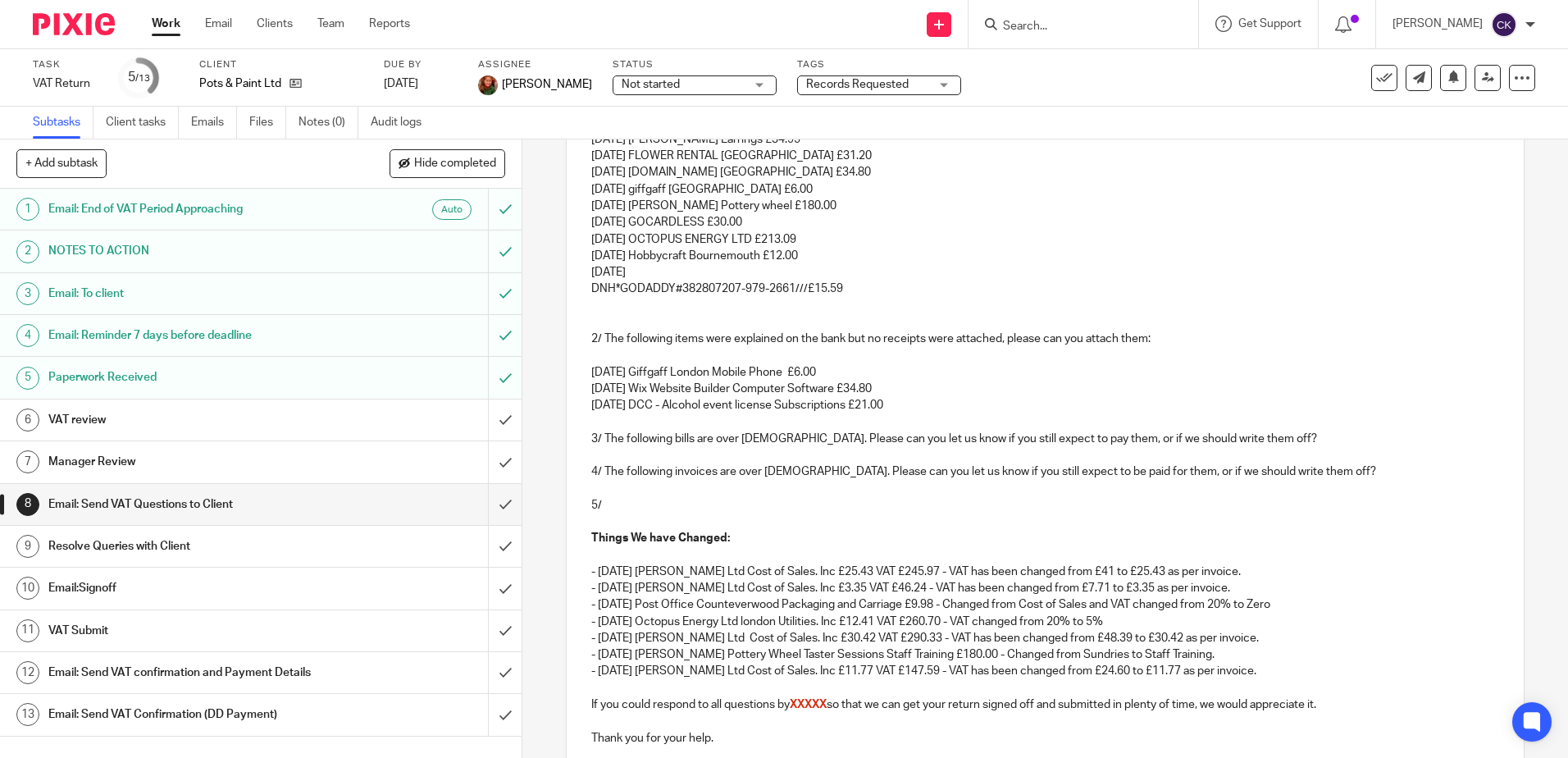
click at [636, 272] on p "25 Jul 25" at bounding box center [1044, 272] width 907 height 17
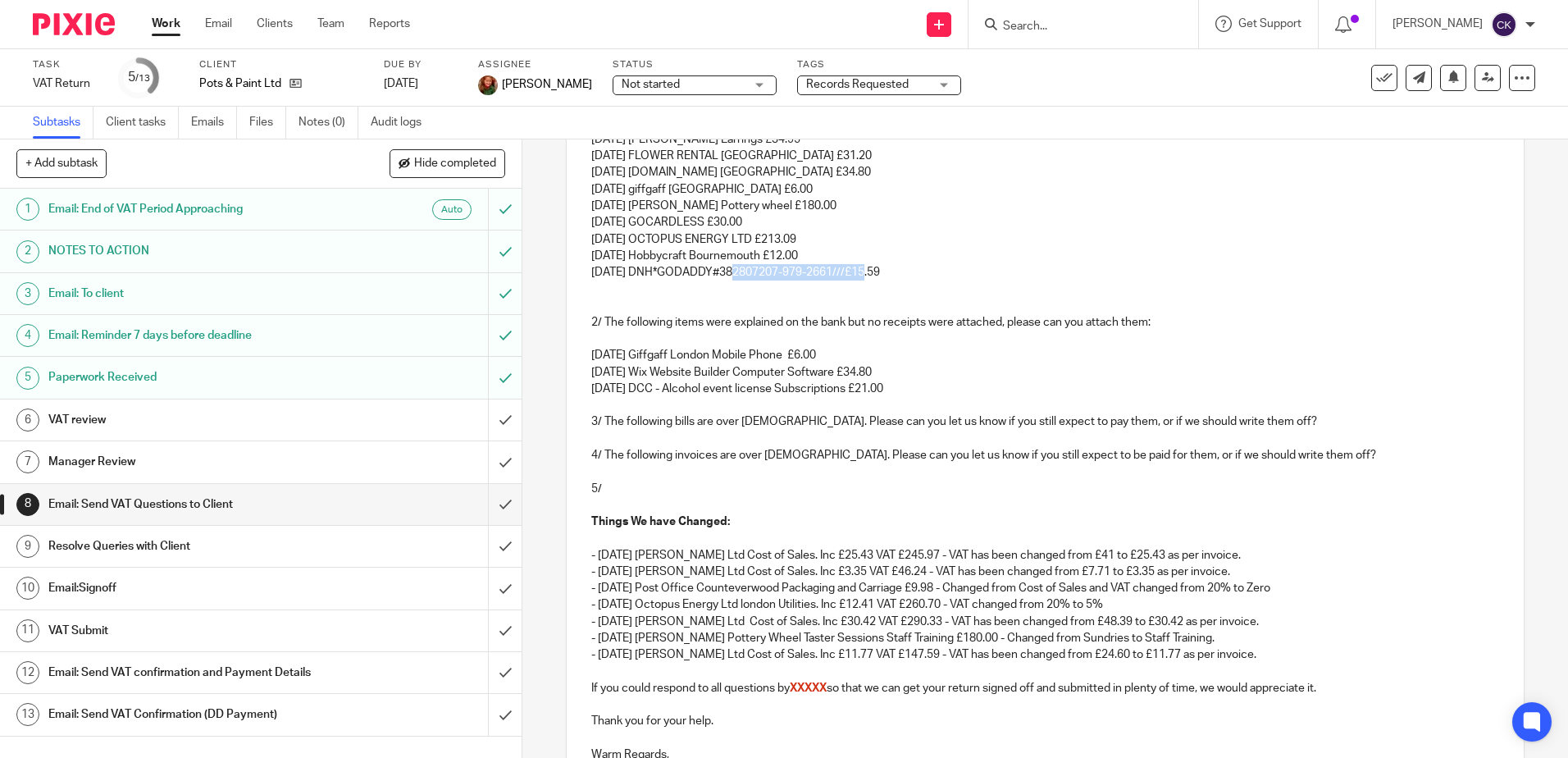
drag, startPoint x: 853, startPoint y: 276, endPoint x: 717, endPoint y: 278, distance: 136.0
click at [717, 278] on p "25 Jul 25 DNH*GODADDY#382807207-979-2661///£15.59" at bounding box center [1044, 272] width 907 height 17
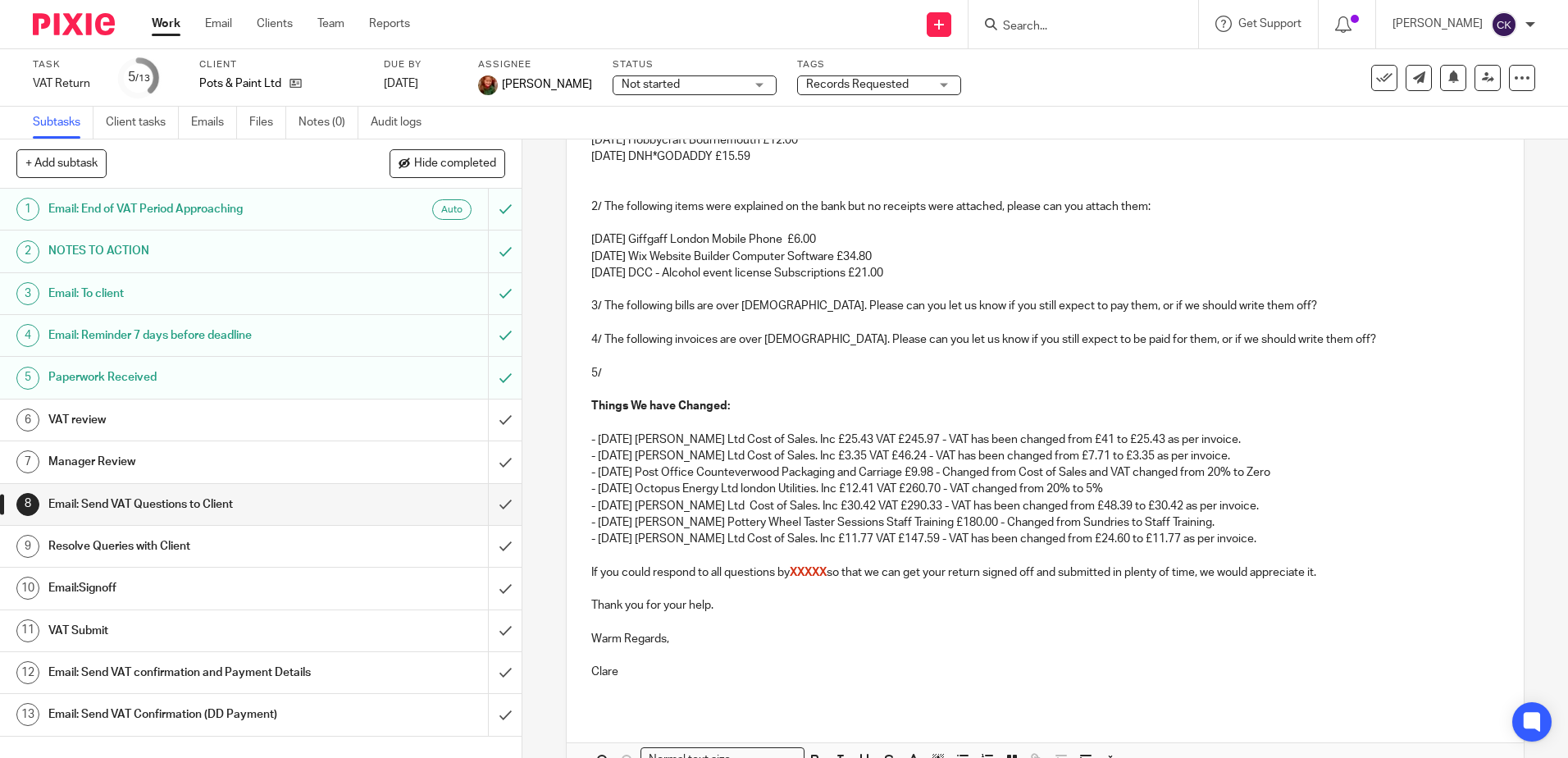
scroll to position [658, 0]
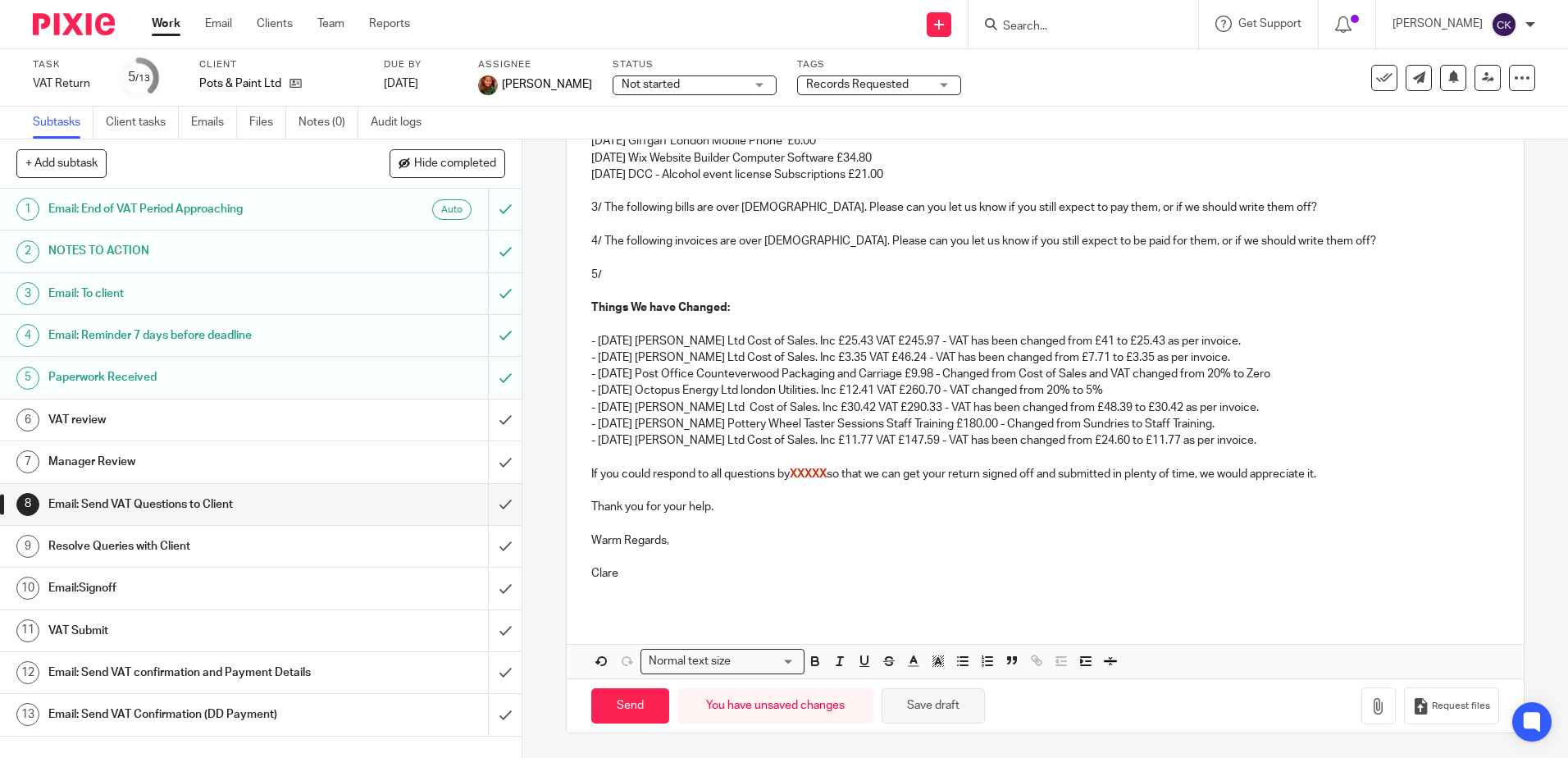
click at [916, 707] on button "Save draft" at bounding box center [933, 706] width 103 height 35
click at [1223, 438] on p "- 07 Jul 25 Booker Ltd Cost of Sales. Inc £11.77 VAT £147.59 - VAT has been cha…" at bounding box center [1044, 440] width 907 height 17
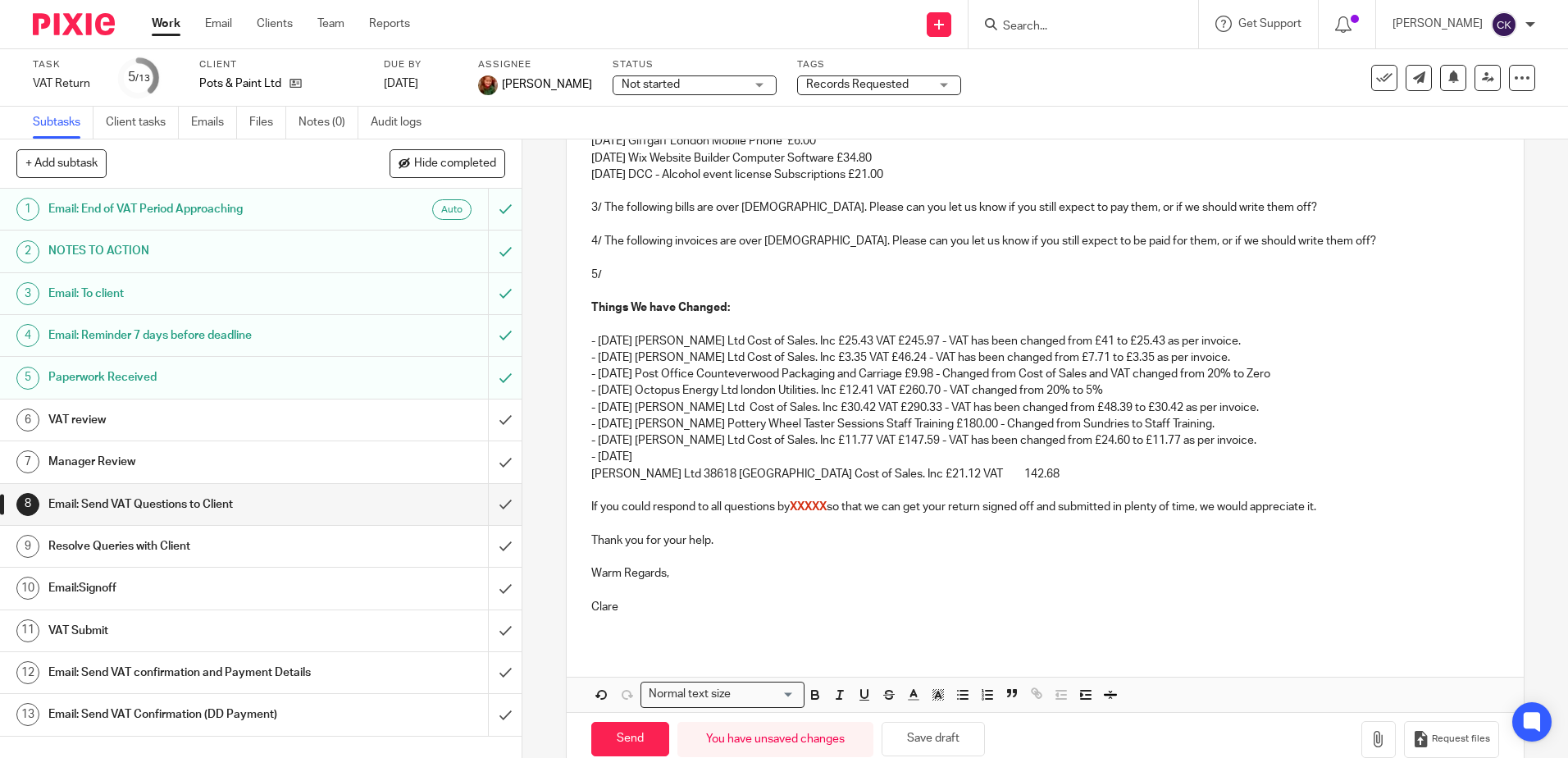
click at [640, 454] on p "- 31 Jul 25" at bounding box center [1044, 457] width 907 height 17
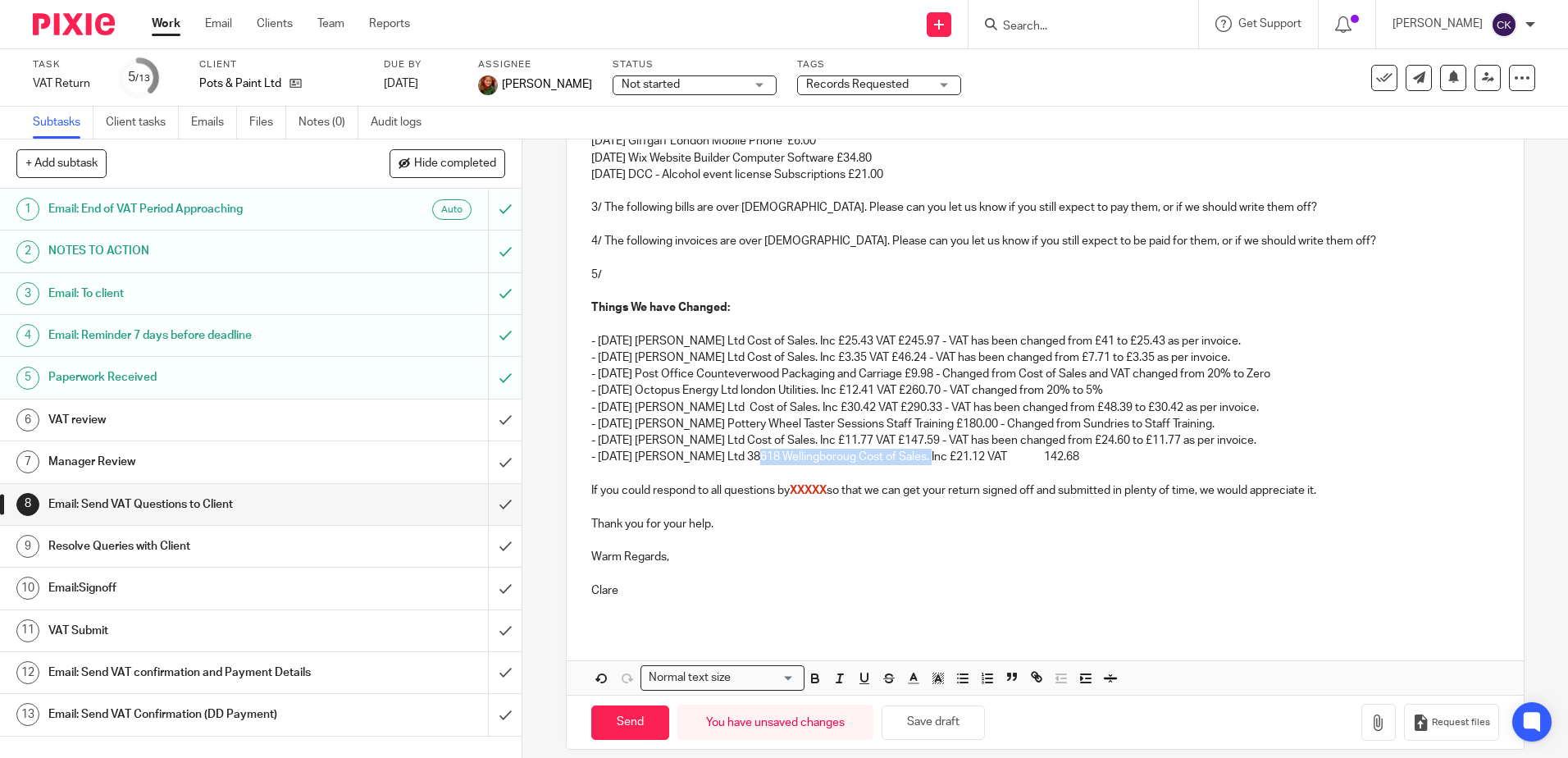
drag, startPoint x: 909, startPoint y: 457, endPoint x: 742, endPoint y: 462, distance: 167.1
click at [742, 462] on p "- 31 Jul 25 Booker Ltd 38618 Wellingboroug Cost of Sales. Inc £21.12 VAT 142.68" at bounding box center [1044, 457] width 907 height 17
click at [891, 464] on p "- 31 Jul 25 Booker Ltd 38618 Wellingboroug Cost of Sales. Inc £21.12 VAT 142.68" at bounding box center [1044, 457] width 907 height 17
drag, startPoint x: 818, startPoint y: 461, endPoint x: 706, endPoint y: 462, distance: 112.0
click at [706, 462] on p "- 31 Jul 25 Booker Ltd 38618 Wellingboroug Cost of Sales. Inc £21.12 VAT 142.68" at bounding box center [1044, 457] width 907 height 17
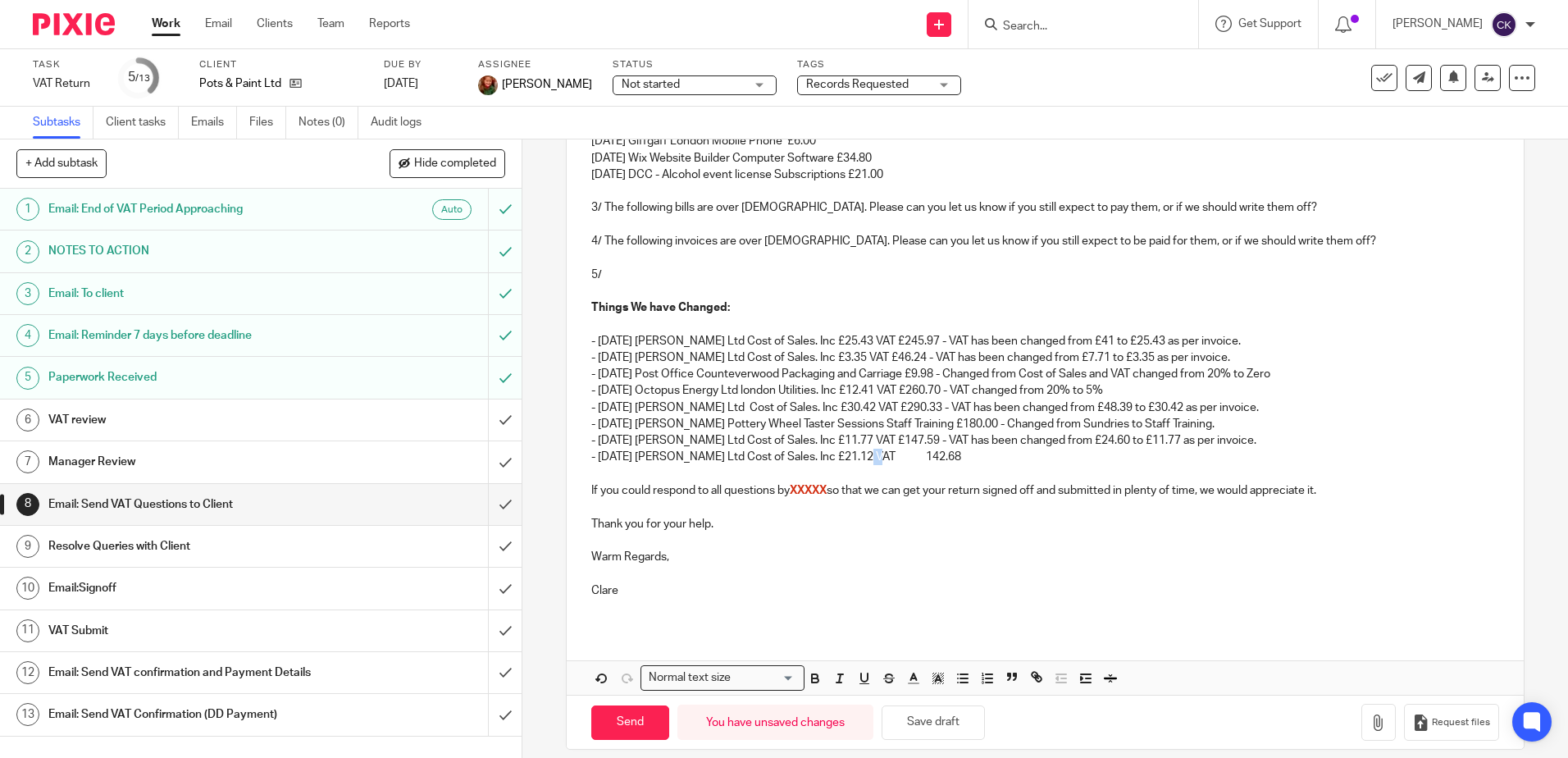
drag, startPoint x: 893, startPoint y: 456, endPoint x: 854, endPoint y: 458, distance: 39.1
click at [854, 458] on p "- 31 Jul 25 Booker Ltd Cost of Sales. Inc £21.12 VAT 142.68" at bounding box center [1044, 457] width 907 height 17
drag, startPoint x: 1227, startPoint y: 440, endPoint x: 898, endPoint y: 444, distance: 329.0
click at [898, 444] on p "- 07 Jul 25 Booker Ltd Cost of Sales. Inc £11.77 VAT £147.59 - VAT has been cha…" at bounding box center [1044, 440] width 907 height 17
copy p "- VAT has been changed from £24.60 to £11.77 as per invoice."
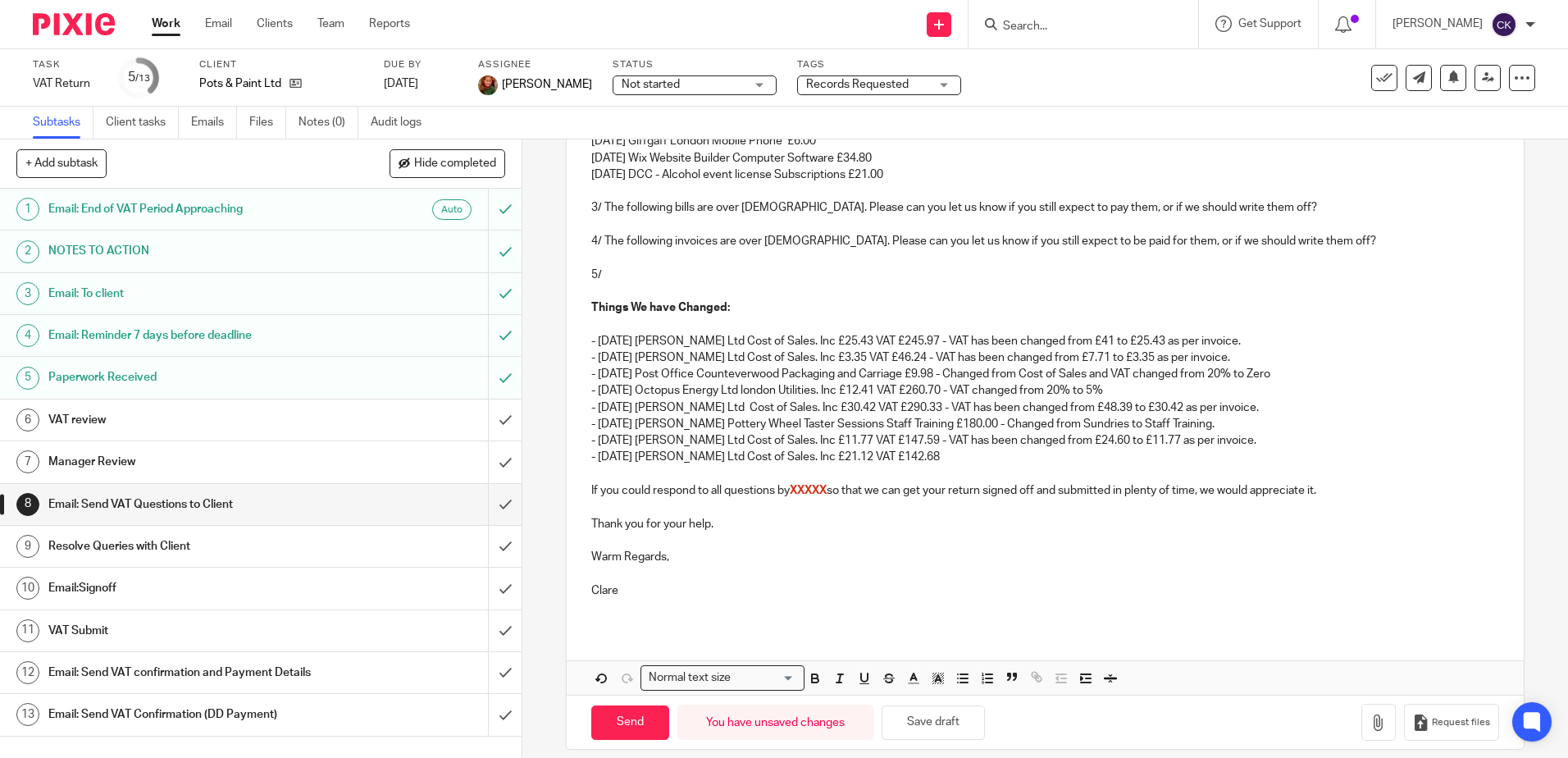
click at [898, 460] on p "- 31 Jul 25 Booker Ltd Cost of Sales. Inc £21.12 VAT £142.68" at bounding box center [1044, 457] width 907 height 17
drag, startPoint x: 1090, startPoint y: 458, endPoint x: 1065, endPoint y: 461, distance: 25.2
click at [1065, 461] on p "- 31 Jul 25 Booker Ltd Cost of Sales. Inc £21.12 VAT £142.68 - VAT has been cha…" at bounding box center [1044, 457] width 907 height 17
drag, startPoint x: 1141, startPoint y: 462, endPoint x: 1113, endPoint y: 463, distance: 28.0
click at [1113, 463] on p "- 31 Jul 25 Booker Ltd Cost of Sales. Inc £21.12 VAT £142.68 - VAT has been cha…" at bounding box center [1044, 457] width 907 height 17
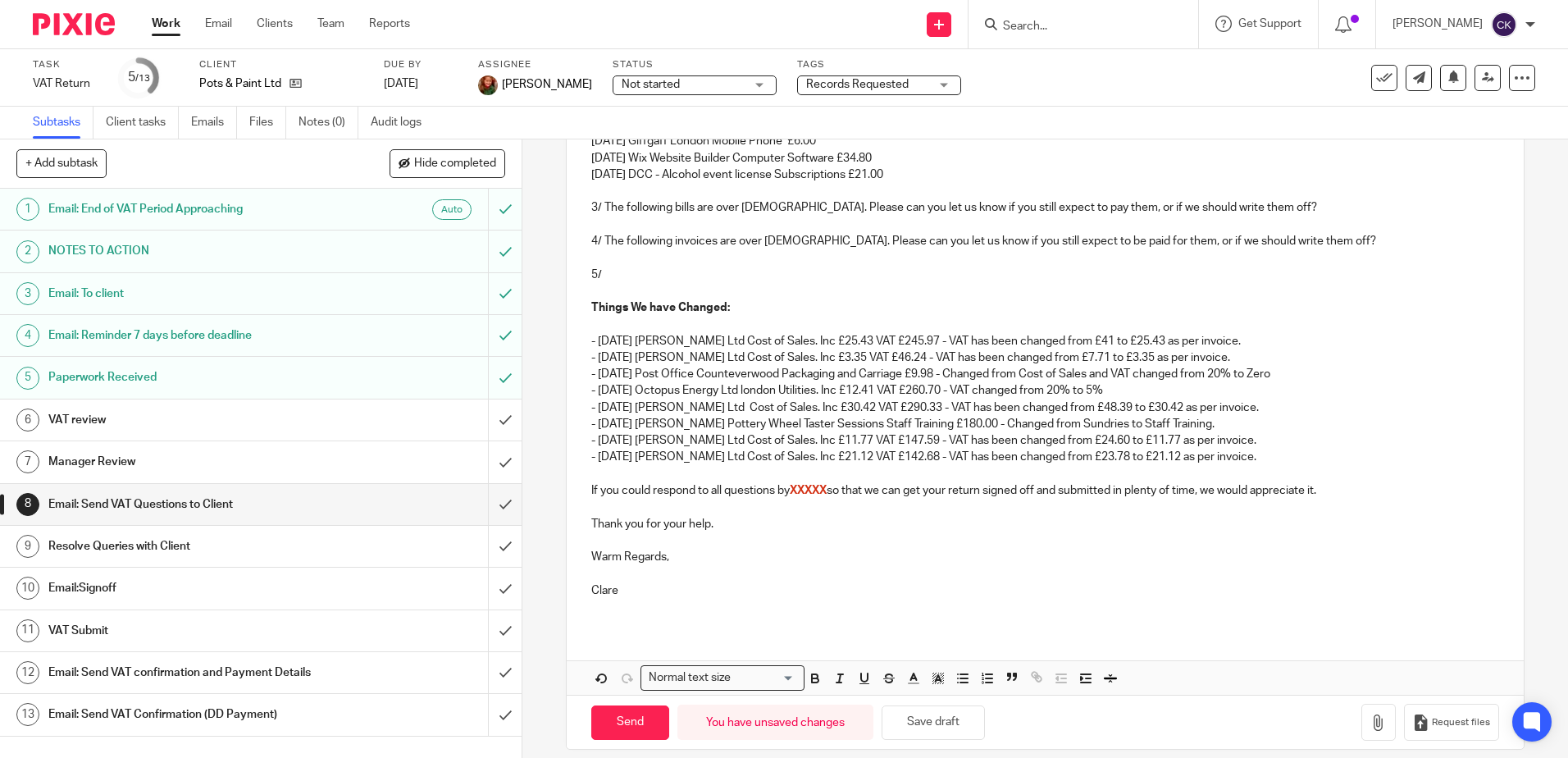
click at [1129, 532] on p at bounding box center [1044, 540] width 907 height 17
click at [944, 730] on button "Save draft" at bounding box center [933, 723] width 103 height 35
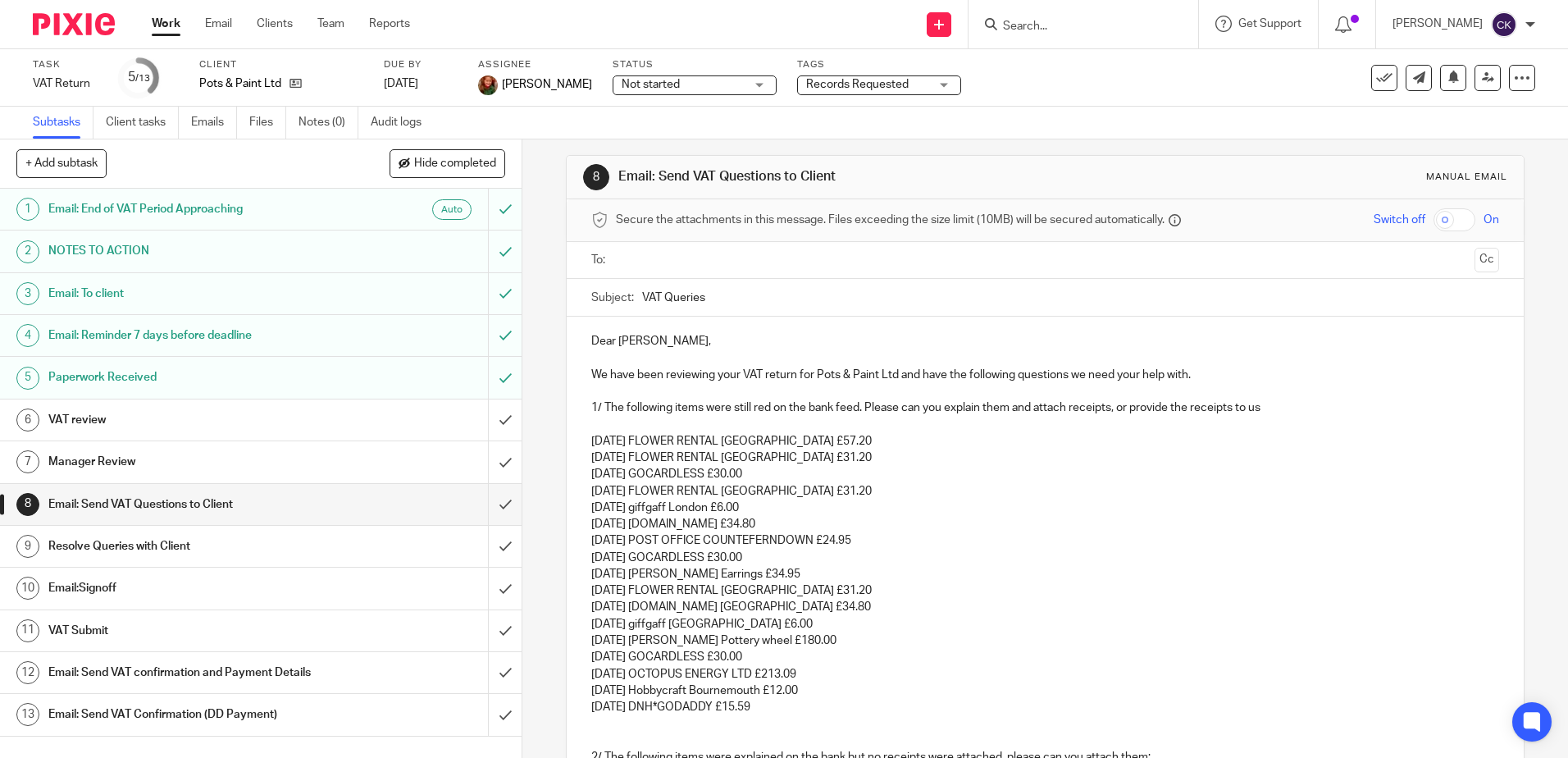
scroll to position [0, 0]
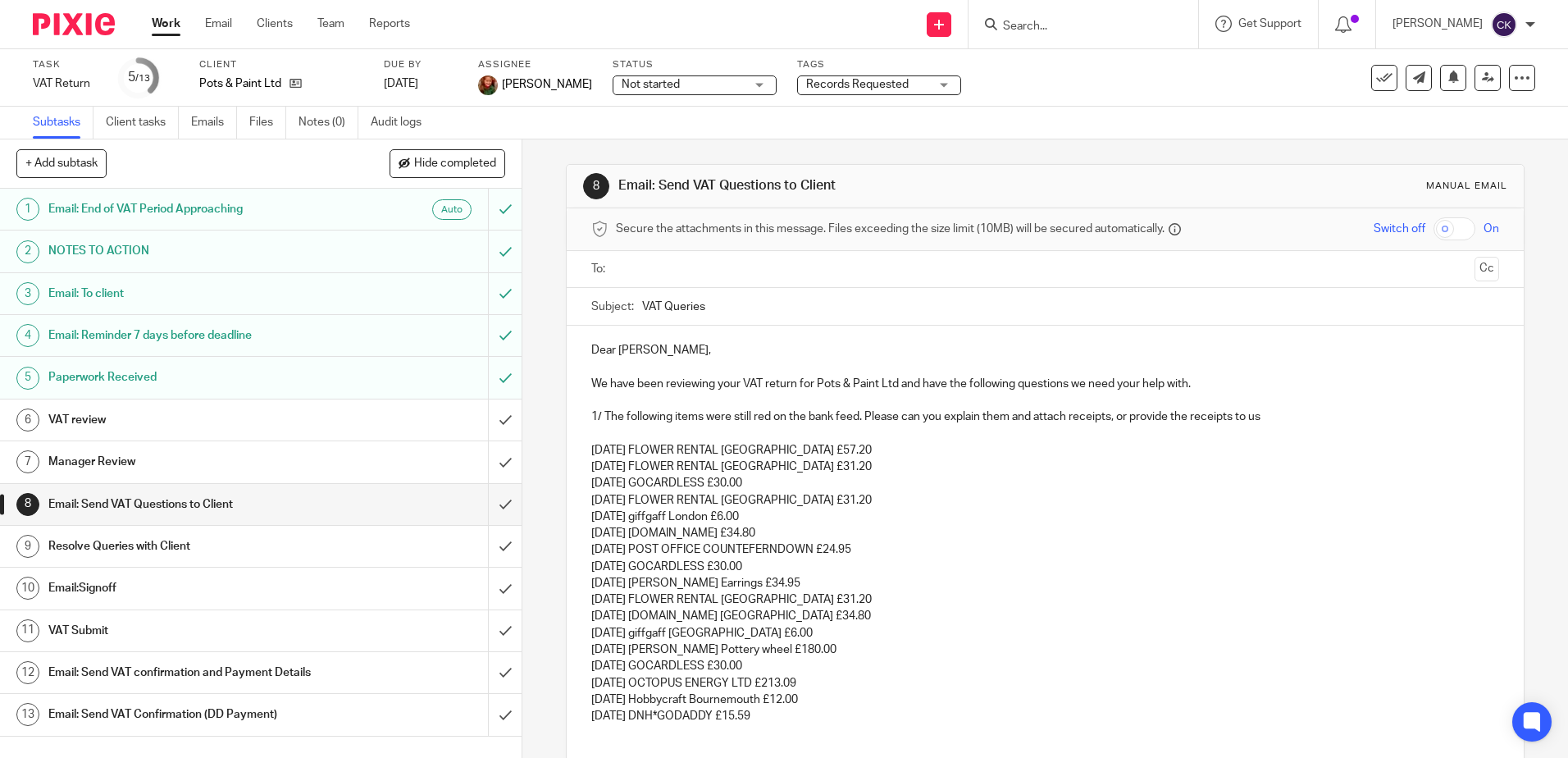
click at [592, 440] on p at bounding box center [1044, 434] width 907 height 17
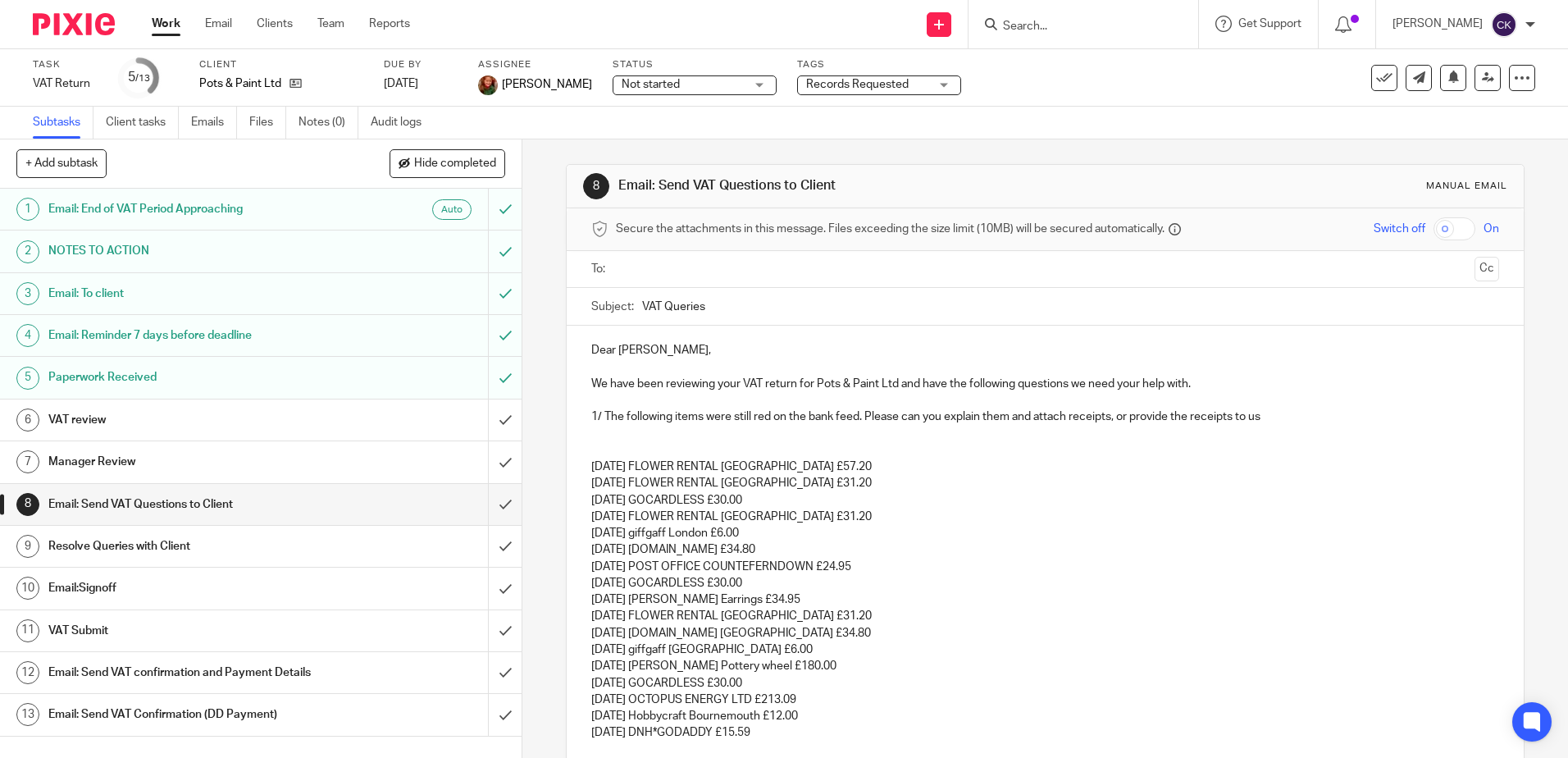
click at [592, 445] on p at bounding box center [1044, 450] width 907 height 17
drag, startPoint x: 701, startPoint y: 449, endPoint x: 578, endPoint y: 450, distance: 123.0
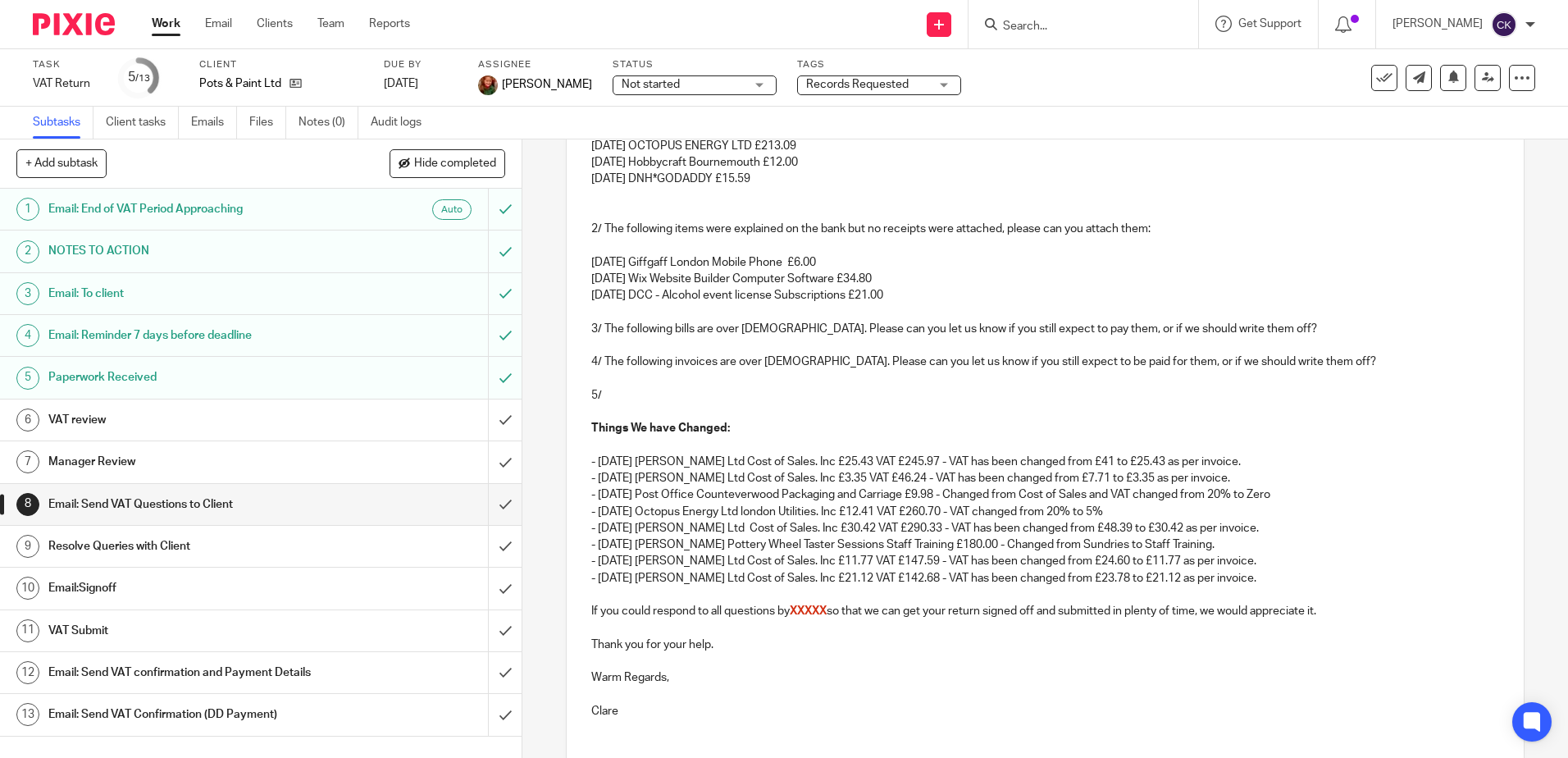
scroll to position [656, 0]
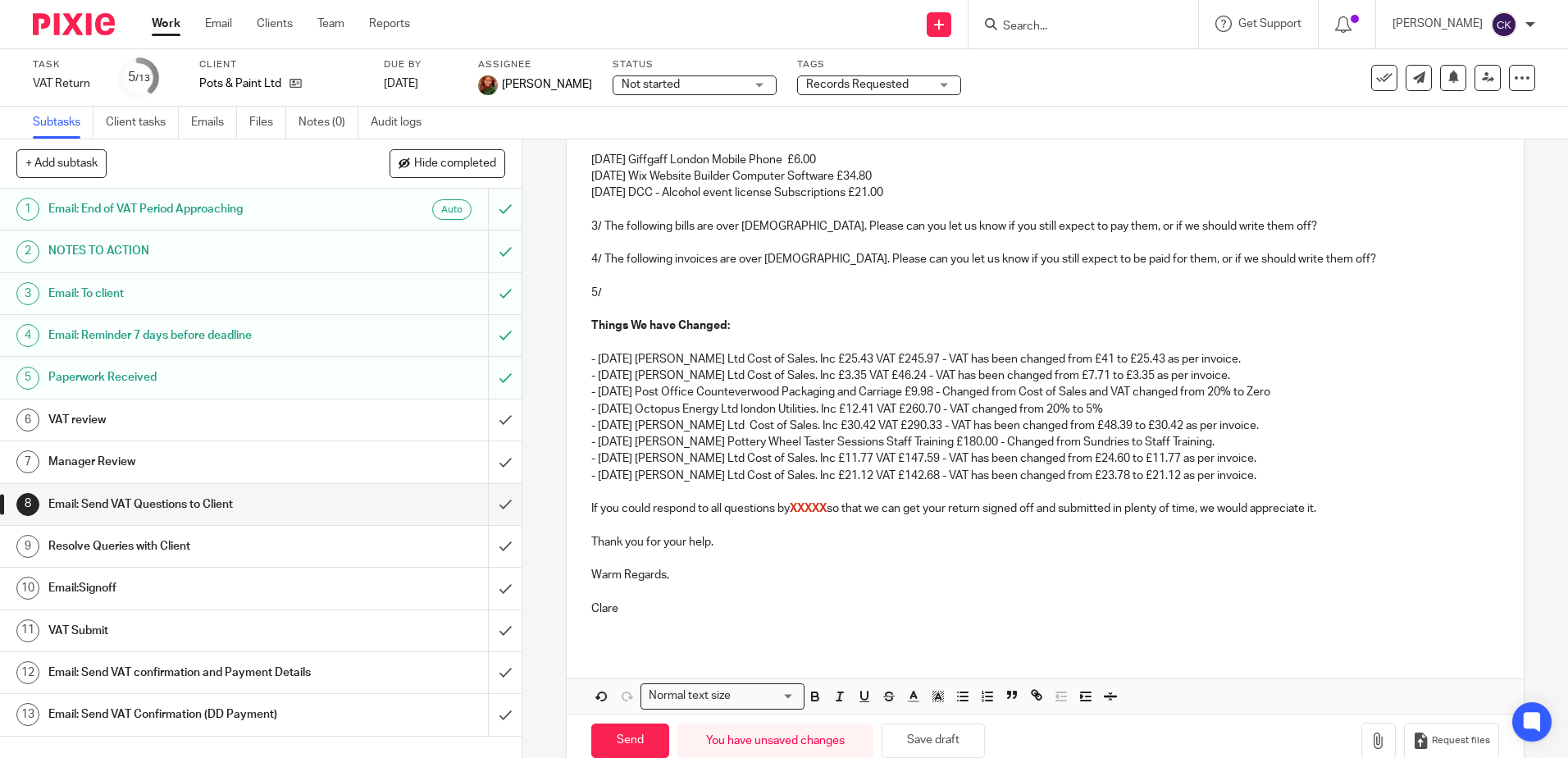
click at [811, 703] on icon "button" at bounding box center [815, 696] width 15 height 15
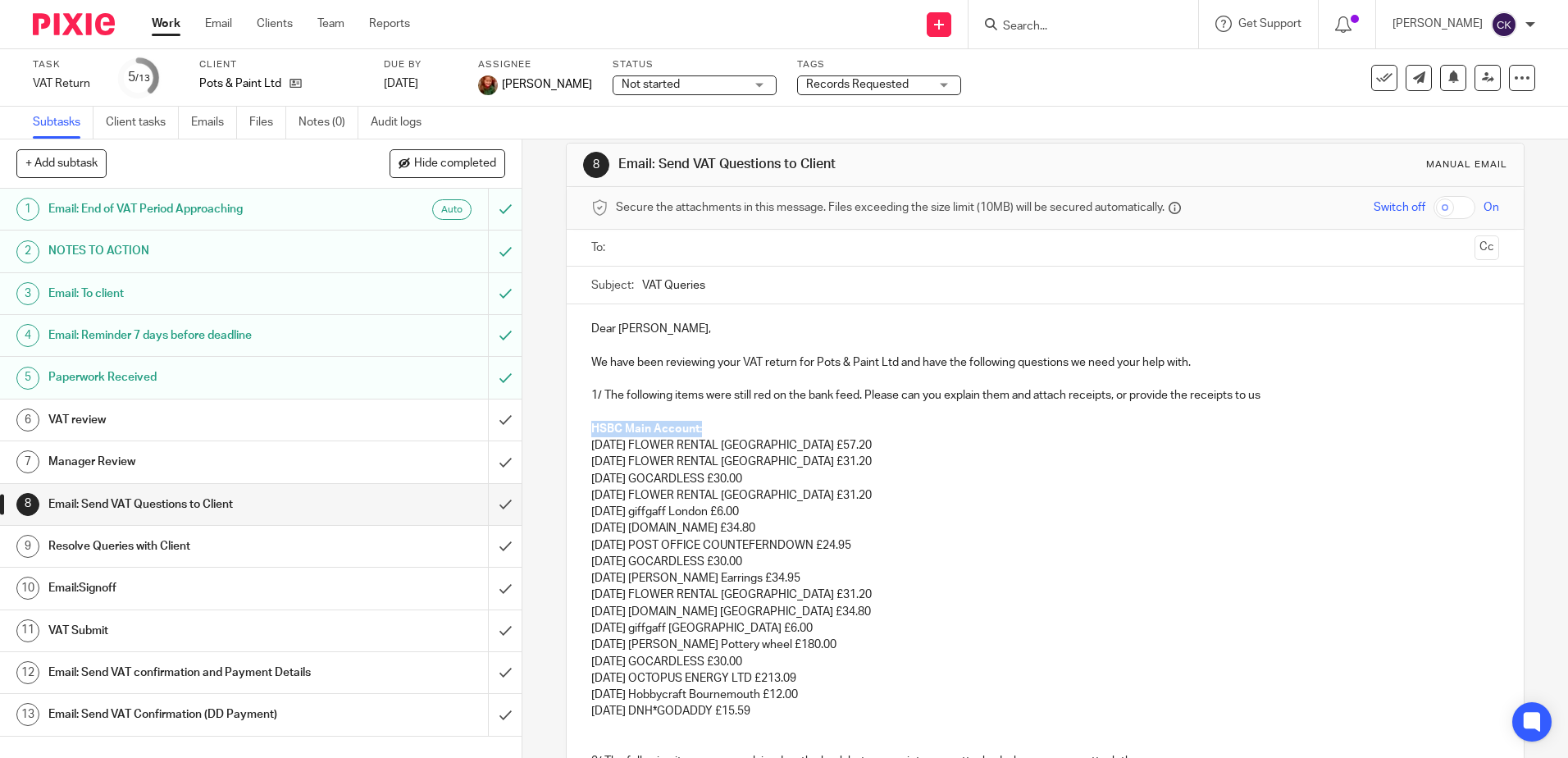
scroll to position [0, 0]
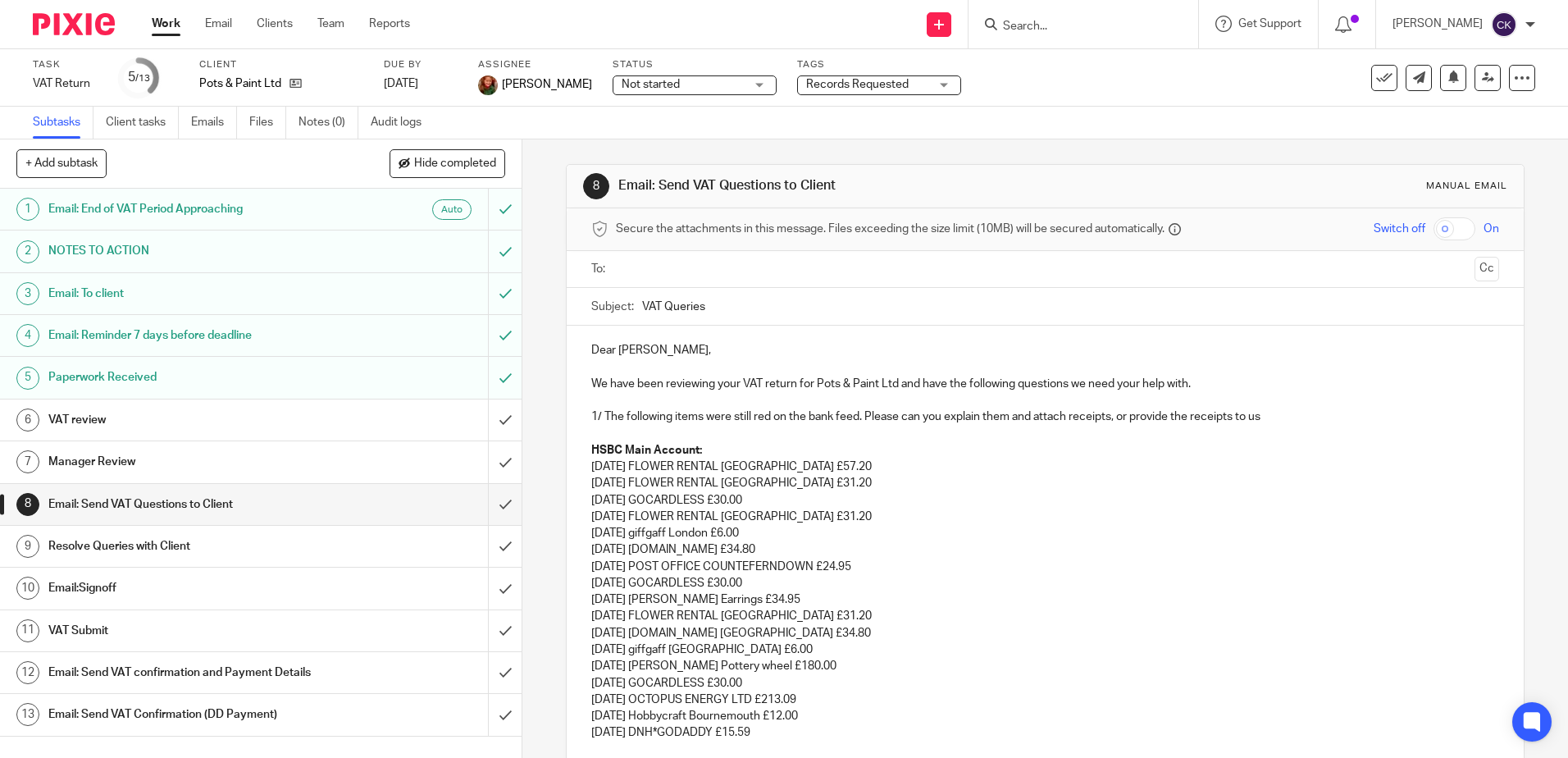
click at [1043, 545] on p "09 Jun 25 Wix.com £34.80" at bounding box center [1044, 549] width 907 height 17
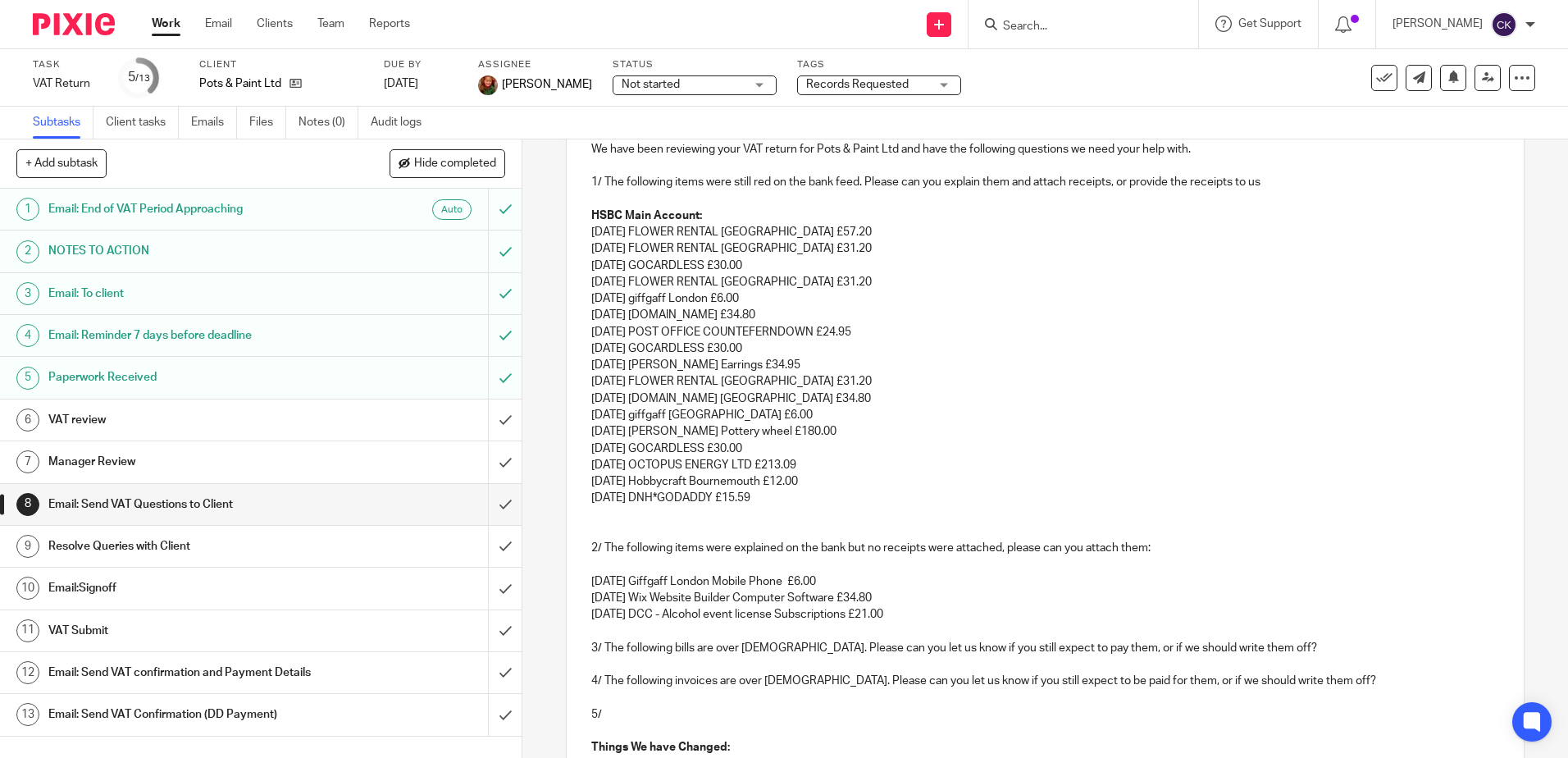
scroll to position [246, 0]
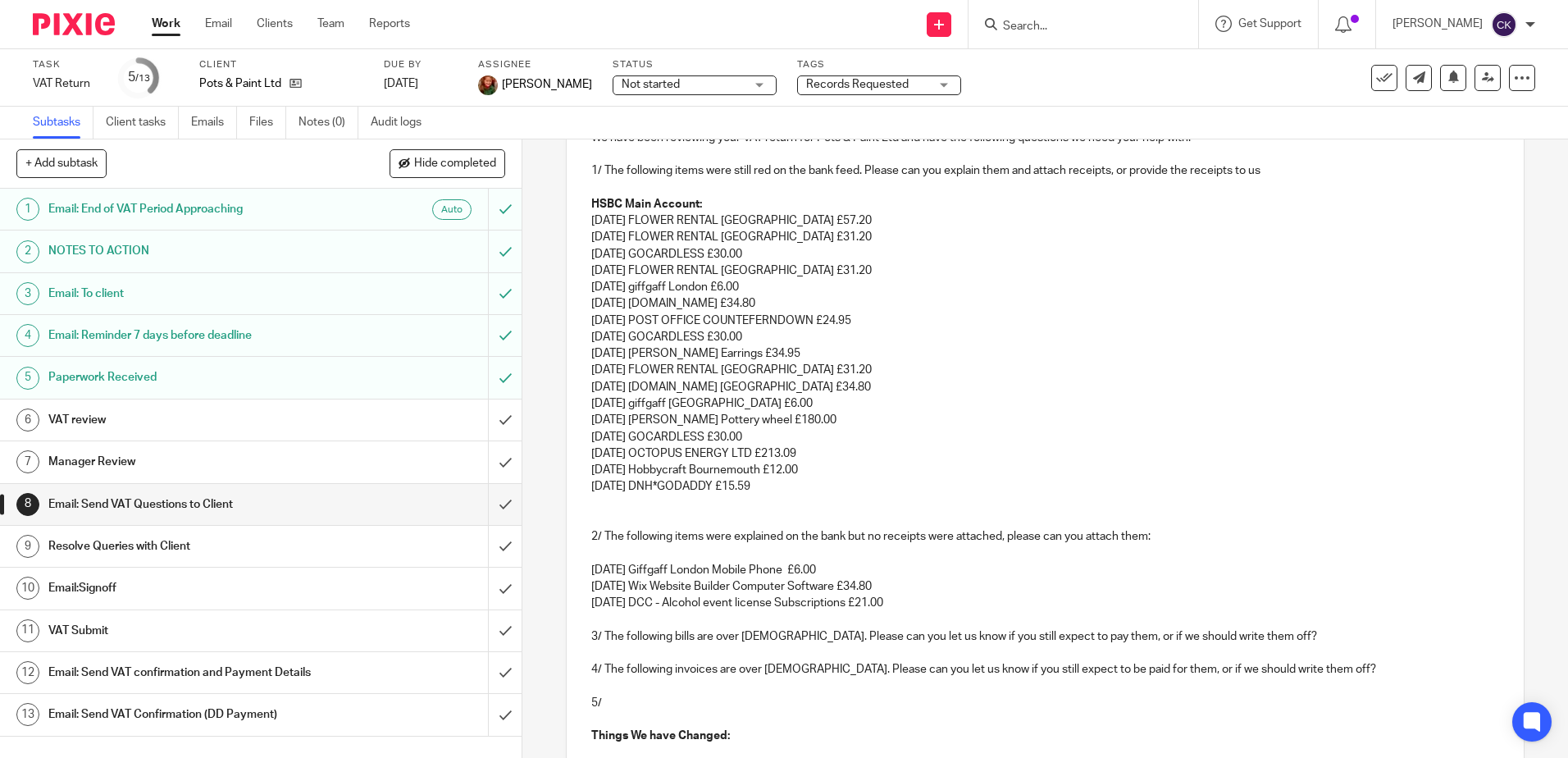
drag, startPoint x: 589, startPoint y: 556, endPoint x: 626, endPoint y: 572, distance: 40.3
click at [592, 558] on p at bounding box center [1044, 553] width 907 height 17
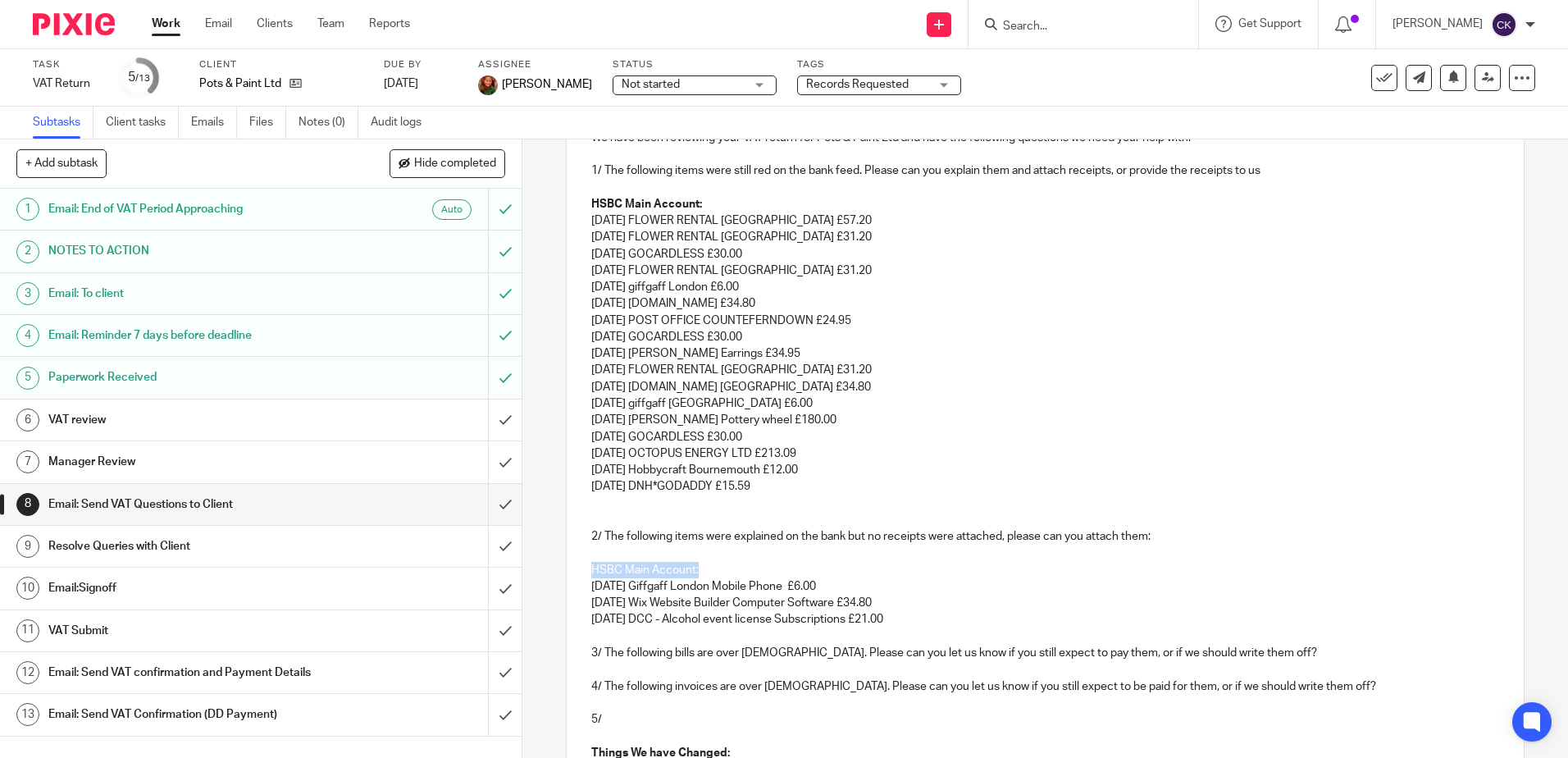
drag, startPoint x: 694, startPoint y: 570, endPoint x: 580, endPoint y: 571, distance: 114.0
click at [580, 571] on div "Dear Lucy, We have been reviewing your VAT return for Pots & Paint Ltd and have…" at bounding box center [1044, 576] width 956 height 992
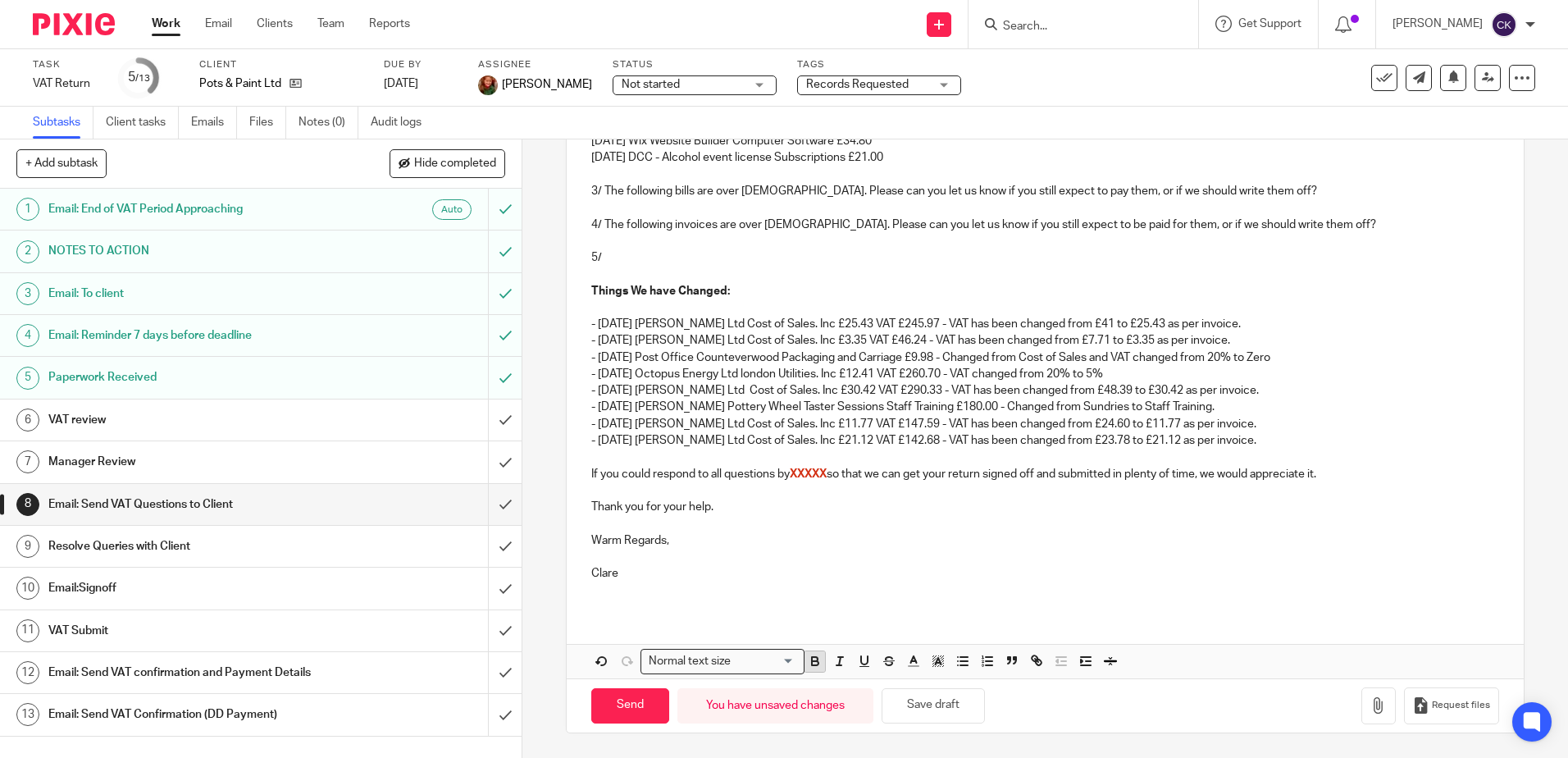
click at [807, 662] on icon "button" at bounding box center [815, 661] width 15 height 15
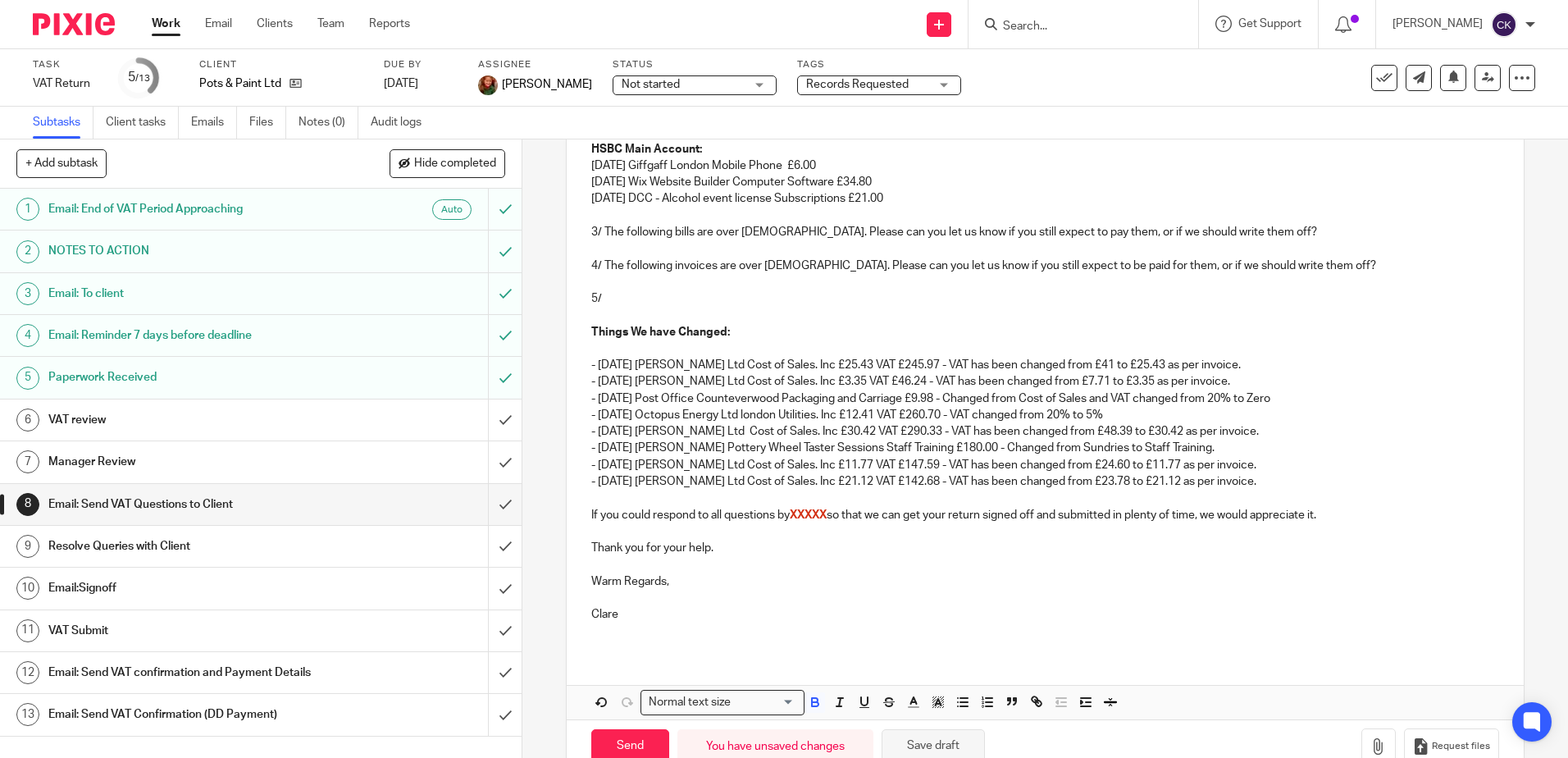
click at [926, 743] on button "Save draft" at bounding box center [933, 747] width 103 height 35
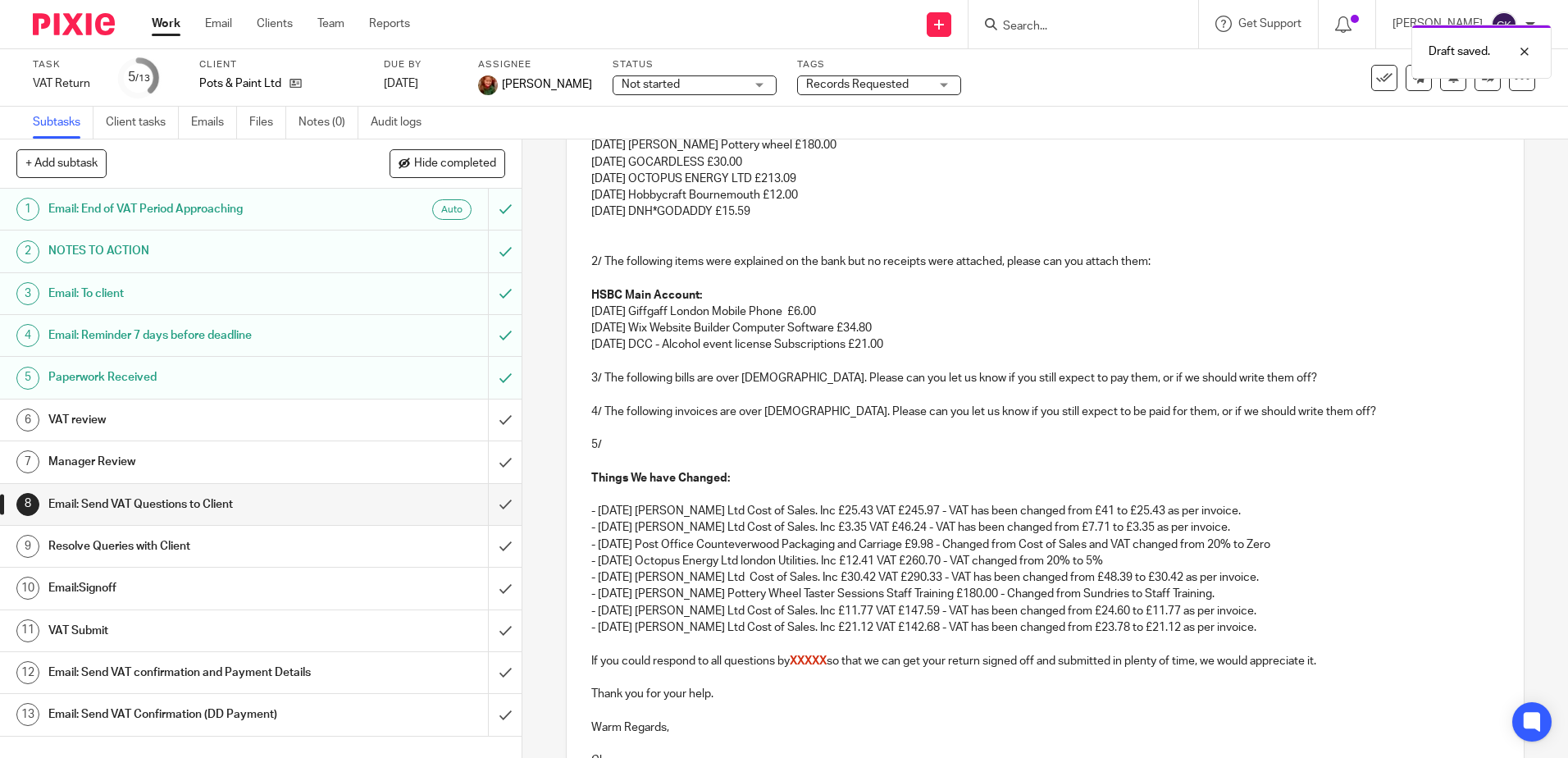
scroll to position [339, 0]
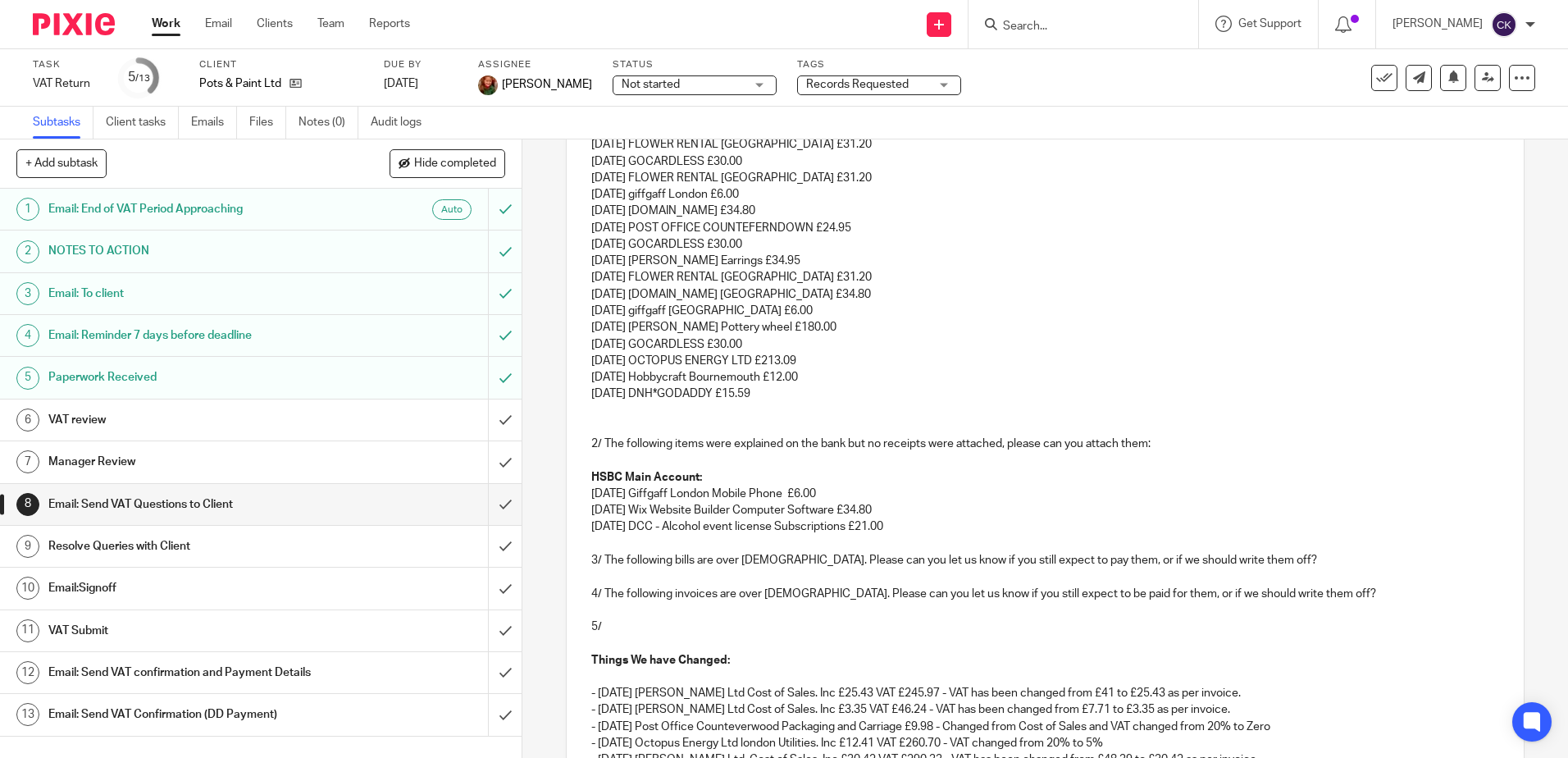
click at [764, 396] on p "25 Jul 25 DNH*GODADDY £15.59" at bounding box center [1044, 394] width 907 height 17
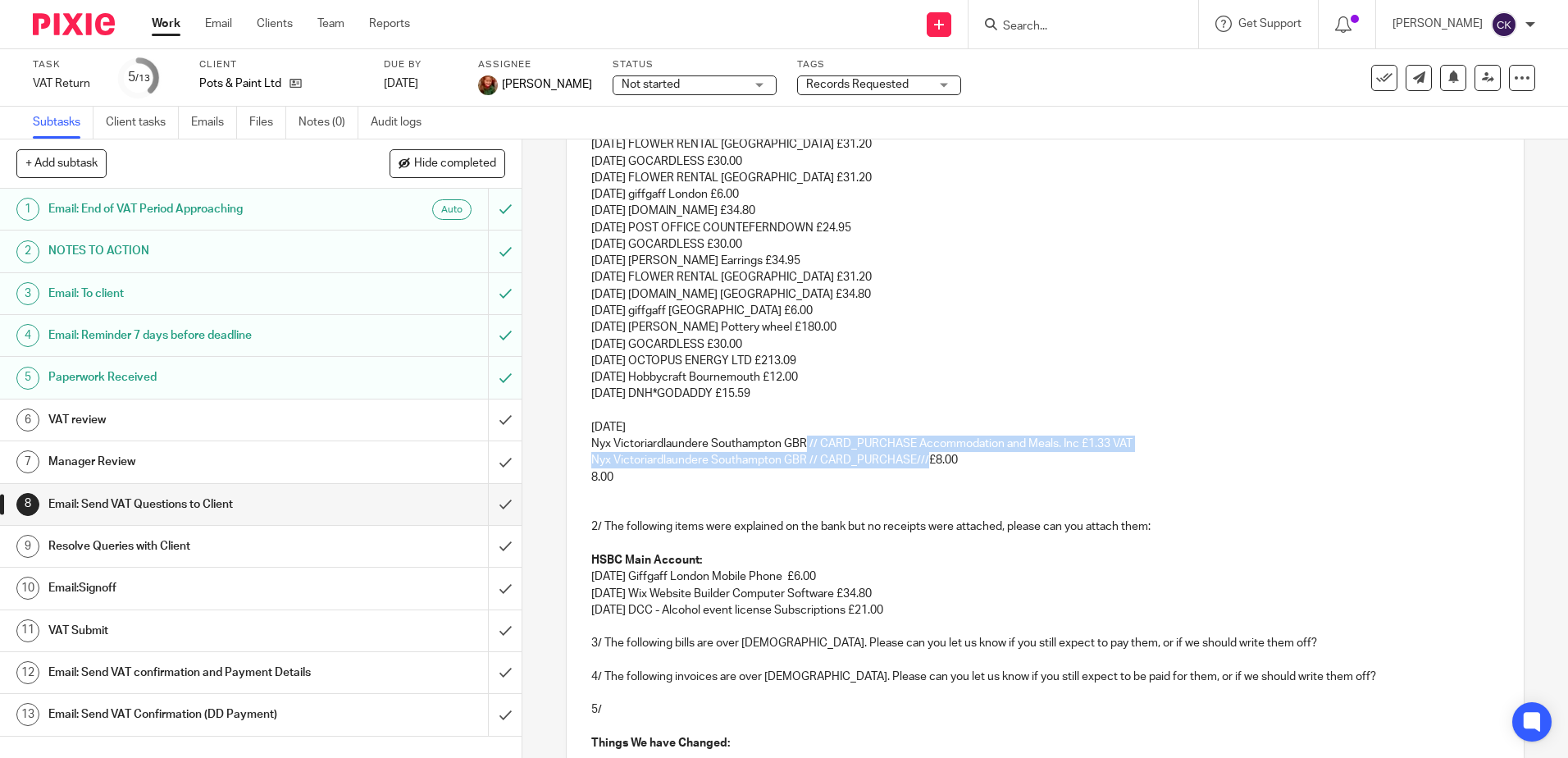
drag, startPoint x: 921, startPoint y: 462, endPoint x: 804, endPoint y: 449, distance: 117.7
click at [804, 449] on div "Dear Lucy, We have been reviewing your VAT return for Pots & Paint Ltd and have…" at bounding box center [1044, 525] width 956 height 1076
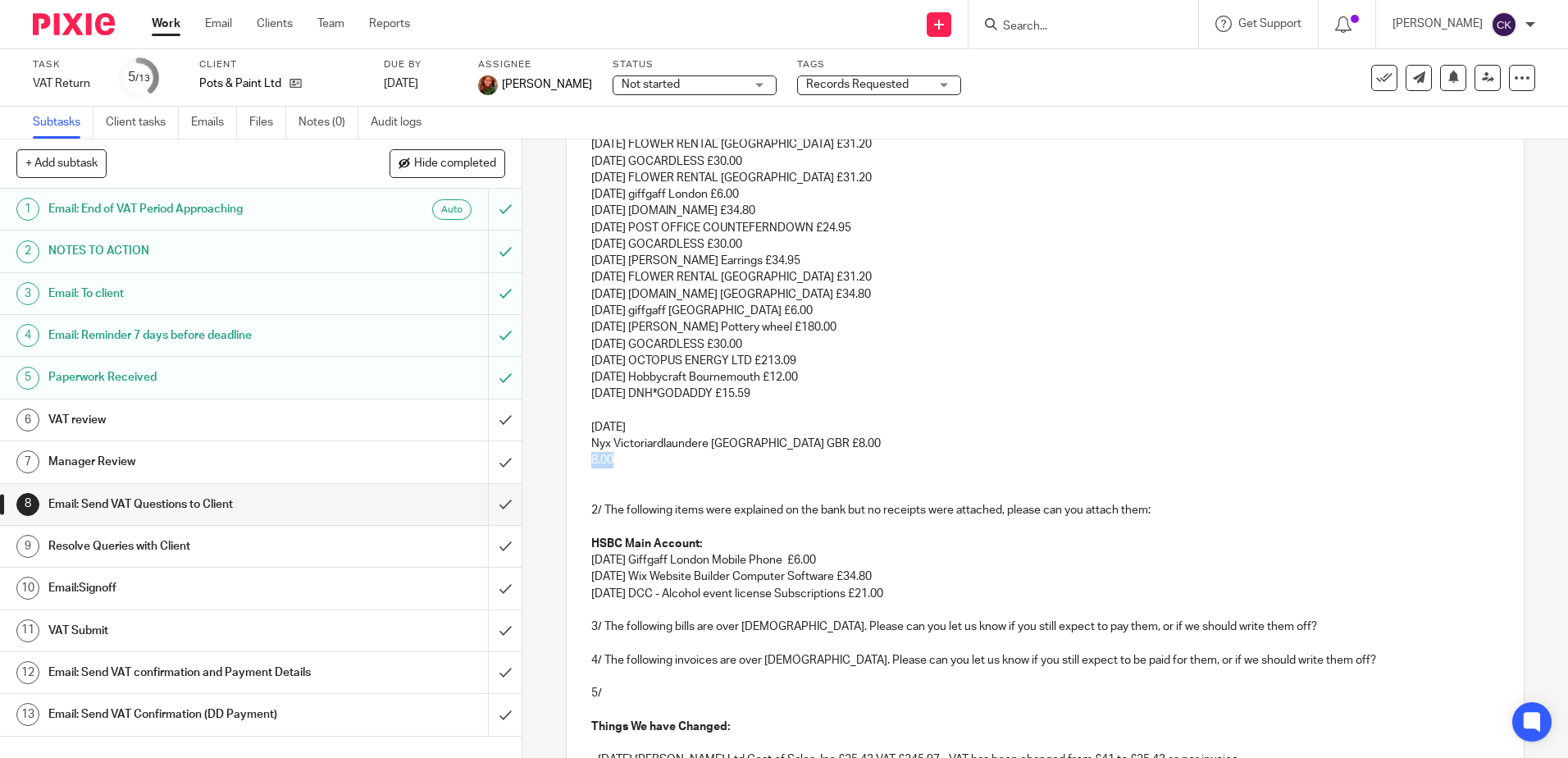
drag, startPoint x: 615, startPoint y: 458, endPoint x: 586, endPoint y: 458, distance: 29.0
click at [592, 458] on p "8.00" at bounding box center [1044, 460] width 907 height 17
click at [632, 433] on p "28 Jul 25" at bounding box center [1044, 427] width 907 height 17
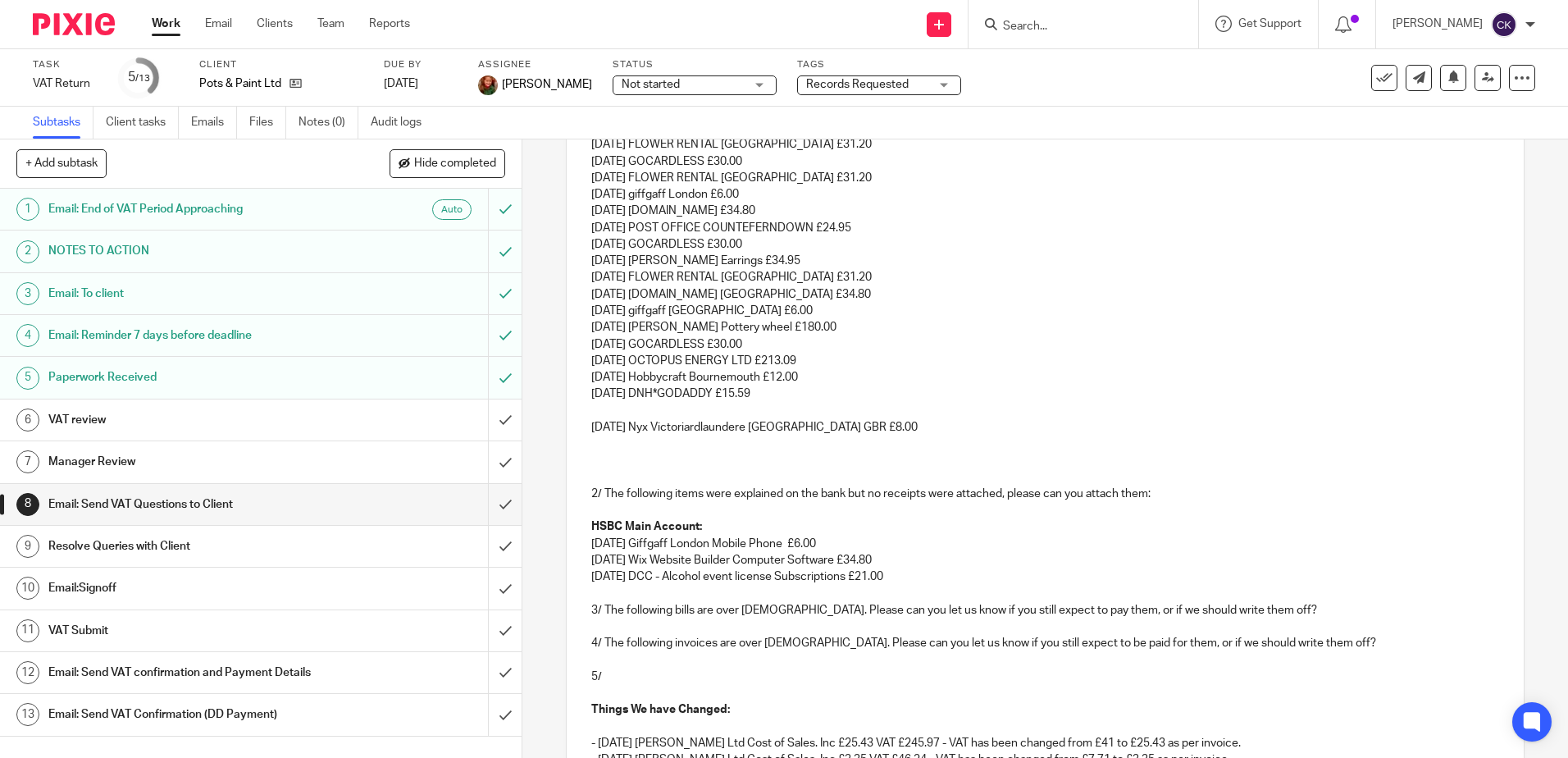
click at [585, 413] on div "Dear Lucy, We have been reviewing your VAT return for Pots & Paint Ltd and have…" at bounding box center [1044, 508] width 956 height 1043
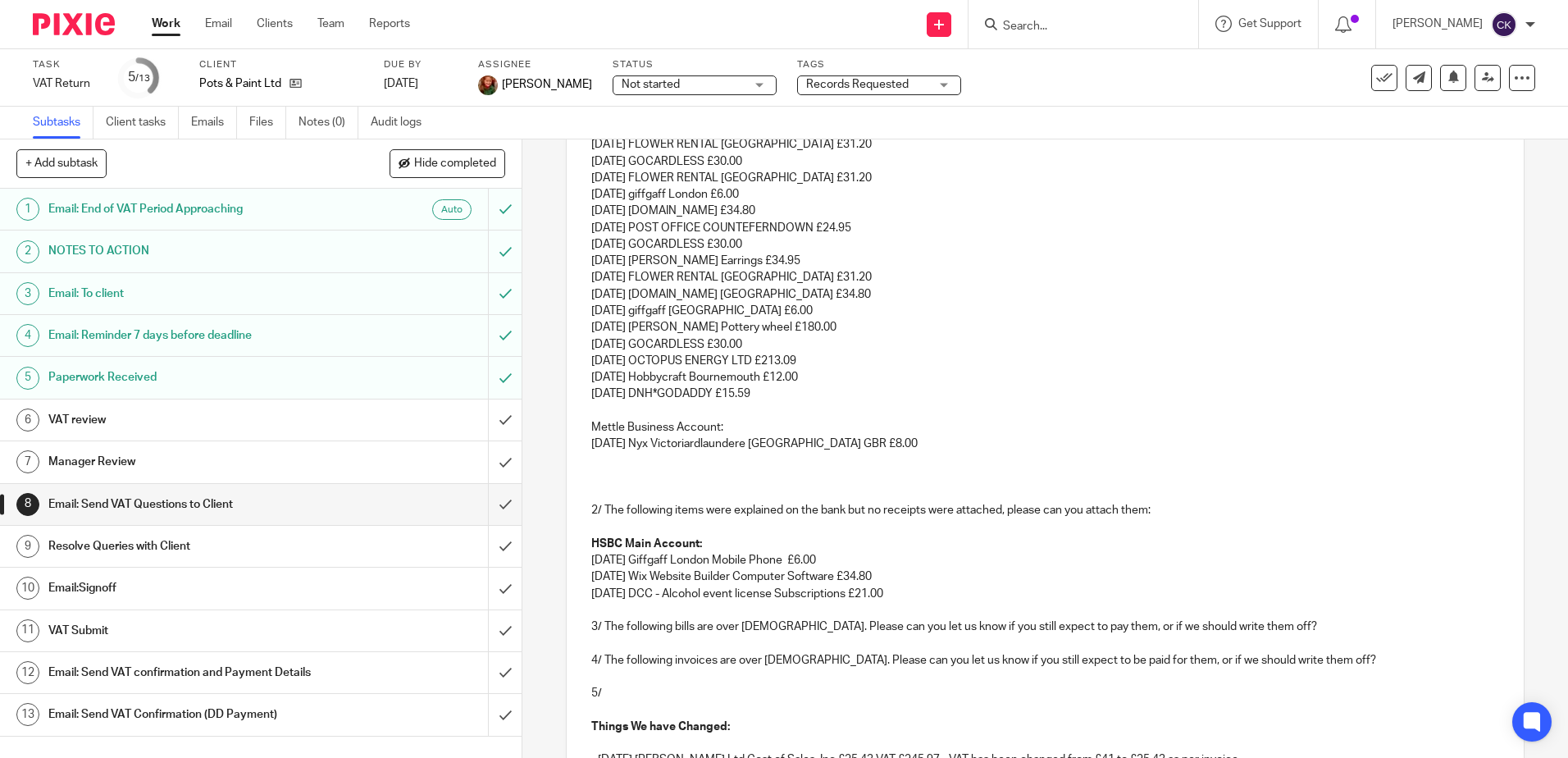
drag, startPoint x: 726, startPoint y: 429, endPoint x: 557, endPoint y: 441, distance: 169.4
click at [557, 441] on div "8 Email: Send VAT Questions to Client Manual email Secure the attachments in th…" at bounding box center [1045, 448] width 1045 height 618
click at [1118, 423] on p "Mettle Business Account:" at bounding box center [1044, 427] width 907 height 17
click at [600, 432] on p "M" at bounding box center [1044, 427] width 907 height 17
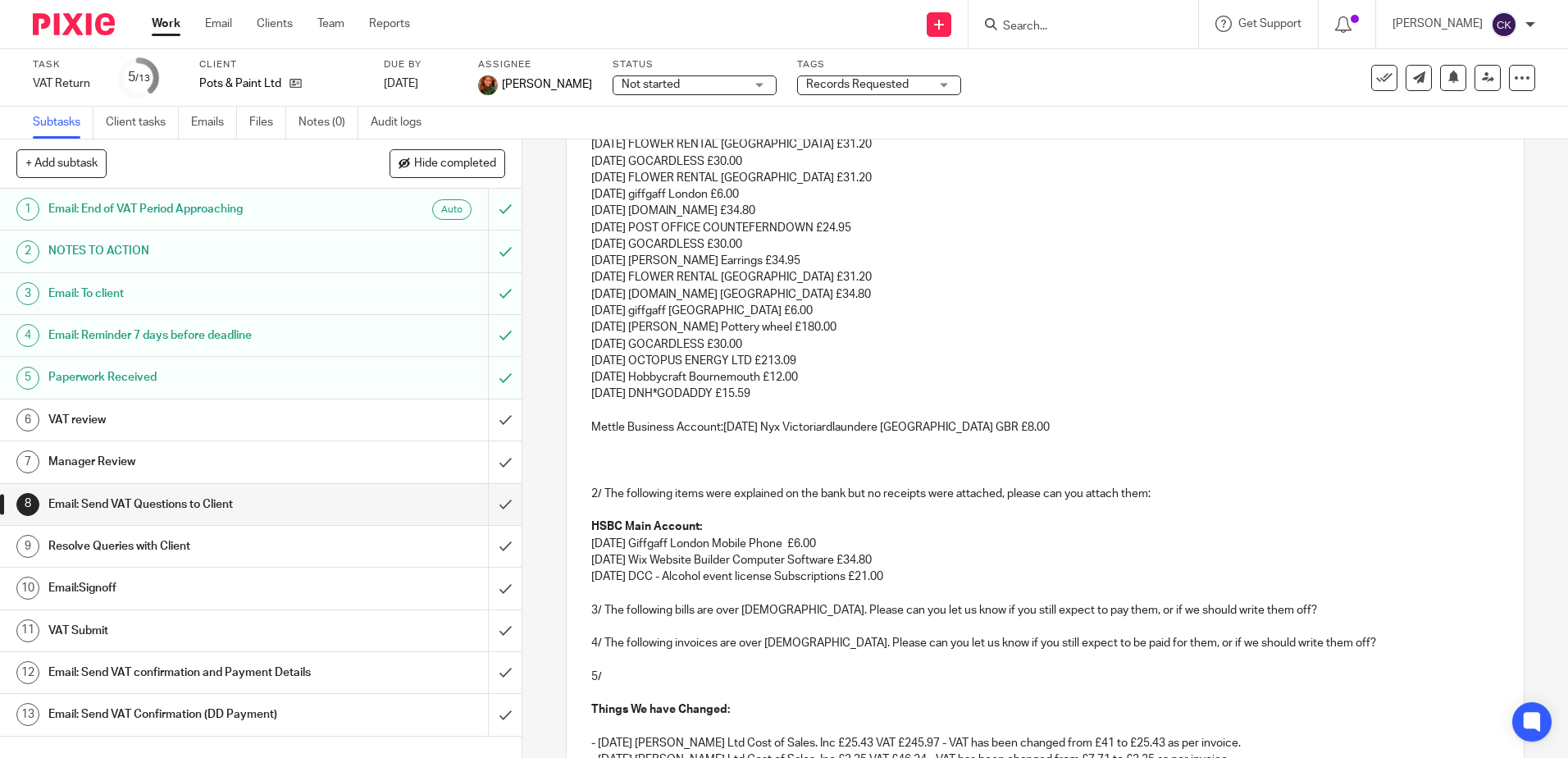
click at [720, 431] on p "Mettle Business Account:28 Jul 25 Nyx Victoriardlaundere Southampton GBR £8.00" at bounding box center [1044, 427] width 907 height 17
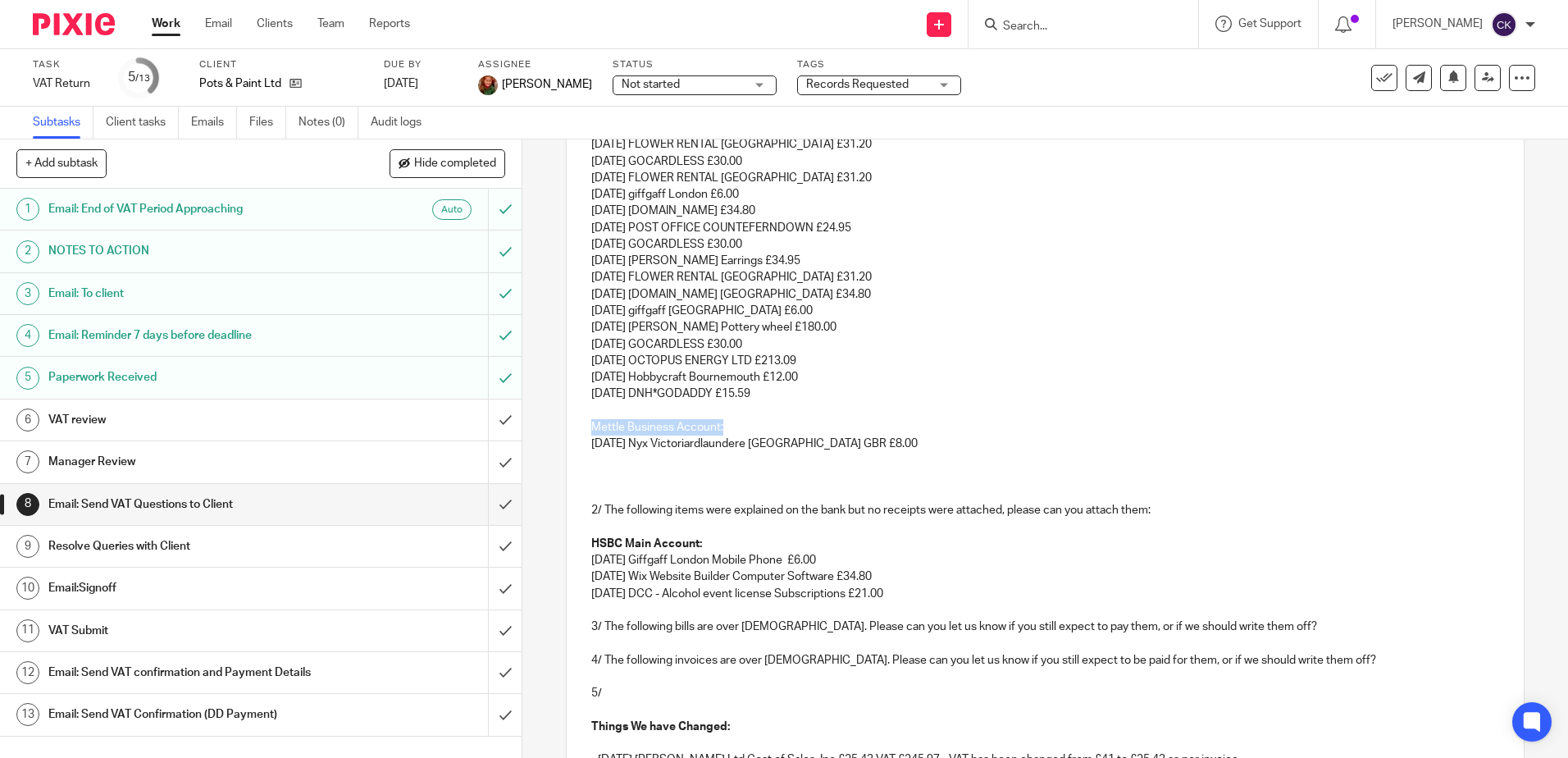
drag, startPoint x: 679, startPoint y: 426, endPoint x: 547, endPoint y: 430, distance: 132.1
click at [547, 430] on div "8 Email: Send VAT Questions to Client Manual email Secure the attachments in th…" at bounding box center [1045, 448] width 1045 height 618
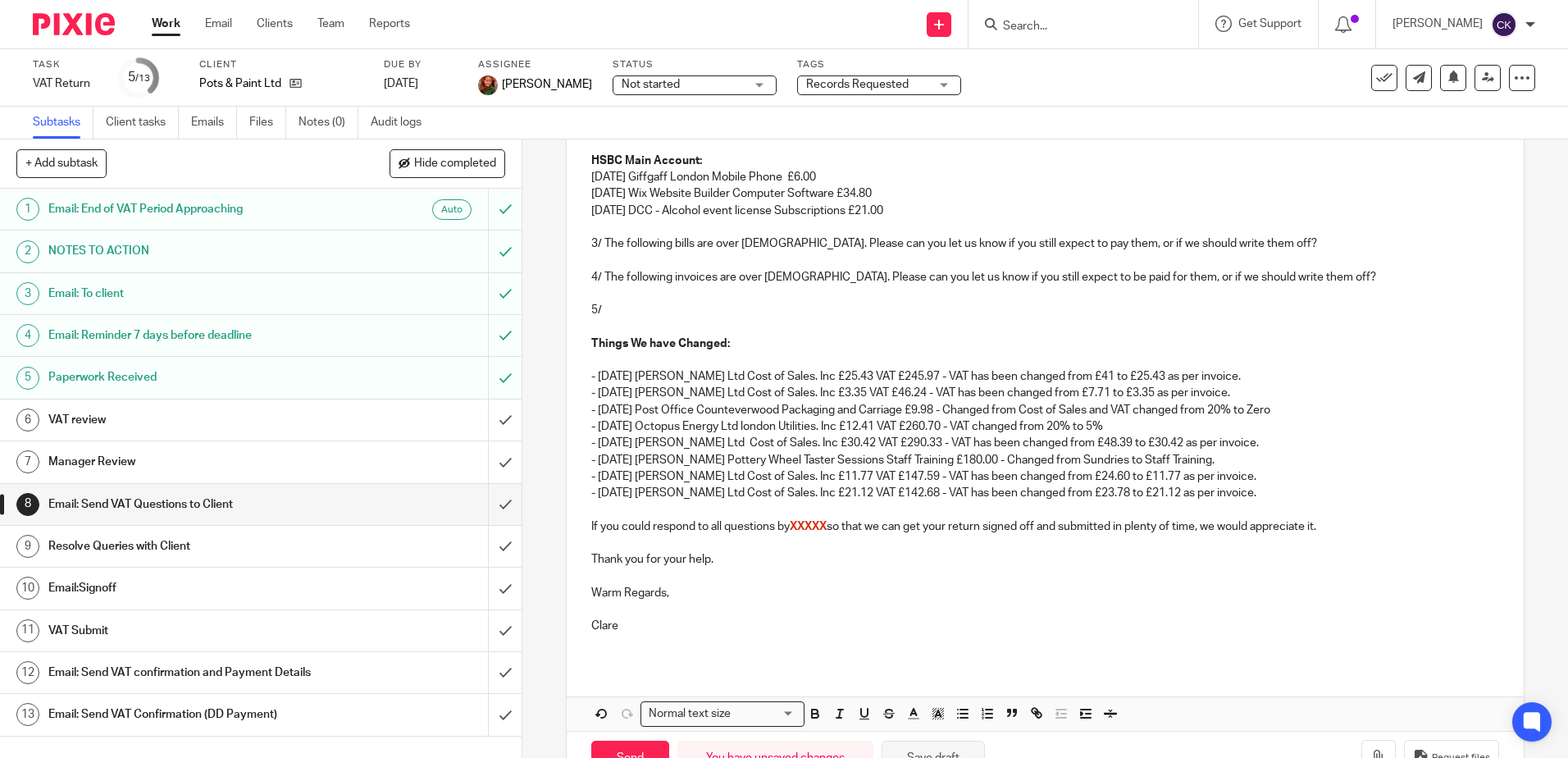
scroll to position [775, 0]
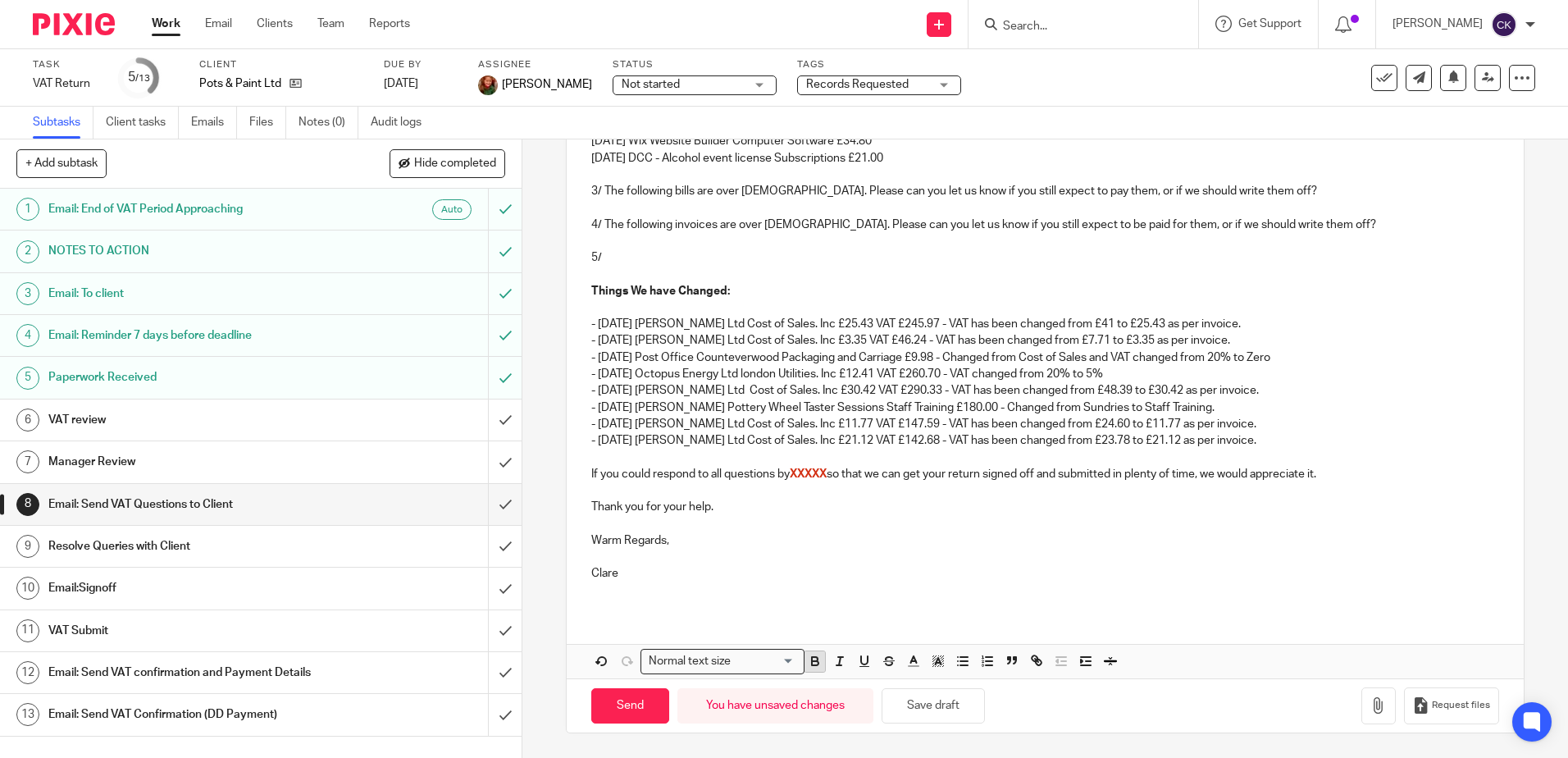
click at [814, 662] on icon "button" at bounding box center [815, 662] width 6 height 4
click at [921, 707] on button "Save draft" at bounding box center [933, 706] width 103 height 35
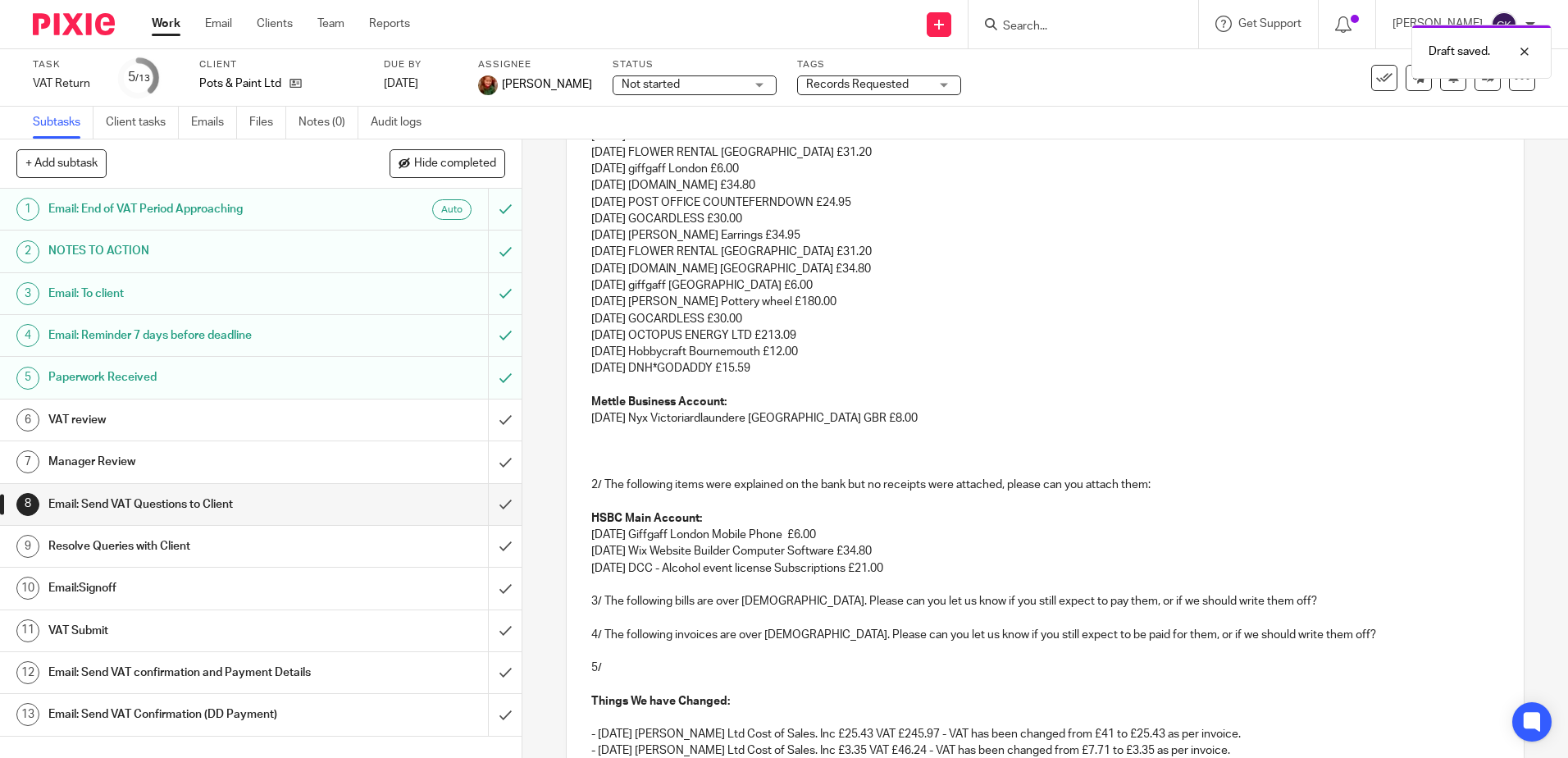
click at [947, 340] on p "21 Jul 25 OCTOPUS ENERGY LTD £213.09" at bounding box center [1044, 335] width 907 height 17
click at [599, 438] on p at bounding box center [1044, 435] width 907 height 17
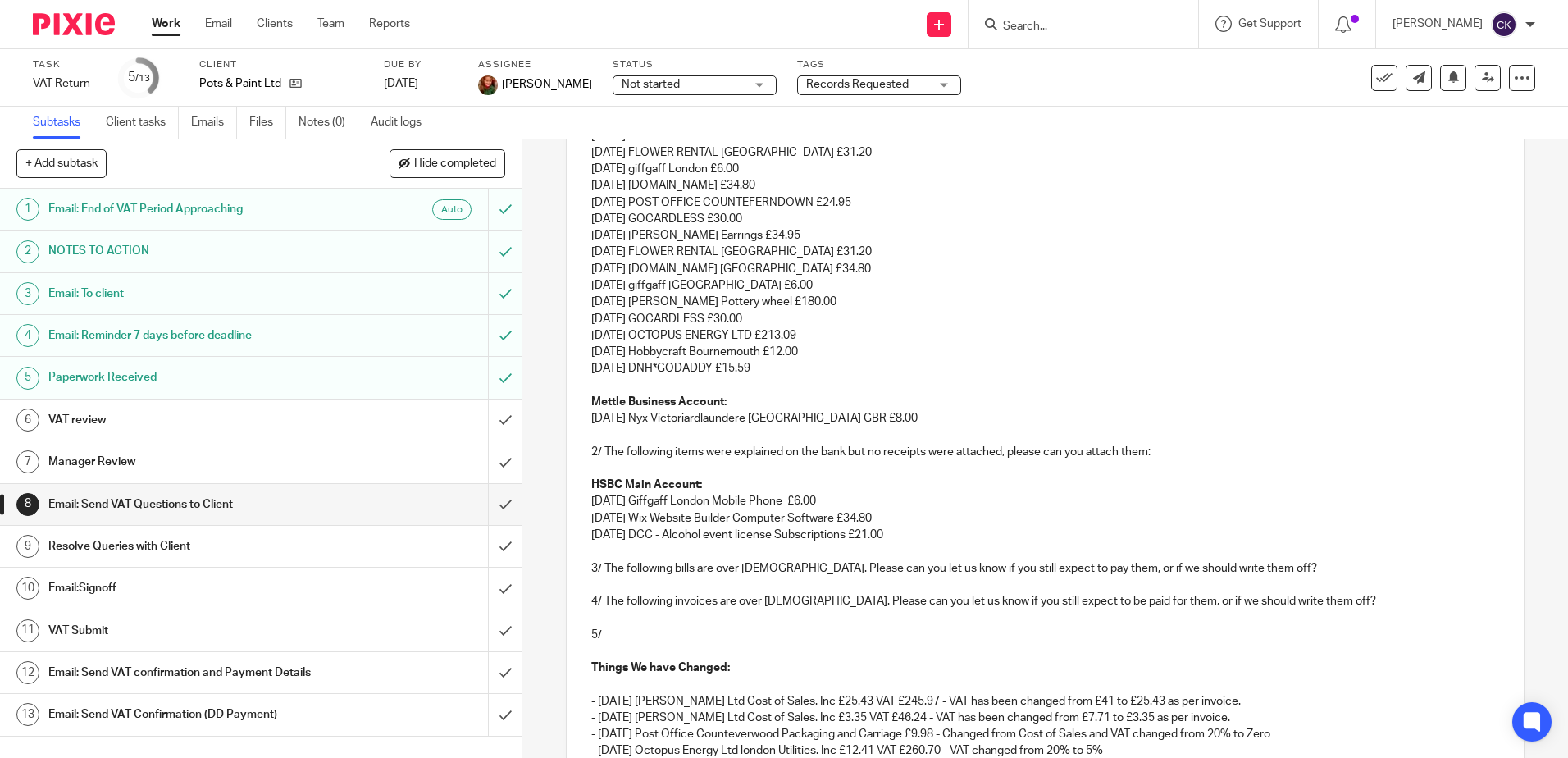
drag, startPoint x: 1017, startPoint y: 321, endPoint x: 991, endPoint y: 331, distance: 27.9
click at [1014, 322] on p "17 Jul 25 GOCARDLESS £30.00" at bounding box center [1044, 319] width 907 height 17
click at [898, 534] on p "07 May 25 DCC - Alcohol event license Subscriptions £21.00" at bounding box center [1044, 535] width 907 height 17
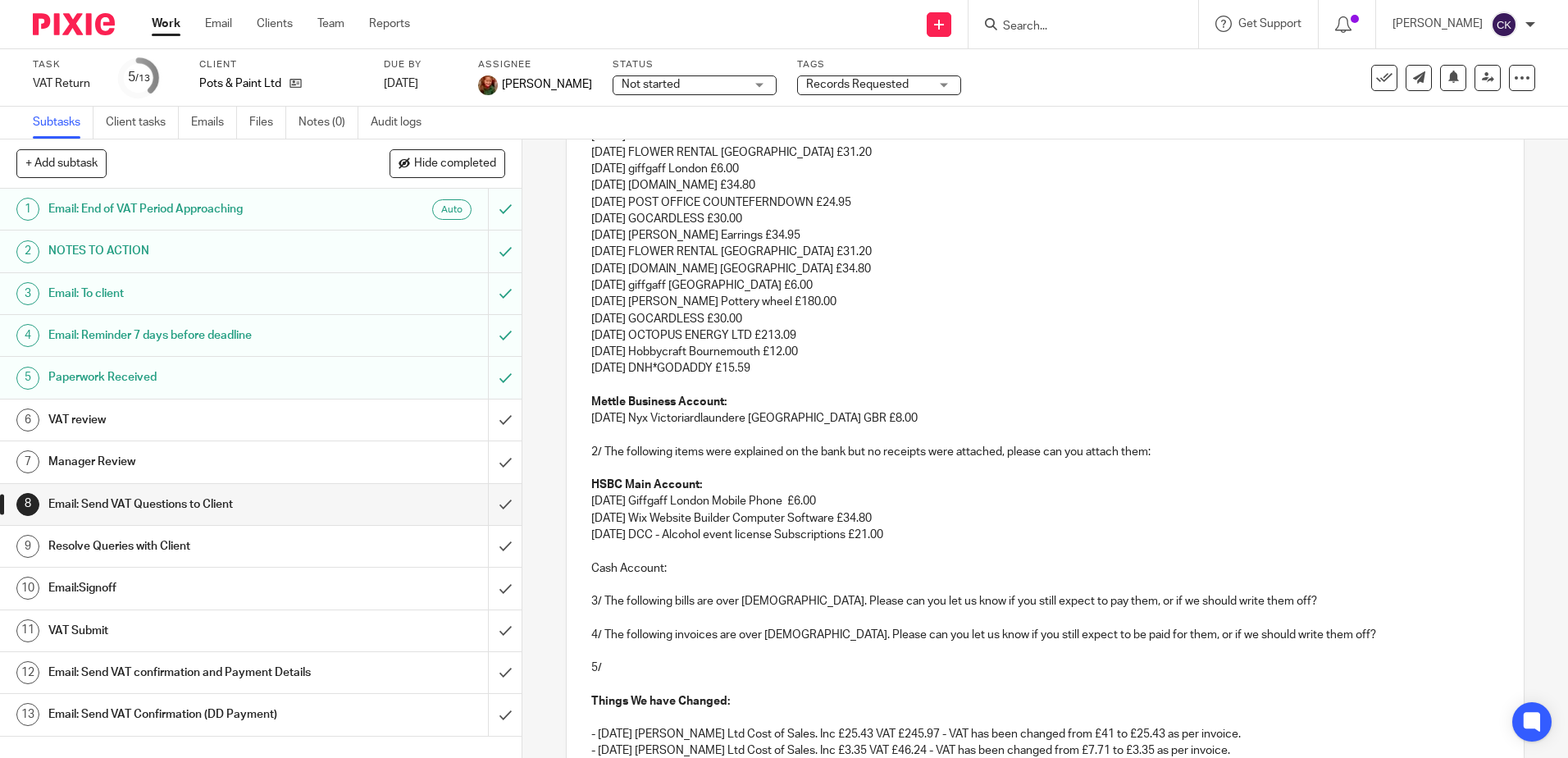
drag, startPoint x: 671, startPoint y: 567, endPoint x: 584, endPoint y: 570, distance: 87.1
click at [584, 570] on div "Dear Lucy, We have been reviewing your VAT return for Pots & Paint Ltd and have…" at bounding box center [1044, 491] width 956 height 1058
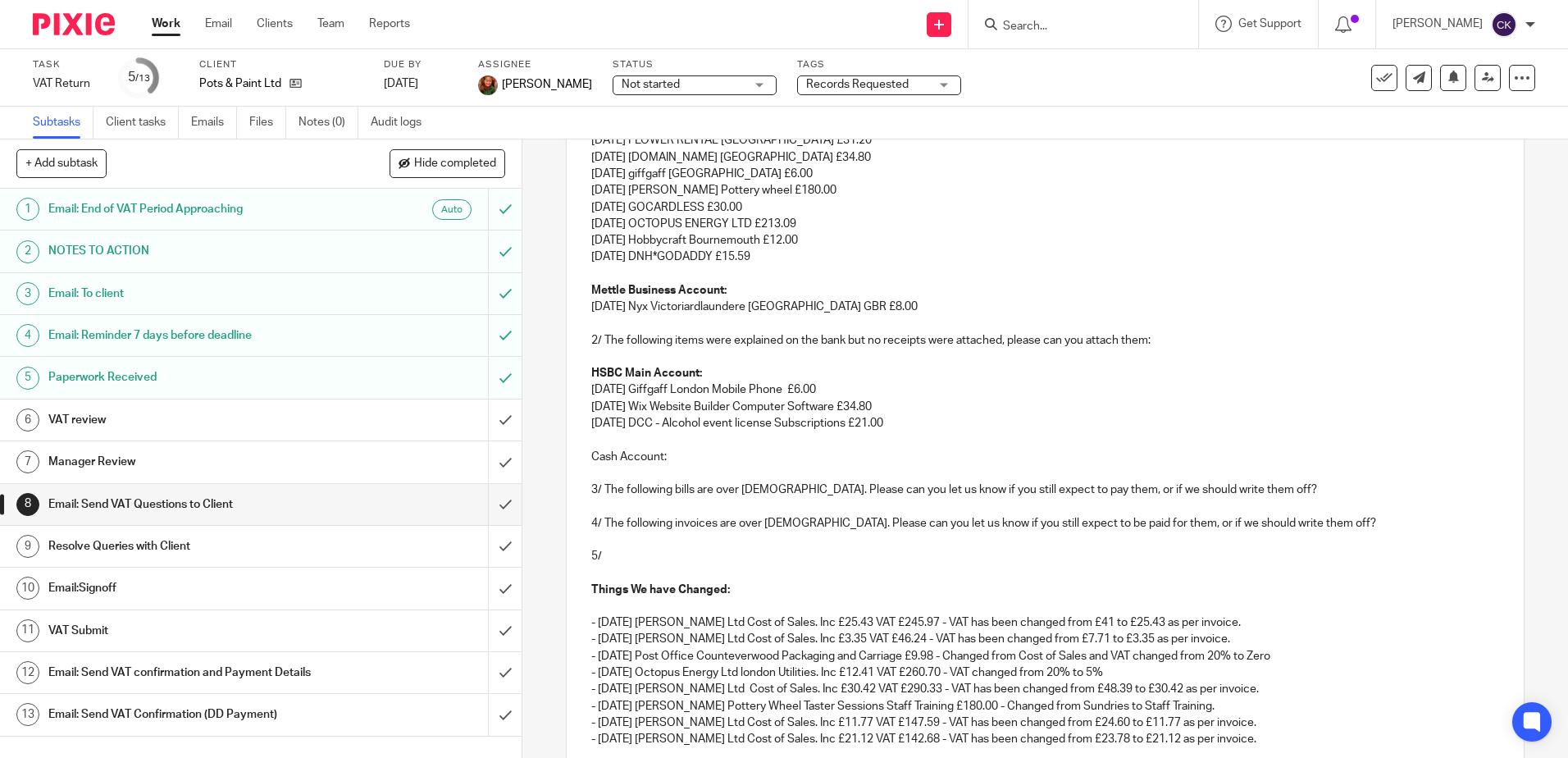
scroll to position [775, 0]
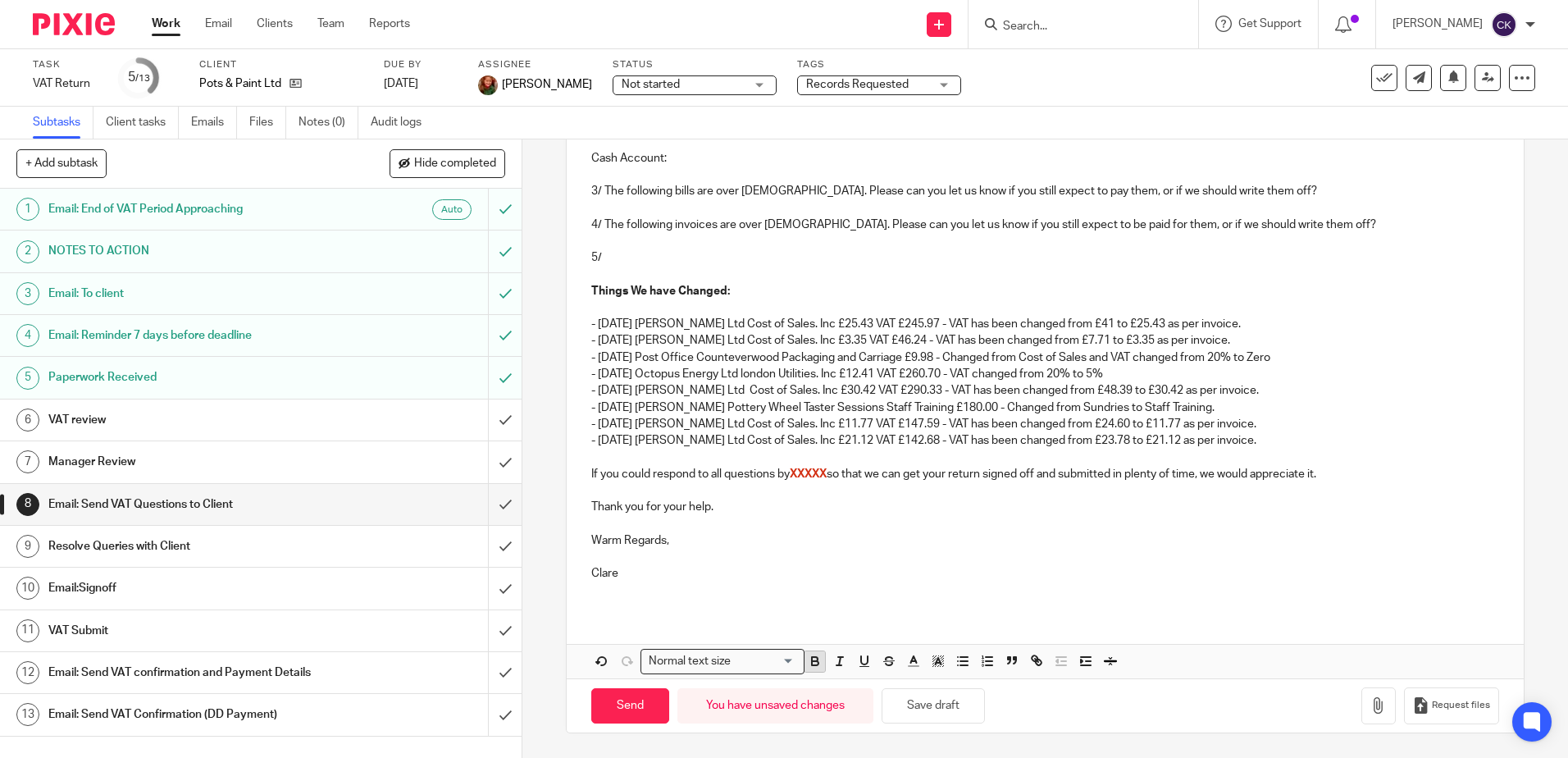
click at [812, 665] on icon "button" at bounding box center [815, 662] width 6 height 4
click at [764, 280] on p at bounding box center [1044, 274] width 907 height 17
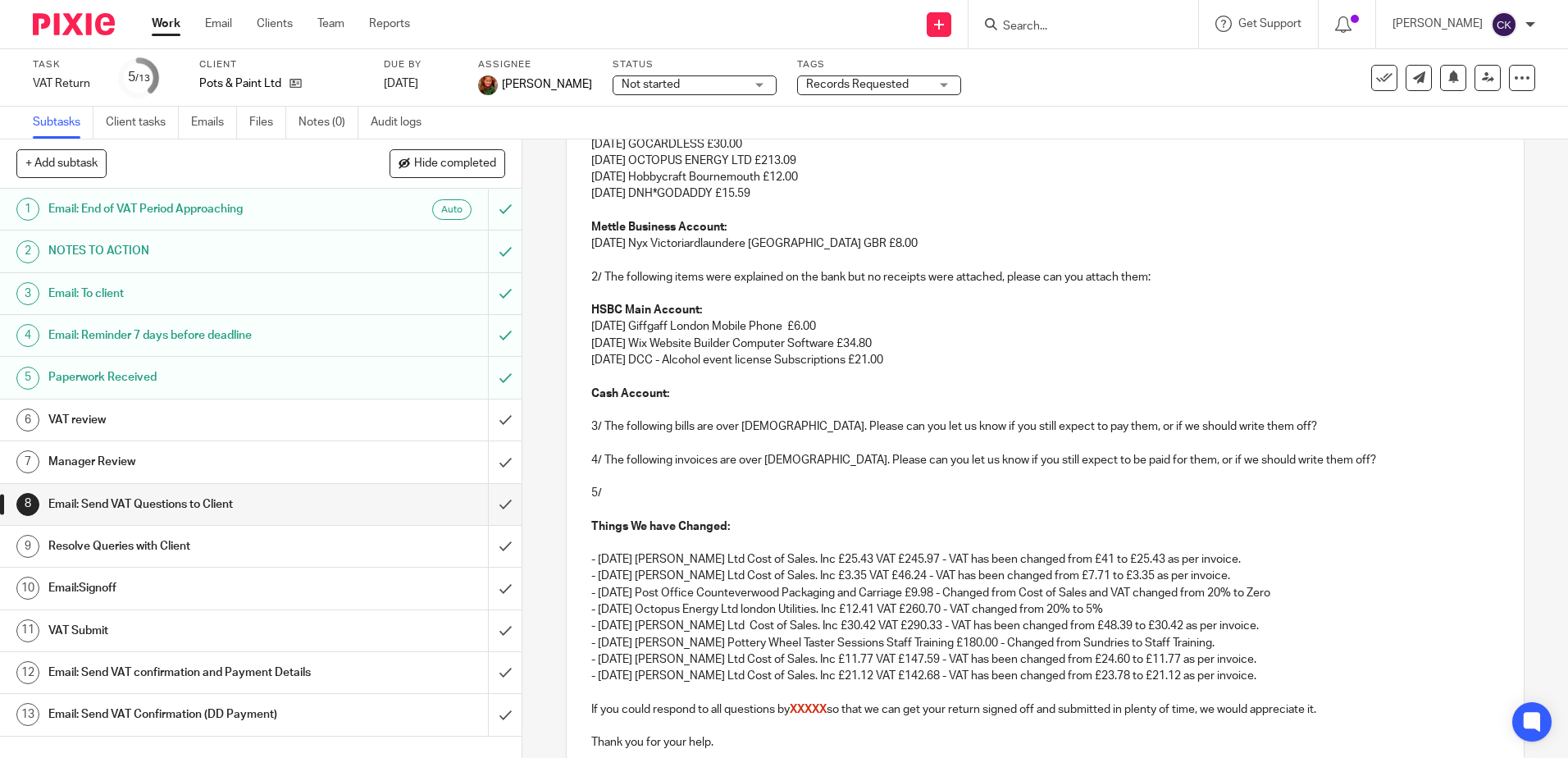
scroll to position [528, 0]
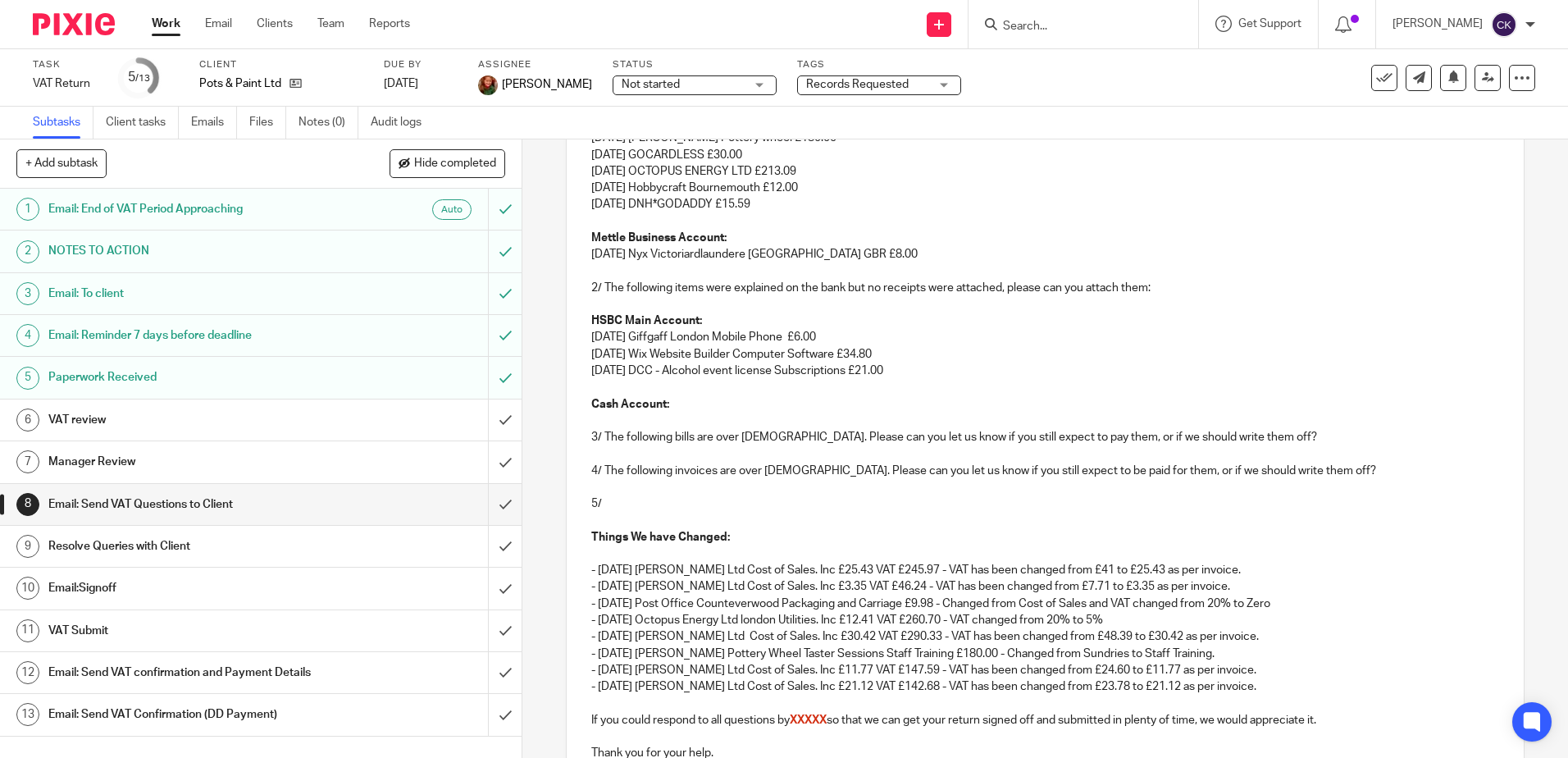
click at [668, 404] on p "Cash Account:" at bounding box center [1044, 404] width 907 height 17
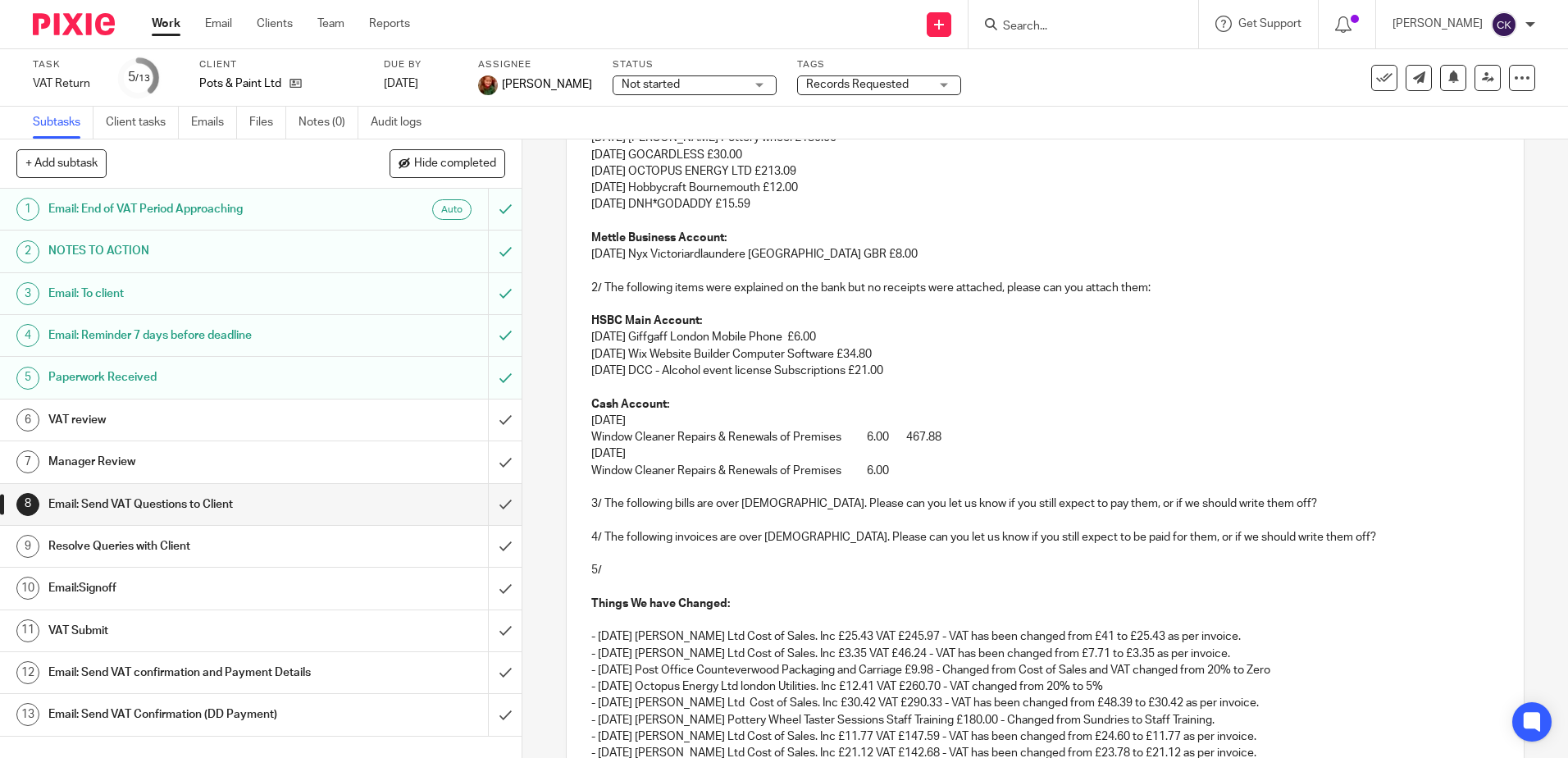
click at [642, 417] on p "08 May 25" at bounding box center [1044, 421] width 907 height 17
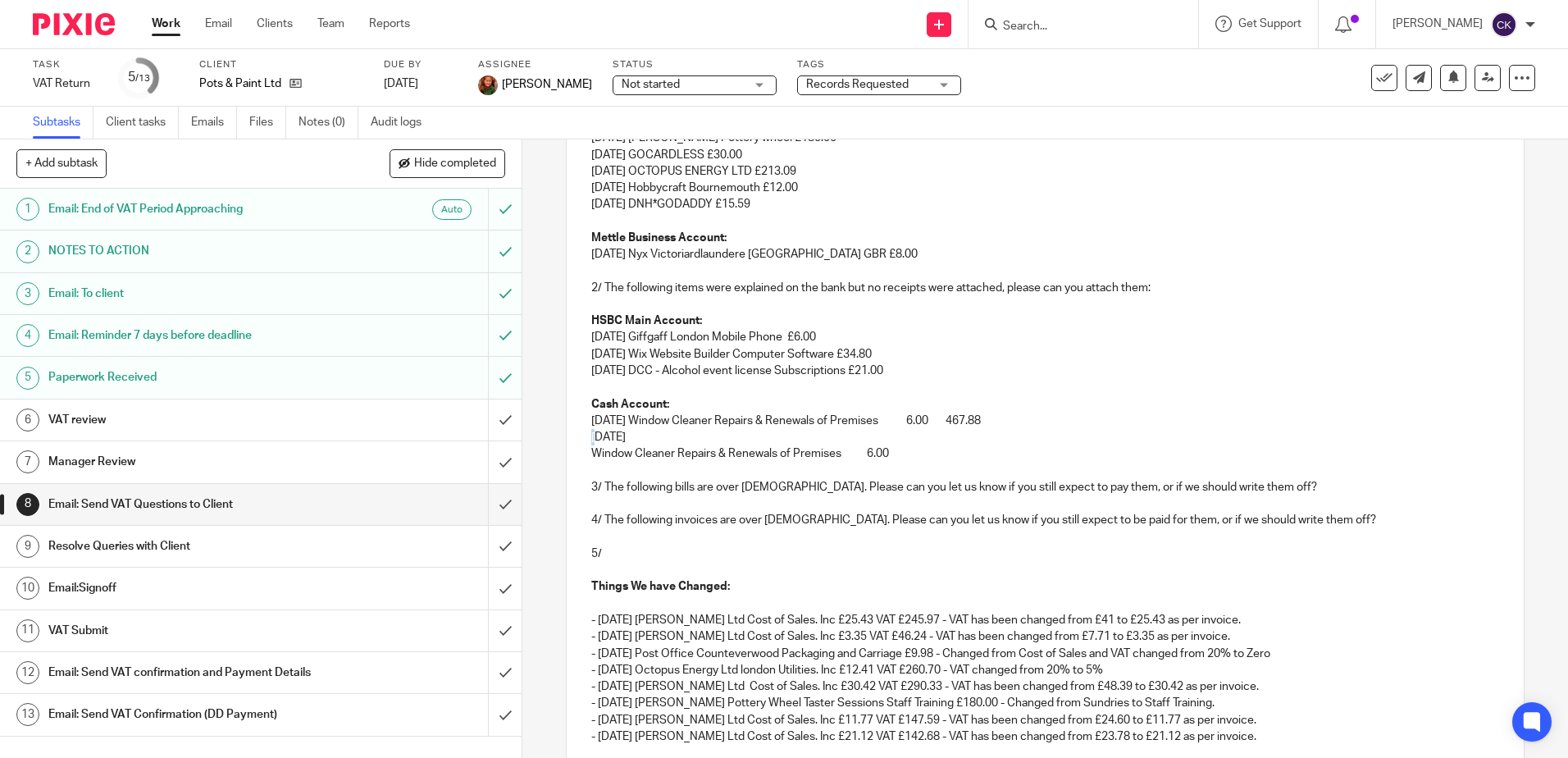
drag, startPoint x: 607, startPoint y: 439, endPoint x: 584, endPoint y: 439, distance: 23.0
click at [584, 439] on div "Dear Lucy, We have been reviewing your VAT return for Pots & Paint Ltd and have…" at bounding box center [1044, 352] width 956 height 1109
click at [640, 434] on p "22 May 25" at bounding box center [1044, 437] width 907 height 17
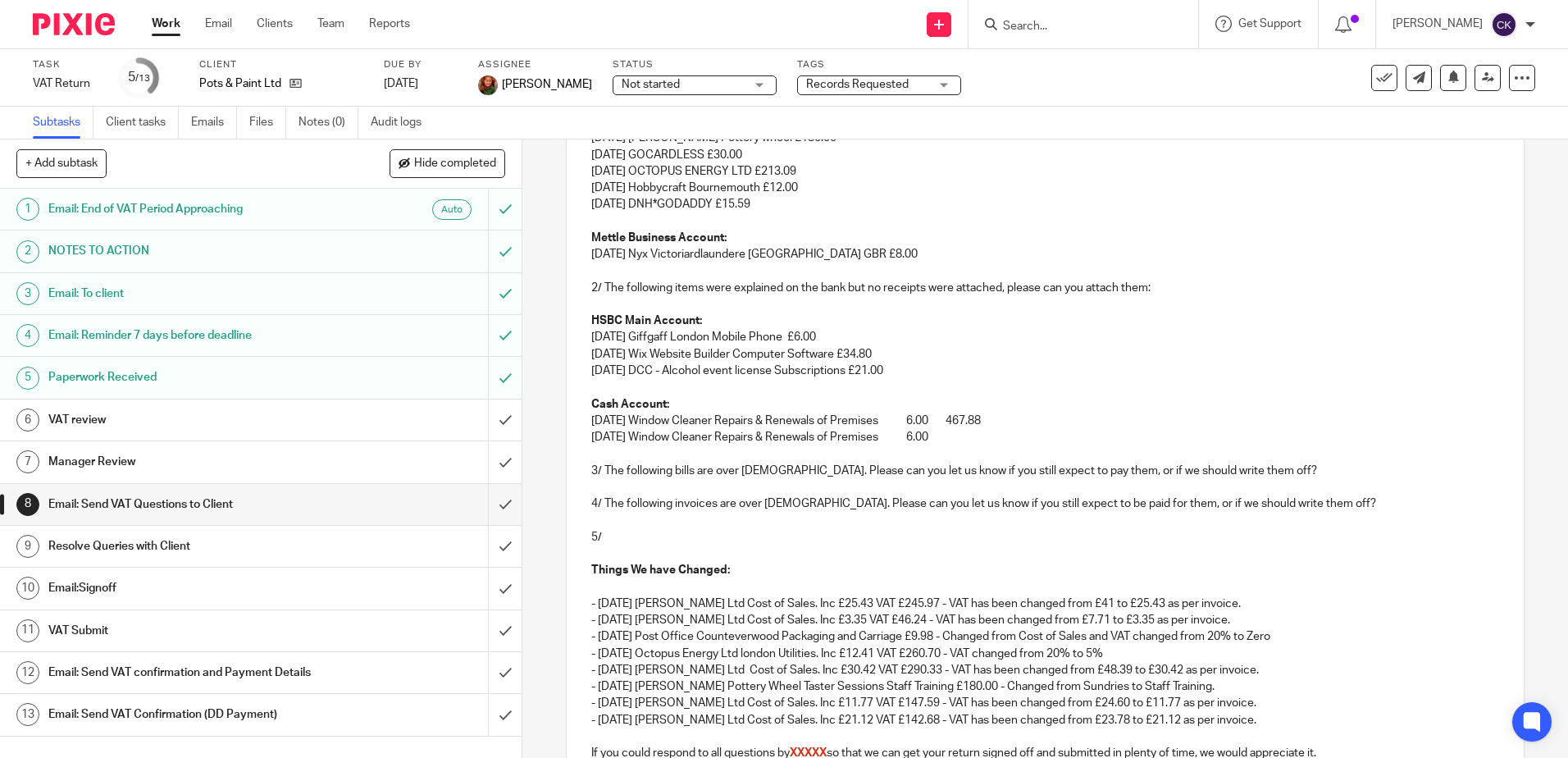
drag, startPoint x: 1020, startPoint y: 423, endPoint x: 972, endPoint y: 427, distance: 48.2
click at [972, 427] on p "08 May 25 Window Cleaner Repairs & Renewals of Premises 6.00 467.88" at bounding box center [1044, 421] width 907 height 17
drag, startPoint x: 933, startPoint y: 421, endPoint x: 731, endPoint y: 419, distance: 202.0
click at [731, 419] on p "08 May 25 Window Cleaner Repairs & Renewals of Premises 6.00" at bounding box center [1044, 421] width 907 height 17
drag, startPoint x: 928, startPoint y: 443, endPoint x: 730, endPoint y: 443, distance: 198.0
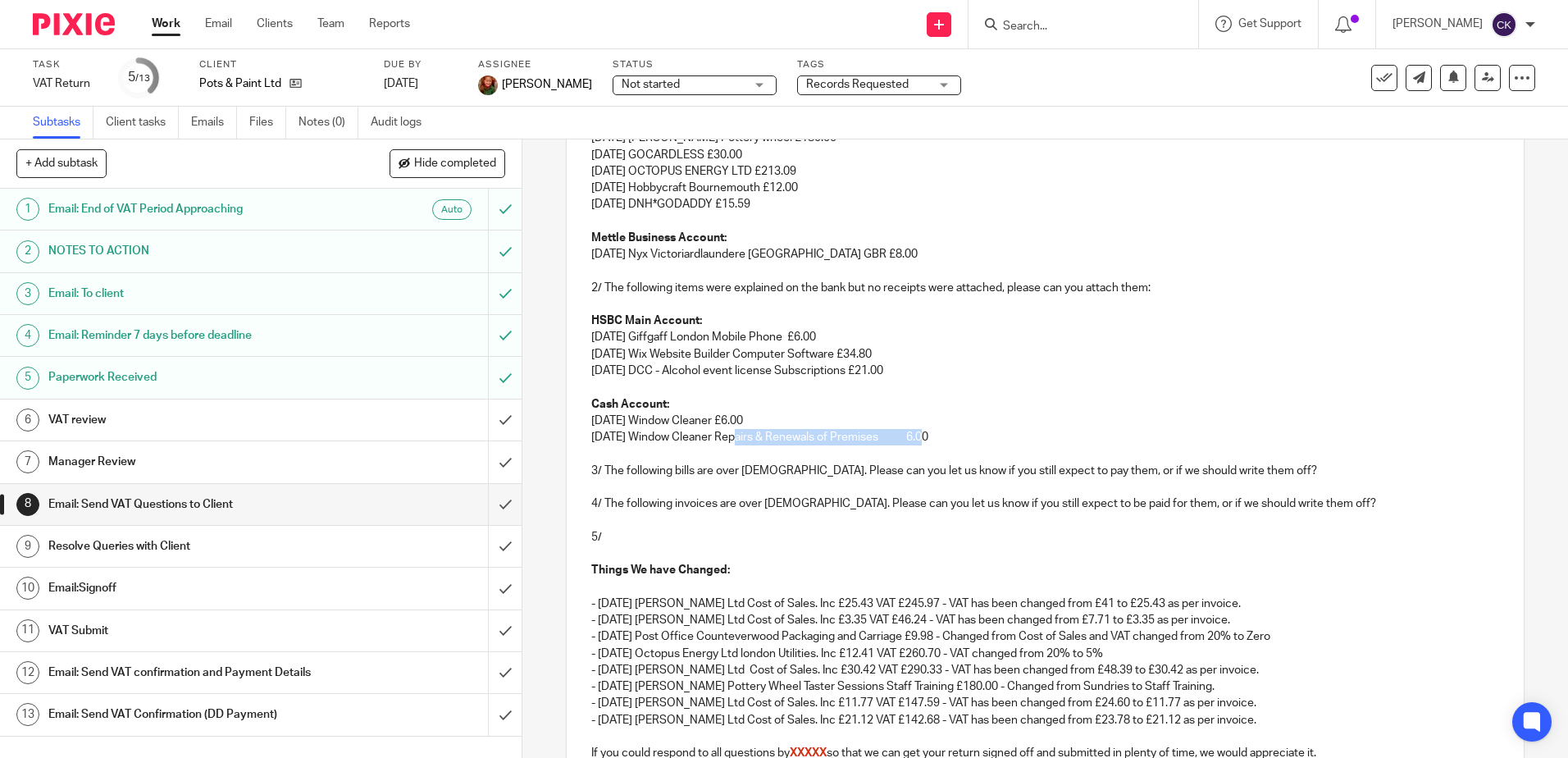
click at [730, 443] on p "22 May 25 Window Cleaner Repairs & Renewals of Premises 6.00" at bounding box center [1044, 437] width 907 height 17
click at [759, 431] on p "22 May 25 Window Cleaner £6.00" at bounding box center [1044, 437] width 907 height 17
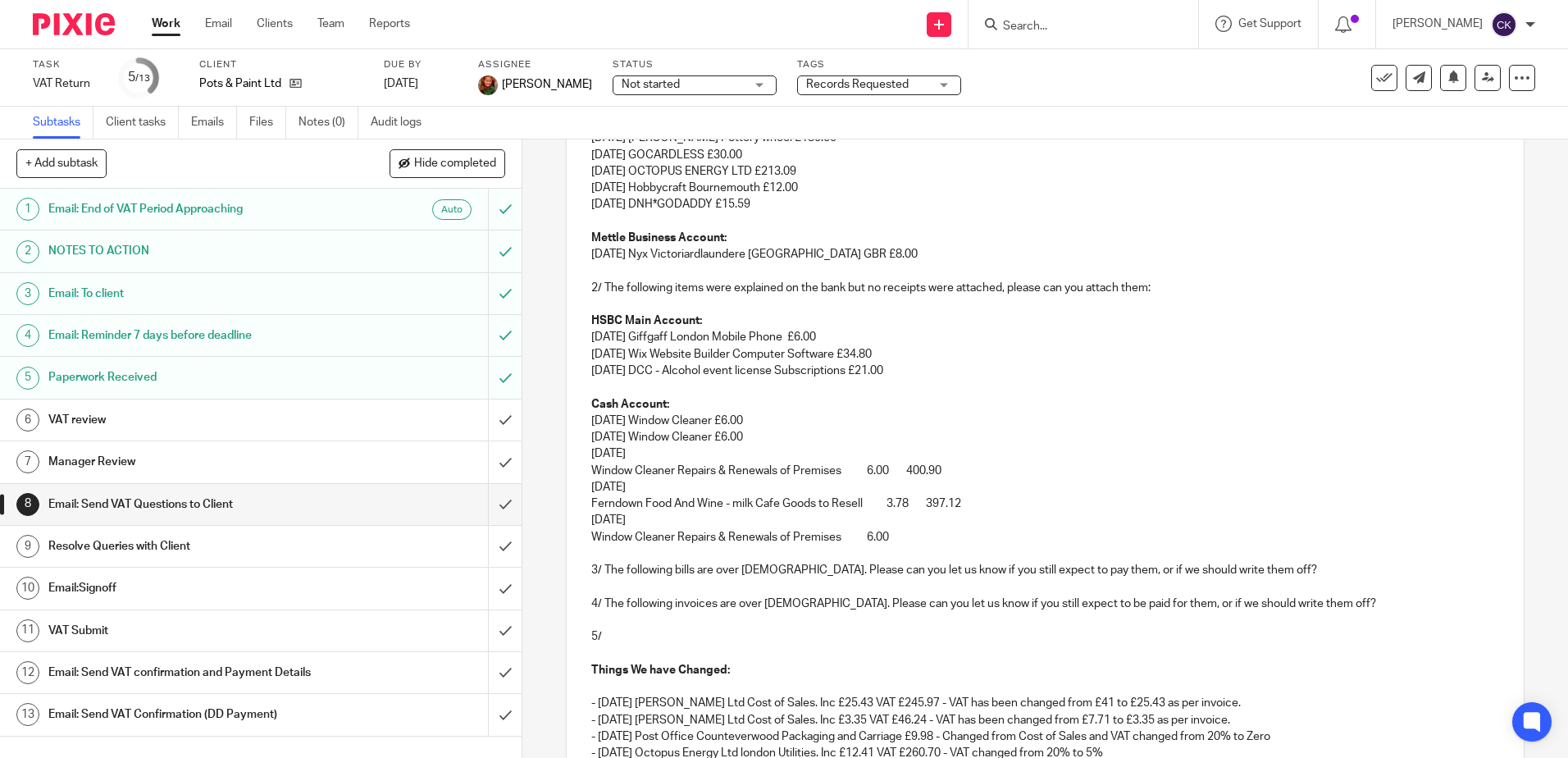
click at [639, 460] on p "05 Jun 25" at bounding box center [1044, 454] width 907 height 17
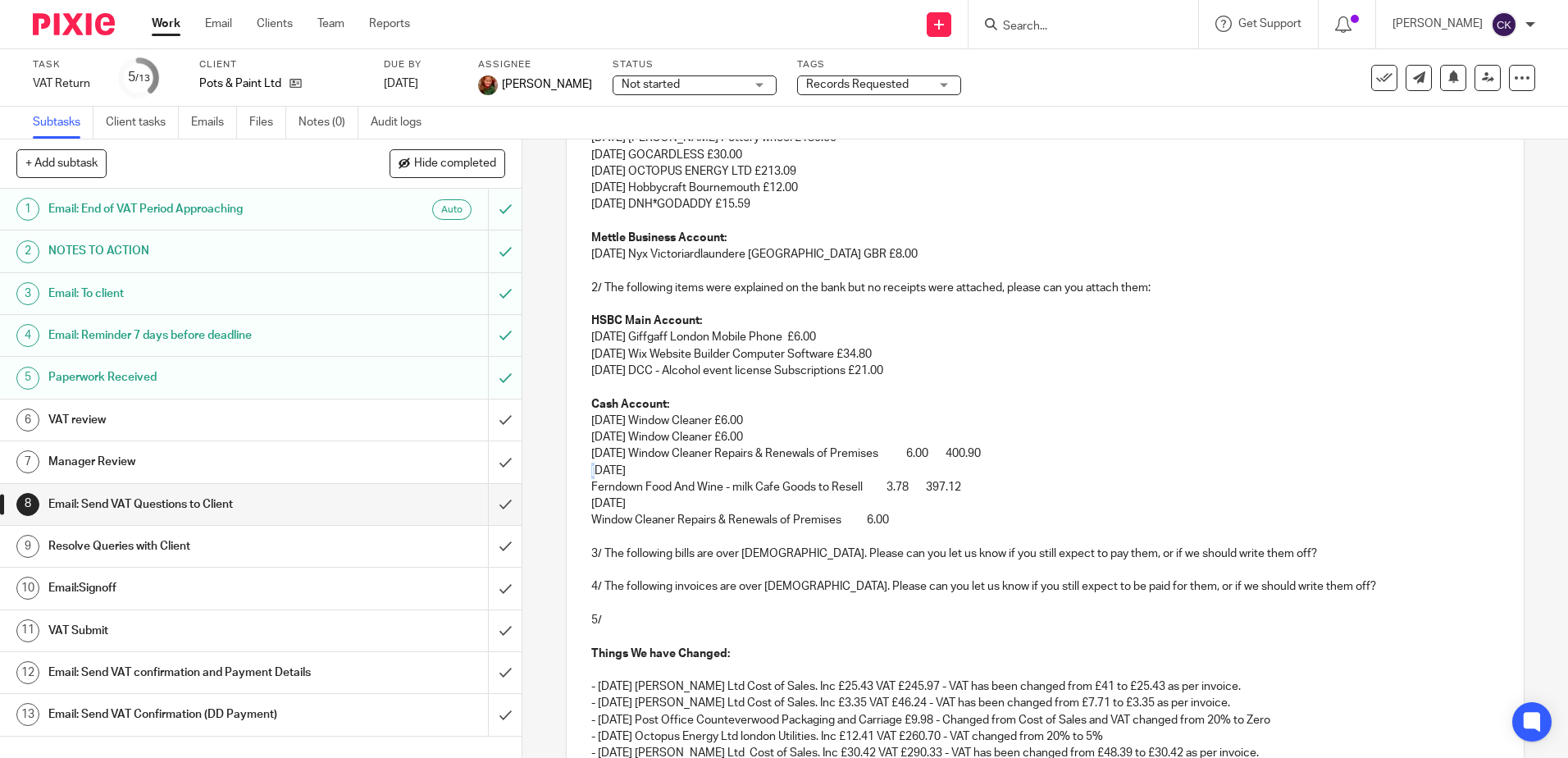
drag, startPoint x: 607, startPoint y: 474, endPoint x: 591, endPoint y: 474, distance: 16.0
click at [592, 474] on p "14 Jun 25" at bounding box center [1044, 470] width 907 height 17
drag, startPoint x: 637, startPoint y: 468, endPoint x: 713, endPoint y: 492, distance: 79.7
click at [637, 468] on p "14 Jun 25" at bounding box center [1044, 470] width 907 height 17
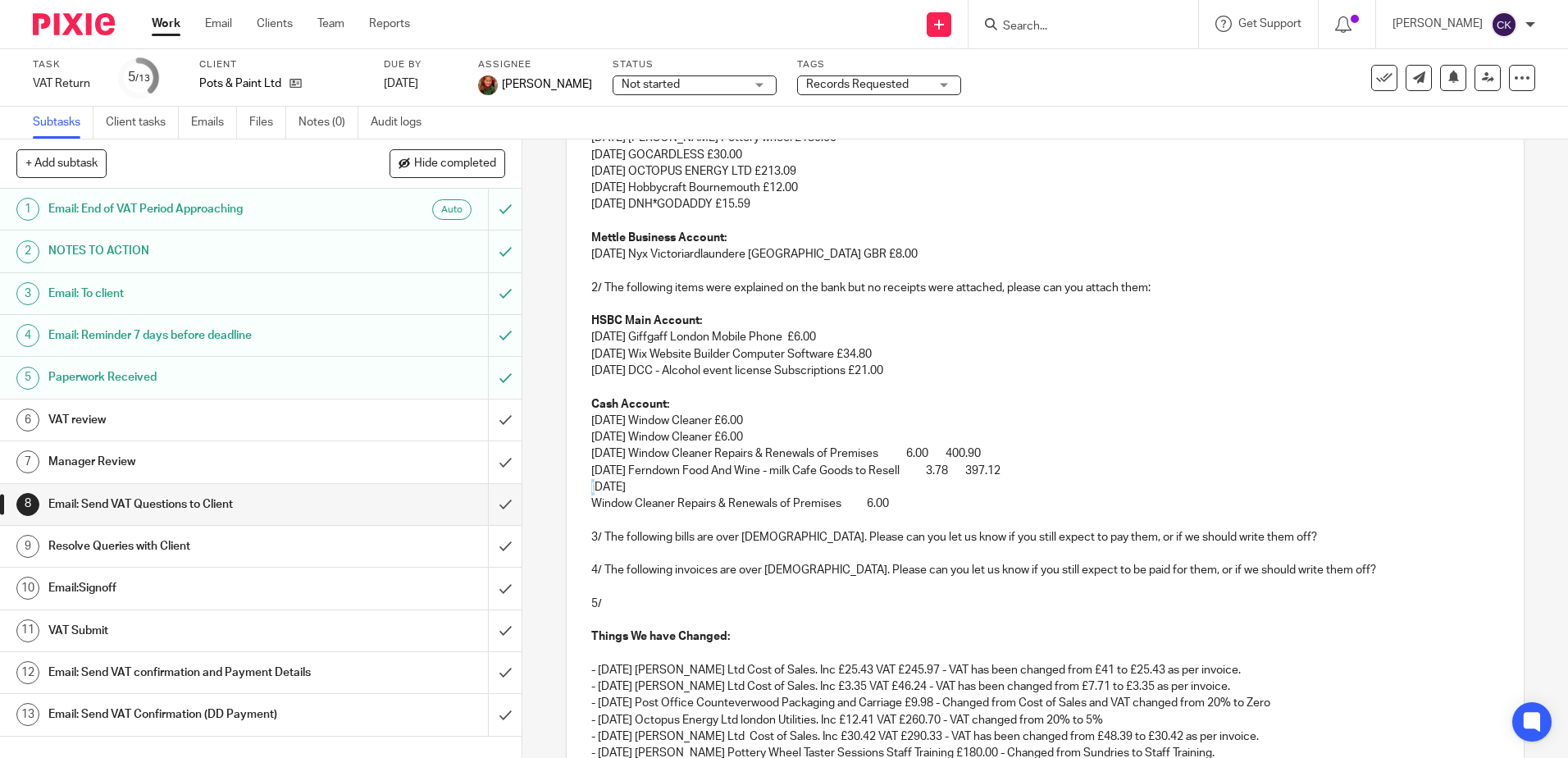
drag, startPoint x: 610, startPoint y: 486, endPoint x: 570, endPoint y: 492, distance: 40.4
click at [570, 492] on div "Dear Lucy, We have been reviewing your VAT return for Pots & Paint Ltd and have…" at bounding box center [1044, 377] width 956 height 1159
click at [643, 490] on p "19 Jun 25" at bounding box center [1044, 487] width 907 height 17
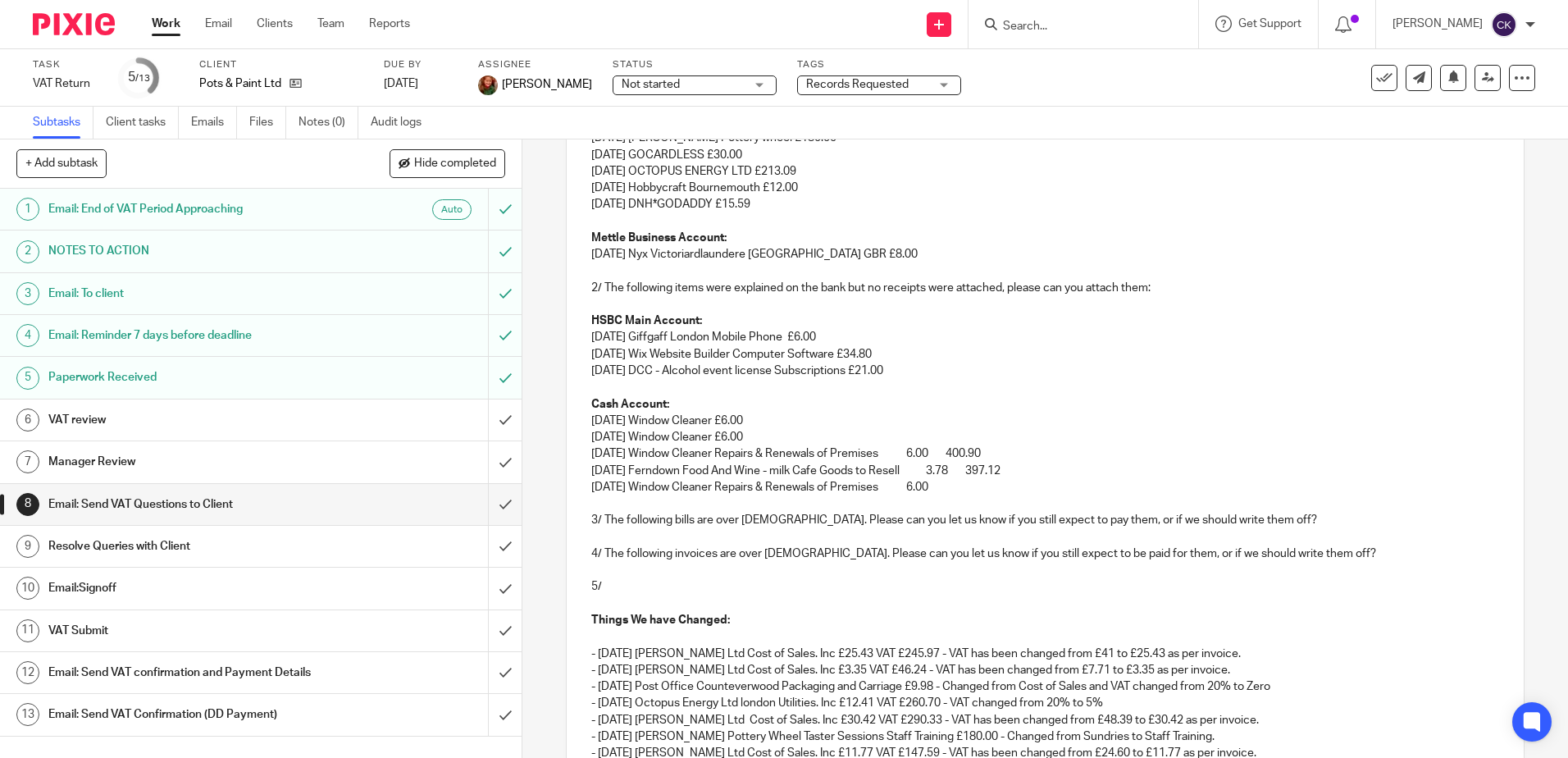
drag, startPoint x: 1014, startPoint y: 449, endPoint x: 975, endPoint y: 451, distance: 39.1
click at [975, 451] on p "05 Jun 25 Window Cleaner Repairs & Renewals of Premises 6.00 400.90" at bounding box center [1044, 454] width 907 height 17
drag, startPoint x: 1035, startPoint y: 473, endPoint x: 989, endPoint y: 473, distance: 46.0
click at [989, 473] on p "14 Jun 25 Ferndown Food And Wine - milk Cafe Goods to Resell 3.78 397.12" at bounding box center [1044, 470] width 907 height 17
drag, startPoint x: 931, startPoint y: 453, endPoint x: 729, endPoint y: 456, distance: 202.0
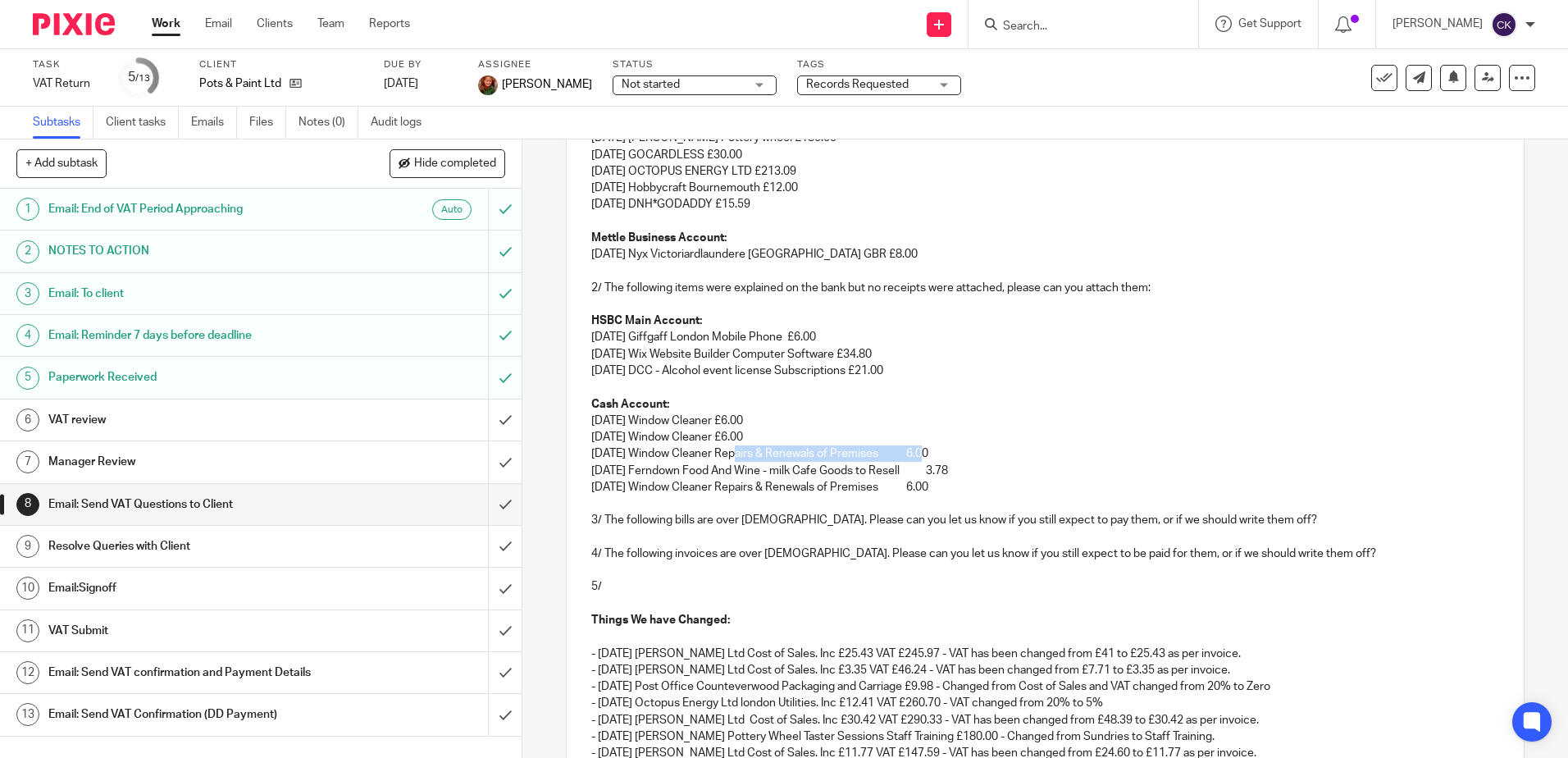
click at [729, 456] on p "05 Jun 25 Window Cleaner Repairs & Renewals of Premises 6.00" at bounding box center [1044, 454] width 907 height 17
drag, startPoint x: 953, startPoint y: 475, endPoint x: 833, endPoint y: 475, distance: 120.0
click at [833, 475] on p "14 Jun 25 Ferndown Food And Wine - milk Cafe Goods to Resell 3.78" at bounding box center [1044, 470] width 907 height 17
drag, startPoint x: 931, startPoint y: 488, endPoint x: 728, endPoint y: 492, distance: 203.0
click at [728, 492] on p "19 Jun 25 Window Cleaner Repairs & Renewals of Premises 6.00" at bounding box center [1044, 487] width 907 height 17
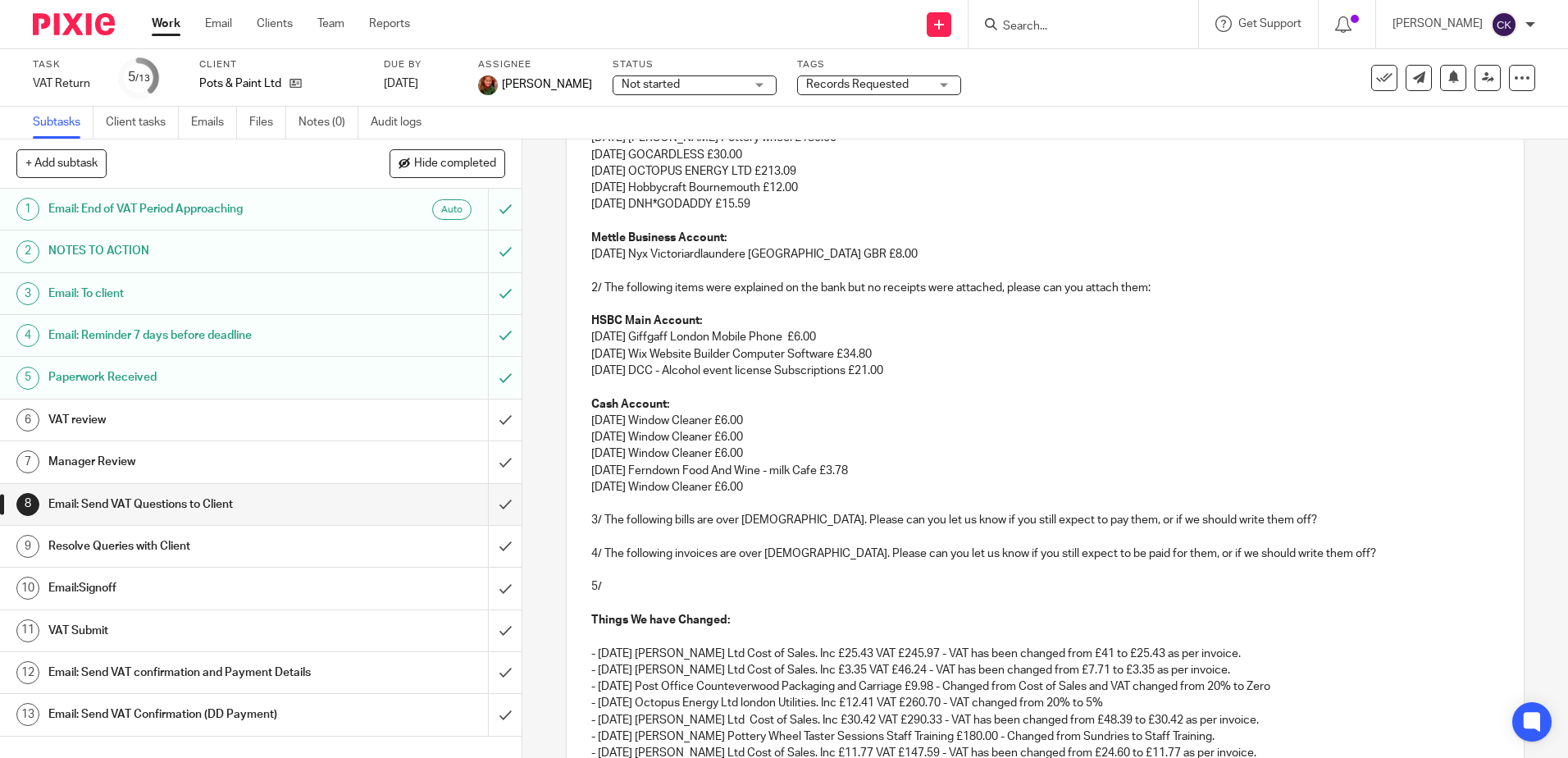
click at [761, 490] on p "19 Jun 25 Window Cleaner £6.00" at bounding box center [1044, 487] width 907 height 17
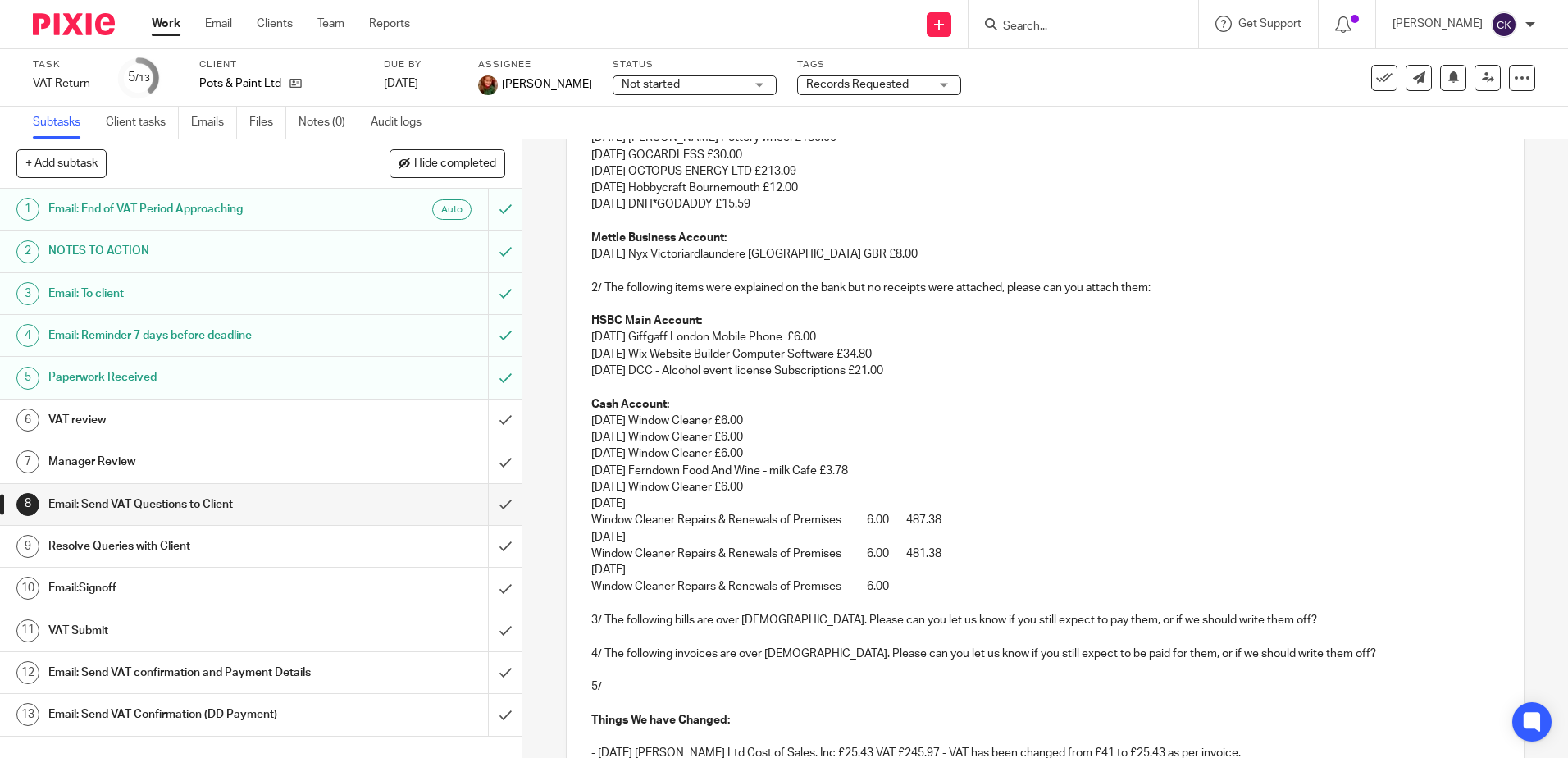
click at [636, 504] on p "03 Jul 25" at bounding box center [1044, 503] width 907 height 17
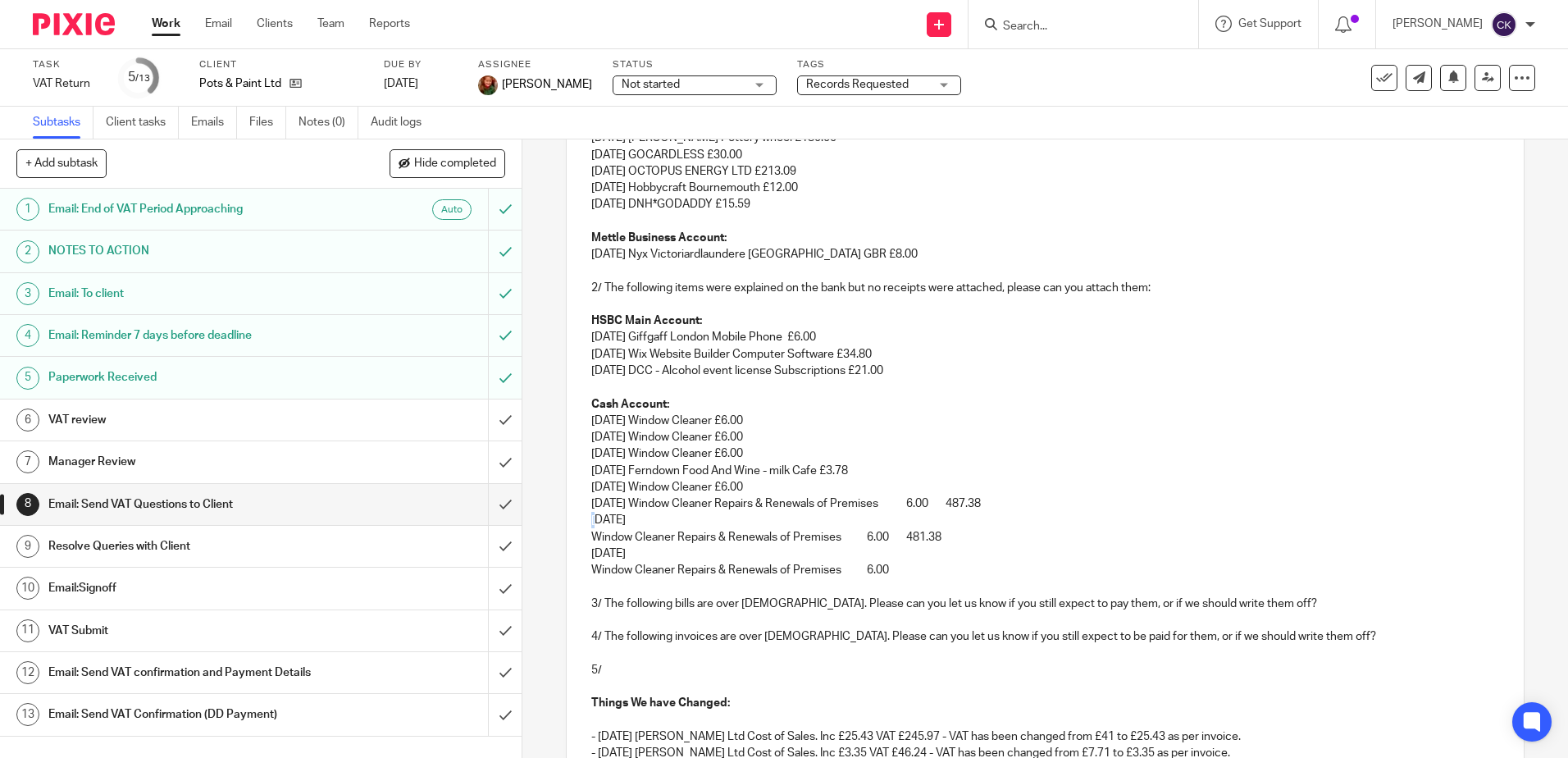
drag, startPoint x: 608, startPoint y: 526, endPoint x: 564, endPoint y: 526, distance: 44.0
click at [567, 526] on div "Dear Lucy, We have been reviewing your VAT return for Pots & Paint Ltd and have…" at bounding box center [1044, 411] width 956 height 1226
click at [634, 523] on p "17 Jul 25" at bounding box center [1044, 520] width 907 height 17
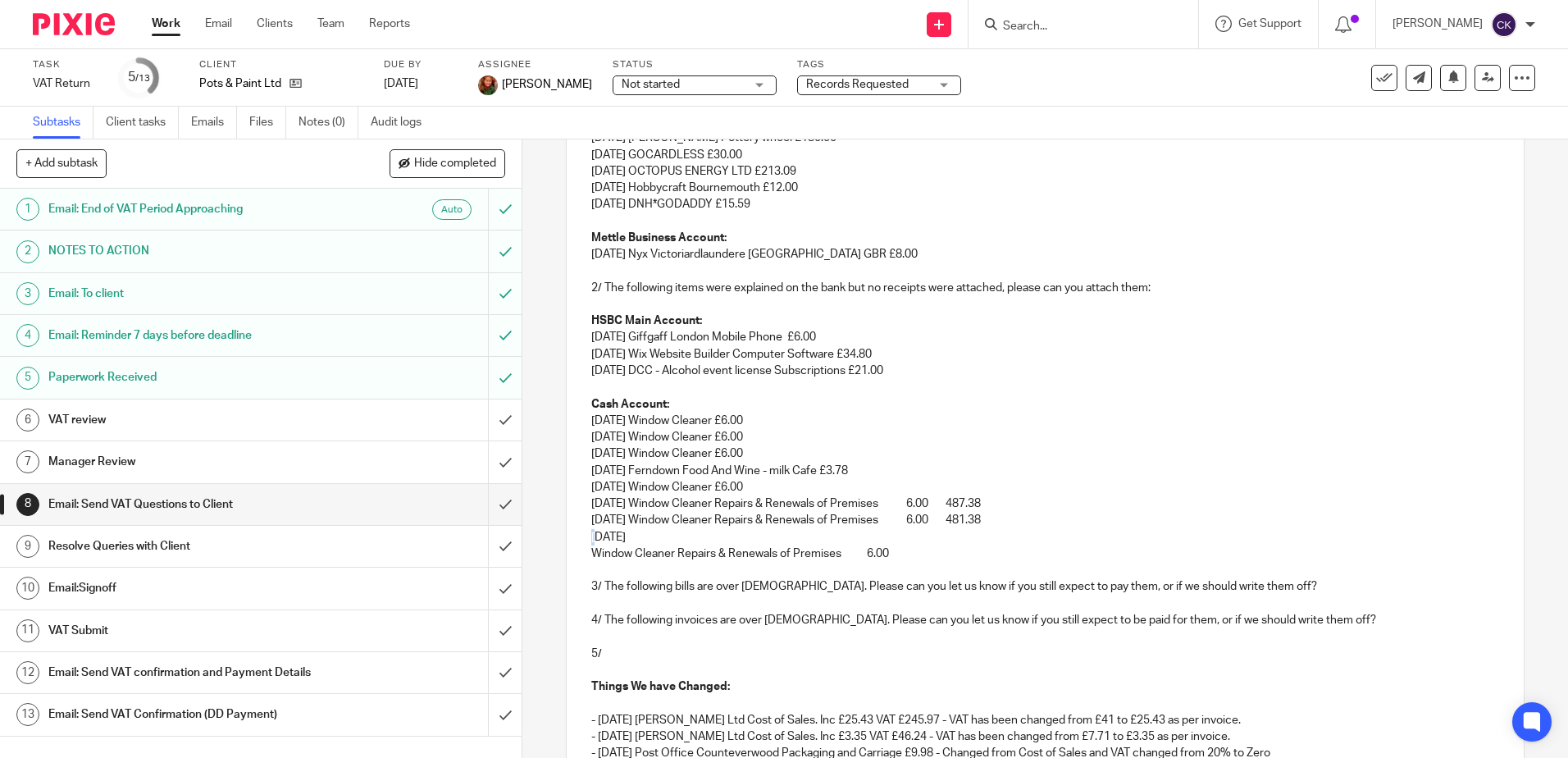
drag, startPoint x: 607, startPoint y: 538, endPoint x: 566, endPoint y: 538, distance: 41.0
click at [567, 538] on div "Dear Lucy, We have been reviewing your VAT return for Pots & Paint Ltd and have…" at bounding box center [1044, 402] width 956 height 1209
click at [634, 538] on p "31 Jul 25" at bounding box center [1044, 537] width 907 height 17
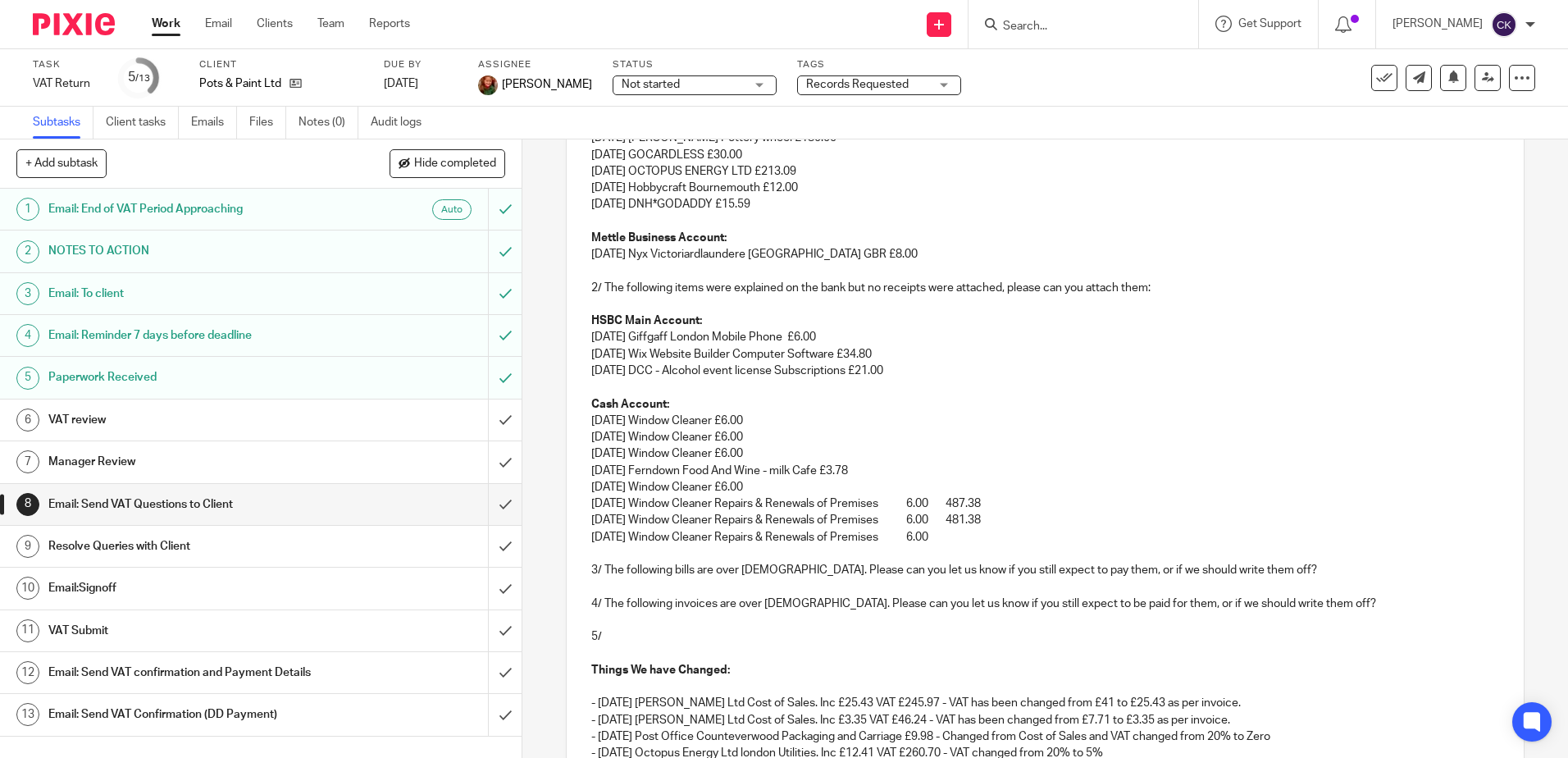
drag, startPoint x: 990, startPoint y: 501, endPoint x: 944, endPoint y: 505, distance: 46.2
click at [944, 505] on p "03 Jul 25 Window Cleaner Repairs & Renewals of Premises 6.00 487.38" at bounding box center [1044, 503] width 907 height 17
drag, startPoint x: 997, startPoint y: 515, endPoint x: 949, endPoint y: 525, distance: 49.0
click at [949, 525] on p "17 Jul 25 Window Cleaner Repairs & Renewals of Premises 6.00 481.38" at bounding box center [1044, 520] width 907 height 17
drag, startPoint x: 912, startPoint y: 504, endPoint x: 725, endPoint y: 502, distance: 187.0
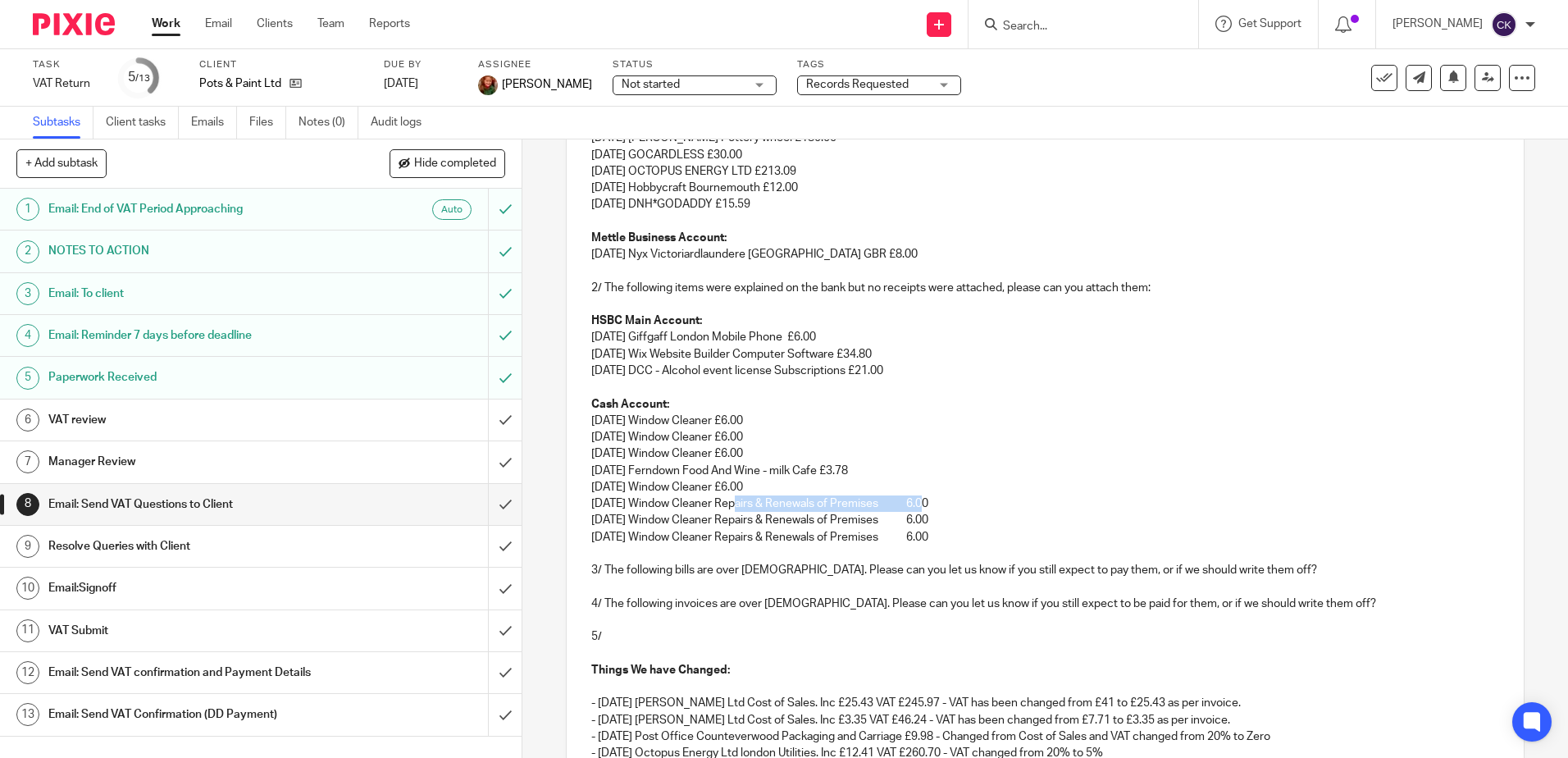
click at [725, 502] on p "03 Jul 25 Window Cleaner Repairs & Renewals of Premises 6.00" at bounding box center [1044, 503] width 907 height 17
drag, startPoint x: 909, startPoint y: 520, endPoint x: 726, endPoint y: 517, distance: 183.0
click at [726, 517] on p "17 Jul 25 Window Cleaner Repairs & Renewals of Premises 6.00" at bounding box center [1044, 520] width 907 height 17
drag, startPoint x: 913, startPoint y: 541, endPoint x: 724, endPoint y: 541, distance: 189.0
click at [724, 541] on p "31 Jul 25 Window Cleaner Repairs & Renewals of Premises 6.00" at bounding box center [1044, 537] width 907 height 17
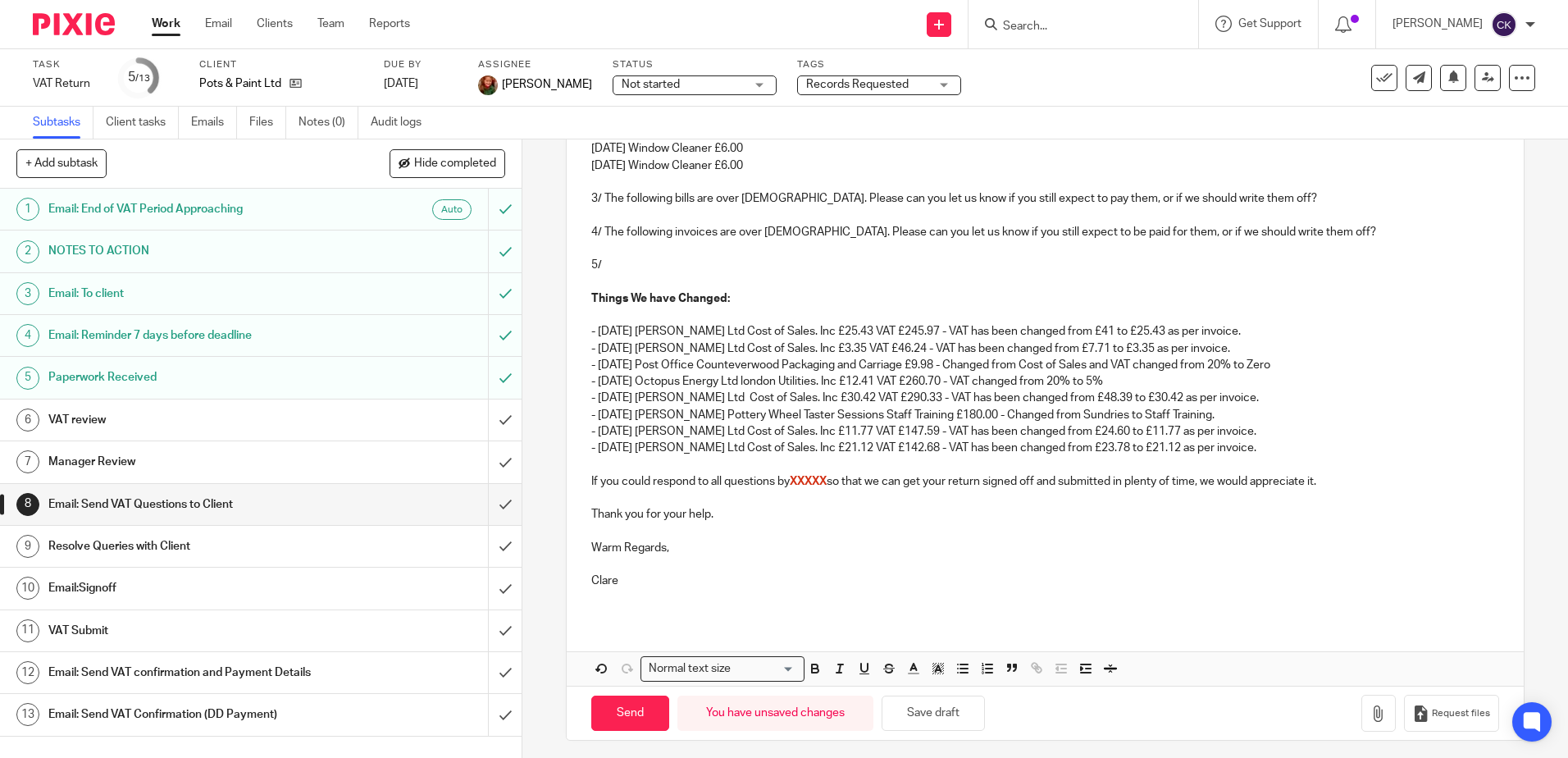
scroll to position [907, 0]
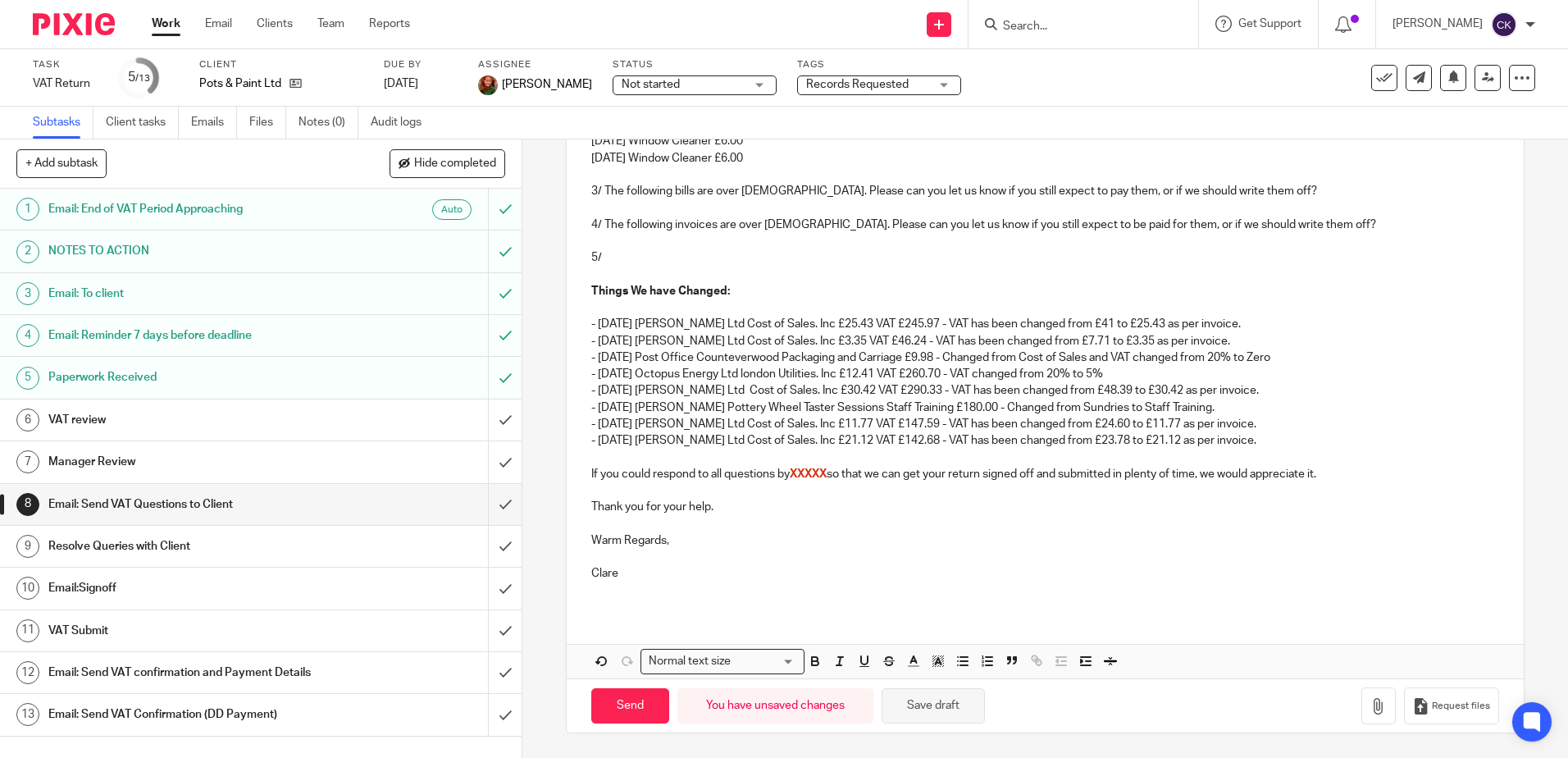
click at [923, 706] on button "Save draft" at bounding box center [933, 706] width 103 height 35
click at [929, 716] on button "Save draft" at bounding box center [933, 706] width 103 height 35
click at [269, 415] on h1 "VAT review" at bounding box center [189, 420] width 282 height 25
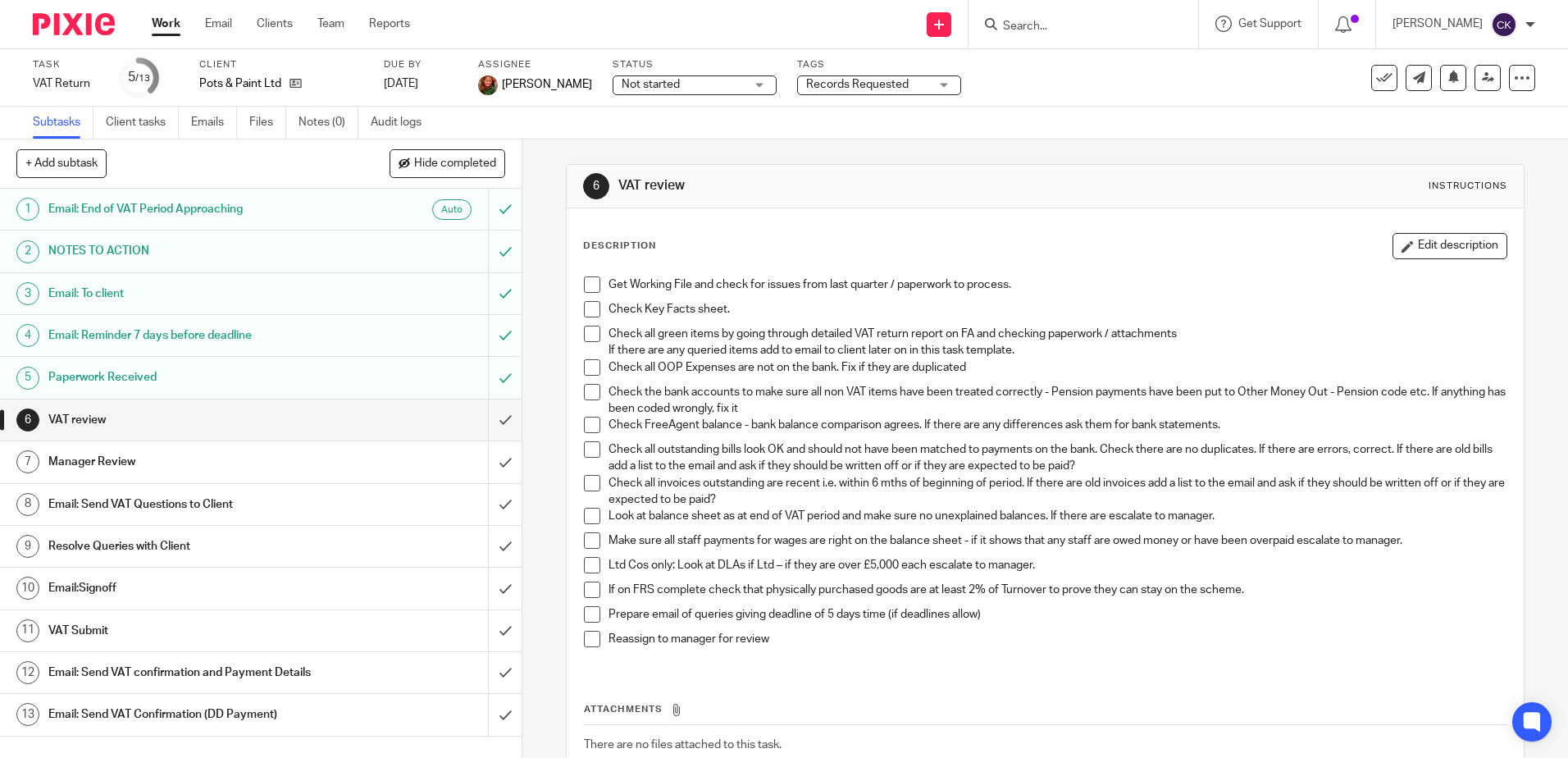
click at [586, 332] on span at bounding box center [592, 334] width 17 height 17
click at [588, 364] on span at bounding box center [592, 368] width 17 height 17
click at [584, 307] on span at bounding box center [592, 310] width 17 height 17
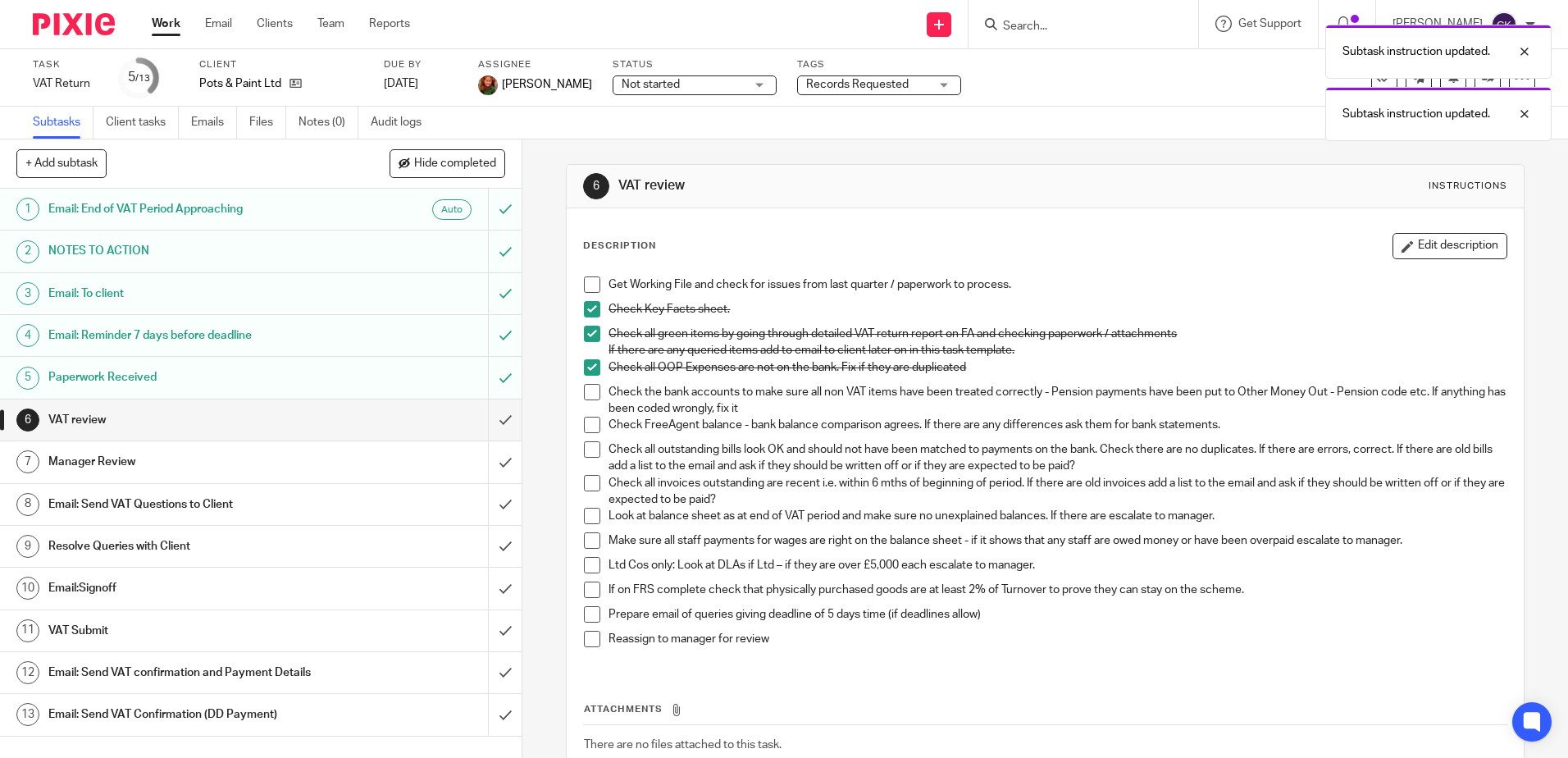
click at [591, 285] on span at bounding box center [592, 285] width 17 height 17
click at [588, 393] on span at bounding box center [592, 392] width 17 height 17
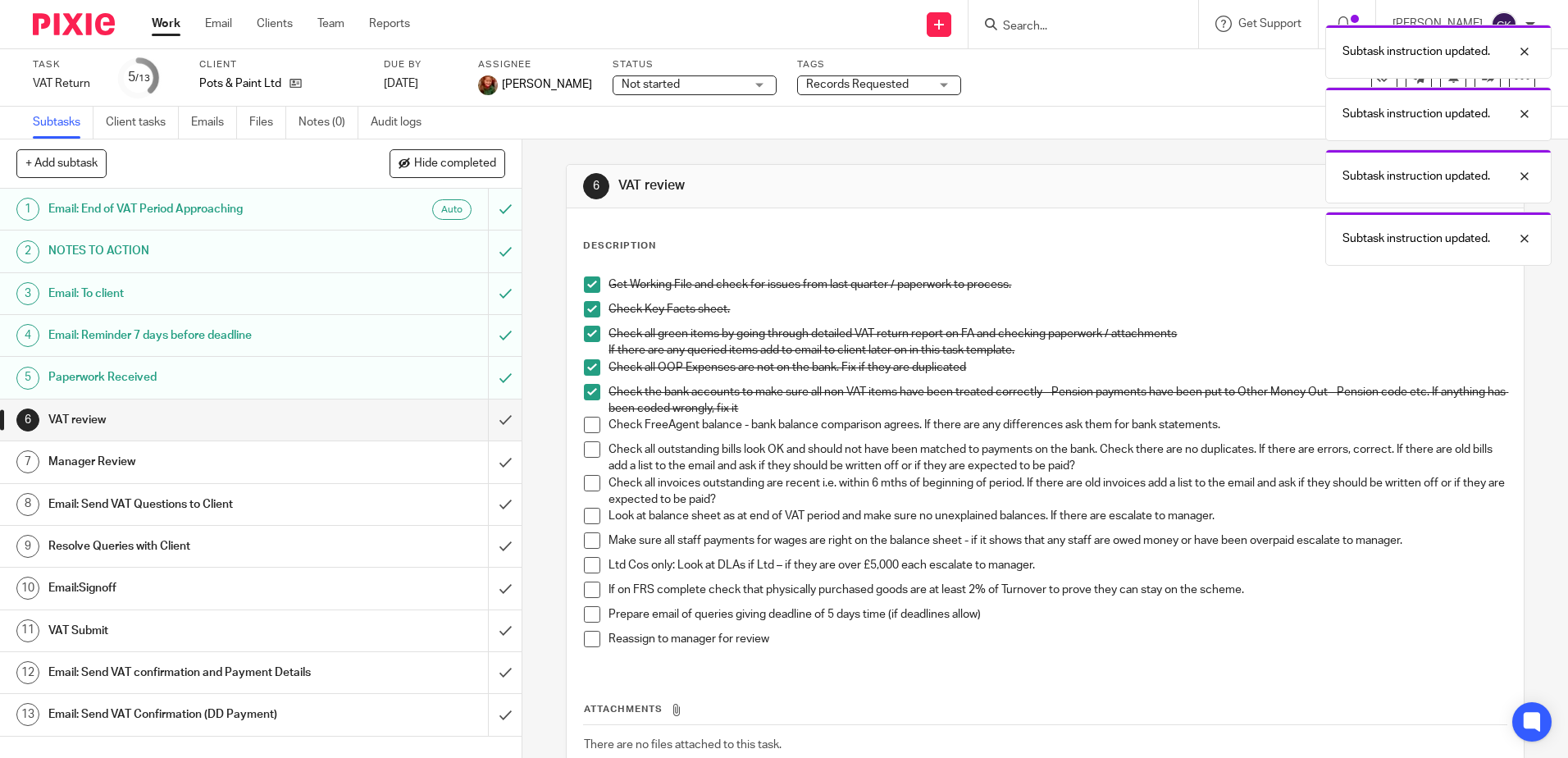
click at [587, 424] on span at bounding box center [592, 424] width 17 height 17
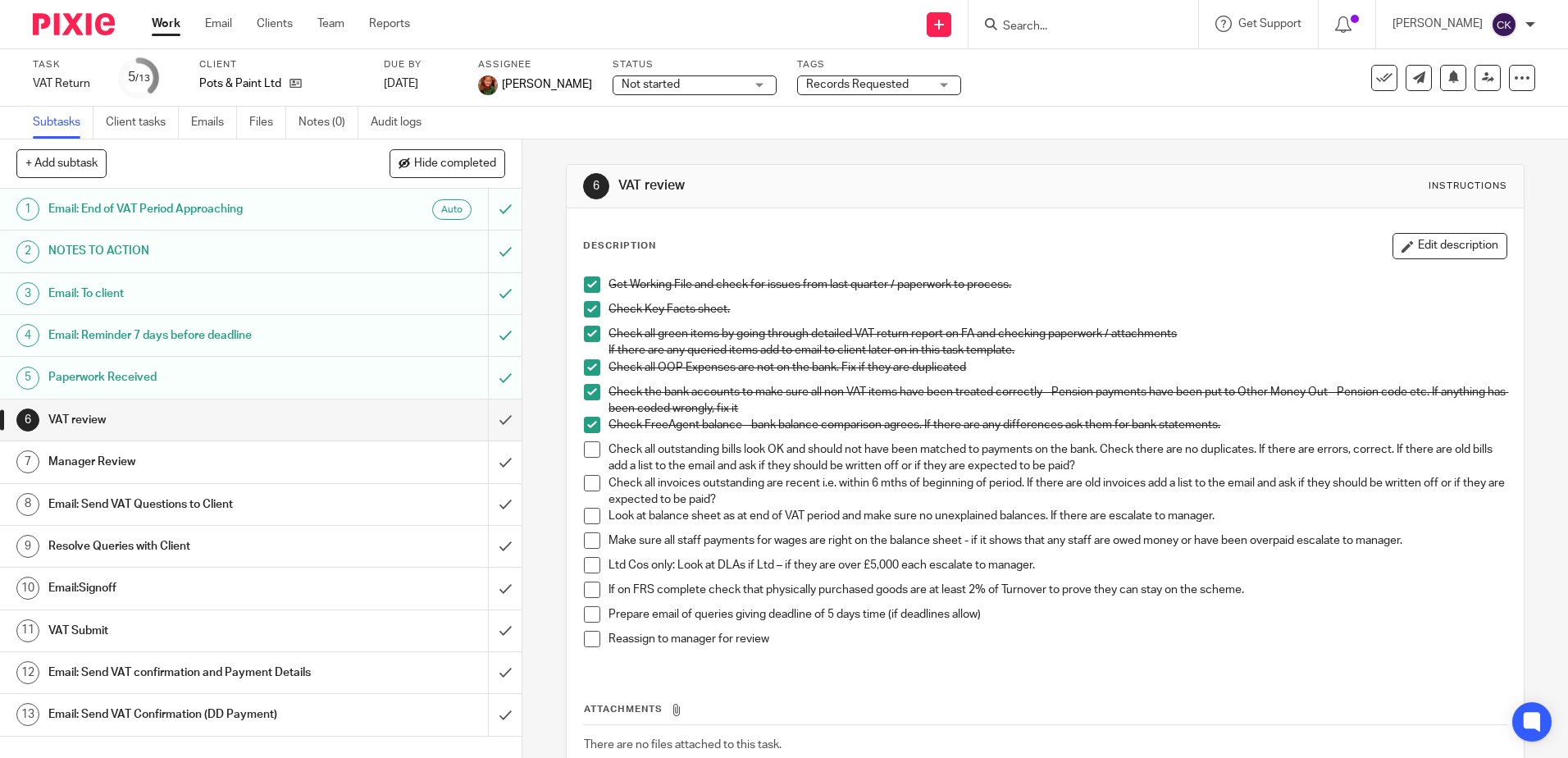
click at [584, 447] on span at bounding box center [592, 449] width 17 height 17
click at [592, 481] on span at bounding box center [592, 483] width 17 height 17
click at [587, 544] on span at bounding box center [592, 540] width 17 height 17
click at [584, 587] on span at bounding box center [592, 590] width 17 height 17
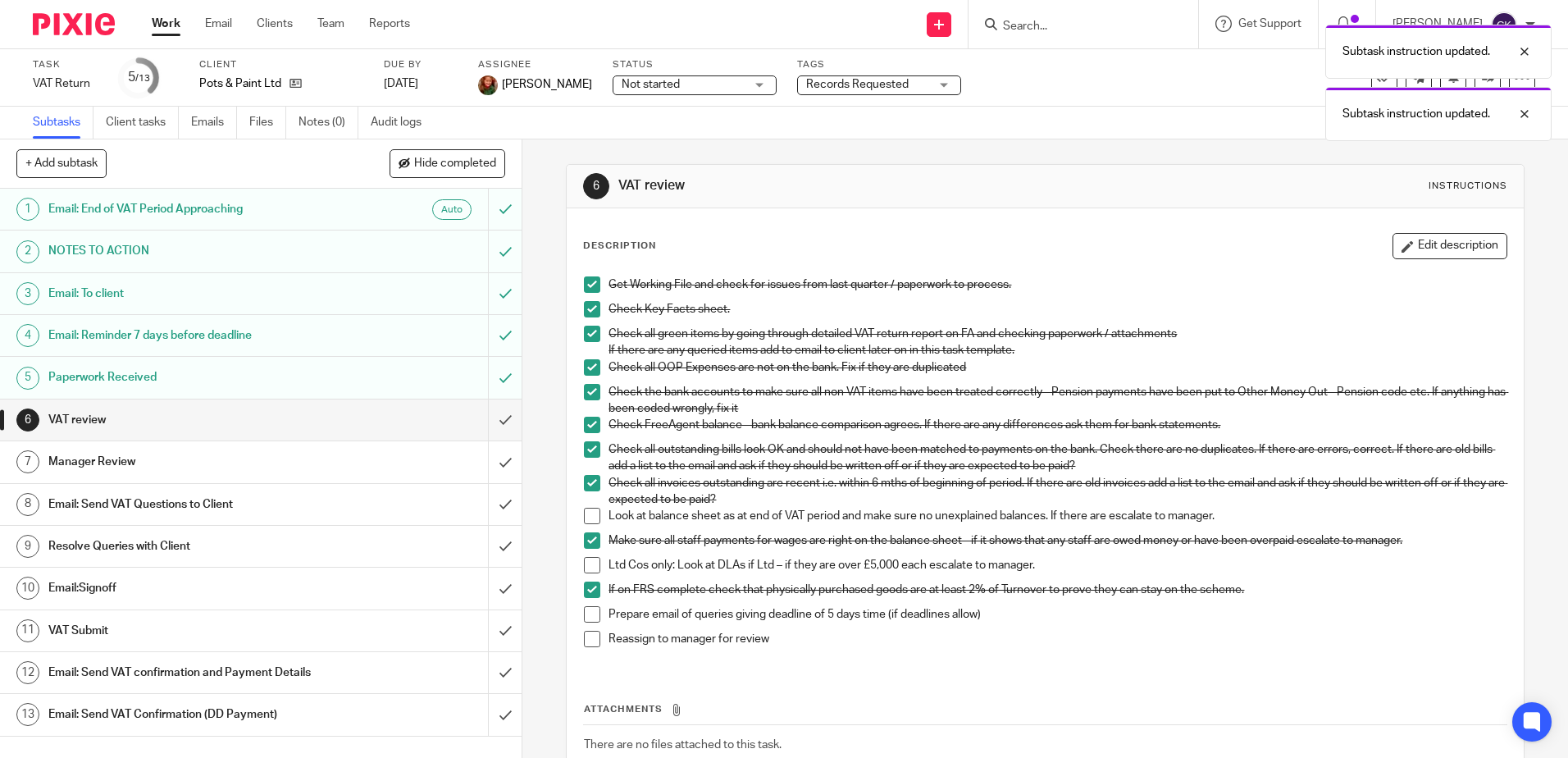
click at [591, 617] on span at bounding box center [592, 615] width 17 height 17
click at [584, 638] on span at bounding box center [592, 639] width 17 height 17
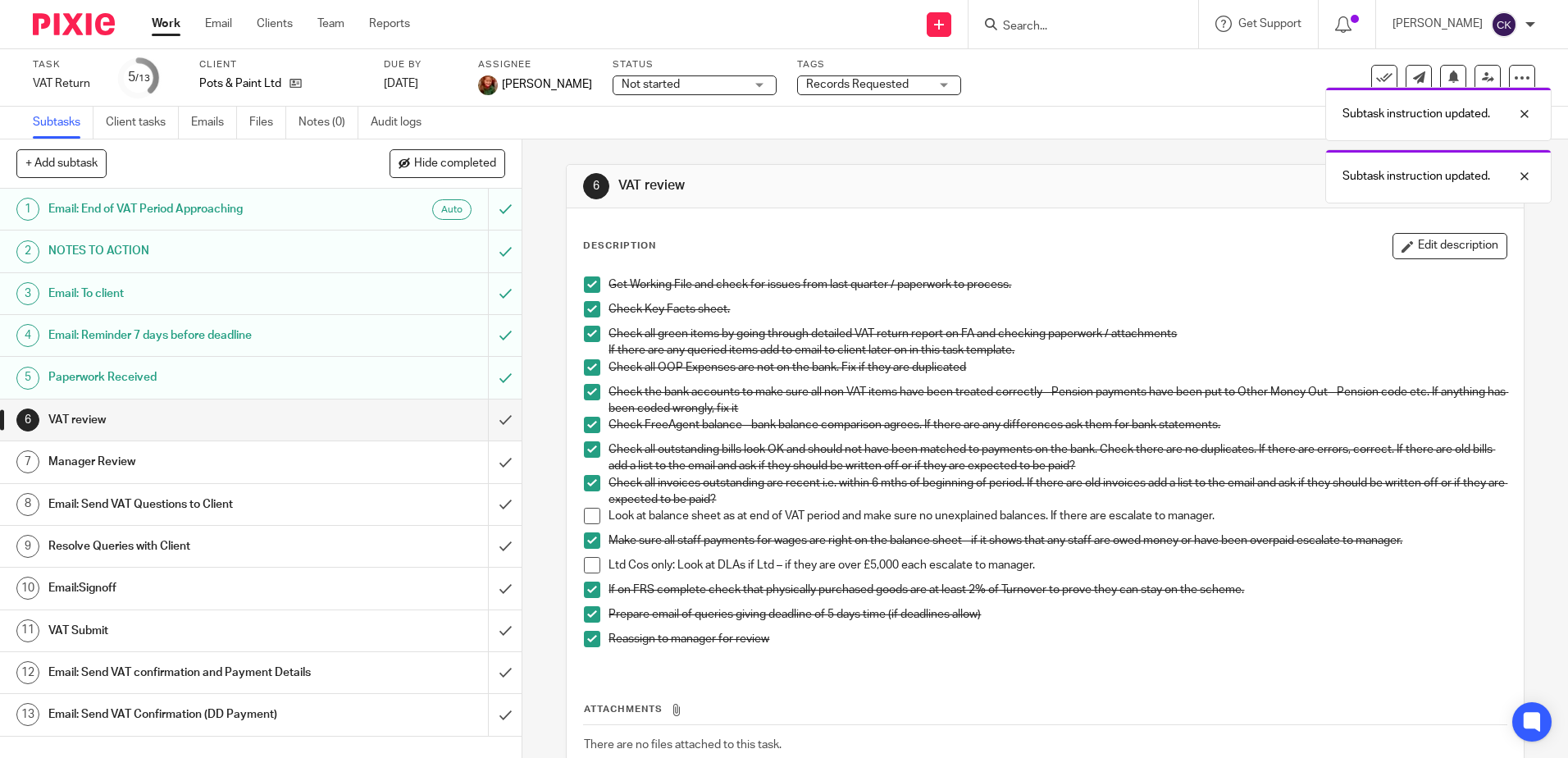
click at [175, 503] on h1 "Email: Send VAT Questions to Client" at bounding box center [189, 504] width 282 height 25
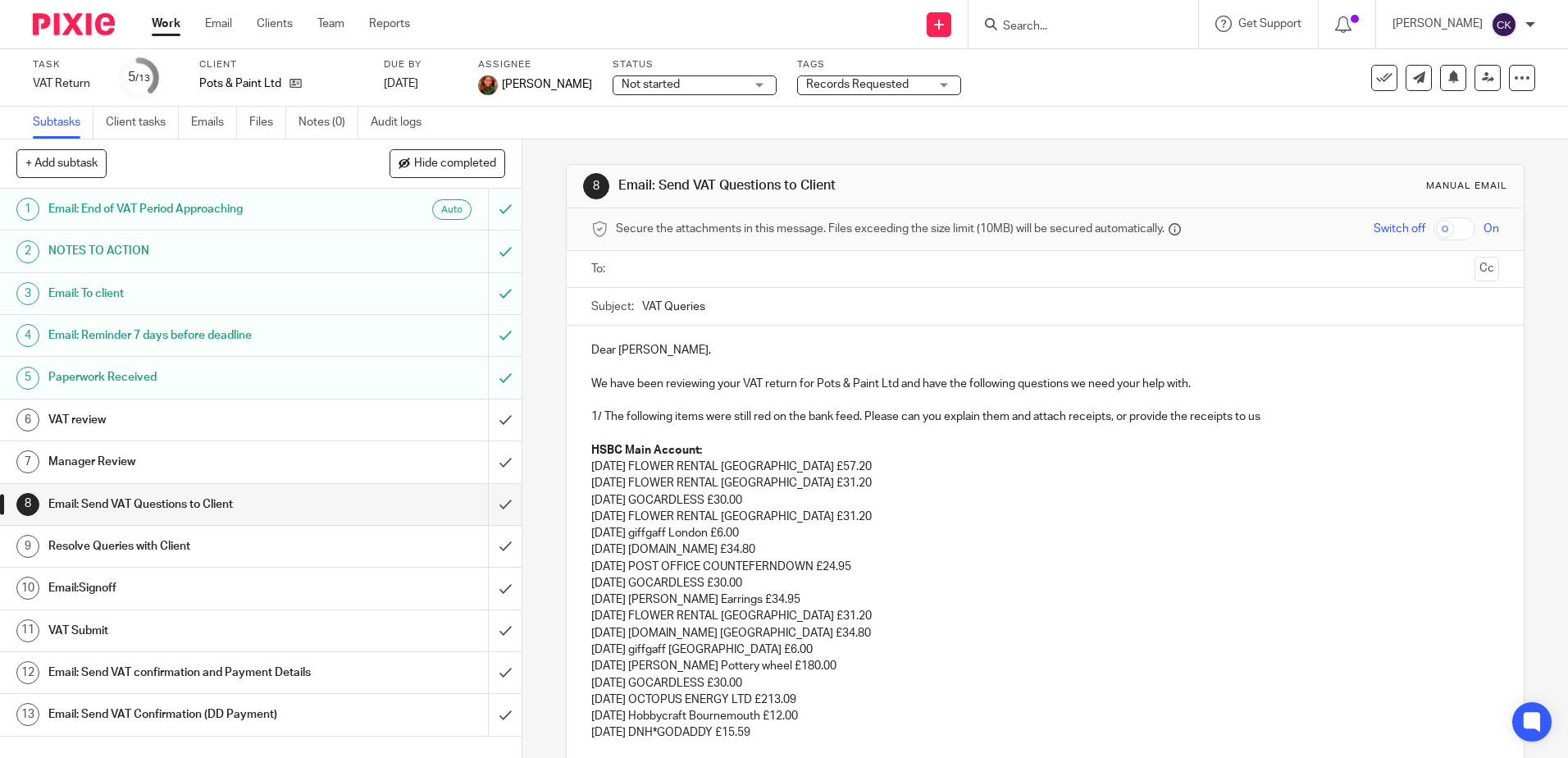
click at [705, 451] on p "HSBC Main Account:" at bounding box center [1044, 450] width 907 height 17
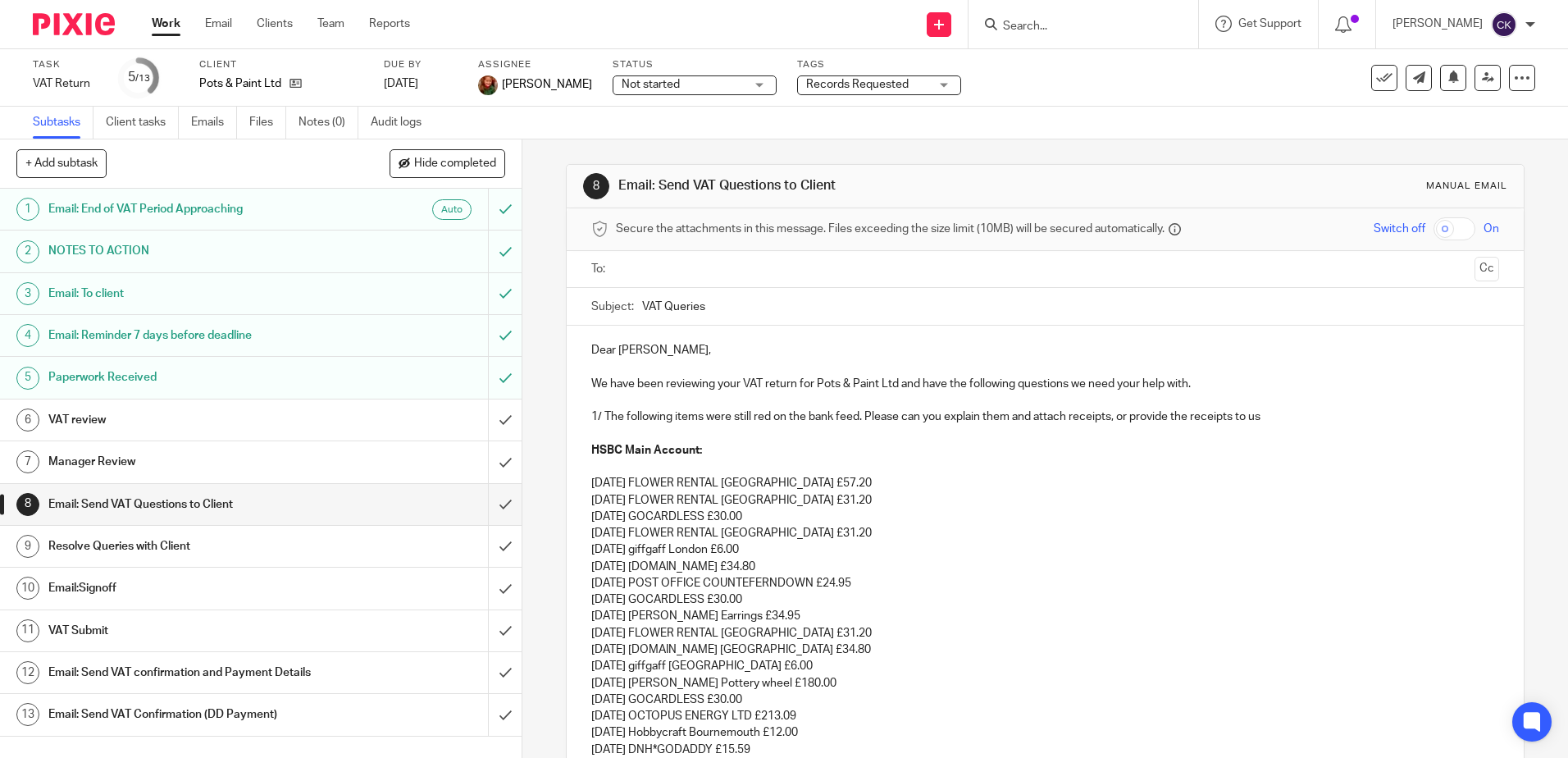
paste div
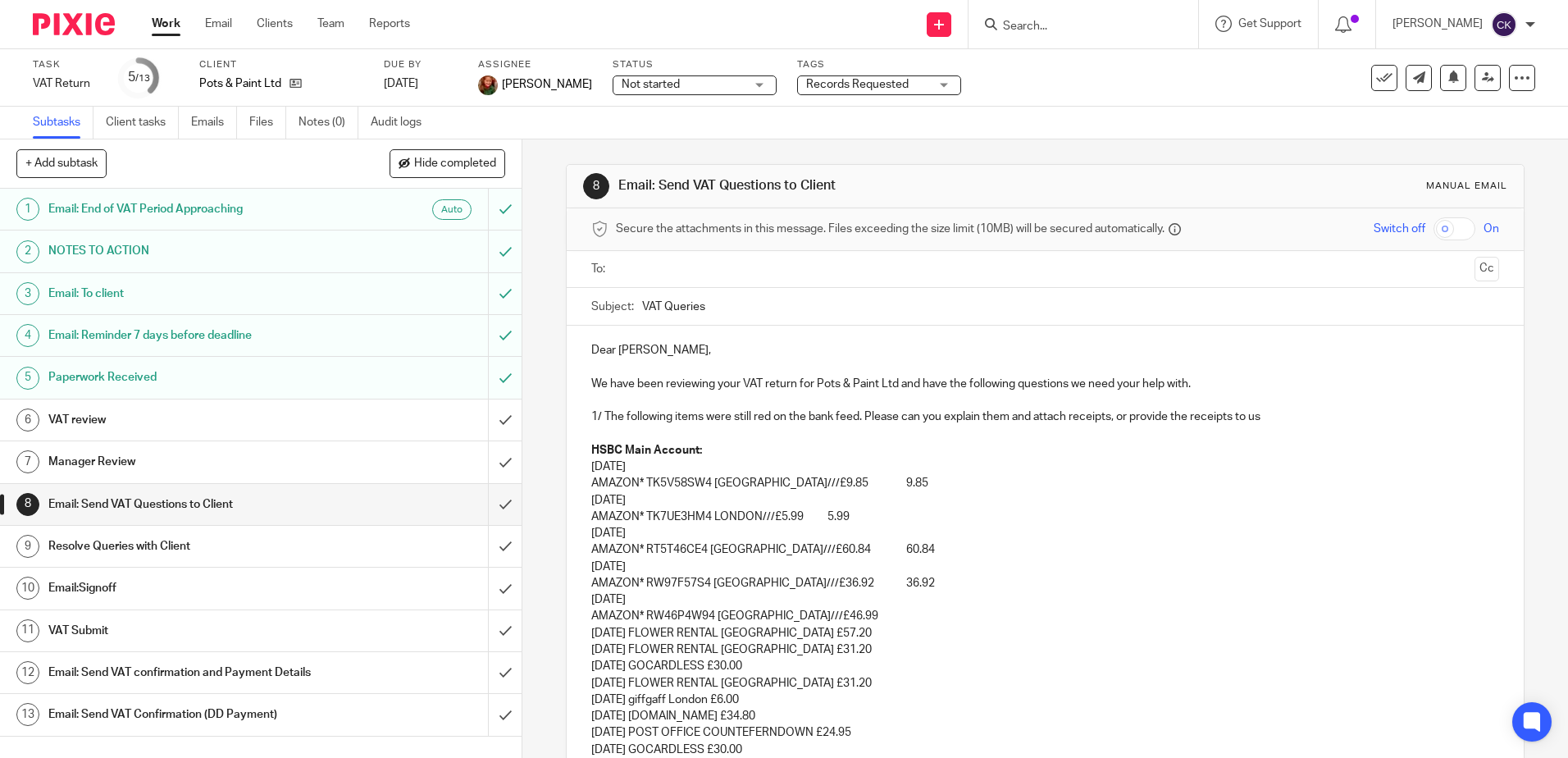
click at [637, 470] on p "[DATE]" at bounding box center [1044, 467] width 907 height 17
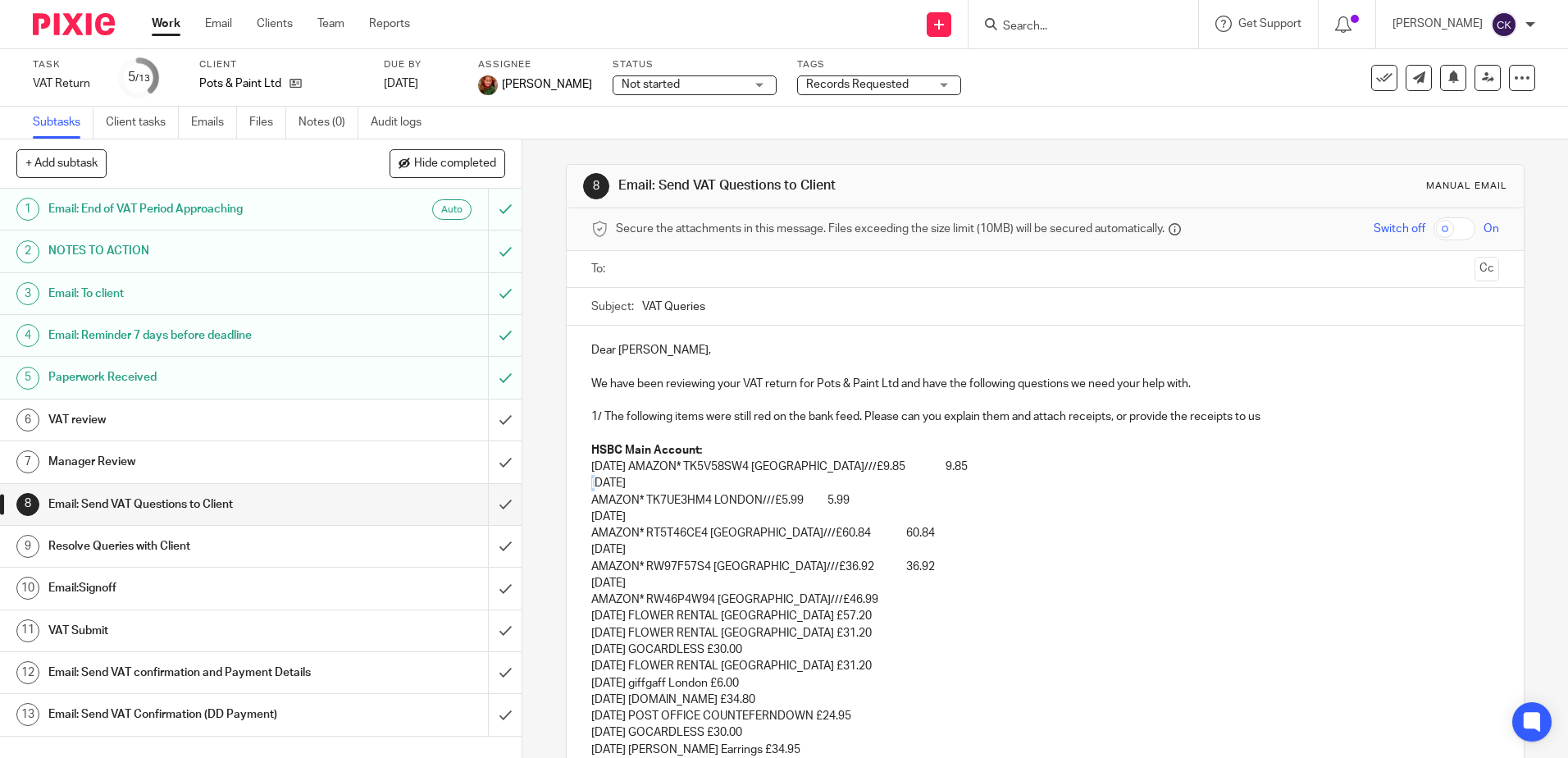
drag, startPoint x: 610, startPoint y: 483, endPoint x: 566, endPoint y: 486, distance: 44.1
click at [636, 484] on p "[DATE]" at bounding box center [1044, 483] width 907 height 17
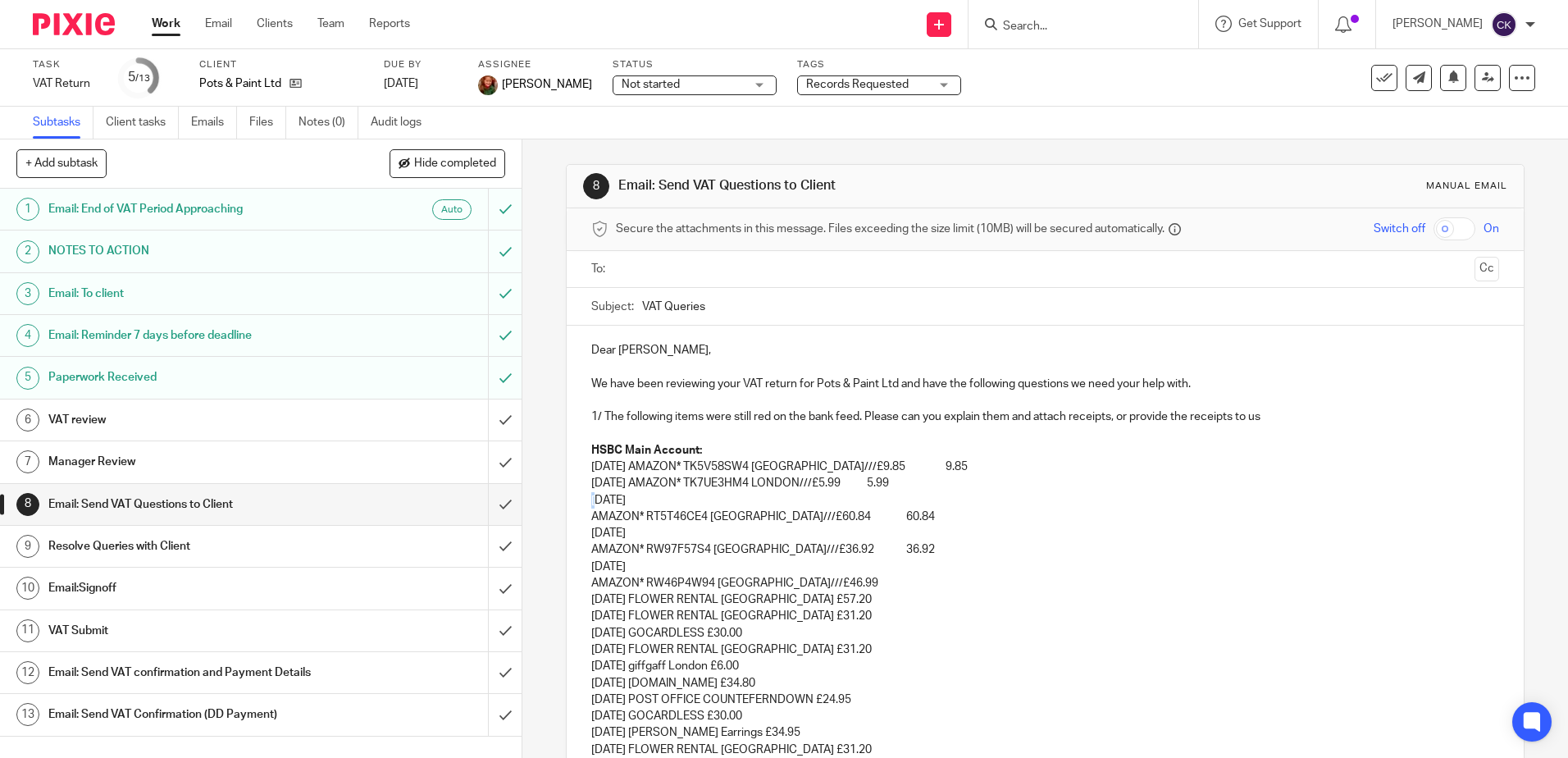
drag, startPoint x: 610, startPoint y: 499, endPoint x: 581, endPoint y: 502, distance: 29.2
click at [639, 501] on p "[DATE]" at bounding box center [1044, 501] width 907 height 17
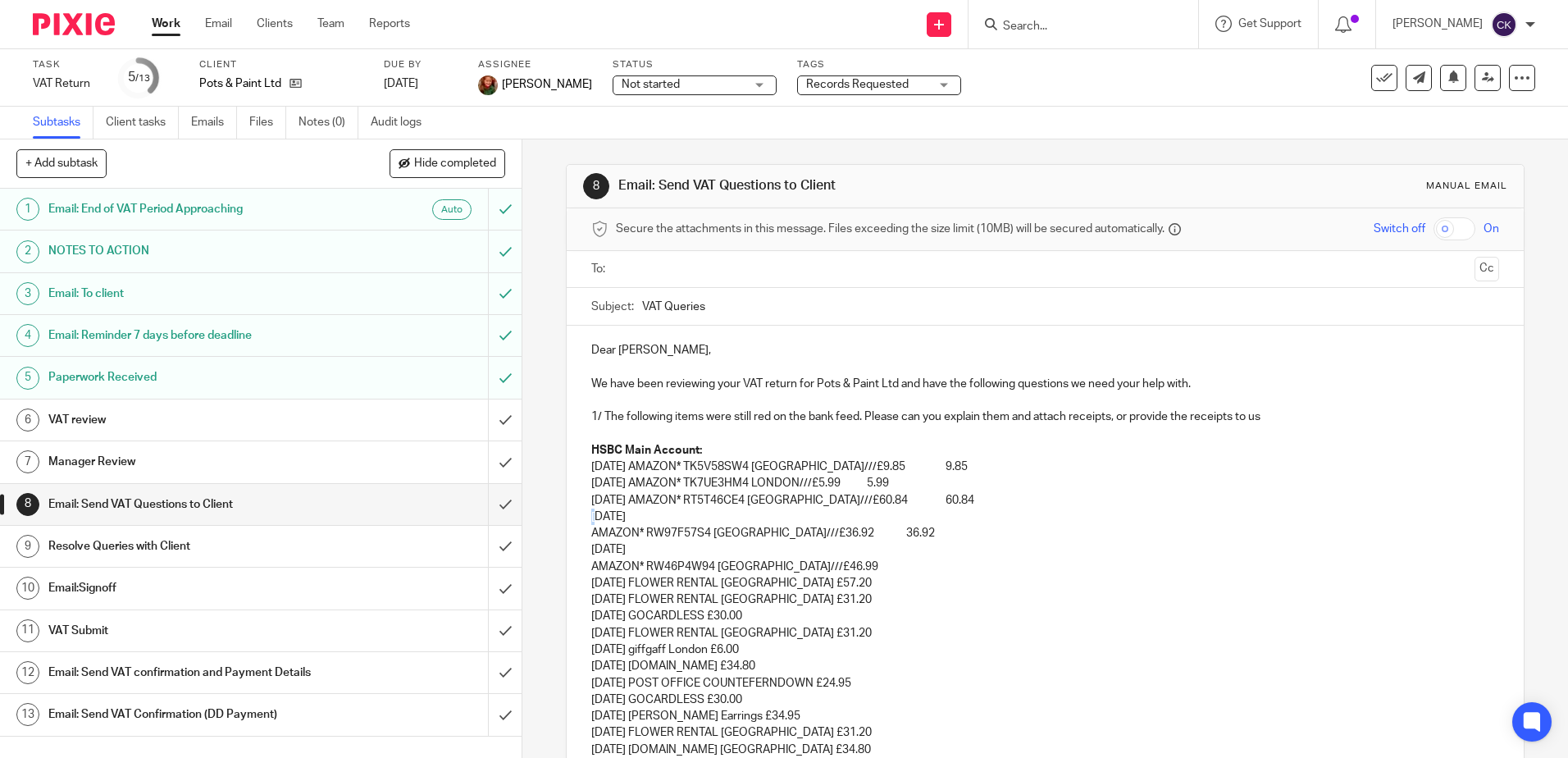
drag, startPoint x: 608, startPoint y: 513, endPoint x: 562, endPoint y: 523, distance: 47.1
click at [639, 516] on p "[DATE]" at bounding box center [1044, 516] width 907 height 17
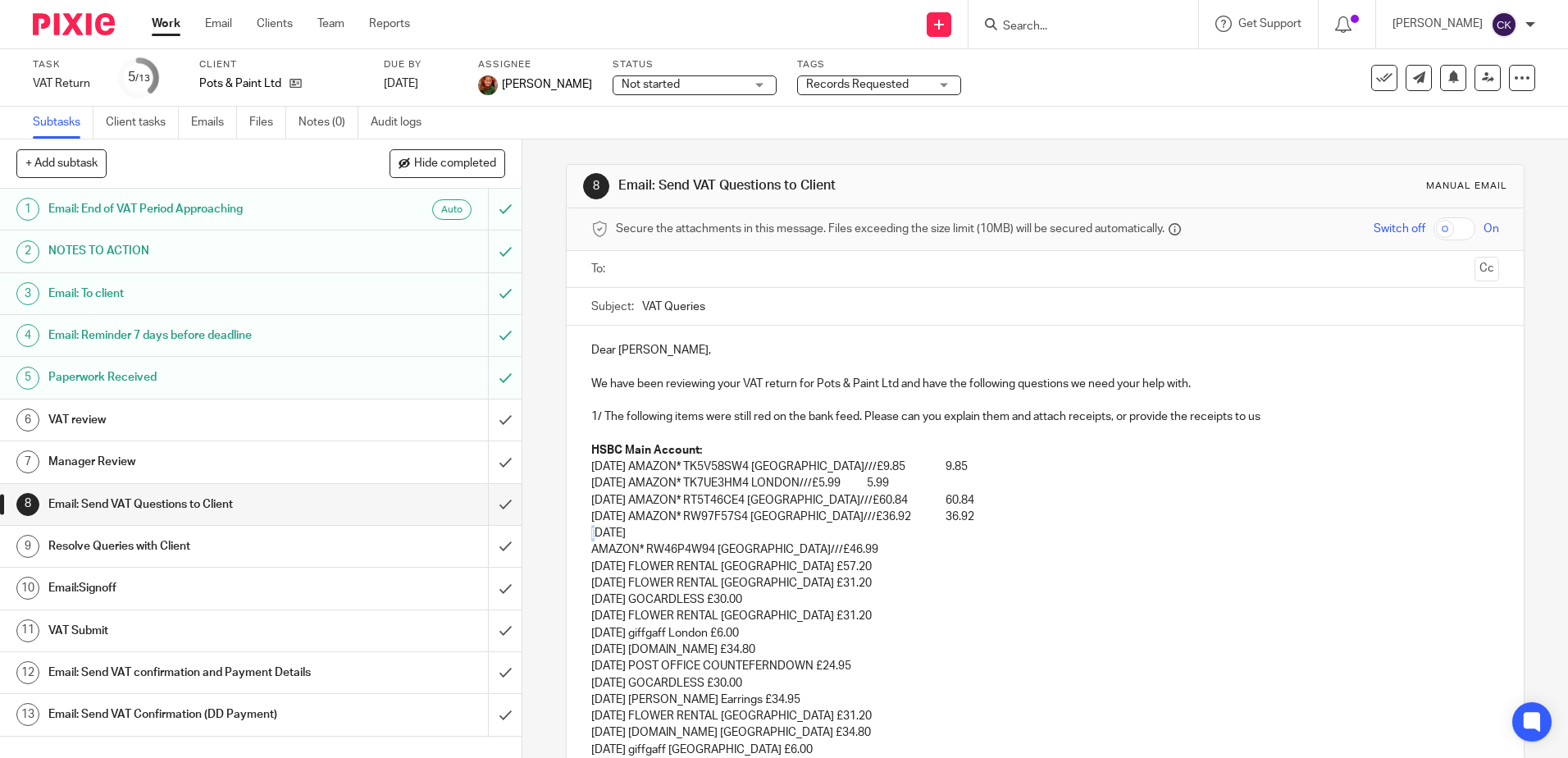
drag, startPoint x: 608, startPoint y: 535, endPoint x: 568, endPoint y: 536, distance: 40.0
click at [637, 528] on p "[DATE]" at bounding box center [1044, 533] width 907 height 17
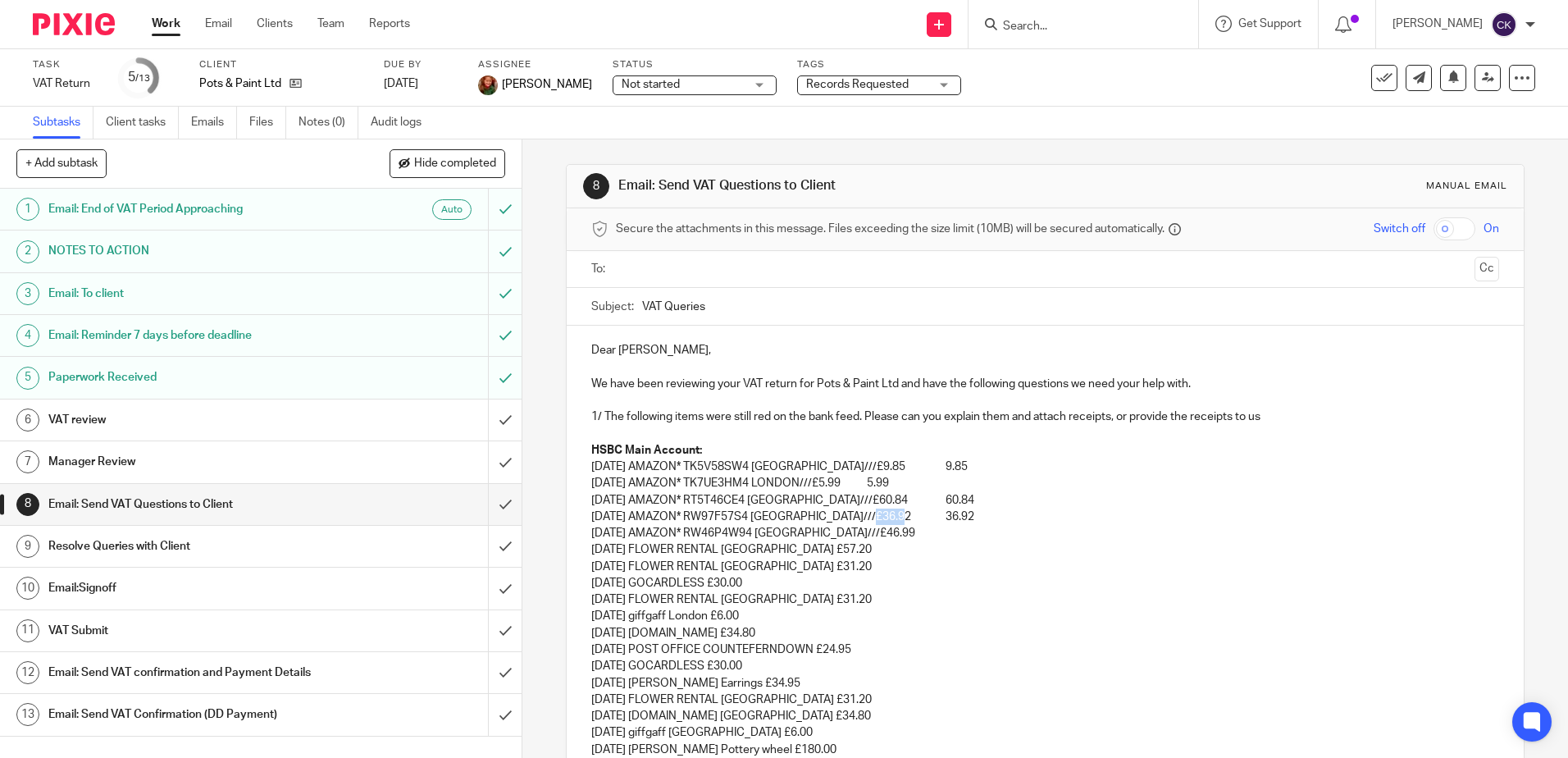
drag, startPoint x: 931, startPoint y: 515, endPoint x: 886, endPoint y: 521, distance: 45.4
click at [886, 521] on p "[DATE] AMAZON* RW97F57S4 [GEOGRAPHIC_DATA]///£36.92 36.92" at bounding box center [1044, 516] width 907 height 17
drag, startPoint x: 923, startPoint y: 501, endPoint x: 890, endPoint y: 505, distance: 33.2
click at [890, 505] on p "[DATE] AMAZON* RT5T46CE4 [GEOGRAPHIC_DATA]///£60.84 60.84" at bounding box center [1044, 501] width 907 height 17
drag, startPoint x: 913, startPoint y: 482, endPoint x: 882, endPoint y: 485, distance: 31.1
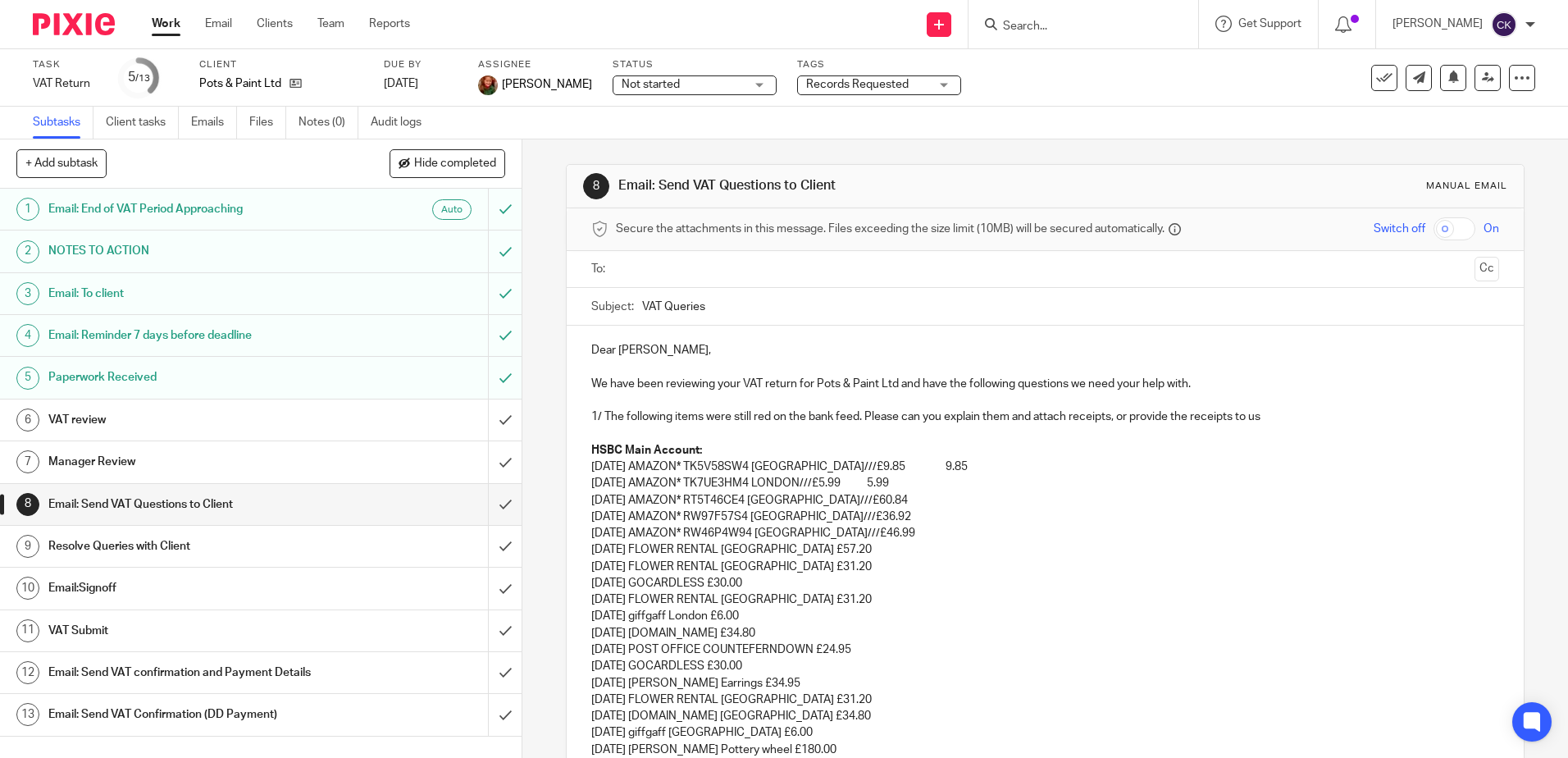
click at [882, 485] on p "[DATE] AMAZON* TK7UE3HM4 LONDON///£5.99 5.99" at bounding box center [1044, 483] width 907 height 17
drag, startPoint x: 920, startPoint y: 465, endPoint x: 889, endPoint y: 470, distance: 31.4
click at [889, 470] on p "[DATE] AMAZON* TK5V58SW4 [GEOGRAPHIC_DATA]///£9.85 9.85" at bounding box center [1044, 467] width 907 height 17
drag, startPoint x: 820, startPoint y: 470, endPoint x: 689, endPoint y: 469, distance: 131.0
click at [689, 469] on p "[DATE] AMAZON* TK5V58SW4 [GEOGRAPHIC_DATA]///£9.85" at bounding box center [1044, 467] width 907 height 17
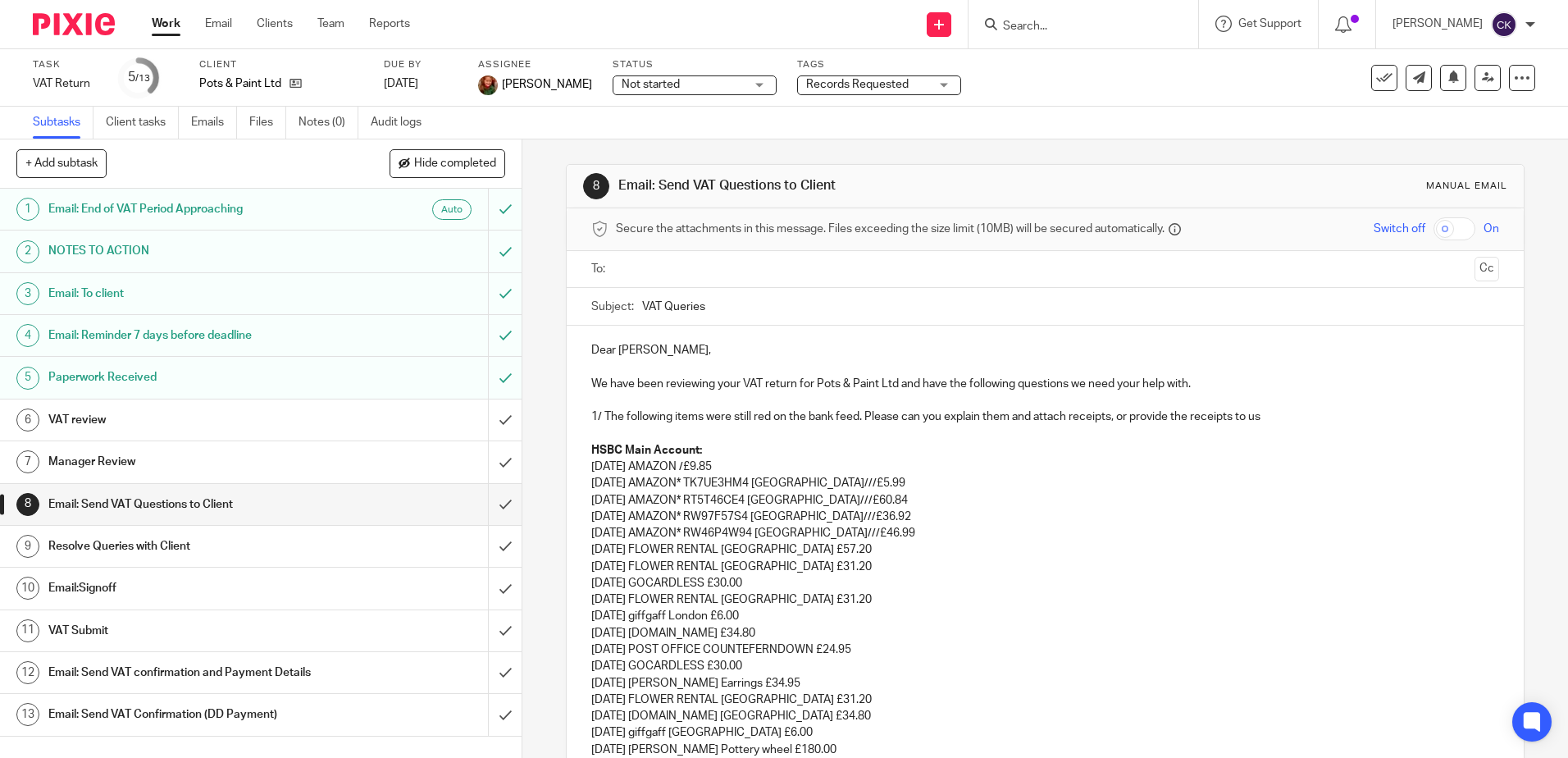
click at [697, 469] on p "[DATE] AMAZON /£9.85" at bounding box center [1044, 467] width 907 height 17
drag, startPoint x: 825, startPoint y: 483, endPoint x: 687, endPoint y: 481, distance: 138.0
click at [687, 481] on p "[DATE] AMAZON* TK7UE3HM4 [GEOGRAPHIC_DATA]///£5.99" at bounding box center [1044, 483] width 907 height 17
drag, startPoint x: 819, startPoint y: 505, endPoint x: 691, endPoint y: 503, distance: 128.0
click at [691, 503] on p "[DATE] AMAZON* RT5T46CE4 [GEOGRAPHIC_DATA]///£60.84" at bounding box center [1044, 501] width 907 height 17
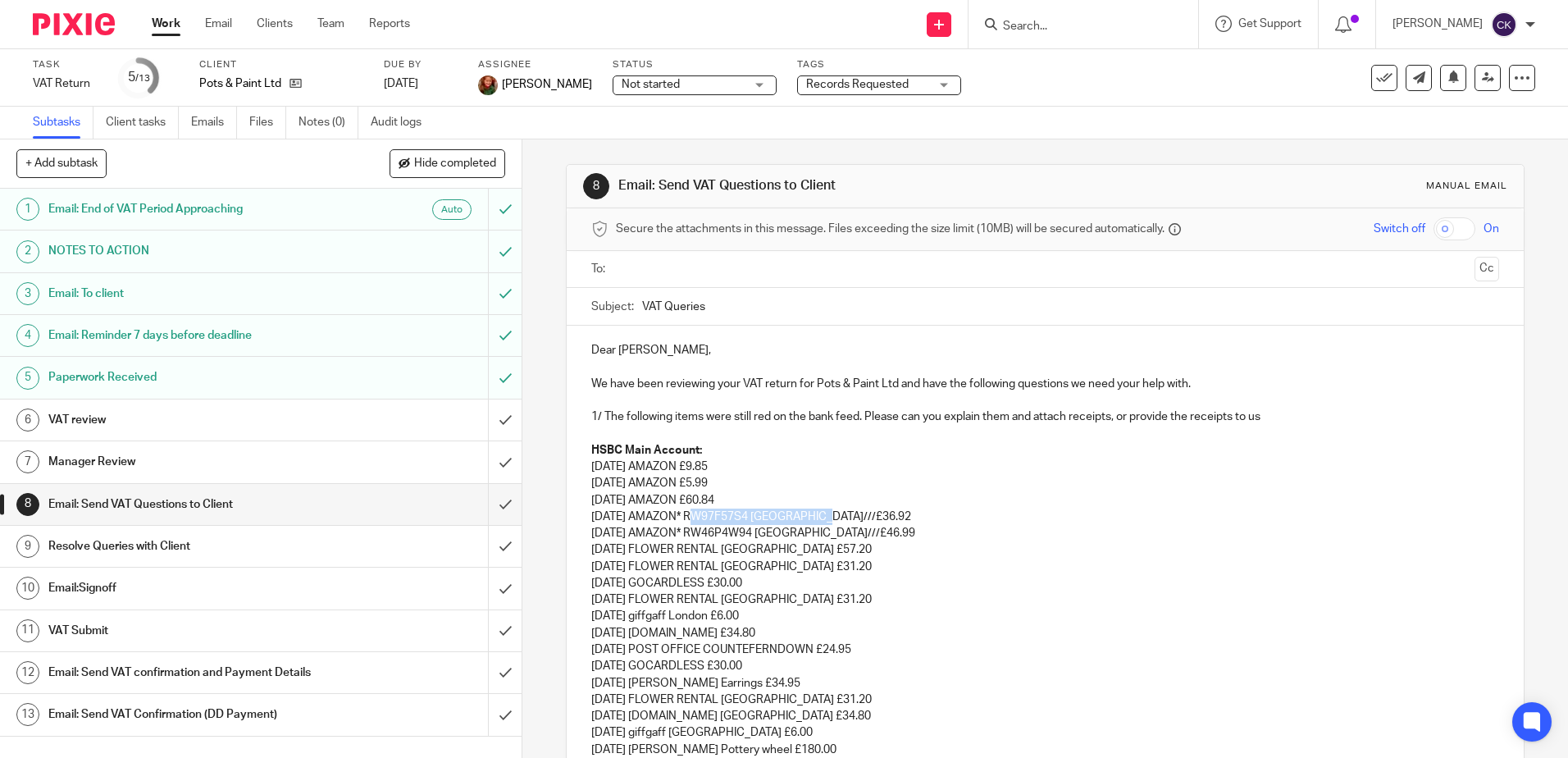
drag, startPoint x: 821, startPoint y: 515, endPoint x: 687, endPoint y: 511, distance: 134.1
click at [687, 511] on p "[DATE] AMAZON* RW97F57S4 [GEOGRAPHIC_DATA]///£36.92" at bounding box center [1044, 516] width 907 height 17
drag, startPoint x: 827, startPoint y: 535, endPoint x: 689, endPoint y: 531, distance: 138.1
click at [689, 531] on p "[DATE] AMAZON* RW46P4W94 [GEOGRAPHIC_DATA]///£46.99" at bounding box center [1044, 533] width 907 height 17
click at [852, 478] on p "[DATE] AMAZON £5.99" at bounding box center [1044, 483] width 907 height 17
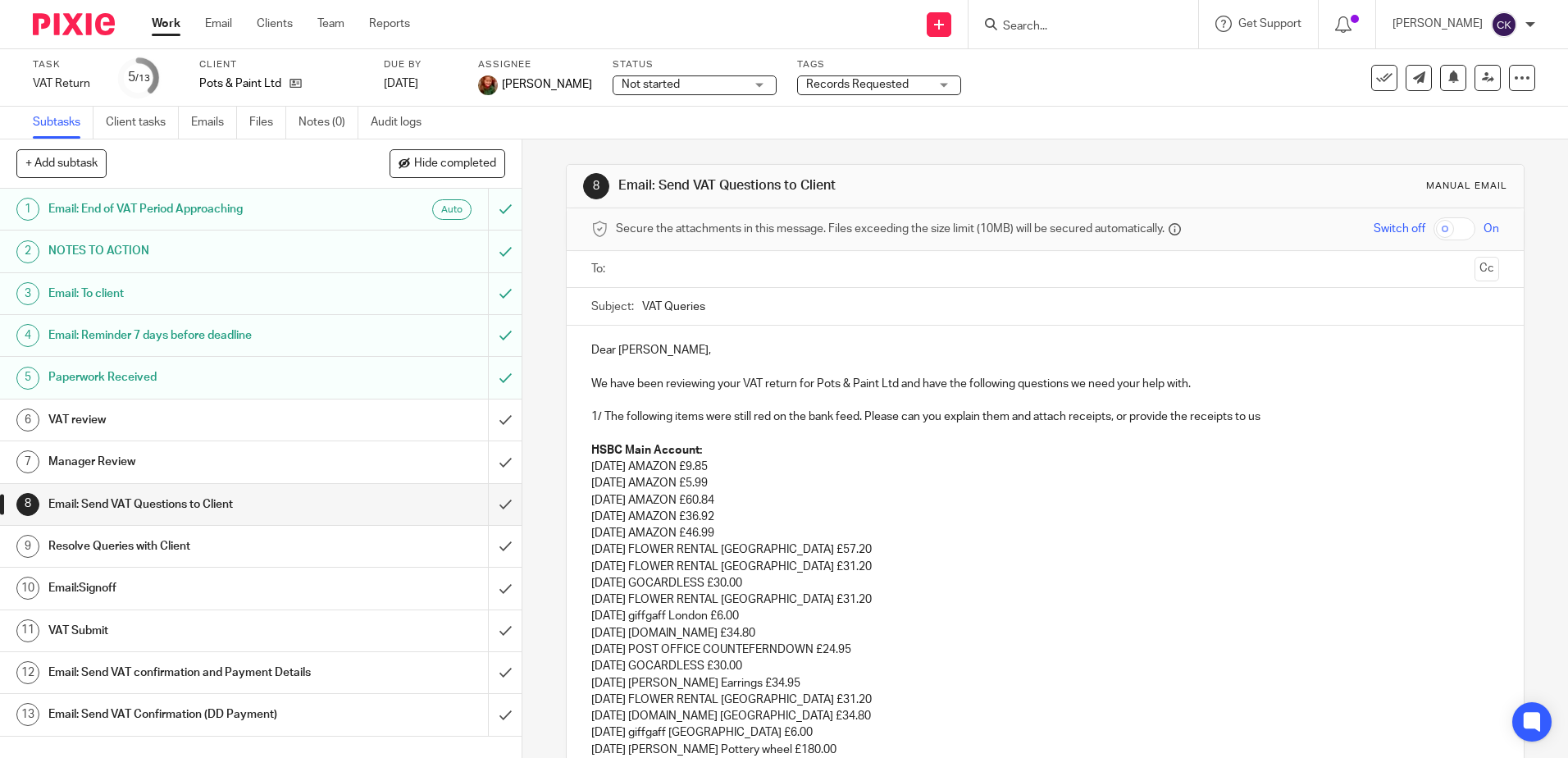
click at [732, 531] on p "[DATE] AMAZON £46.99" at bounding box center [1044, 533] width 907 height 17
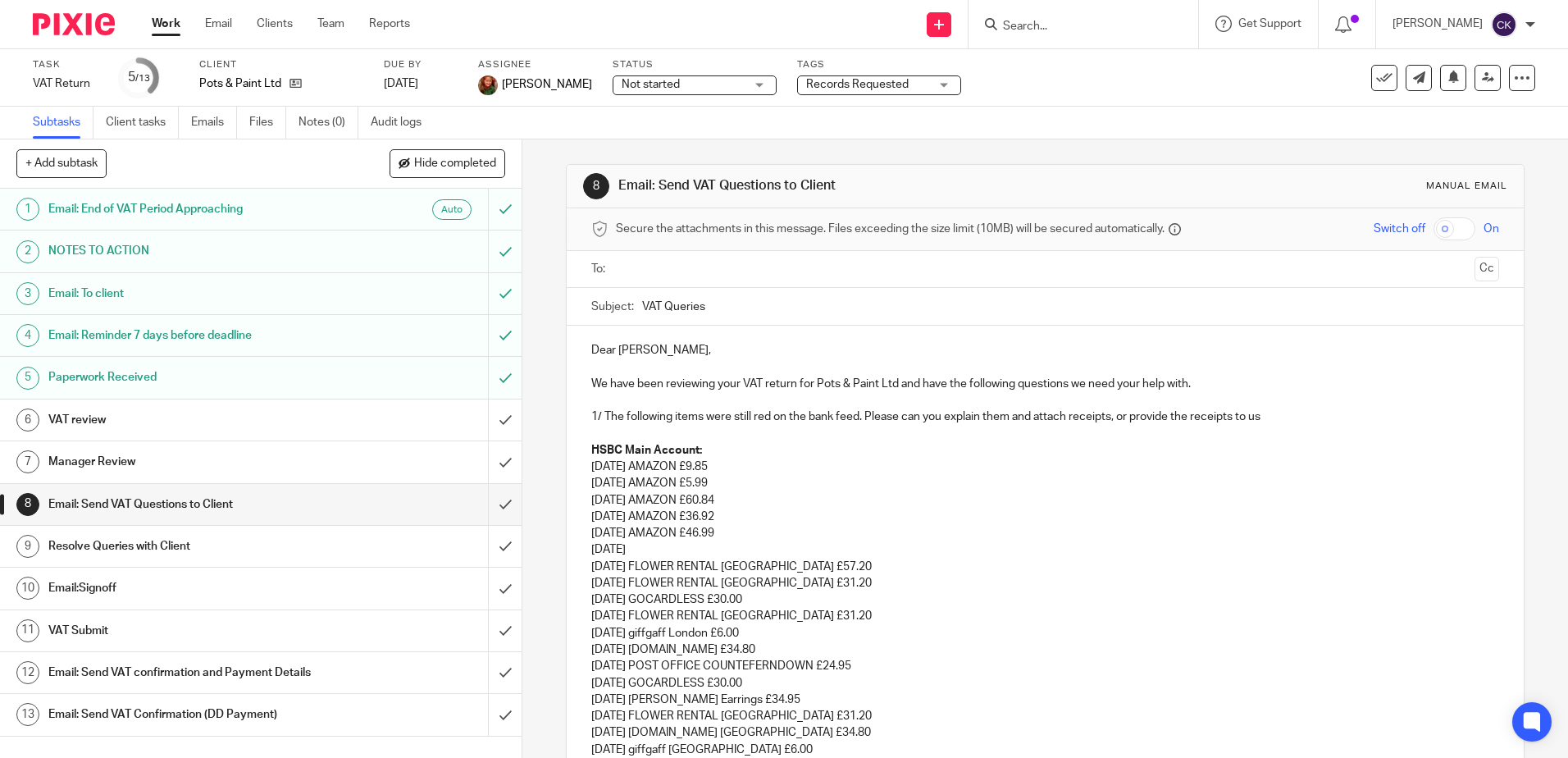
click at [638, 549] on p "[DATE]" at bounding box center [1044, 549] width 907 height 17
drag, startPoint x: 913, startPoint y: 549, endPoint x: 658, endPoint y: 553, distance: 255.0
click at [658, 553] on p "[DATE] AMZNMktplace*[DOMAIN_NAME][URL]£12.18 7.89" at bounding box center [1044, 549] width 907 height 17
click at [964, 542] on p "[DATE] AMAZON £7.89" at bounding box center [1044, 549] width 907 height 17
click at [722, 549] on p "[DATE] AMAZON £7.89" at bounding box center [1044, 549] width 907 height 17
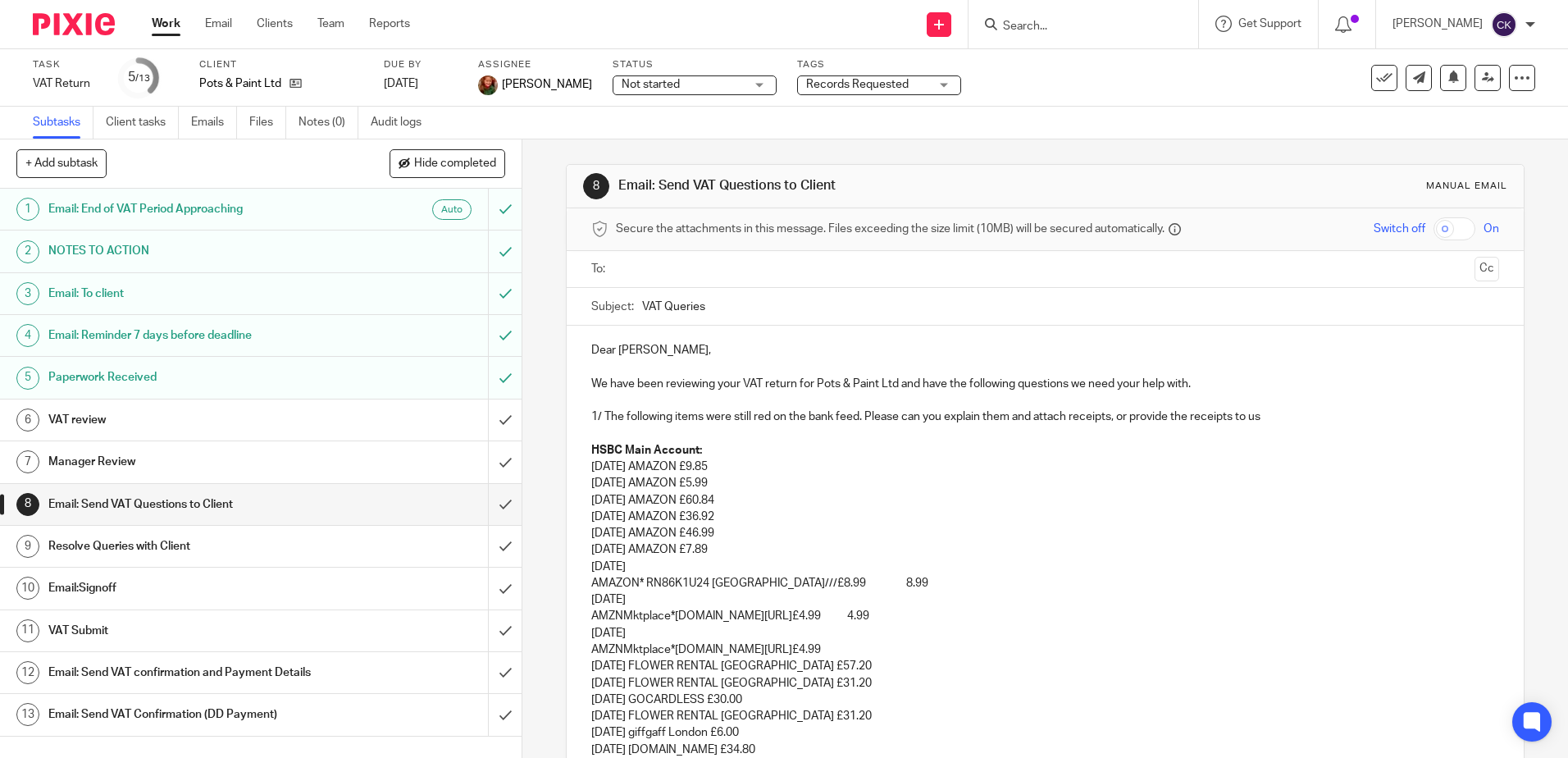
click at [638, 569] on p "[DATE]" at bounding box center [1044, 567] width 907 height 17
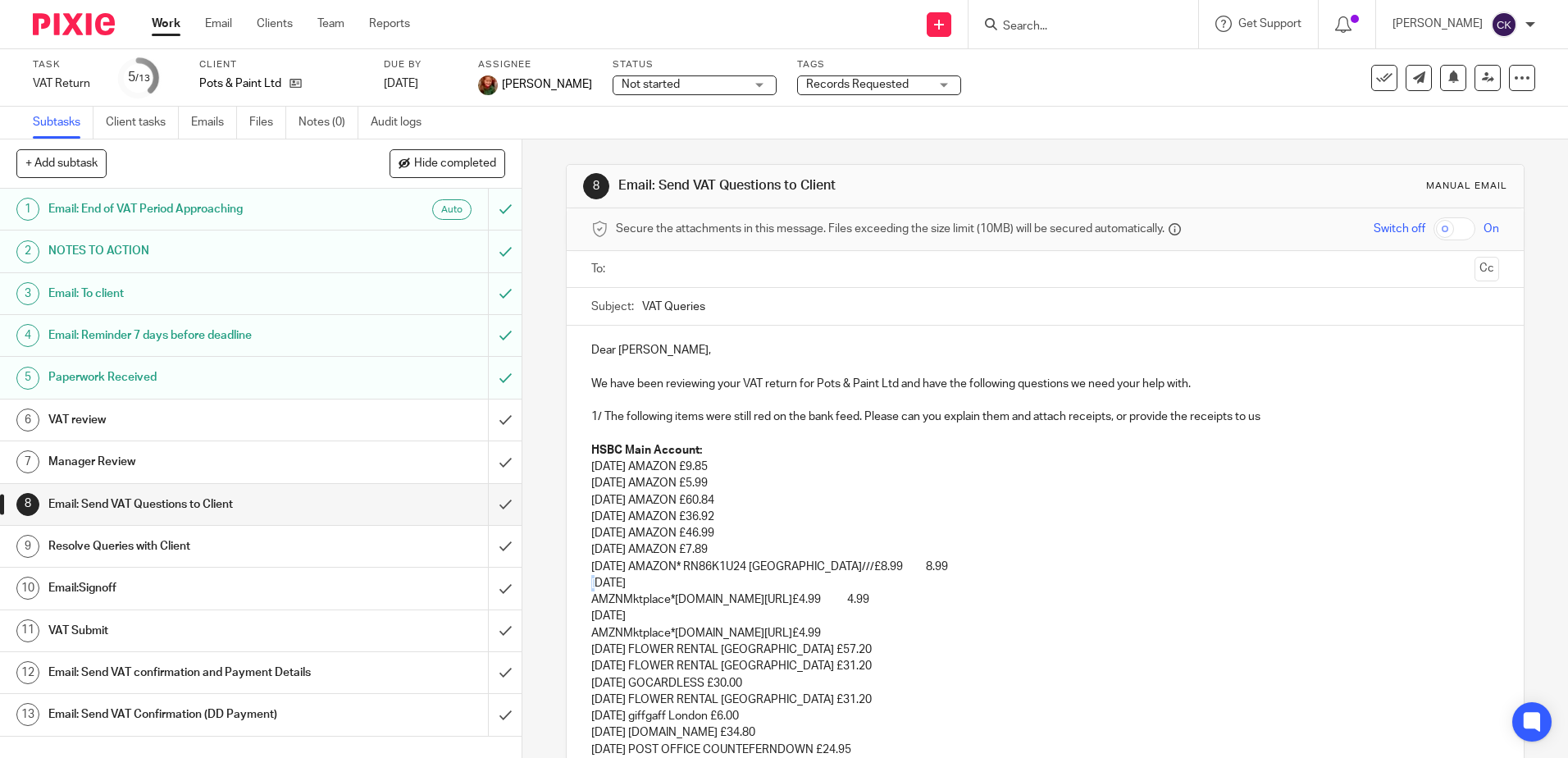
drag, startPoint x: 610, startPoint y: 586, endPoint x: 575, endPoint y: 586, distance: 35.0
click at [637, 583] on p "[DATE]" at bounding box center [1044, 583] width 907 height 17
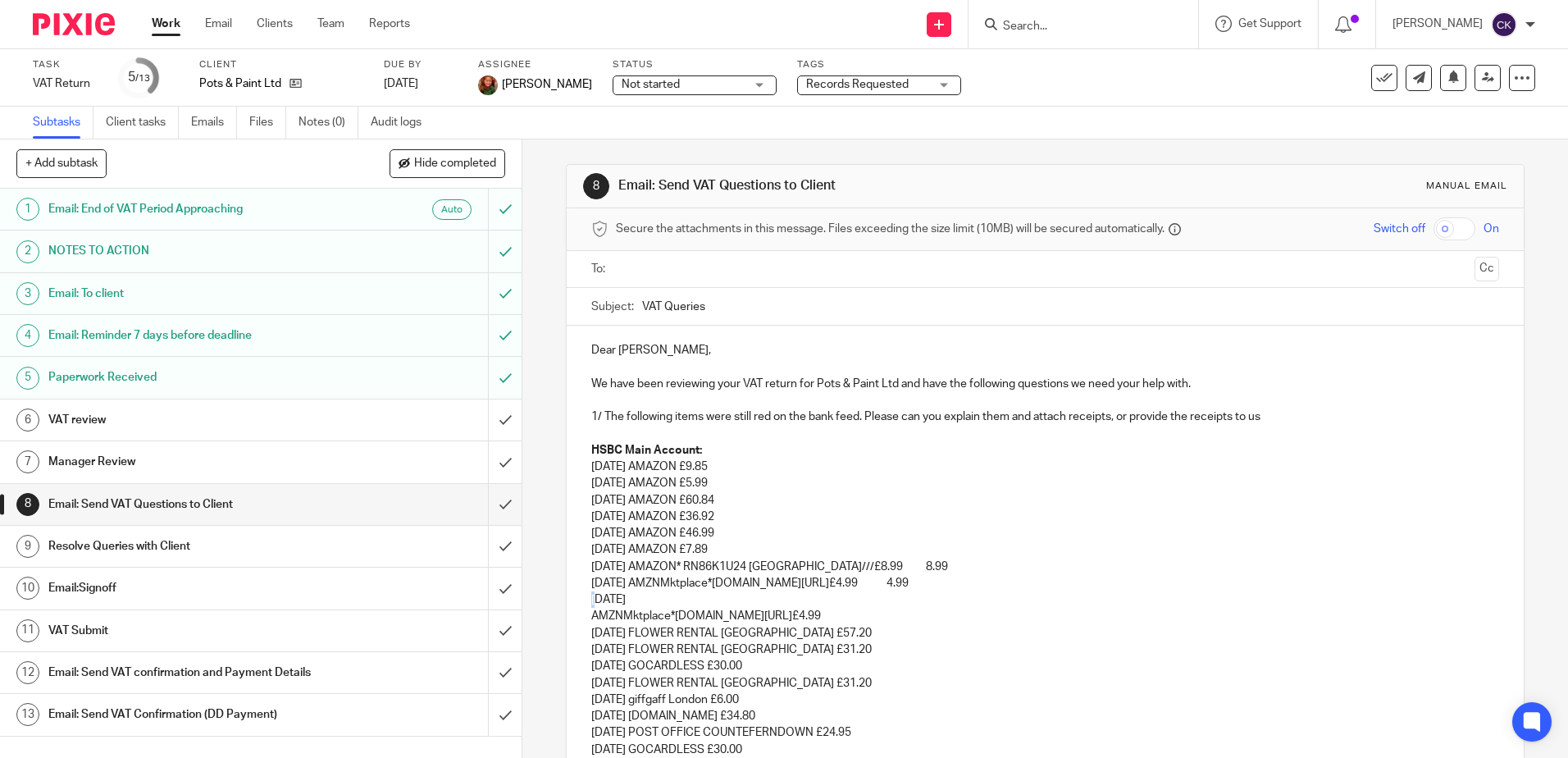
drag, startPoint x: 610, startPoint y: 599, endPoint x: 579, endPoint y: 599, distance: 31.0
click at [592, 583] on p "[DATE] AMZNMktplace*[DOMAIN_NAME][URL]£4.99 4.99" at bounding box center [1044, 583] width 907 height 17
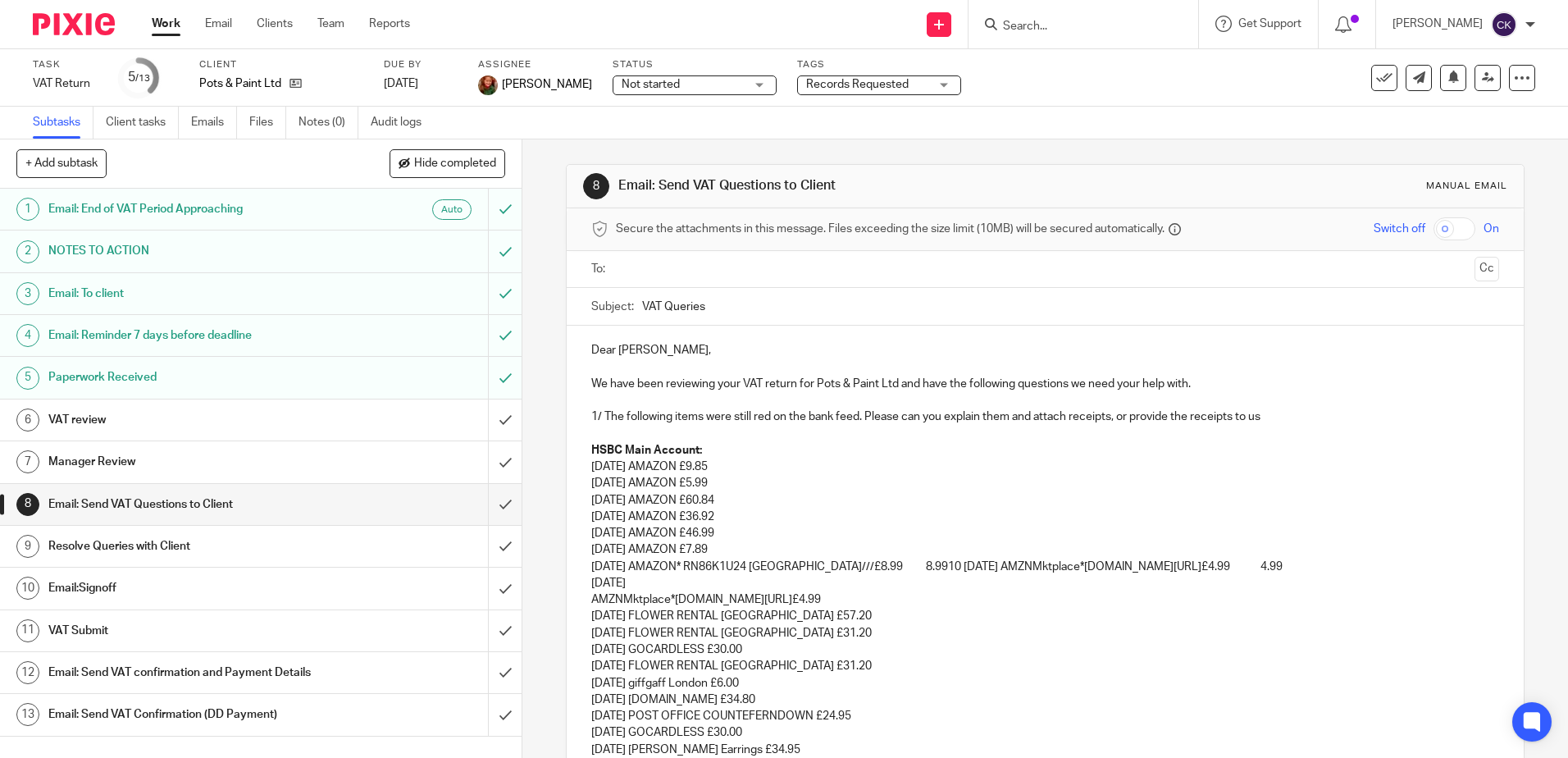
click at [637, 583] on p "[DATE]" at bounding box center [1044, 583] width 907 height 17
click at [852, 566] on p "[DATE] AMAZON* RN86K1U24 [GEOGRAPHIC_DATA]///£8.99 8.9910 [DATE] AMZNMktplace*[…" at bounding box center [1044, 567] width 907 height 17
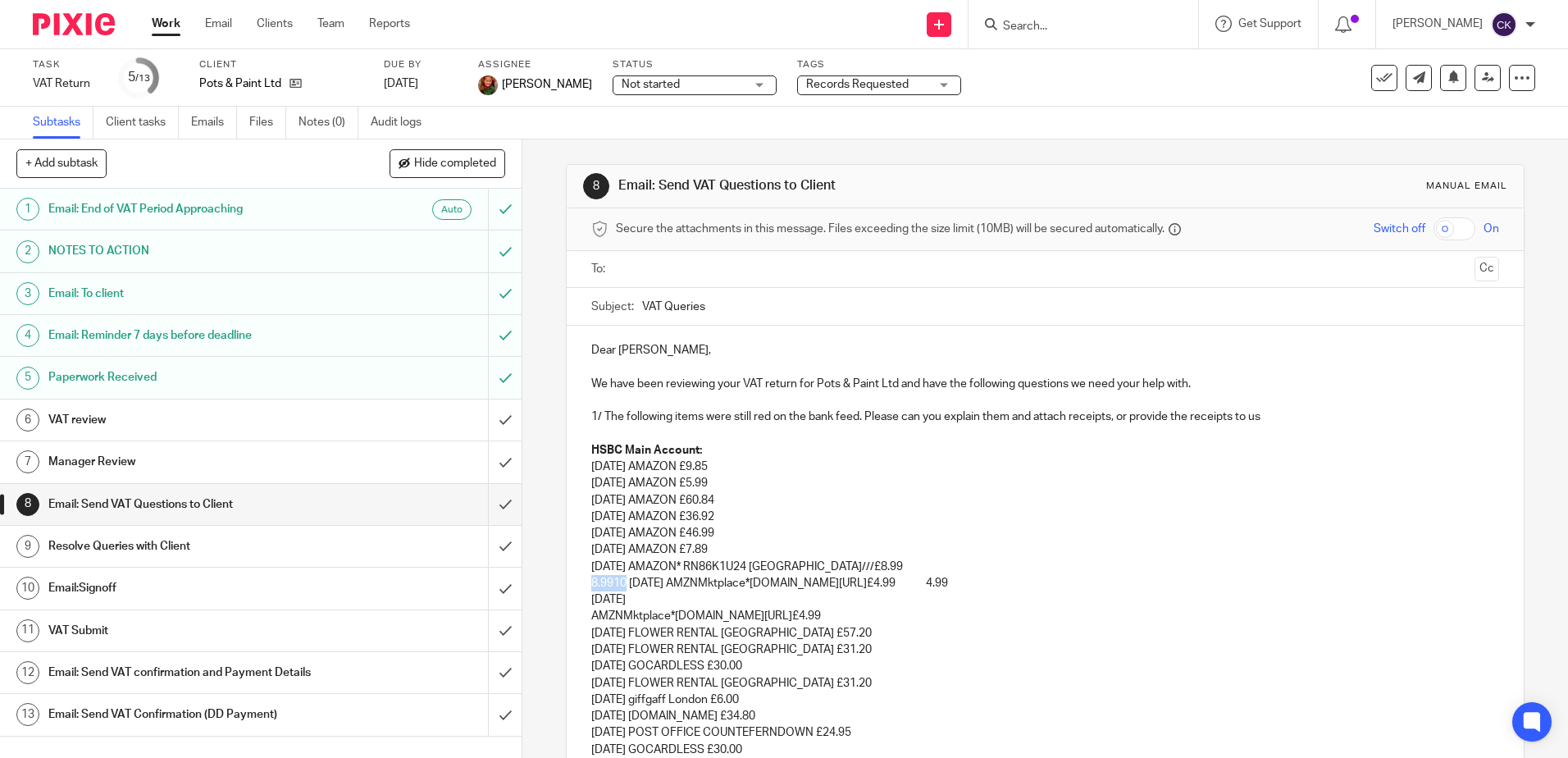
drag, startPoint x: 650, startPoint y: 583, endPoint x: 569, endPoint y: 583, distance: 81.0
click at [637, 594] on p "[DATE]" at bounding box center [1044, 600] width 907 height 17
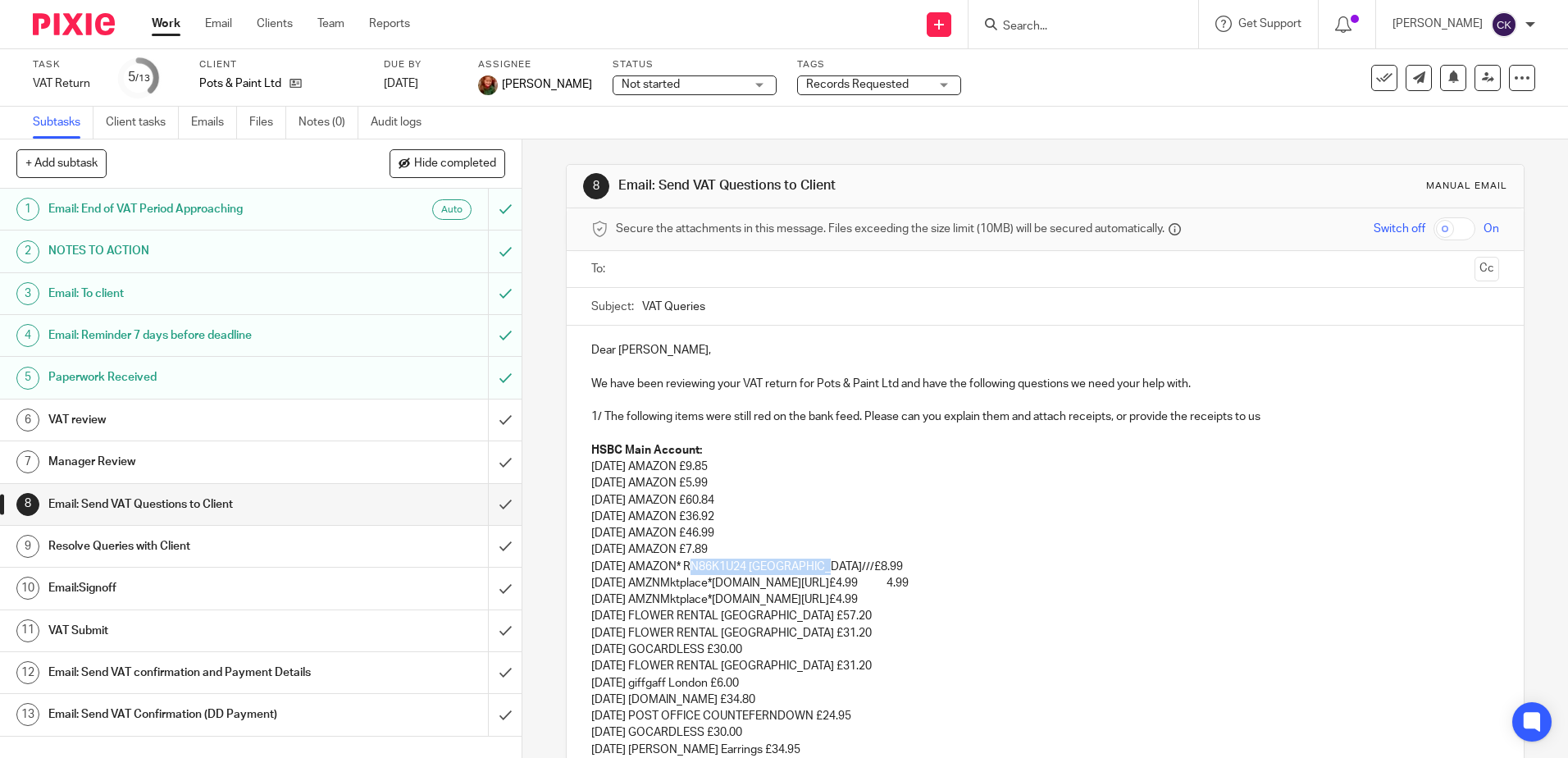
drag, startPoint x: 820, startPoint y: 570, endPoint x: 686, endPoint y: 569, distance: 134.0
click at [686, 569] on p "[DATE] AMAZON* RN86K1U24 [GEOGRAPHIC_DATA]///£8.99" at bounding box center [1044, 567] width 907 height 17
drag, startPoint x: 941, startPoint y: 577, endPoint x: 899, endPoint y: 584, distance: 42.6
click at [899, 584] on p "[DATE] AMZNMktplace*[DOMAIN_NAME][URL]£4.99 4.99" at bounding box center [1044, 583] width 907 height 17
drag, startPoint x: 842, startPoint y: 584, endPoint x: 721, endPoint y: 587, distance: 121.0
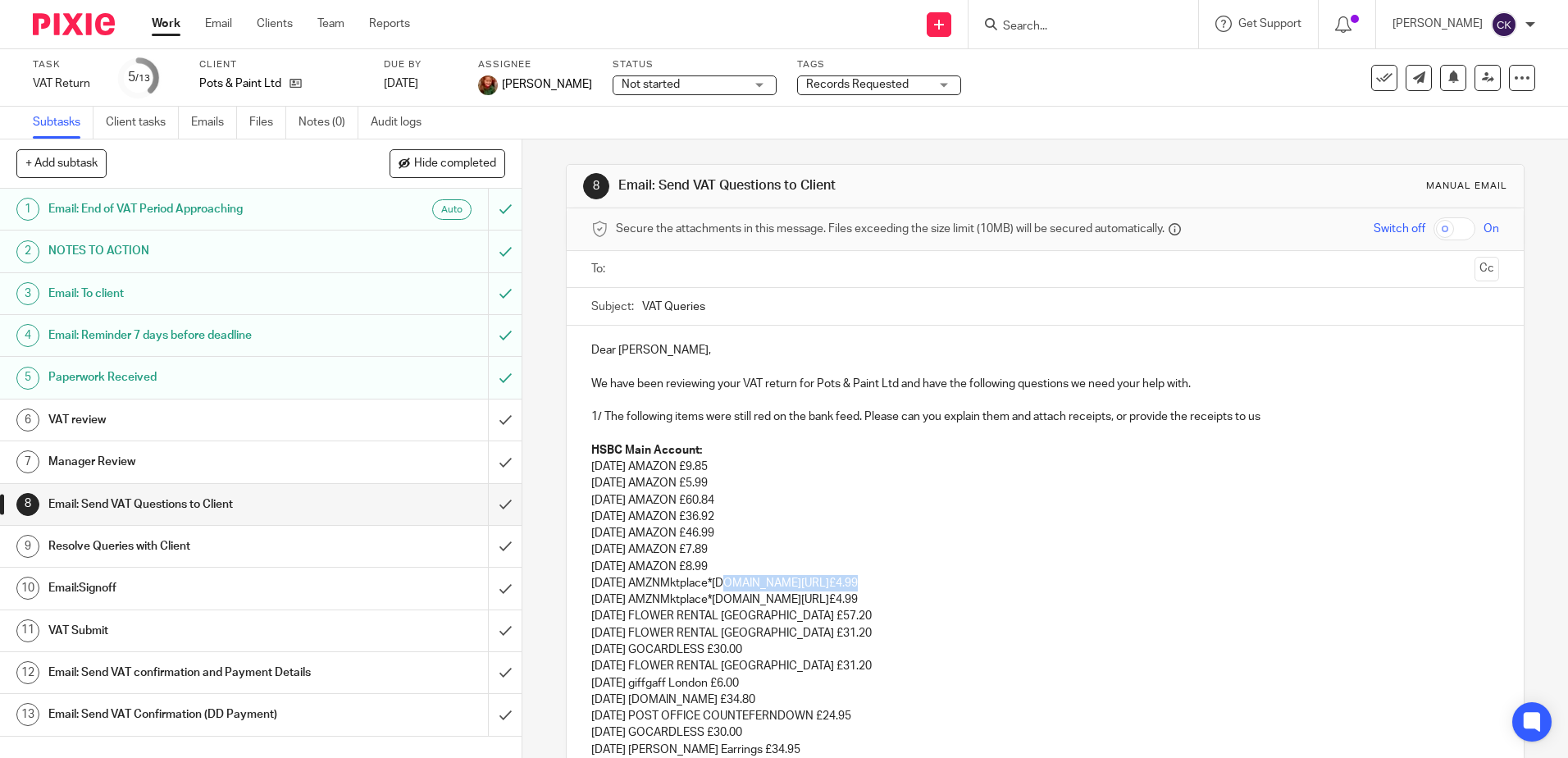
click at [721, 587] on p "[DATE] AMZNMktplace*[DOMAIN_NAME][URL]£4.99" at bounding box center [1044, 583] width 907 height 17
drag, startPoint x: 846, startPoint y: 607, endPoint x: 719, endPoint y: 605, distance: 127.0
click at [719, 605] on p "[DATE] AMZNMktplace*[DOMAIN_NAME][URL]£4.99" at bounding box center [1044, 600] width 907 height 17
click at [953, 617] on p "[DATE] FLOWER RENTAL [GEOGRAPHIC_DATA] £57.20" at bounding box center [1044, 616] width 907 height 17
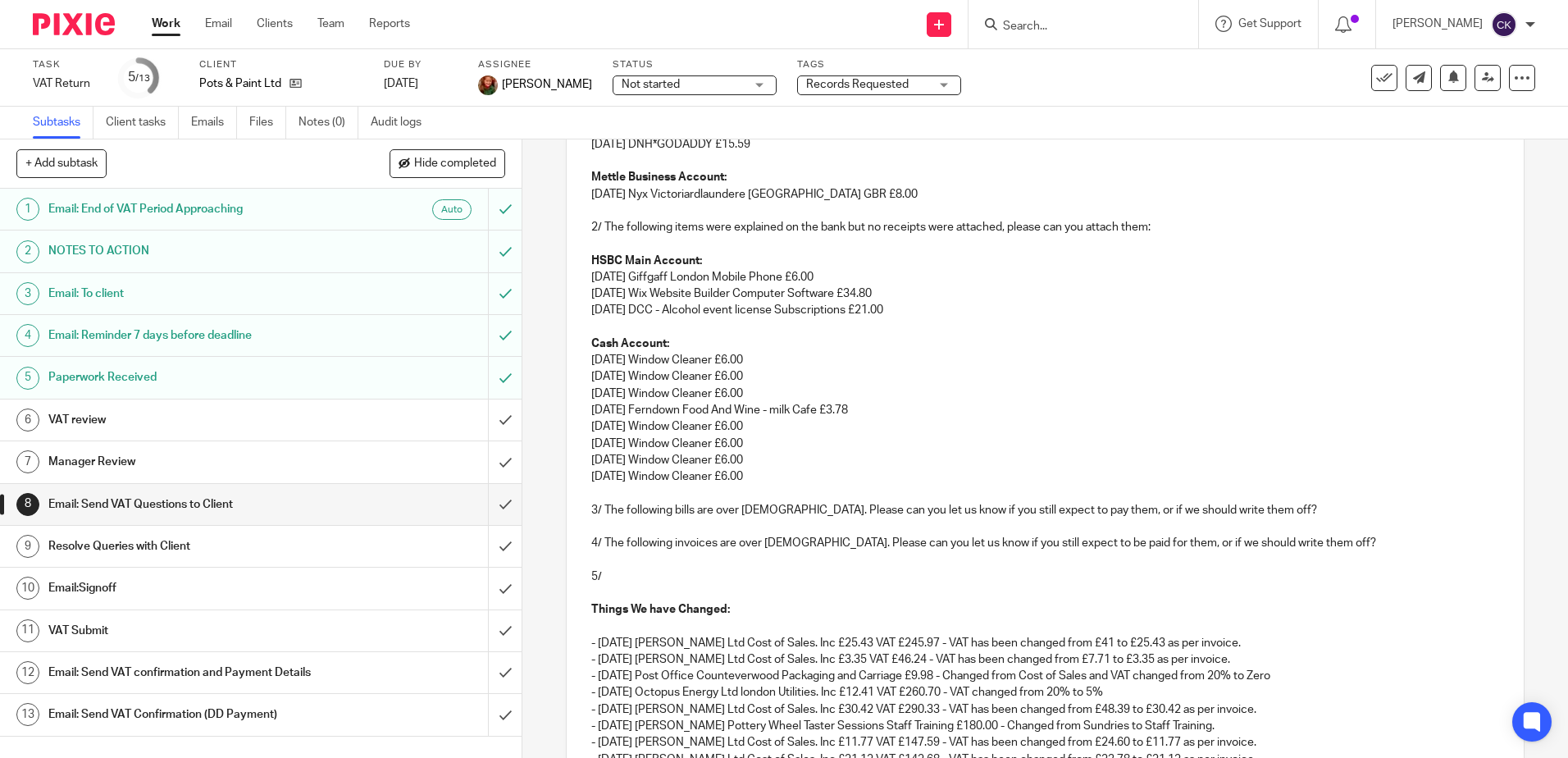
scroll to position [1057, 0]
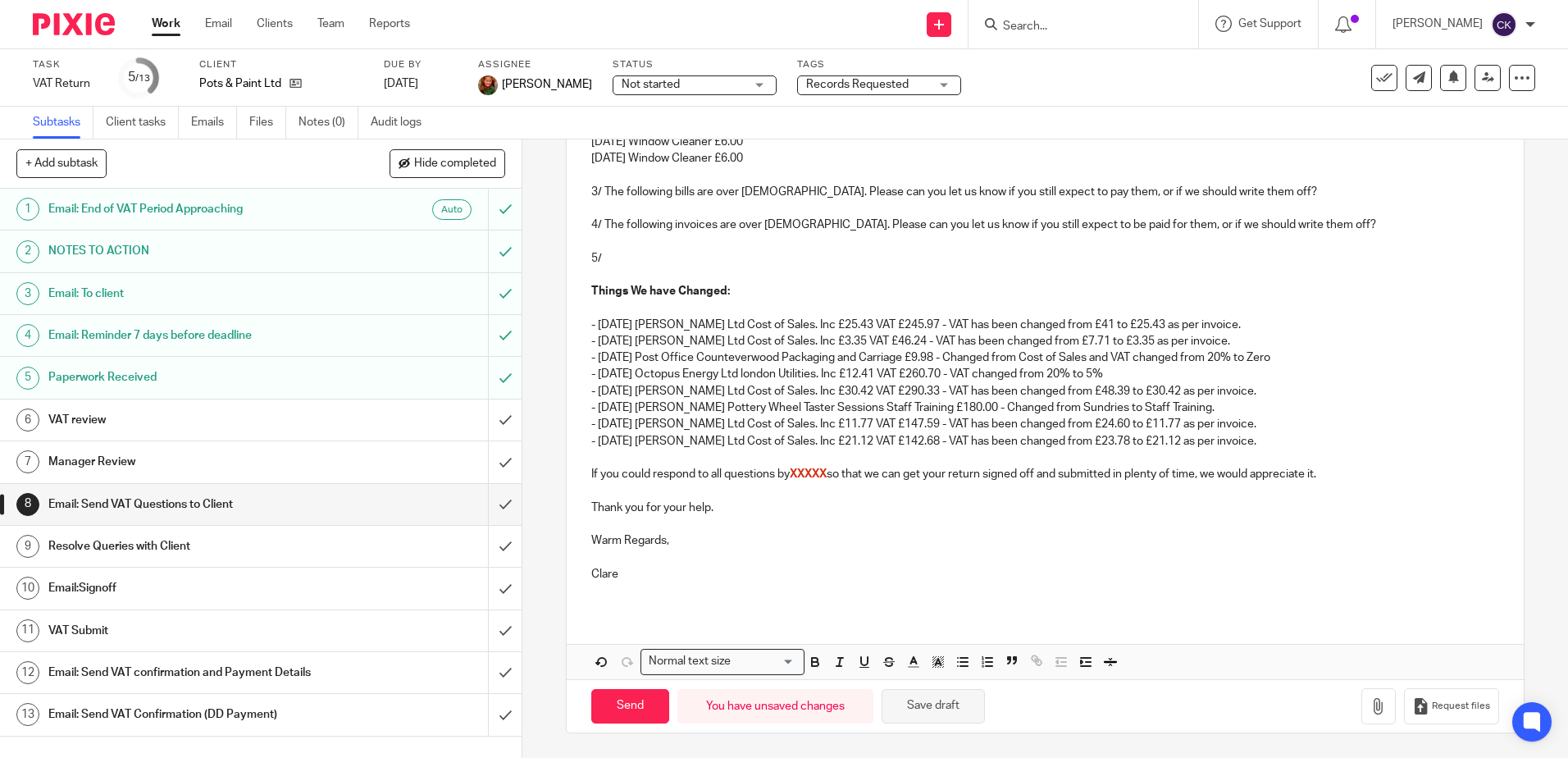
click at [932, 707] on button "Save draft" at bounding box center [933, 707] width 103 height 35
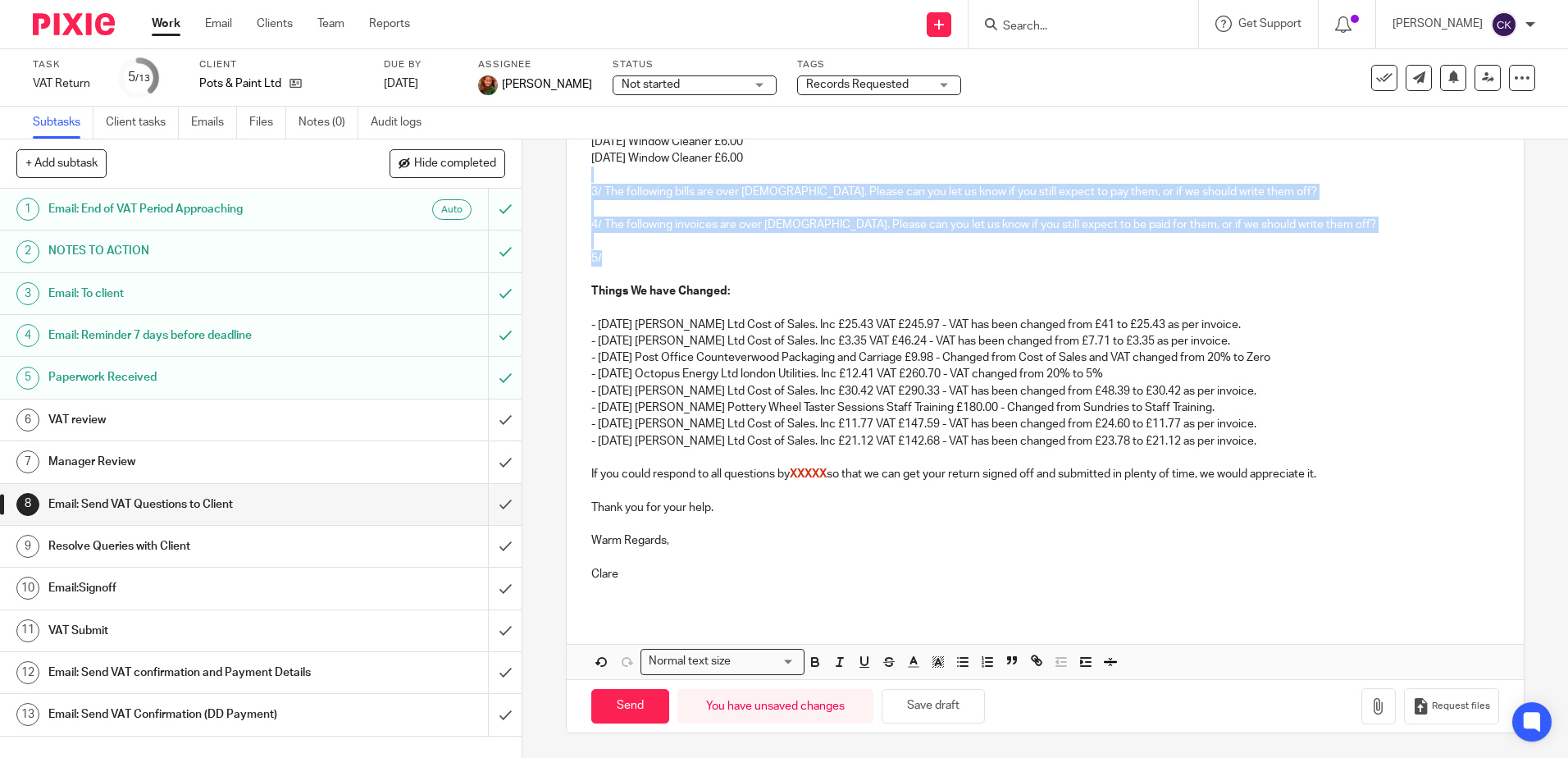
drag, startPoint x: 605, startPoint y: 265, endPoint x: 581, endPoint y: 179, distance: 89.3
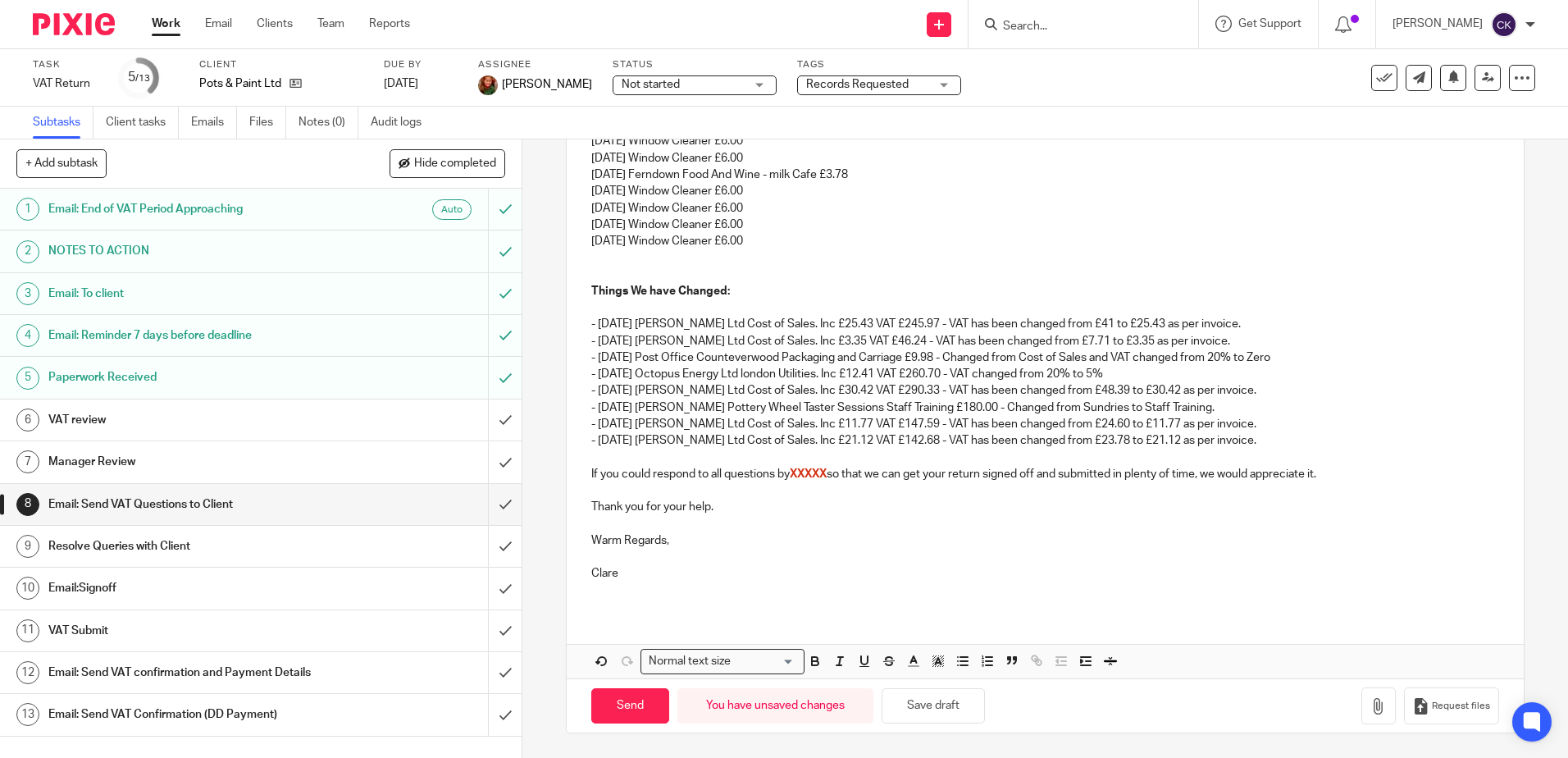
scroll to position [957, 0]
click at [913, 703] on button "Save draft" at bounding box center [933, 706] width 103 height 35
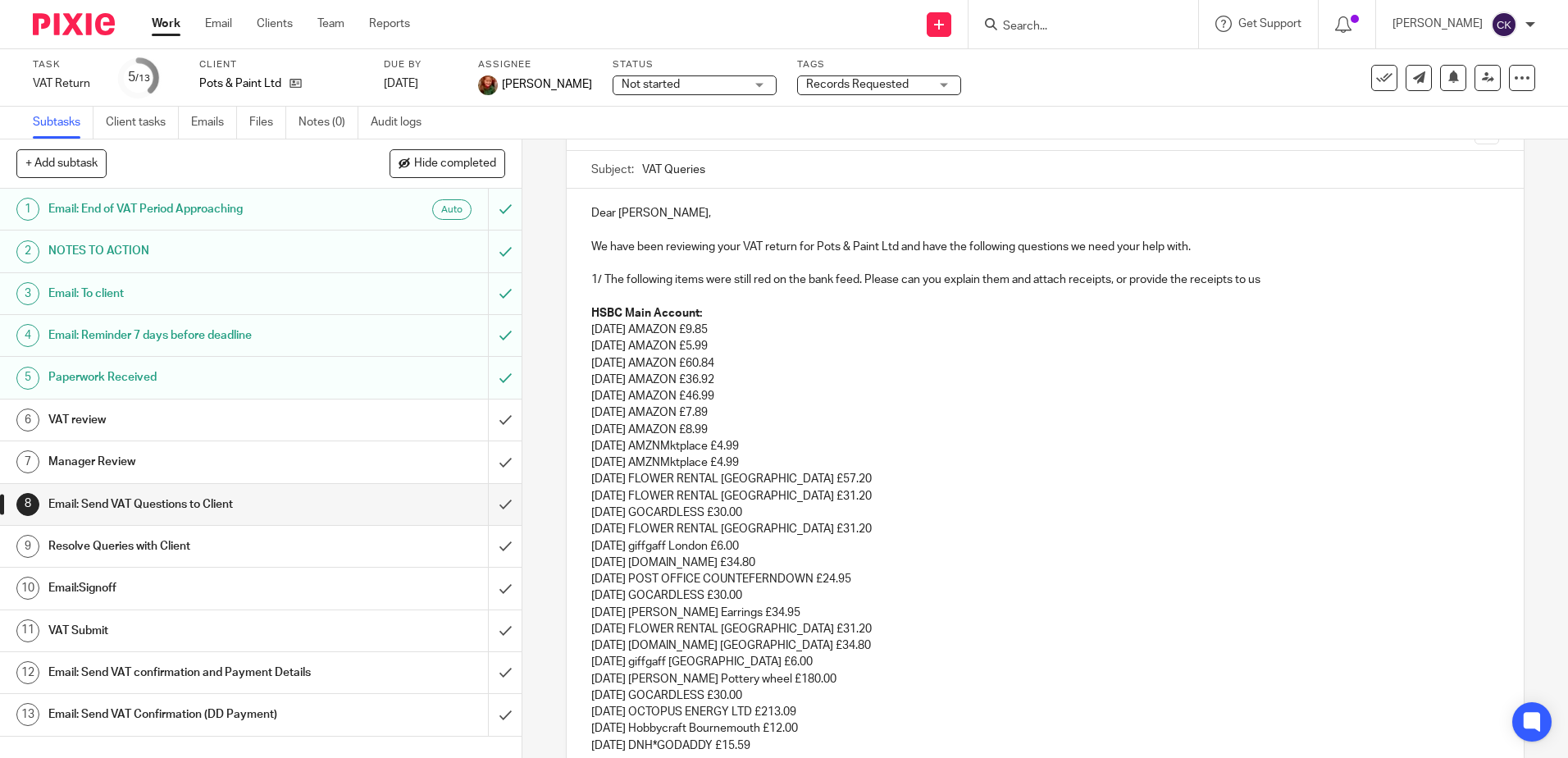
scroll to position [0, 0]
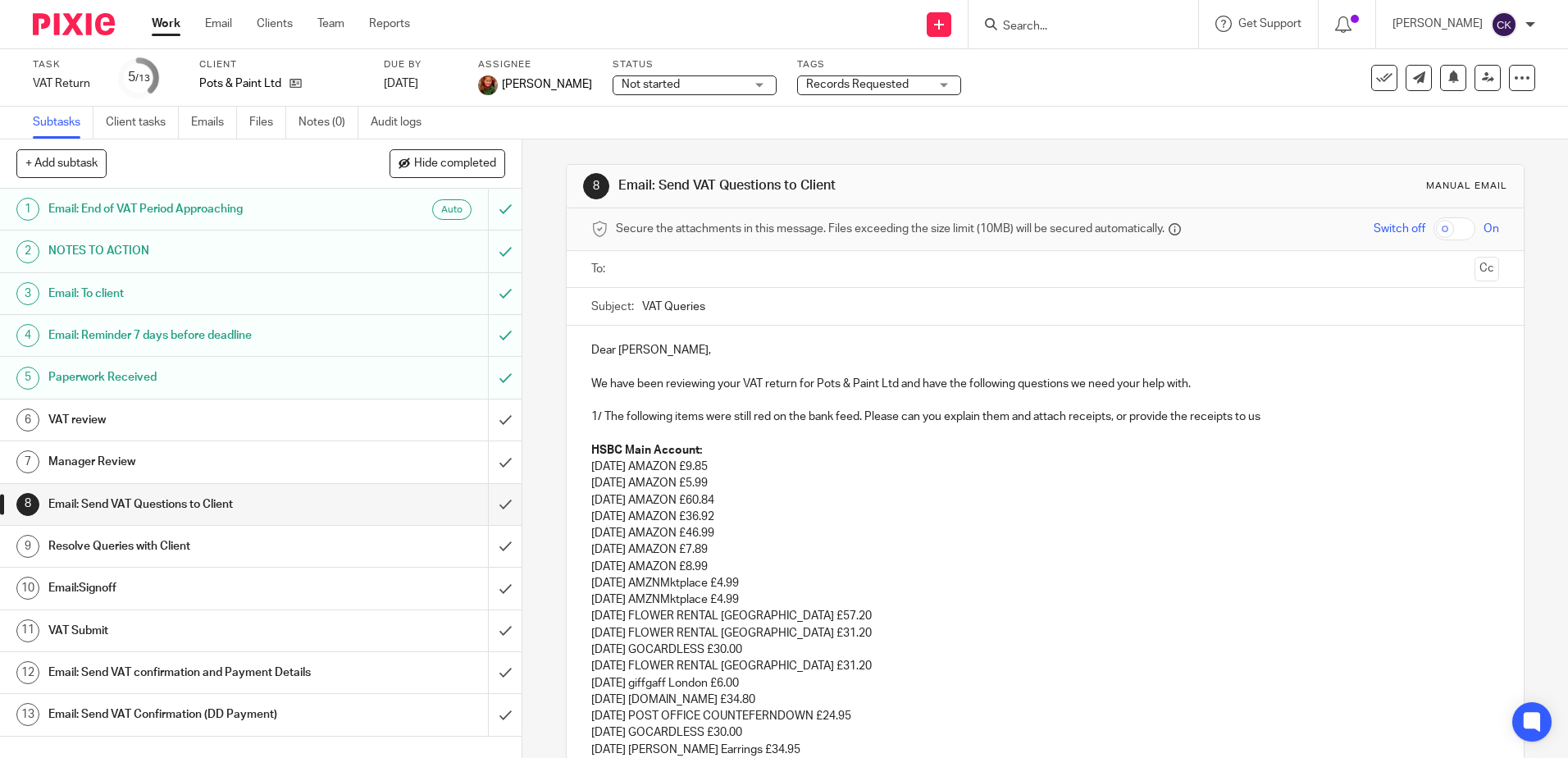
click at [748, 85] on div "Not started Not started" at bounding box center [694, 85] width 164 height 19
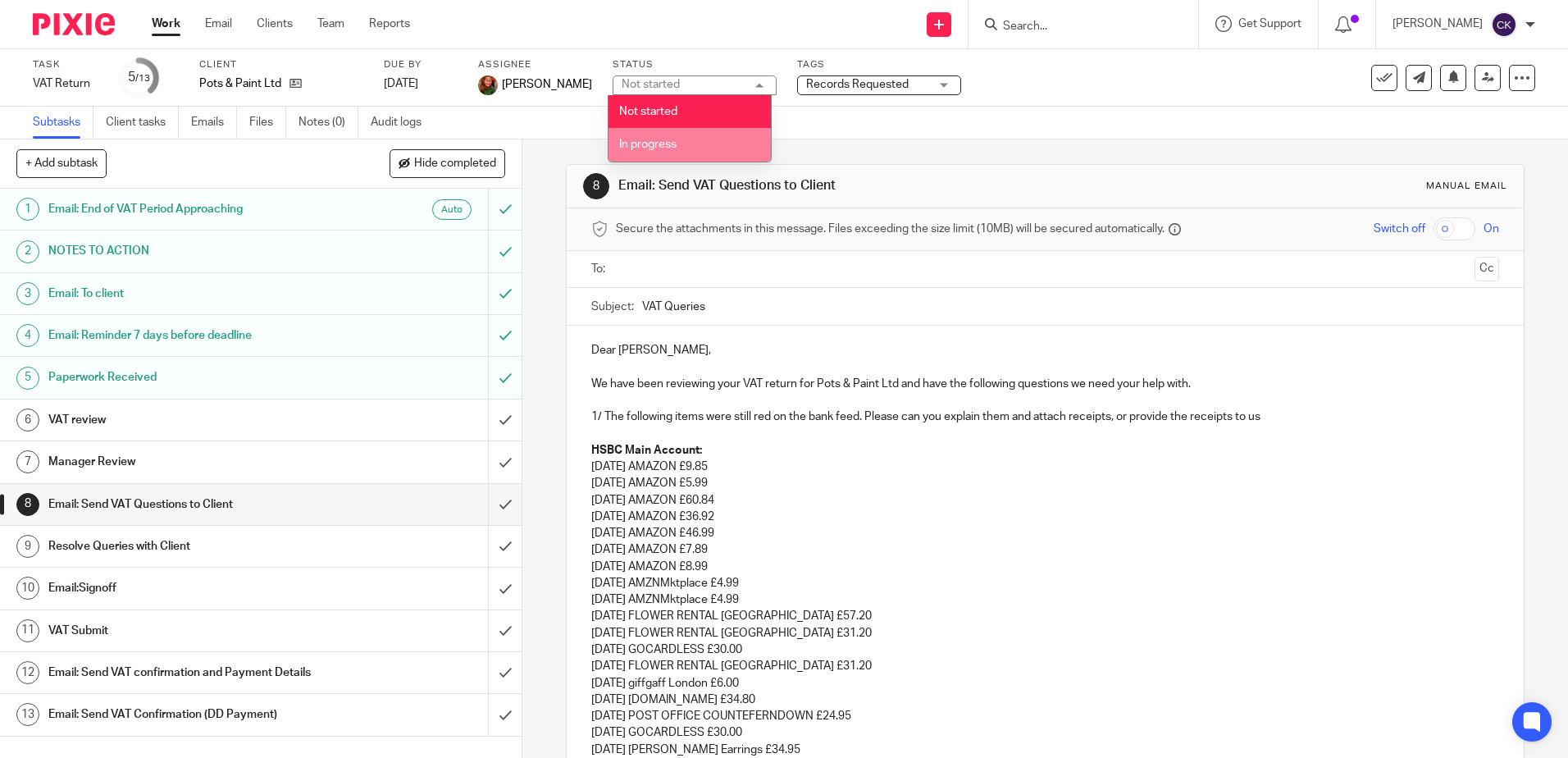
click at [649, 143] on span "In progress" at bounding box center [648, 144] width 57 height 11
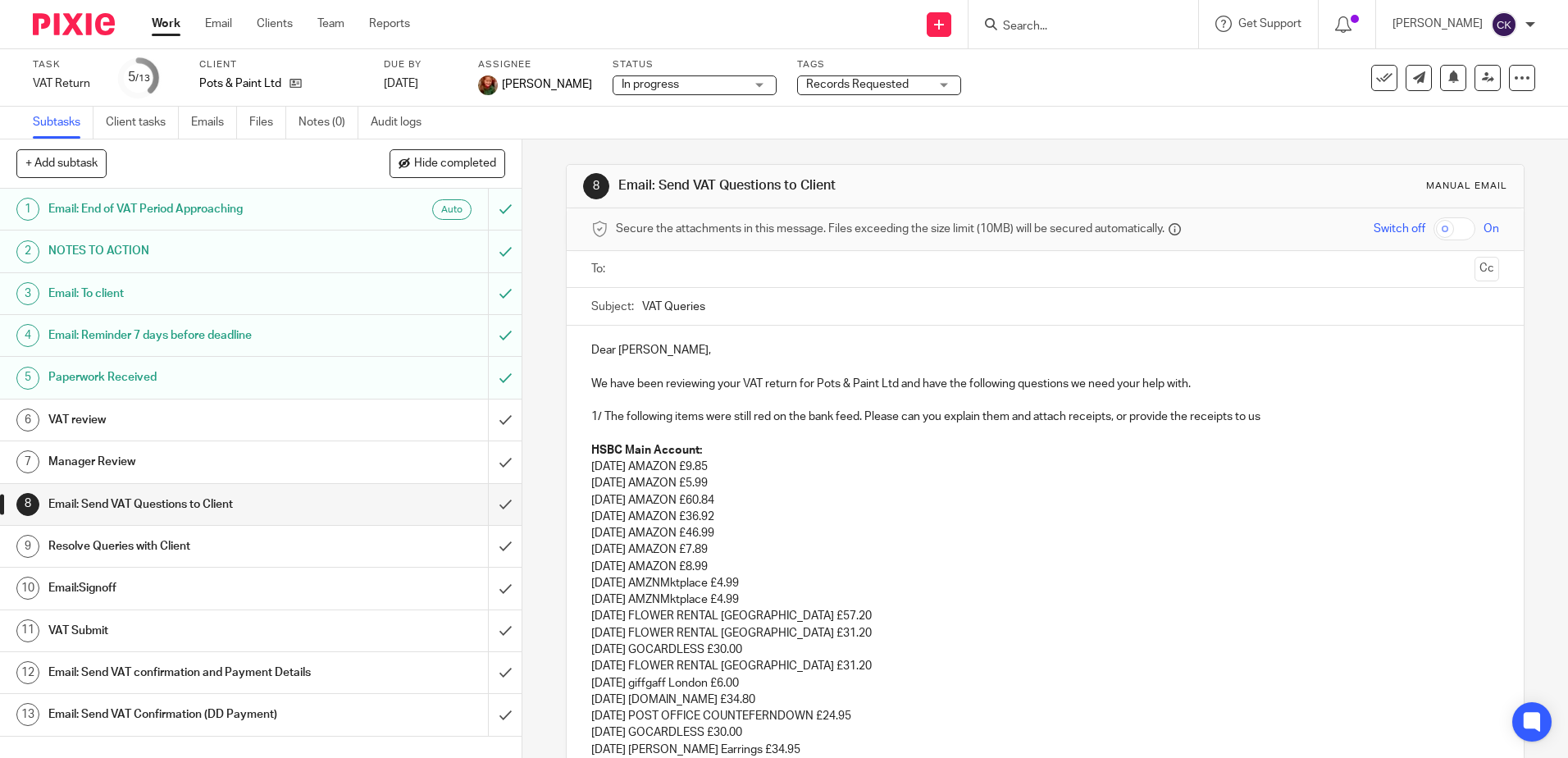
click at [936, 85] on div "Records Requested" at bounding box center [879, 85] width 164 height 19
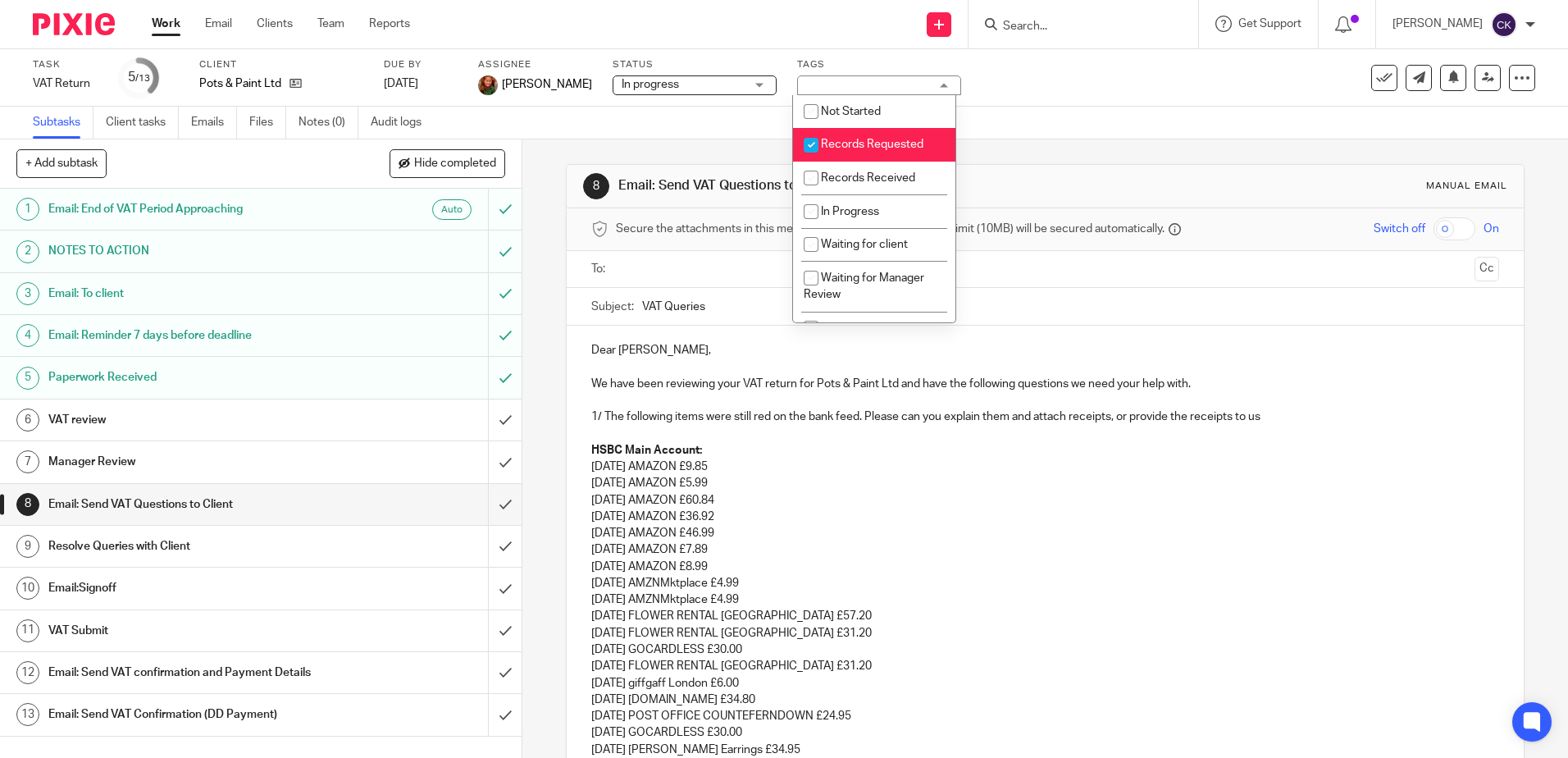
click at [811, 141] on input "checkbox" at bounding box center [811, 145] width 31 height 31
checkbox input "false"
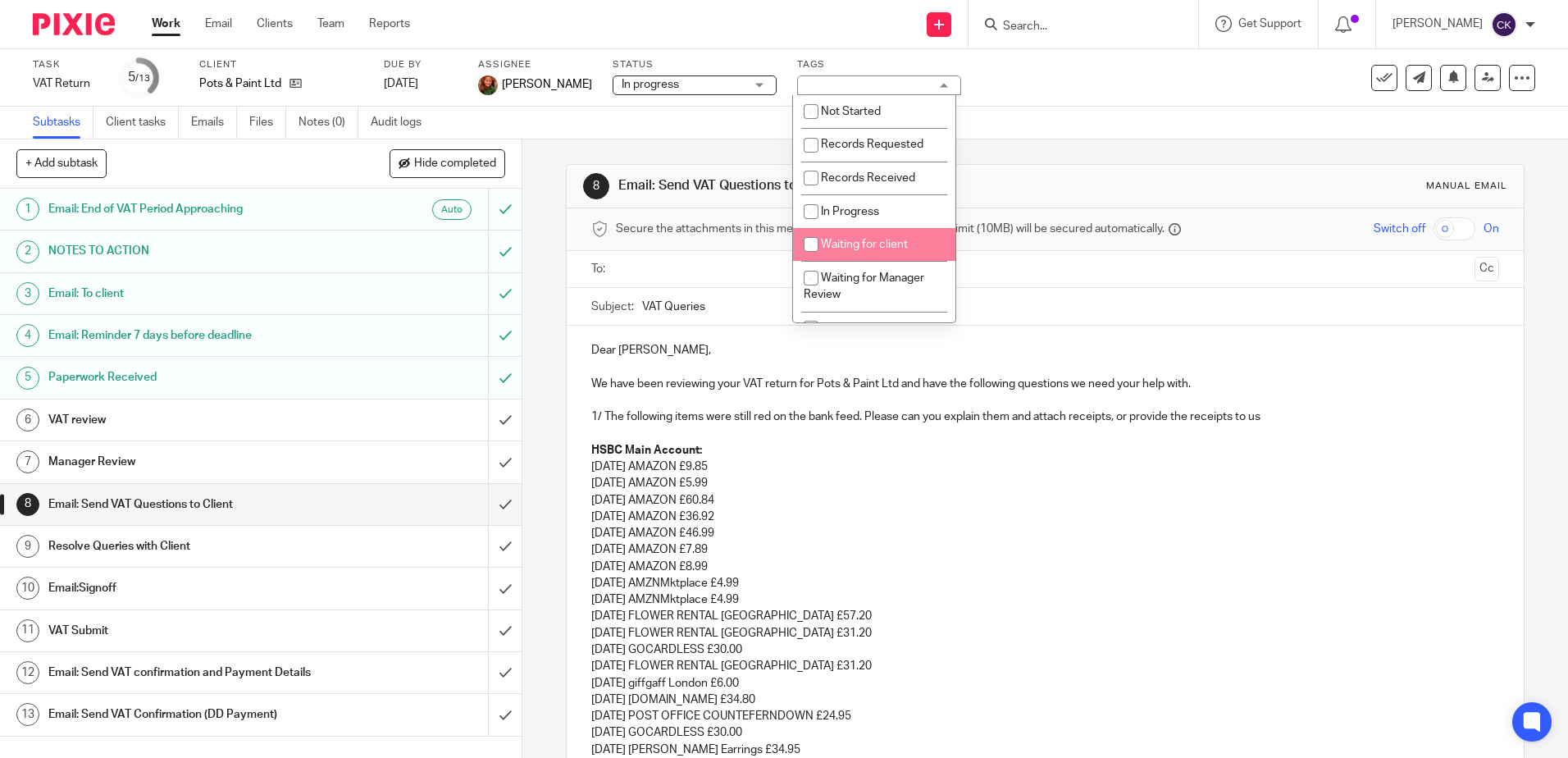
click at [811, 242] on input "checkbox" at bounding box center [811, 244] width 31 height 31
checkbox input "true"
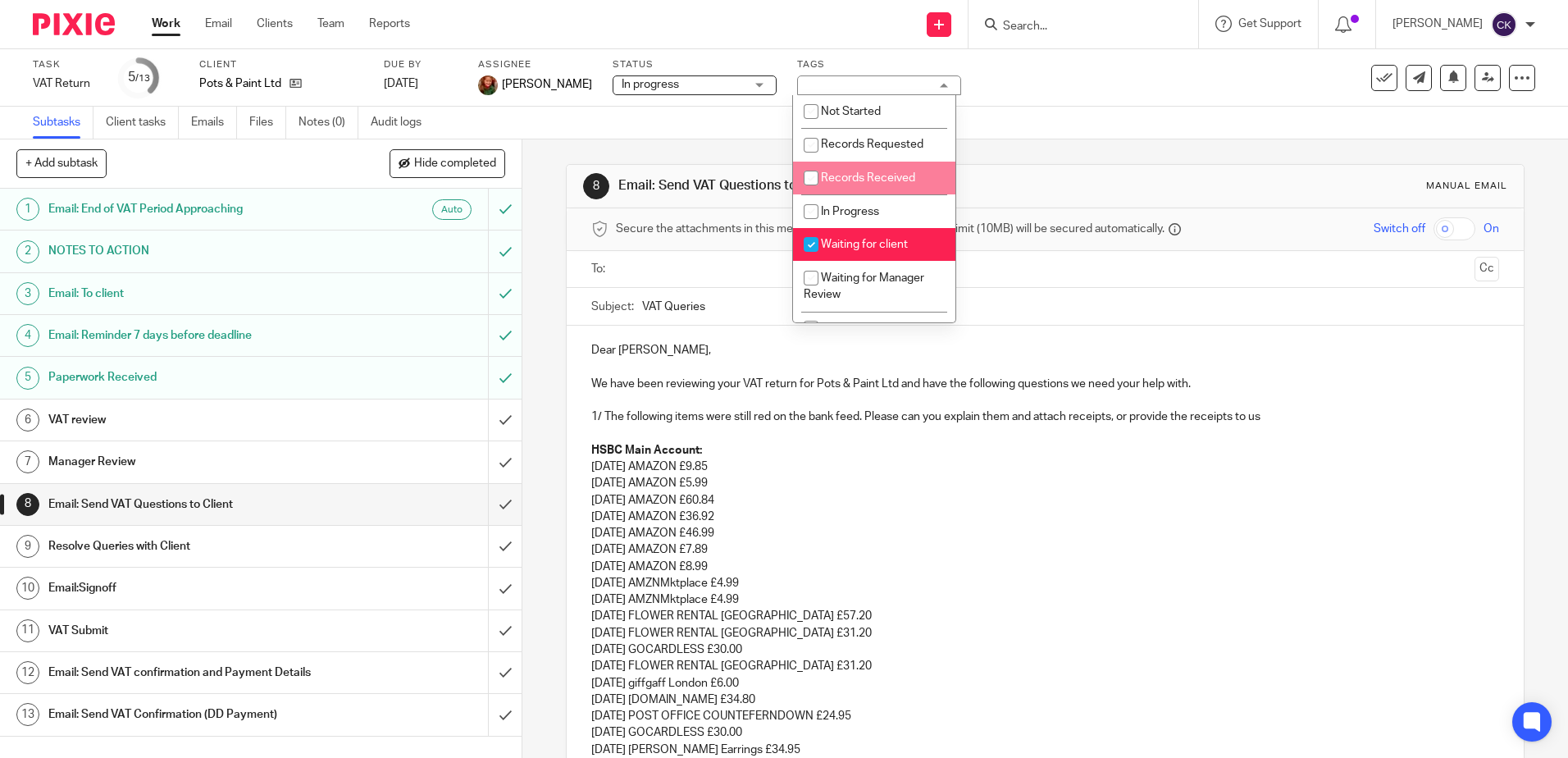
click at [1057, 96] on div "Task VAT Return Save VAT Return 5 /13 Client Pots & Paint Ltd Due by [DATE] Ass…" at bounding box center [659, 77] width 1252 height 40
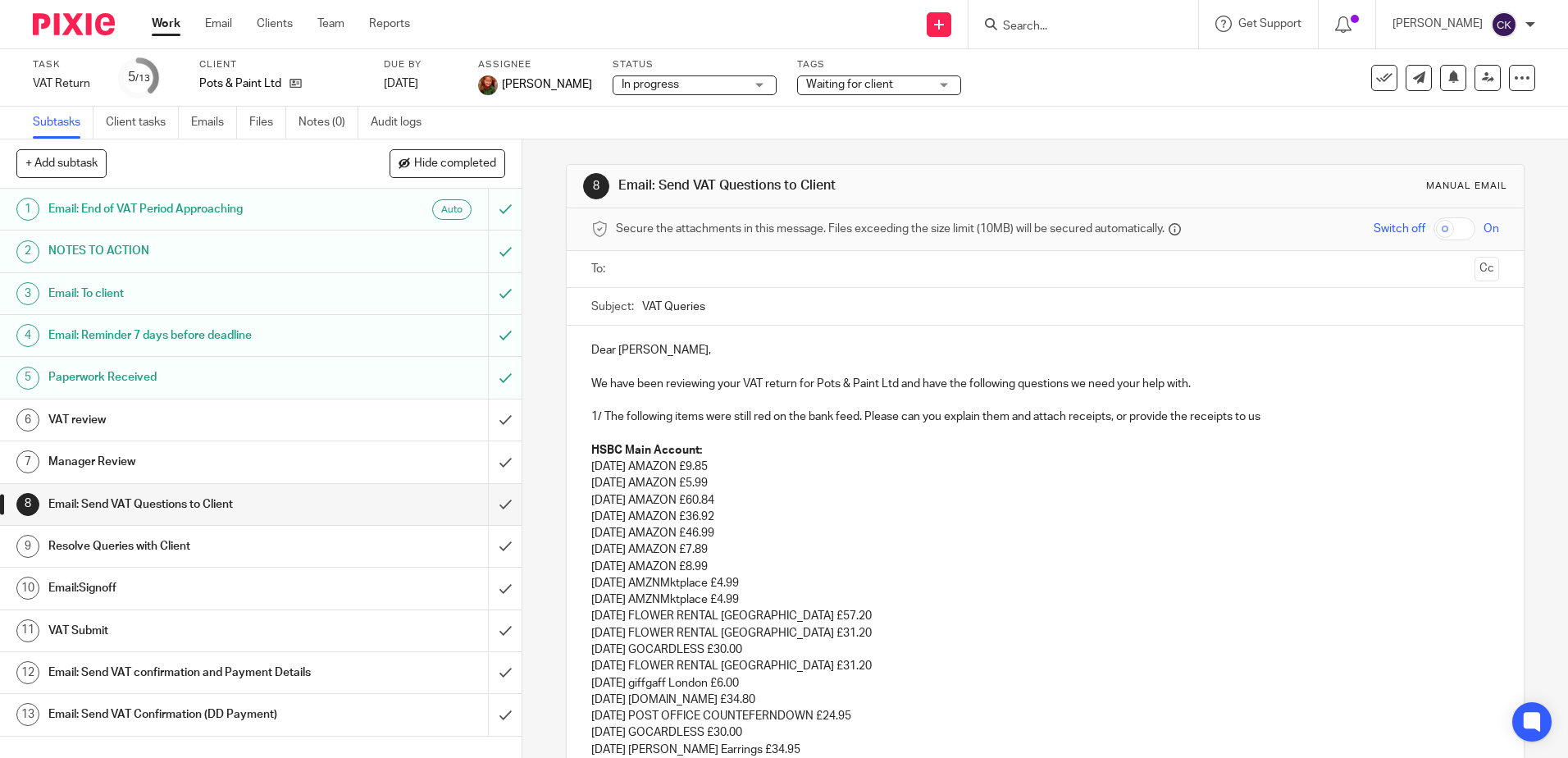
drag, startPoint x: 156, startPoint y: 24, endPoint x: 165, endPoint y: 18, distance: 10.8
click at [156, 24] on link "Work" at bounding box center [165, 24] width 28 height 17
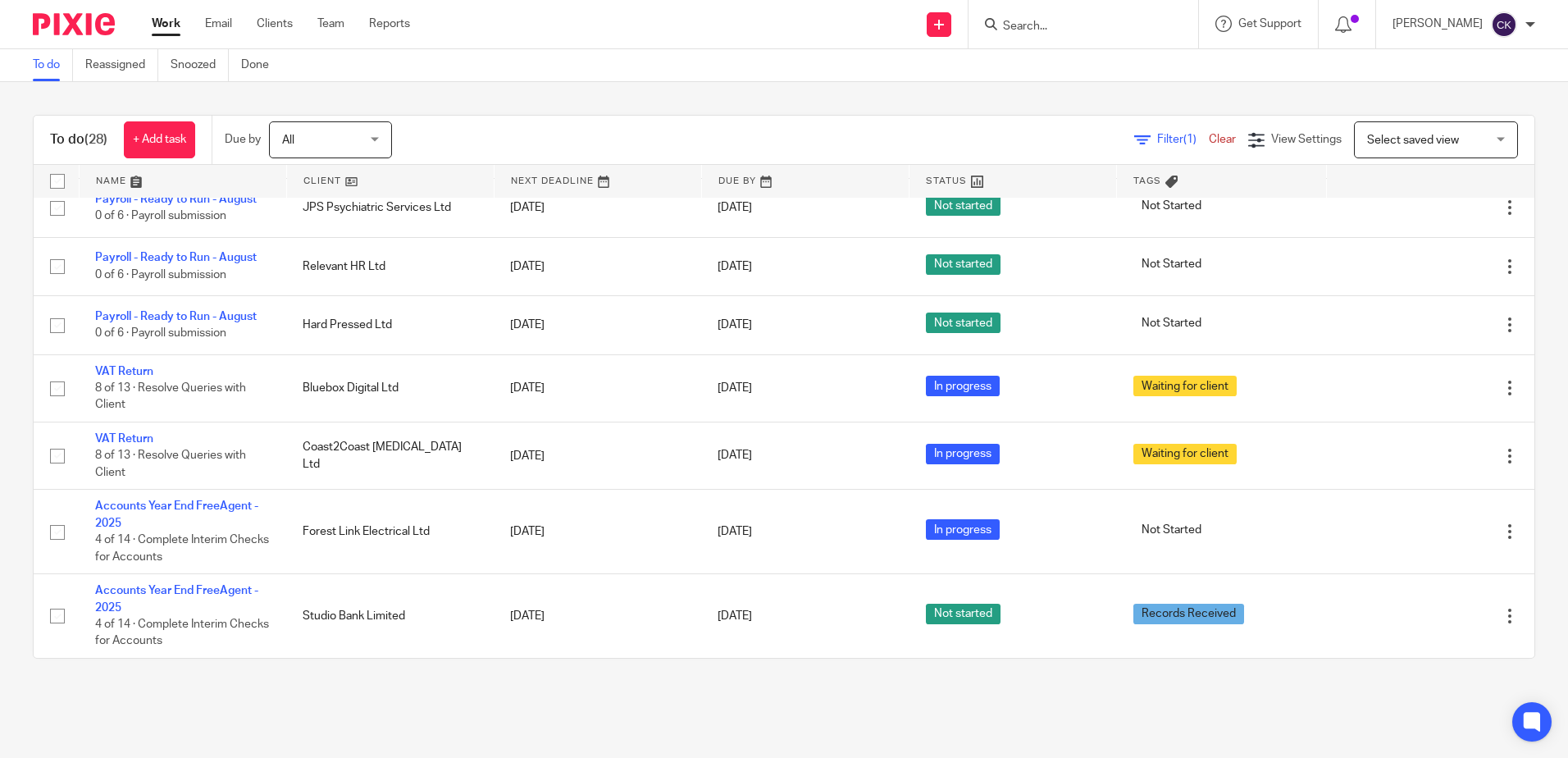
scroll to position [784, 0]
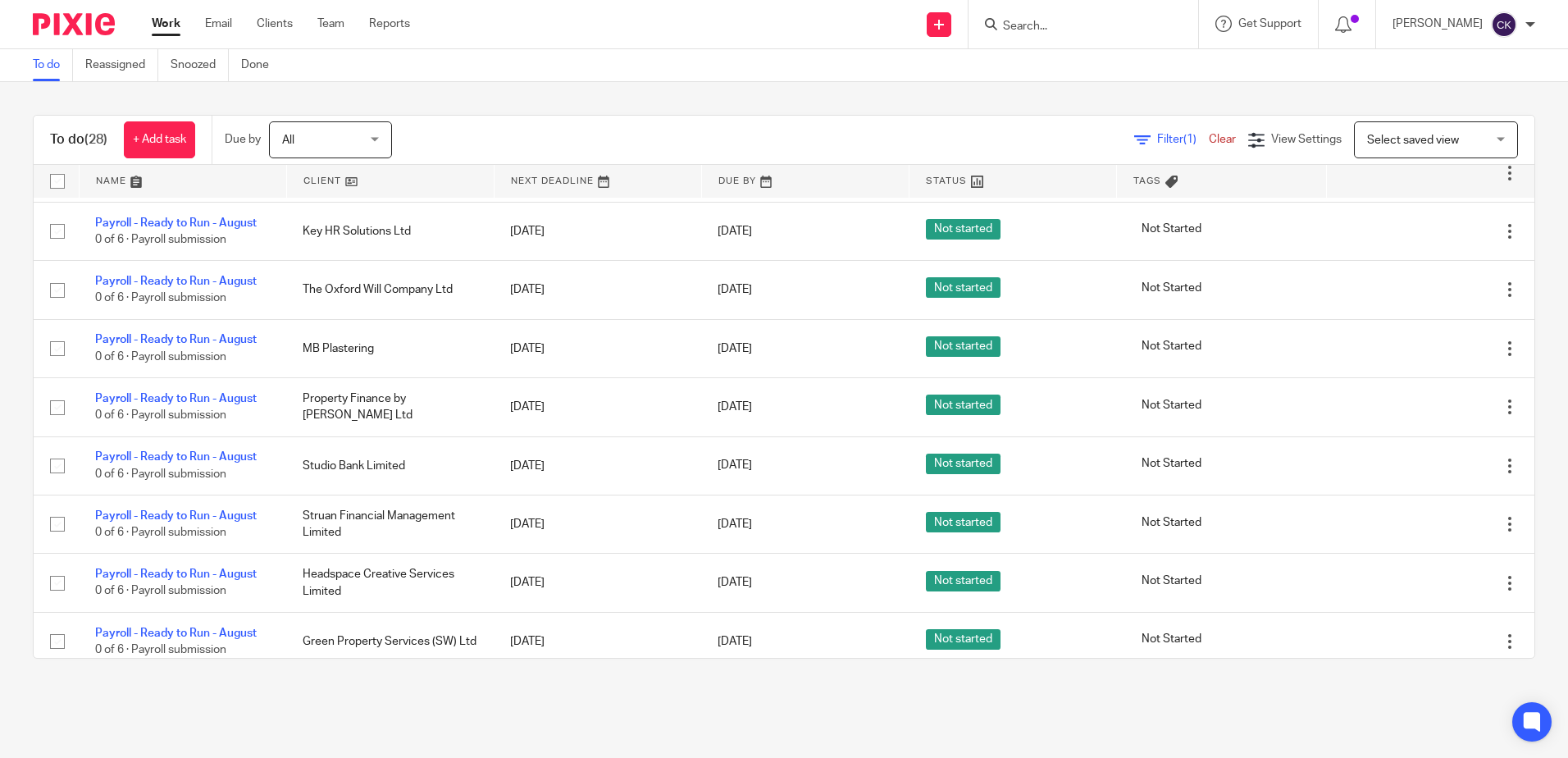
click at [1073, 25] on input "Search" at bounding box center [1075, 27] width 148 height 15
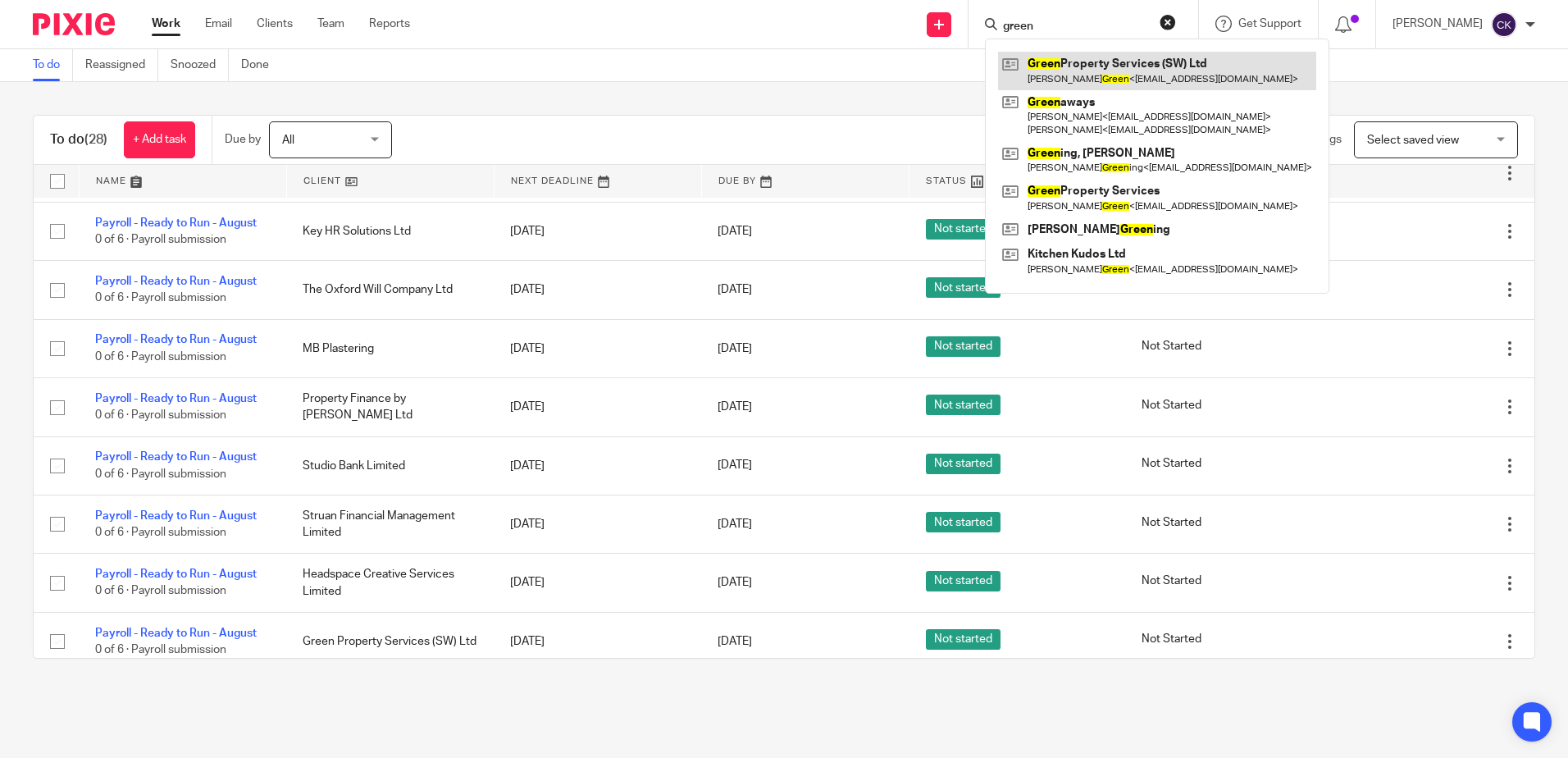
type input "green"
click at [1107, 63] on link at bounding box center [1156, 70] width 318 height 38
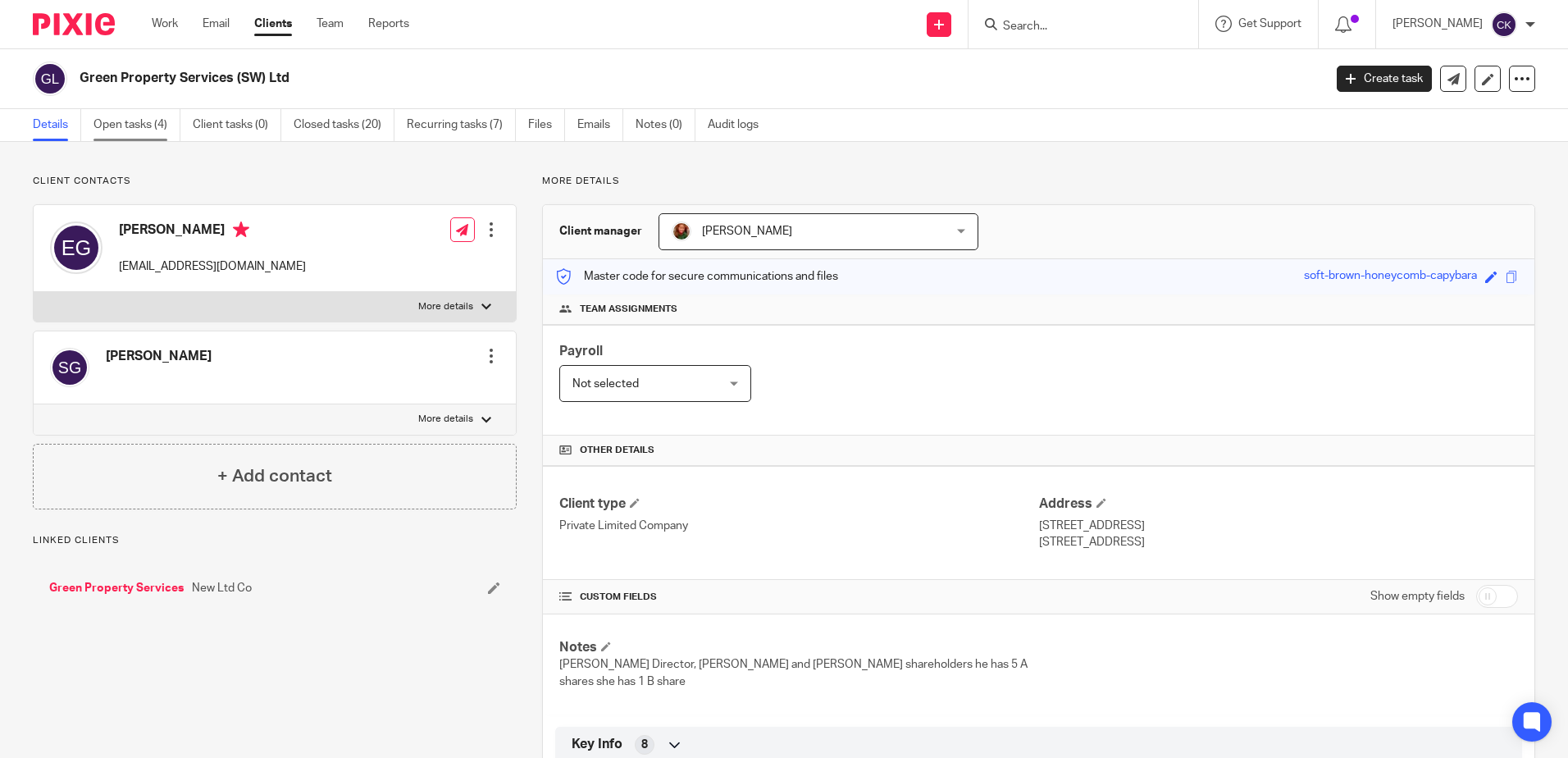
click at [135, 124] on link "Open tasks (4)" at bounding box center [137, 125] width 87 height 32
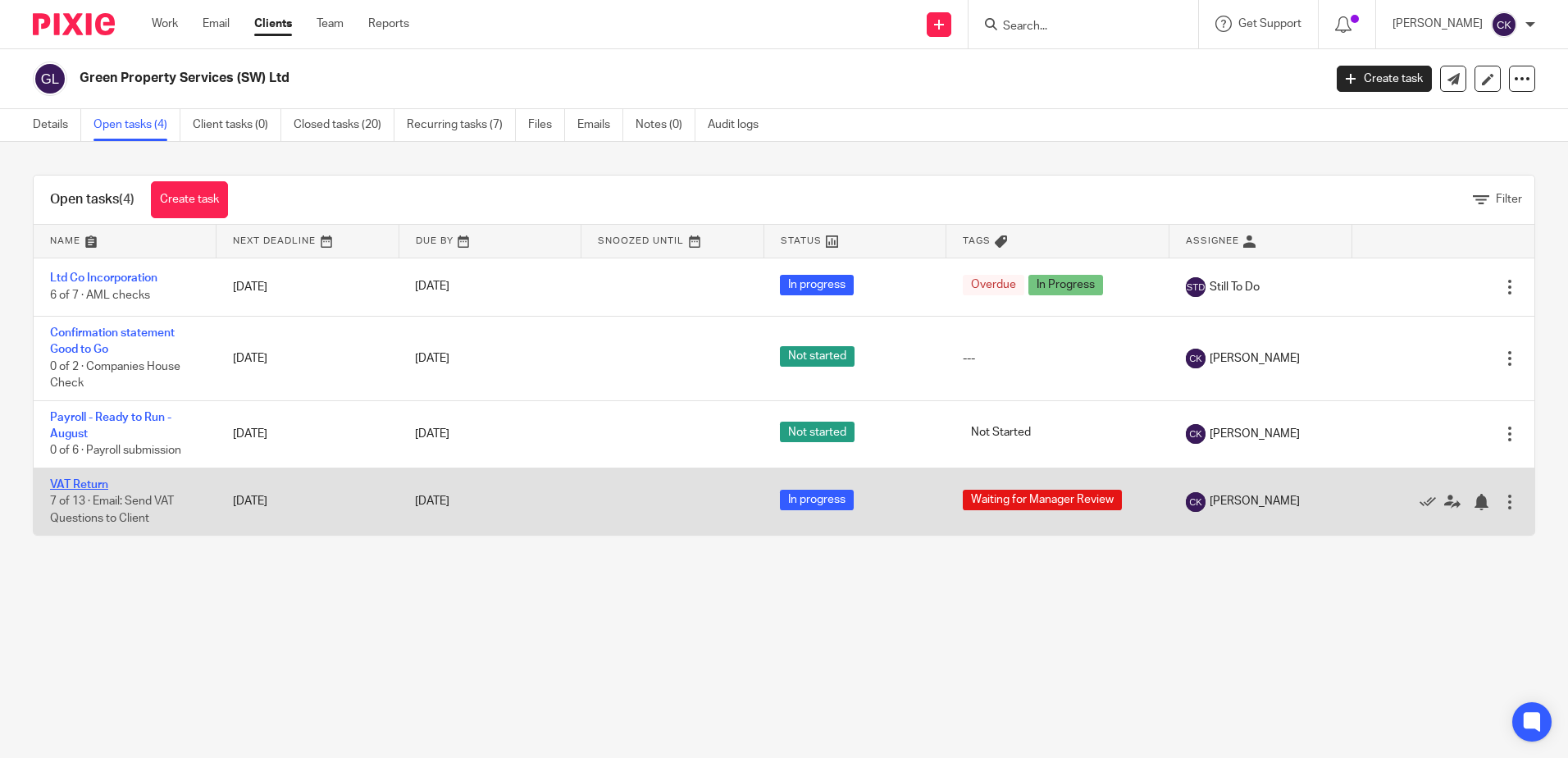
click at [83, 481] on link "VAT Return" at bounding box center [78, 484] width 58 height 11
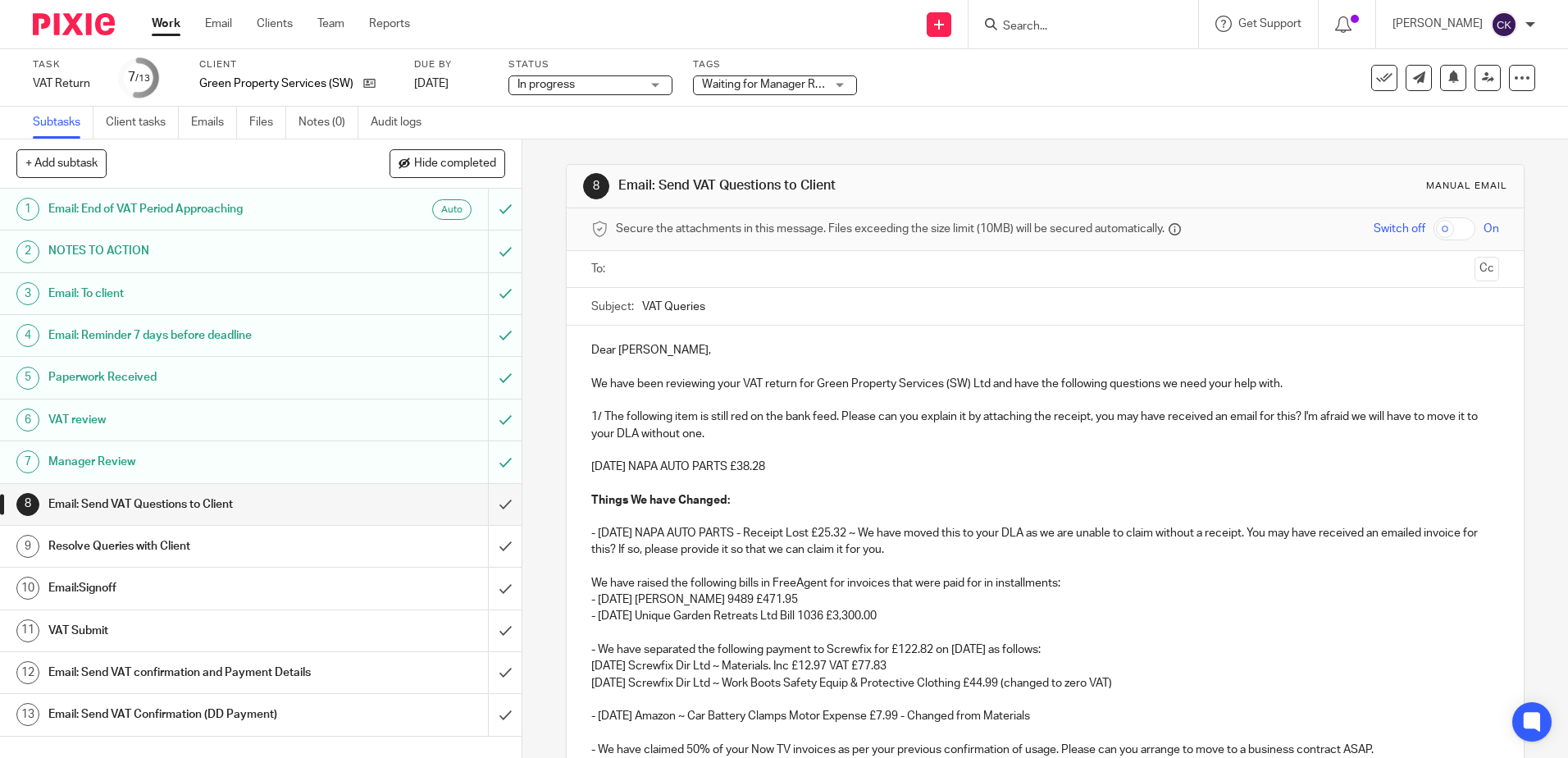
click at [689, 272] on input "text" at bounding box center [1044, 269] width 845 height 19
drag, startPoint x: 705, startPoint y: 310, endPoint x: 795, endPoint y: 339, distance: 94.6
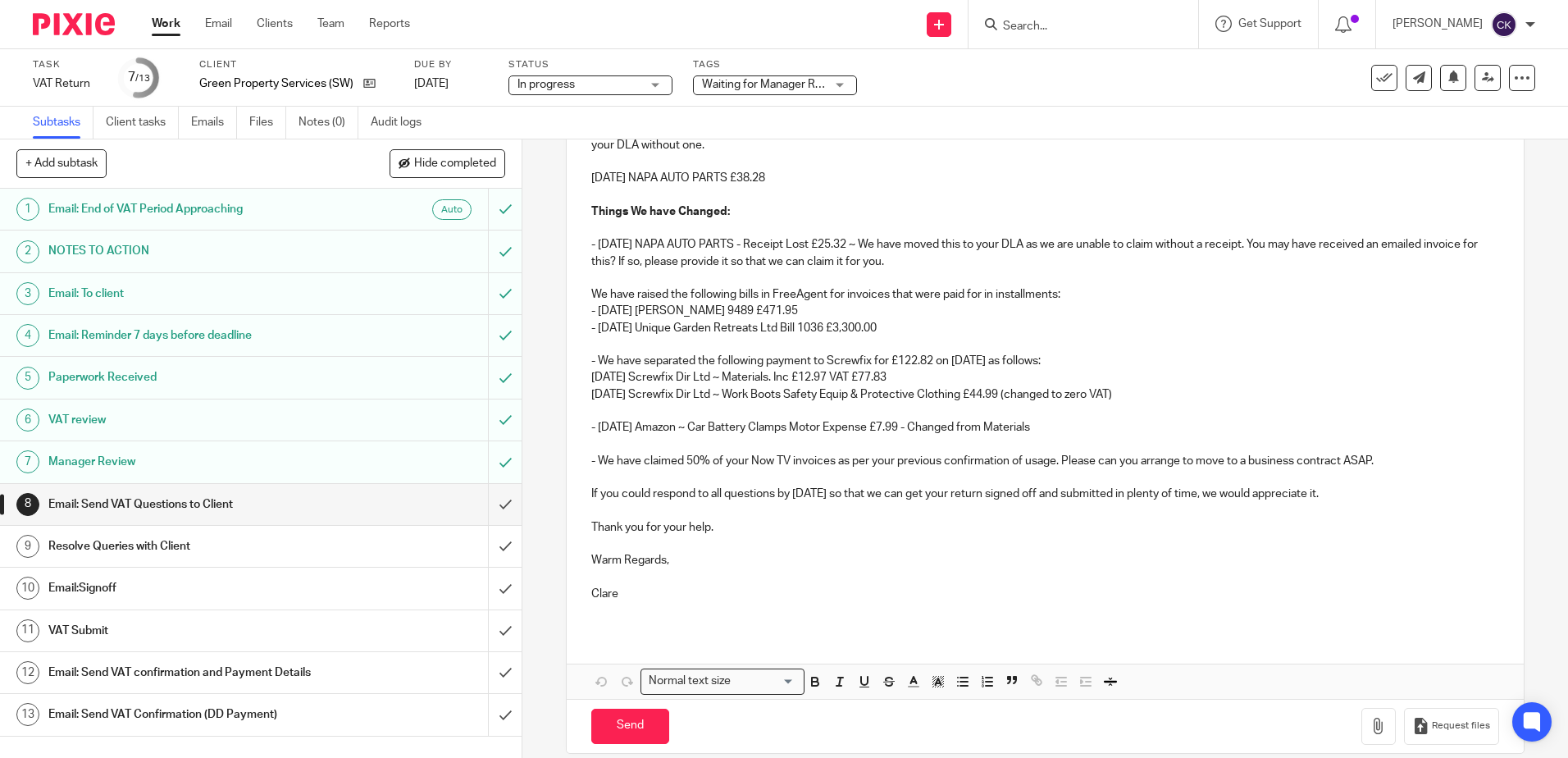
scroll to position [312, 0]
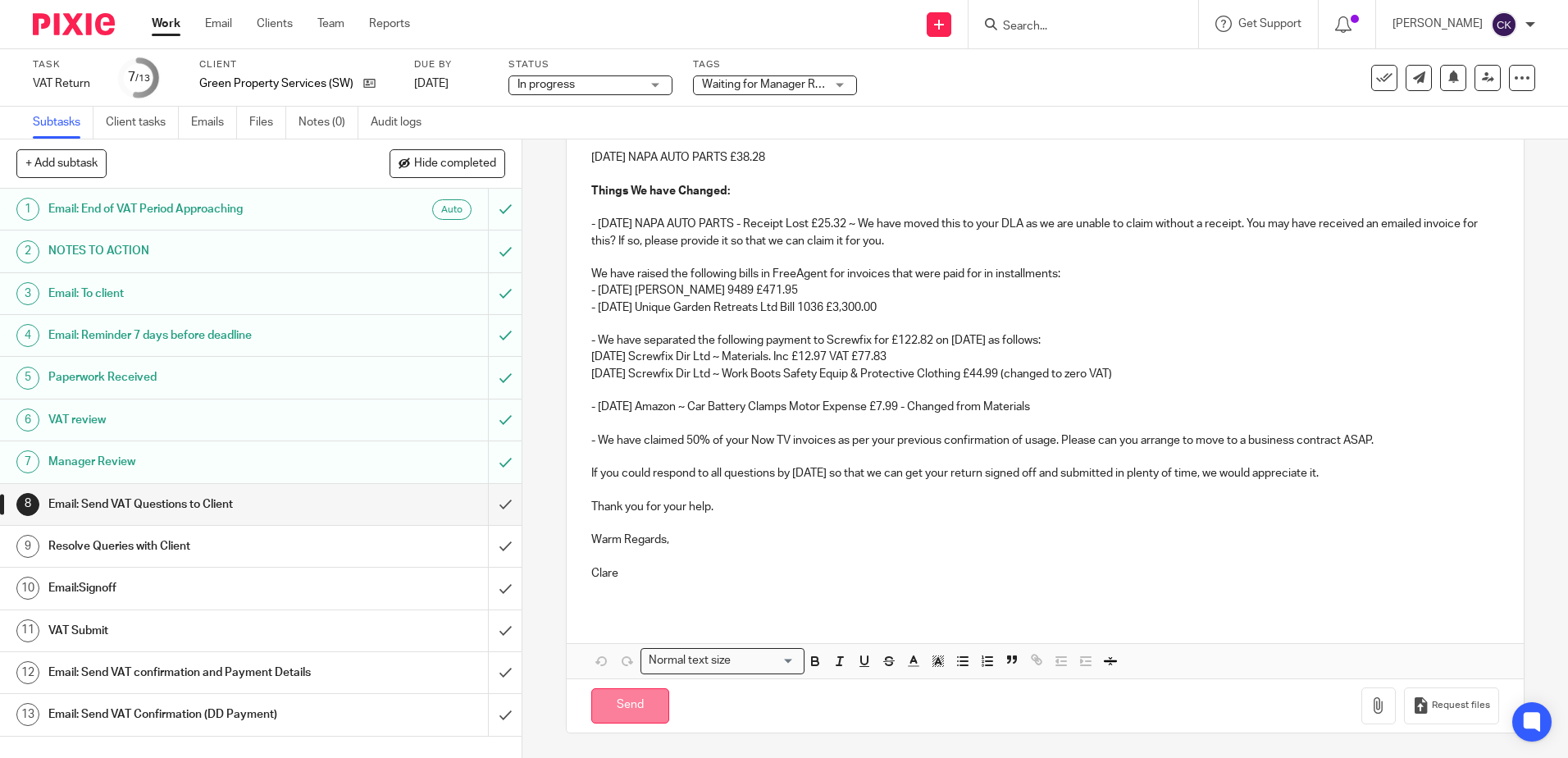
click at [623, 707] on input "Send" at bounding box center [630, 706] width 78 height 35
type input "Sent"
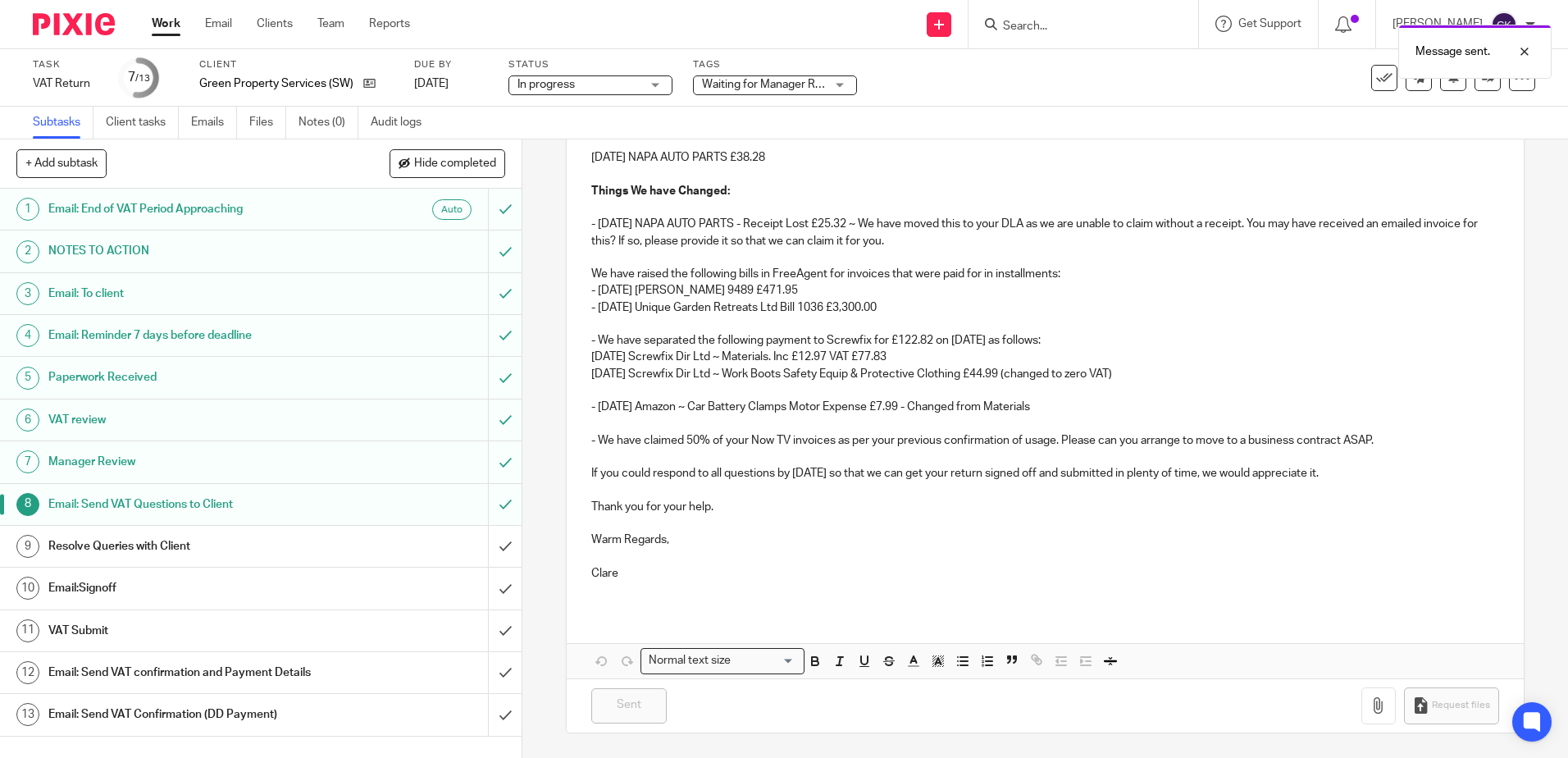
click at [844, 80] on div "Waiting for Manager Review" at bounding box center [774, 85] width 164 height 19
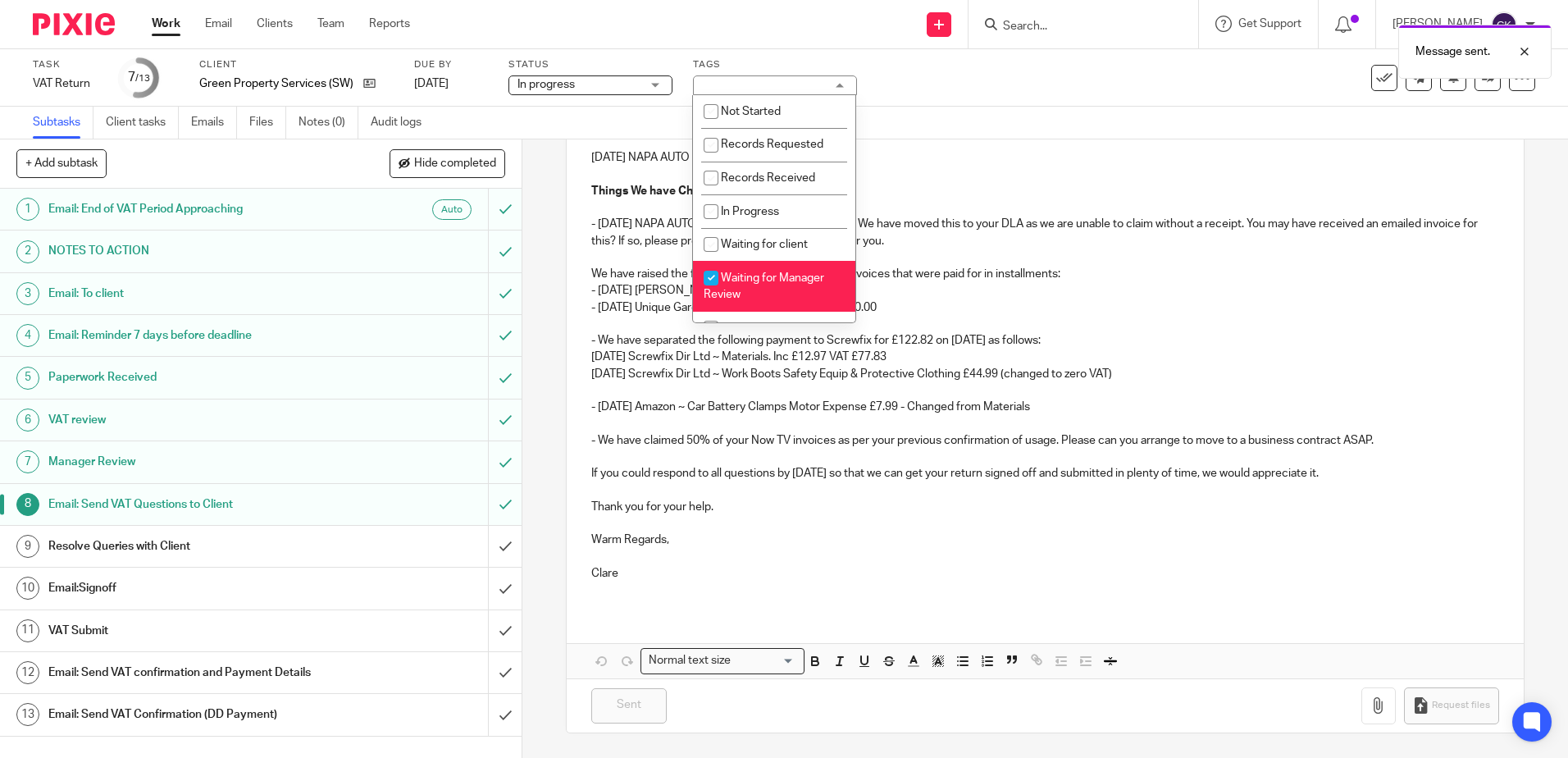
click at [710, 277] on input "checkbox" at bounding box center [711, 278] width 31 height 31
checkbox input "false"
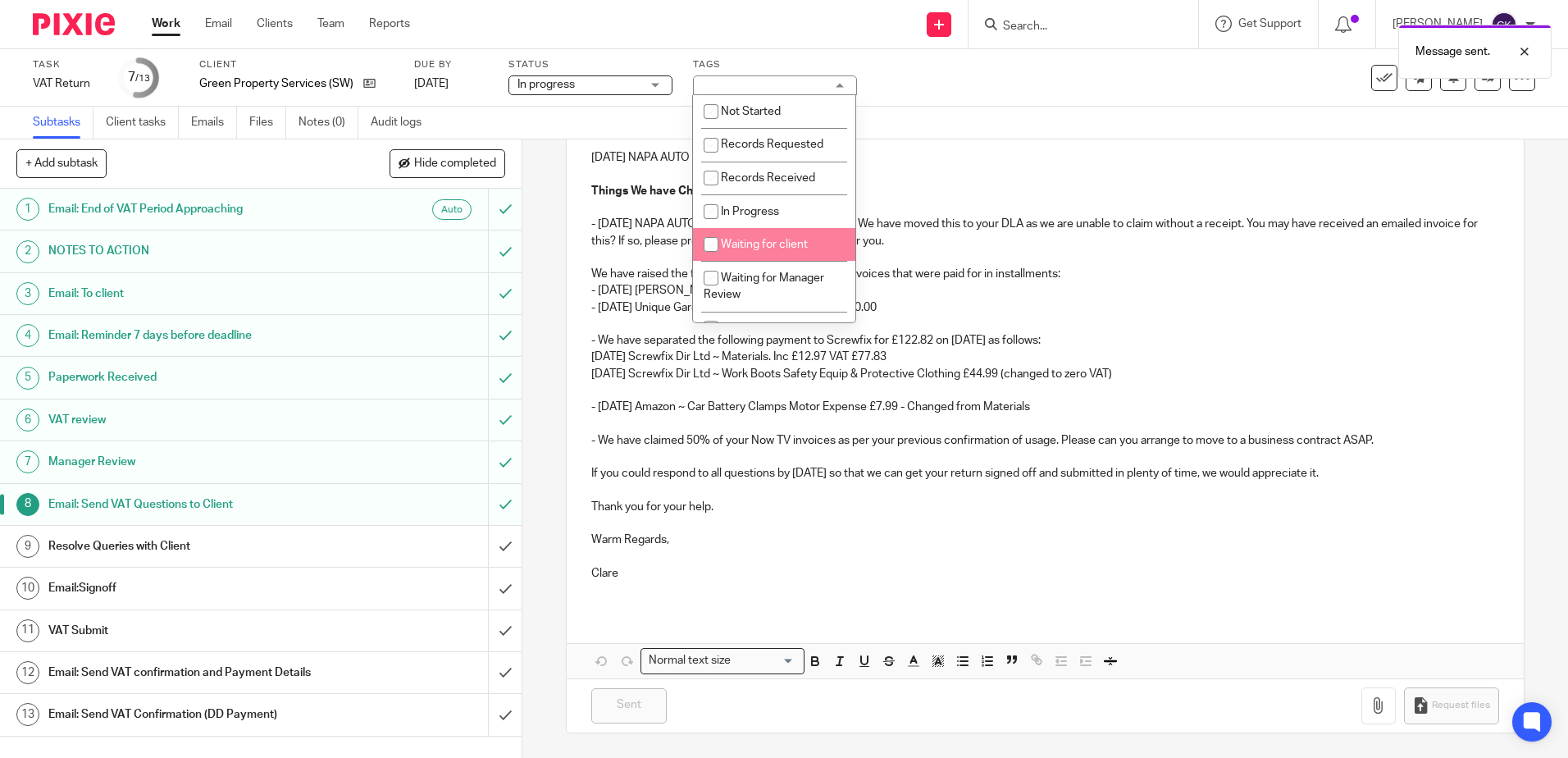
click at [707, 242] on input "checkbox" at bounding box center [711, 244] width 31 height 31
checkbox input "true"
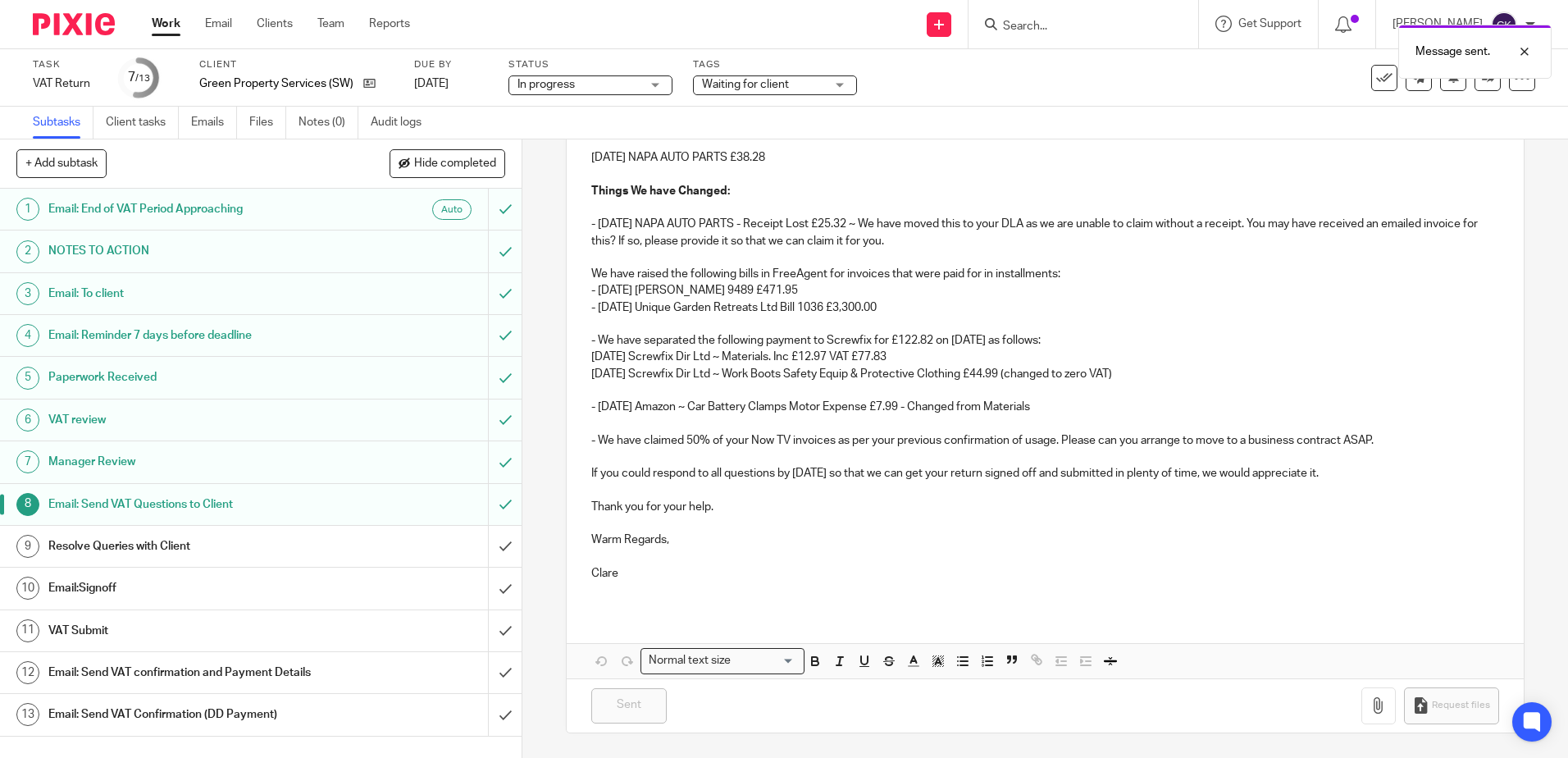
click at [914, 107] on div "Subtasks Client tasks Emails Files Notes (0) Audit logs" at bounding box center [784, 123] width 1568 height 33
click at [218, 128] on link "Emails" at bounding box center [214, 122] width 46 height 32
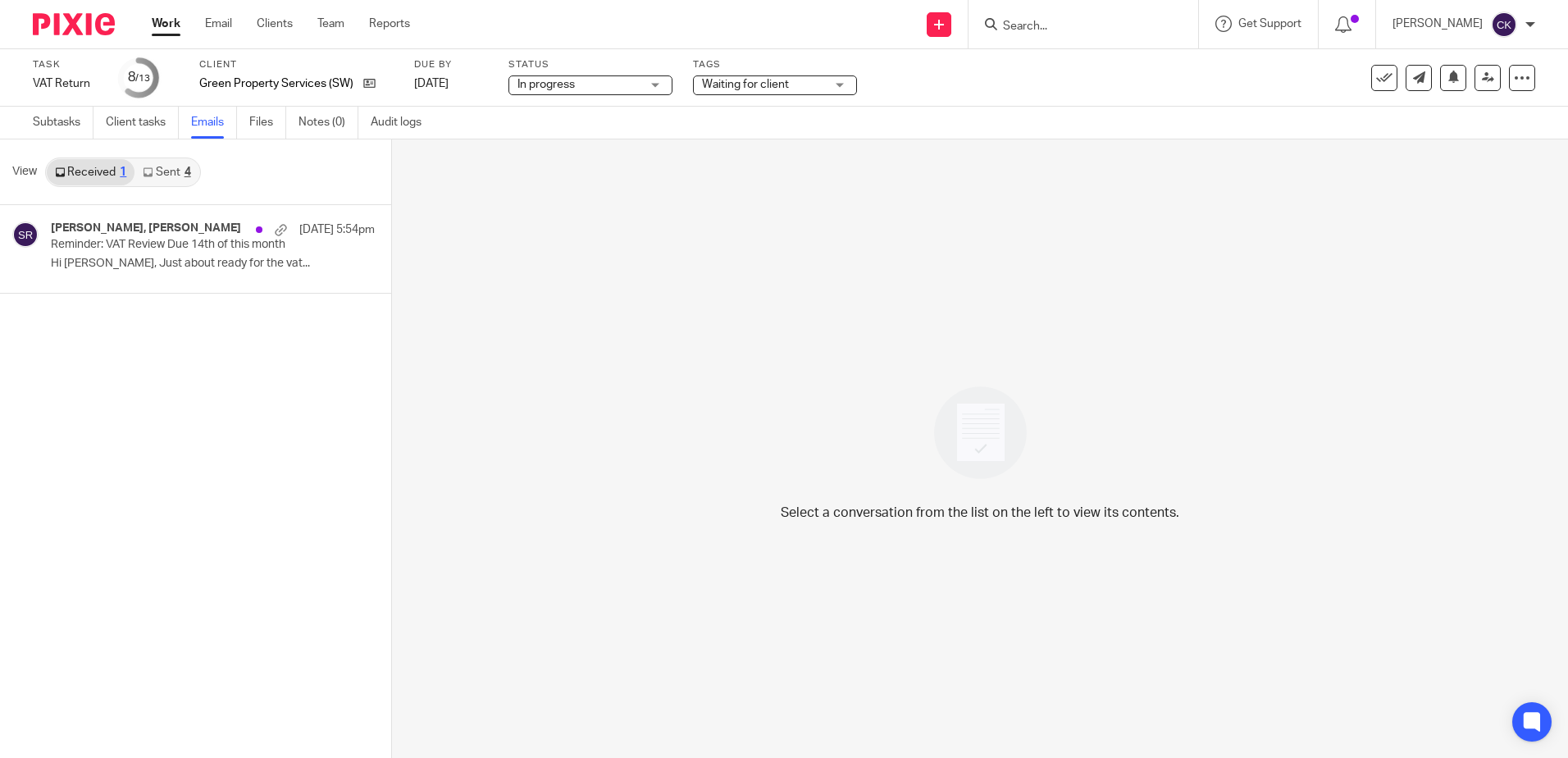
click at [152, 174] on icon at bounding box center [147, 172] width 10 height 10
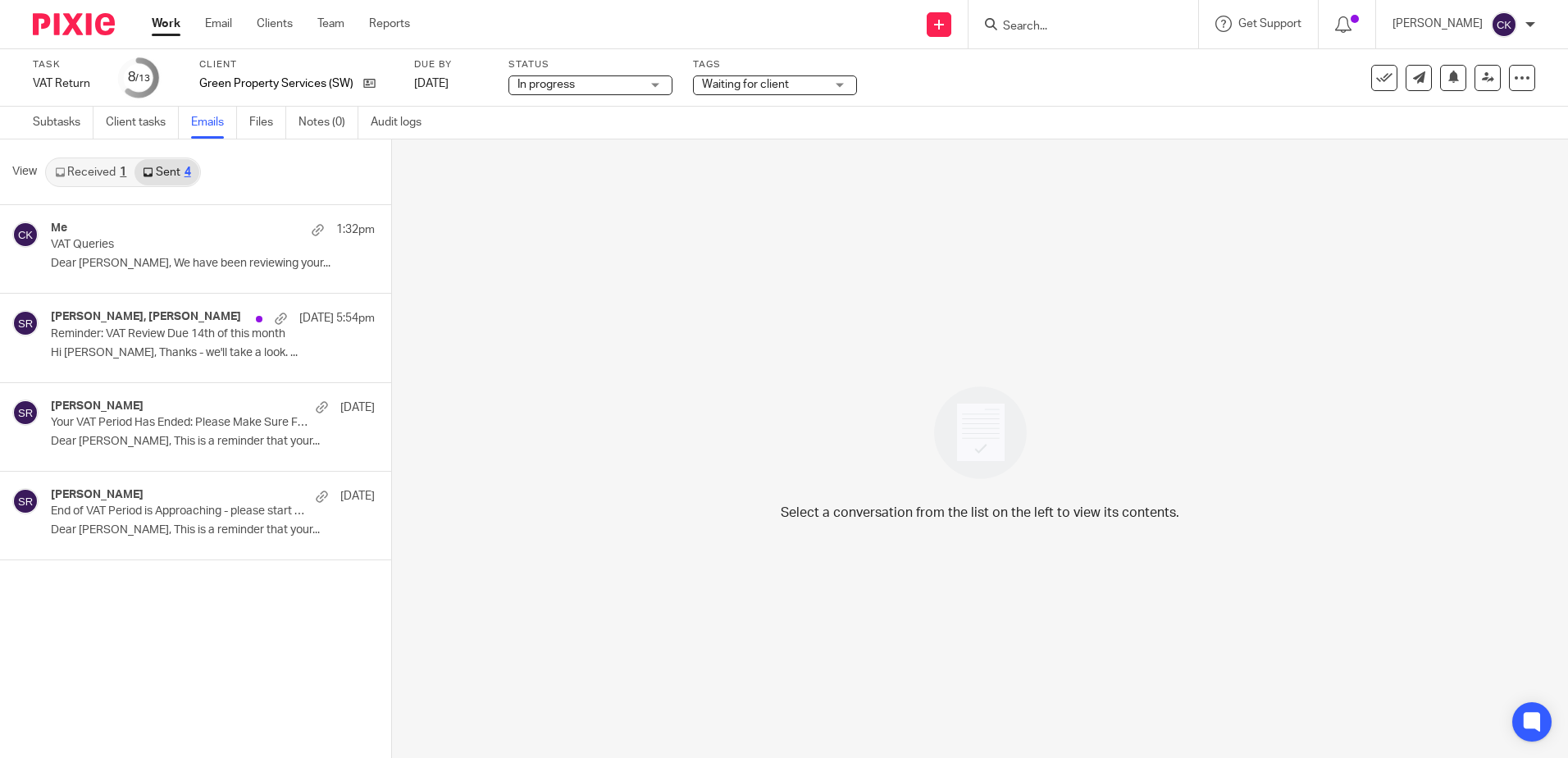
drag, startPoint x: 172, startPoint y: 22, endPoint x: 186, endPoint y: 42, distance: 24.4
click at [172, 22] on link "Work" at bounding box center [165, 24] width 28 height 17
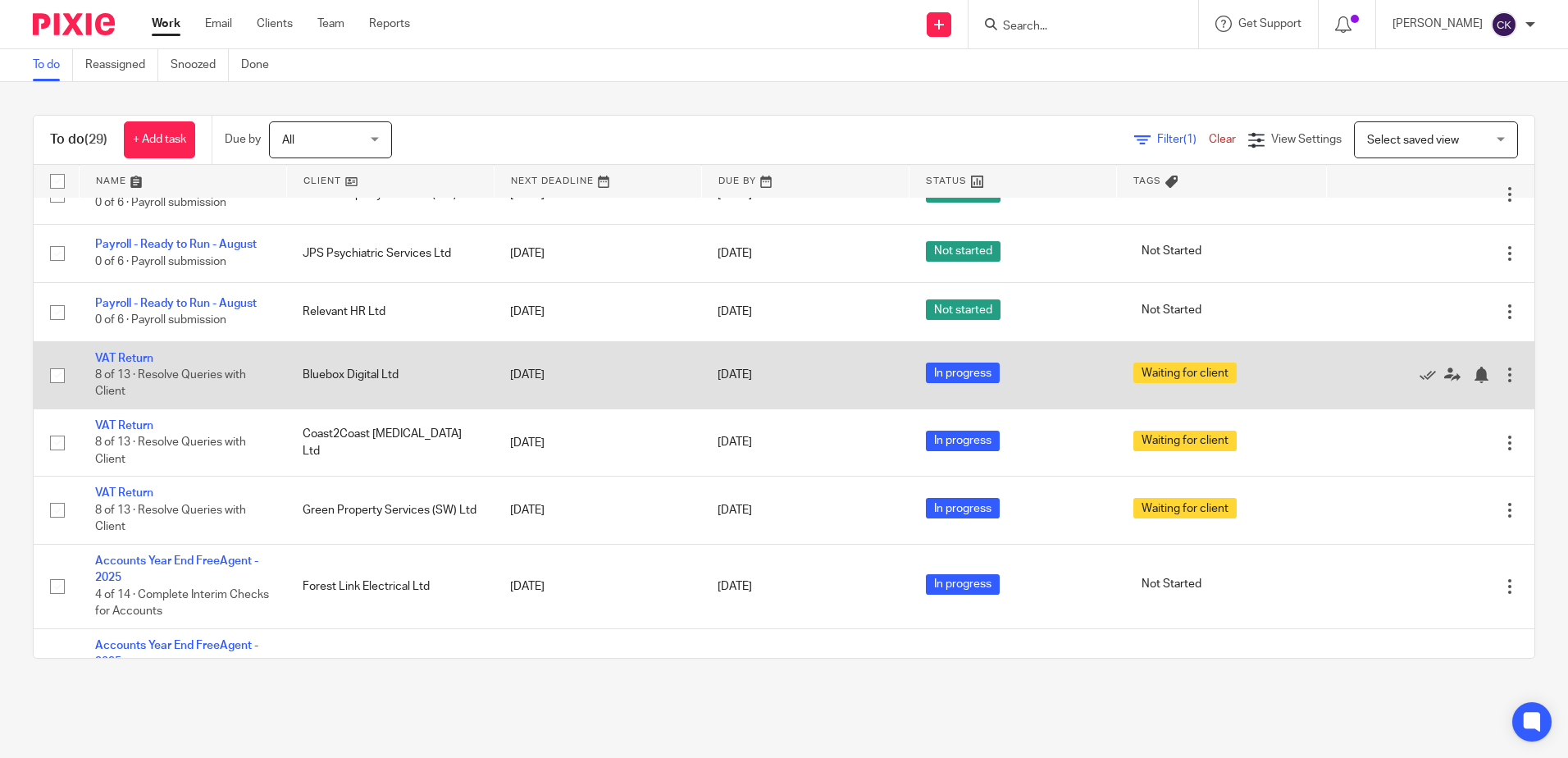
scroll to position [1261, 0]
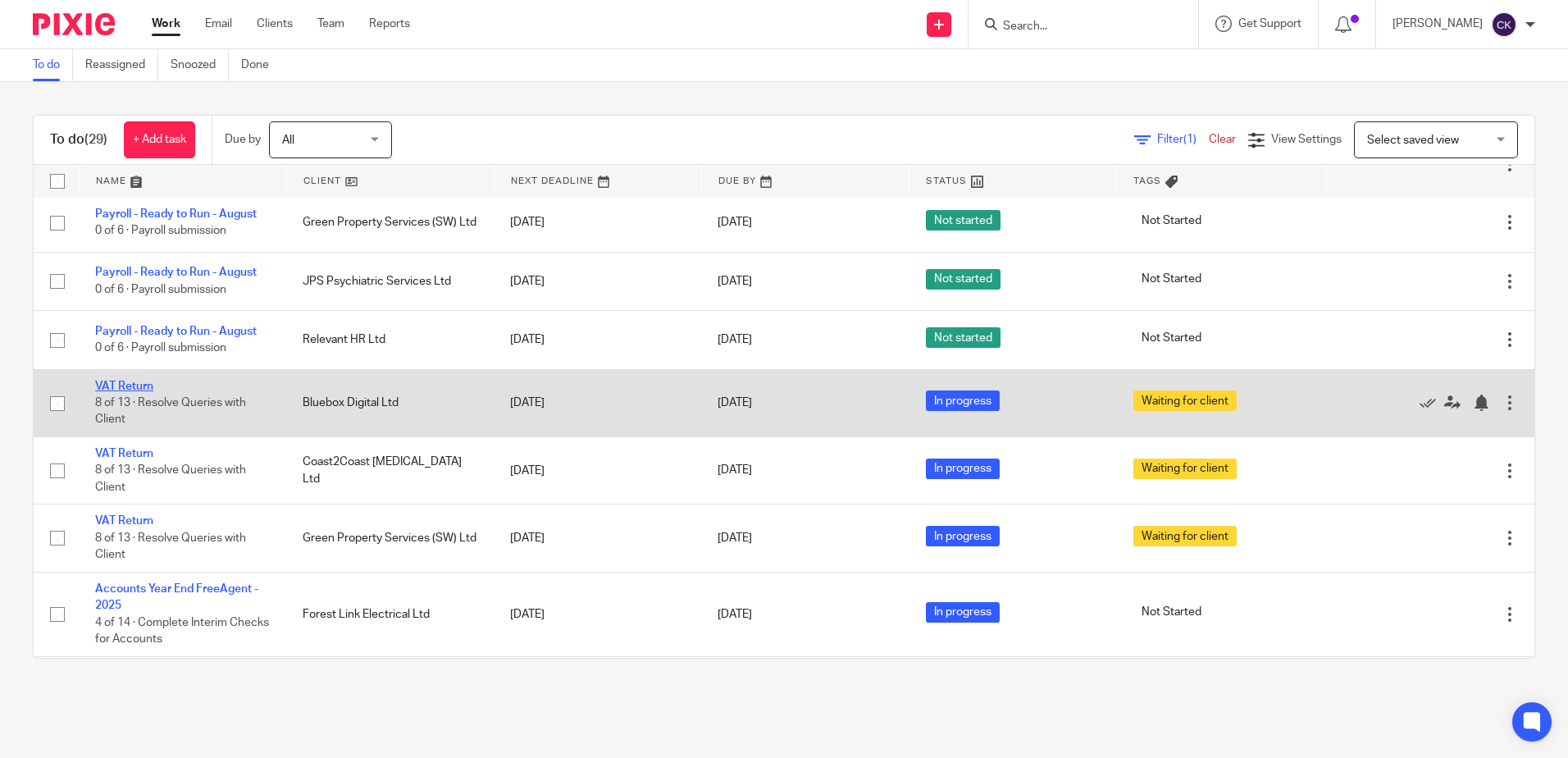
click at [128, 387] on link "VAT Return" at bounding box center [124, 386] width 58 height 11
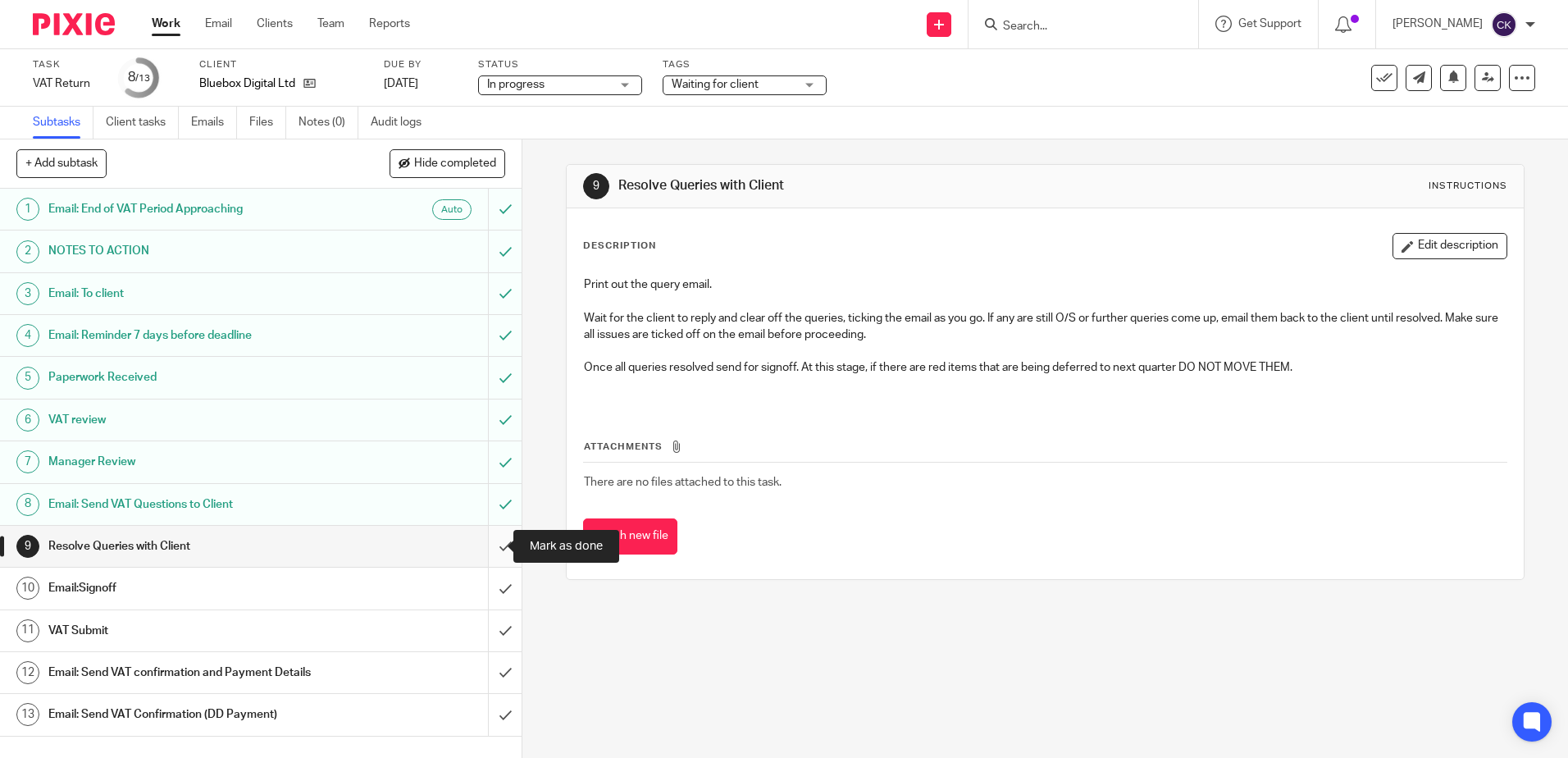
drag, startPoint x: 491, startPoint y: 545, endPoint x: 478, endPoint y: 545, distance: 13.0
click at [491, 545] on input "submit" at bounding box center [261, 546] width 522 height 41
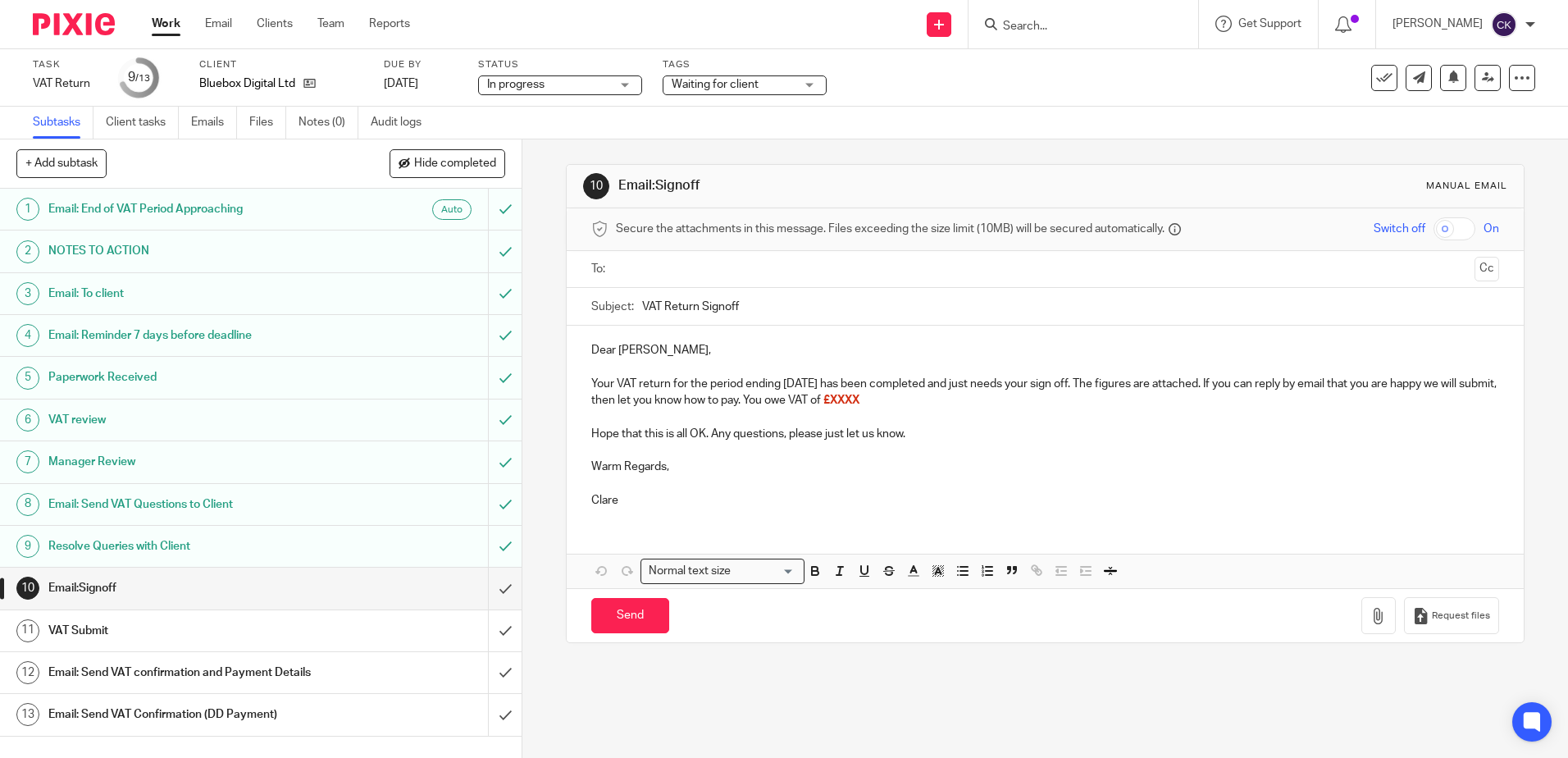
click at [637, 354] on p "Dear [PERSON_NAME]," at bounding box center [1044, 350] width 907 height 17
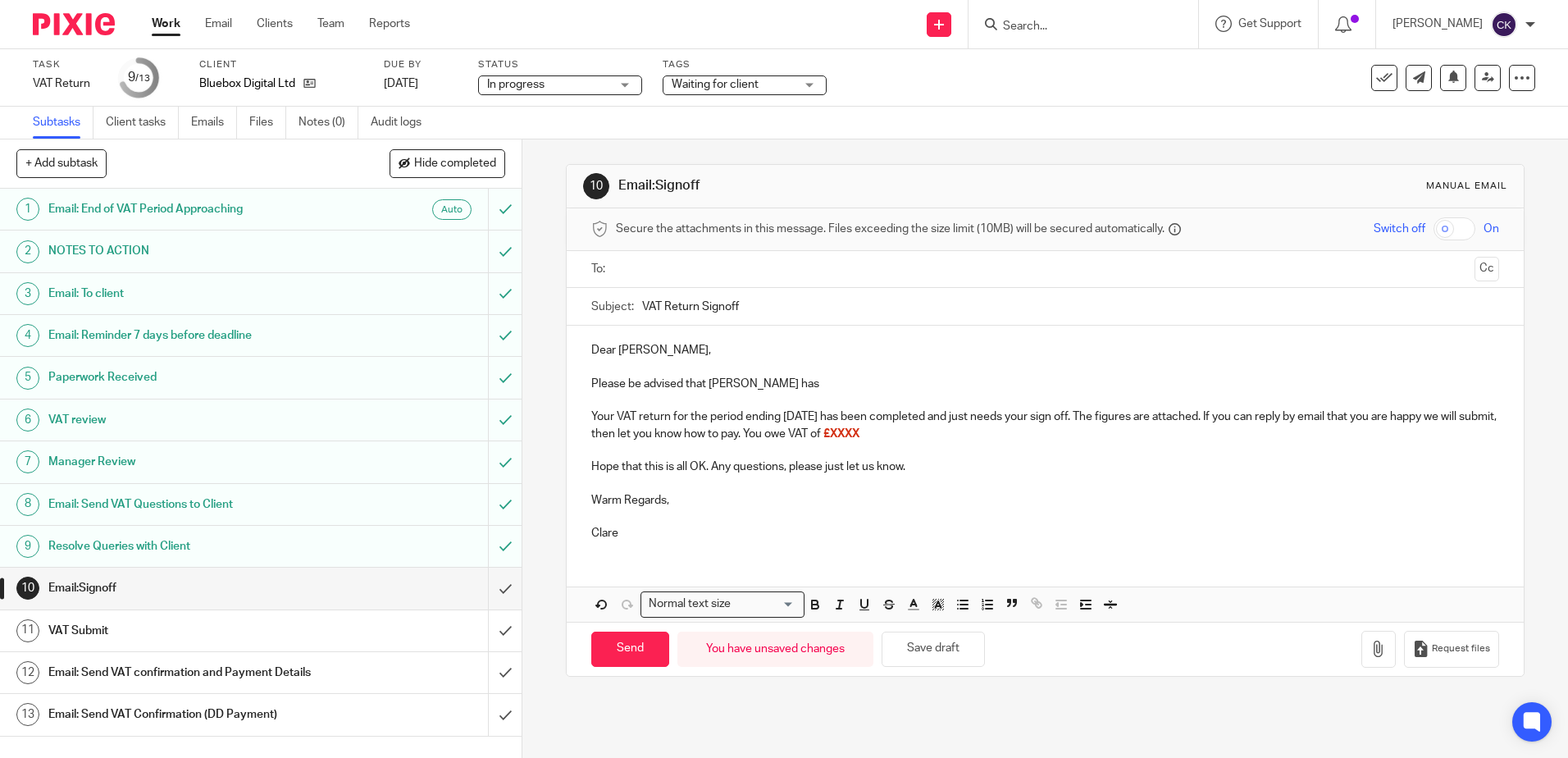
click at [757, 386] on p "Please be advised that [PERSON_NAME] has" at bounding box center [1044, 384] width 907 height 17
click at [1168, 385] on p "Please be advised that [PERSON_NAME] has declared another £20k in dividends for…" at bounding box center [1044, 384] width 907 height 17
click at [1218, 381] on p "Please be advised that [PERSON_NAME] has declared another £20k in dividends for…" at bounding box center [1044, 384] width 907 height 17
click at [1252, 388] on p "Please be advised that [PERSON_NAME] has declared another £20k in dividends for…" at bounding box center [1044, 384] width 907 height 17
click at [1320, 387] on p "Please be advised that [PERSON_NAME] has declared another £20k in dividends for…" at bounding box center [1044, 384] width 907 height 17
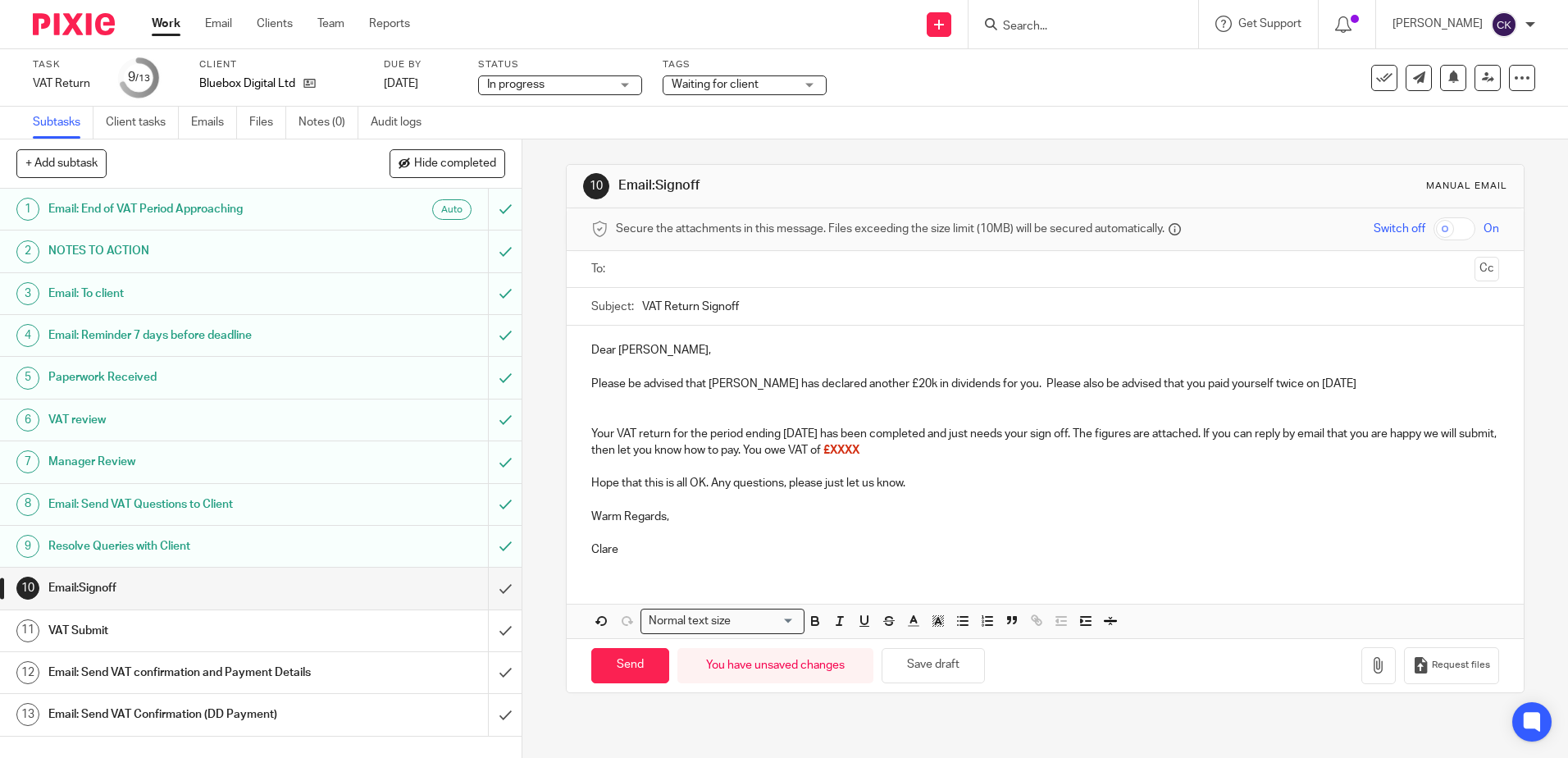
click at [1324, 386] on p "Please be advised that [PERSON_NAME] has declared another £20k in dividends for…" at bounding box center [1044, 384] width 907 height 17
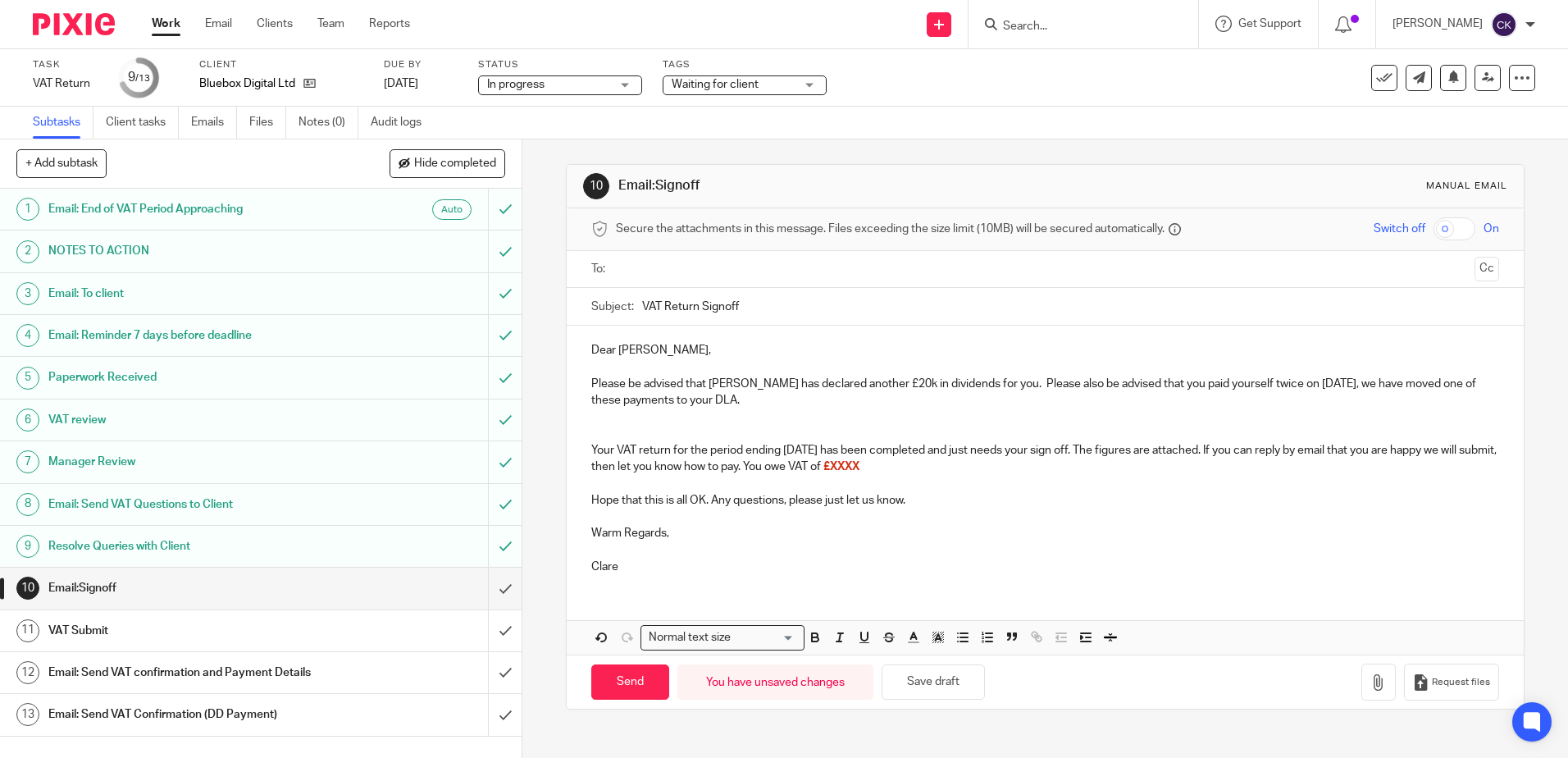
click at [611, 418] on p at bounding box center [1044, 417] width 907 height 17
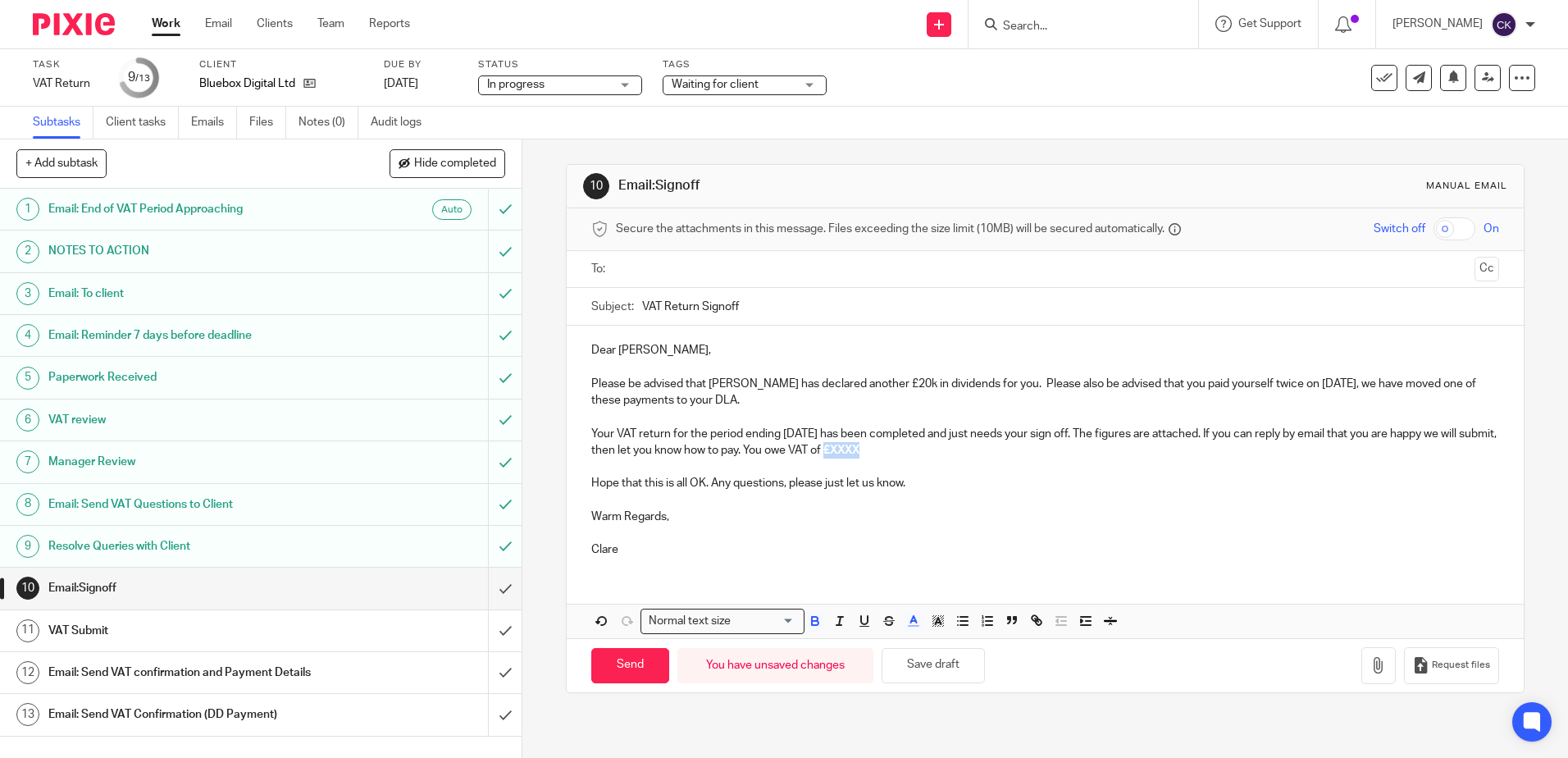
drag, startPoint x: 925, startPoint y: 448, endPoint x: 882, endPoint y: 455, distance: 43.6
click at [882, 455] on p "Your VAT return for the period ending [DATE] has been completed and just needs …" at bounding box center [1044, 442] width 907 height 34
click at [908, 628] on icon "button" at bounding box center [913, 621] width 15 height 15
click at [863, 674] on li "color:#000000" at bounding box center [868, 674] width 12 height 12
drag, startPoint x: 913, startPoint y: 523, endPoint x: 915, endPoint y: 511, distance: 12.2
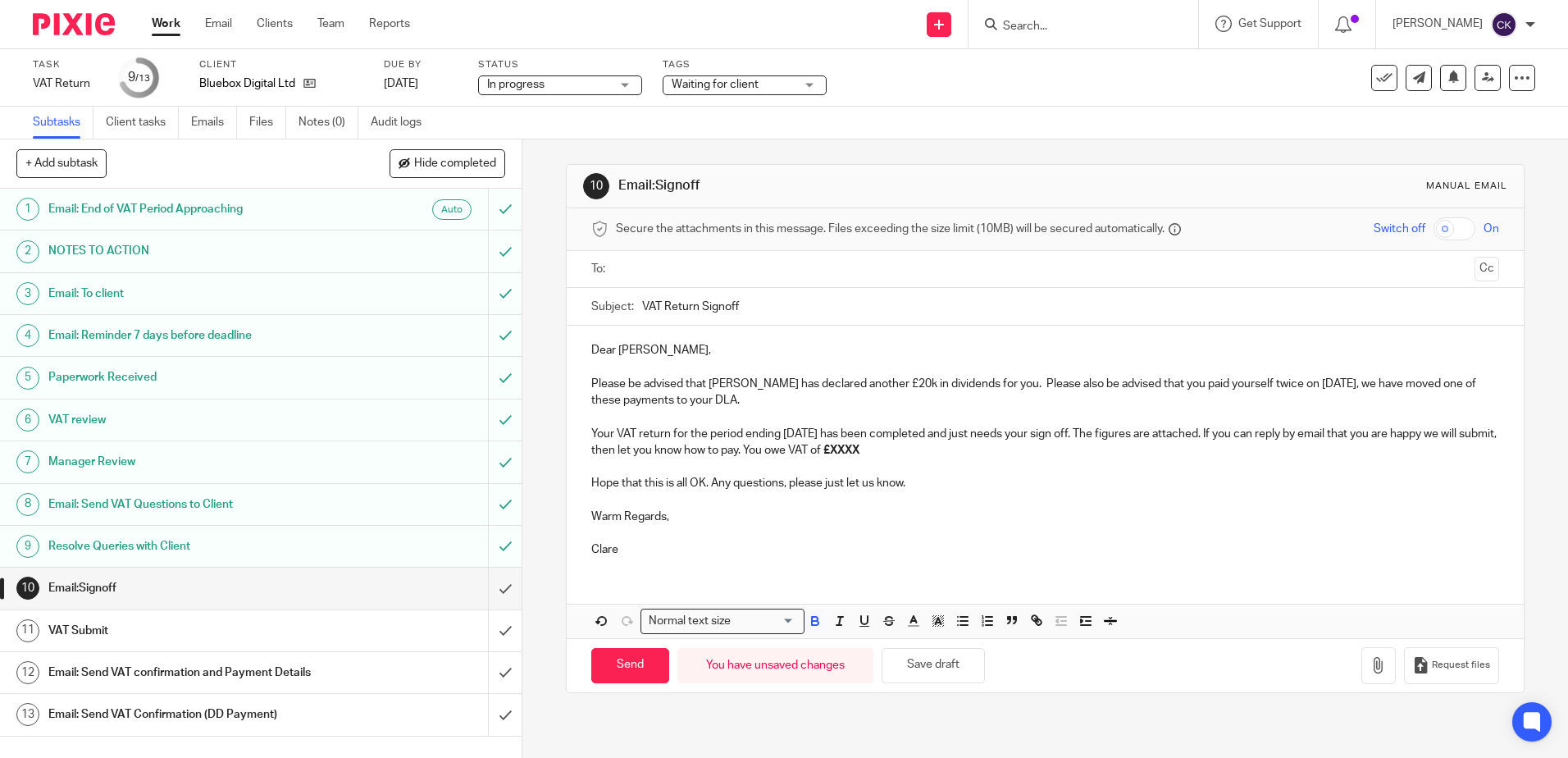
click at [915, 524] on p "Warm Regards," at bounding box center [1044, 516] width 907 height 17
drag, startPoint x: 922, startPoint y: 453, endPoint x: 884, endPoint y: 455, distance: 38.1
click at [884, 455] on p "Your VAT return for the period ending [DATE] has been completed and just needs …" at bounding box center [1044, 442] width 907 height 34
click at [972, 478] on p "Hope that this is all OK. Any questions, please just let us know." at bounding box center [1044, 483] width 907 height 17
click at [910, 668] on button "Save draft" at bounding box center [933, 665] width 103 height 35
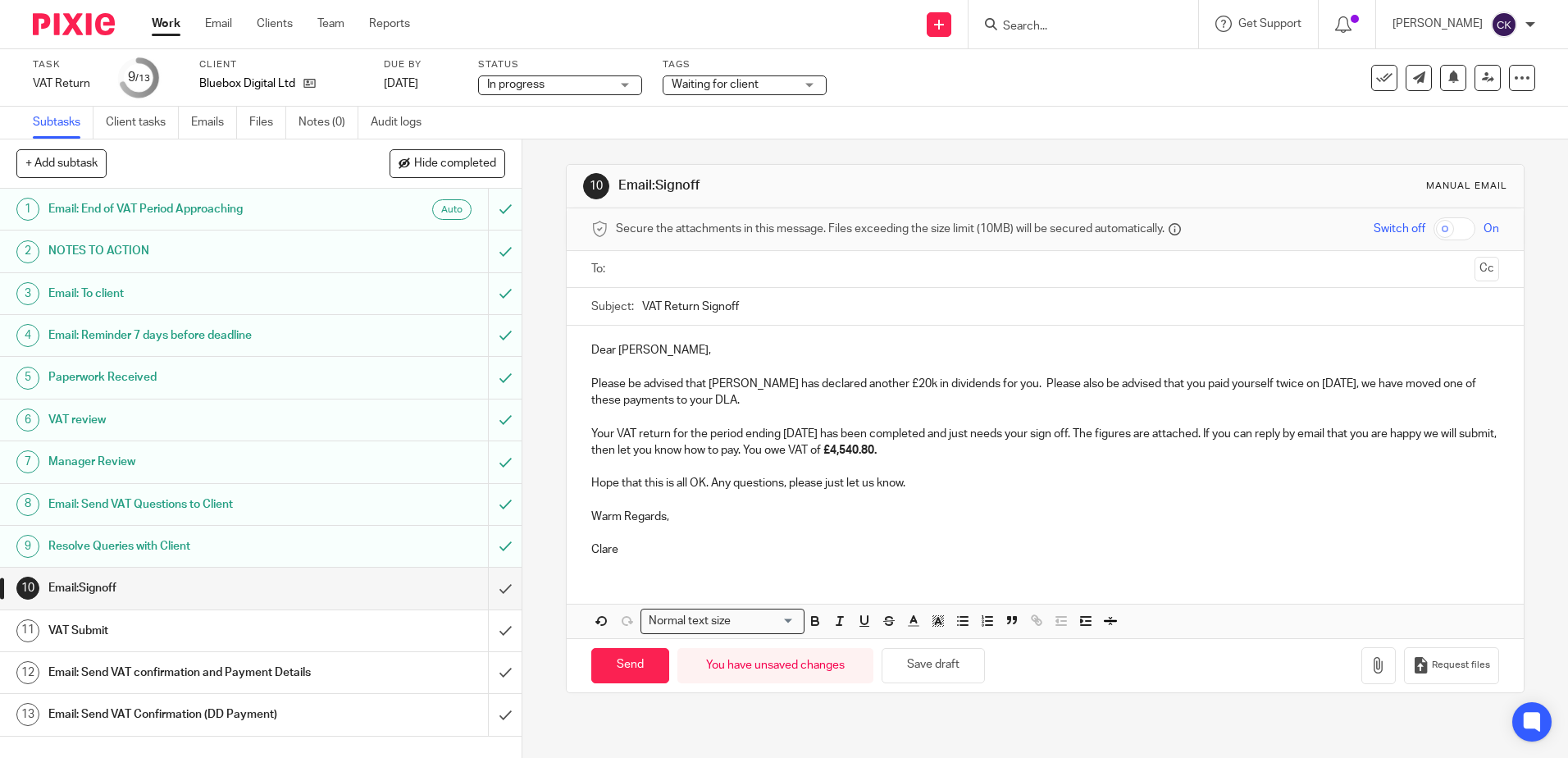
click at [638, 275] on input "text" at bounding box center [1044, 269] width 845 height 19
click at [1371, 668] on icon "button" at bounding box center [1379, 669] width 17 height 17
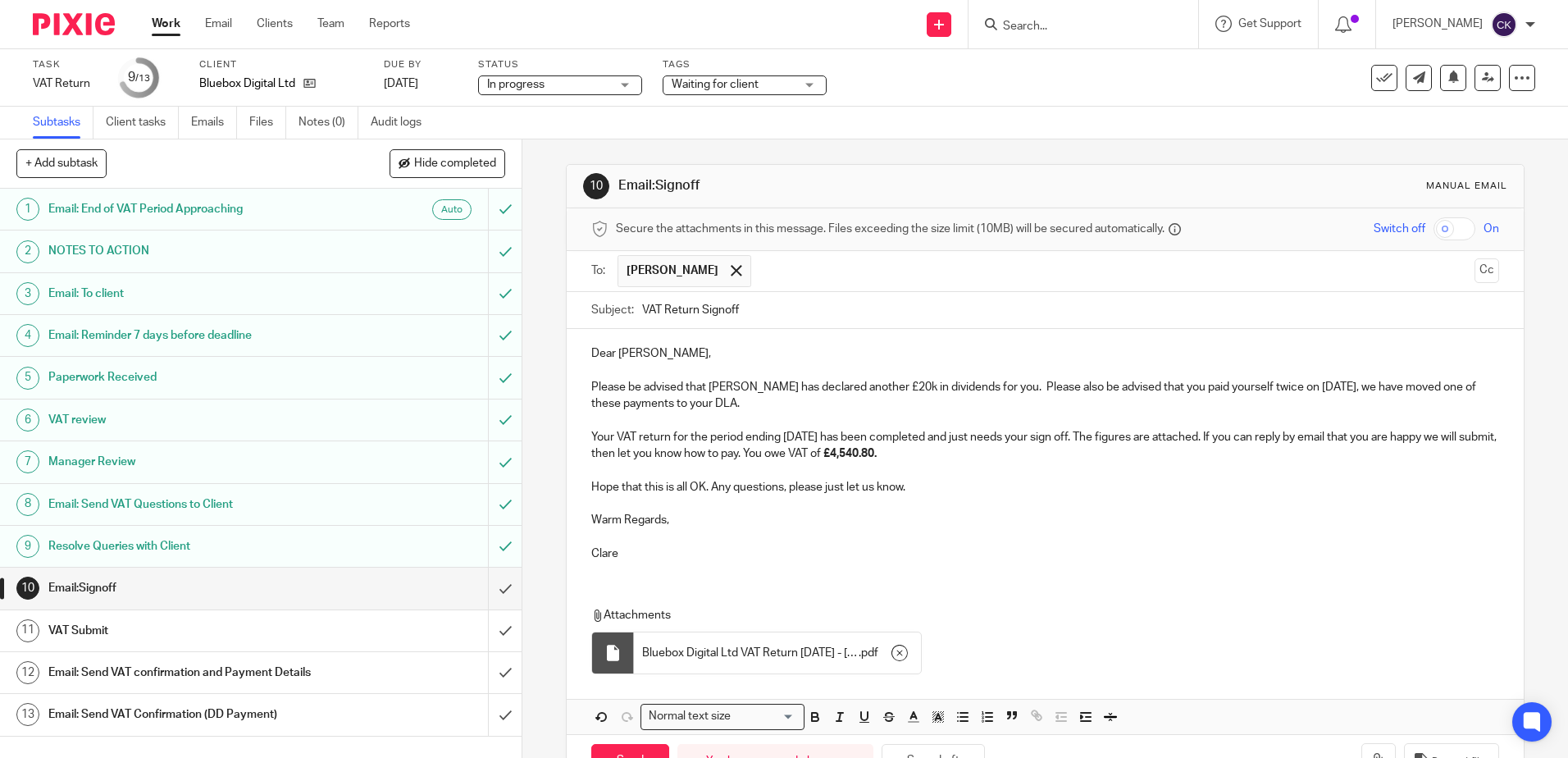
click at [1124, 390] on p "Please be advised that Sally has declared another £20k in dividends for you. Pl…" at bounding box center [1044, 395] width 907 height 34
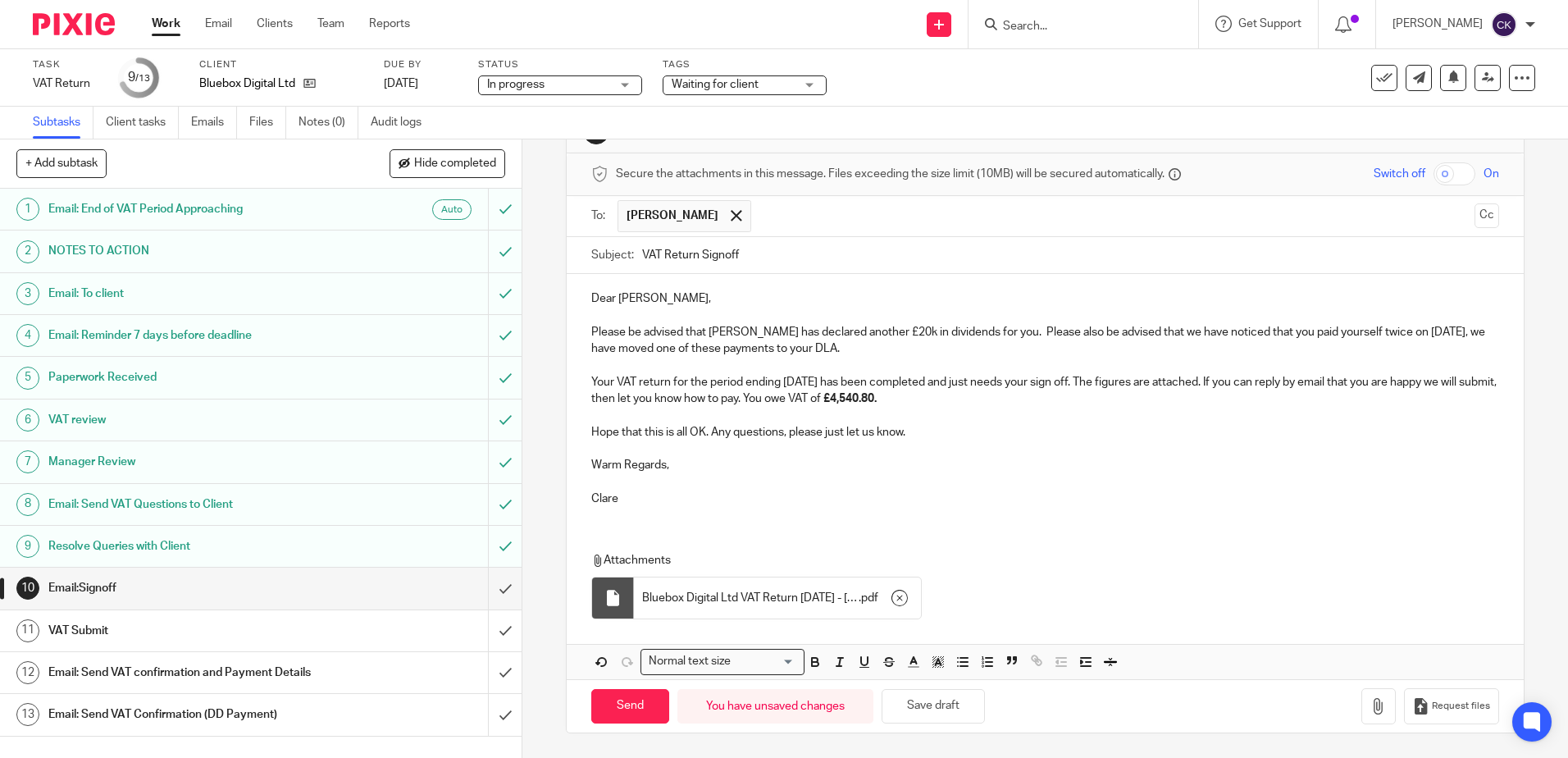
drag, startPoint x: 630, startPoint y: 712, endPoint x: 660, endPoint y: 679, distance: 44.6
click at [630, 712] on input "Send" at bounding box center [630, 707] width 78 height 35
type input "Sent"
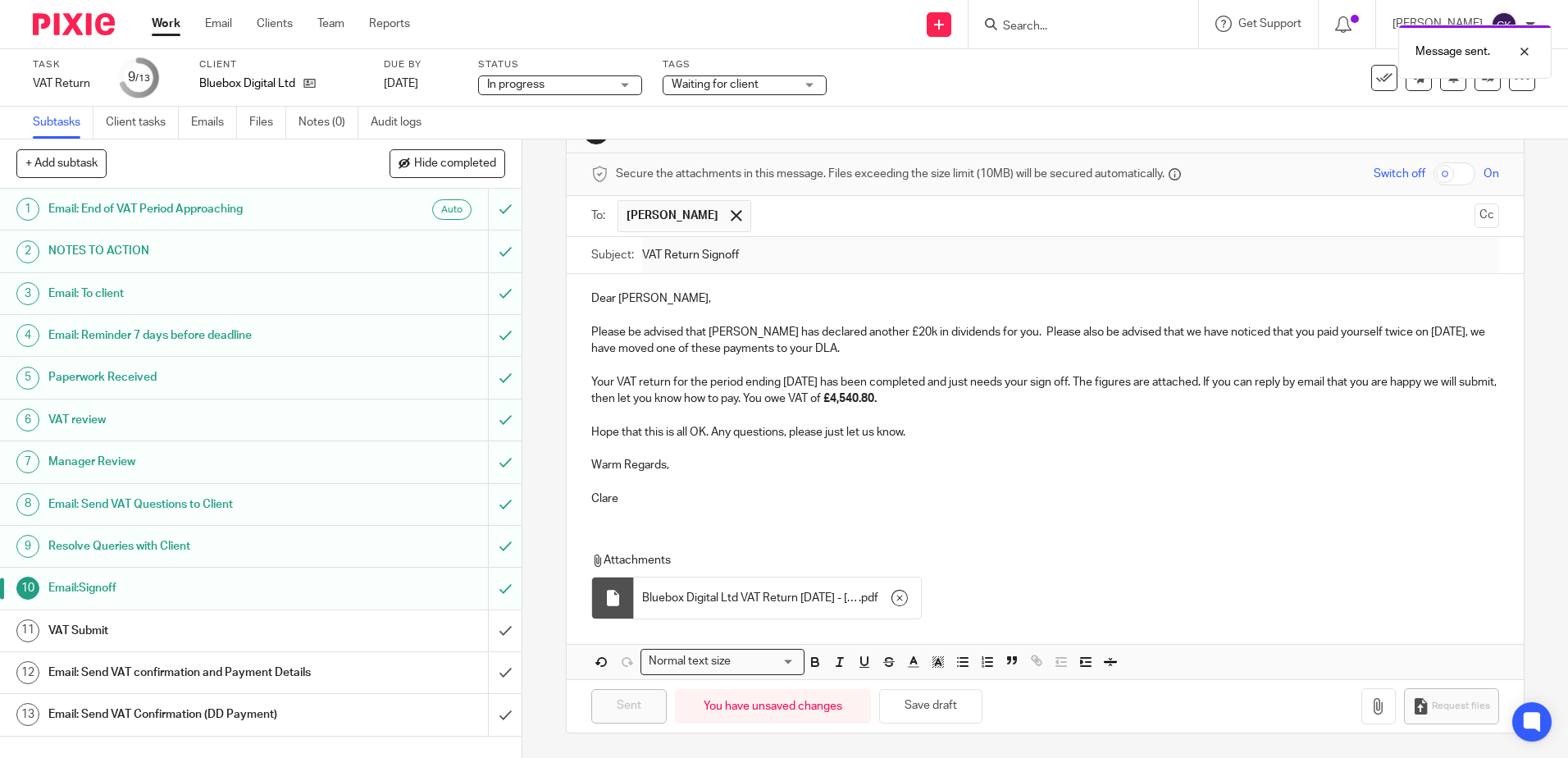
click at [814, 86] on div "Waiting for client" at bounding box center [744, 85] width 164 height 19
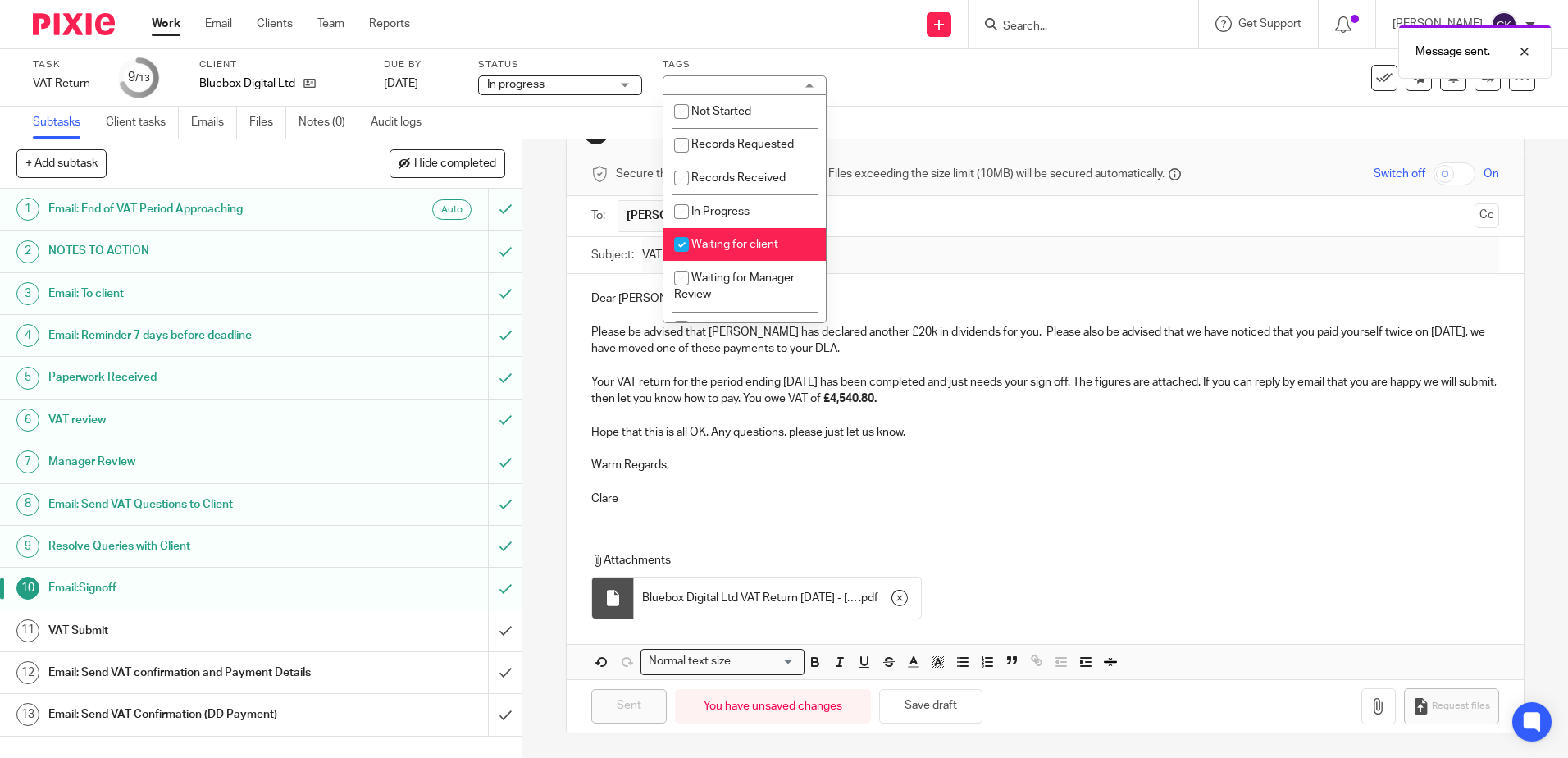
click at [684, 245] on input "checkbox" at bounding box center [682, 244] width 31 height 31
checkbox input "false"
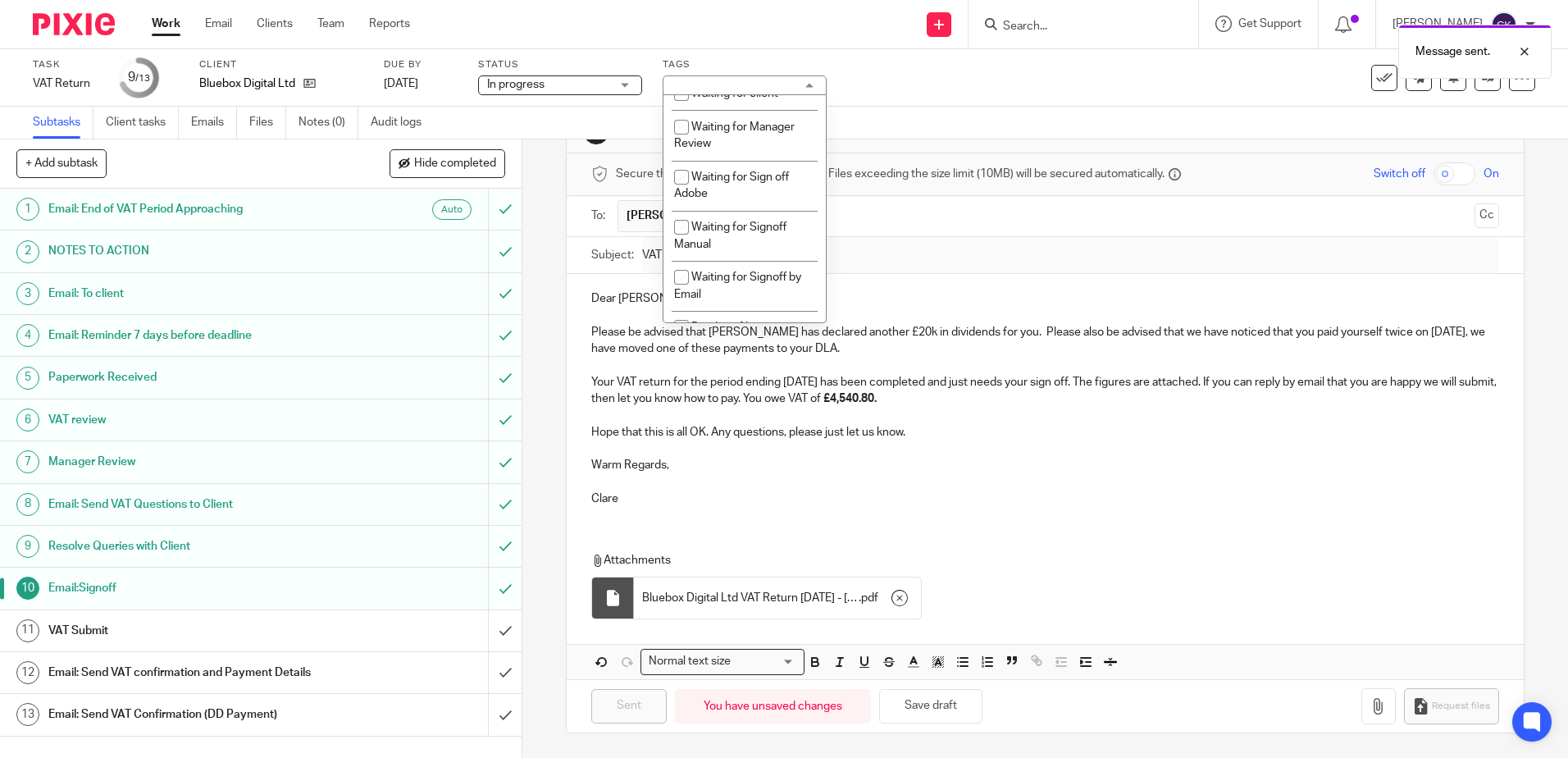
scroll to position [164, 0]
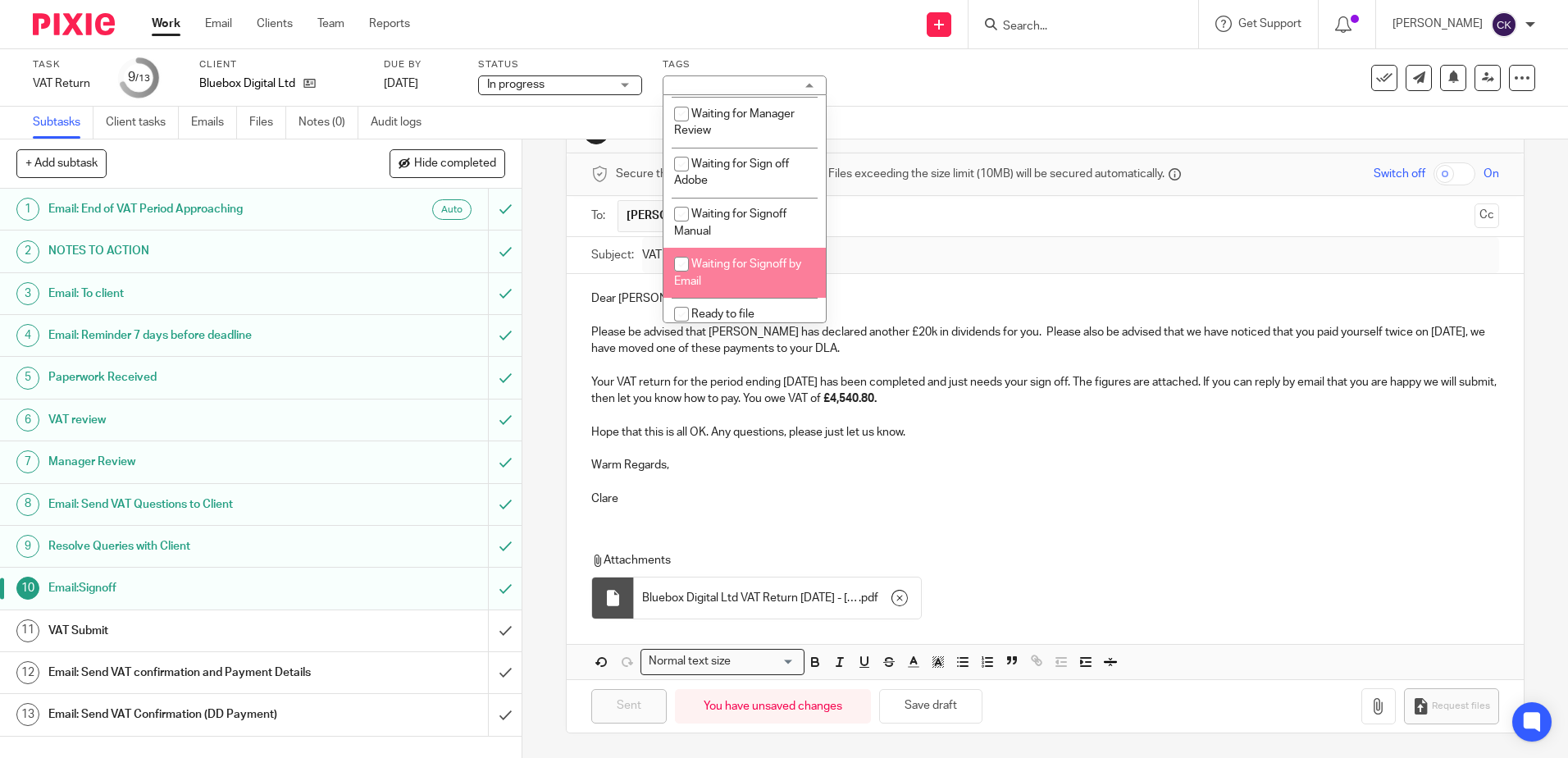
click at [679, 265] on input "checkbox" at bounding box center [682, 264] width 31 height 31
checkbox input "true"
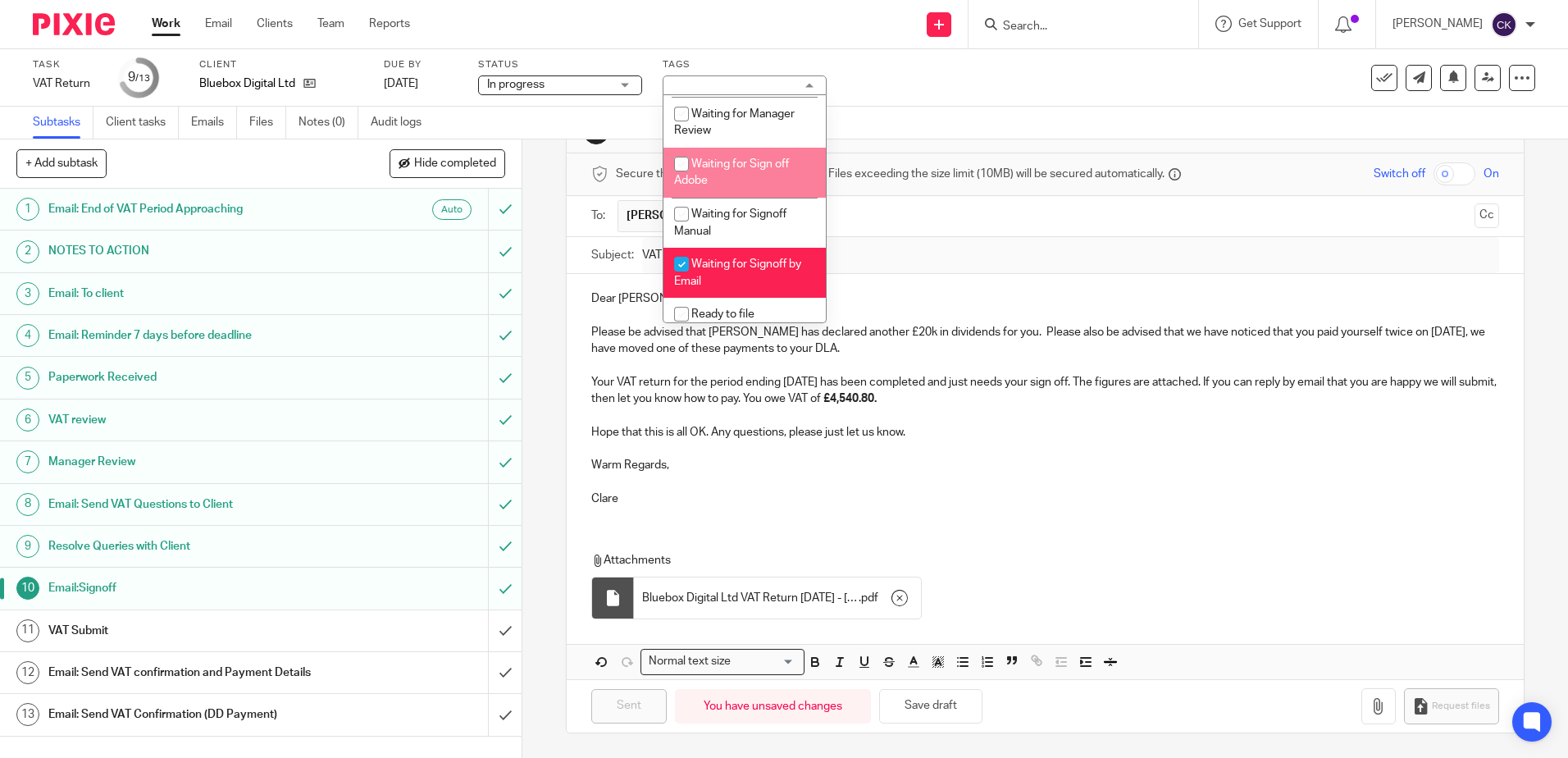
click at [882, 91] on div "Task VAT Return Save VAT Return 9 /13 Client Bluebox Digital Ltd Due by 6 Sep 2…" at bounding box center [659, 77] width 1252 height 40
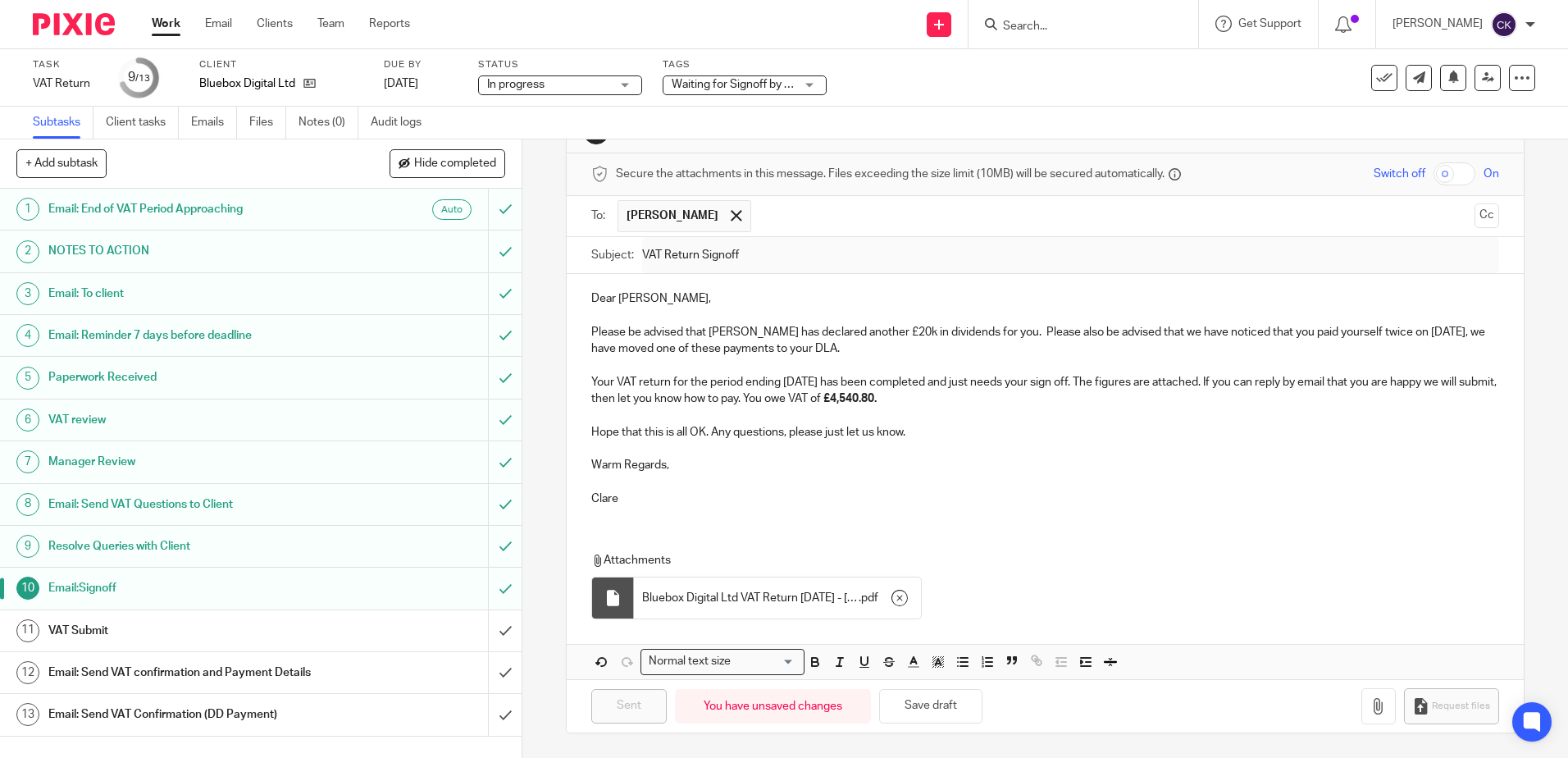
click at [164, 22] on link "Work" at bounding box center [165, 24] width 28 height 17
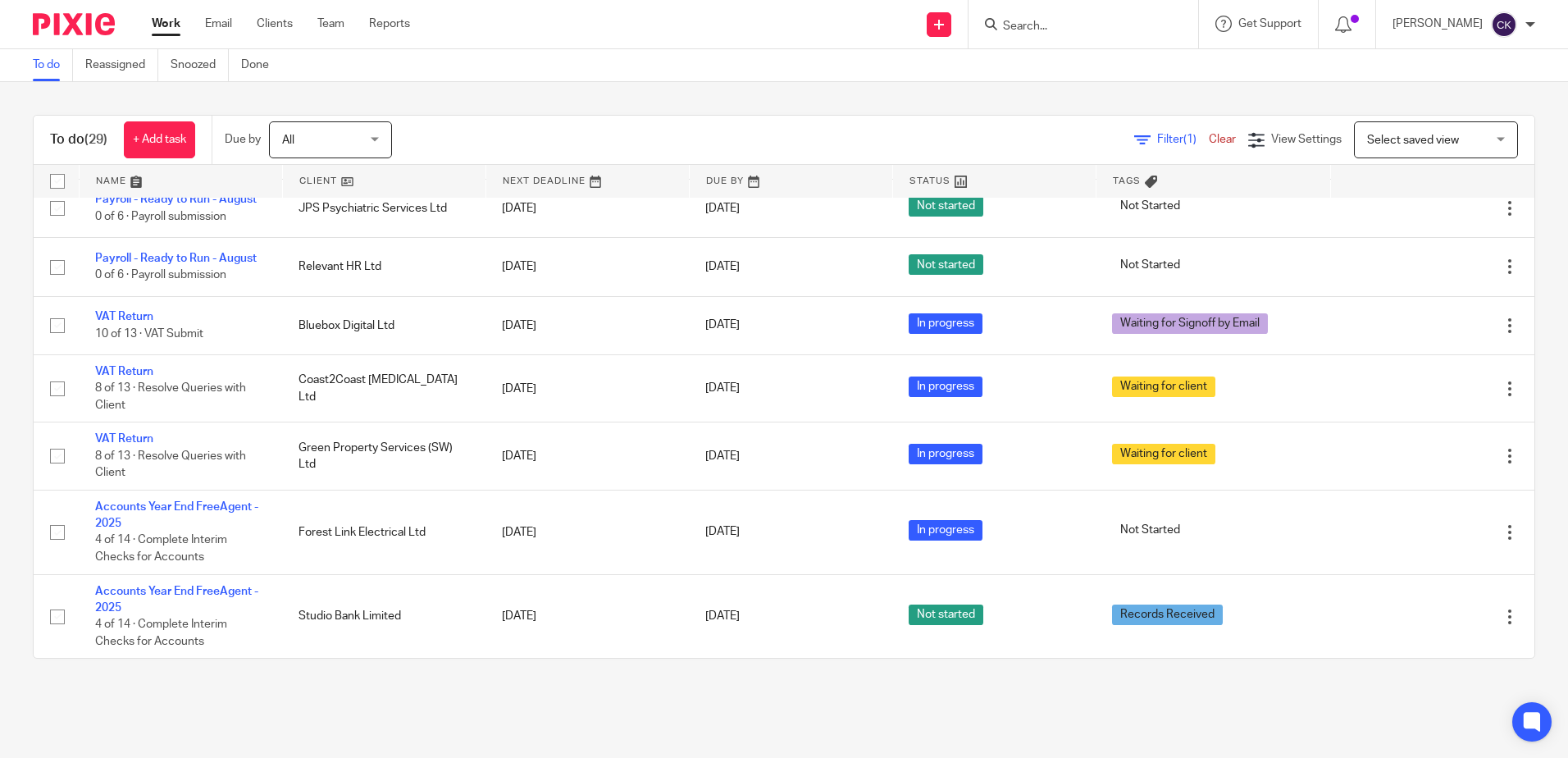
scroll to position [1352, 0]
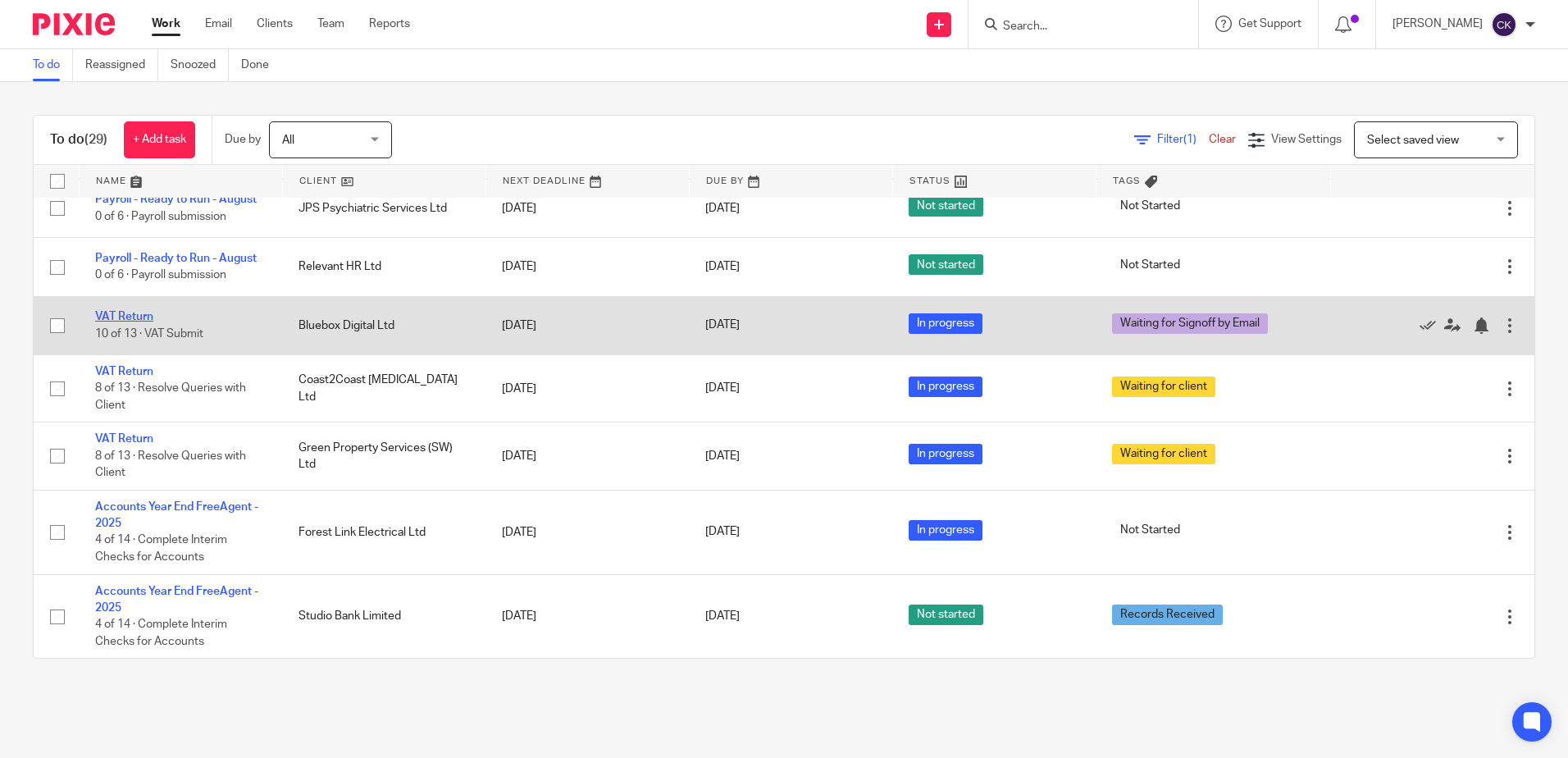
click at [130, 317] on link "VAT Return" at bounding box center [124, 316] width 58 height 11
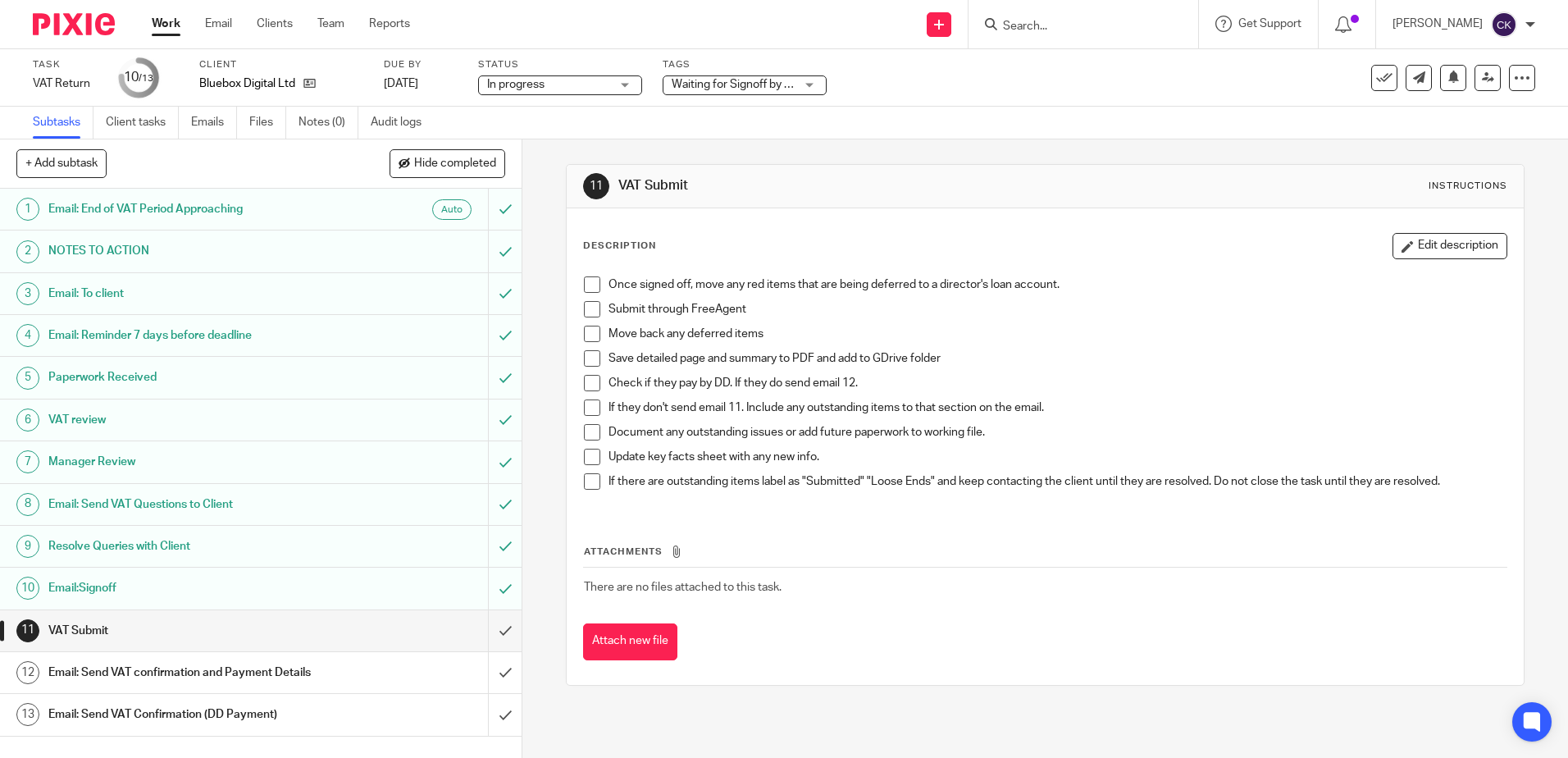
click at [590, 287] on span at bounding box center [592, 285] width 17 height 17
click at [584, 309] on span at bounding box center [592, 310] width 17 height 17
click at [590, 329] on span at bounding box center [592, 334] width 17 height 17
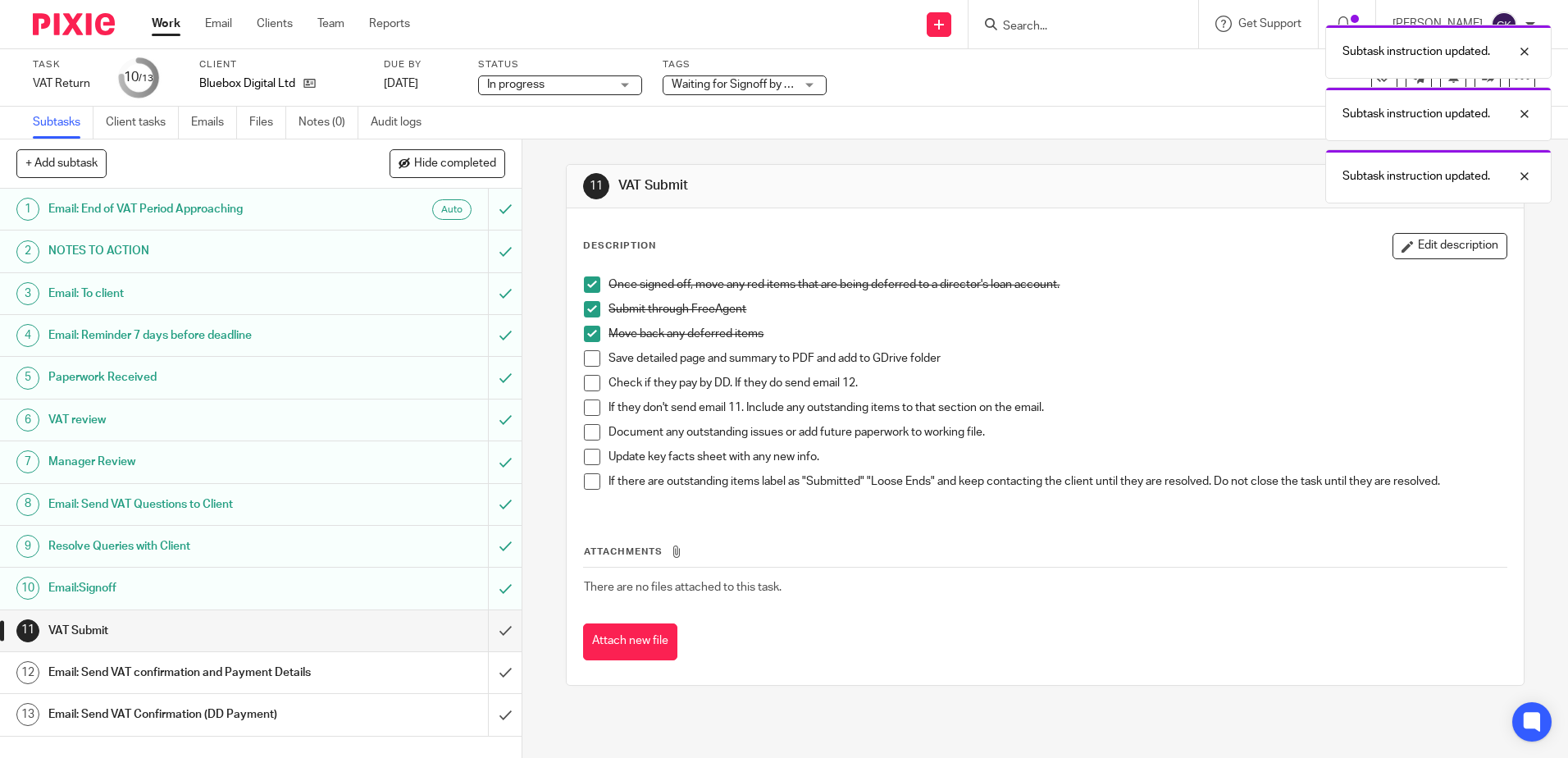
click at [589, 357] on span at bounding box center [592, 358] width 17 height 17
click at [590, 385] on span at bounding box center [592, 383] width 17 height 17
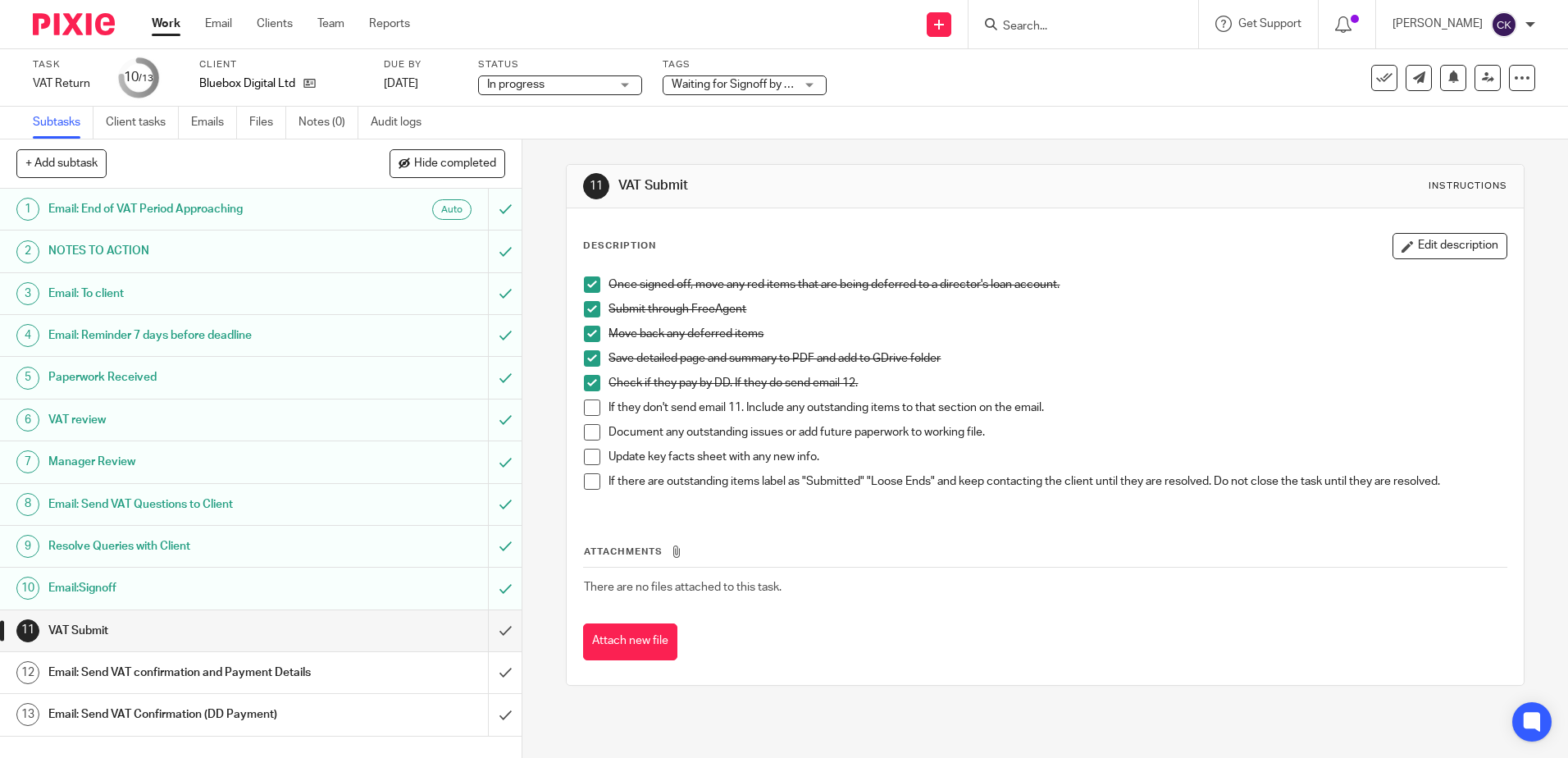
click at [584, 409] on span at bounding box center [592, 408] width 17 height 17
click at [584, 430] on span at bounding box center [592, 432] width 17 height 17
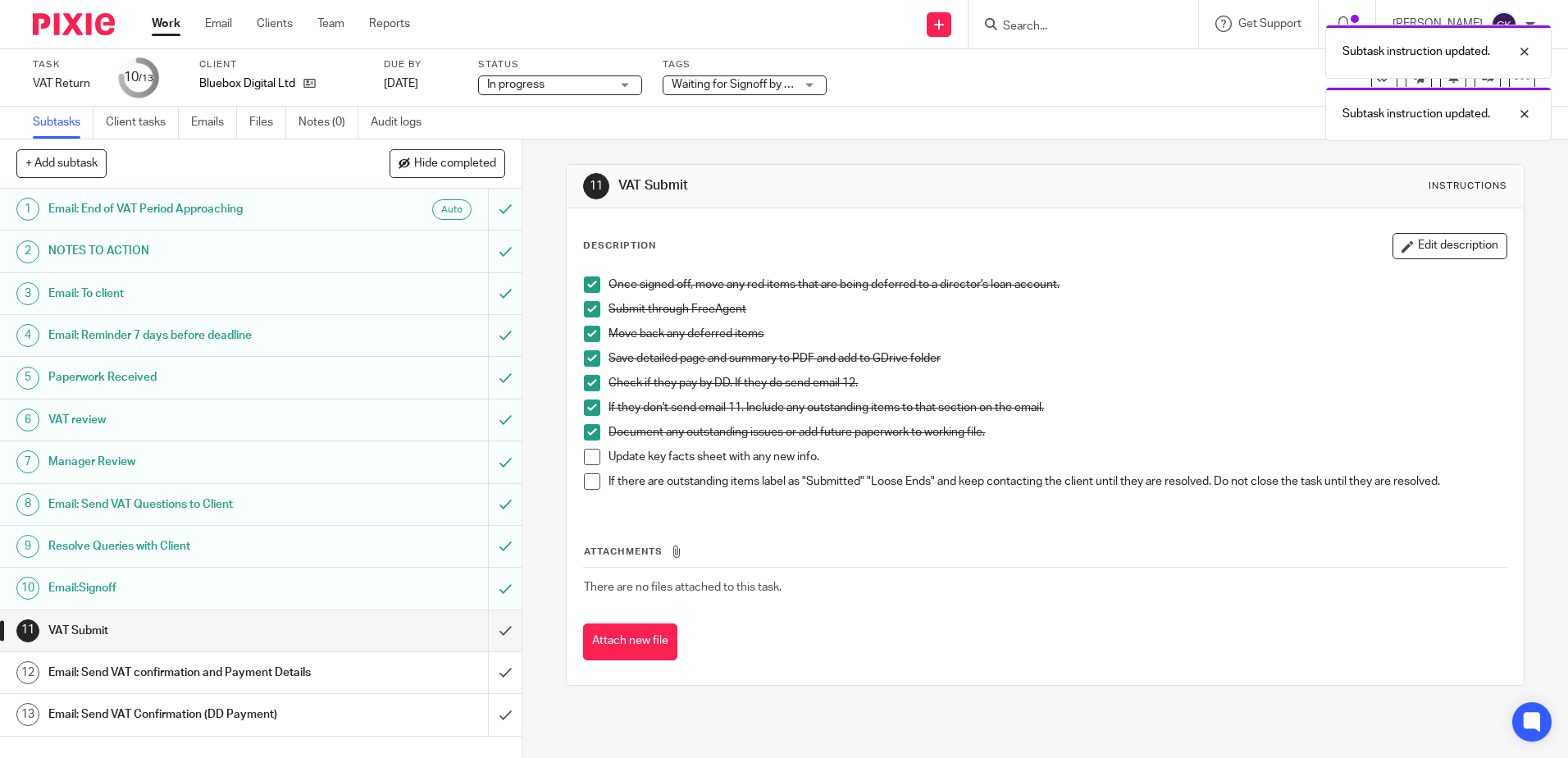
click at [587, 453] on span at bounding box center [592, 457] width 17 height 17
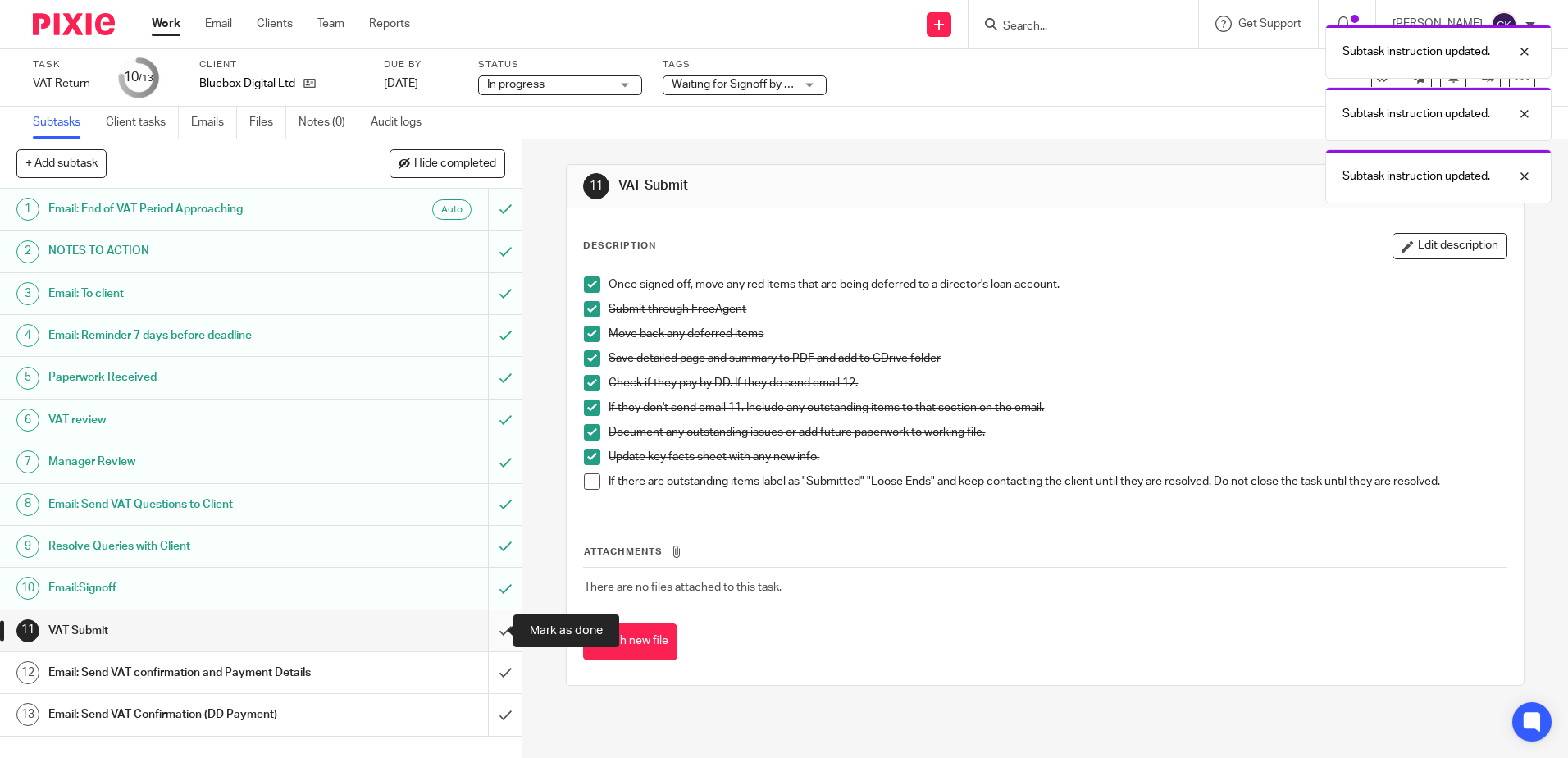
click at [486, 631] on input "submit" at bounding box center [261, 630] width 522 height 41
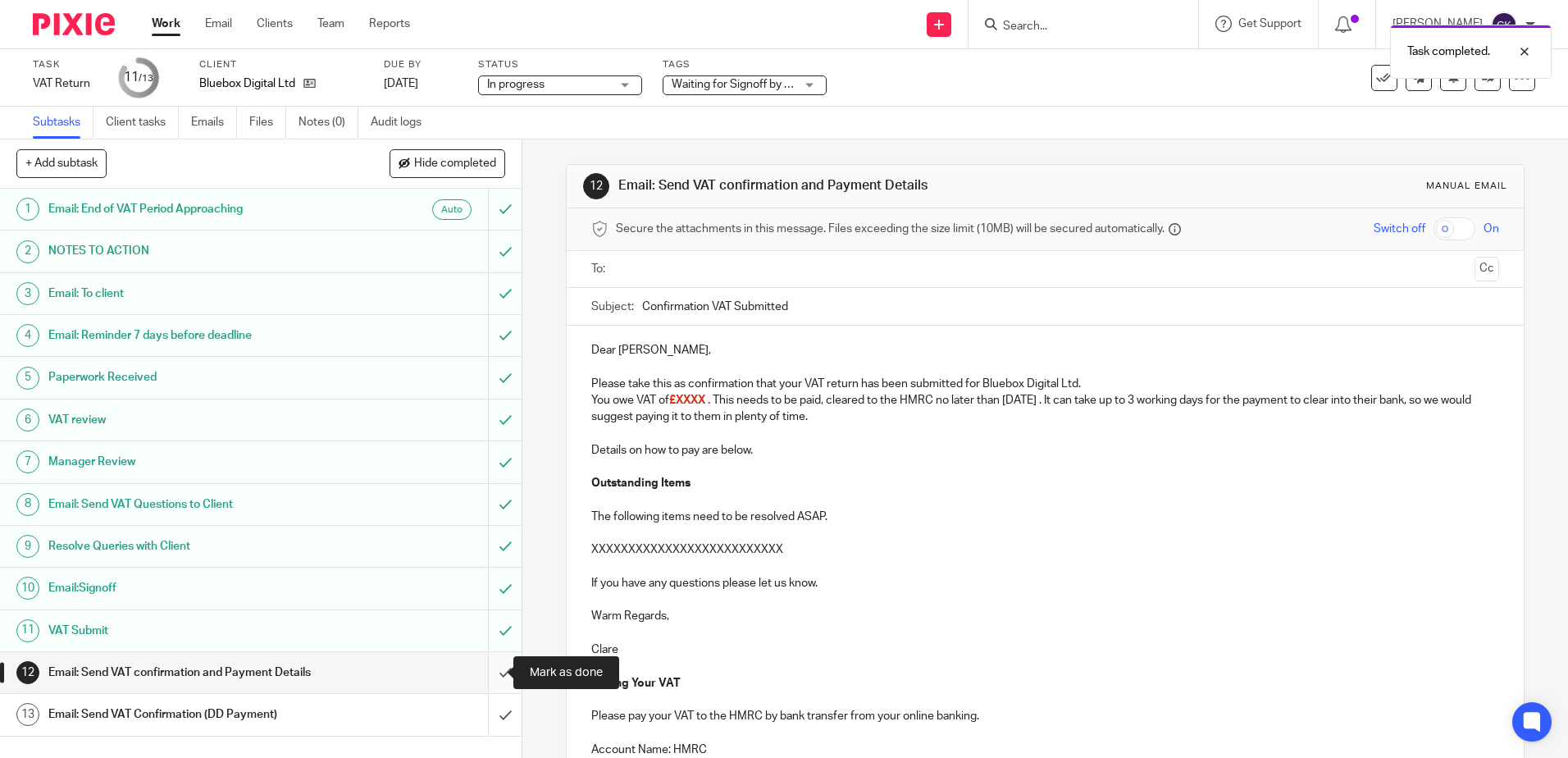
click at [494, 669] on input "submit" at bounding box center [261, 673] width 522 height 41
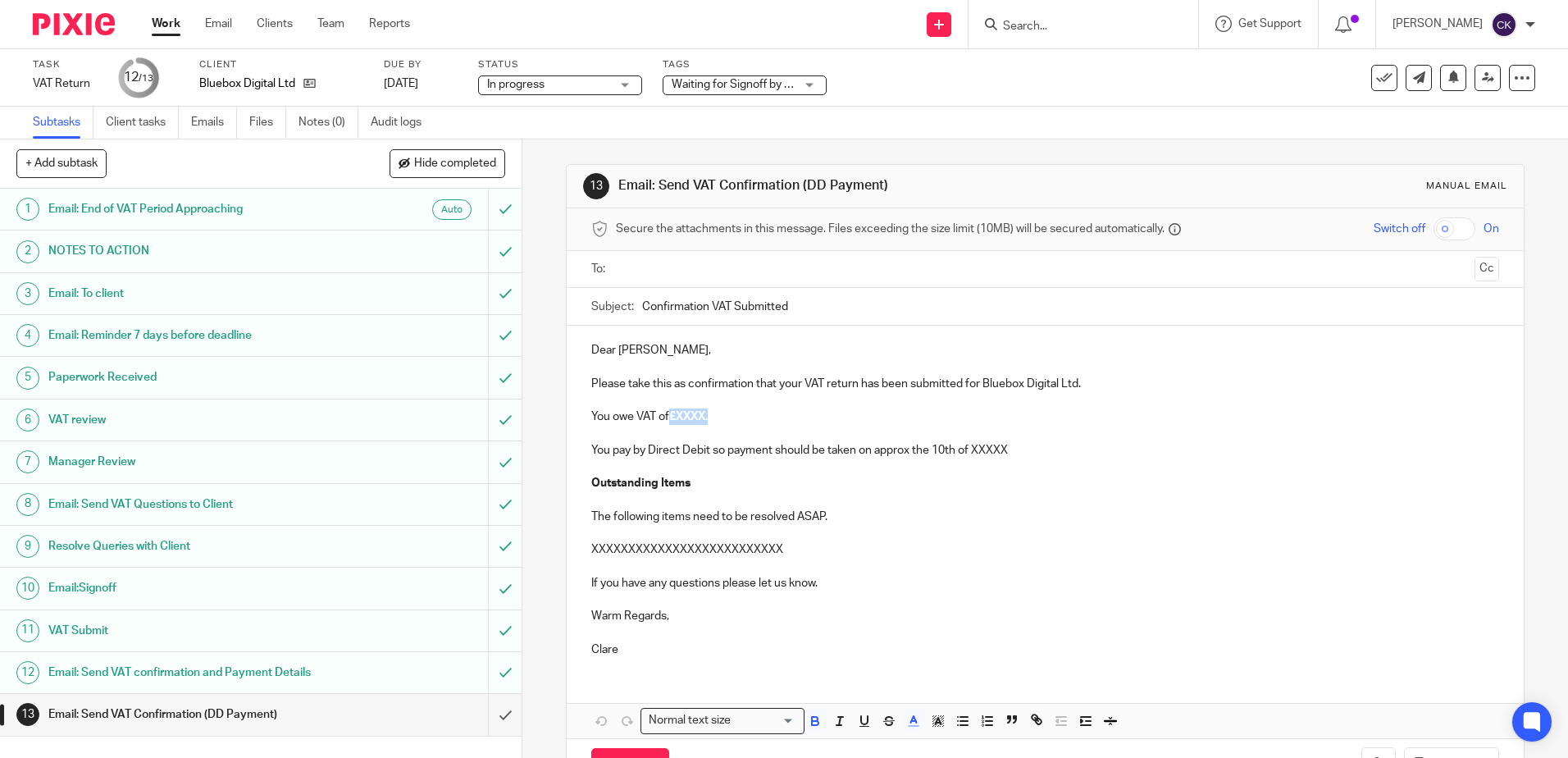
drag, startPoint x: 720, startPoint y: 415, endPoint x: 669, endPoint y: 416, distance: 51.0
click at [669, 416] on p "You owe VAT of £XXXX." at bounding box center [1044, 417] width 907 height 17
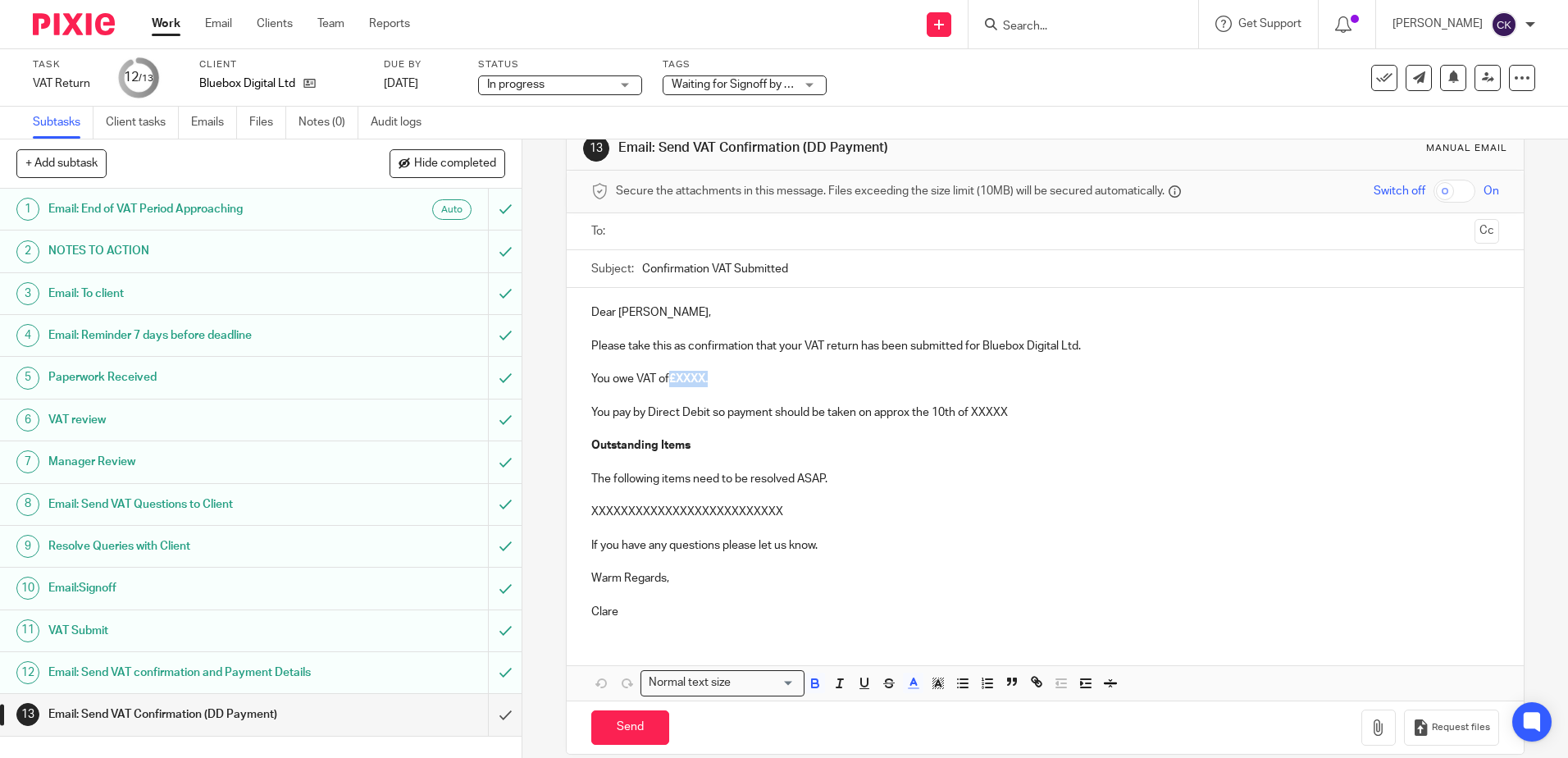
scroll to position [59, 0]
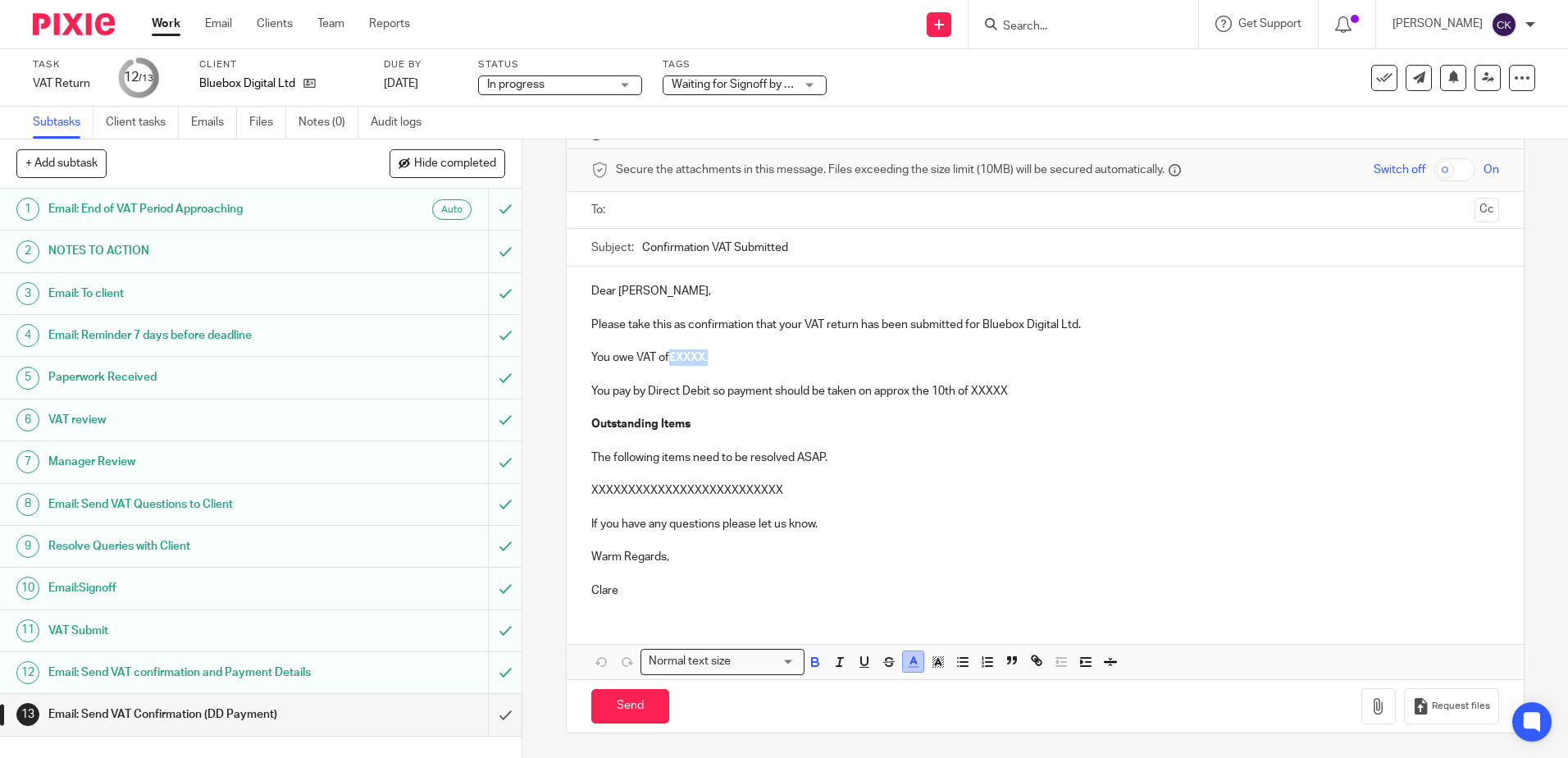
click at [906, 666] on icon "button" at bounding box center [913, 662] width 15 height 15
click at [863, 716] on li "color:#000000" at bounding box center [868, 715] width 12 height 12
click at [840, 556] on p "Warm Regards," at bounding box center [1044, 557] width 907 height 17
drag, startPoint x: 719, startPoint y: 360, endPoint x: 673, endPoint y: 360, distance: 46.0
click at [673, 360] on p "You owe VAT of £XXXX." at bounding box center [1044, 357] width 907 height 17
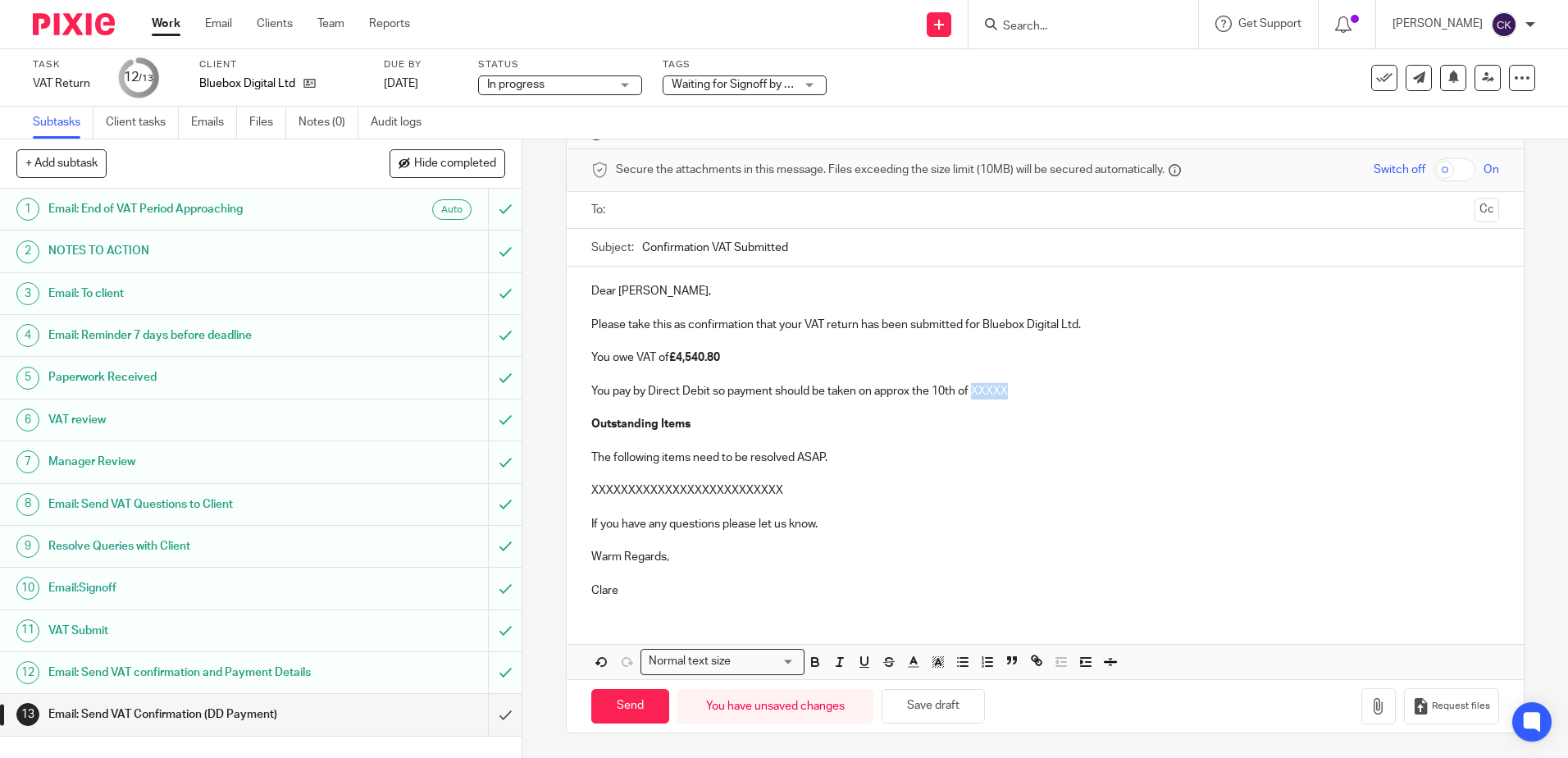
drag, startPoint x: 1016, startPoint y: 395, endPoint x: 970, endPoint y: 394, distance: 46.0
click at [970, 394] on p "You pay by Direct Debit so payment should be taken on approx the 10th of XXXXX" at bounding box center [1044, 391] width 907 height 17
drag, startPoint x: 966, startPoint y: 390, endPoint x: 953, endPoint y: 392, distance: 13.2
click at [953, 392] on p "You pay by Direct Debit so payment should be taken on approx the 10th of Sept 25" at bounding box center [1044, 391] width 907 height 17
click at [1071, 455] on p "The following items need to be resolved ASAP." at bounding box center [1044, 458] width 907 height 17
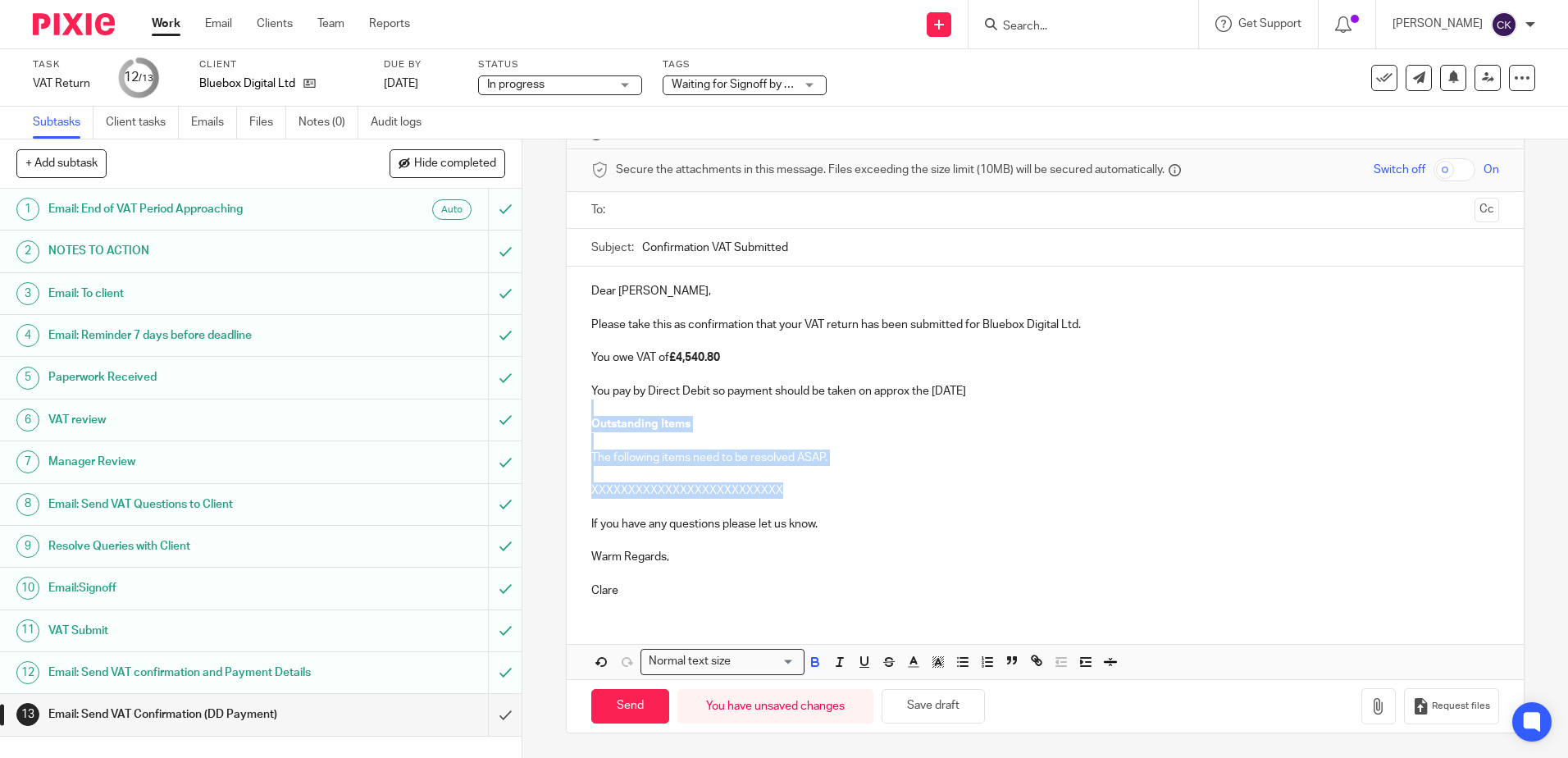
drag, startPoint x: 798, startPoint y: 491, endPoint x: 593, endPoint y: 408, distance: 221.2
click at [593, 408] on div "Dear Ben, Please take this as confirmation that your VAT return has been submit…" at bounding box center [1044, 438] width 956 height 345
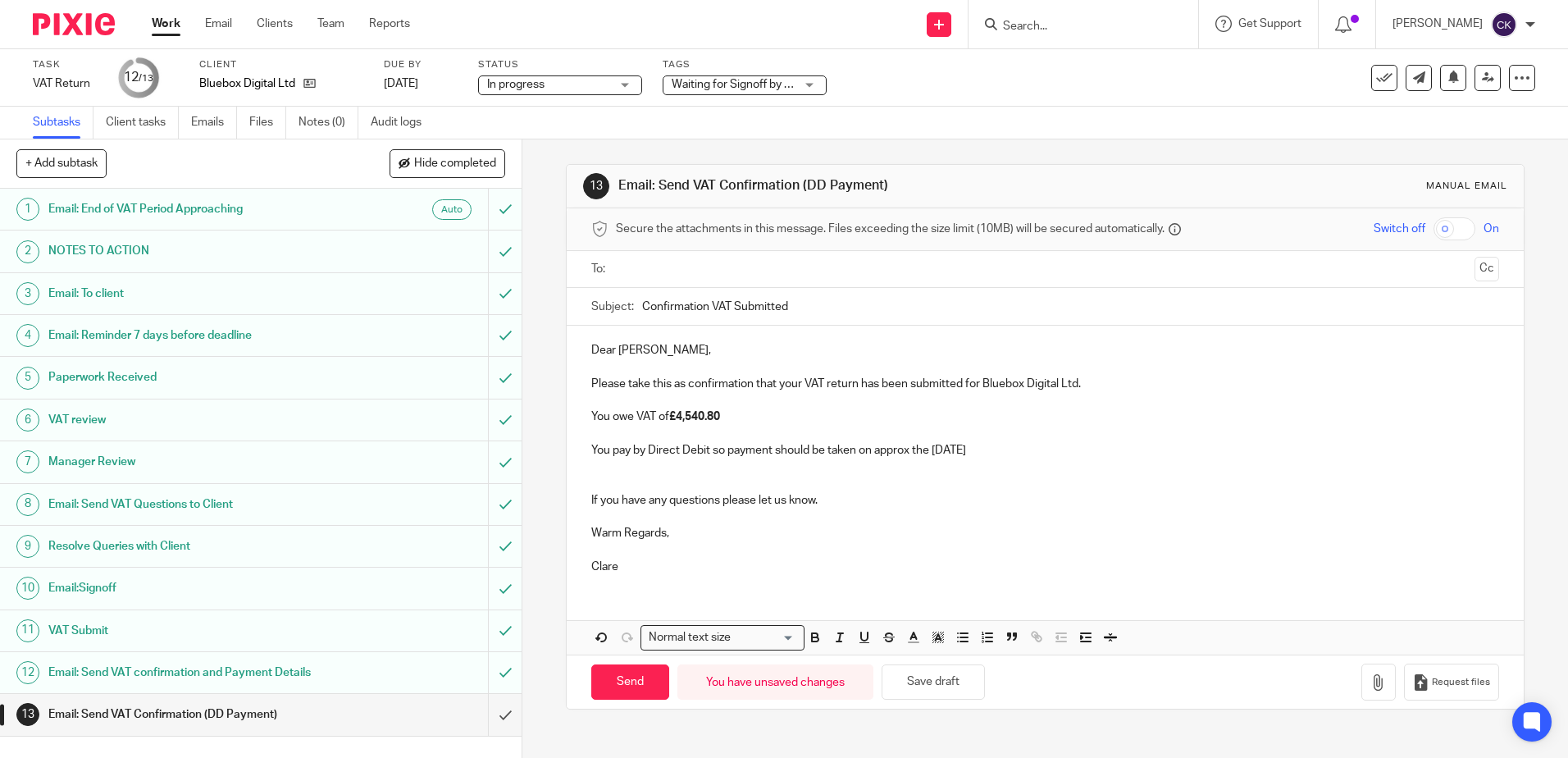
scroll to position [0, 0]
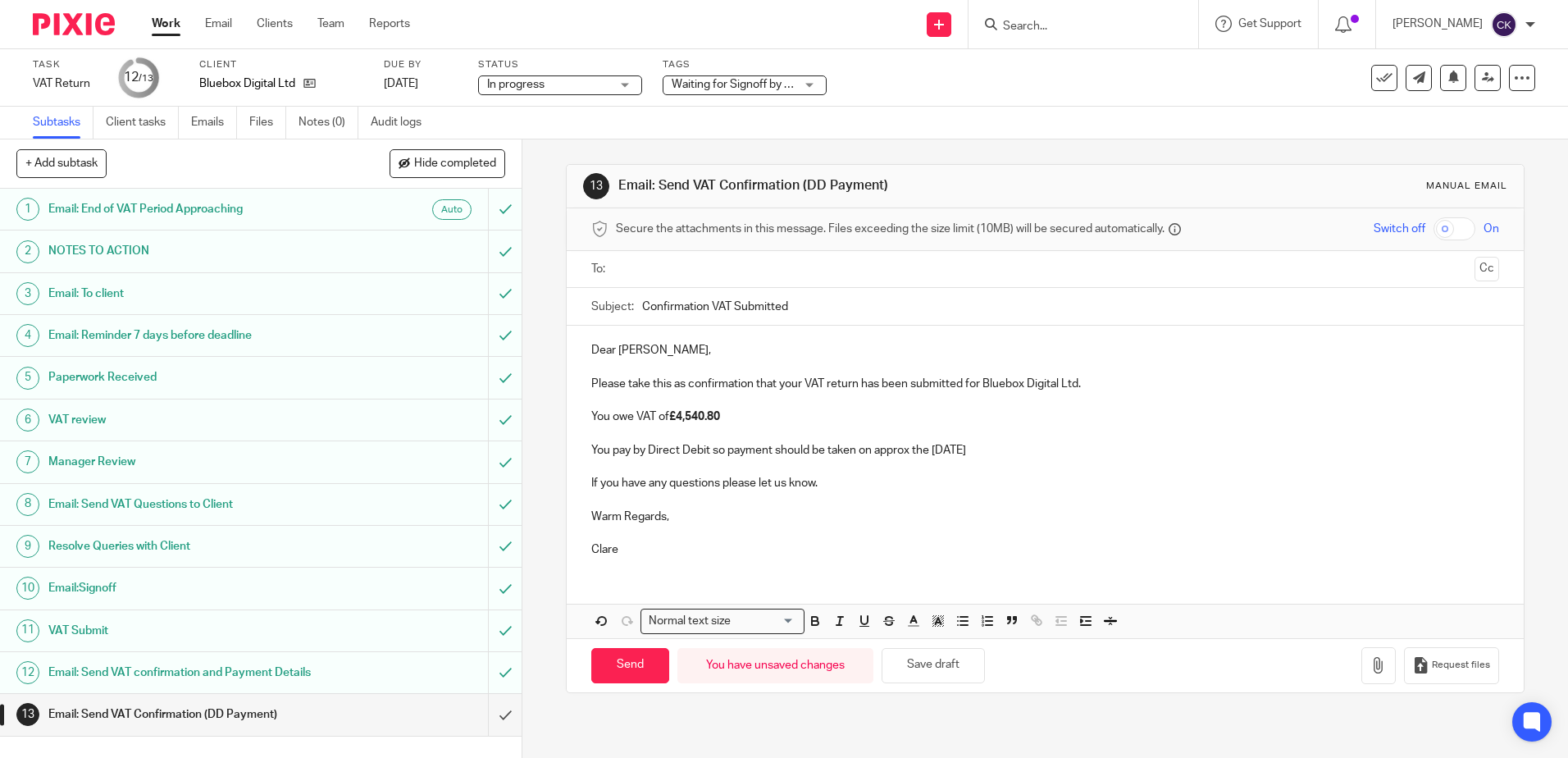
click at [637, 278] on ul at bounding box center [1045, 269] width 856 height 27
click at [653, 265] on input "text" at bounding box center [1044, 269] width 845 height 19
click at [623, 673] on input "Send" at bounding box center [630, 669] width 78 height 35
type input "Sent"
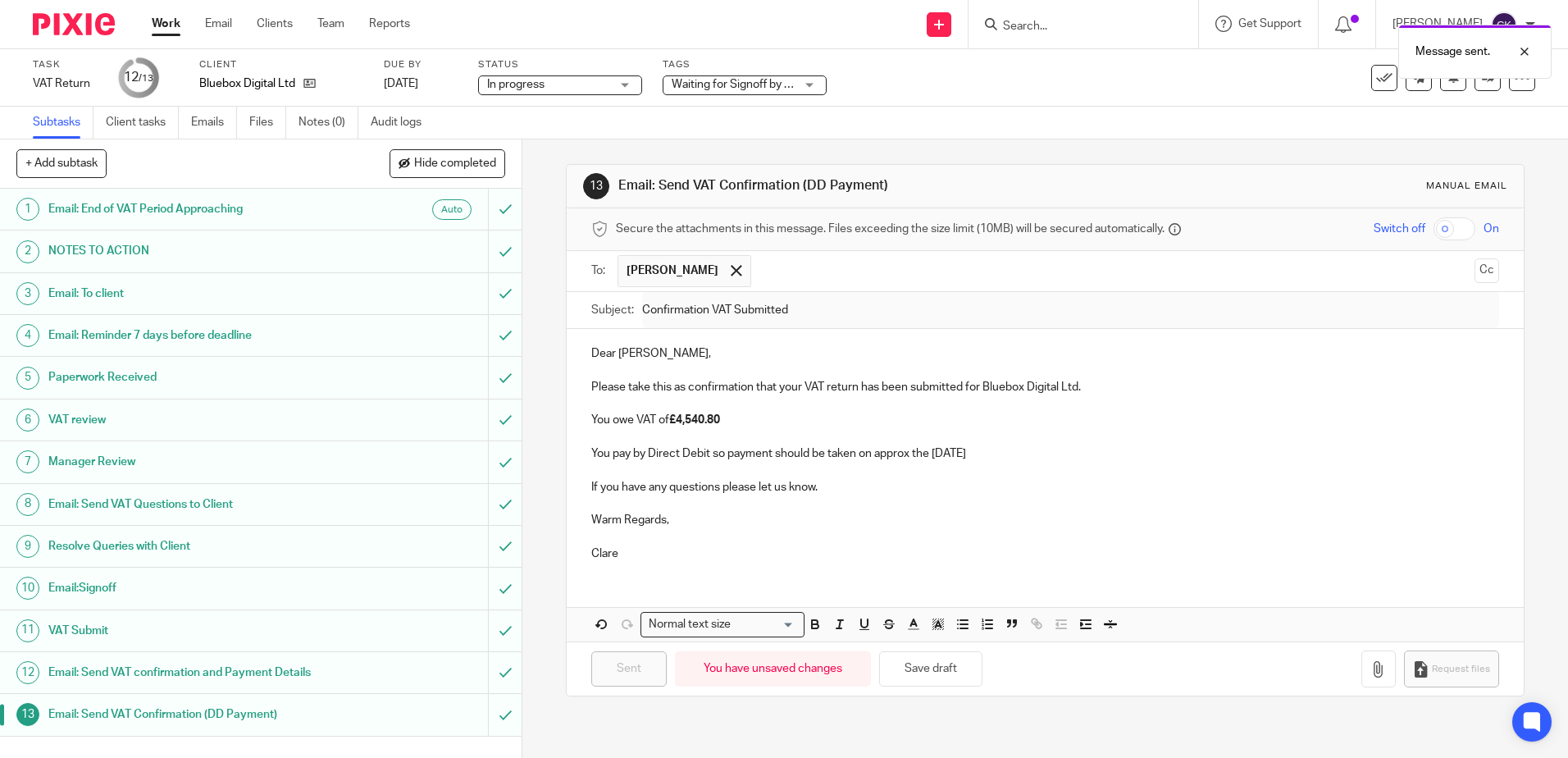
click at [161, 28] on link "Work" at bounding box center [165, 24] width 28 height 17
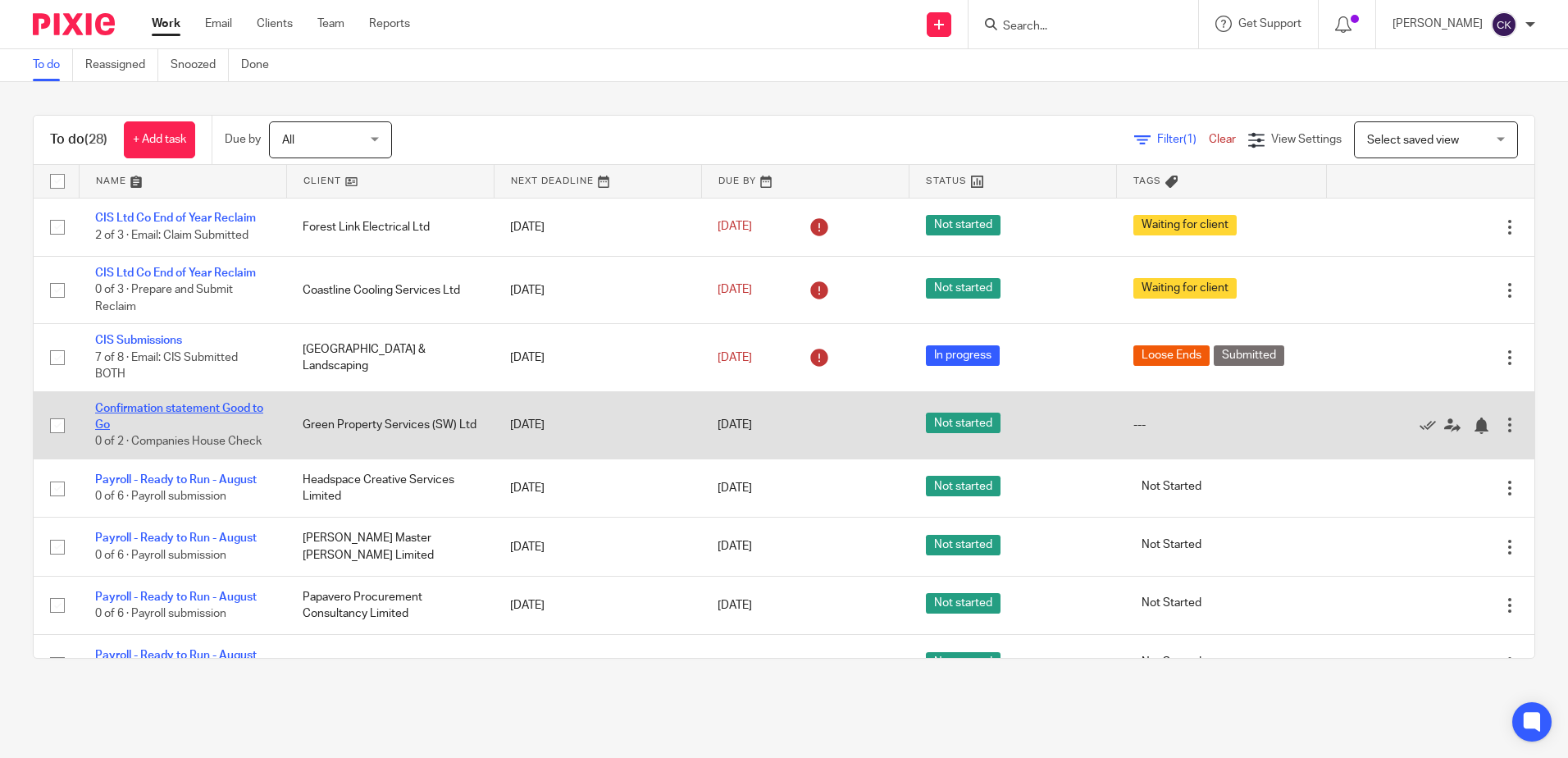
drag, startPoint x: 209, startPoint y: 407, endPoint x: 198, endPoint y: 407, distance: 11.0
click at [209, 407] on link "Confirmation statement Good to Go" at bounding box center [179, 416] width 168 height 28
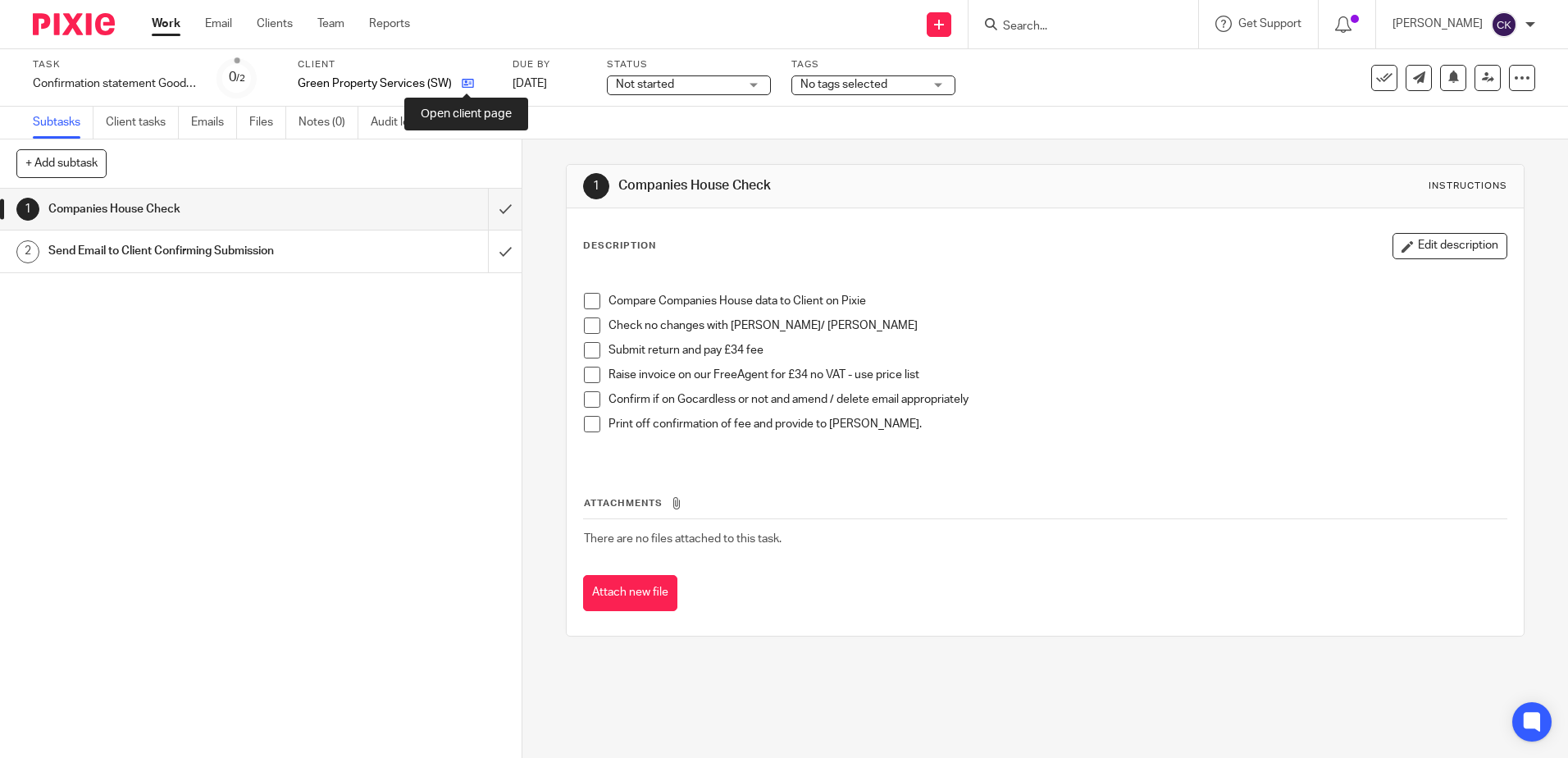
drag, startPoint x: 465, startPoint y: 82, endPoint x: 453, endPoint y: 85, distance: 12.4
click at [465, 82] on icon at bounding box center [468, 83] width 12 height 12
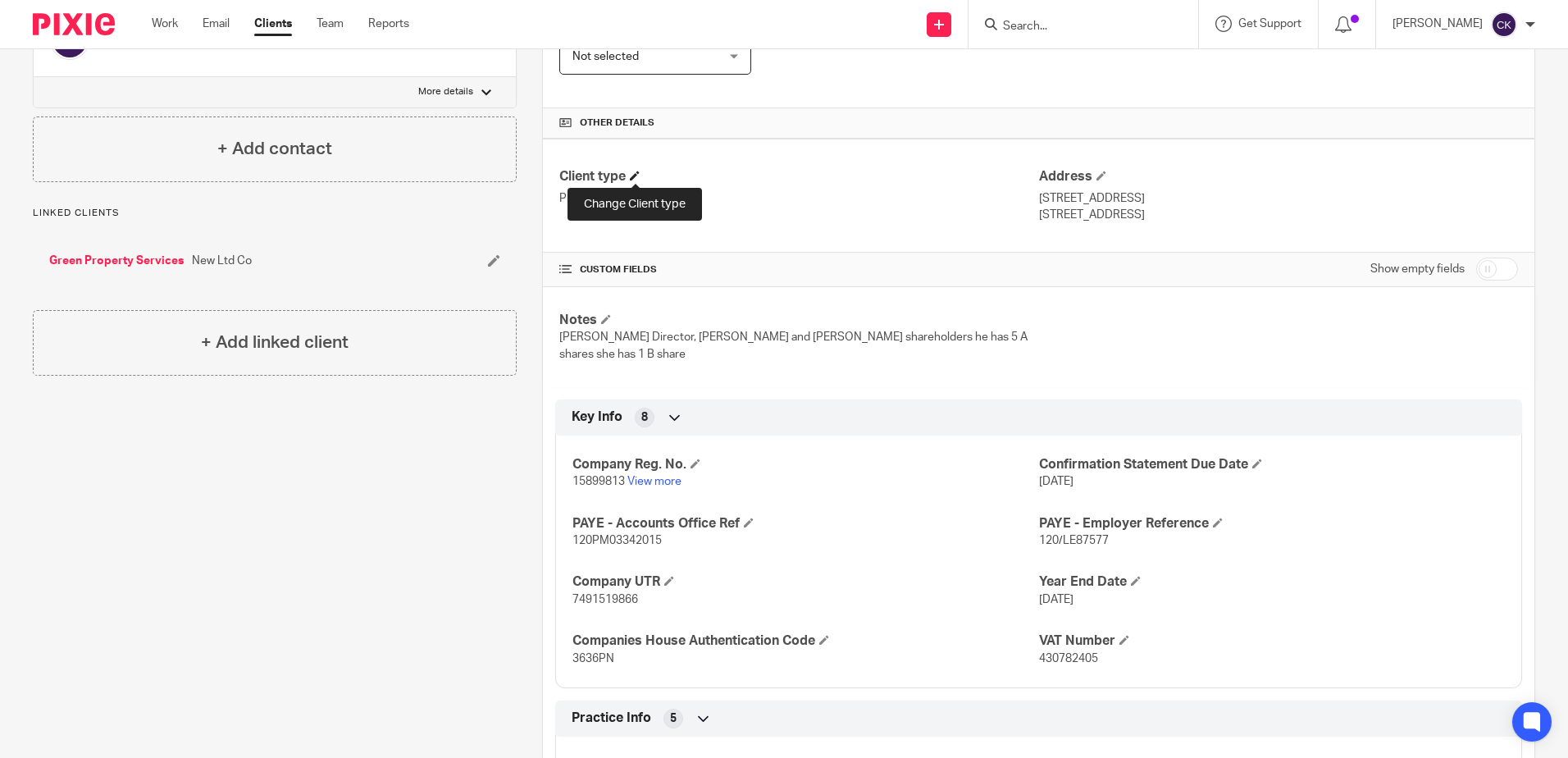
scroll to position [328, 0]
drag, startPoint x: 623, startPoint y: 461, endPoint x: 569, endPoint y: 464, distance: 54.1
click at [572, 472] on p "15899813 View more" at bounding box center [805, 481] width 466 height 17
copy span "15899813"
drag, startPoint x: 611, startPoint y: 645, endPoint x: 564, endPoint y: 645, distance: 47.0
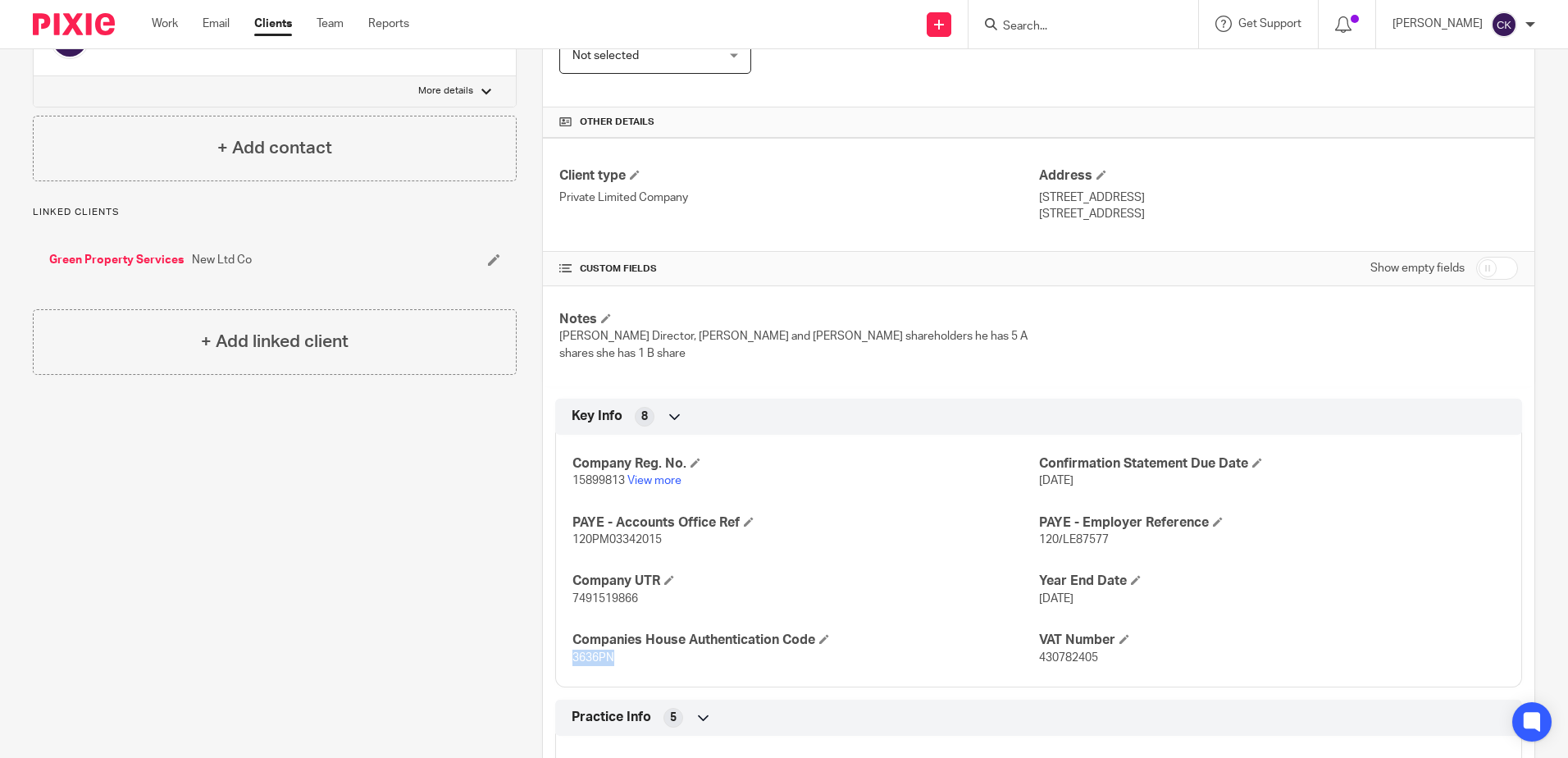
click at [564, 645] on div "Company Reg. No. 15899813 View more Confirmation Statement Due Date [DATE] PAYE…" at bounding box center [1038, 555] width 966 height 265
drag, startPoint x: 564, startPoint y: 645, endPoint x: 577, endPoint y: 640, distance: 13.9
copy span "3636PN"
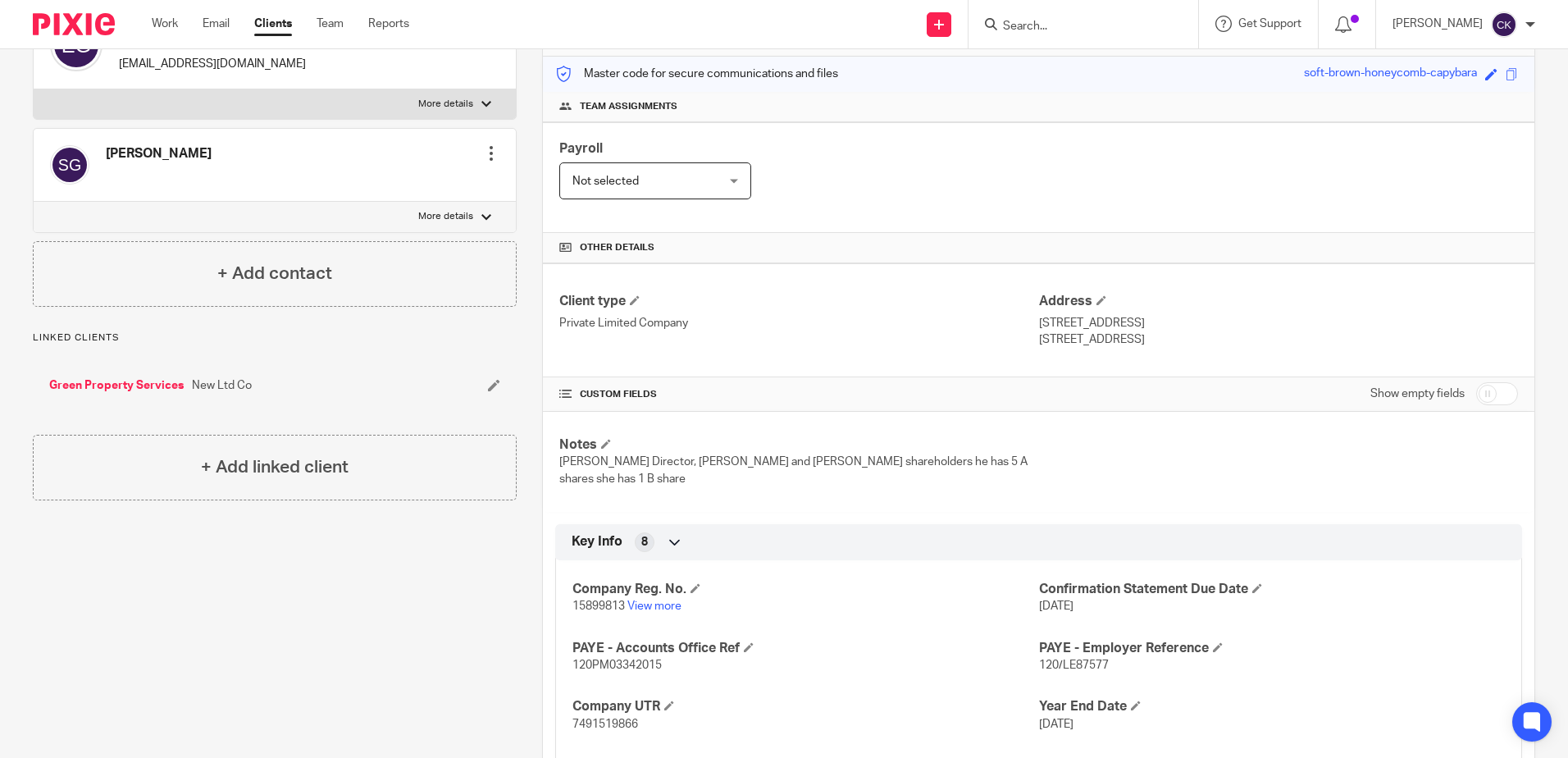
scroll to position [0, 0]
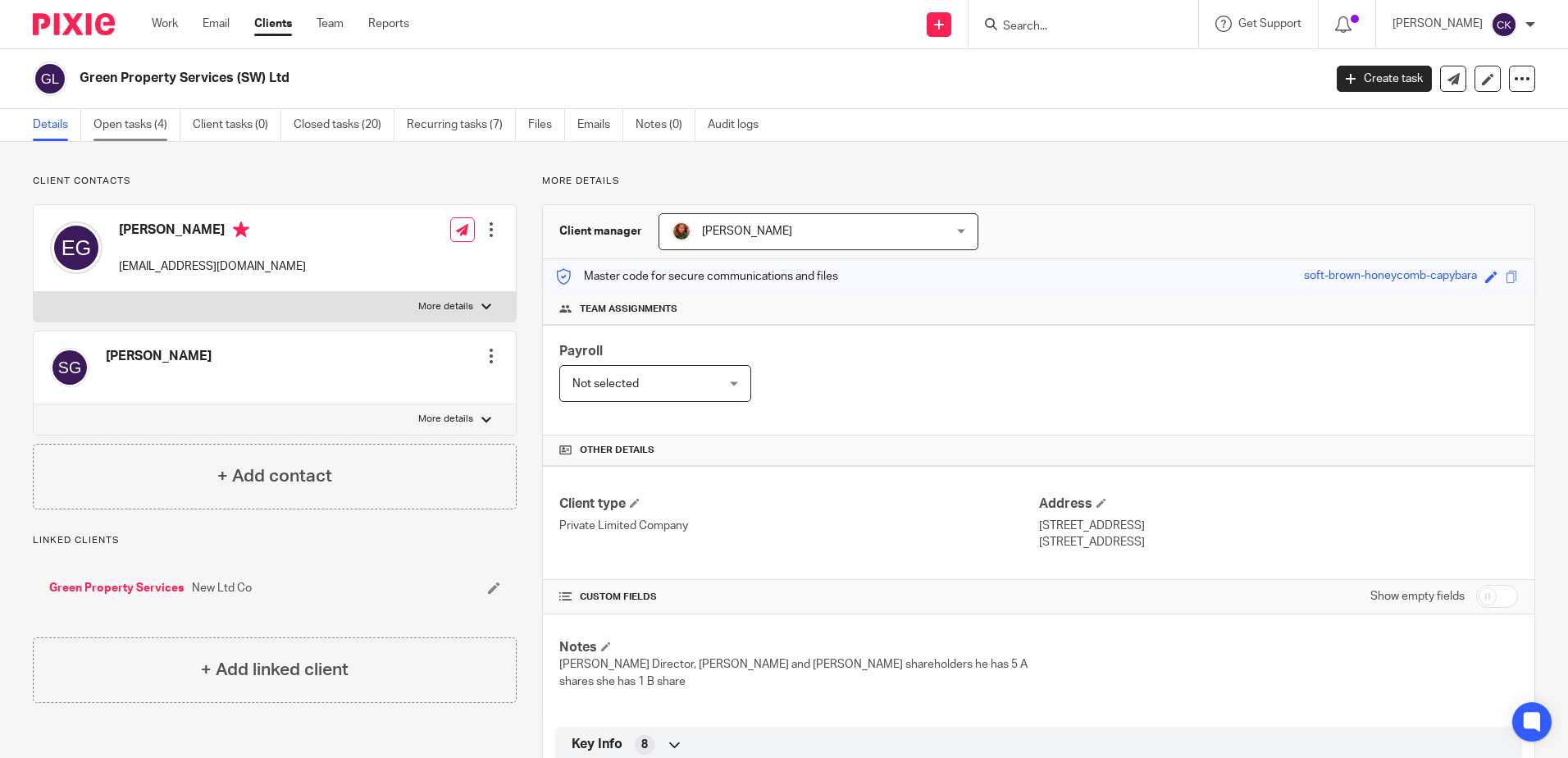
click at [126, 123] on link "Open tasks (4)" at bounding box center [137, 125] width 87 height 32
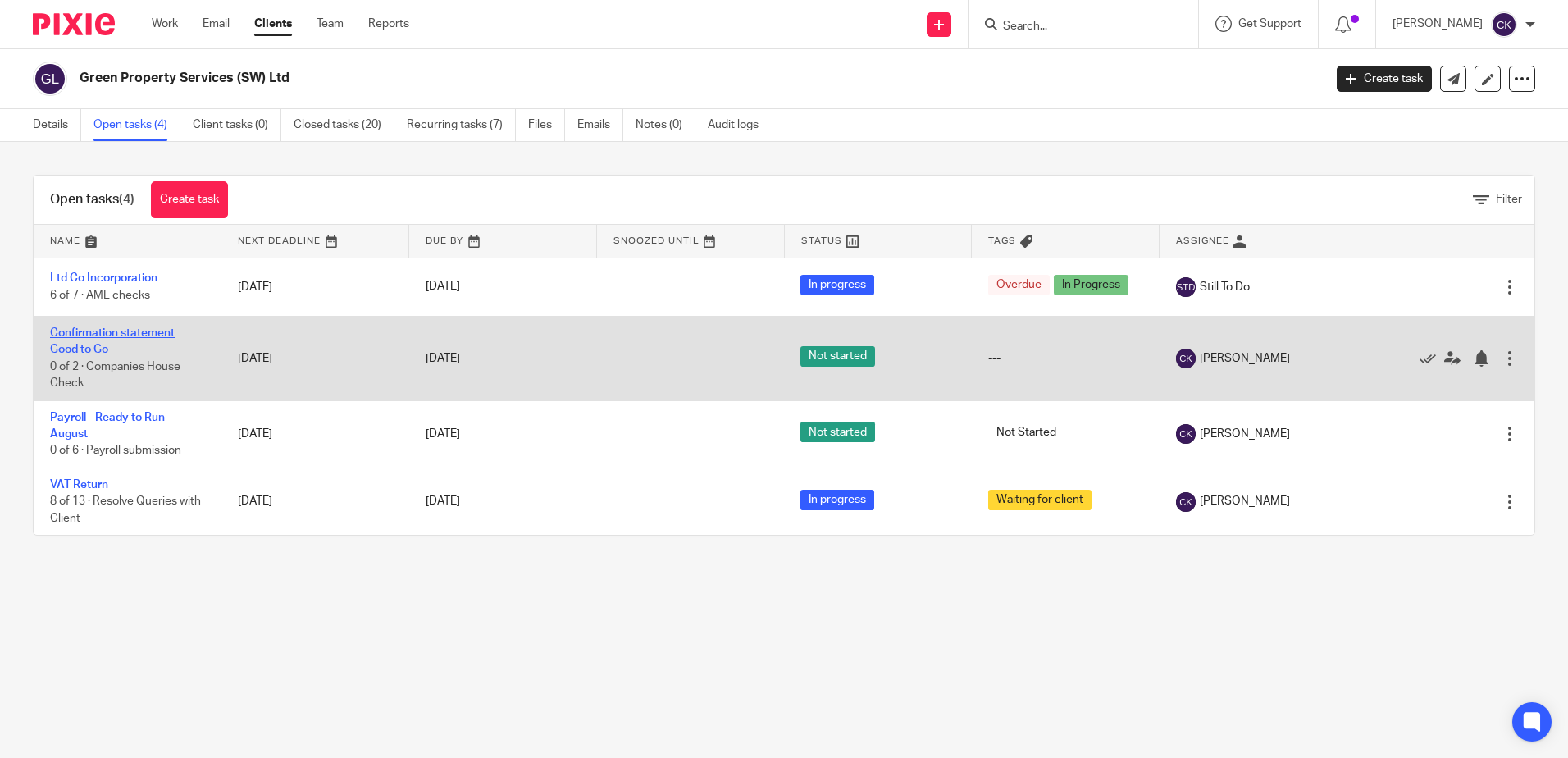
click at [73, 334] on link "Confirmation statement Good to Go" at bounding box center [112, 341] width 125 height 28
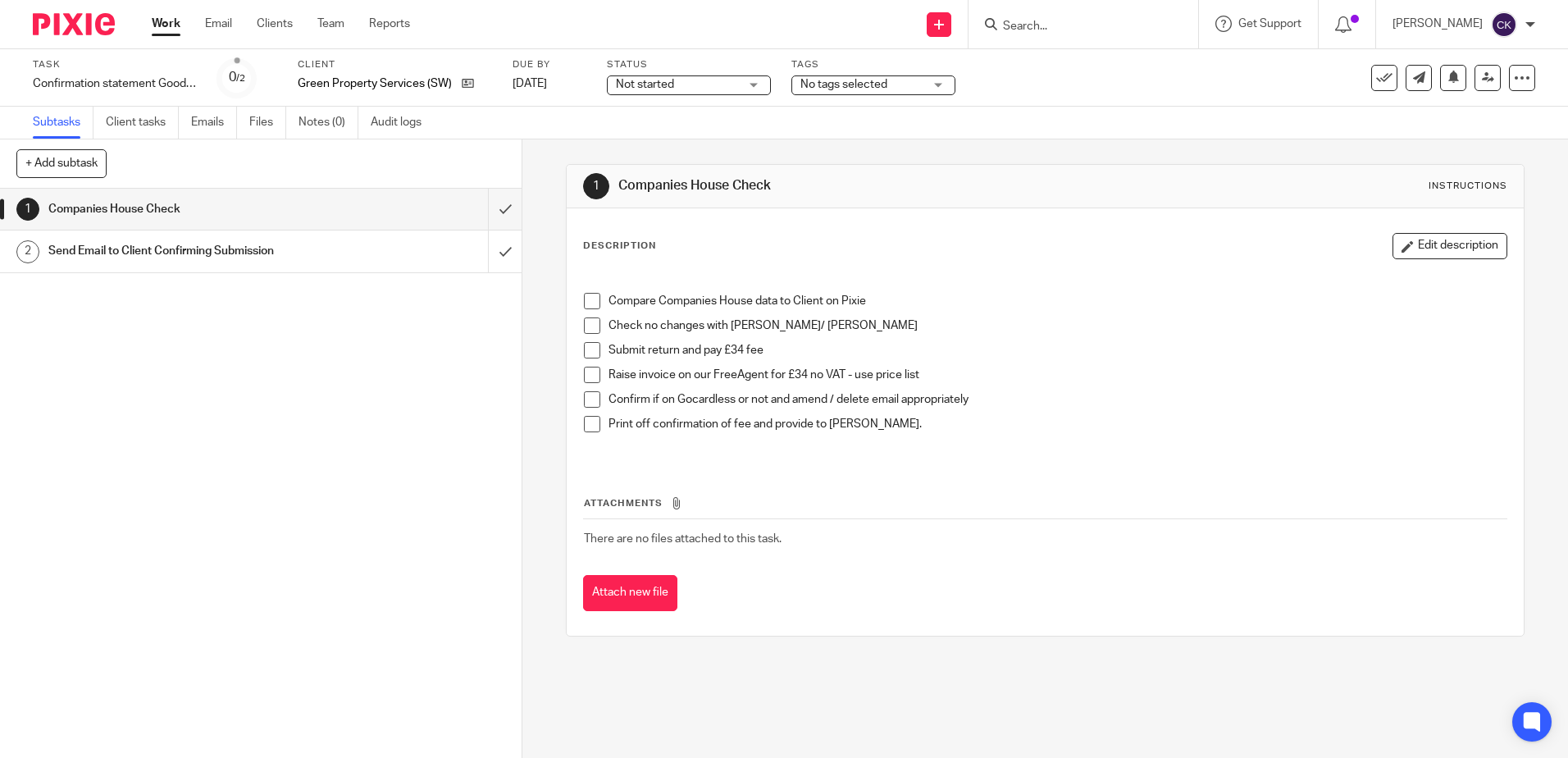
click at [585, 301] on span at bounding box center [592, 301] width 17 height 17
click at [587, 320] on span at bounding box center [592, 325] width 17 height 17
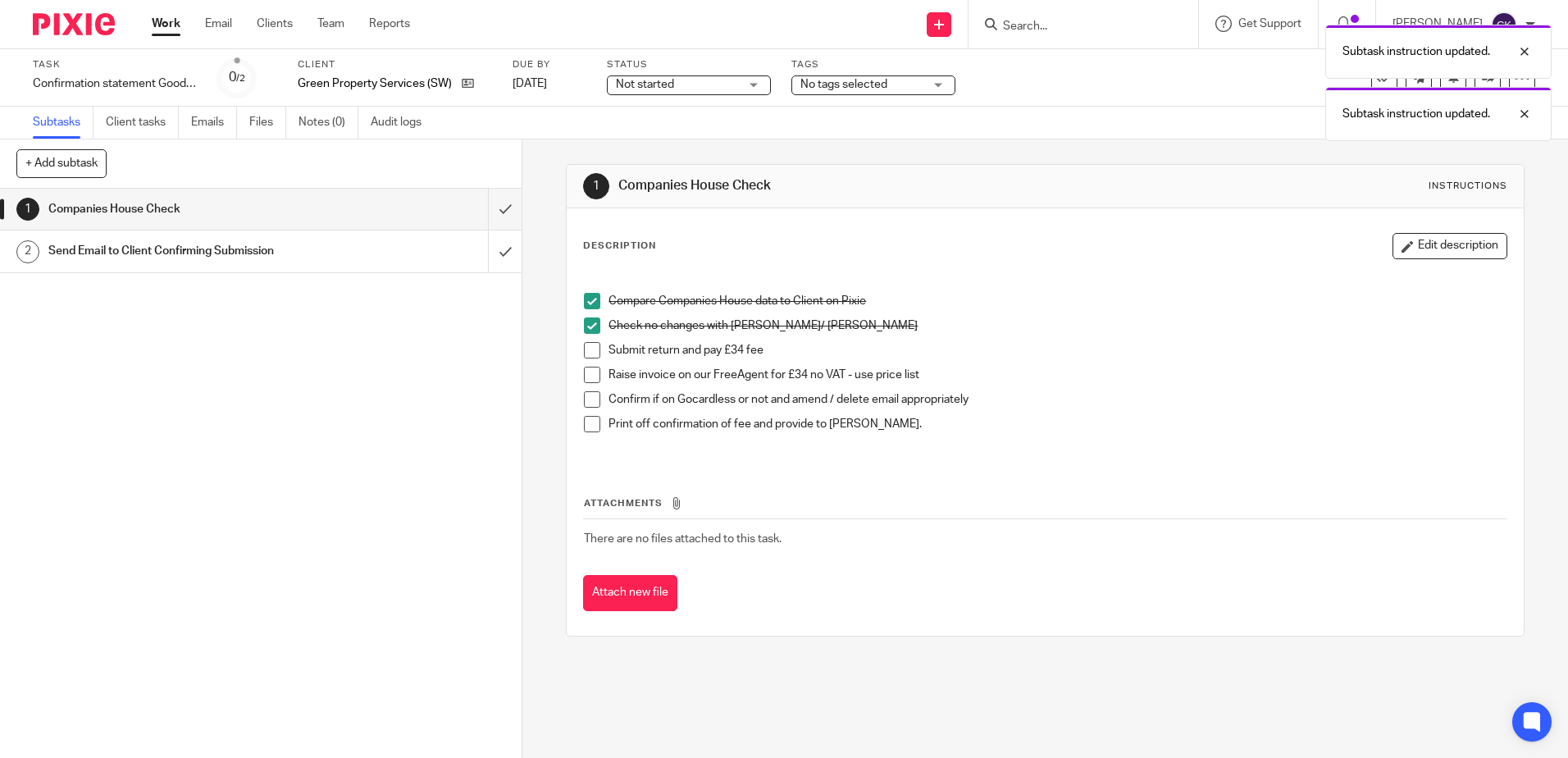
click at [584, 347] on span at bounding box center [592, 350] width 17 height 17
click at [584, 374] on span at bounding box center [592, 375] width 17 height 17
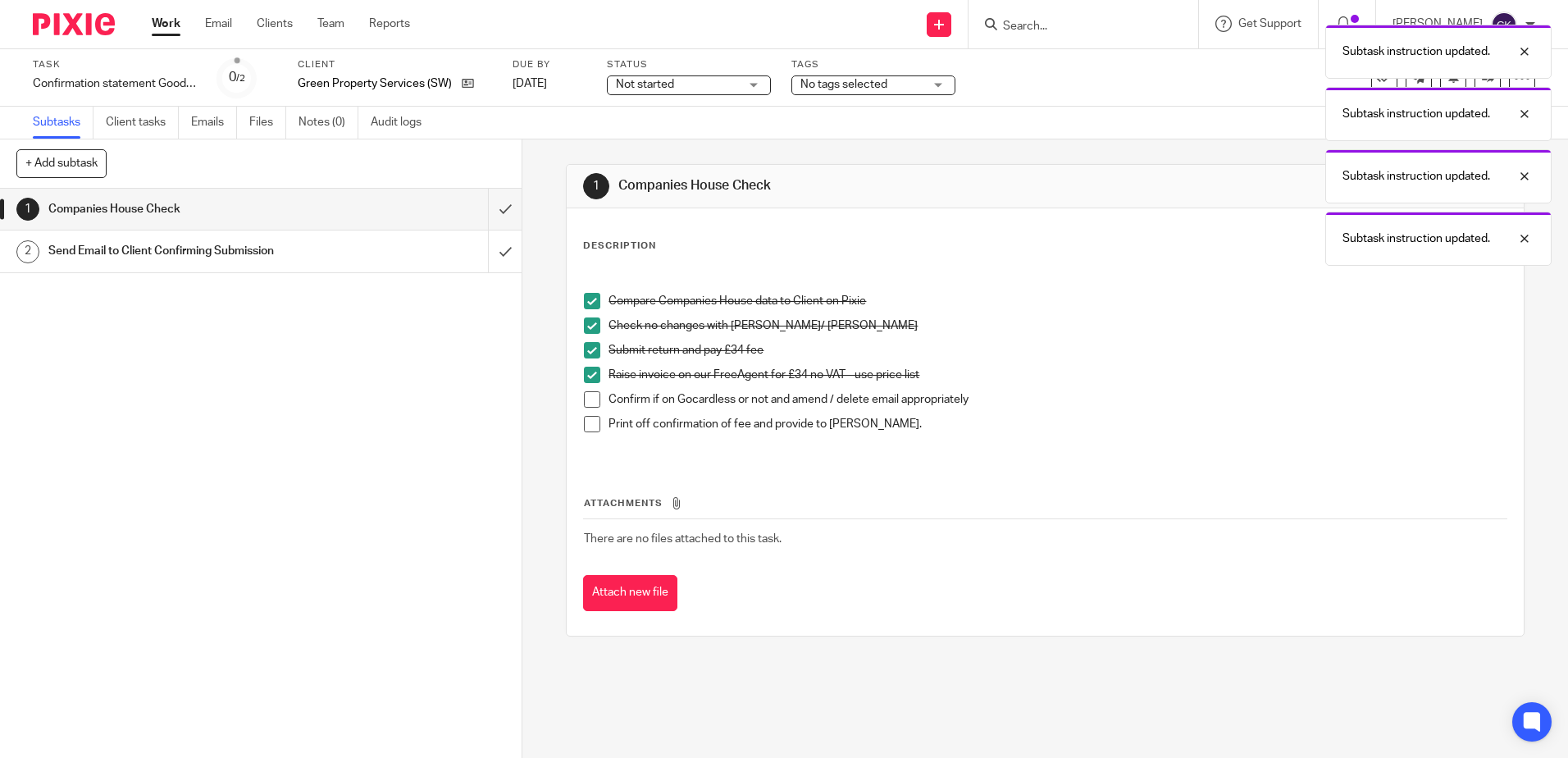
click at [585, 400] on span at bounding box center [592, 400] width 17 height 17
click at [584, 419] on span at bounding box center [592, 424] width 17 height 17
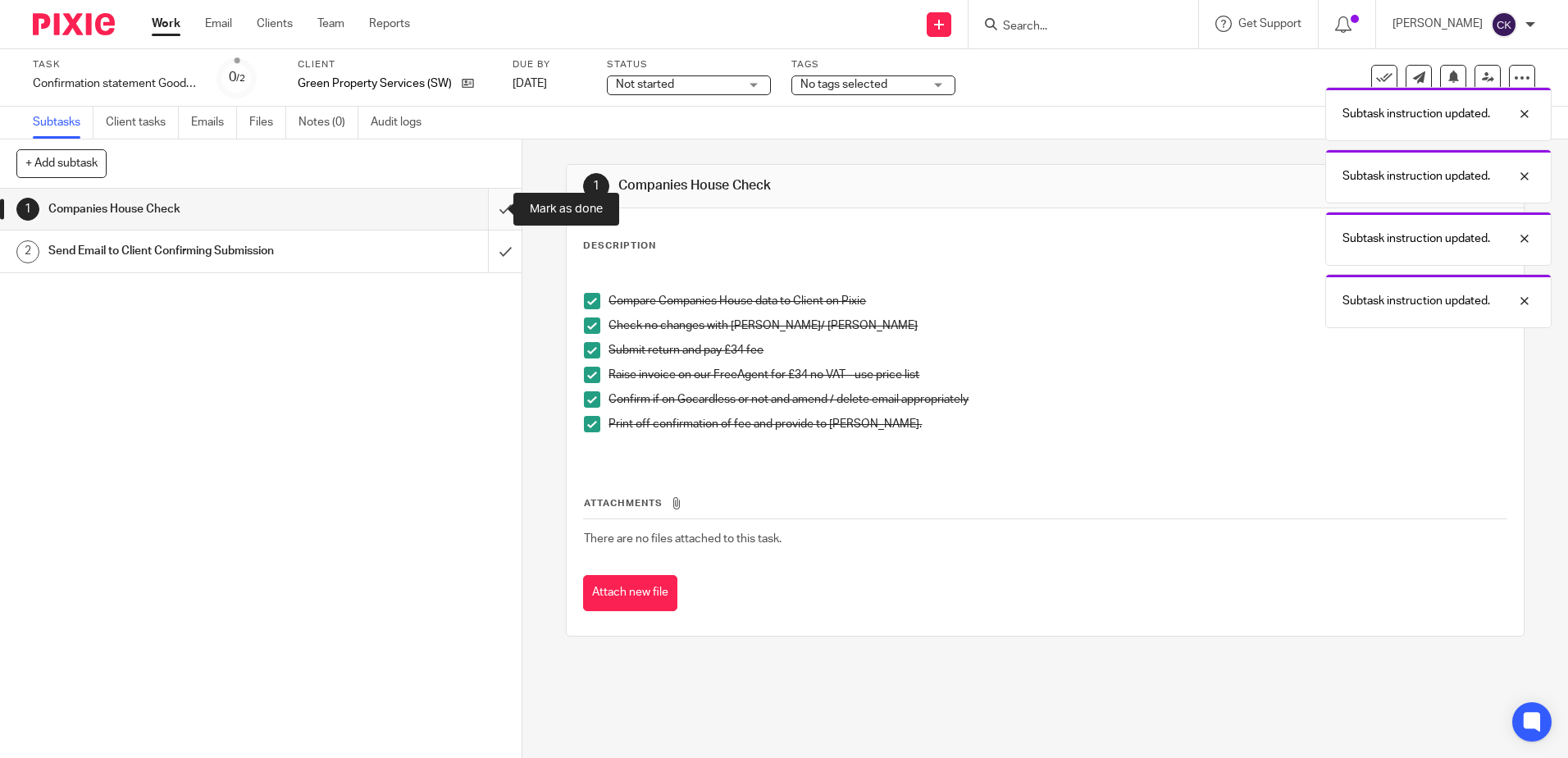
click at [485, 212] on input "submit" at bounding box center [261, 209] width 522 height 41
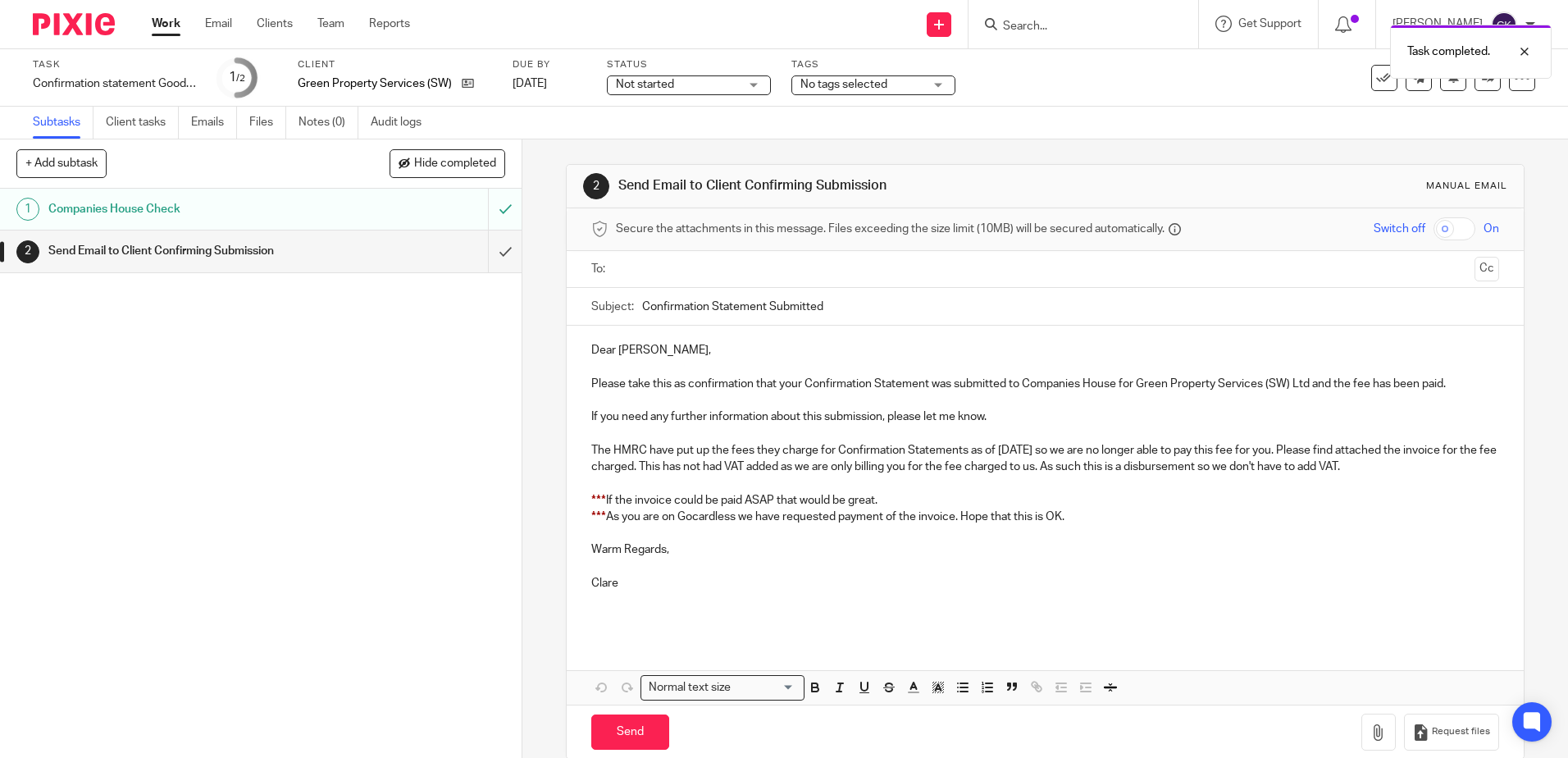
paste input "3636PN"
type input "3636PN"
drag, startPoint x: 687, startPoint y: 268, endPoint x: 606, endPoint y: 266, distance: 81.0
click at [606, 266] on div "To: 3636PN Cc" at bounding box center [1044, 269] width 907 height 37
click at [630, 267] on input "text" at bounding box center [1044, 269] width 845 height 19
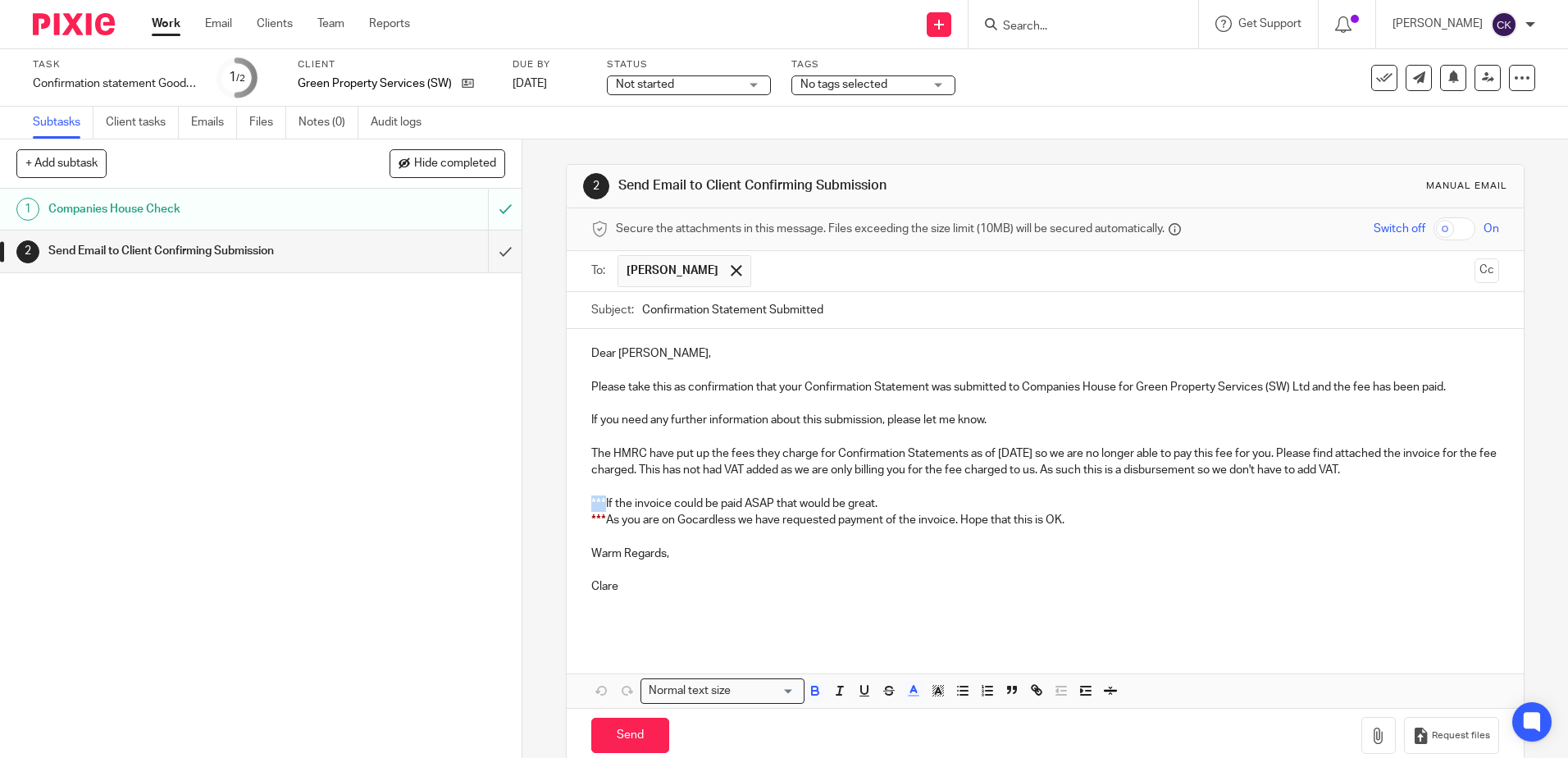
drag, startPoint x: 600, startPoint y: 501, endPoint x: 578, endPoint y: 501, distance: 22.0
click at [578, 501] on div "Dear Elliot, Please take this as confirmation that your Confirmation Statement …" at bounding box center [1044, 484] width 956 height 311
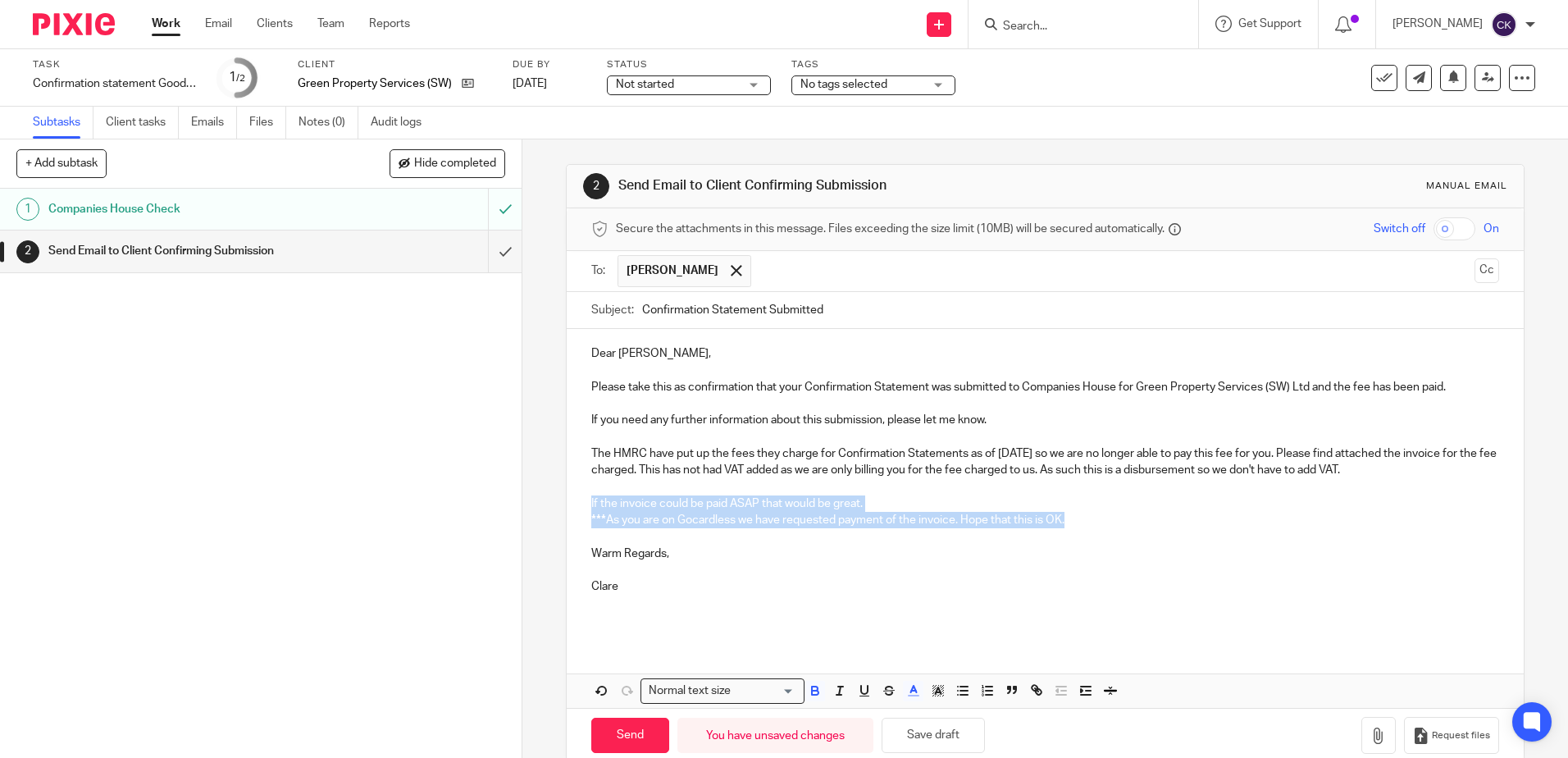
drag, startPoint x: 1068, startPoint y: 524, endPoint x: 558, endPoint y: 510, distance: 510.2
click at [558, 510] on div "2 Send Email to Client Confirming Submission Manual email Secure the attachment…" at bounding box center [1045, 448] width 1045 height 618
drag, startPoint x: 1073, startPoint y: 519, endPoint x: 572, endPoint y: 519, distance: 501.0
click at [572, 519] on div "Dear Elliot, Please take this as confirmation that your Confirmation Statement …" at bounding box center [1044, 484] width 956 height 311
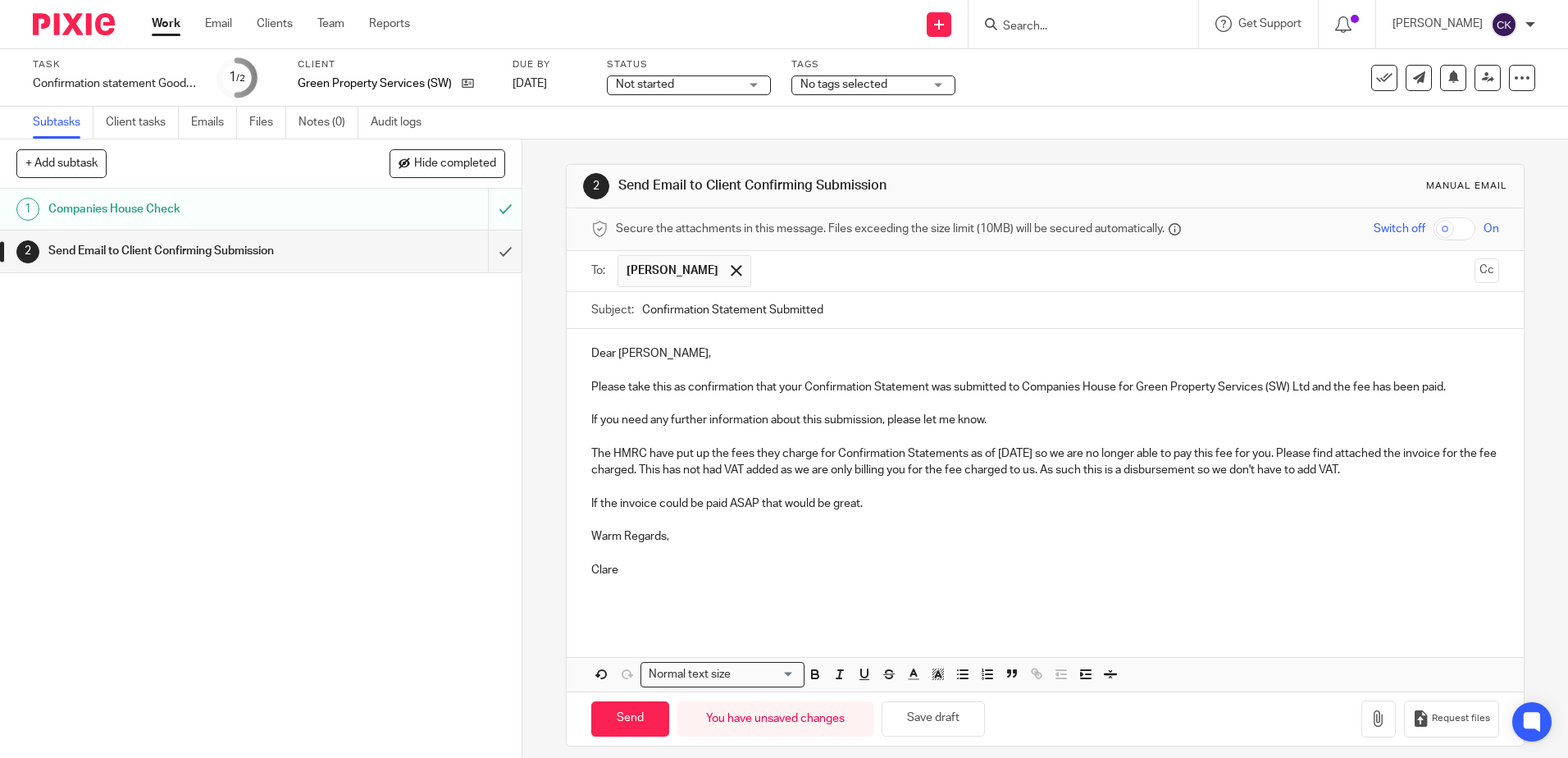
drag, startPoint x: 1523, startPoint y: 684, endPoint x: 1489, endPoint y: 687, distance: 34.1
click at [1555, 745] on div at bounding box center [1555, 745] width 0 height 0
click at [1371, 724] on icon "button" at bounding box center [1379, 718] width 17 height 17
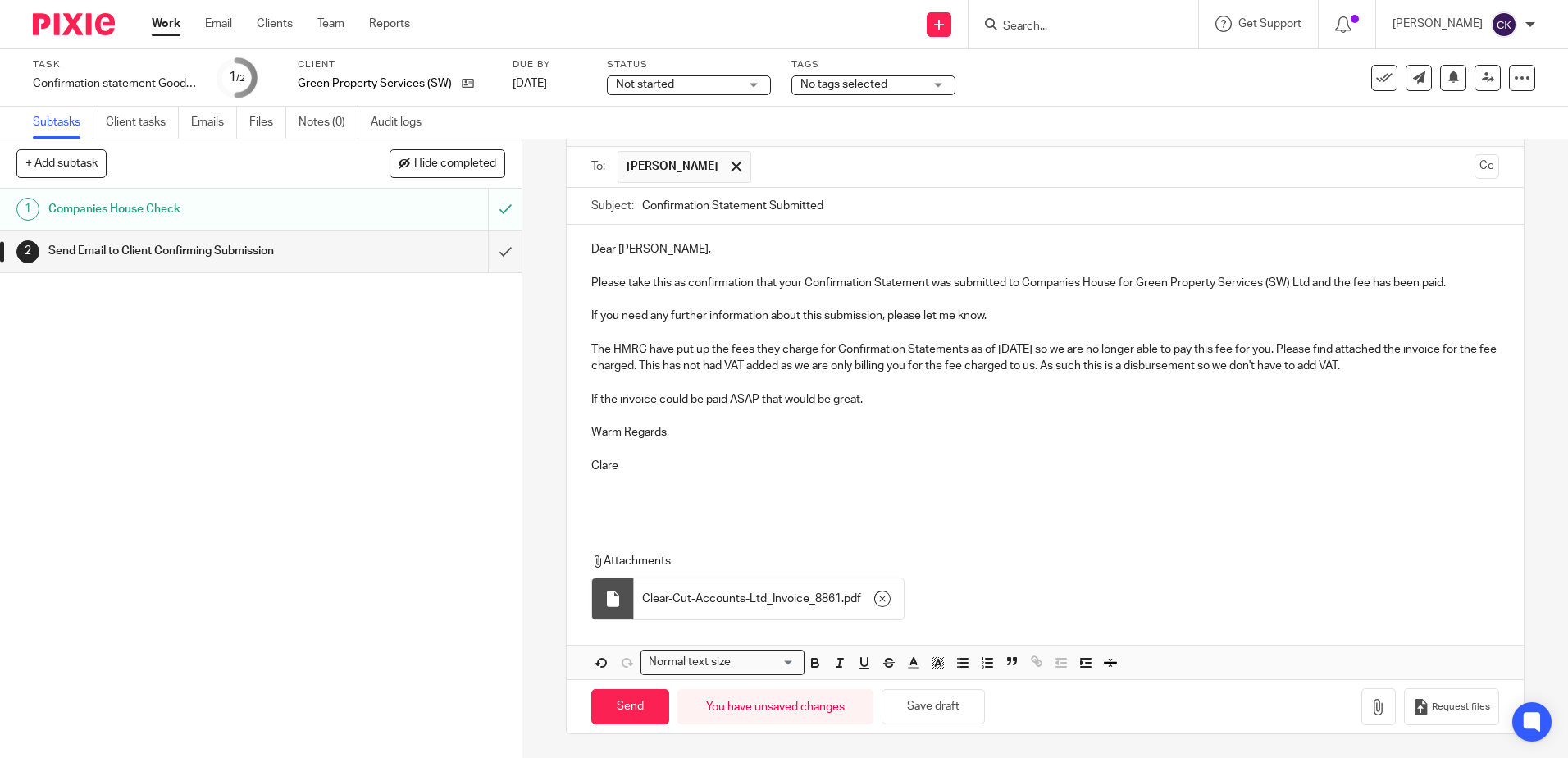
scroll to position [105, 0]
click at [623, 711] on input "Send" at bounding box center [630, 706] width 78 height 35
type input "Sent"
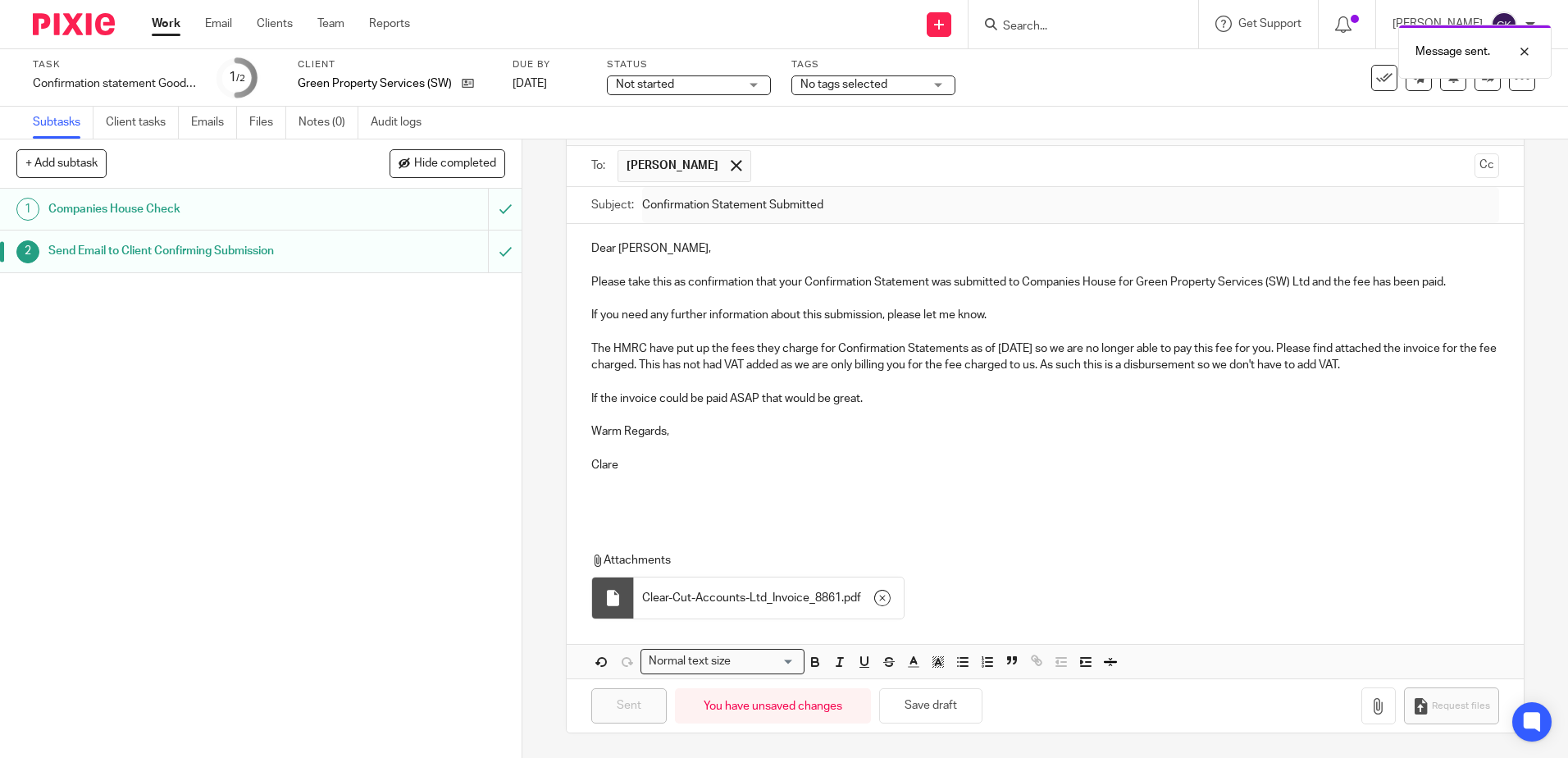
drag, startPoint x: 164, startPoint y: 27, endPoint x: 186, endPoint y: 57, distance: 37.2
click at [164, 27] on link "Work" at bounding box center [165, 24] width 28 height 17
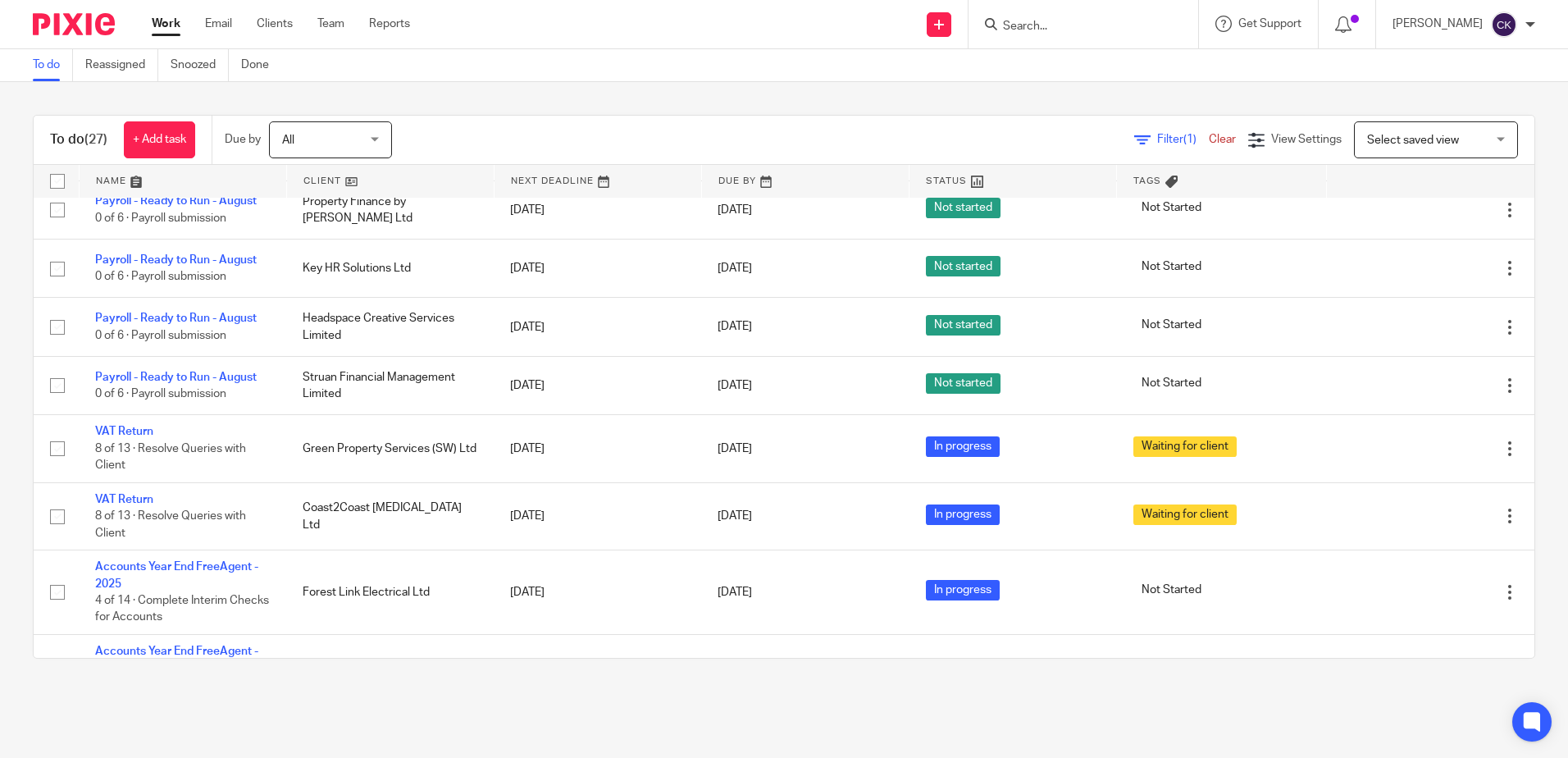
scroll to position [1209, 0]
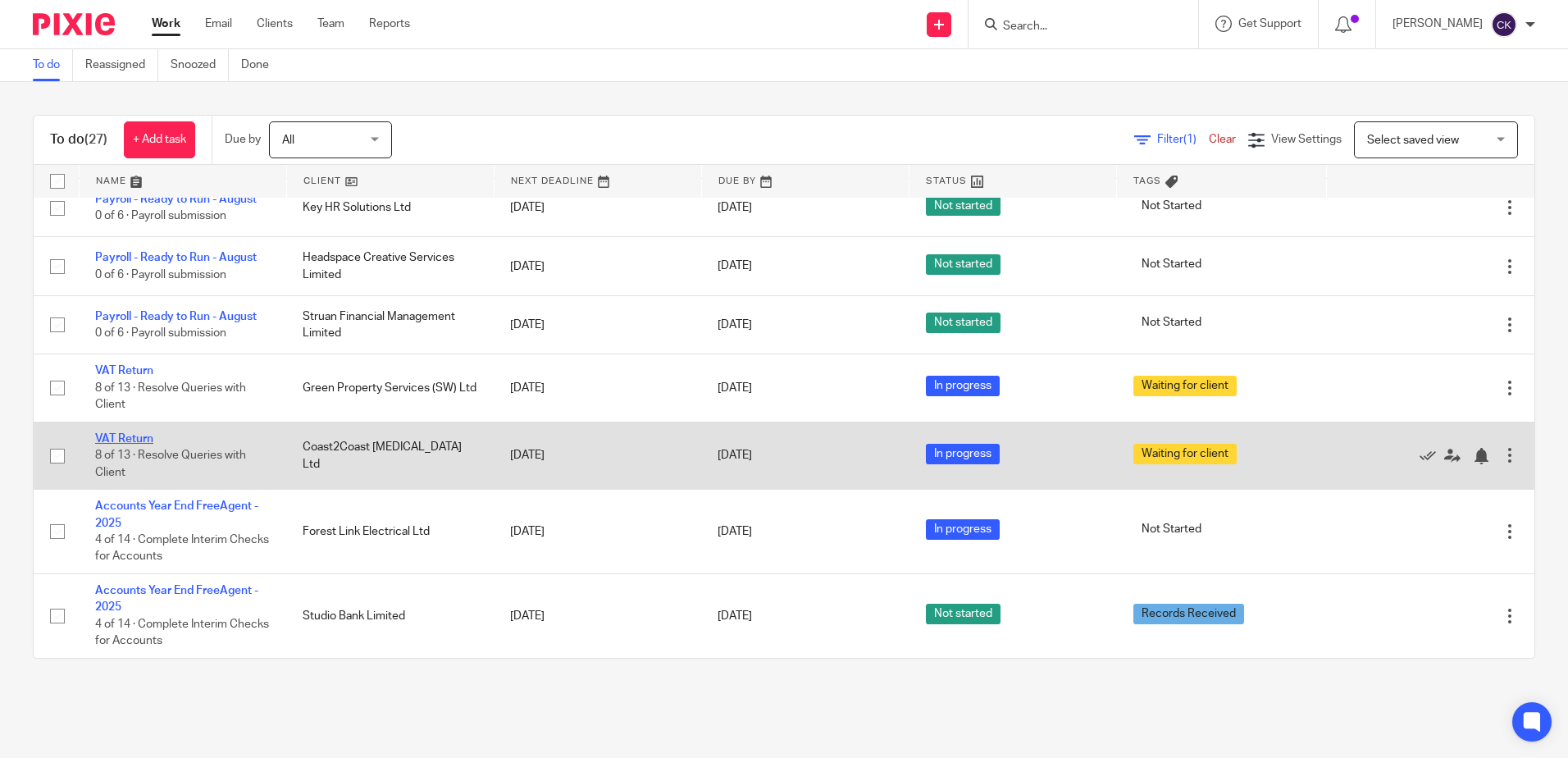
click at [126, 438] on link "VAT Return" at bounding box center [124, 438] width 58 height 11
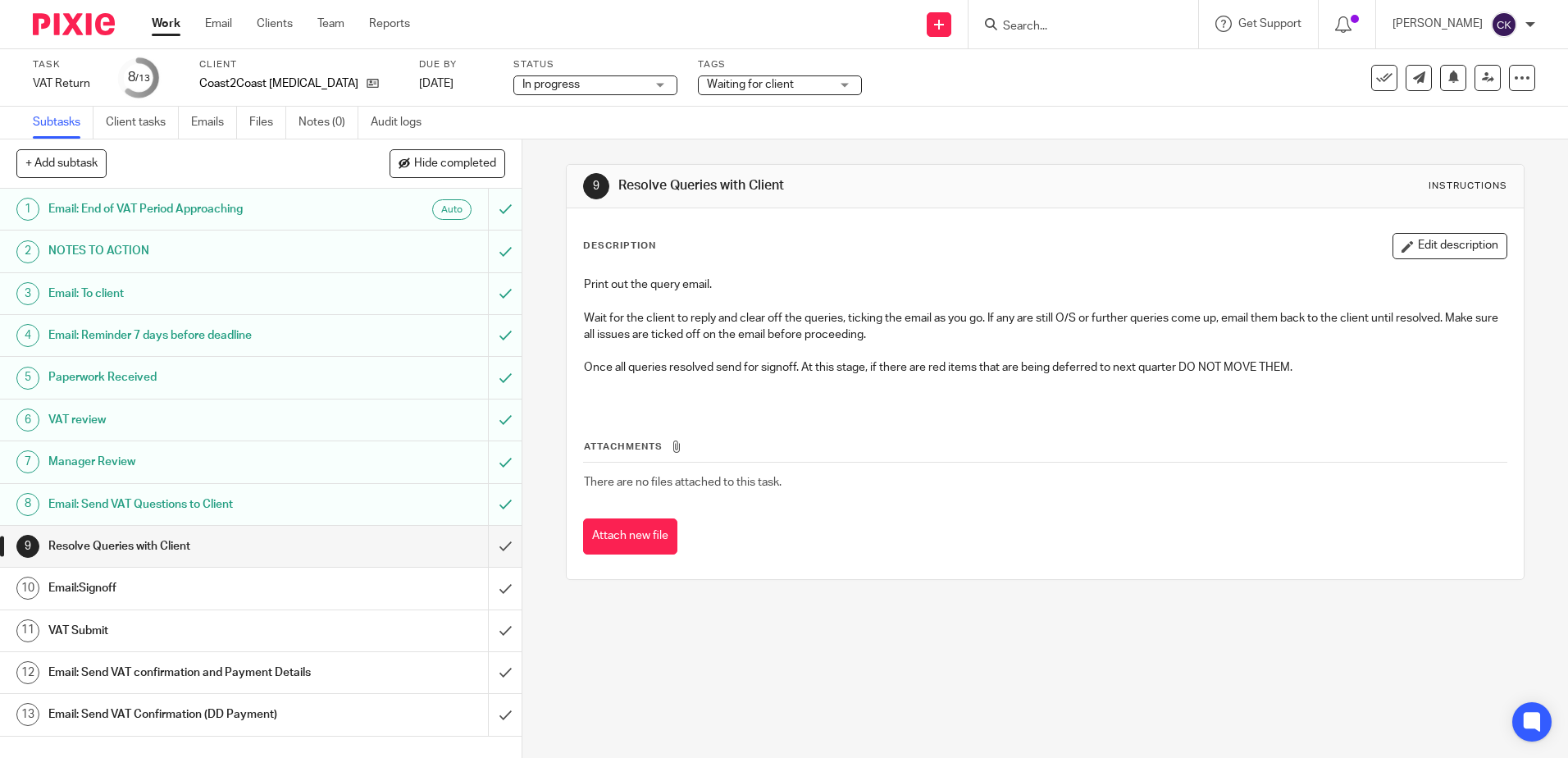
click at [264, 503] on h1 "Email: Send VAT Questions to Client" at bounding box center [189, 504] width 282 height 25
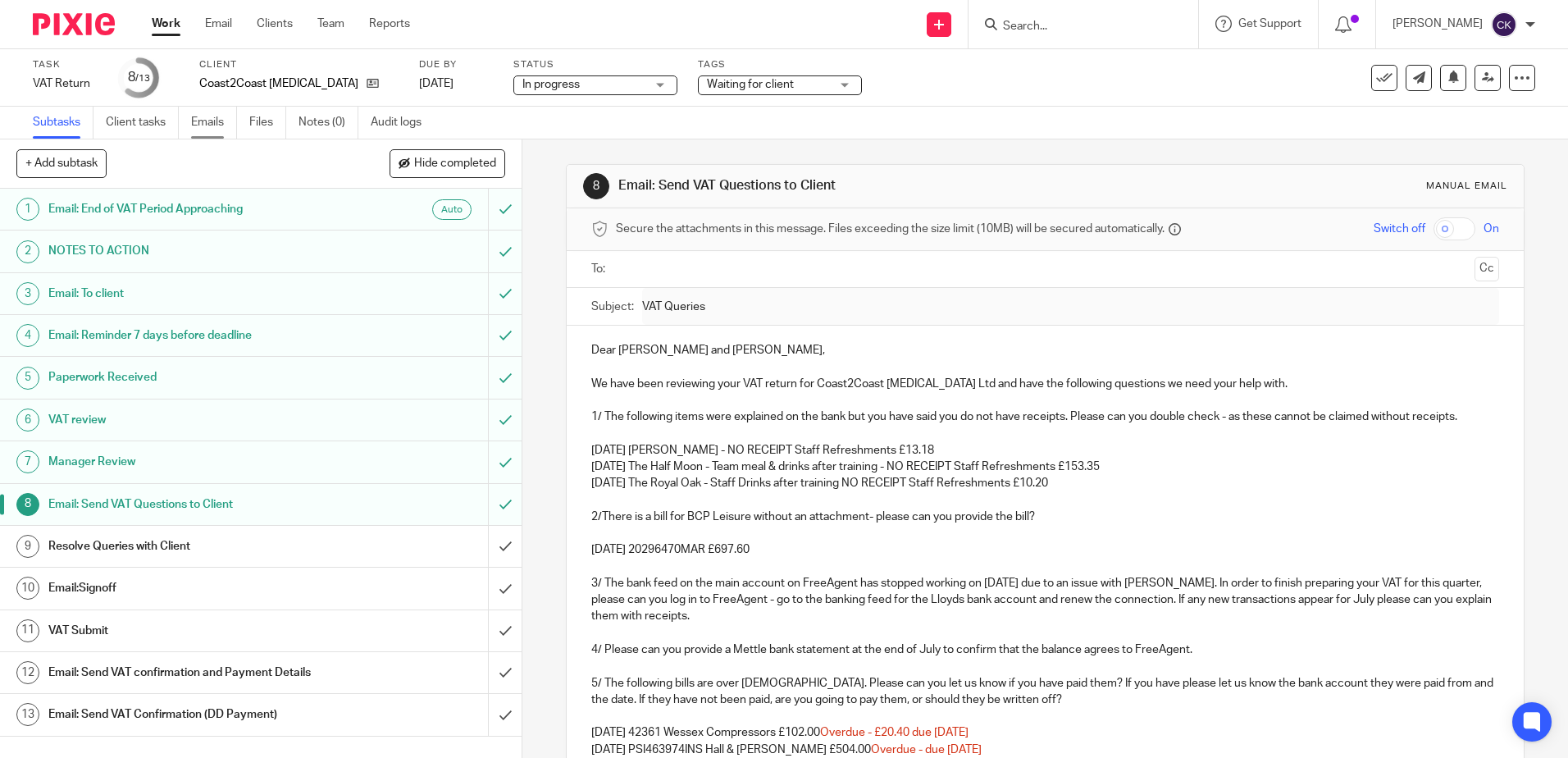
click at [202, 123] on link "Emails" at bounding box center [214, 122] width 46 height 32
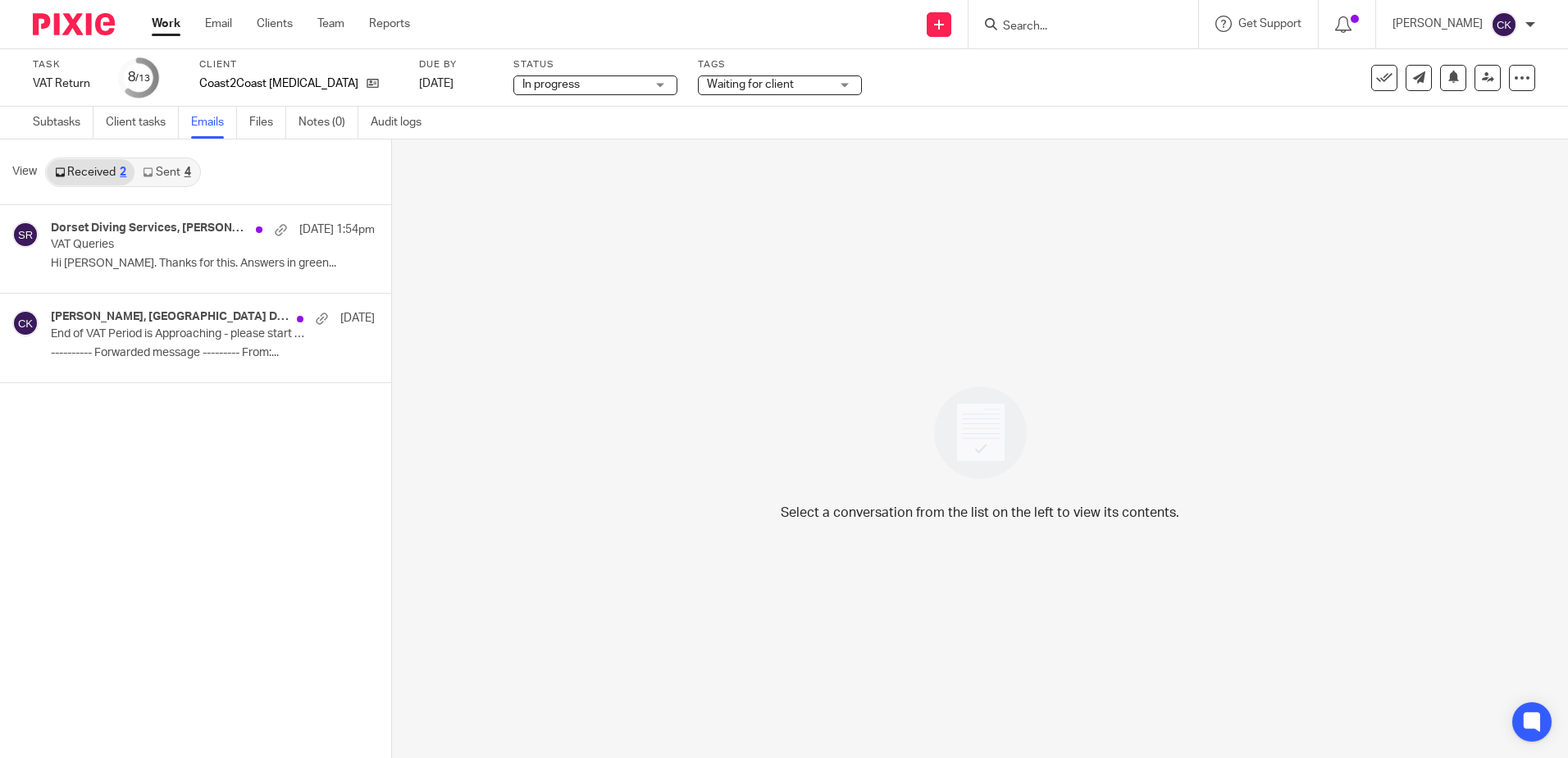
click at [167, 172] on link "Sent 4" at bounding box center [166, 172] width 64 height 27
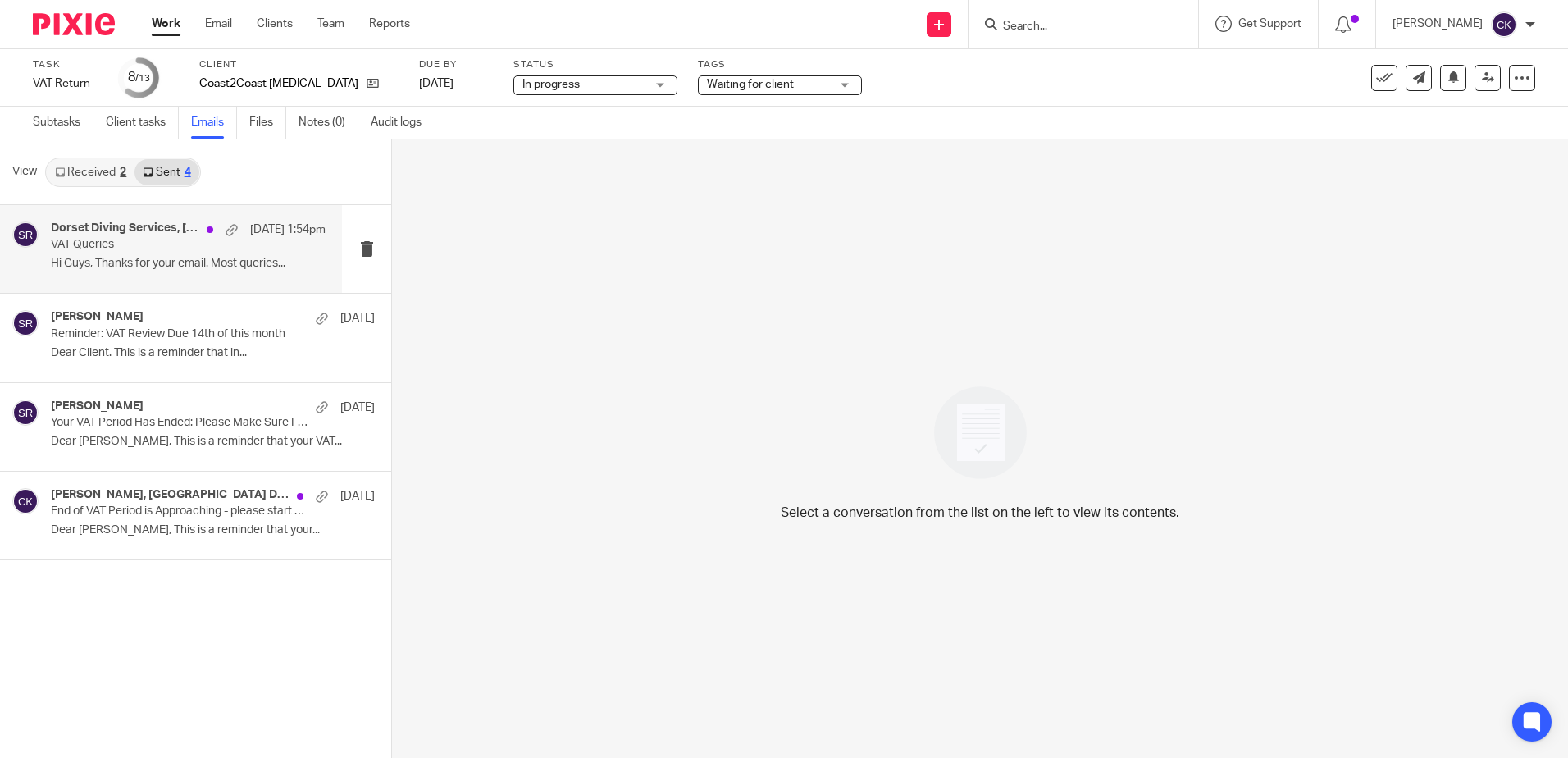
click at [140, 232] on h4 "Dorset Diving Services, Sally Richardson" at bounding box center [124, 228] width 148 height 14
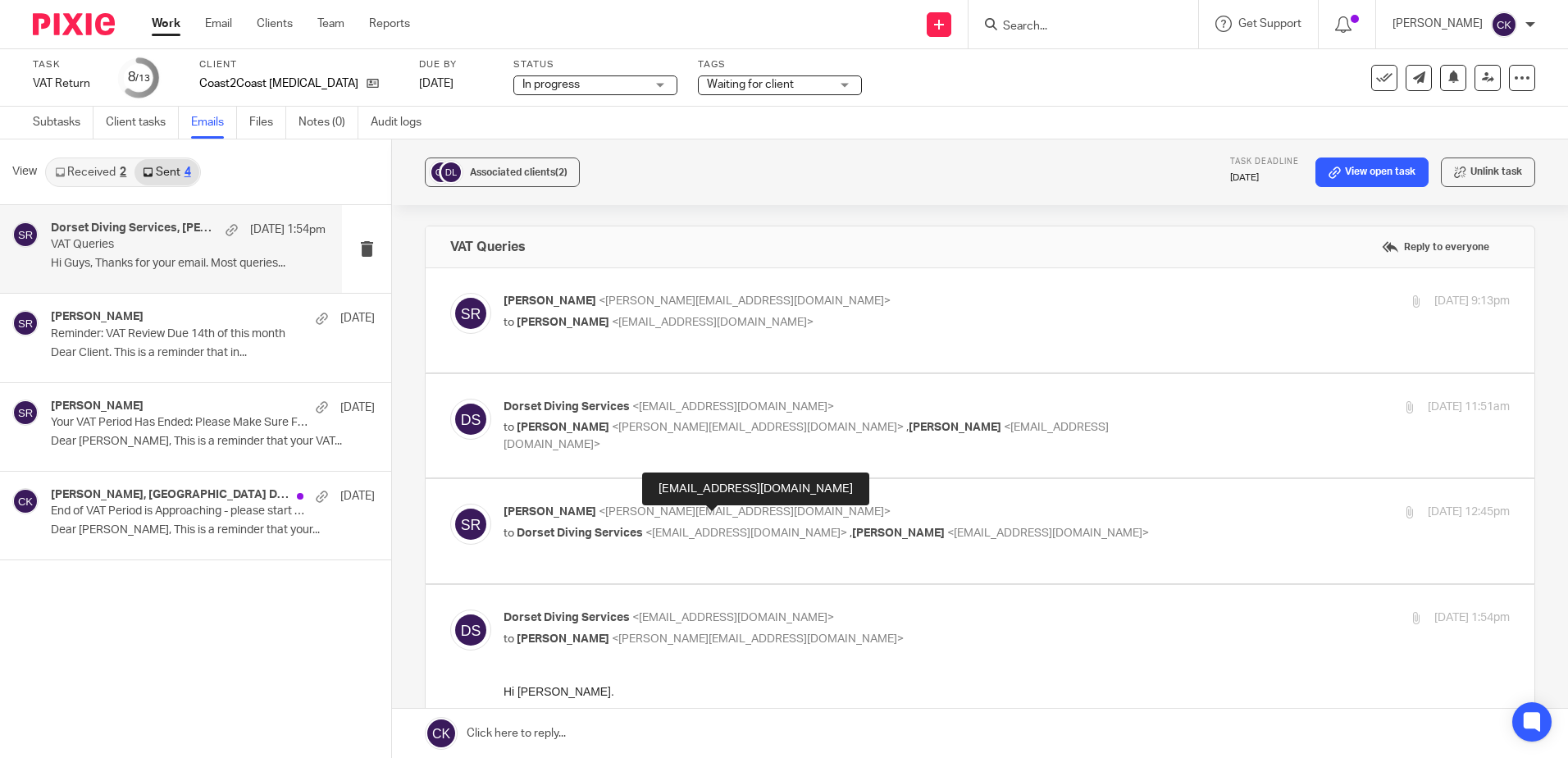
click at [660, 527] on span "<info@dorsetdiving.co.uk>" at bounding box center [747, 533] width 202 height 11
checkbox input "true"
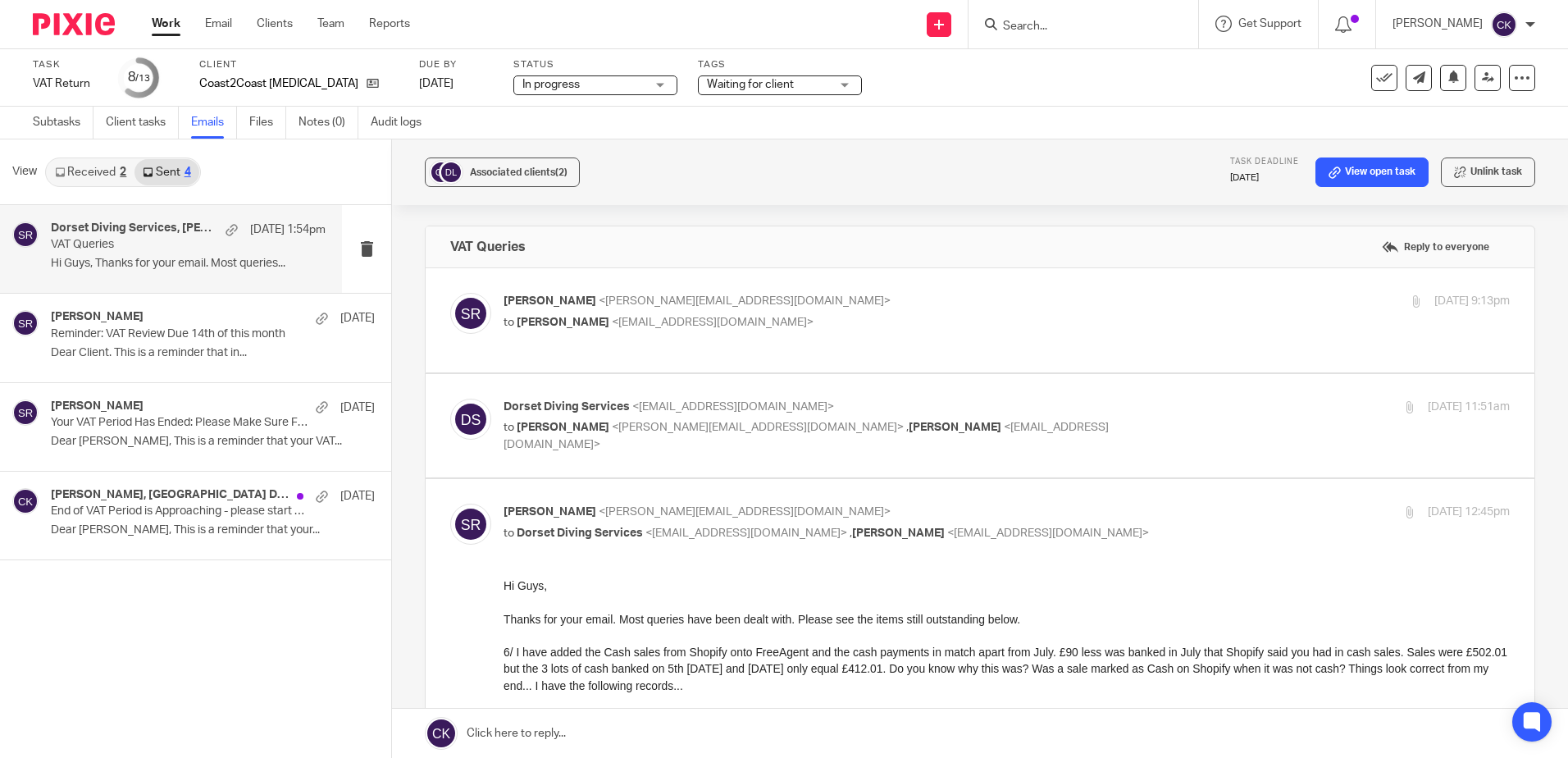
click at [570, 324] on span "Leon Butler" at bounding box center [562, 322] width 93 height 11
checkbox input "true"
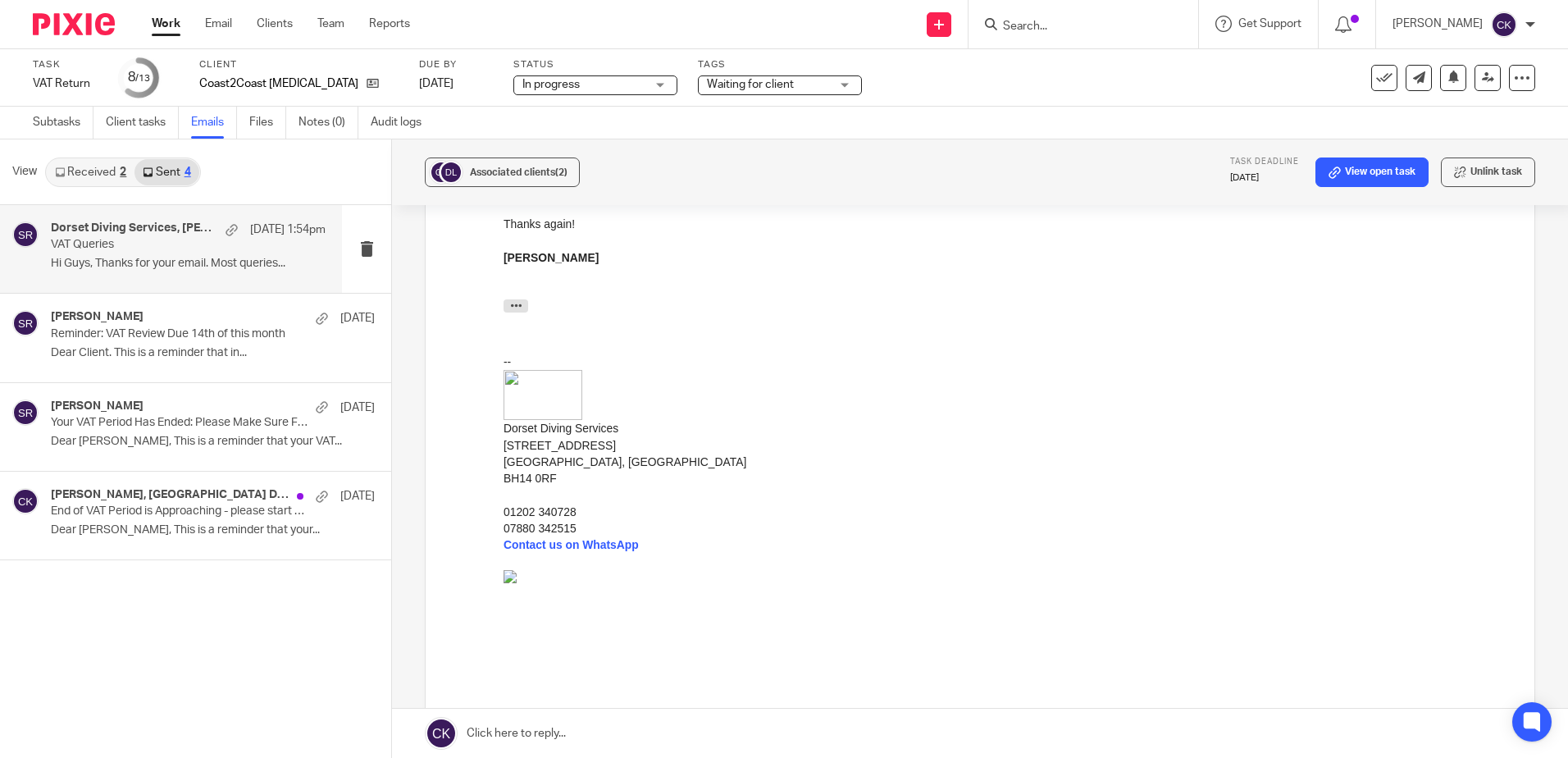
scroll to position [3818, 0]
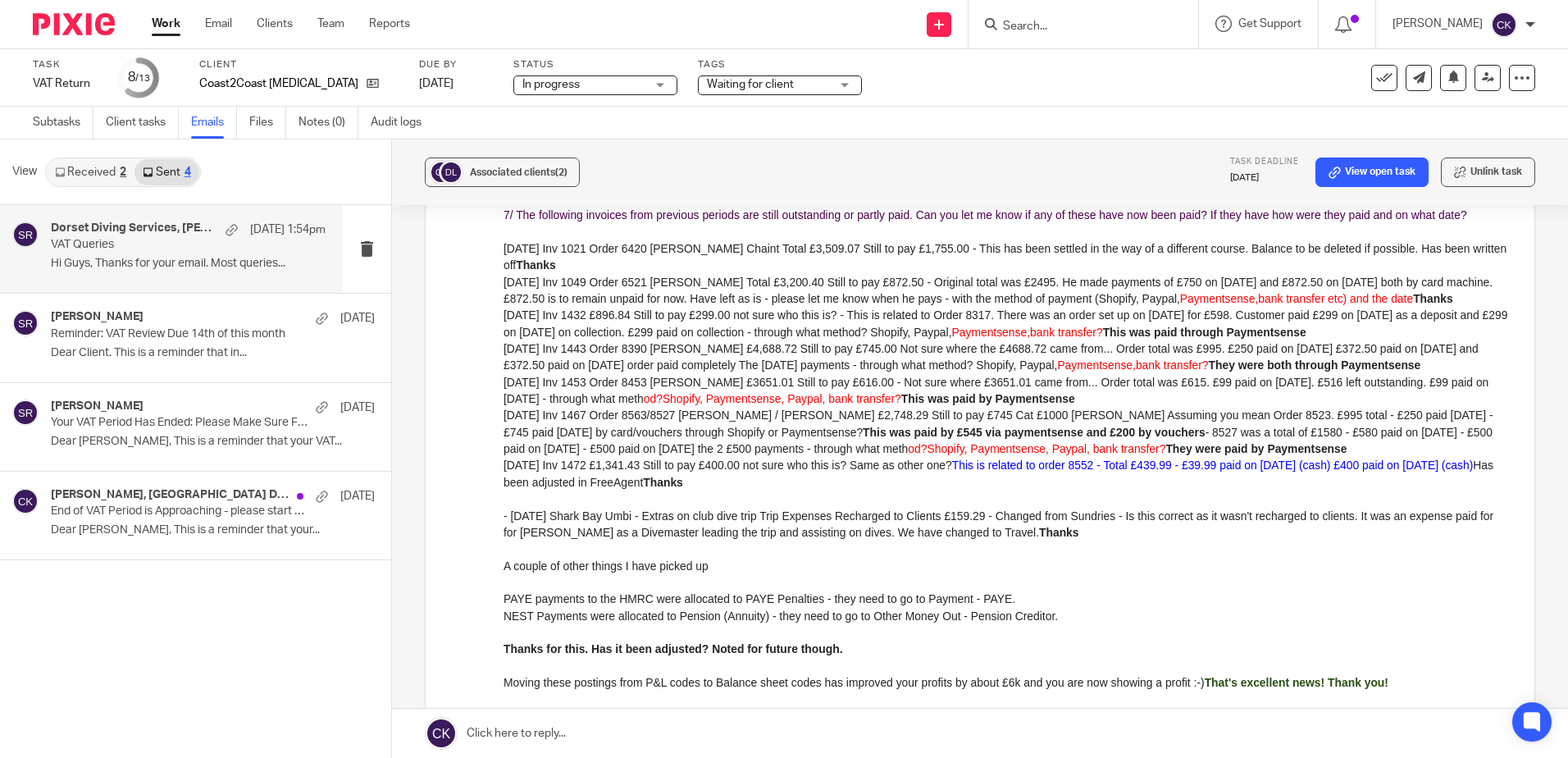
click at [172, 30] on link "Work" at bounding box center [165, 24] width 28 height 17
